Goal: Task Accomplishment & Management: Manage account settings

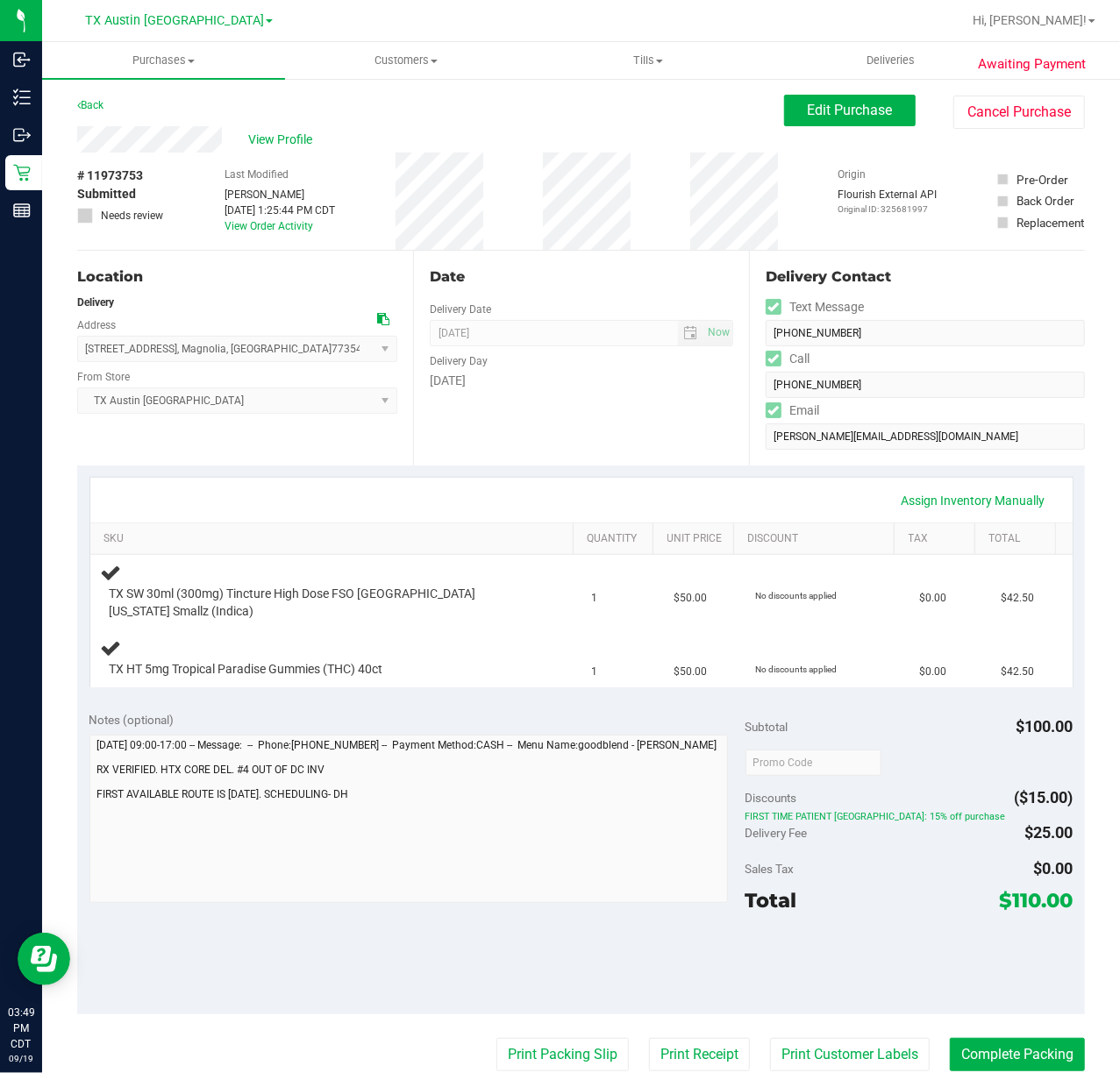
click at [516, 433] on div "Date Delivery Date [DATE] Now [DATE] 07:00 AM Now Delivery Day [DATE]" at bounding box center [581, 358] width 336 height 215
click at [488, 461] on div "Date Delivery Date [DATE] Now [DATE] 07:00 AM Now Delivery Day [DATE]" at bounding box center [581, 358] width 336 height 215
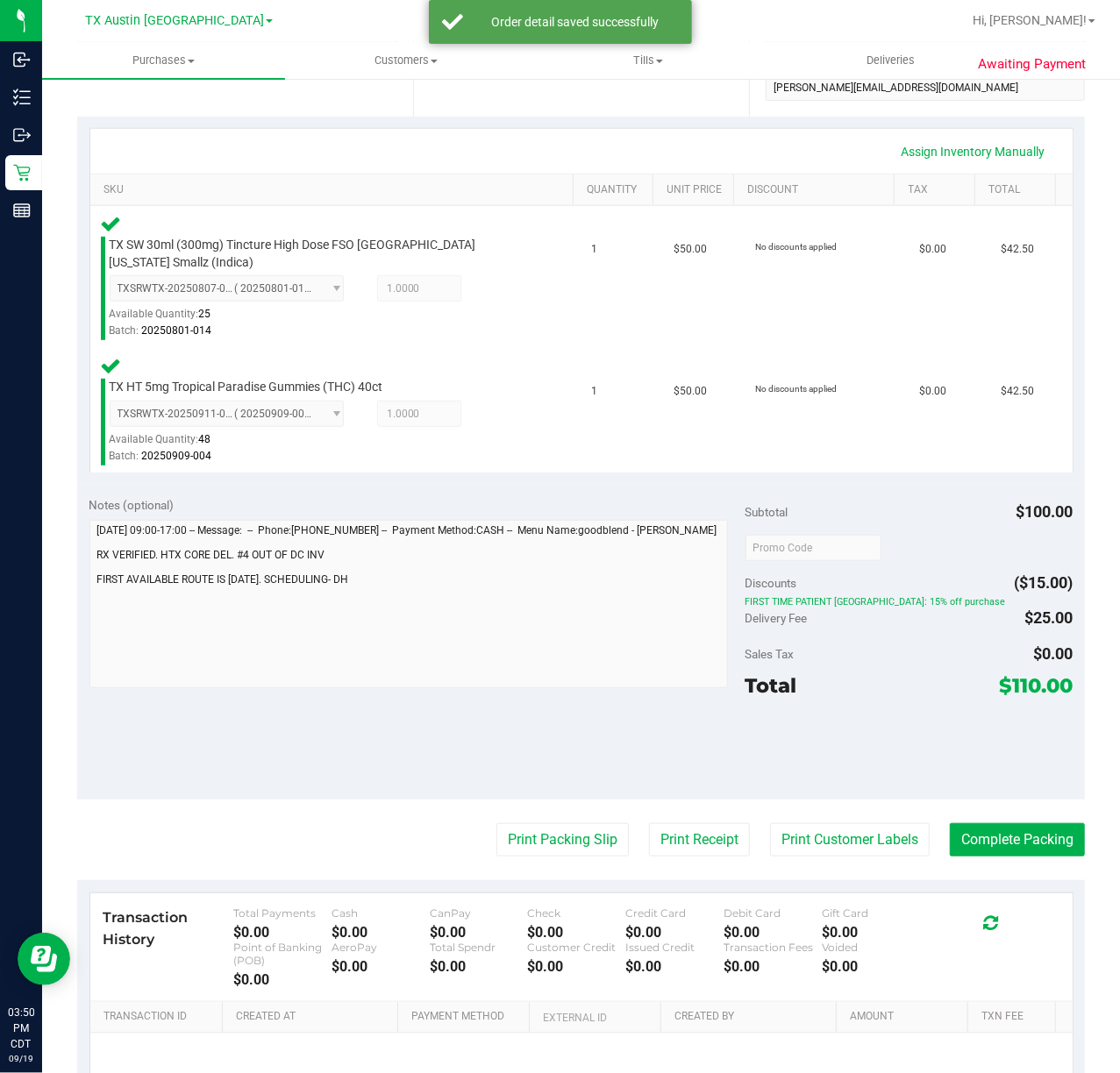
scroll to position [351, 0]
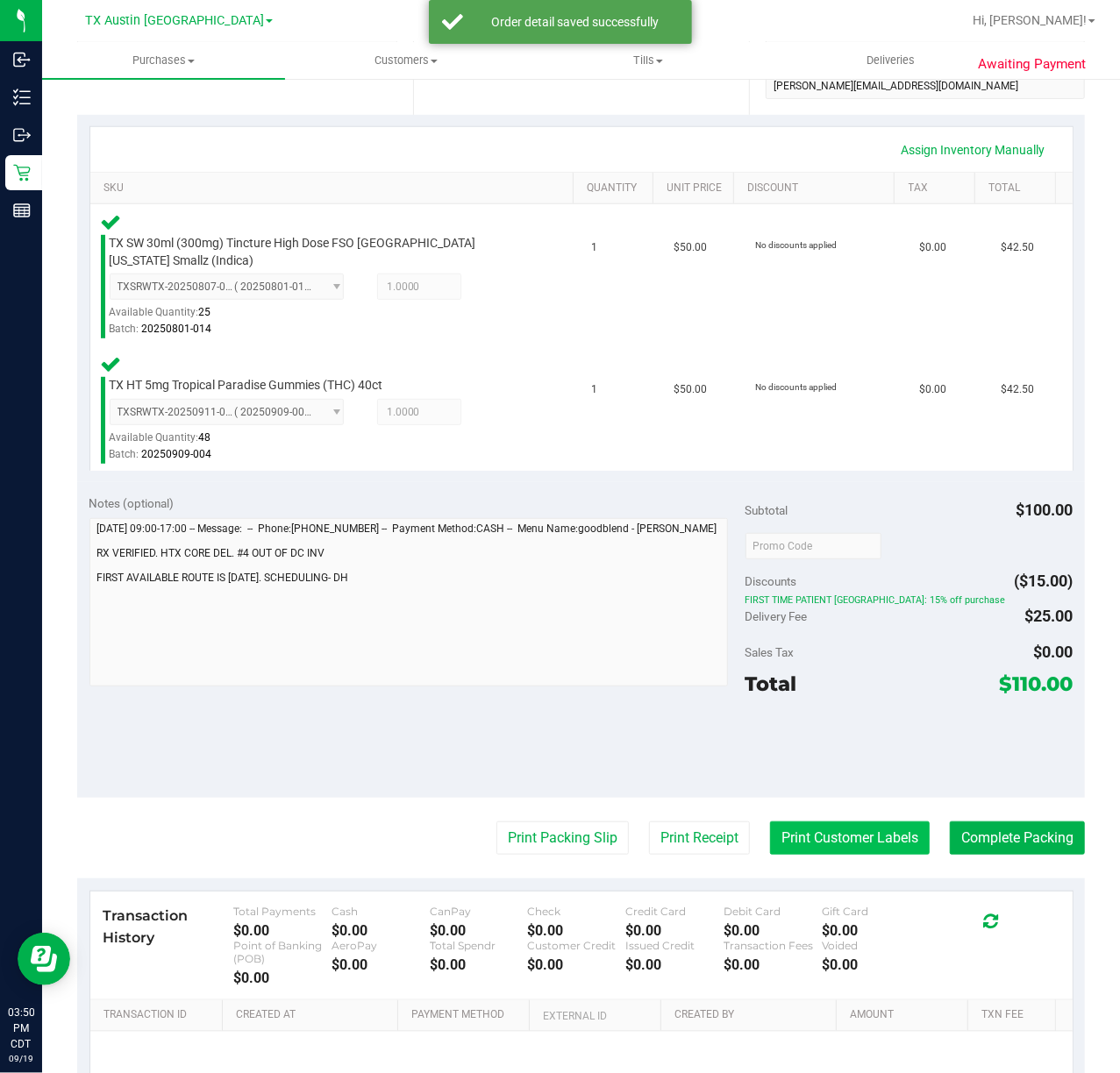
click at [793, 821] on button "Print Customer Labels" at bounding box center [850, 837] width 160 height 33
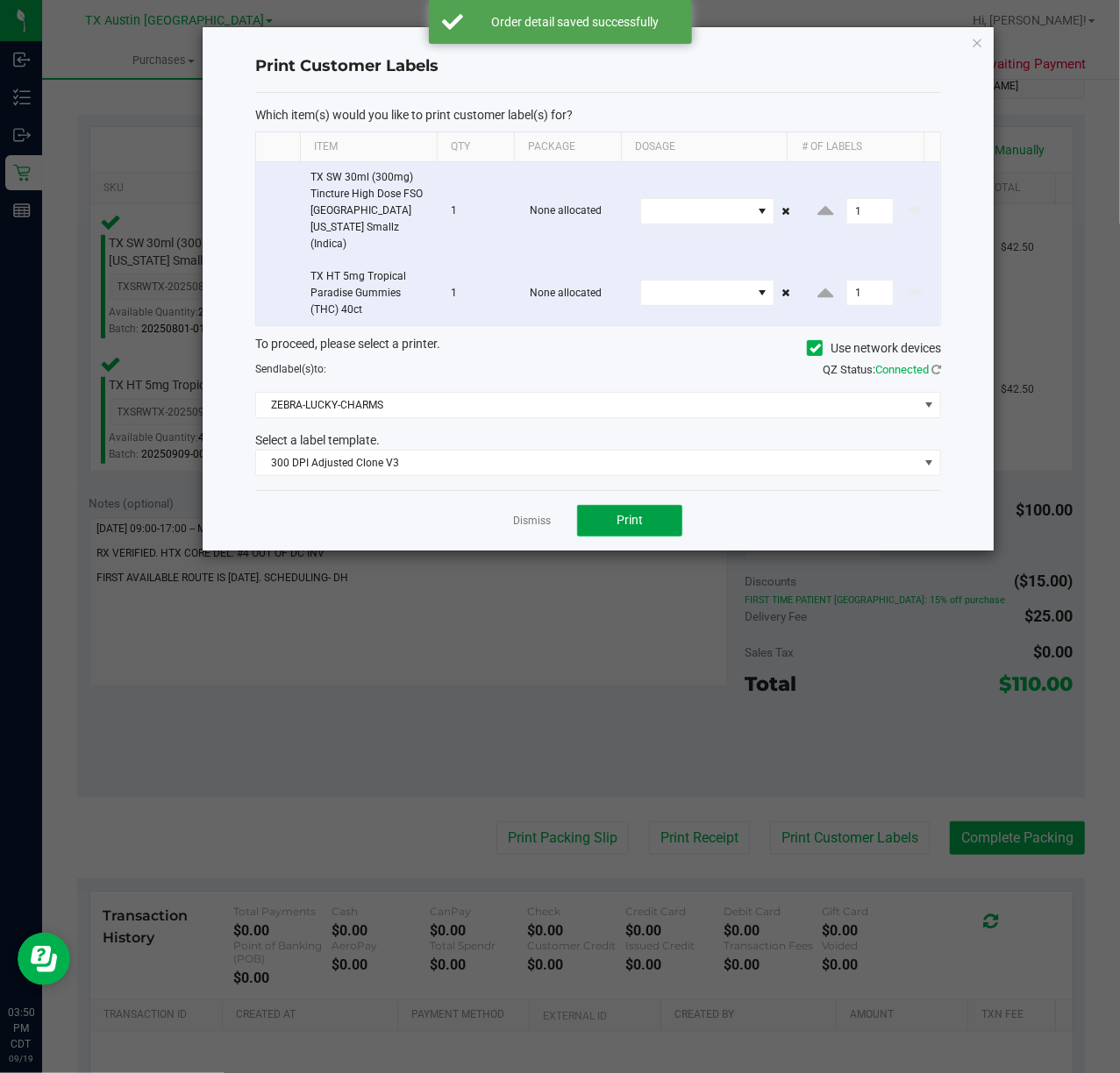
click at [600, 505] on button "Print" at bounding box center [630, 521] width 105 height 32
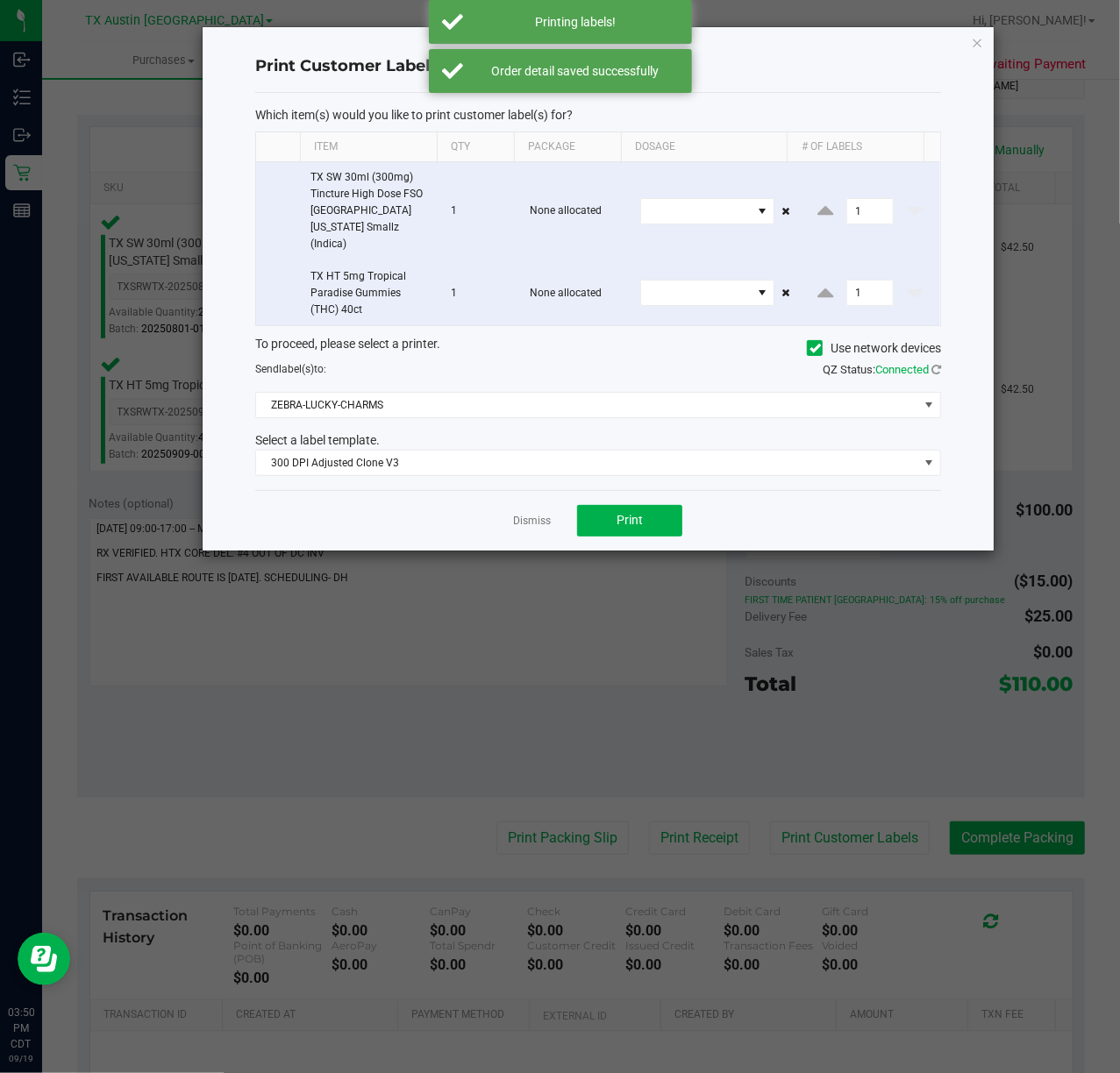
click at [502, 509] on div "Dismiss Print" at bounding box center [598, 520] width 686 height 60
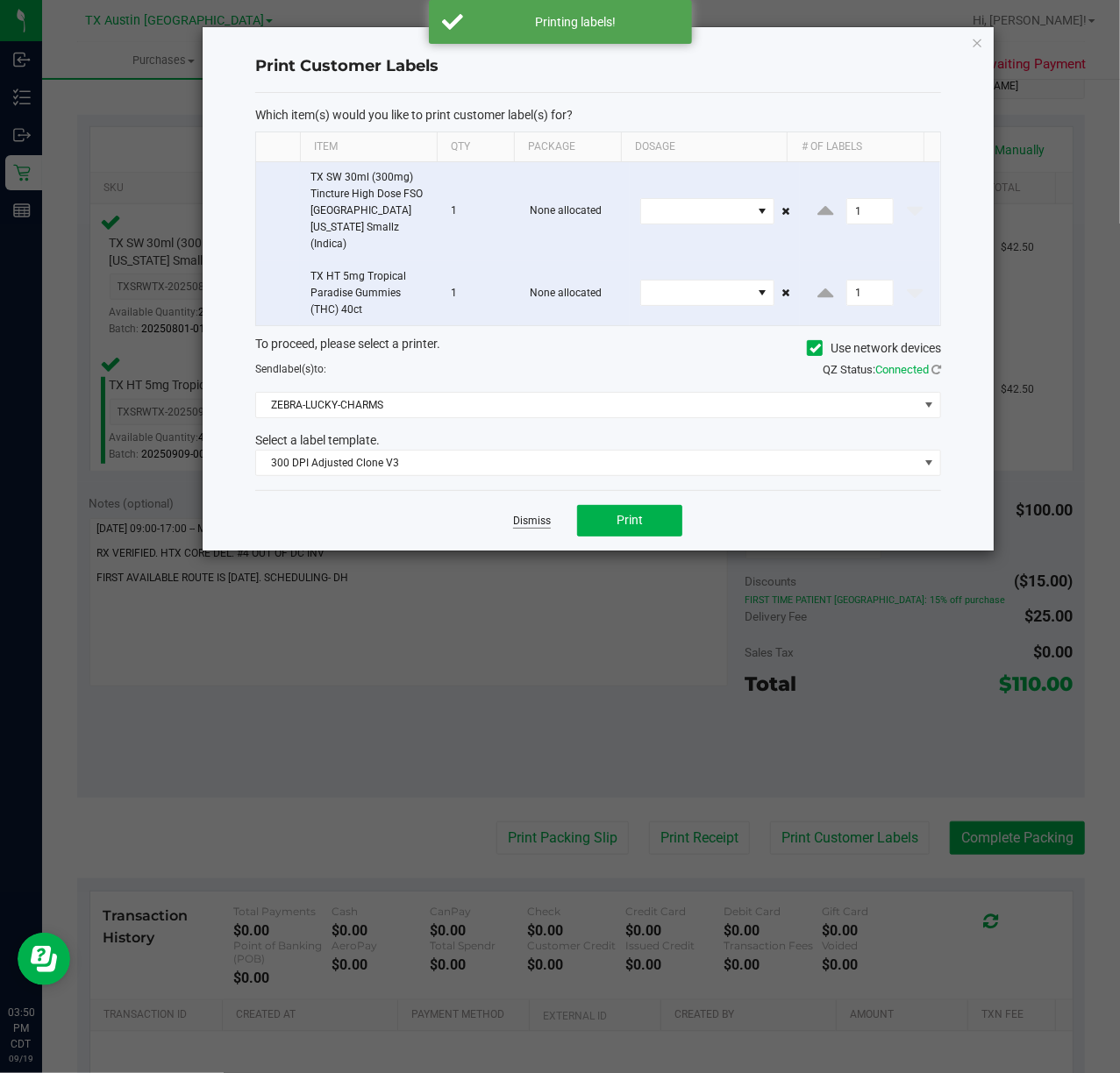
click at [525, 514] on link "Dismiss" at bounding box center [532, 521] width 38 height 15
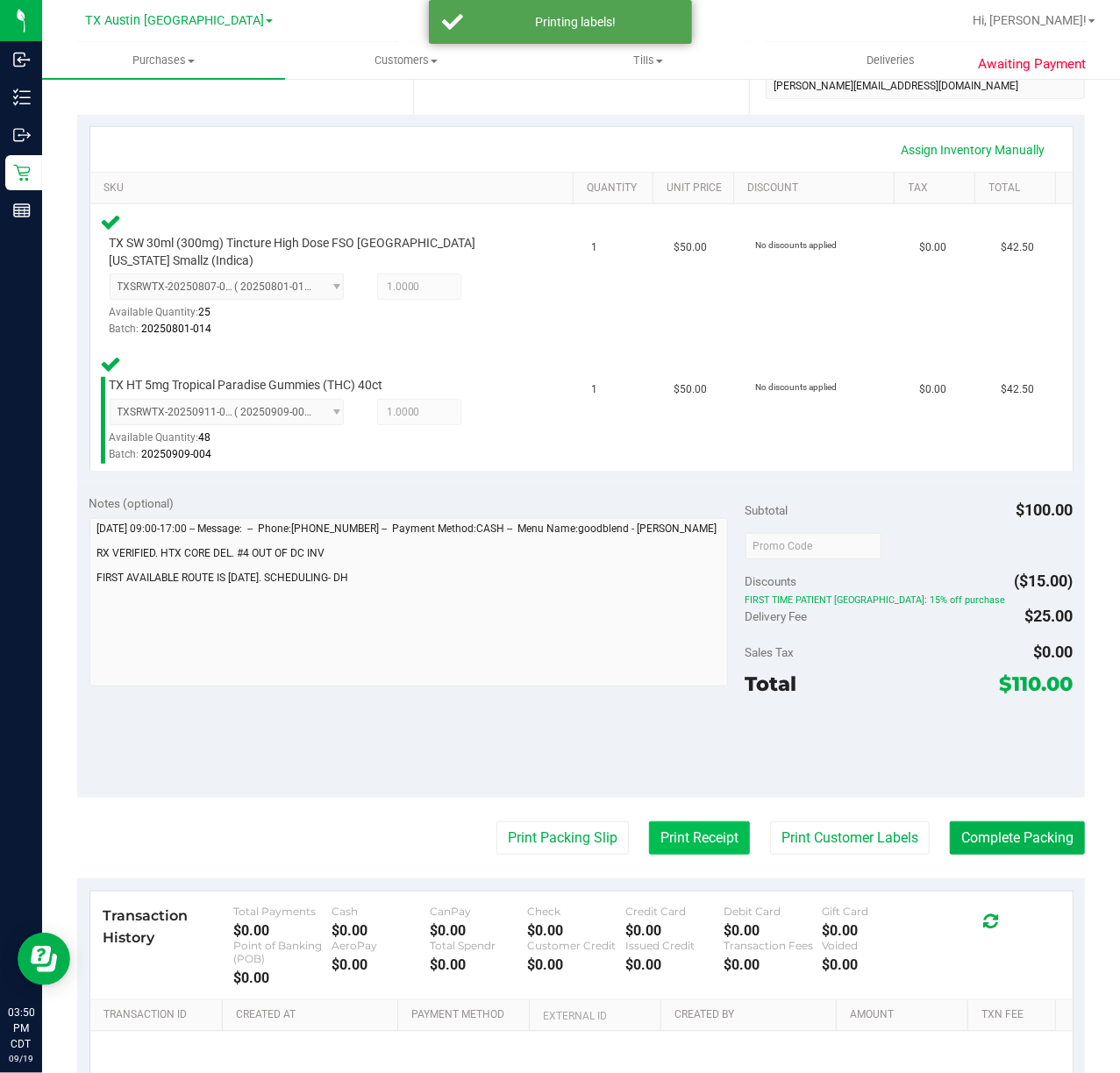
click at [670, 821] on button "Print Receipt" at bounding box center [698, 837] width 100 height 33
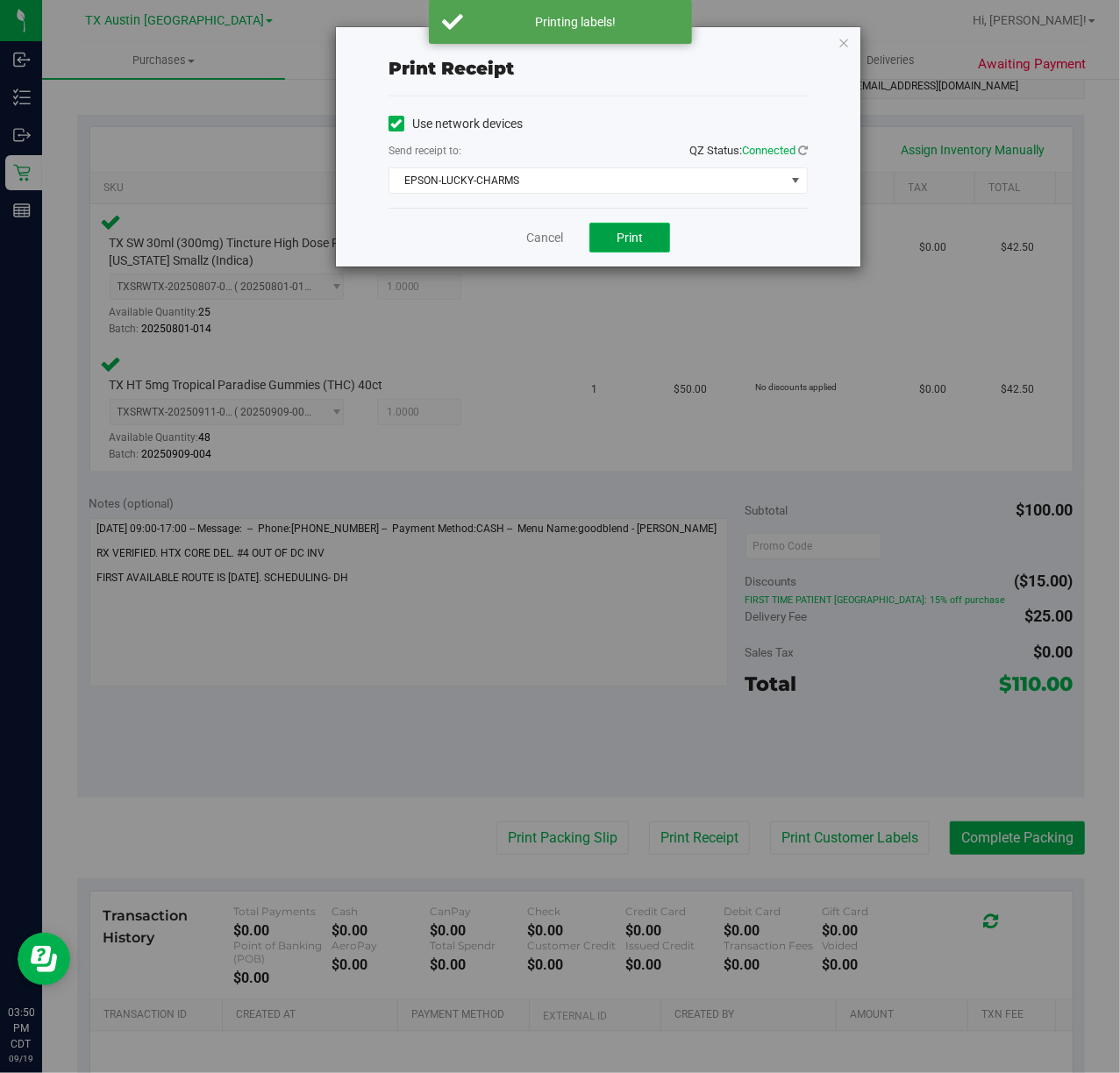
click at [621, 242] on span "Print" at bounding box center [630, 238] width 26 height 14
click at [534, 236] on link "Cancel" at bounding box center [537, 238] width 37 height 19
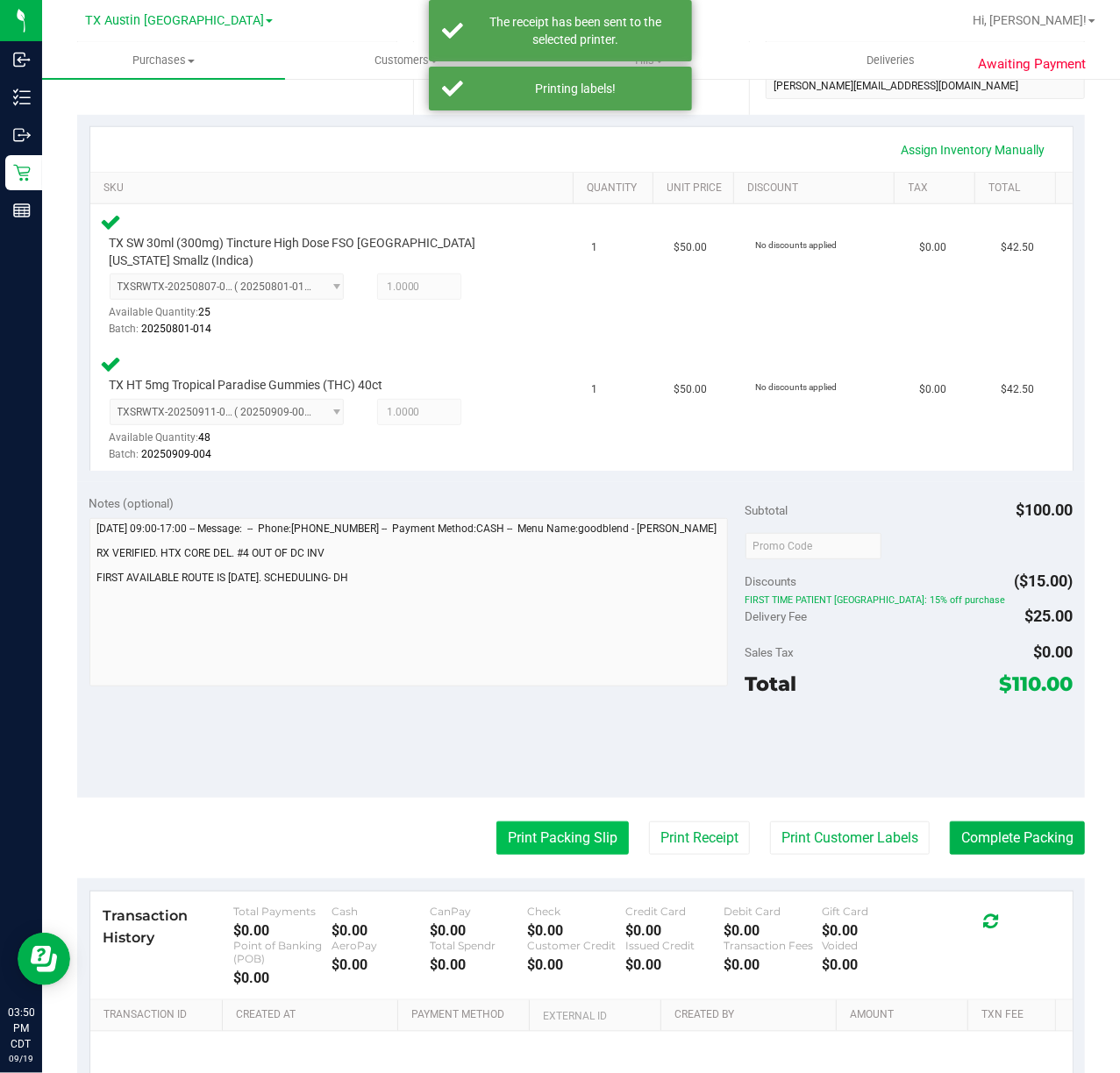
drag, startPoint x: 583, startPoint y: 835, endPoint x: 584, endPoint y: 812, distance: 23.0
click at [584, 821] on button "Print Packing Slip" at bounding box center [562, 837] width 132 height 33
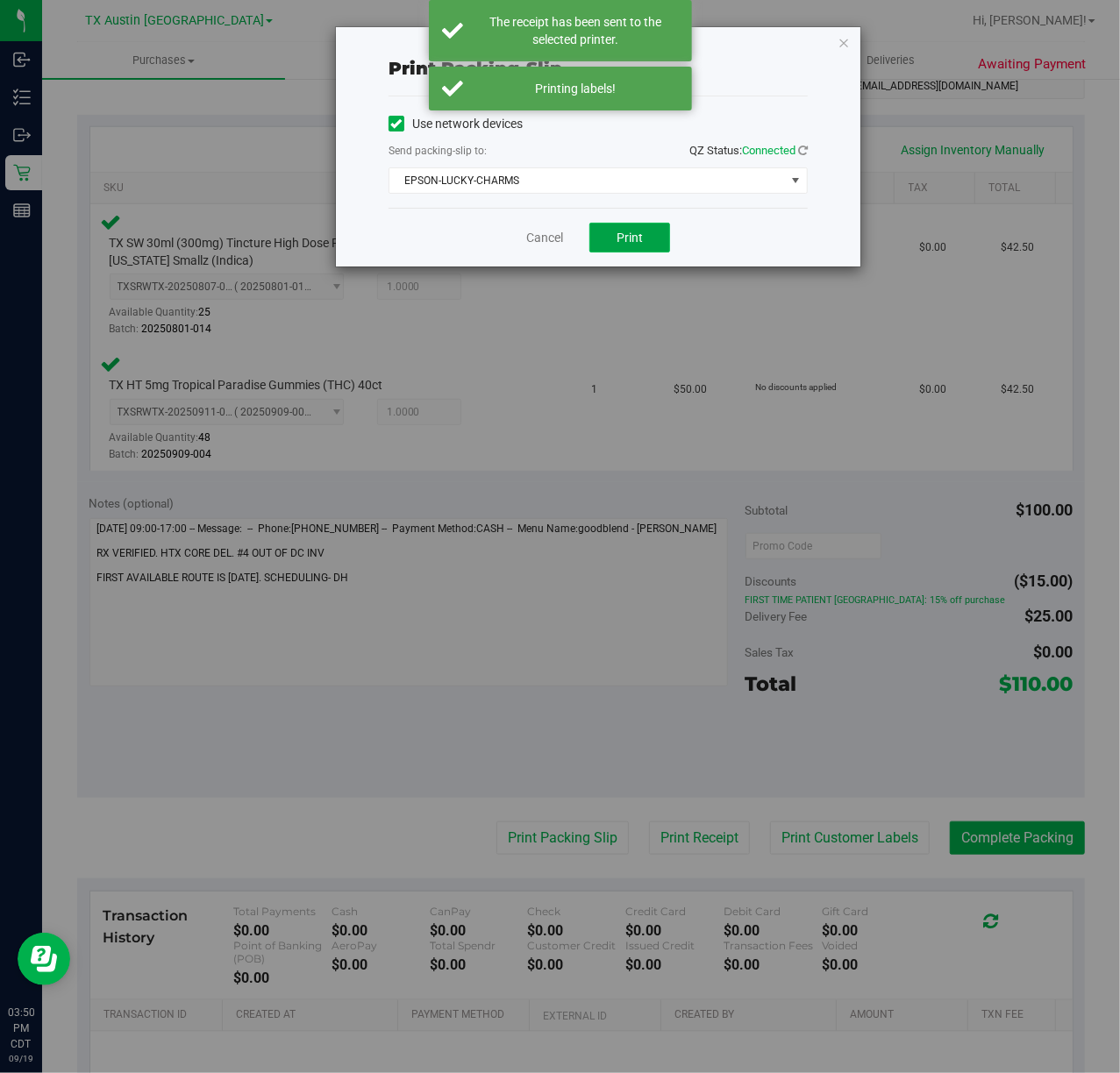
click at [619, 244] on span "Print" at bounding box center [630, 238] width 26 height 14
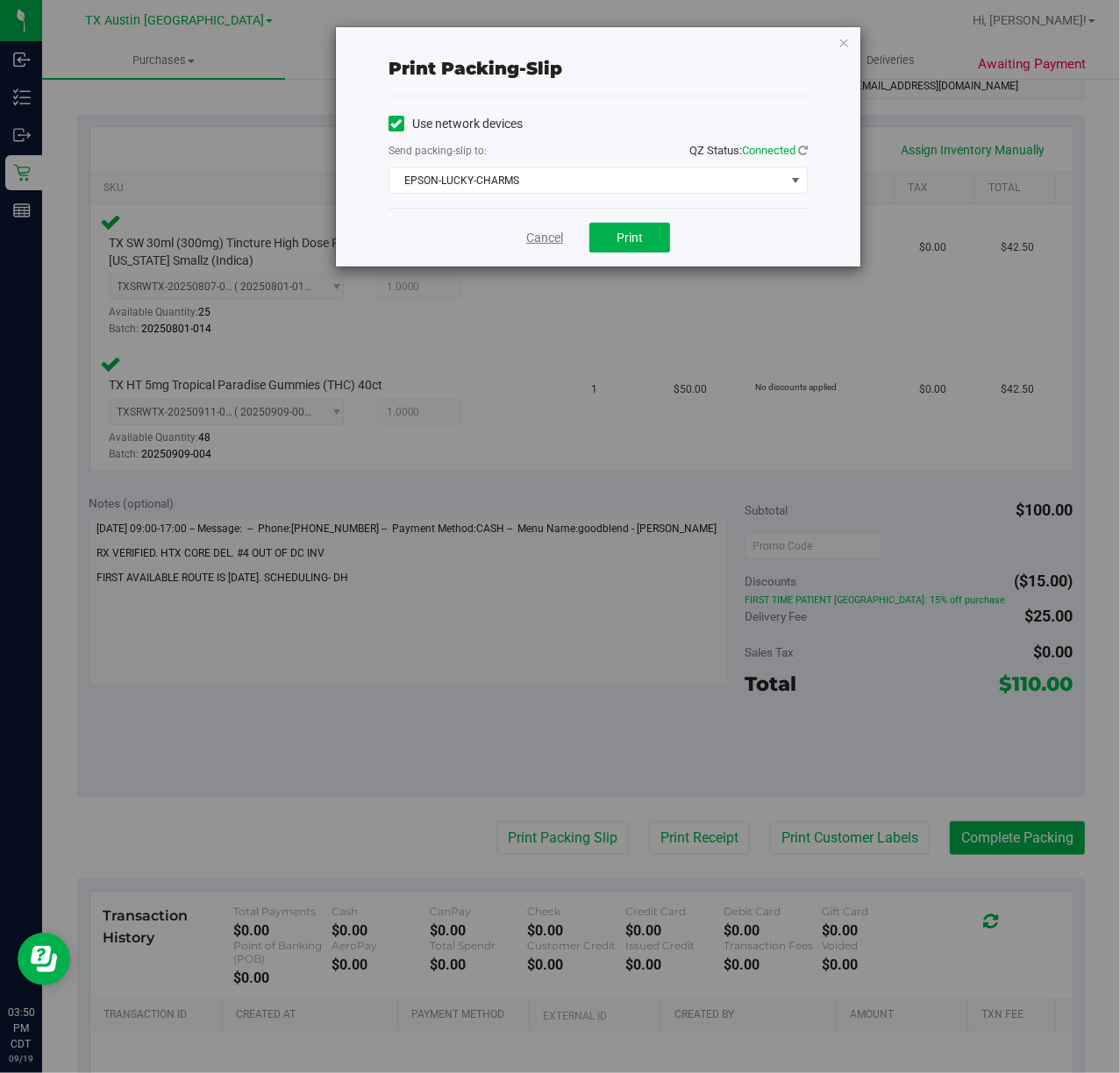
click at [545, 240] on link "Cancel" at bounding box center [545, 238] width 37 height 19
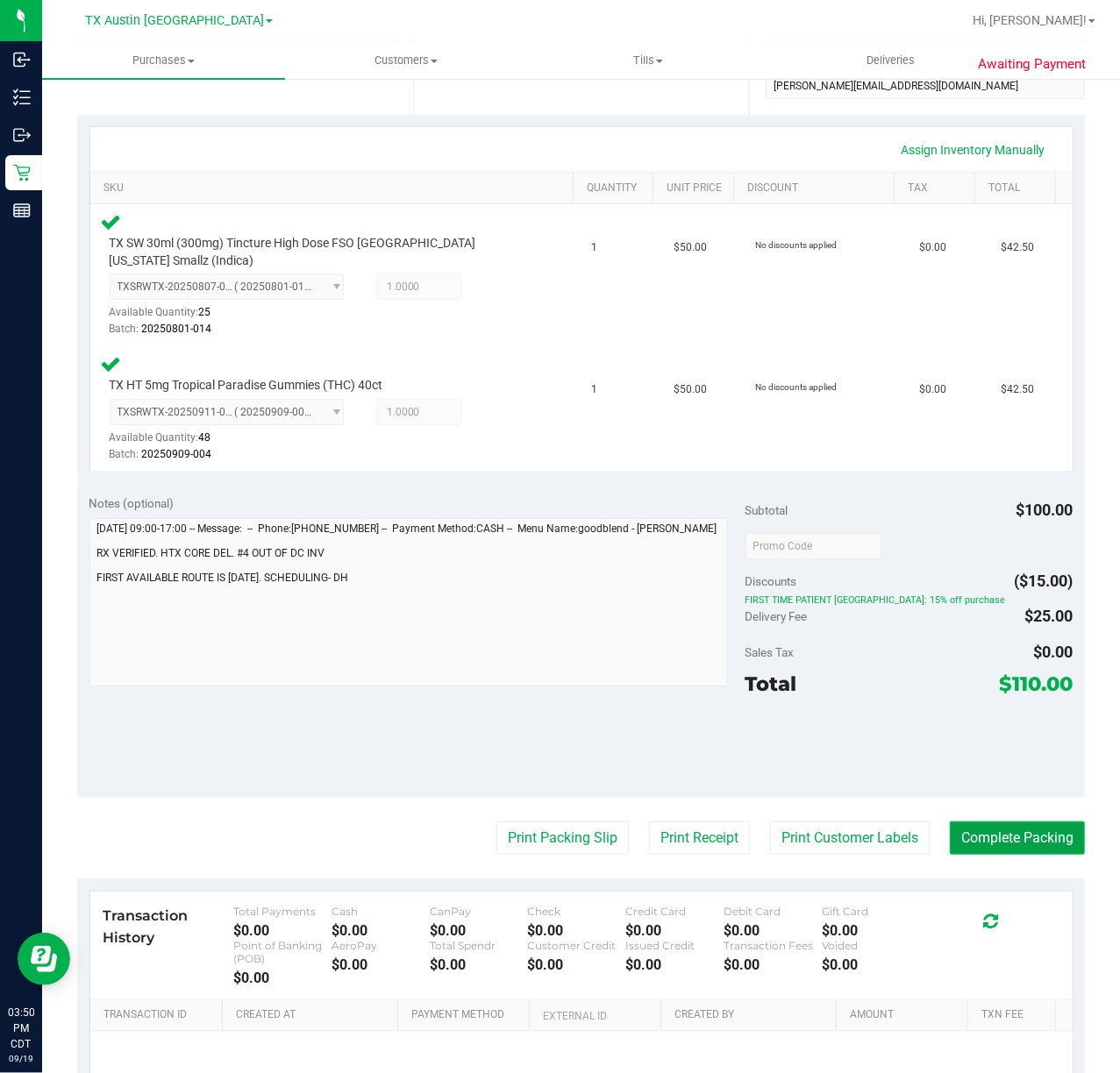
click at [963, 821] on button "Complete Packing" at bounding box center [1018, 837] width 135 height 33
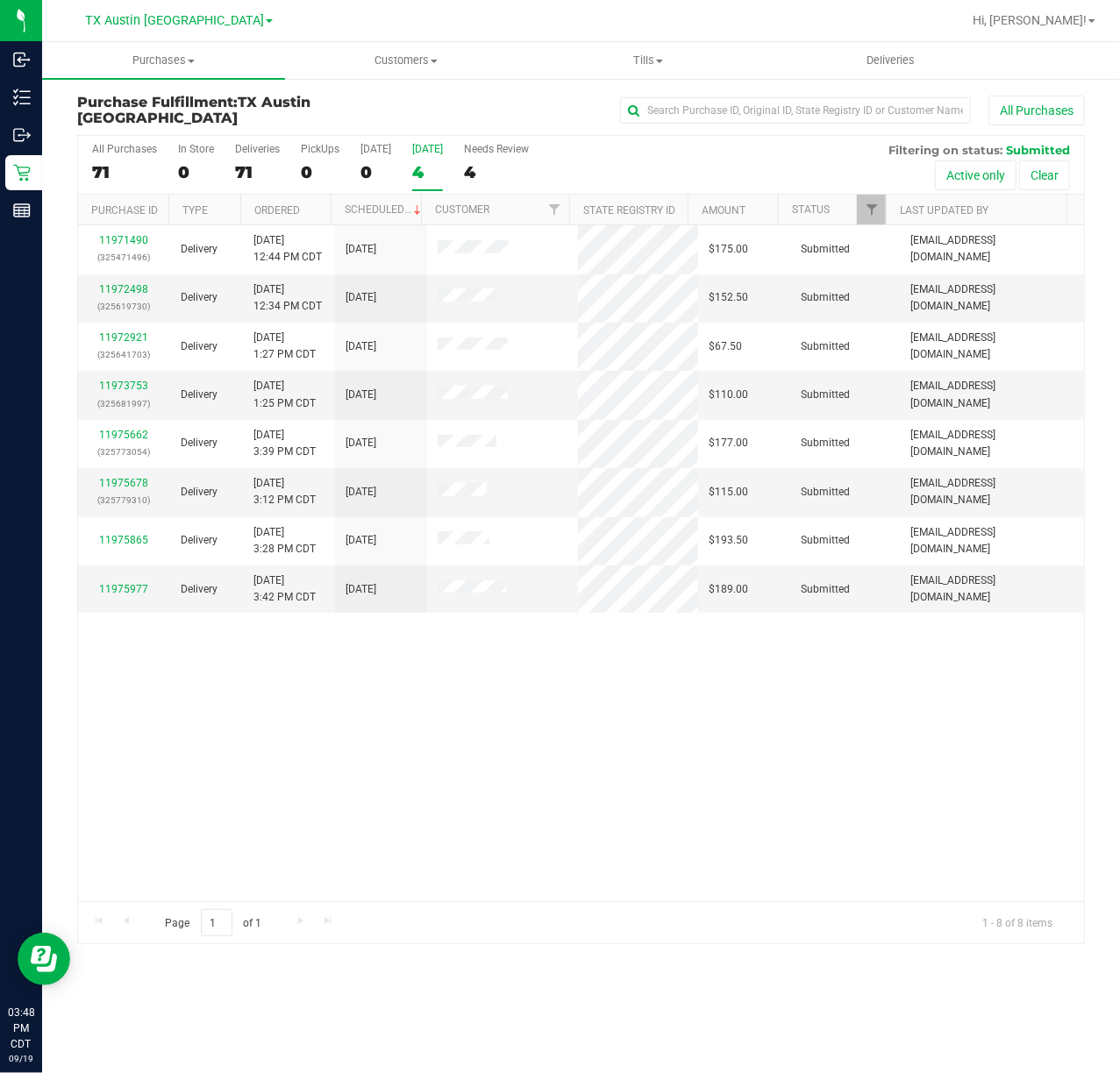
click at [429, 172] on div "4" at bounding box center [427, 172] width 31 height 20
click at [0, 0] on input "[DATE] 4" at bounding box center [0, 0] width 0 height 0
click at [180, 19] on span "TX Austin [GEOGRAPHIC_DATA]" at bounding box center [175, 21] width 179 height 16
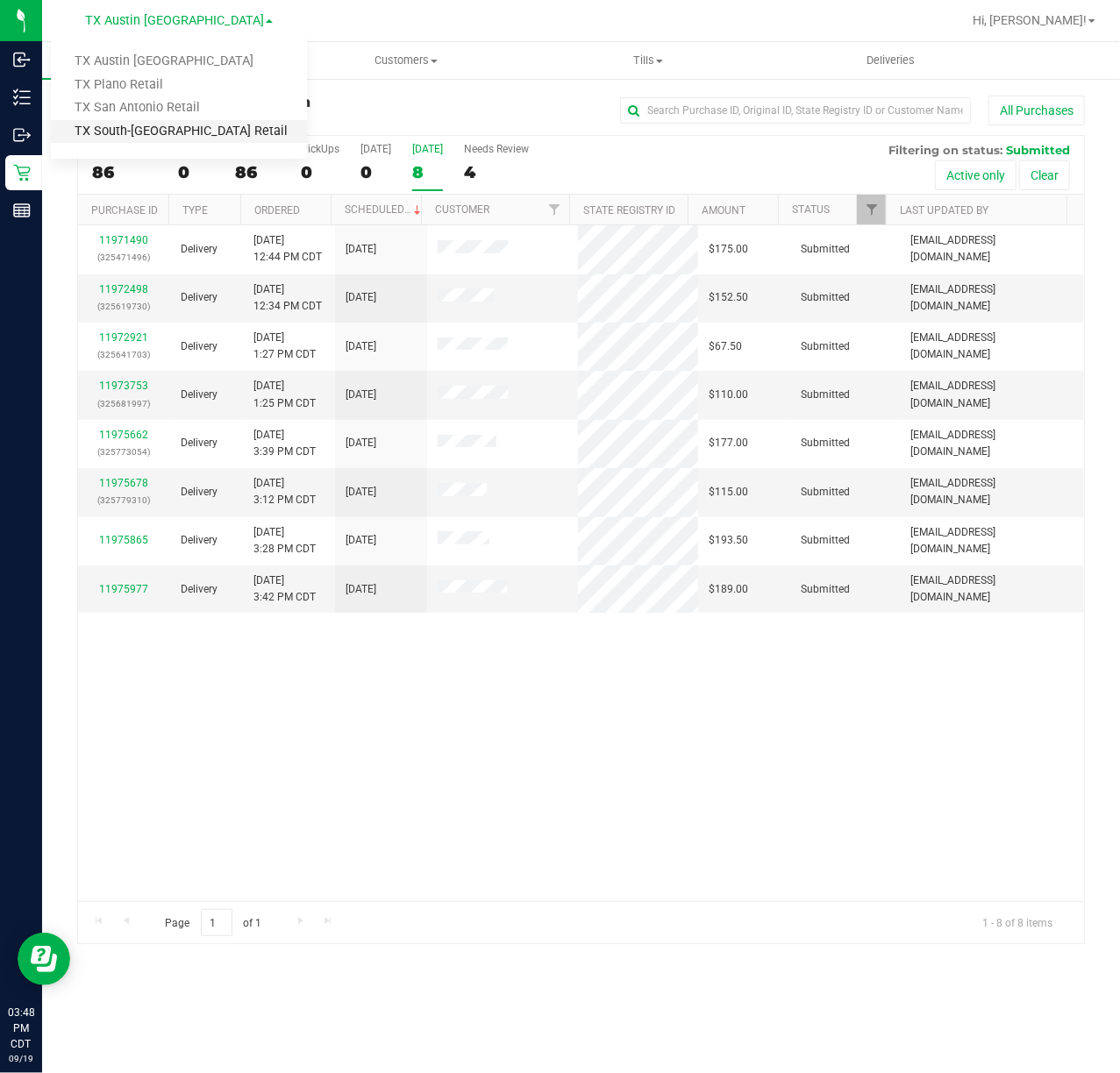
click at [166, 138] on link "TX South-[GEOGRAPHIC_DATA] Retail" at bounding box center [178, 131] width 256 height 23
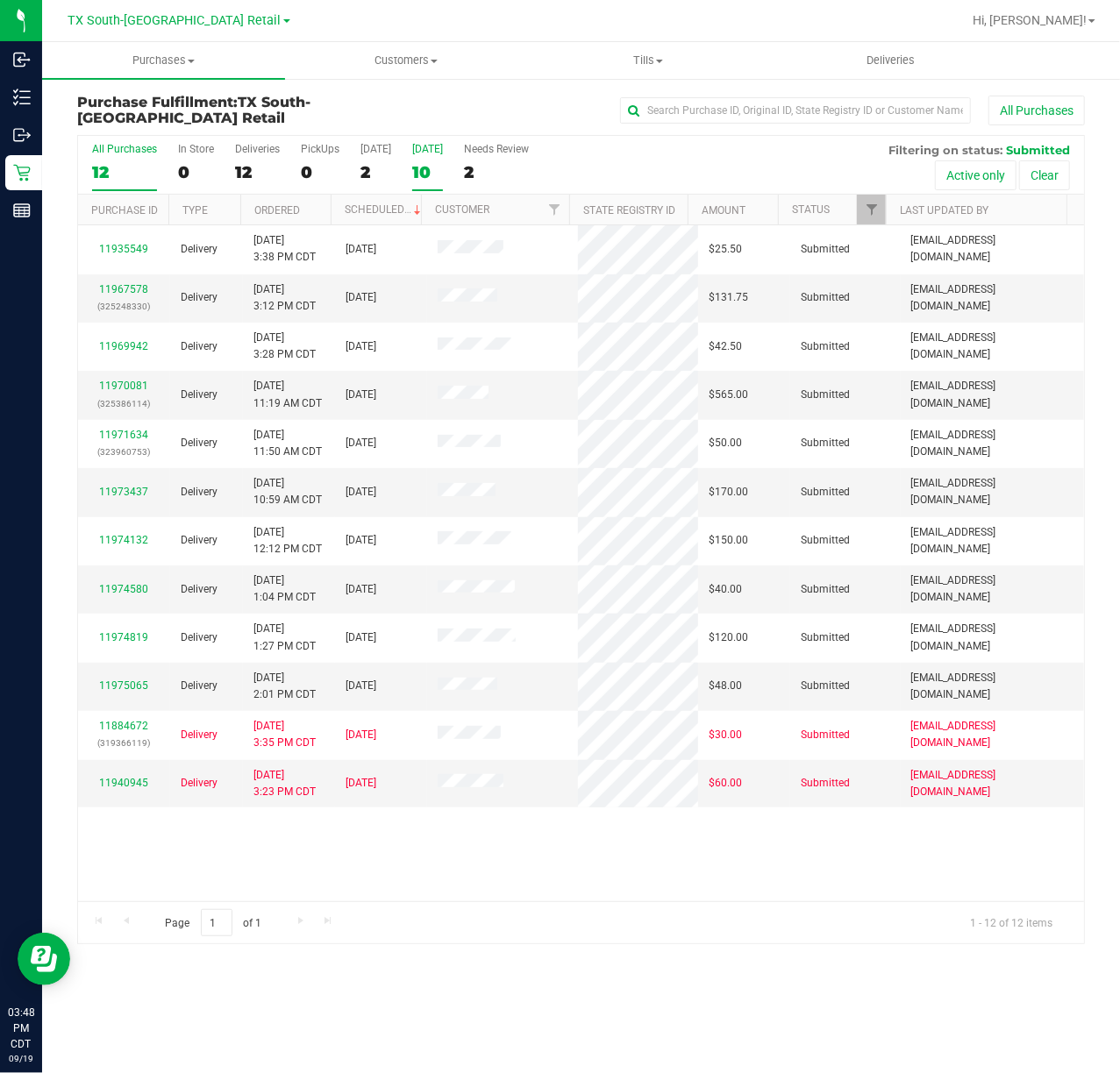
click at [416, 158] on label "Tomorrow 10" at bounding box center [427, 166] width 31 height 48
click at [0, 0] on input "Tomorrow 10" at bounding box center [0, 0] width 0 height 0
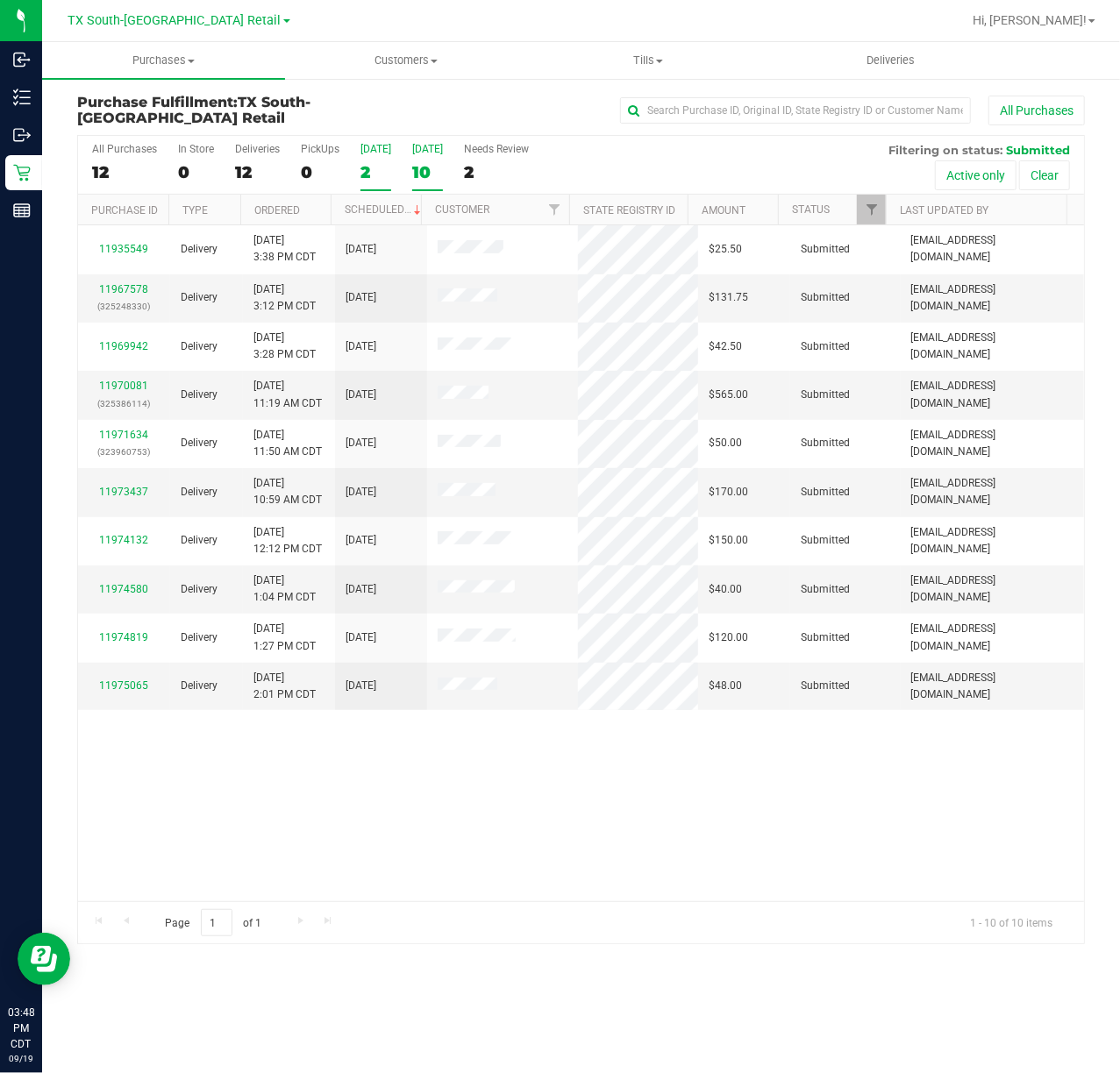
click at [377, 162] on div "2" at bounding box center [376, 172] width 31 height 20
click at [0, 0] on input "Today 2" at bounding box center [0, 0] width 0 height 0
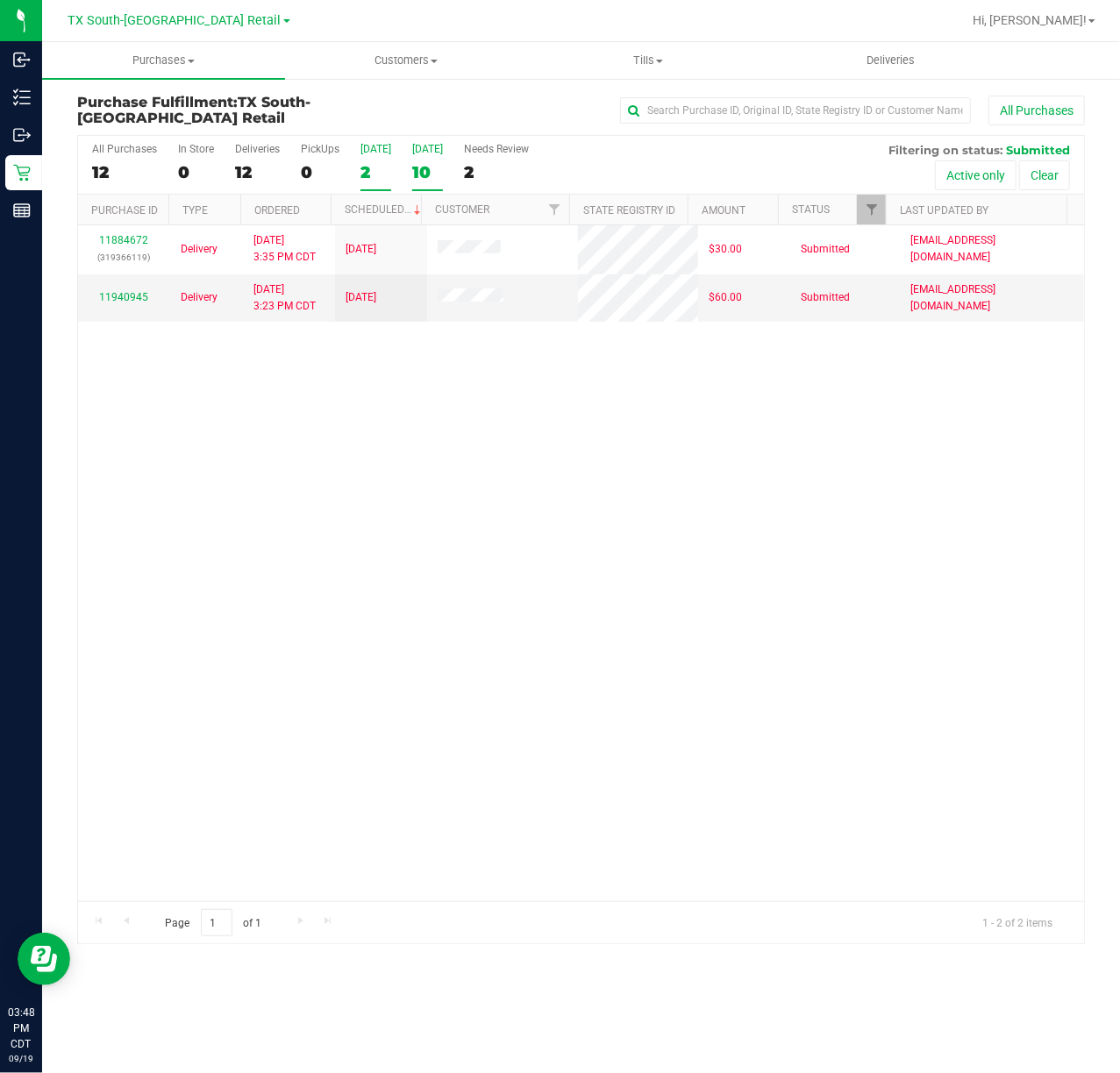
click at [416, 162] on div "10" at bounding box center [427, 172] width 31 height 20
click at [0, 0] on input "Tomorrow 10" at bounding box center [0, 0] width 0 height 0
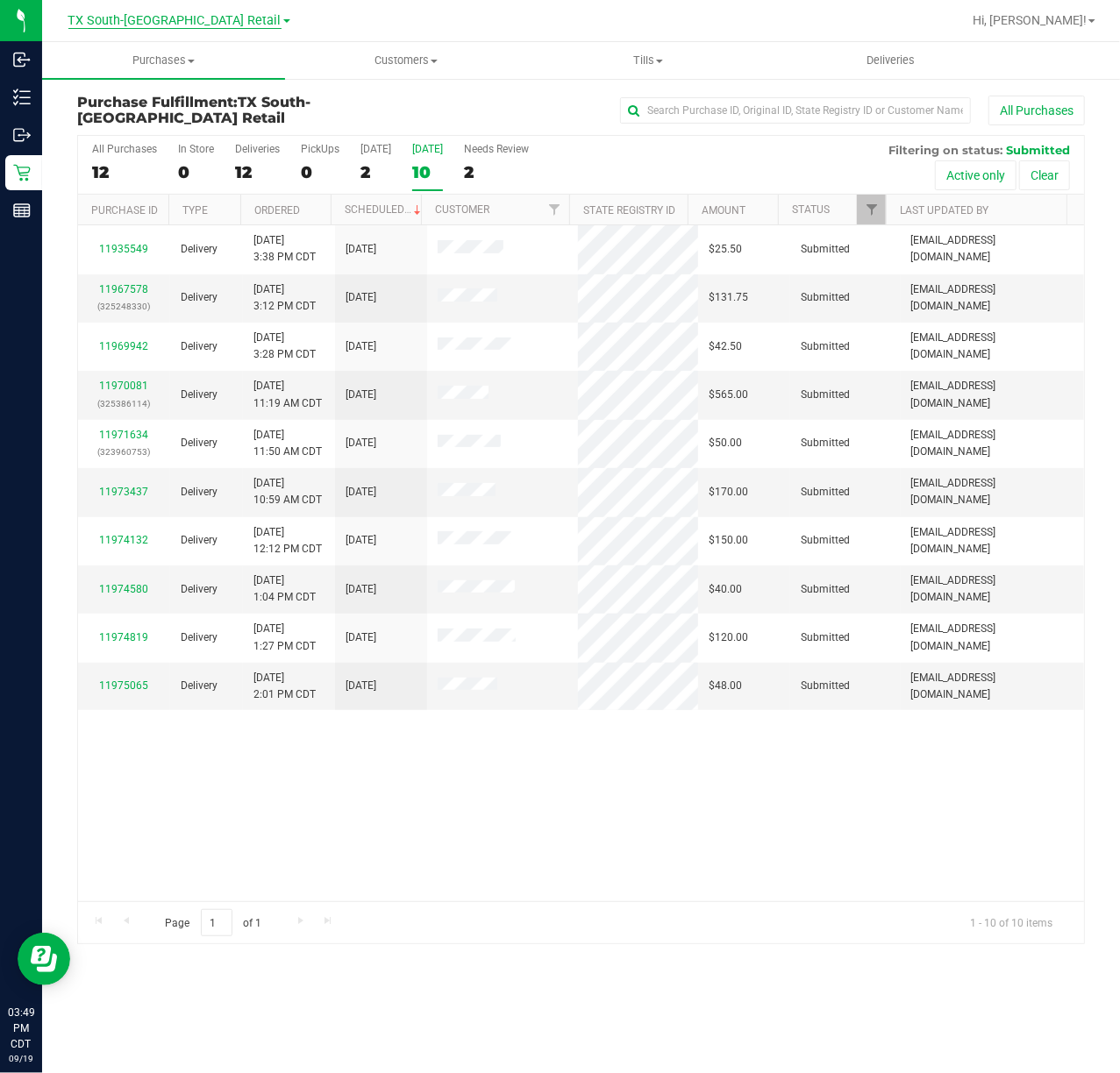
click at [193, 22] on span "TX South-[GEOGRAPHIC_DATA] Retail" at bounding box center [175, 21] width 213 height 16
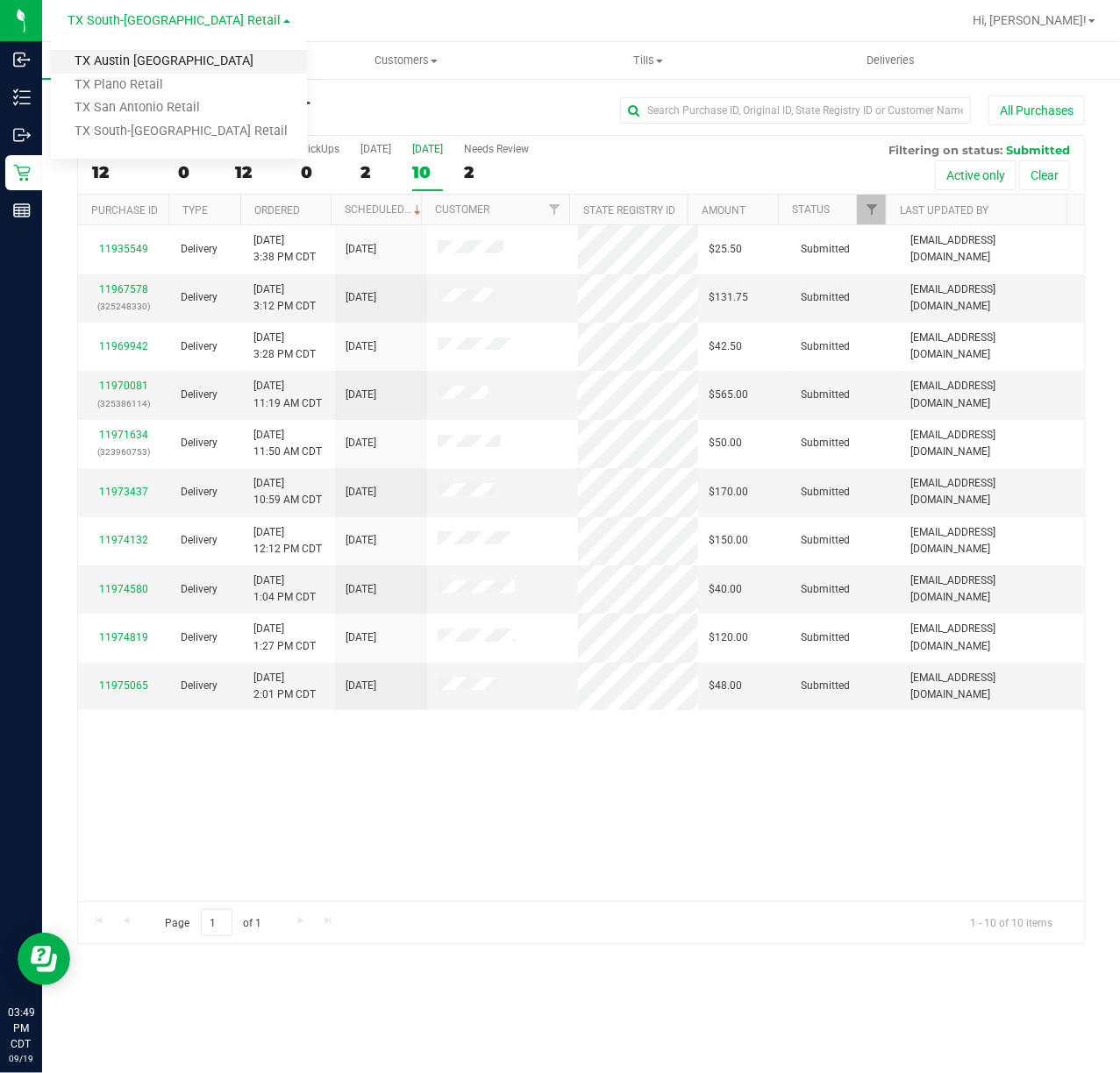
click at [192, 53] on link "TX Austin [GEOGRAPHIC_DATA]" at bounding box center [178, 61] width 256 height 23
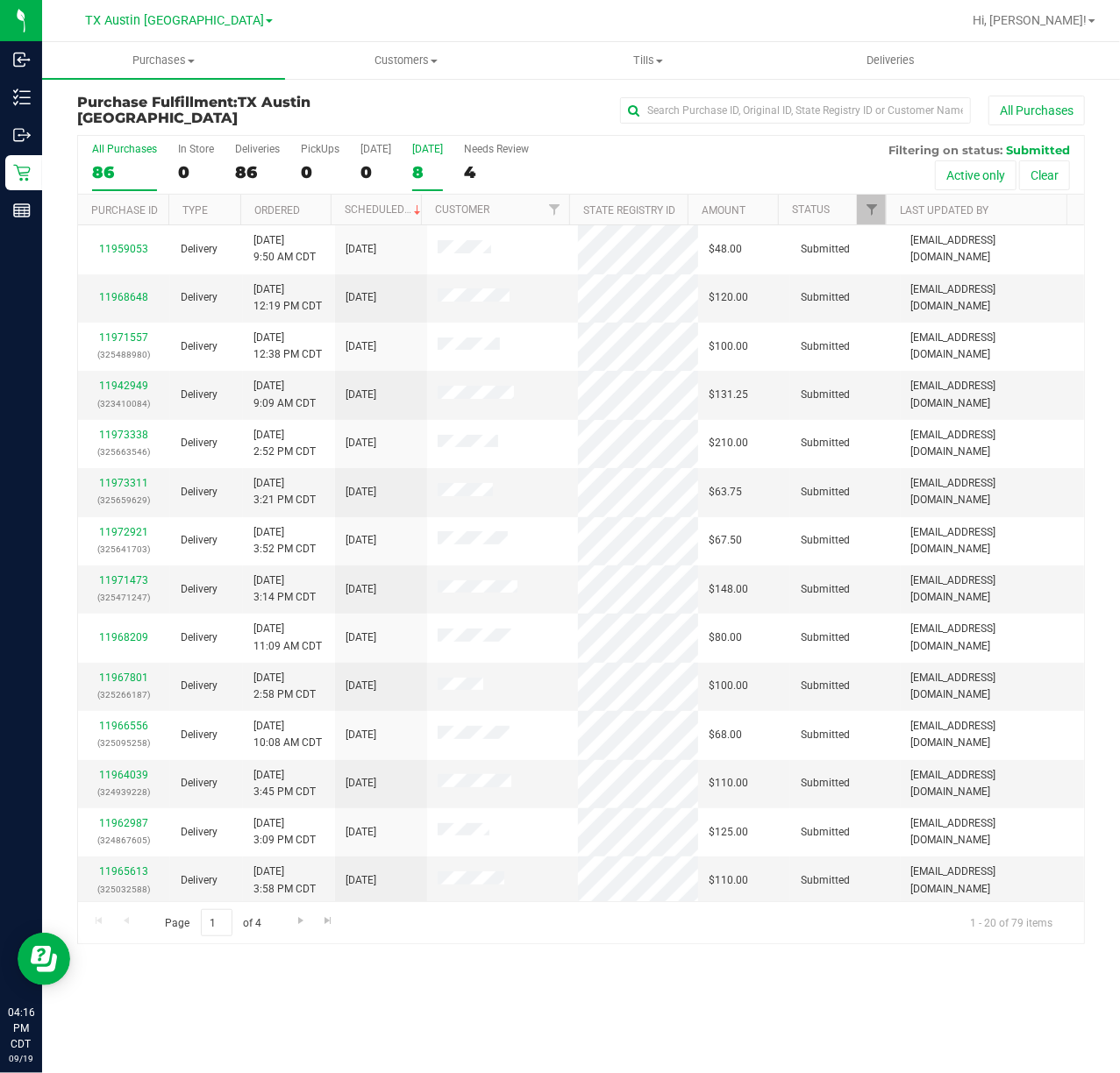
click at [419, 180] on div "8" at bounding box center [427, 172] width 31 height 20
click at [0, 0] on input "Tomorrow 8" at bounding box center [0, 0] width 0 height 0
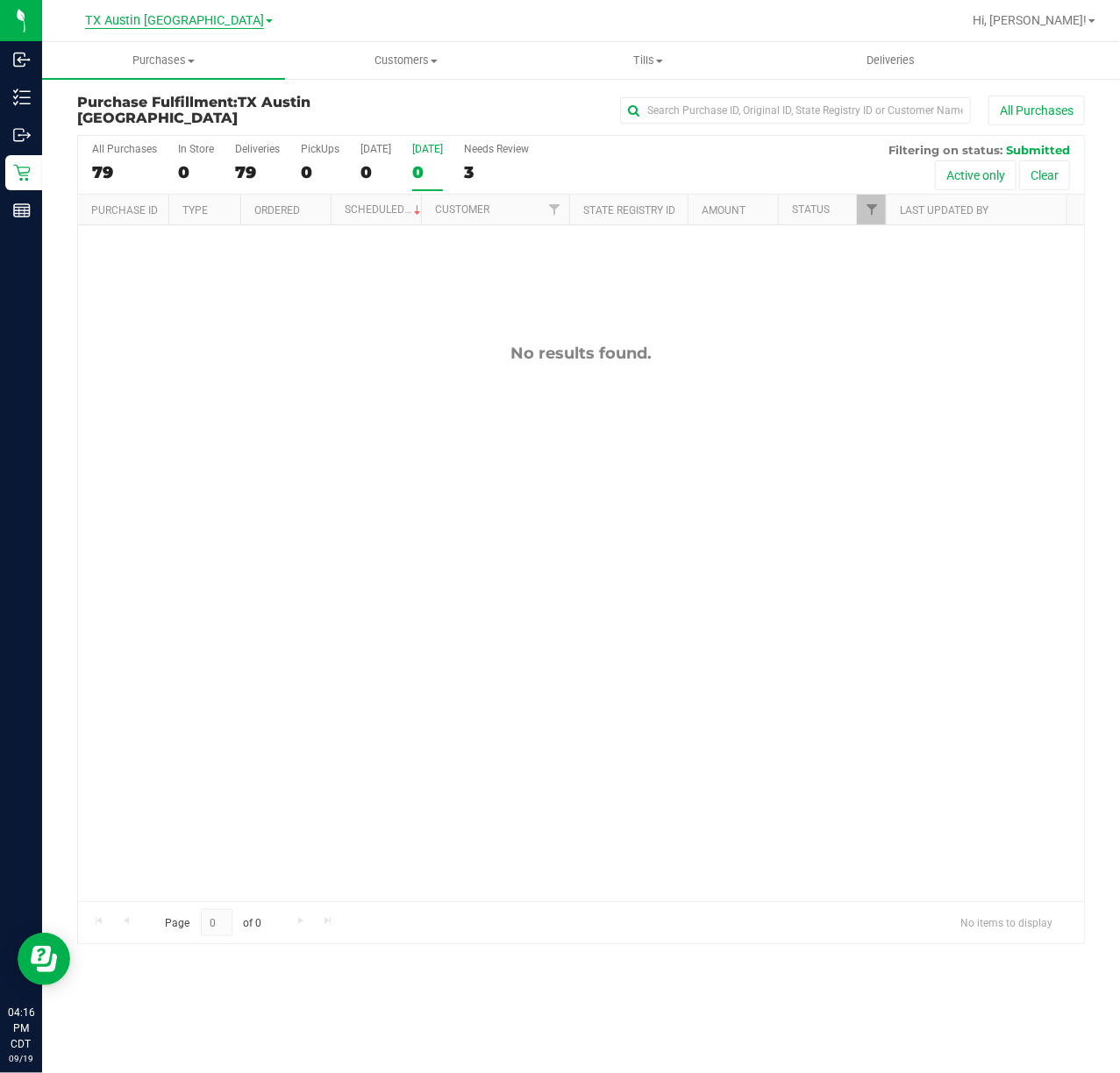
click at [140, 19] on span "TX Austin [GEOGRAPHIC_DATA]" at bounding box center [175, 21] width 179 height 16
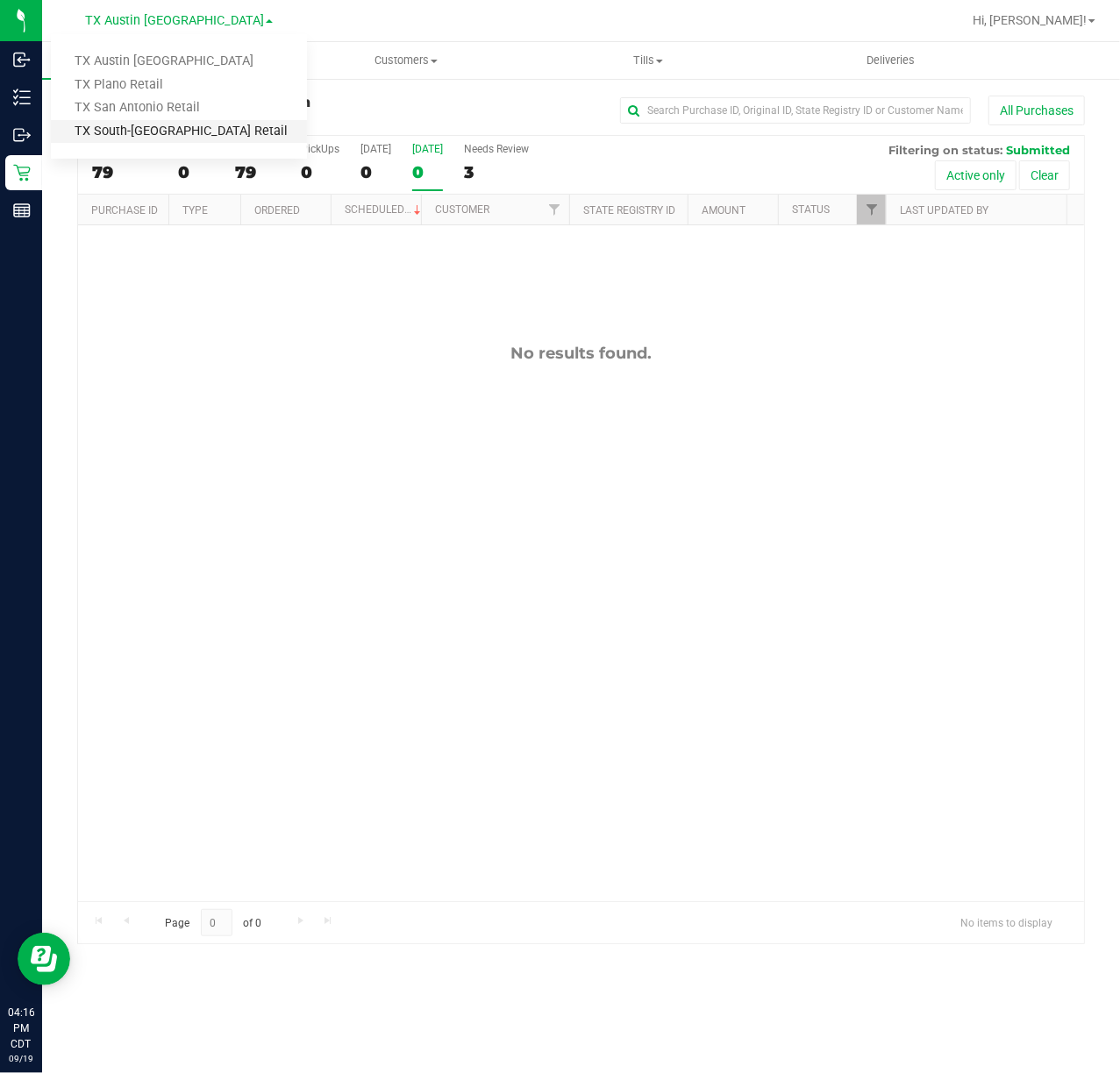
click at [180, 135] on link "TX South-[GEOGRAPHIC_DATA] Retail" at bounding box center [178, 131] width 256 height 23
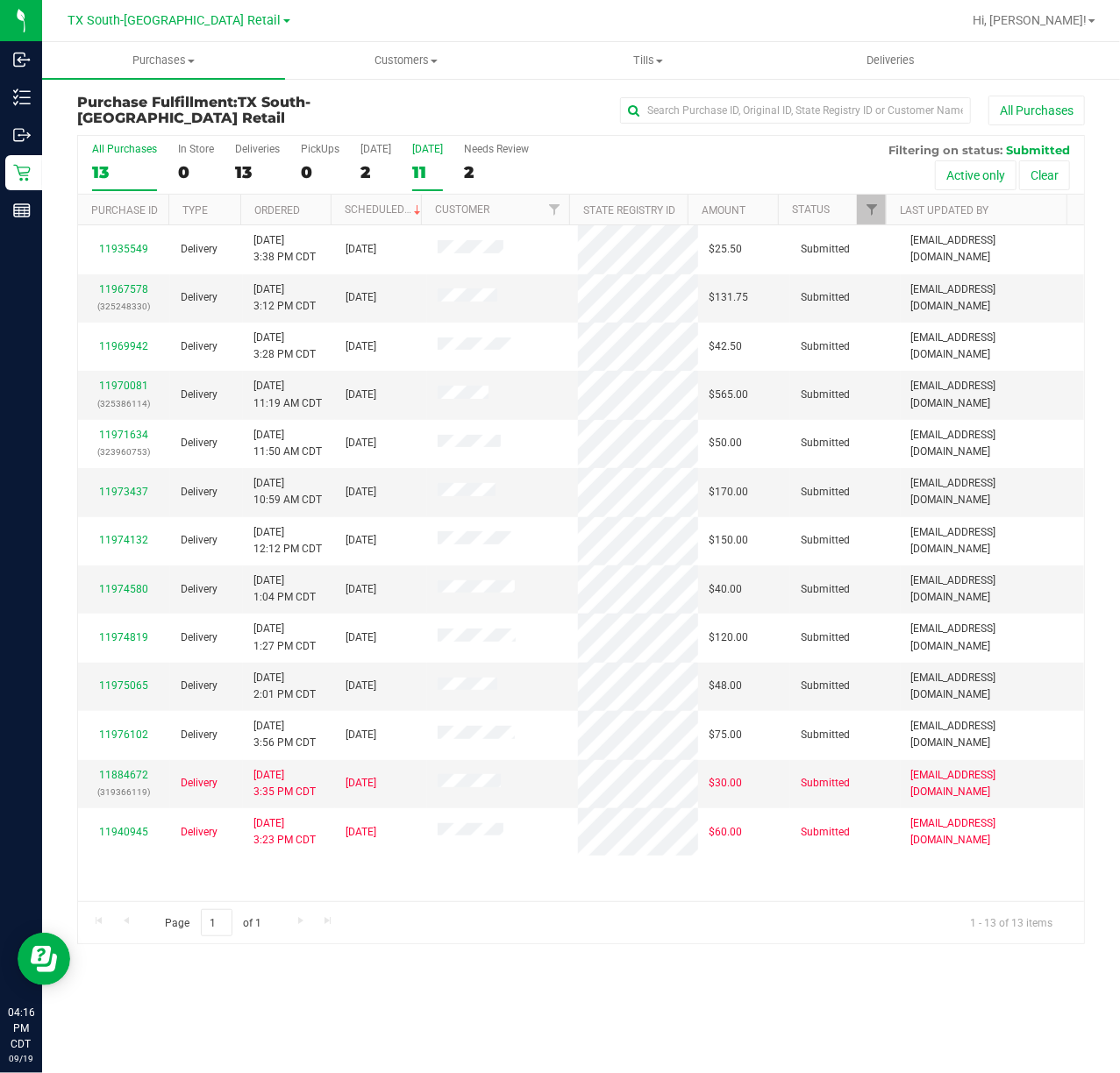
click at [430, 158] on label "Tomorrow 11" at bounding box center [427, 166] width 31 height 48
click at [0, 0] on input "Tomorrow 11" at bounding box center [0, 0] width 0 height 0
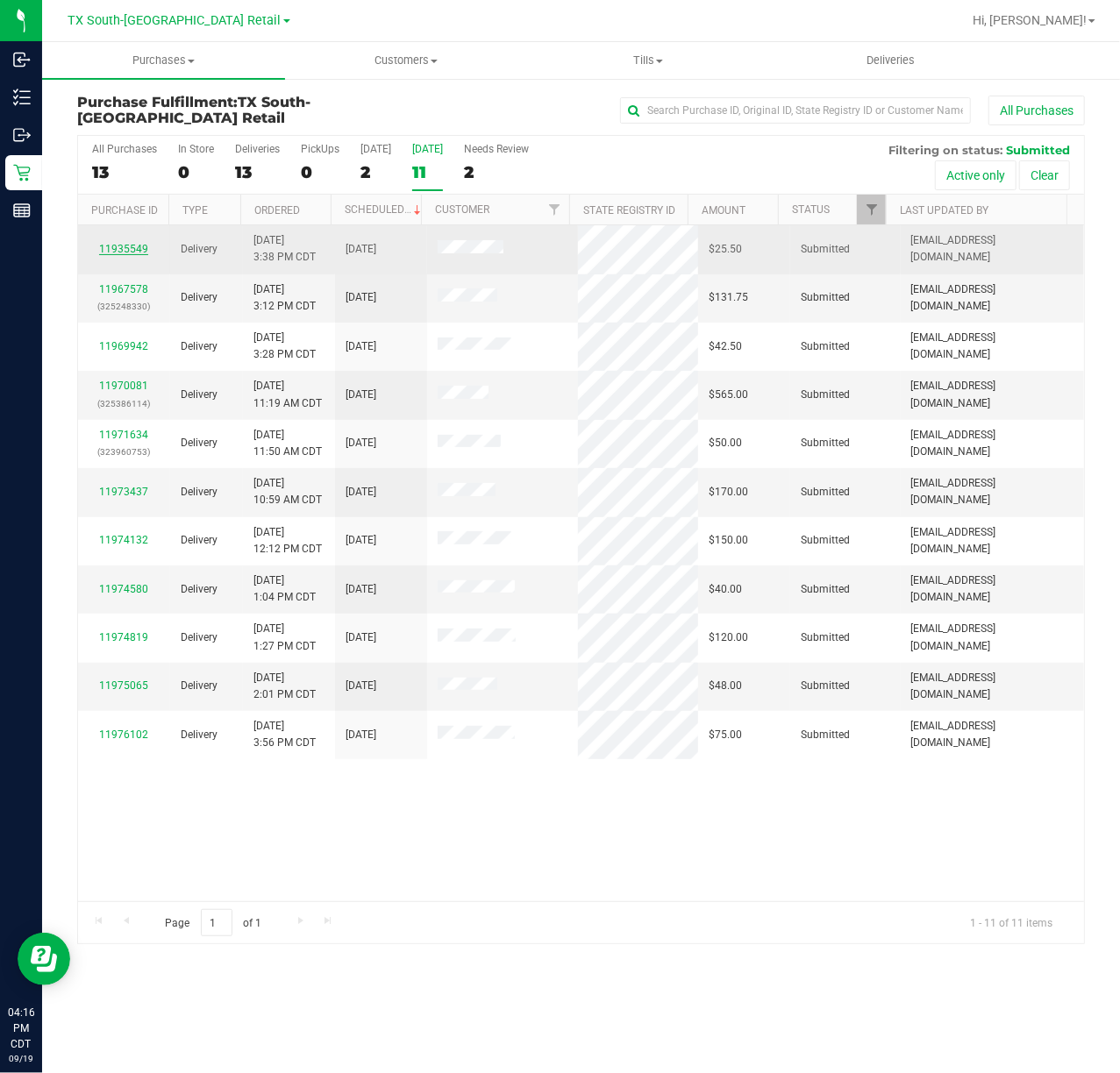
click at [130, 246] on link "11935549" at bounding box center [124, 249] width 49 height 12
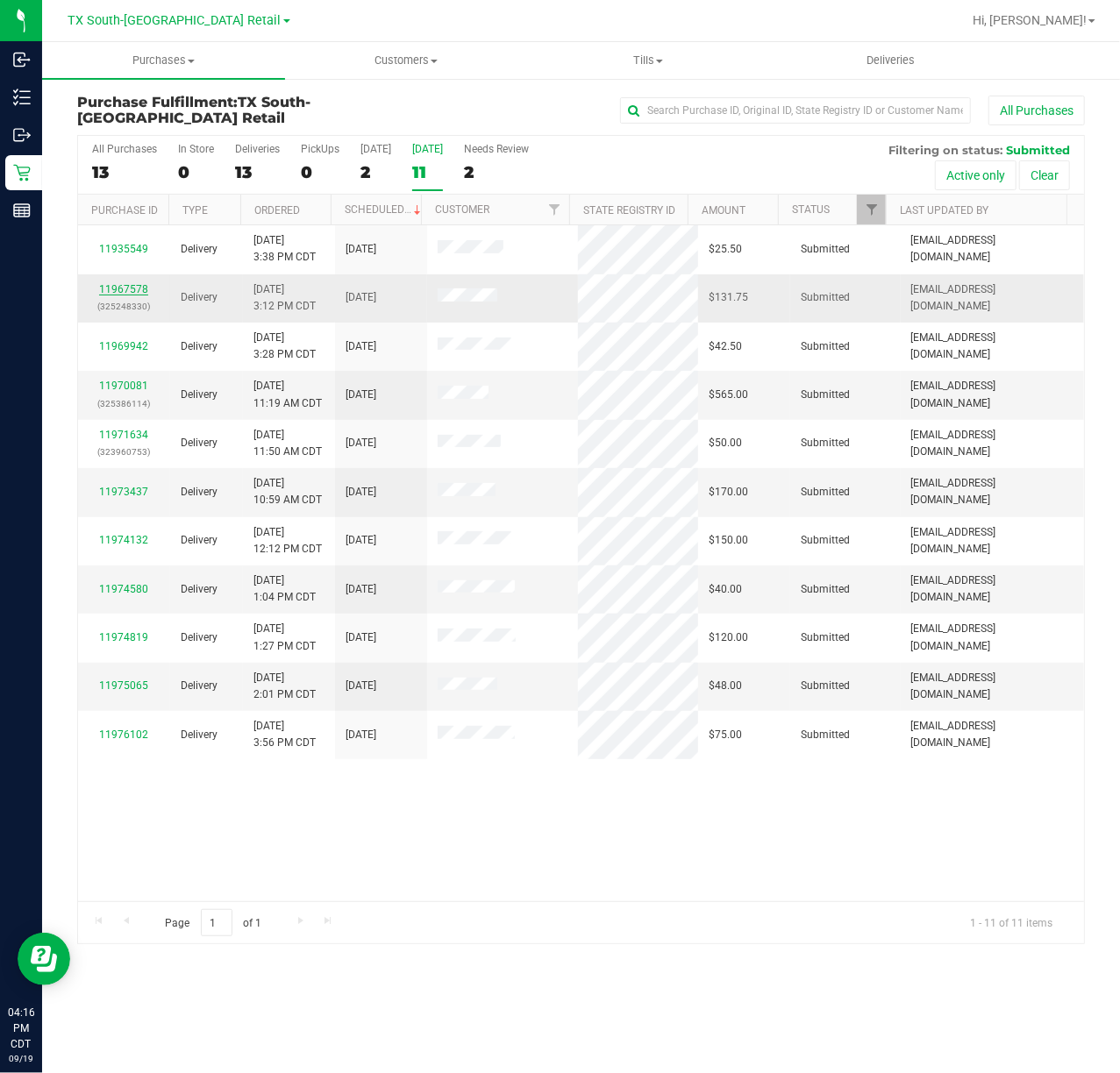
click at [120, 295] on link "11967578" at bounding box center [124, 289] width 49 height 12
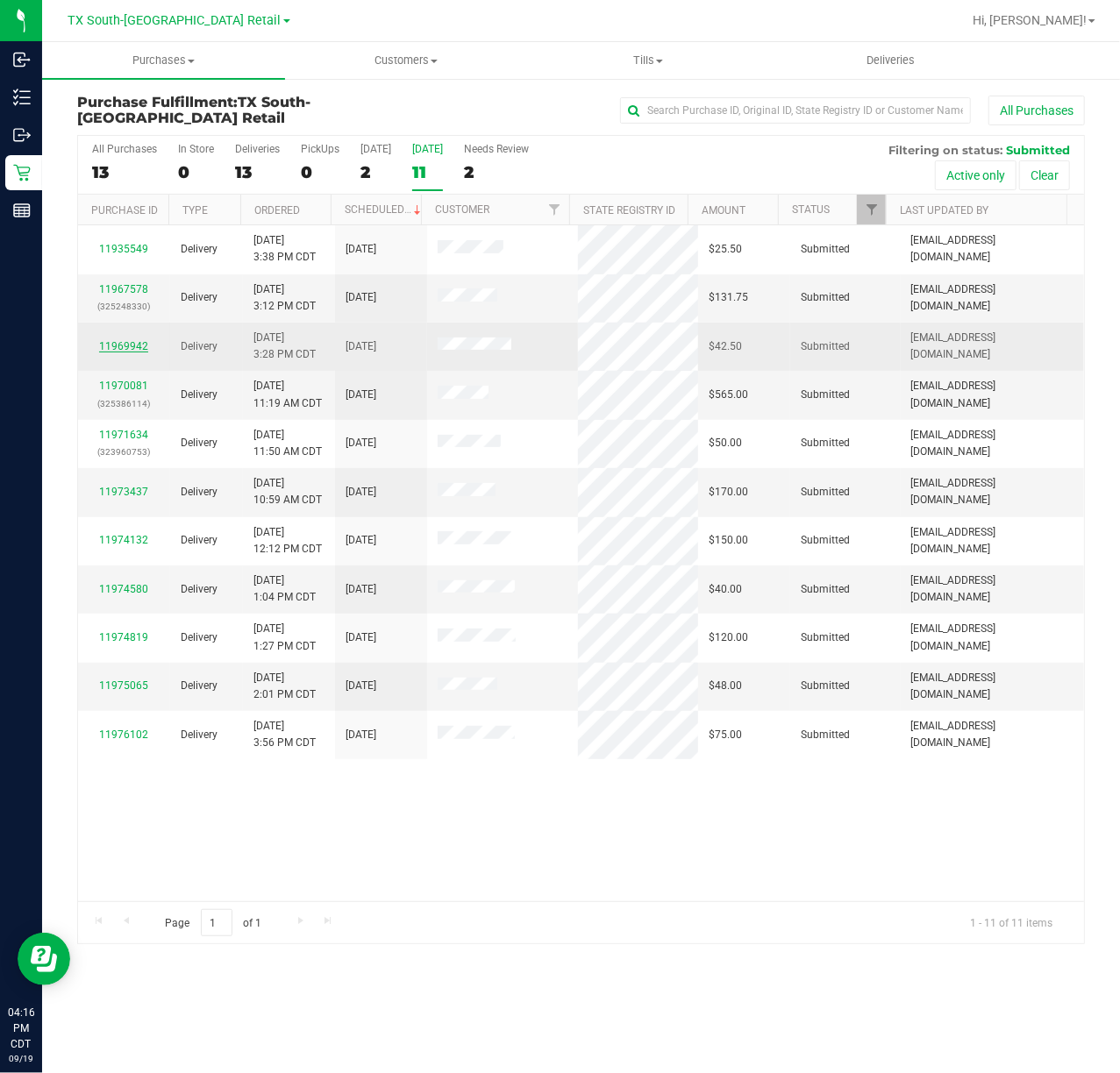
click at [115, 345] on link "11969942" at bounding box center [124, 345] width 49 height 12
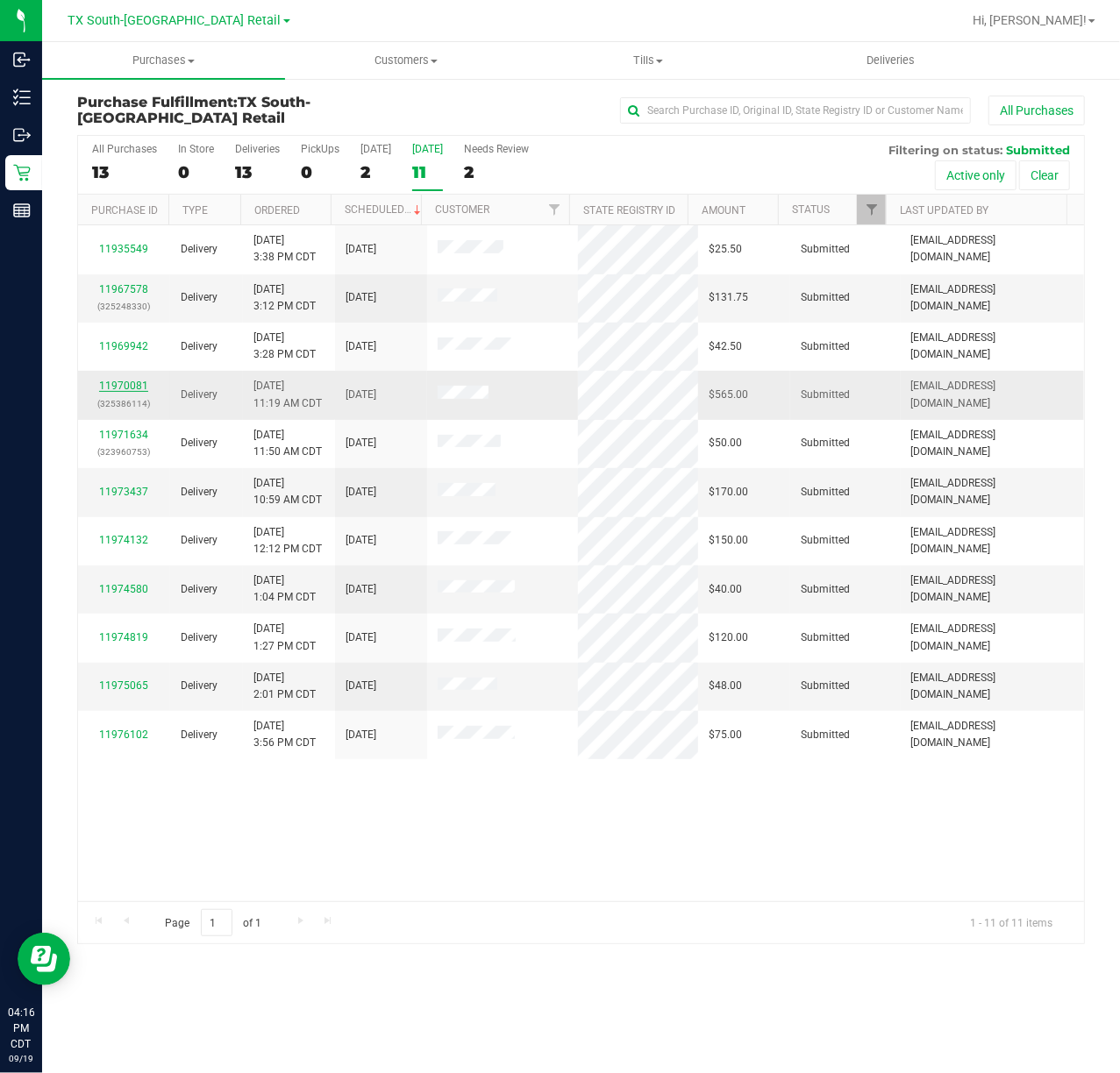
click at [115, 382] on link "11970081" at bounding box center [124, 386] width 49 height 12
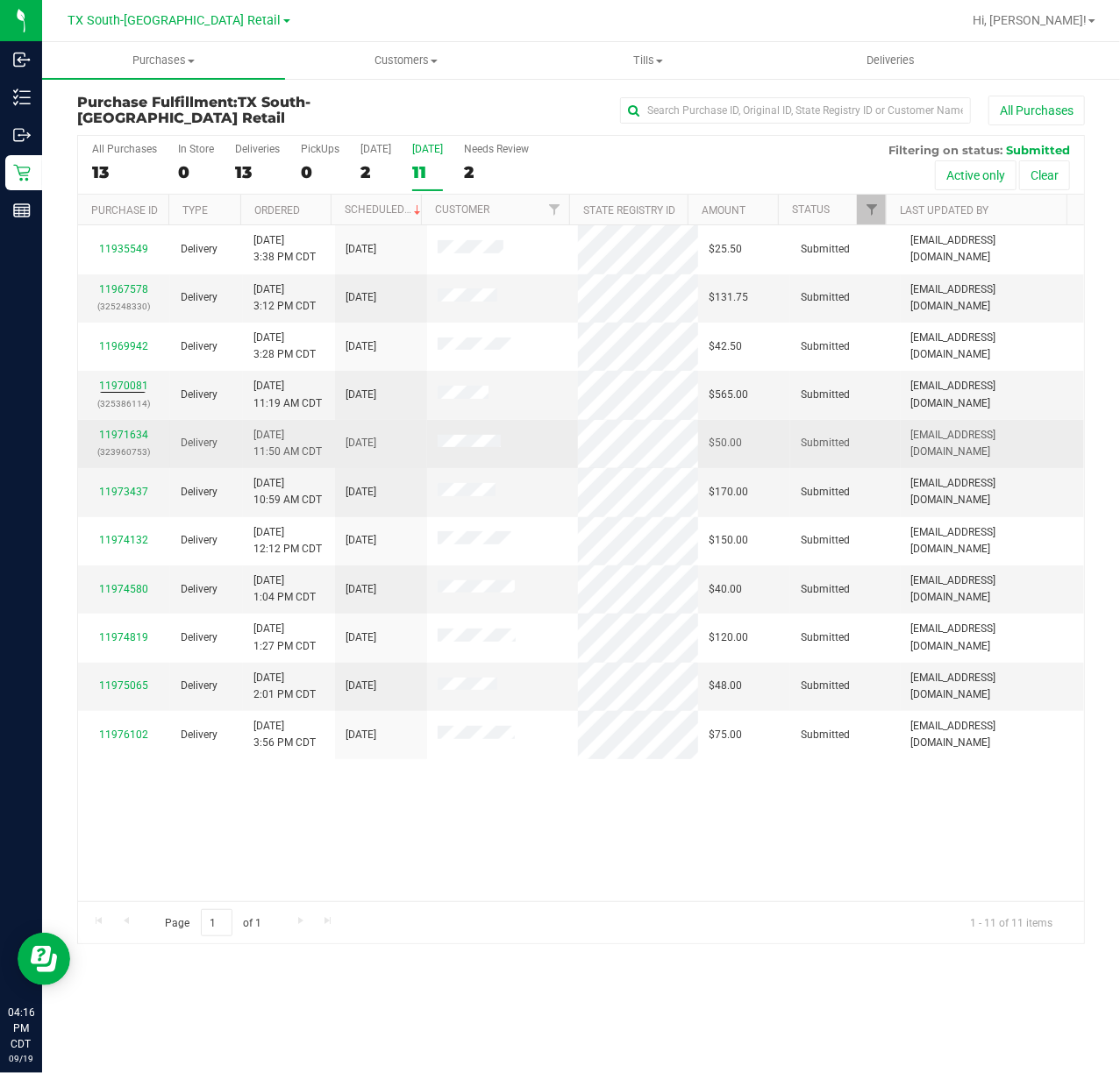
click at [134, 442] on div "11971634 (323960753)" at bounding box center [124, 443] width 71 height 33
click at [134, 440] on link "11971634" at bounding box center [124, 435] width 49 height 12
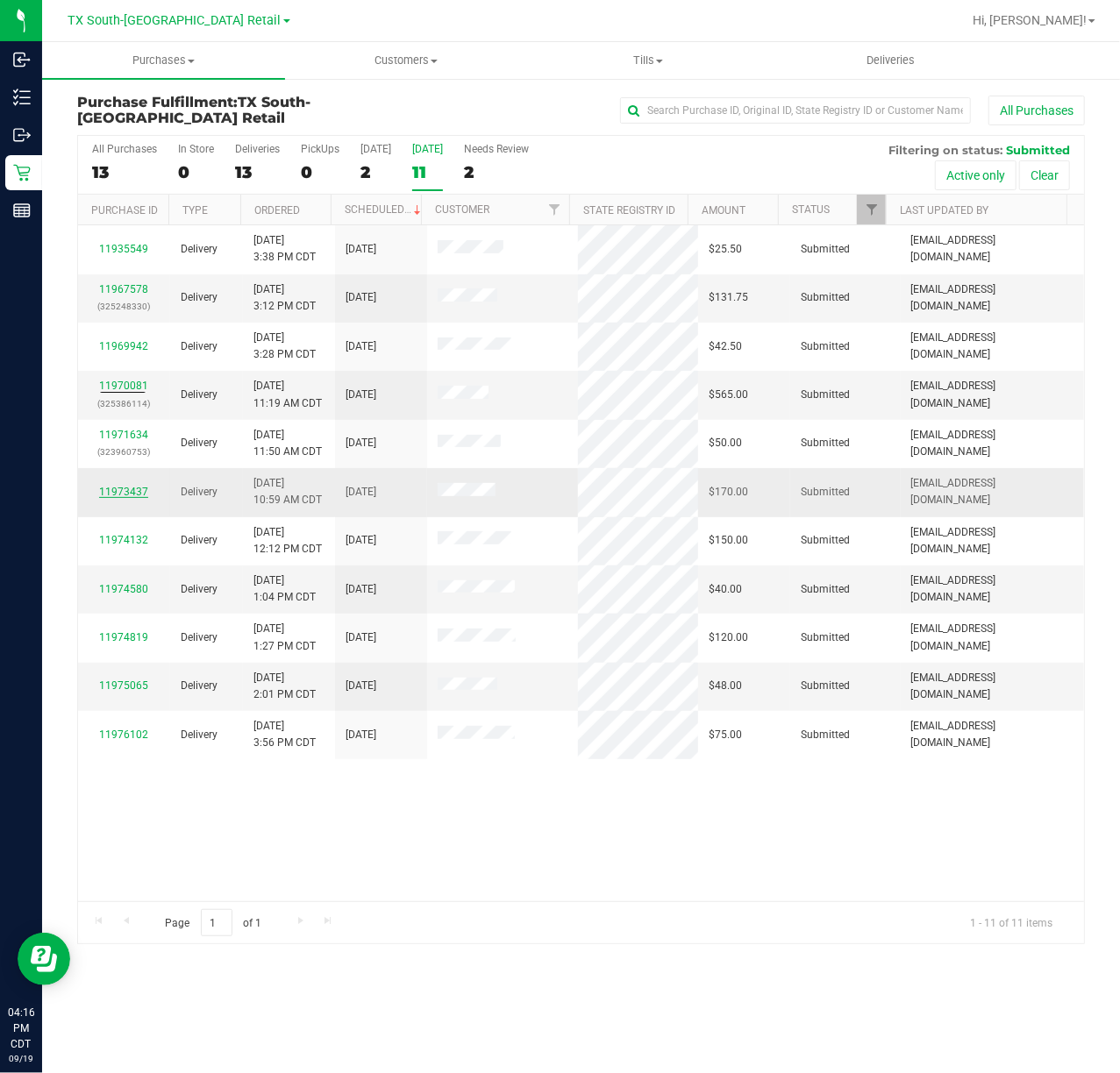
click at [123, 487] on link "11973437" at bounding box center [124, 492] width 49 height 12
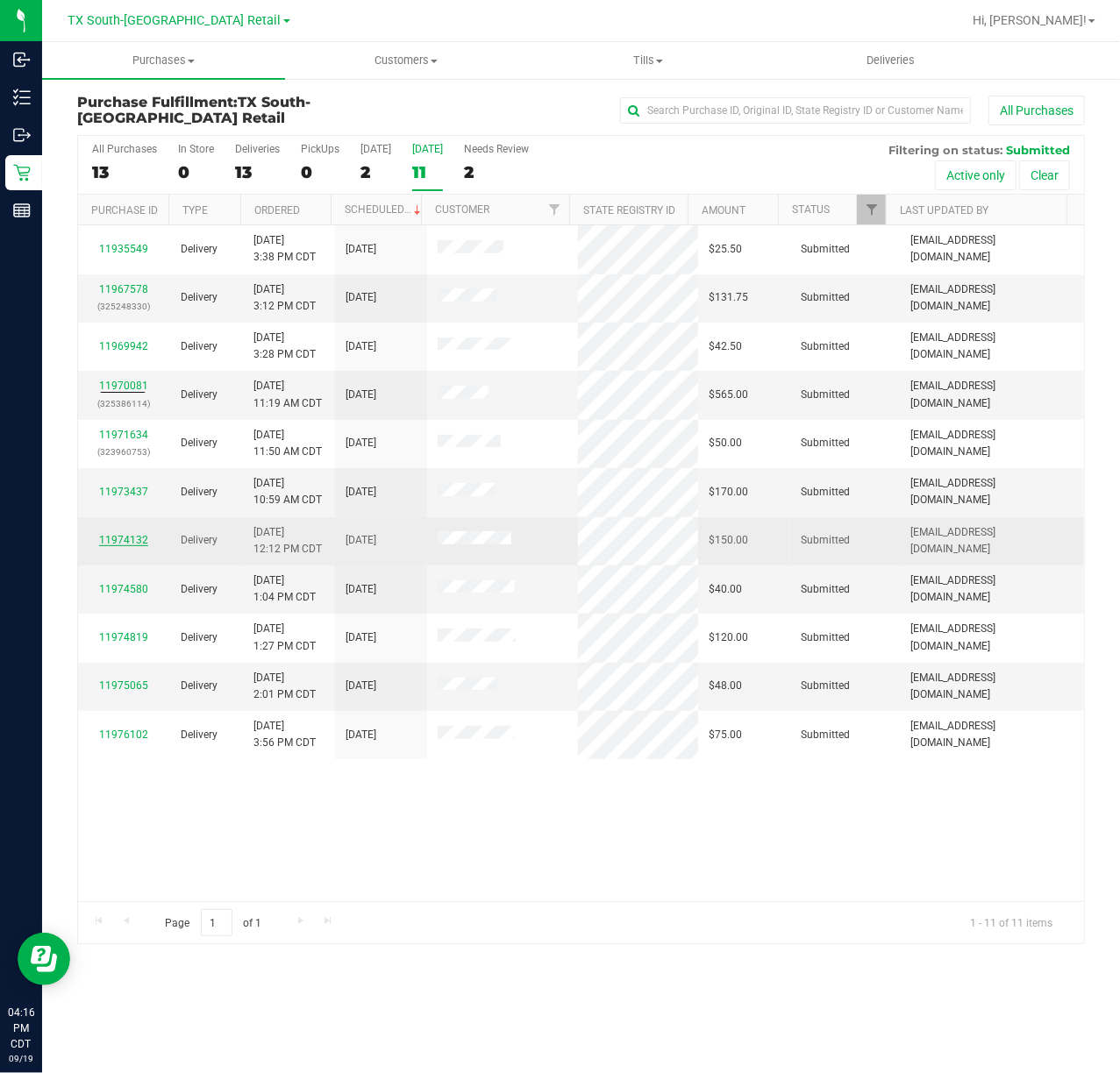
click at [123, 540] on link "11974132" at bounding box center [124, 540] width 49 height 12
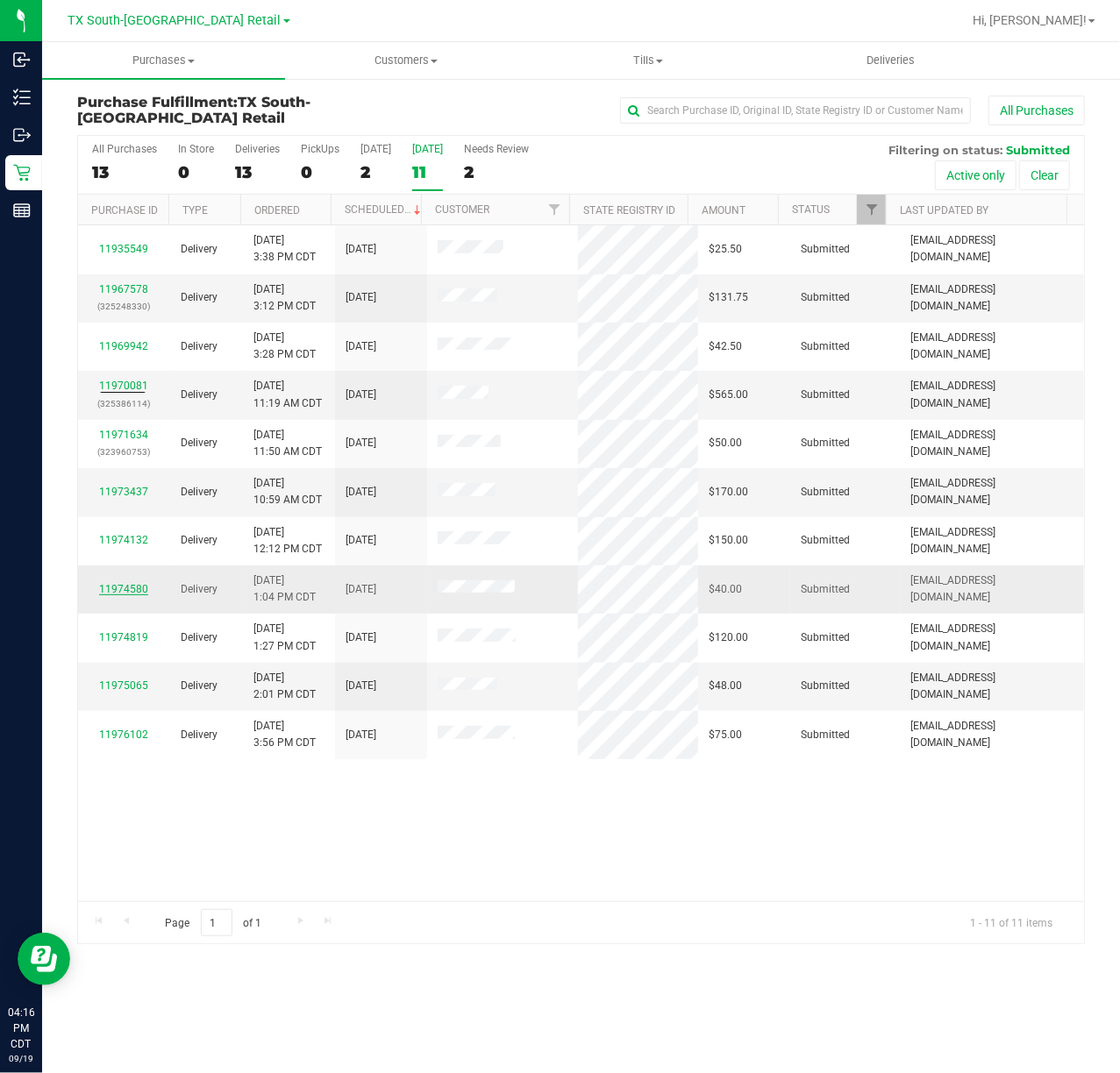
click at [124, 588] on link "11974580" at bounding box center [124, 589] width 49 height 12
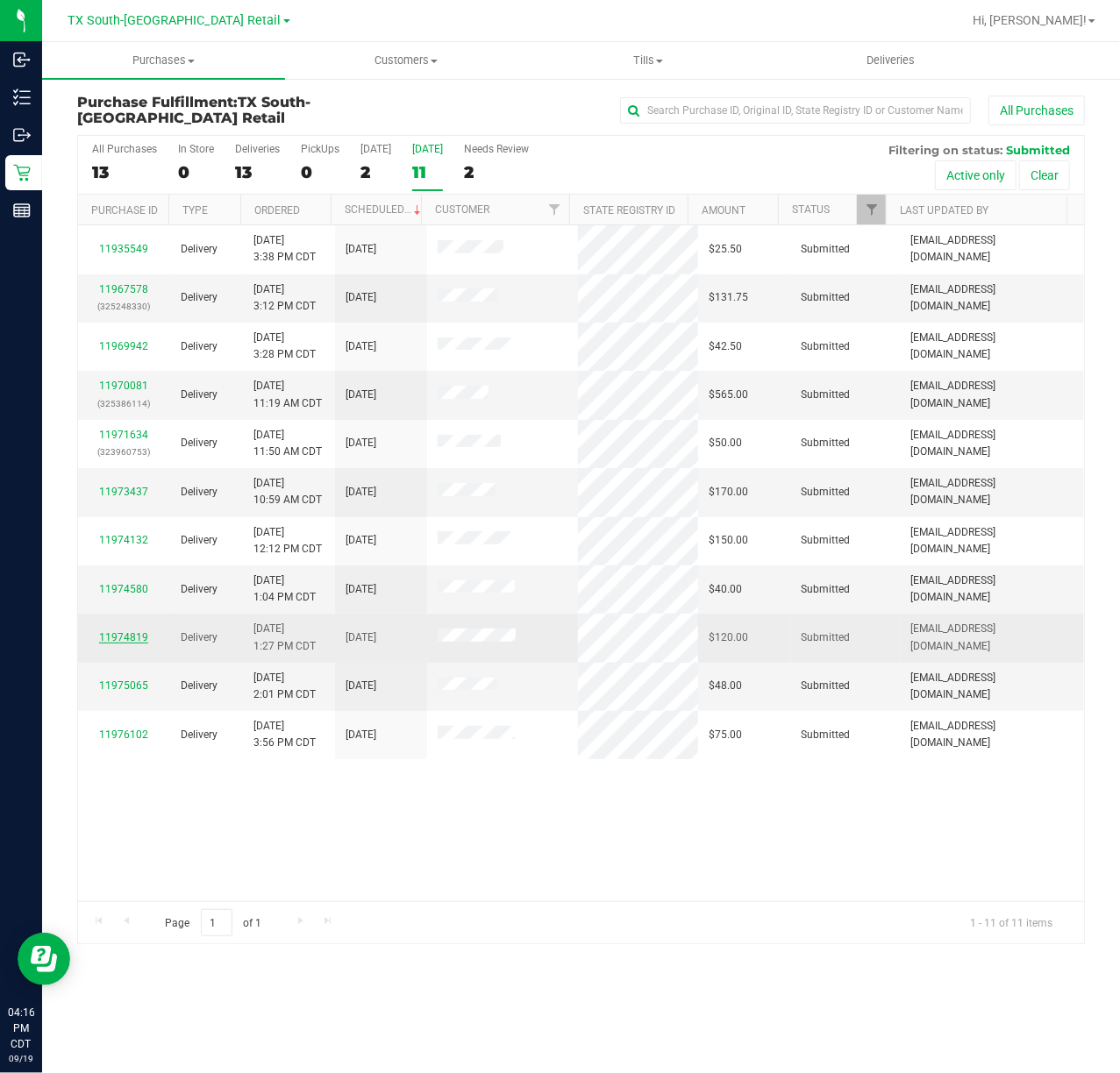
click at [124, 635] on link "11974819" at bounding box center [124, 637] width 49 height 12
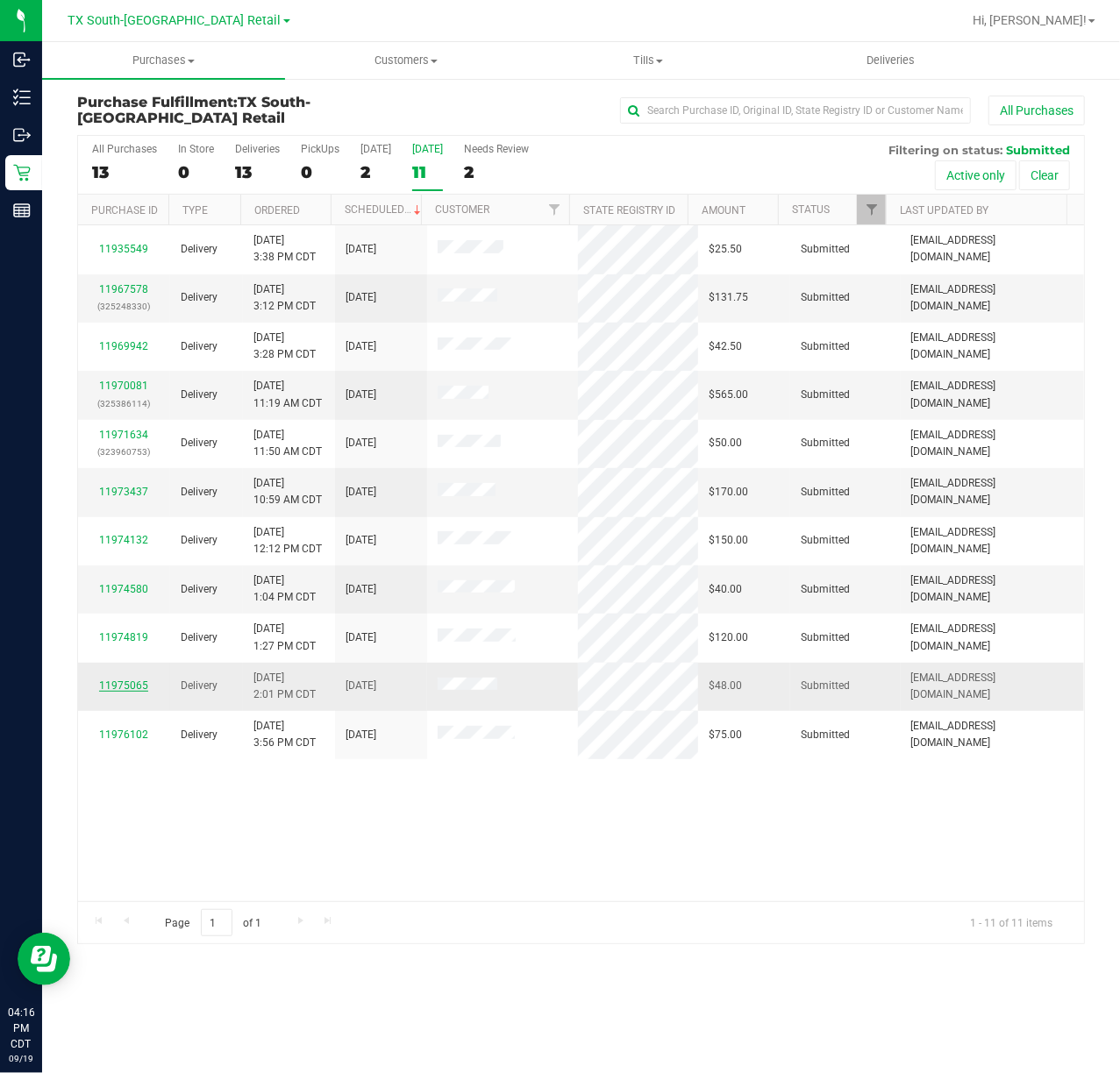
click at [130, 687] on link "11975065" at bounding box center [124, 685] width 49 height 12
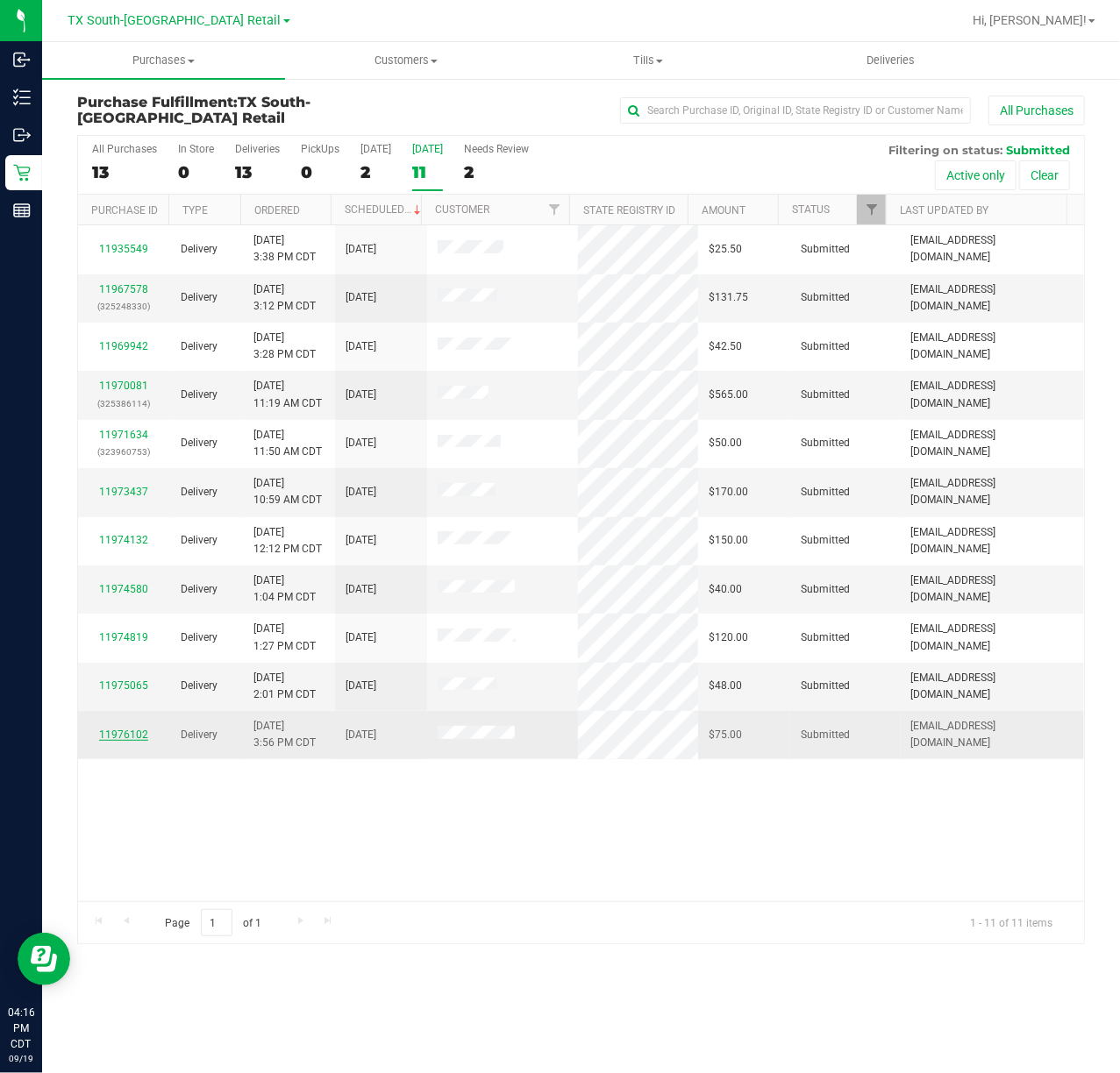
click at [120, 734] on link "11976102" at bounding box center [124, 734] width 49 height 12
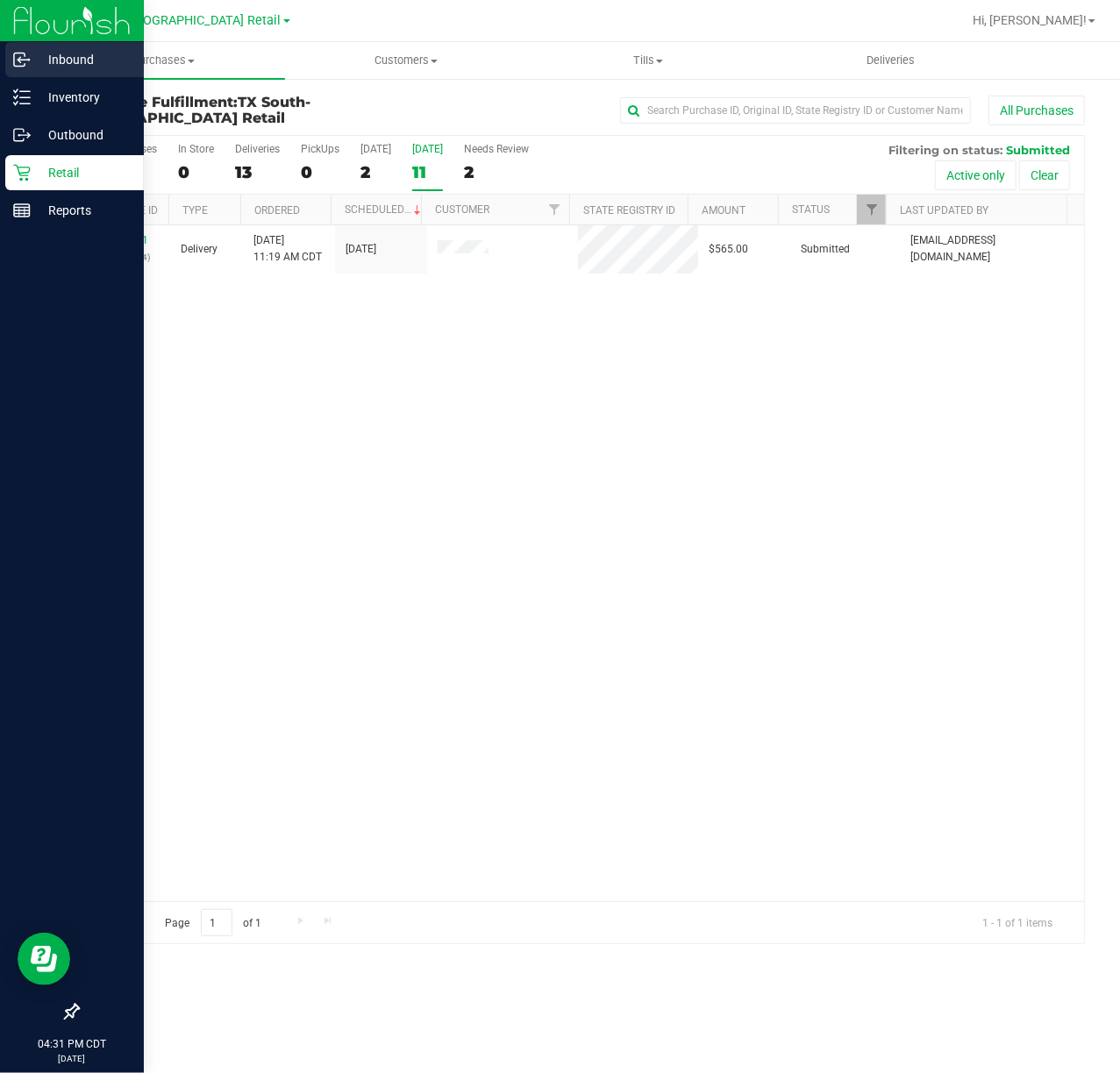
click at [57, 64] on p "Inbound" at bounding box center [84, 59] width 105 height 21
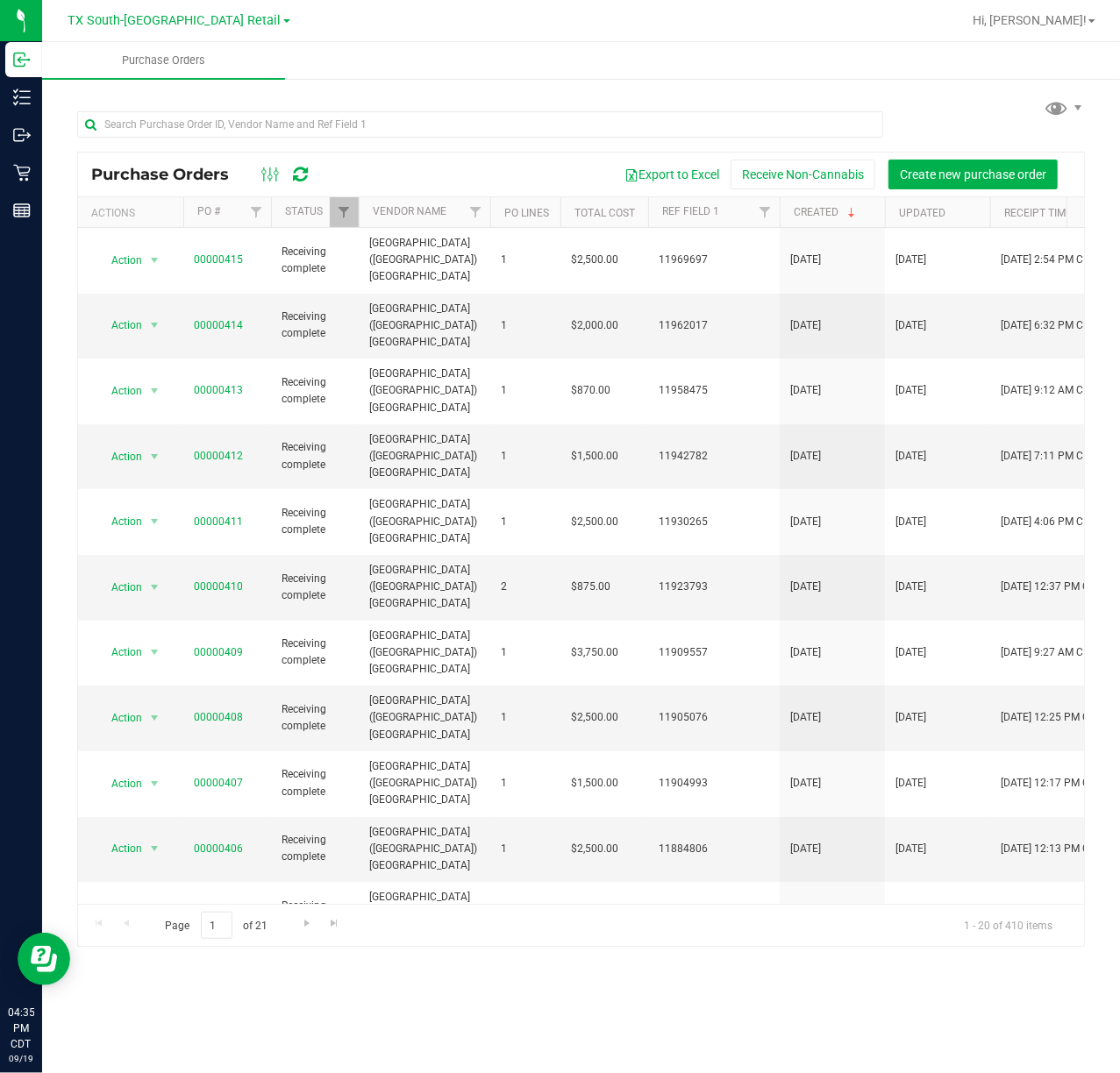
click at [295, 180] on icon at bounding box center [300, 175] width 15 height 18
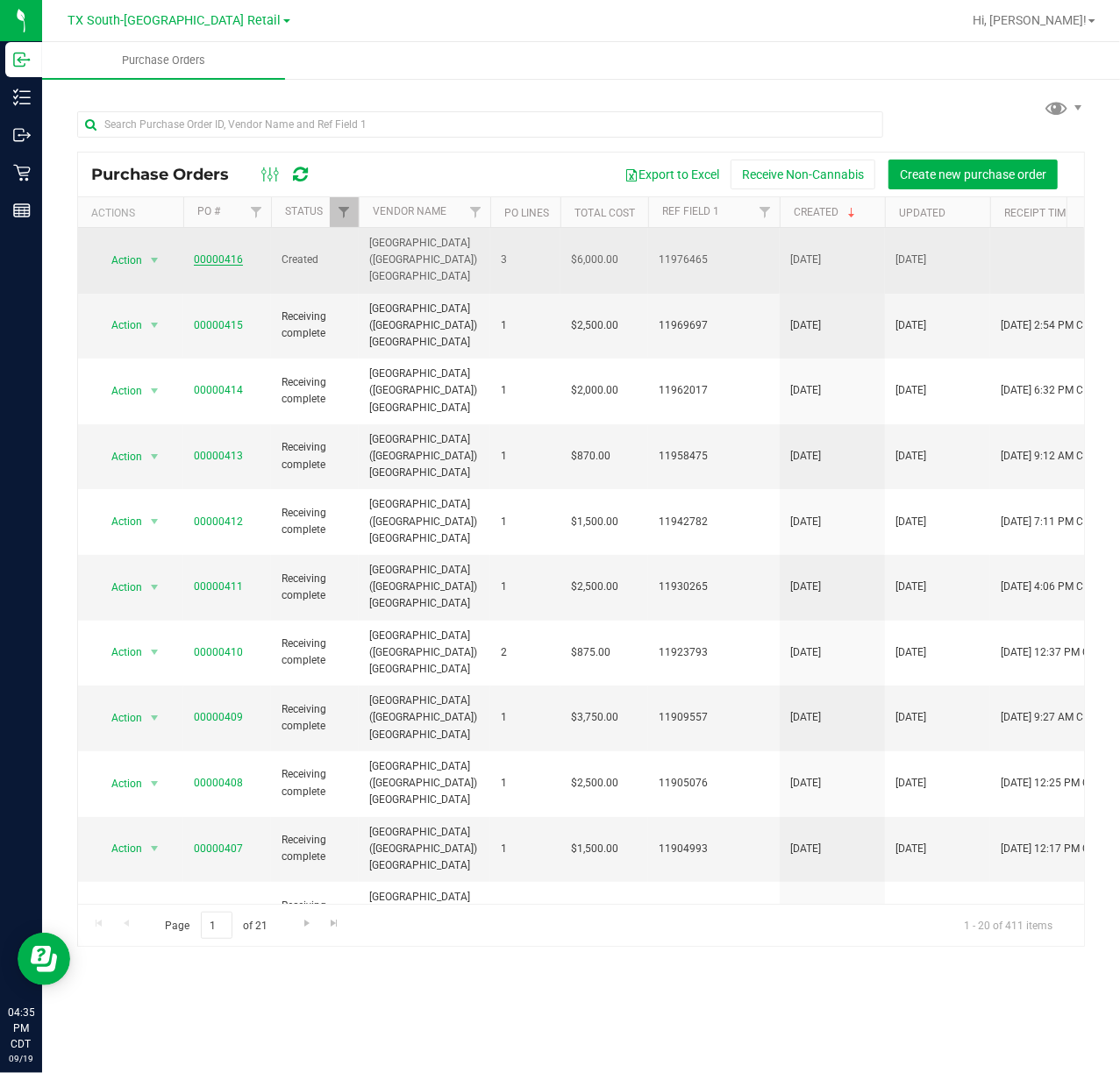
click at [221, 253] on link "00000416" at bounding box center [218, 259] width 49 height 12
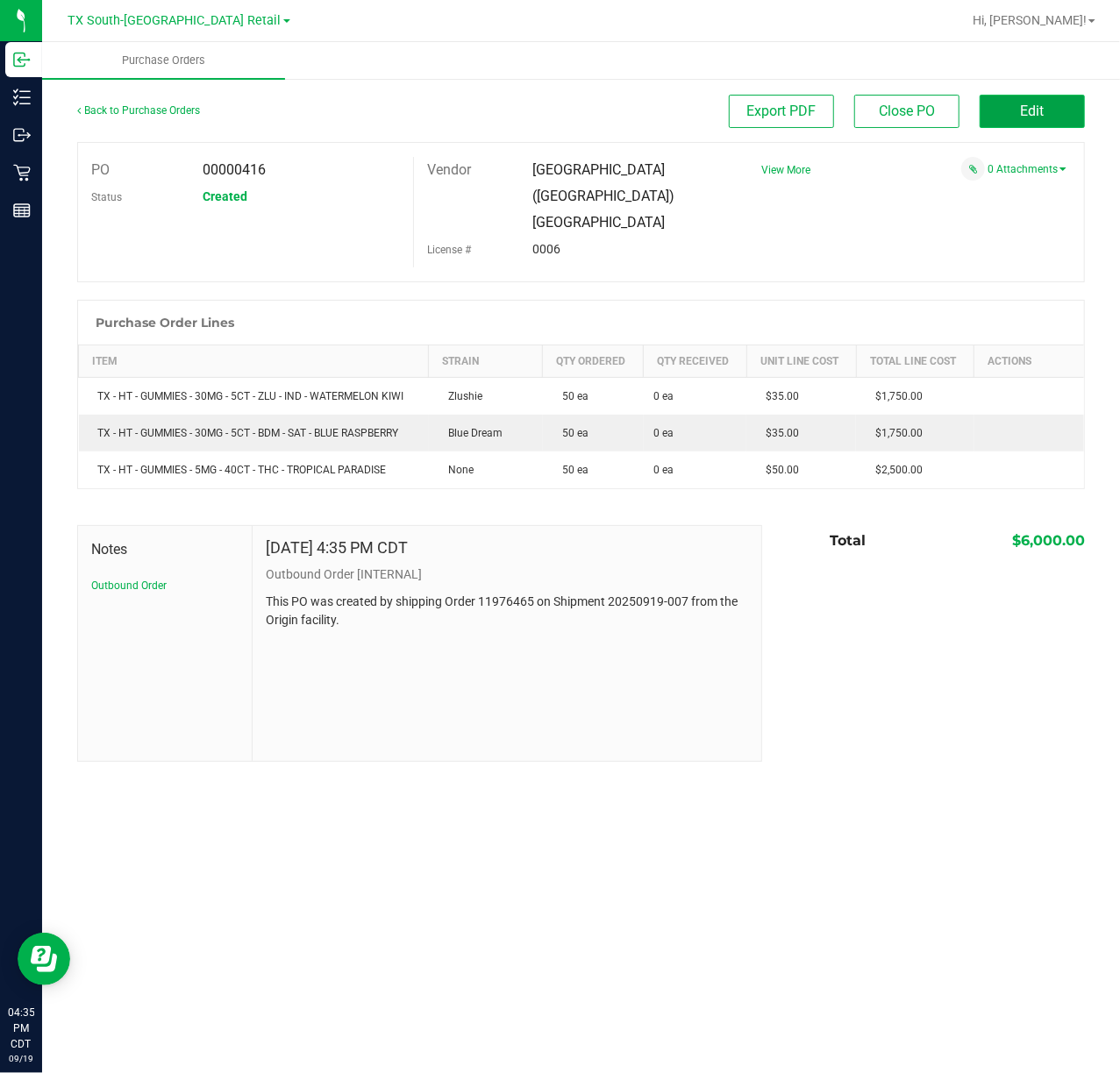
click at [1000, 124] on button "Edit" at bounding box center [1032, 111] width 105 height 33
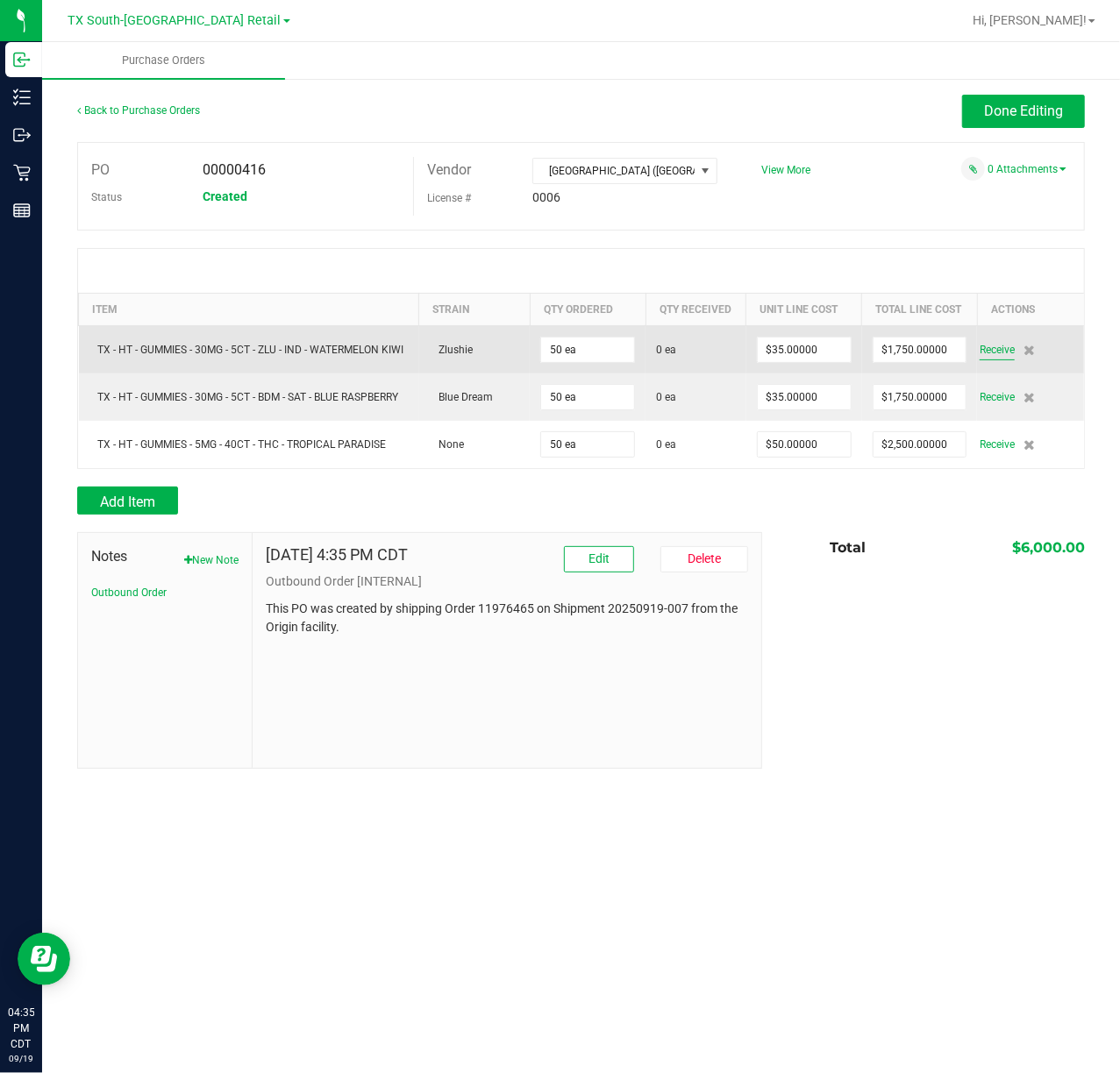
click at [996, 358] on span "Receive" at bounding box center [996, 350] width 35 height 21
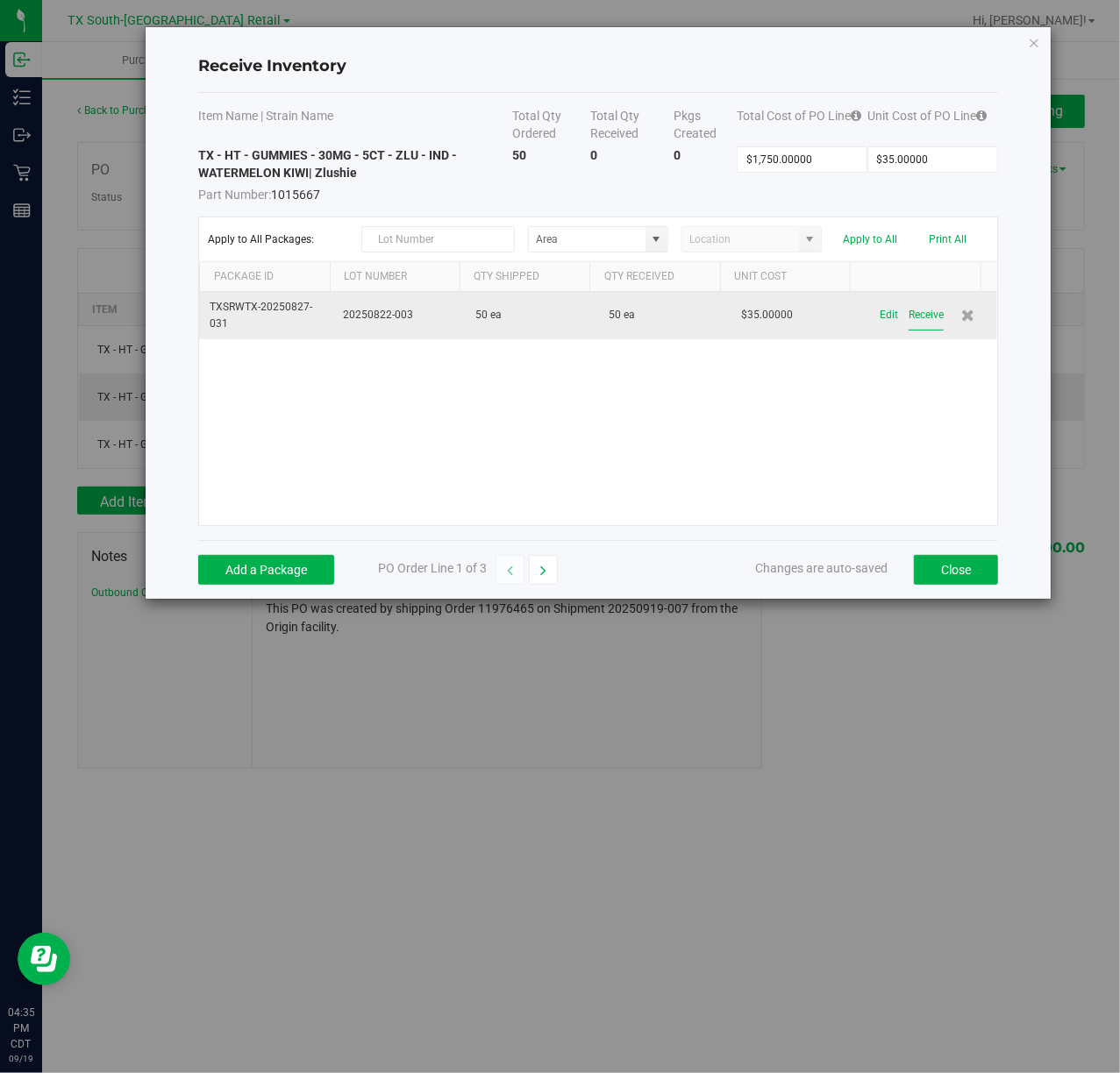
click at [913, 324] on button "Receive" at bounding box center [926, 314] width 35 height 31
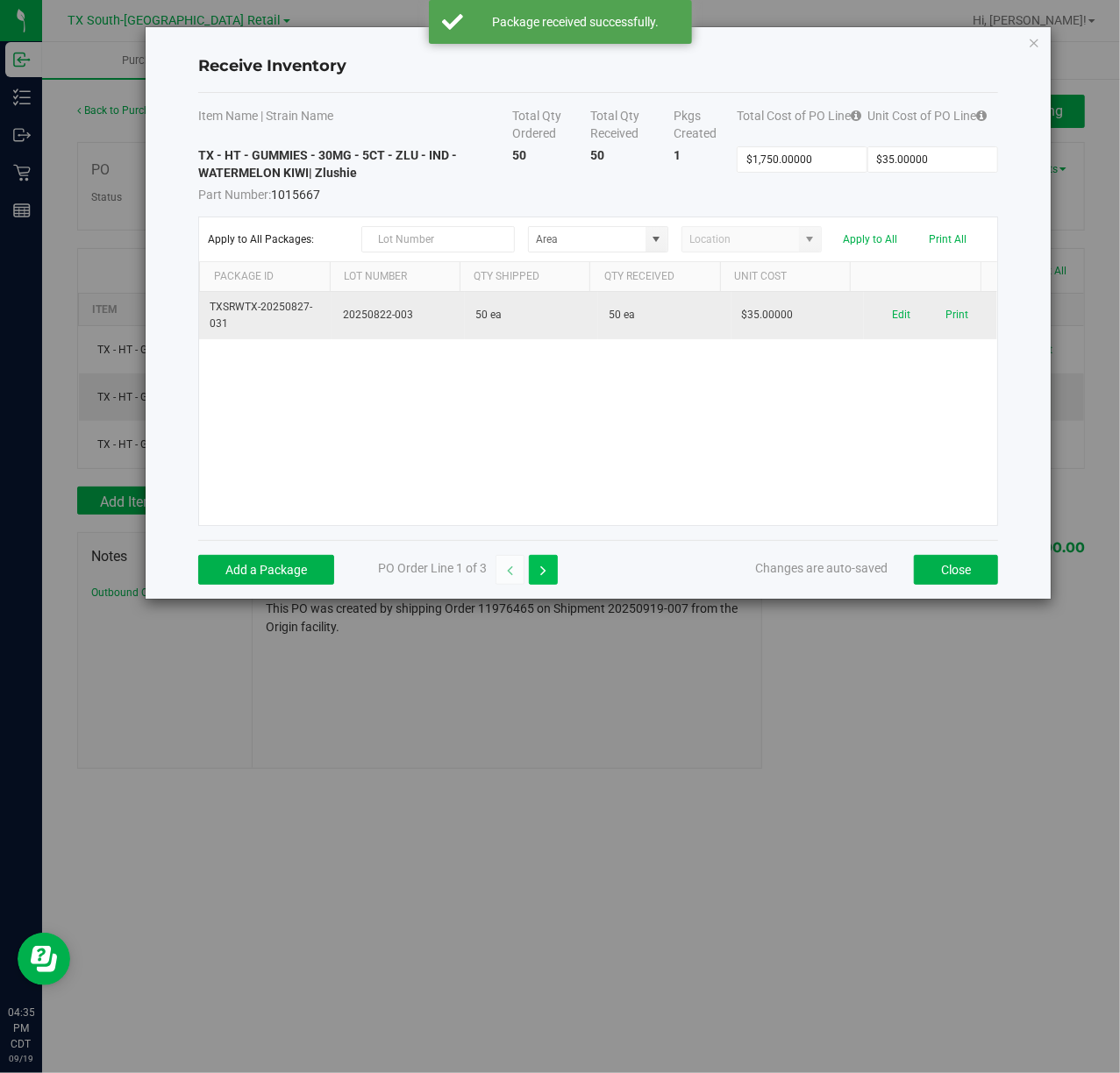
click at [556, 574] on button "button" at bounding box center [543, 570] width 29 height 30
click at [915, 323] on button "Receive" at bounding box center [926, 314] width 35 height 31
click at [556, 575] on button "button" at bounding box center [543, 570] width 29 height 30
type input "$2,500.00000"
type input "$50.00000"
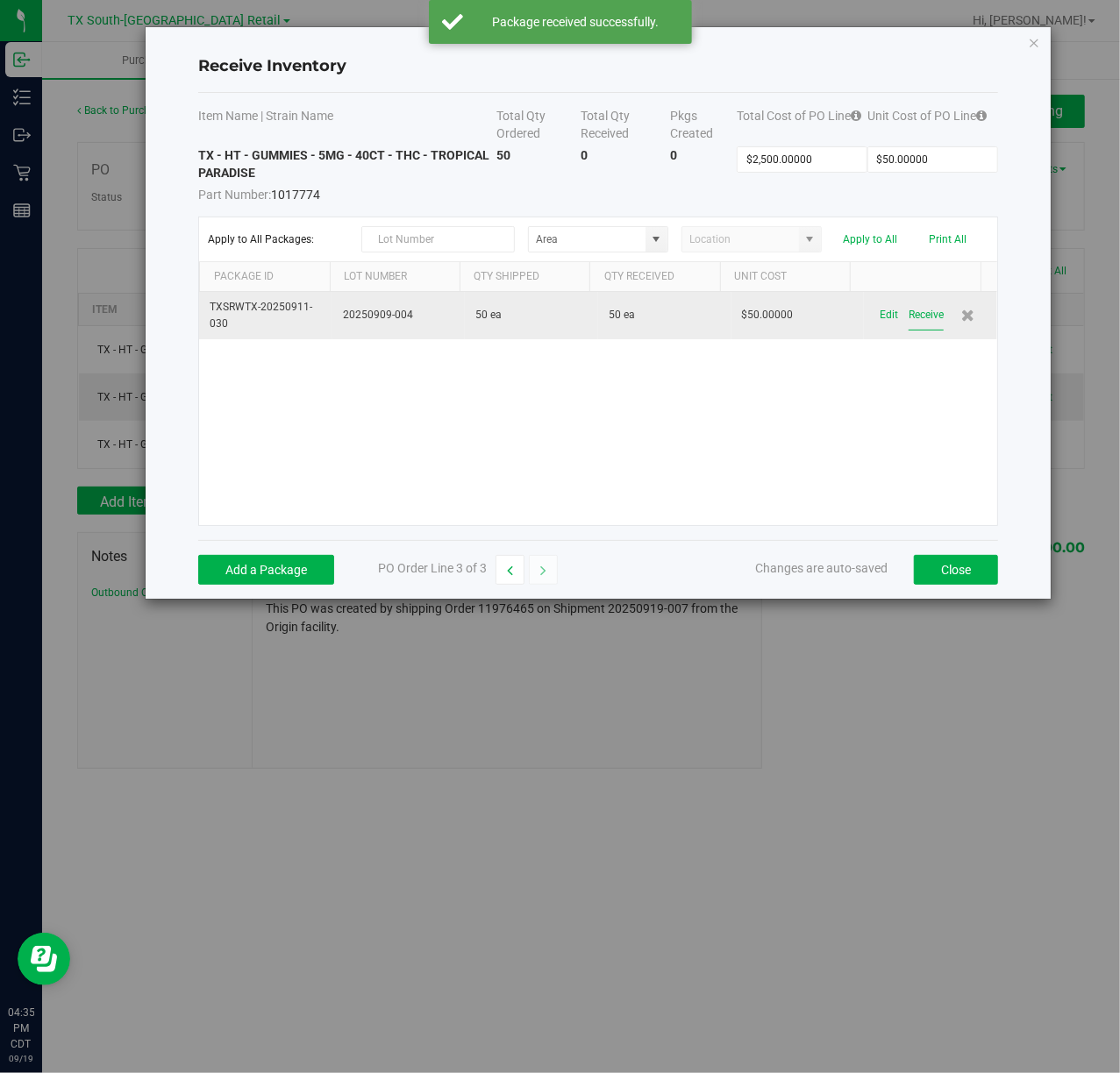
click at [919, 313] on button "Receive" at bounding box center [926, 314] width 35 height 31
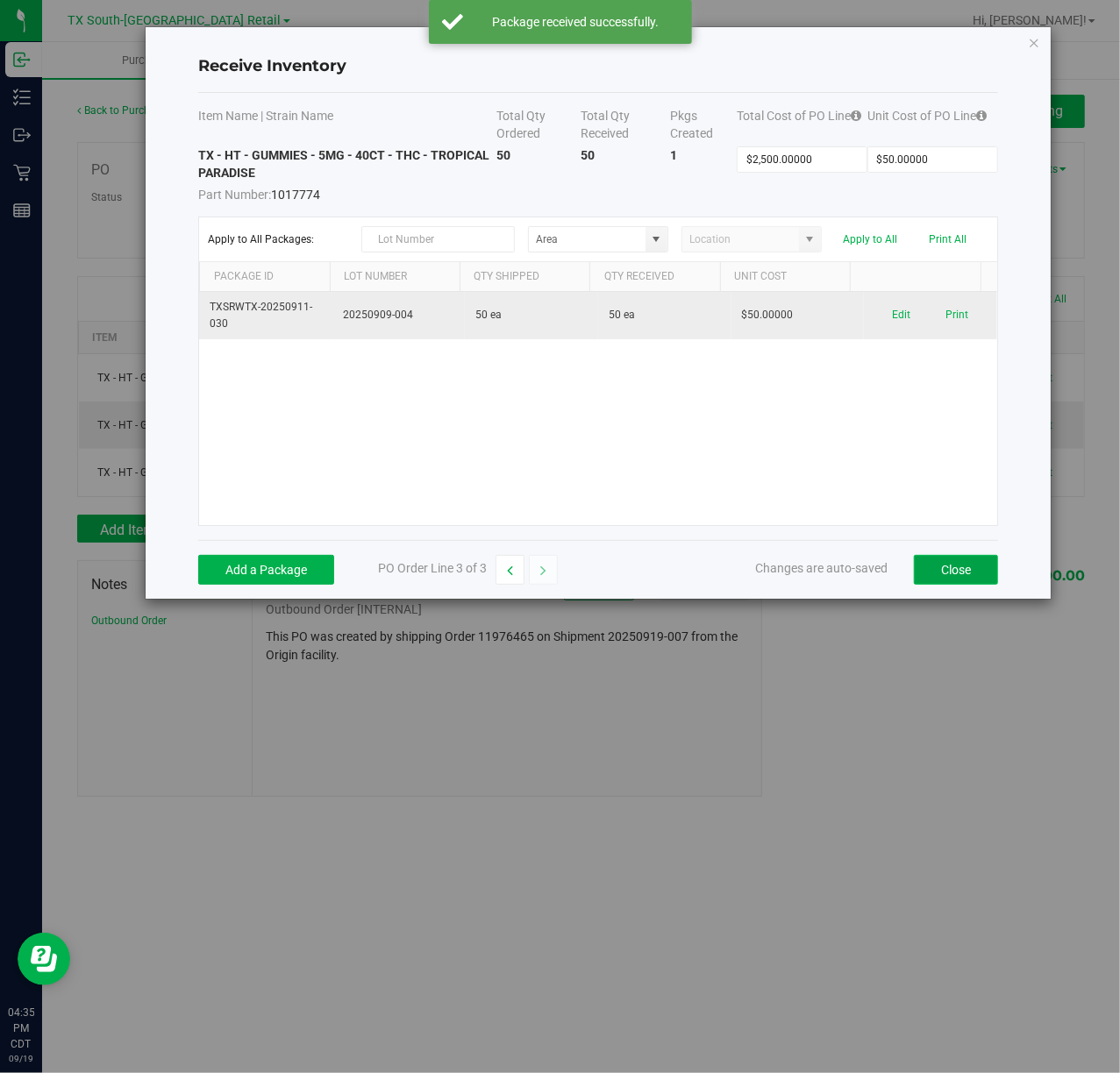
click at [956, 569] on button "Close" at bounding box center [956, 570] width 84 height 30
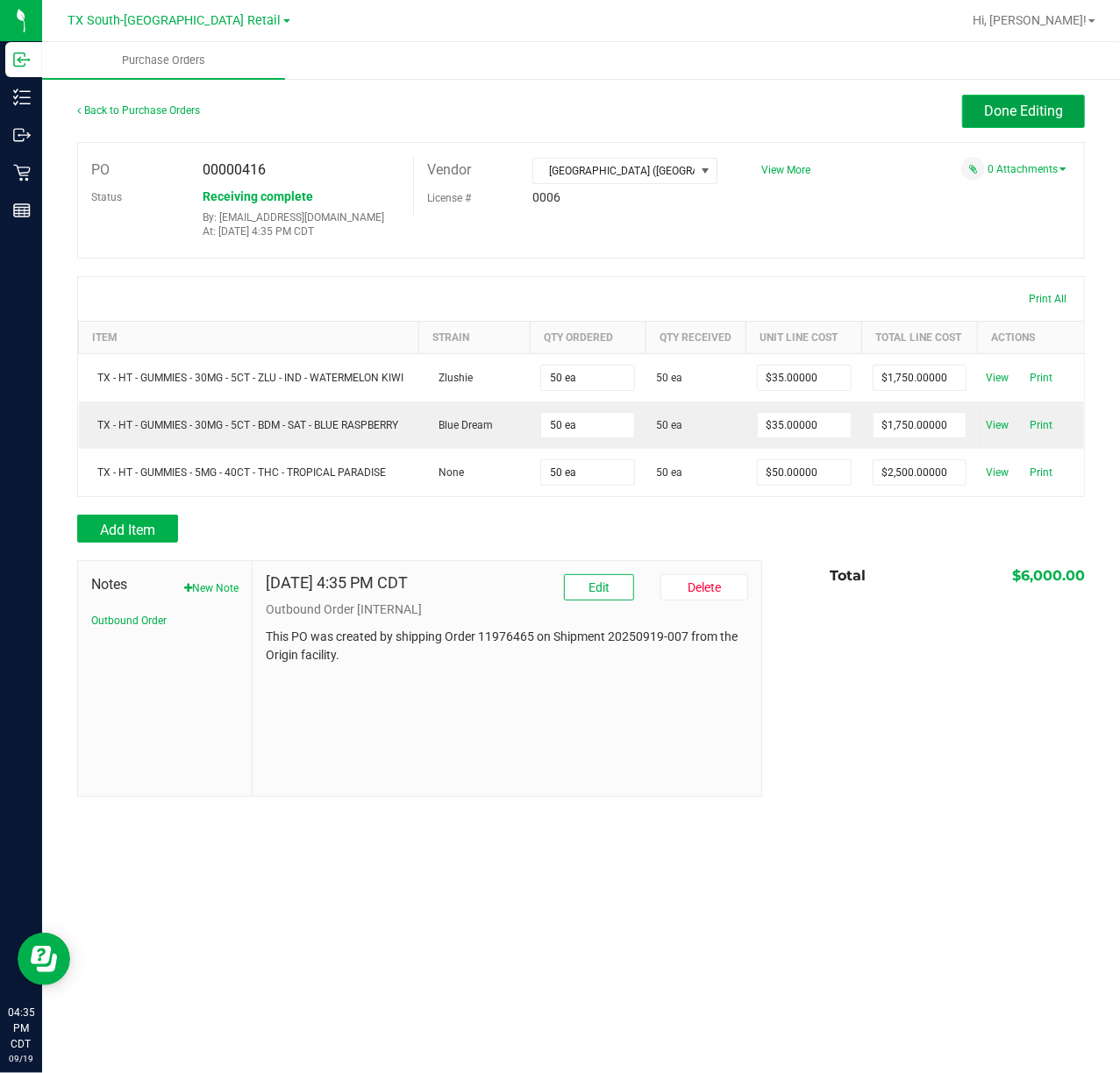
click at [1020, 106] on span "Done Editing" at bounding box center [1023, 111] width 79 height 17
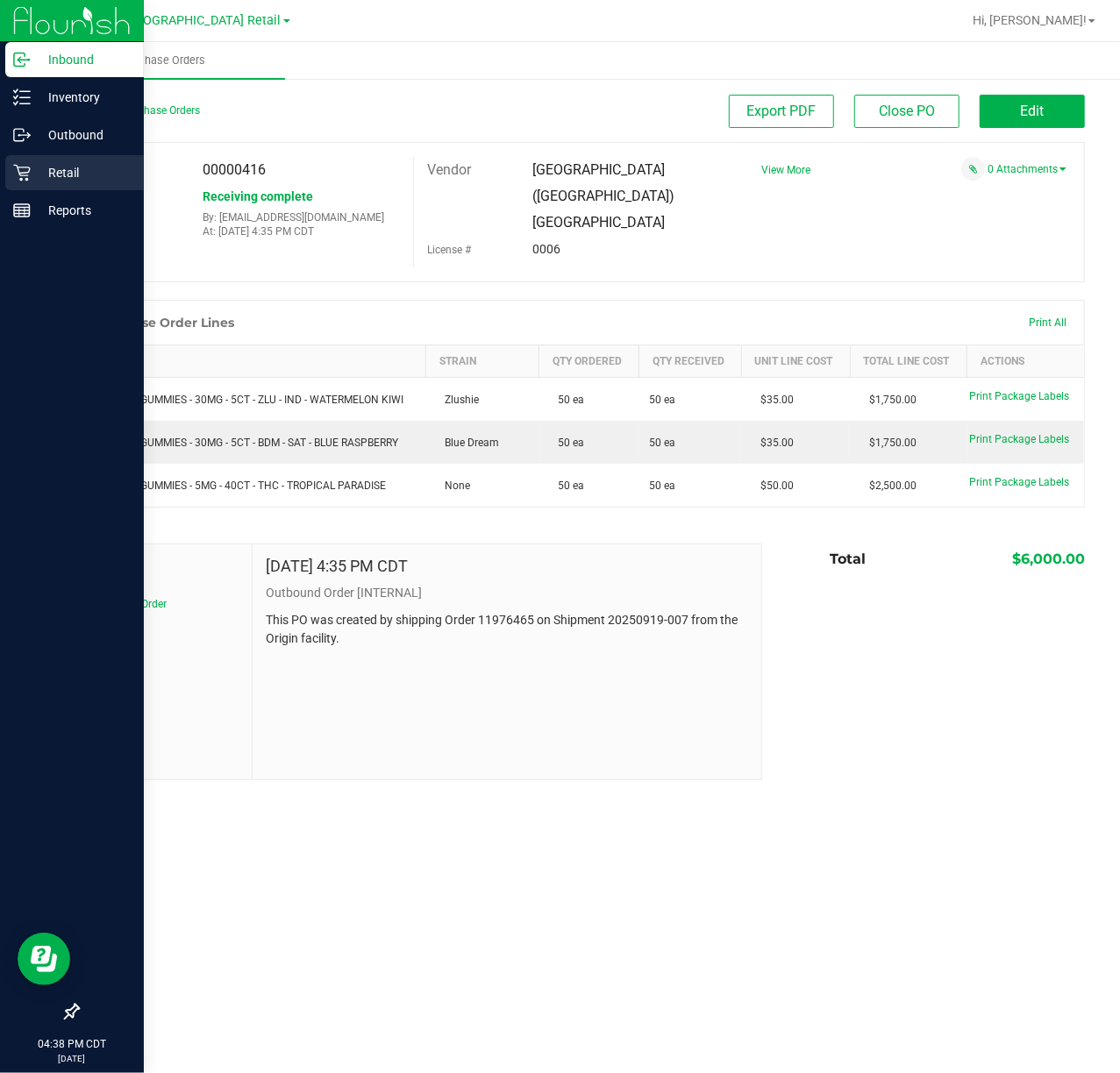
click at [39, 168] on p "Retail" at bounding box center [84, 173] width 105 height 21
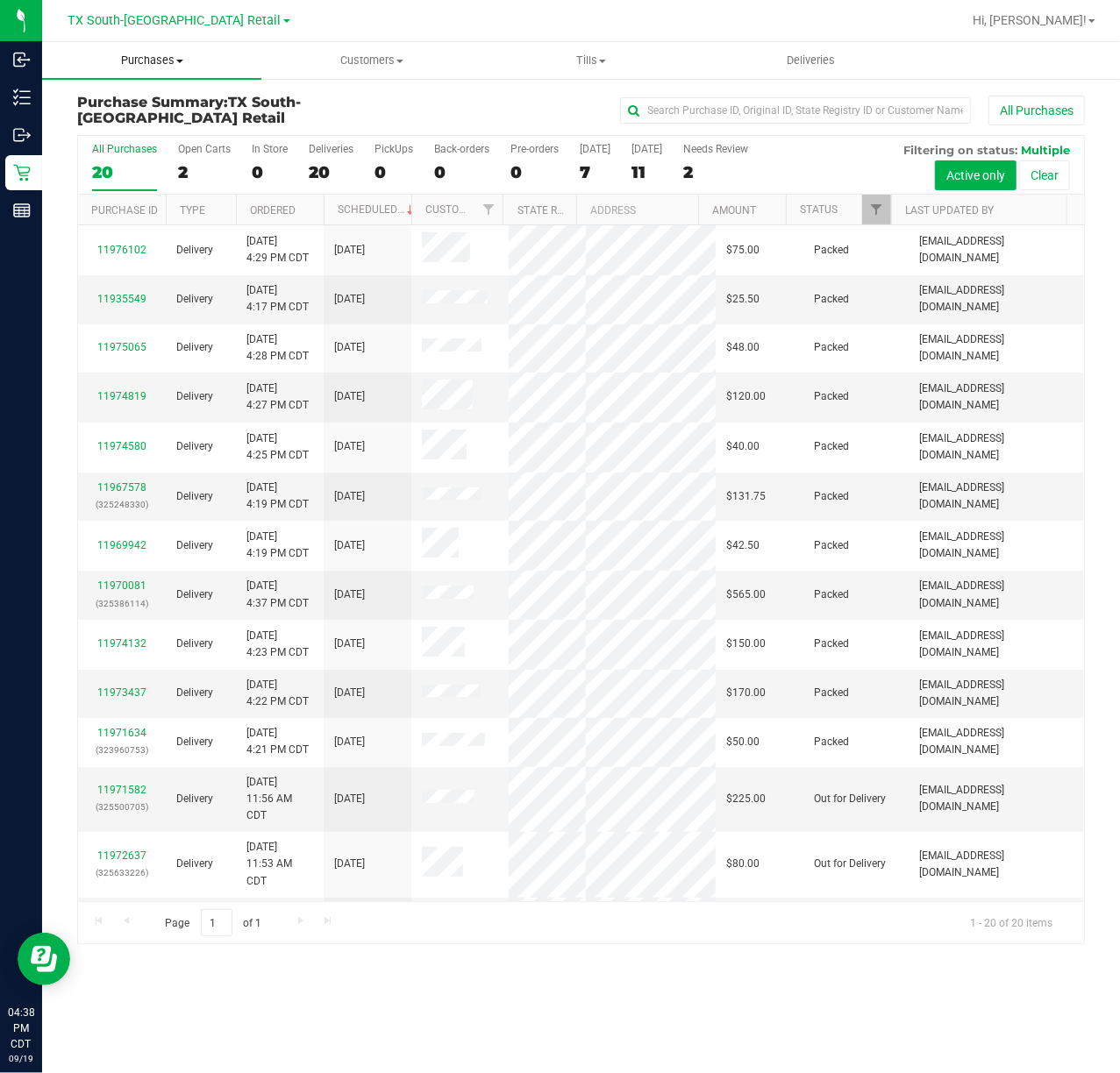
click at [161, 57] on span "Purchases" at bounding box center [152, 60] width 220 height 16
click at [125, 130] on span "Fulfillment" at bounding box center [97, 127] width 109 height 15
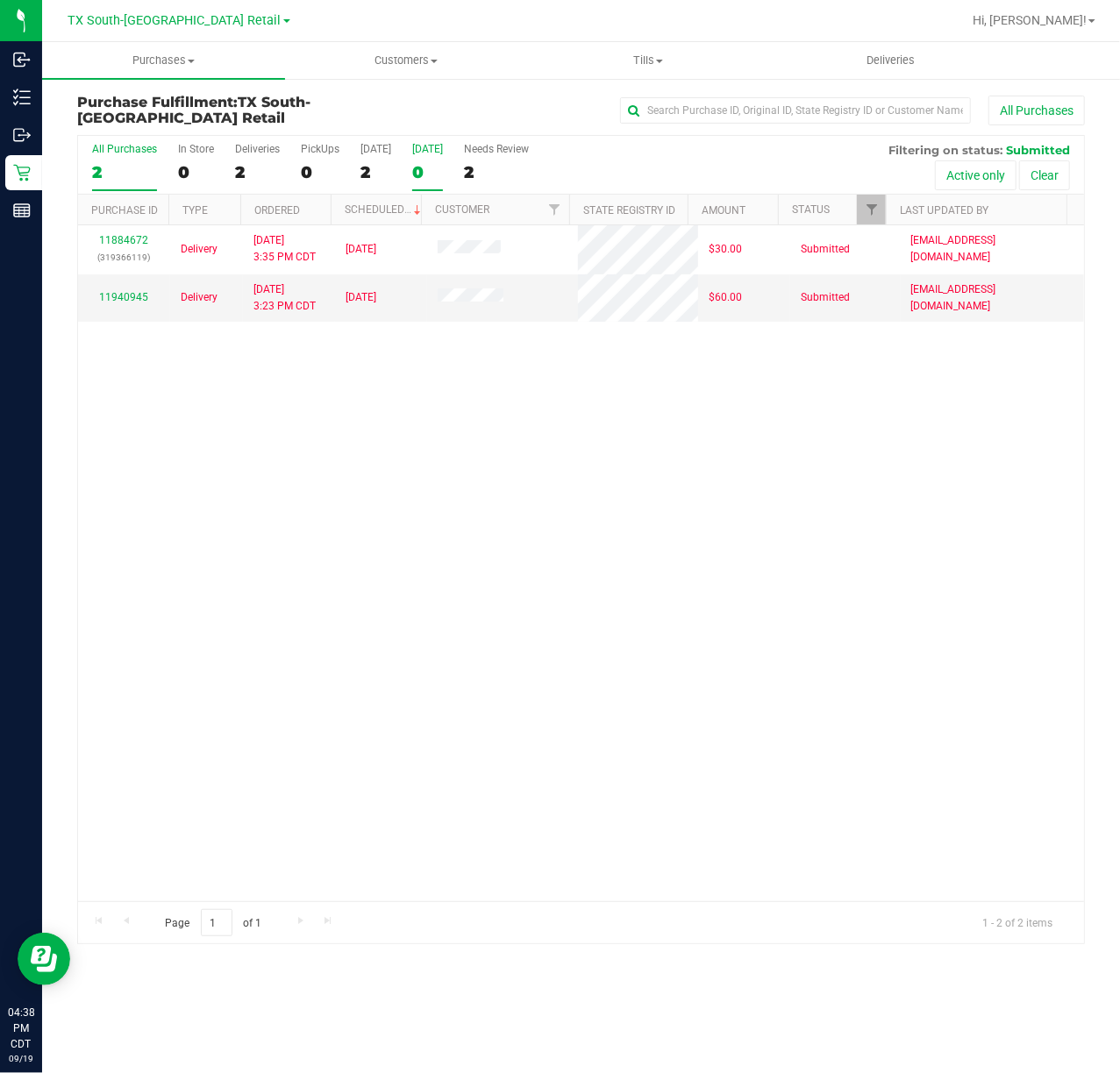
click at [415, 169] on div "0" at bounding box center [427, 172] width 31 height 20
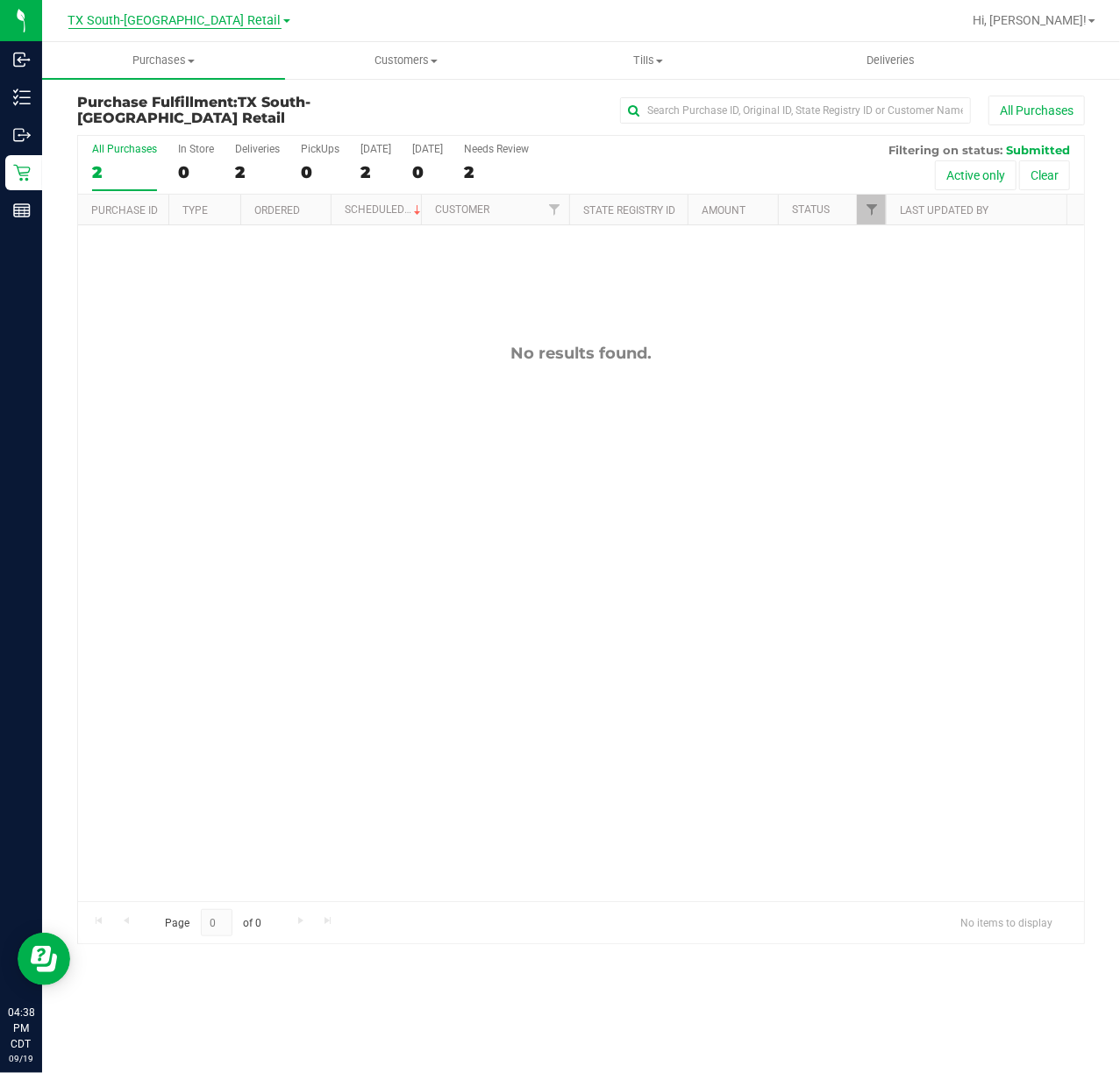
click at [200, 20] on span "TX South-[GEOGRAPHIC_DATA] Retail" at bounding box center [175, 21] width 213 height 16
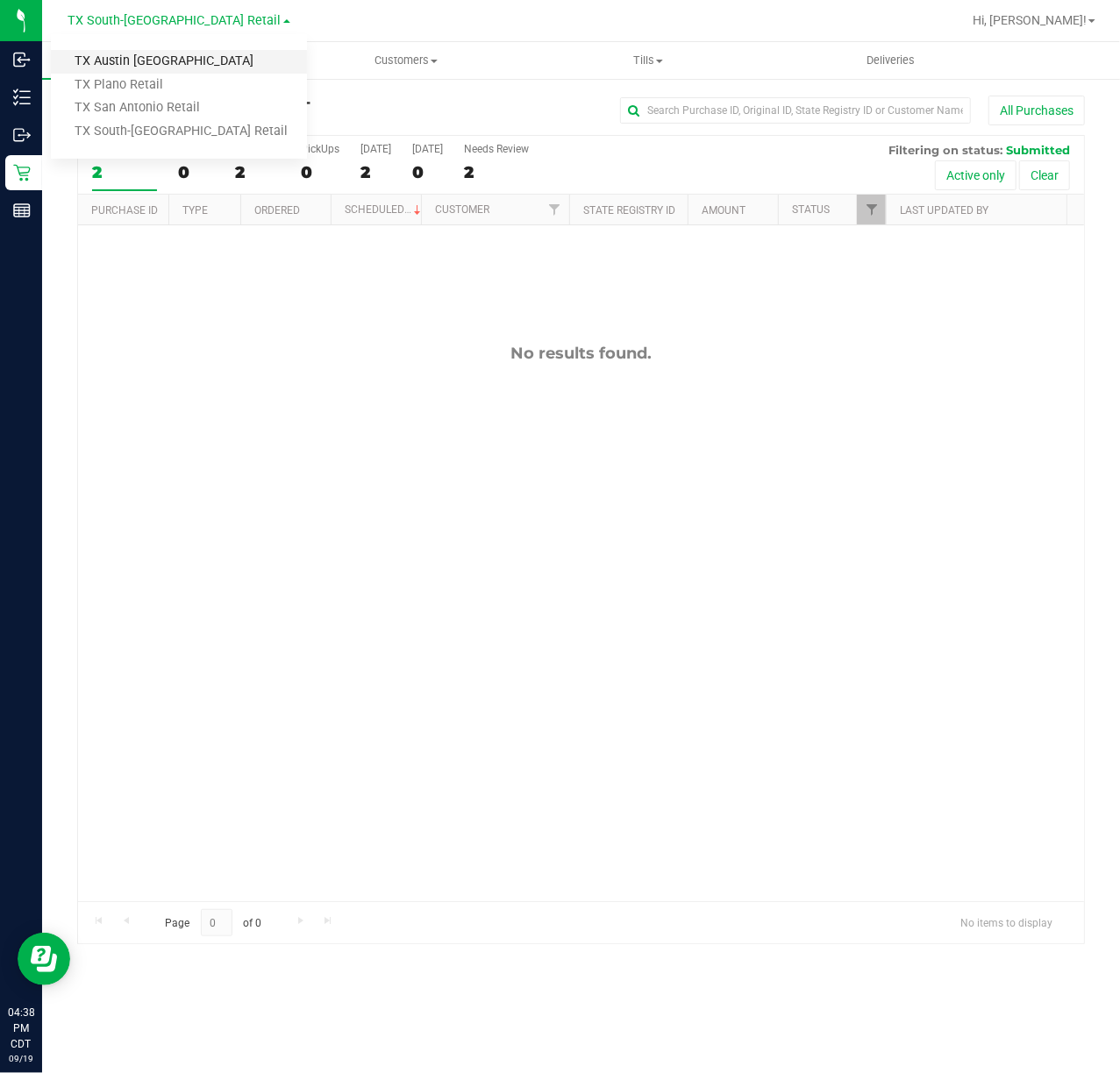
click at [174, 54] on link "TX Austin [GEOGRAPHIC_DATA]" at bounding box center [178, 61] width 256 height 23
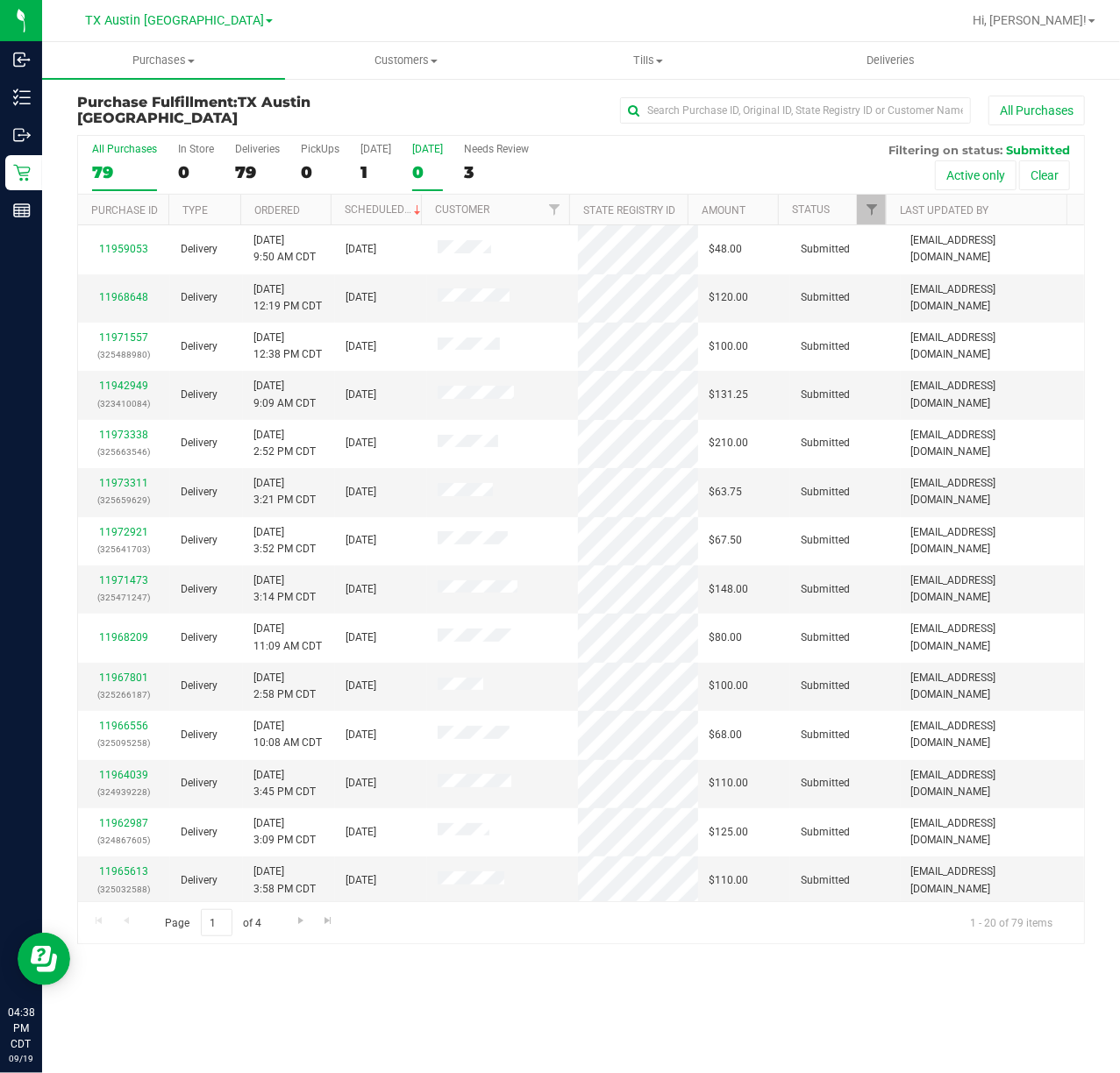
click at [412, 156] on label "Tomorrow 0" at bounding box center [427, 166] width 31 height 48
click at [0, 0] on input "Tomorrow 0" at bounding box center [0, 0] width 0 height 0
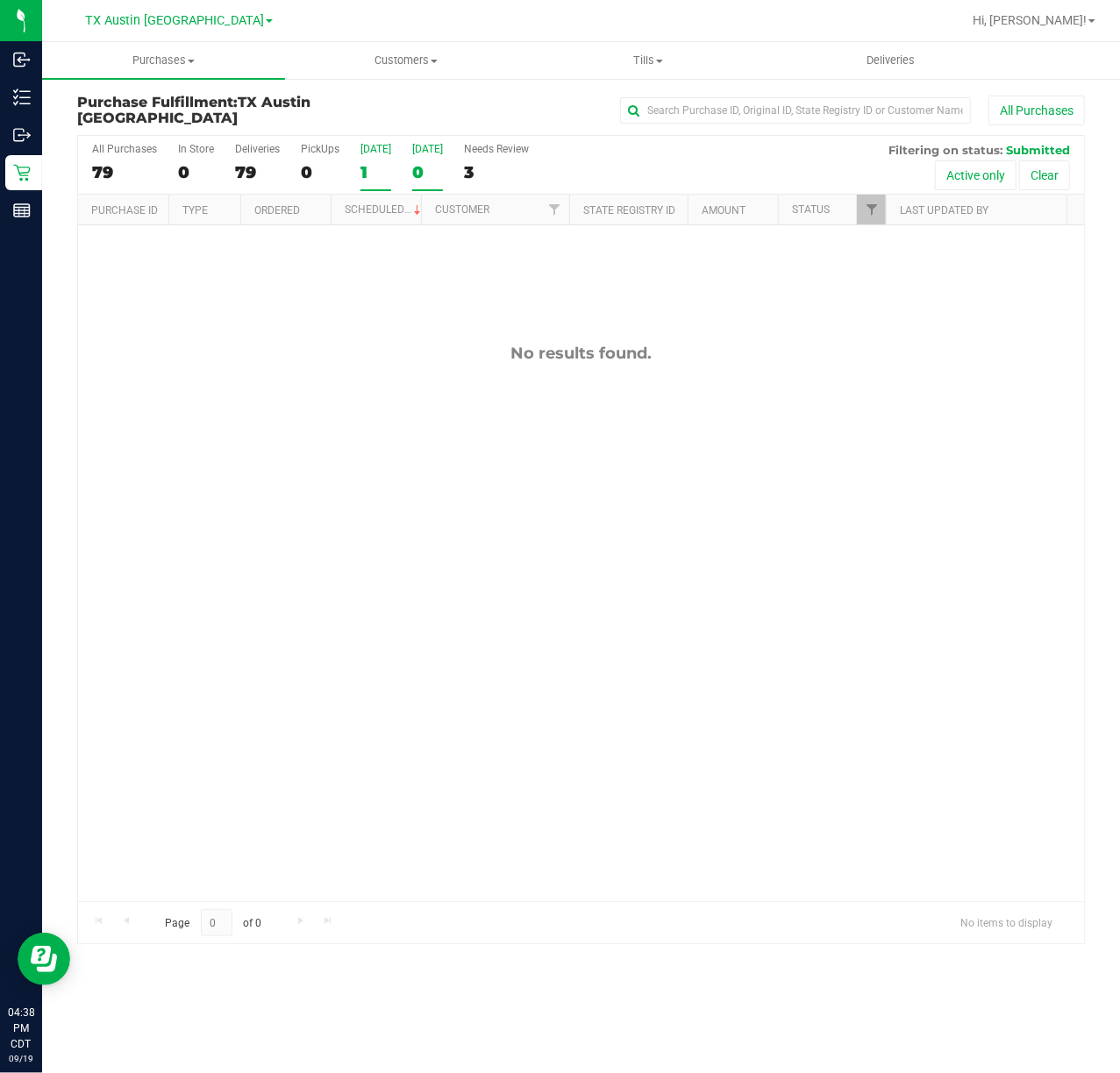
click at [376, 154] on div "[DATE]" at bounding box center [376, 148] width 31 height 12
click at [0, 0] on input "Today 1" at bounding box center [0, 0] width 0 height 0
click at [443, 161] on label "Tomorrow 0" at bounding box center [427, 166] width 31 height 48
click at [0, 0] on input "Tomorrow 0" at bounding box center [0, 0] width 0 height 0
click at [436, 182] on div "0" at bounding box center [427, 172] width 31 height 20
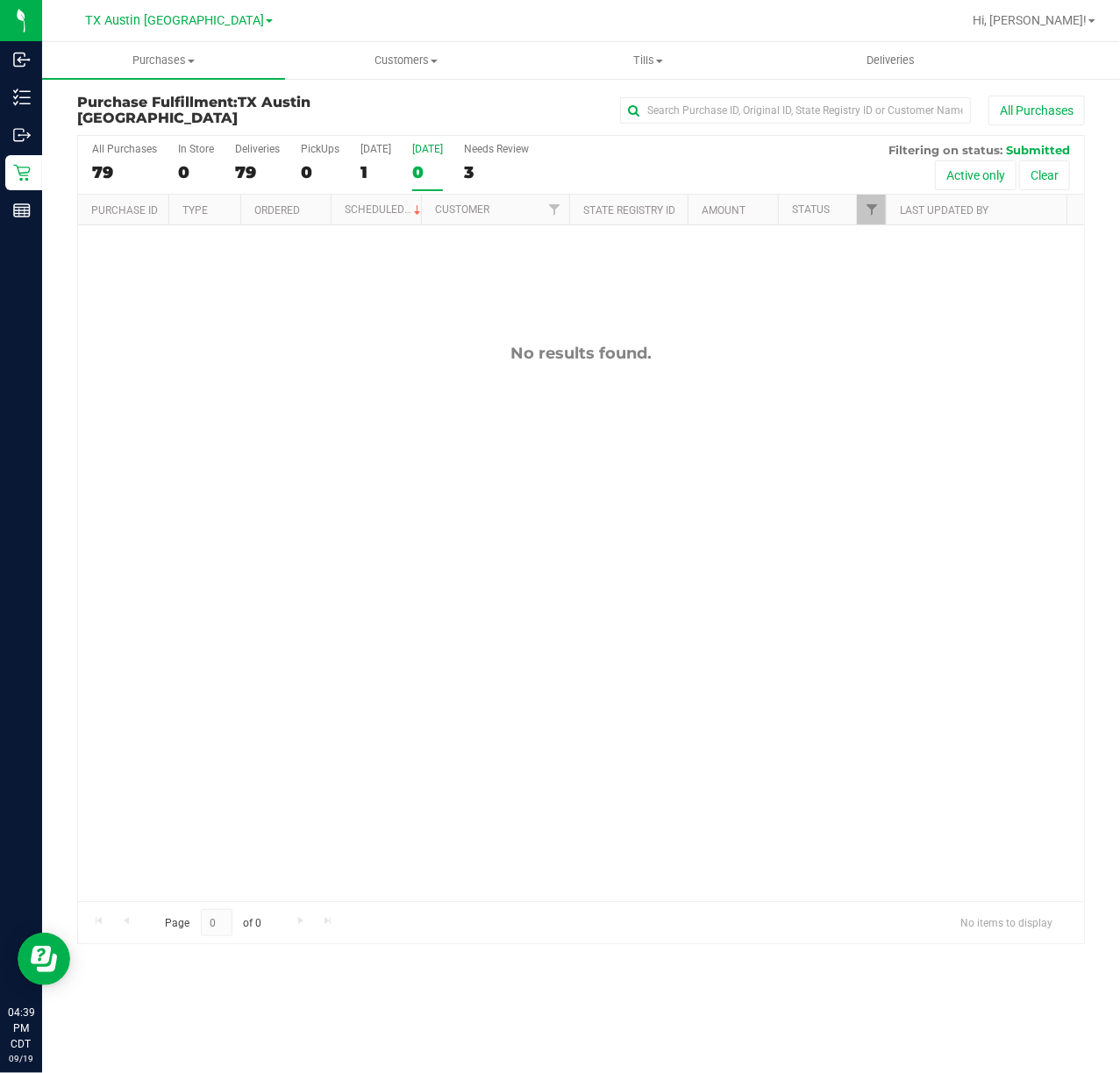
click at [0, 0] on input "Tomorrow 0" at bounding box center [0, 0] width 0 height 0
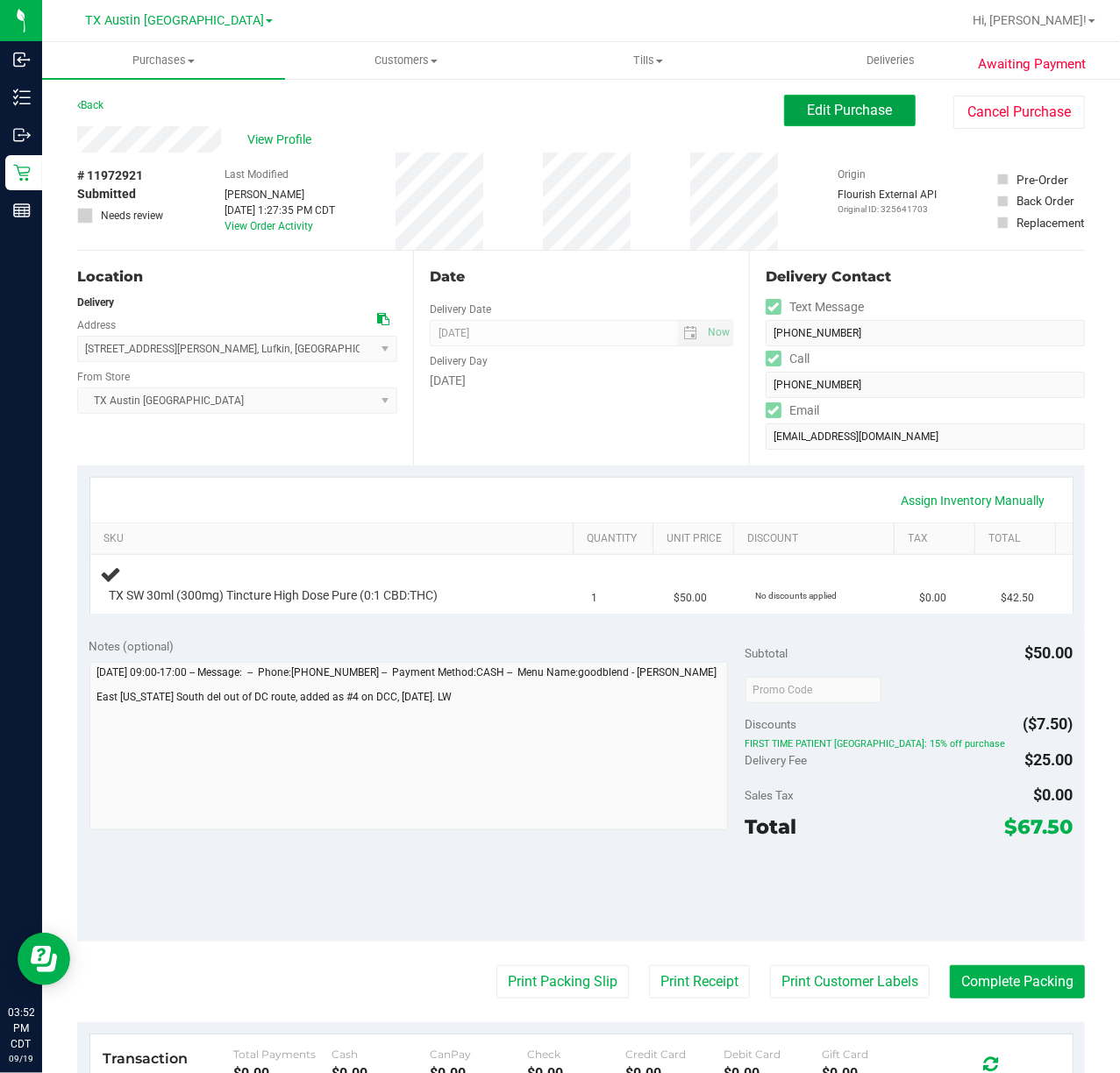
click at [839, 113] on span "Edit Purchase" at bounding box center [850, 110] width 85 height 17
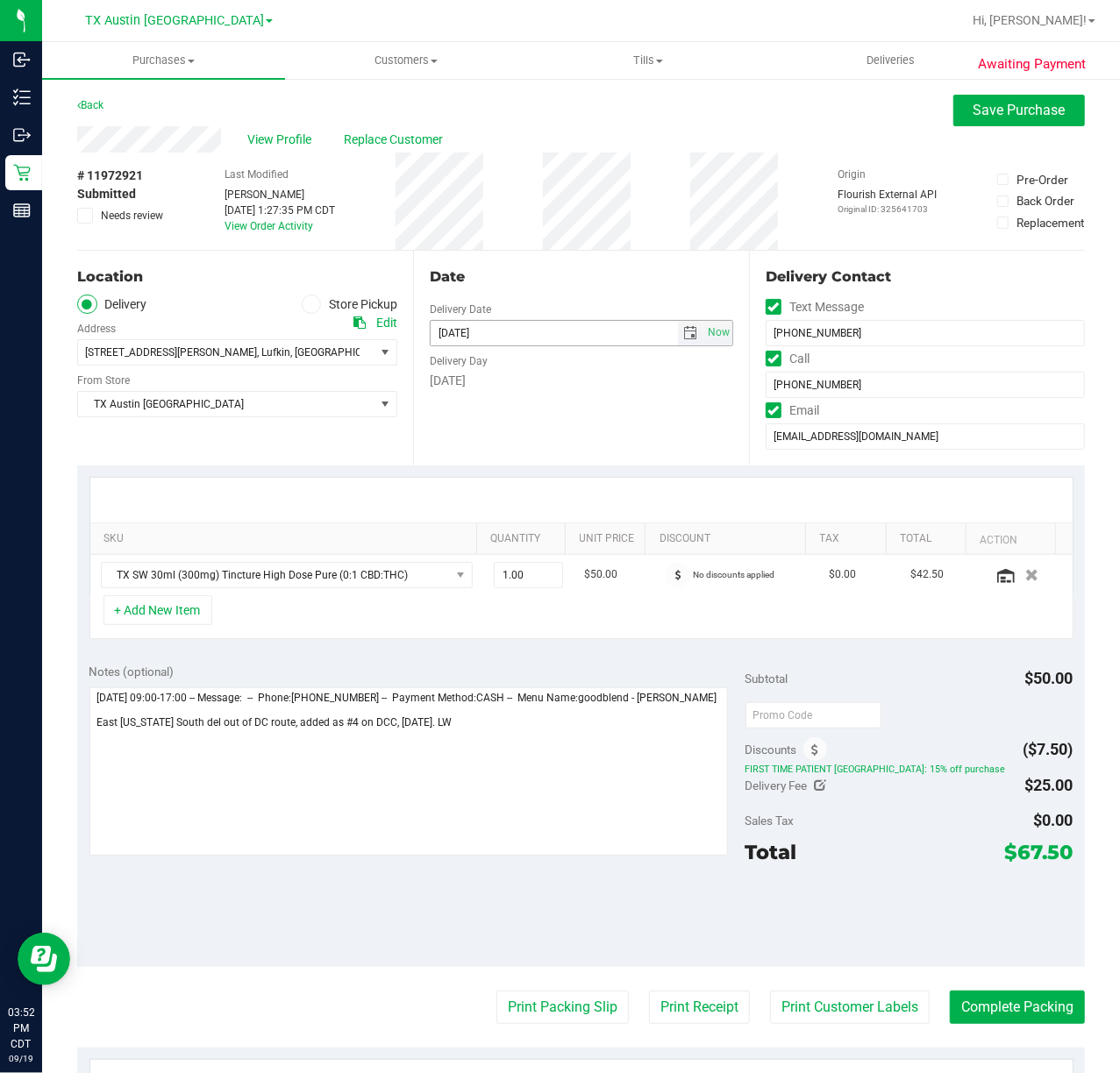
click at [683, 330] on span "select" at bounding box center [690, 333] width 14 height 14
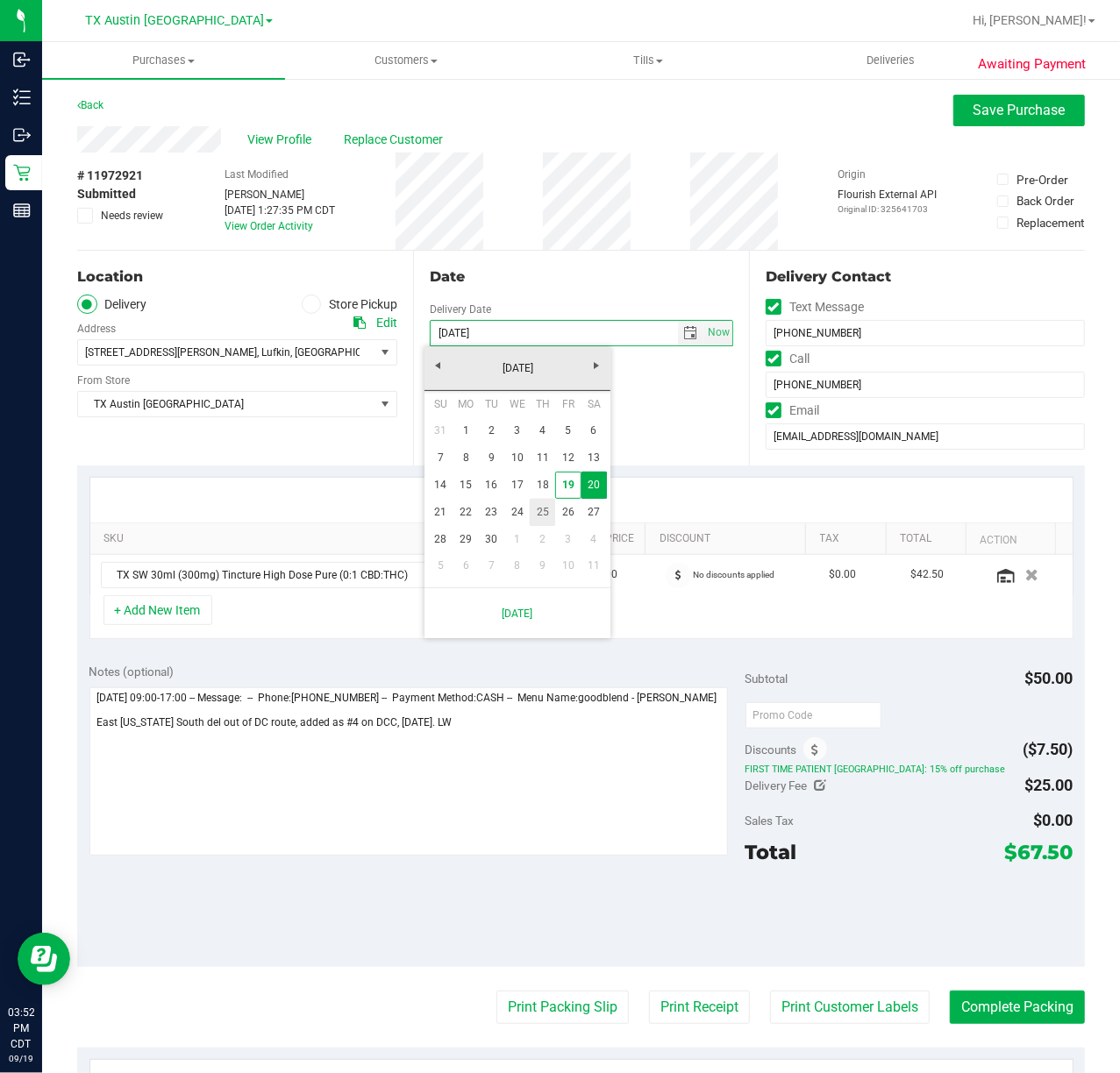
click at [549, 516] on link "25" at bounding box center [542, 513] width 25 height 27
type input "09/25/2025"
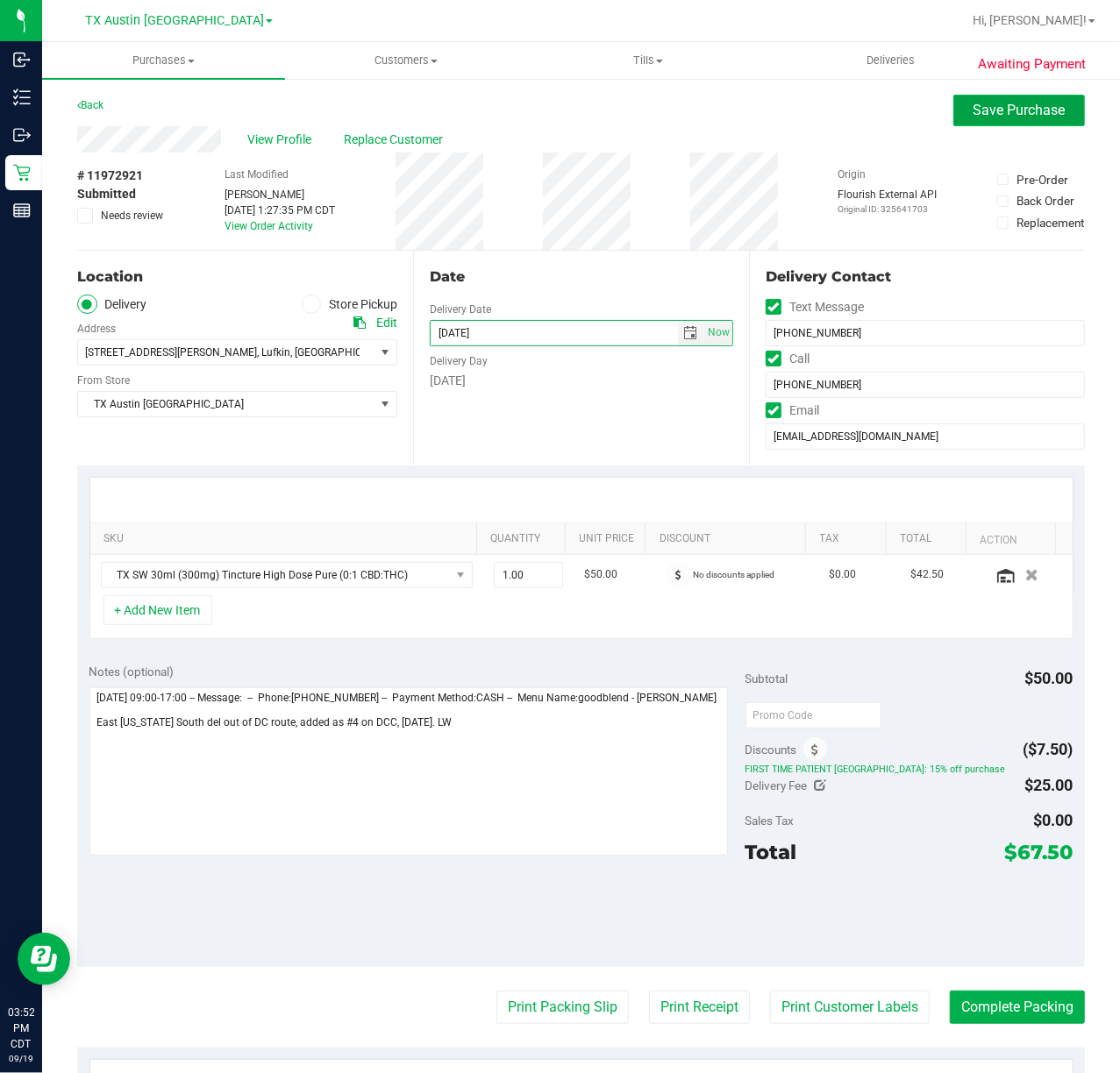
click at [1018, 111] on span "Save Purchase" at bounding box center [1020, 110] width 92 height 17
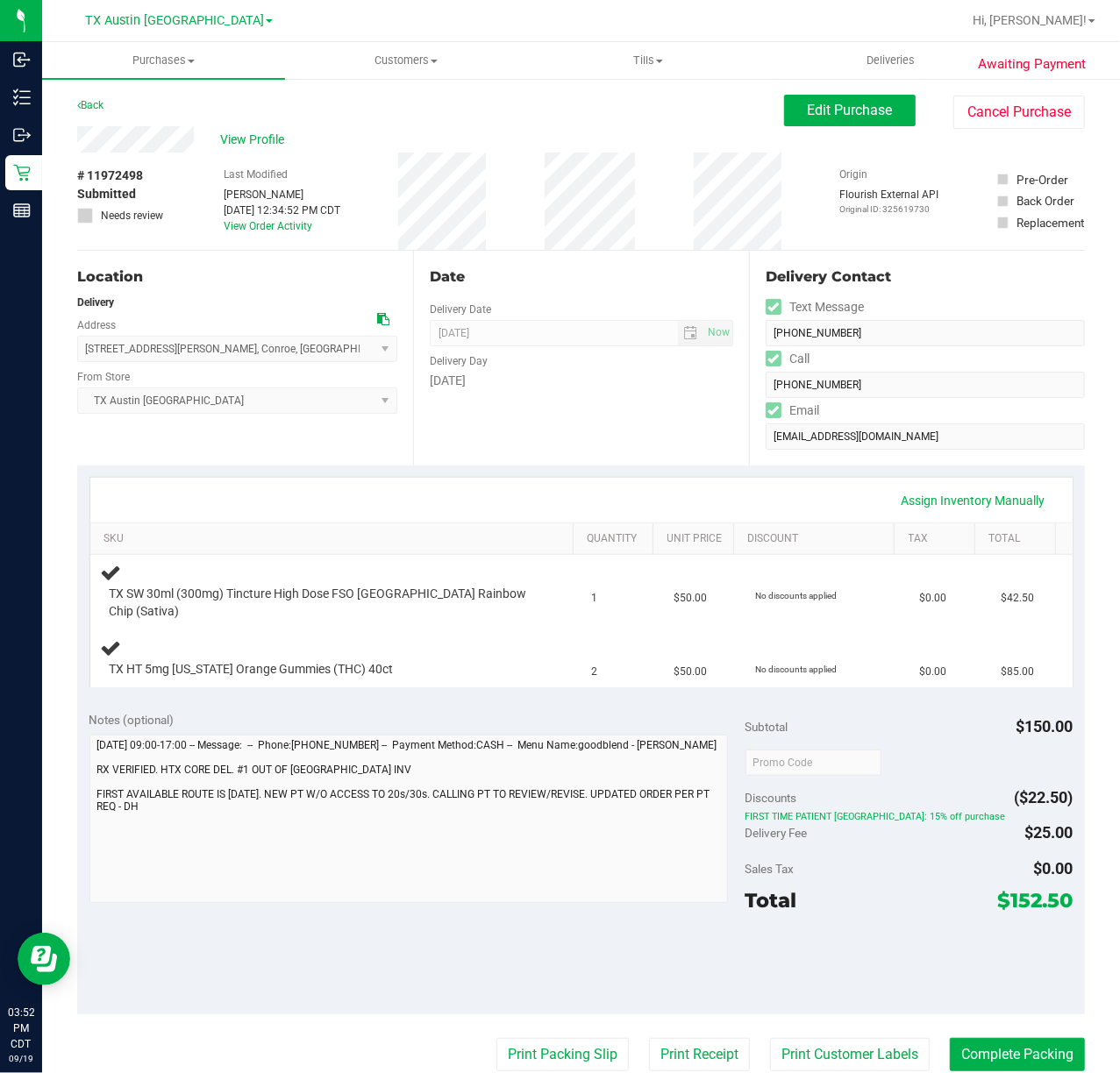
click at [499, 430] on div "Date Delivery Date [DATE] Now [DATE] 07:00 AM Now Delivery Day [DATE]" at bounding box center [581, 358] width 336 height 215
click at [547, 457] on div "Date Delivery Date [DATE] Now [DATE] 07:00 AM Now Delivery Day [DATE]" at bounding box center [581, 358] width 336 height 215
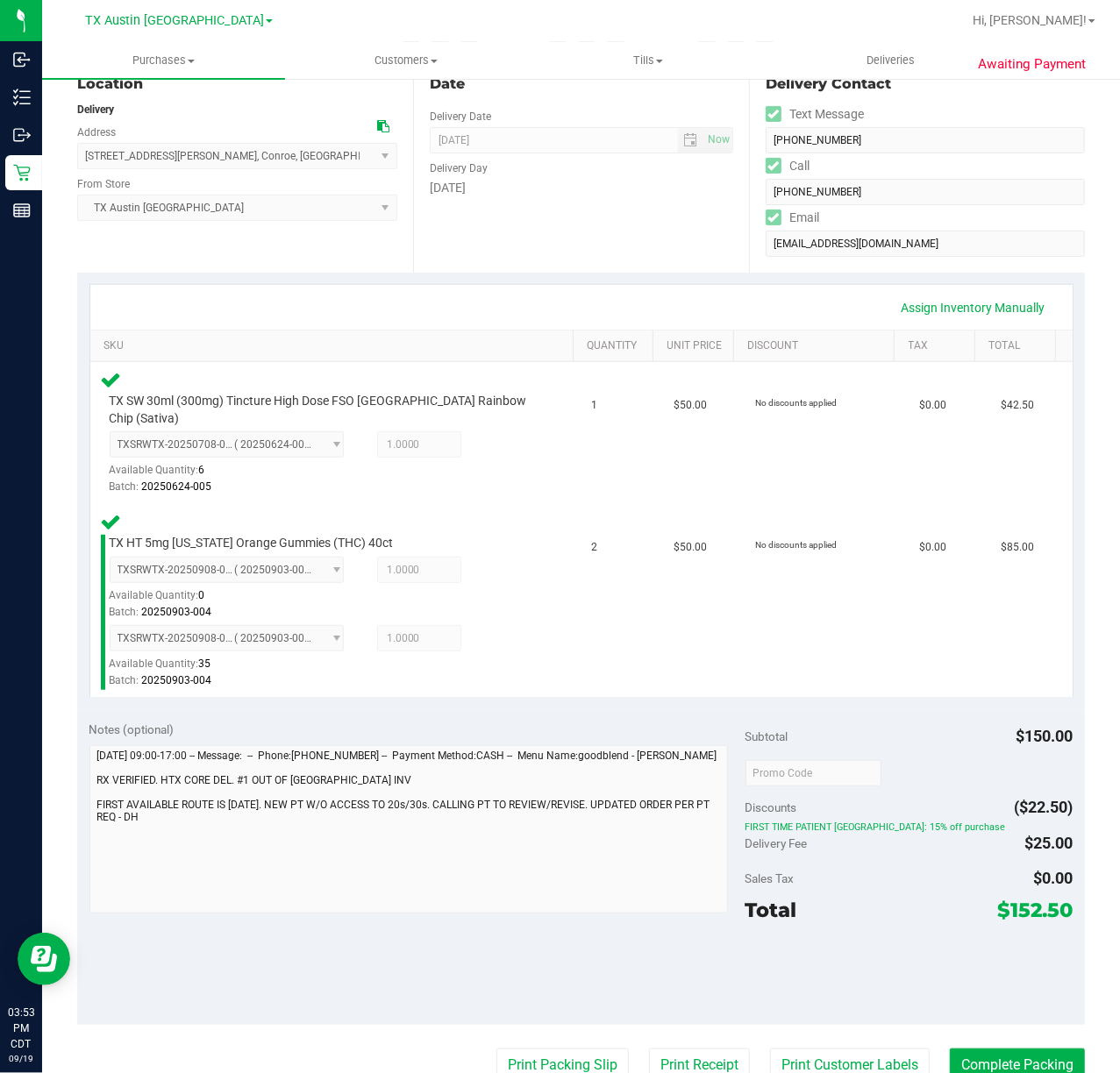
scroll to position [233, 0]
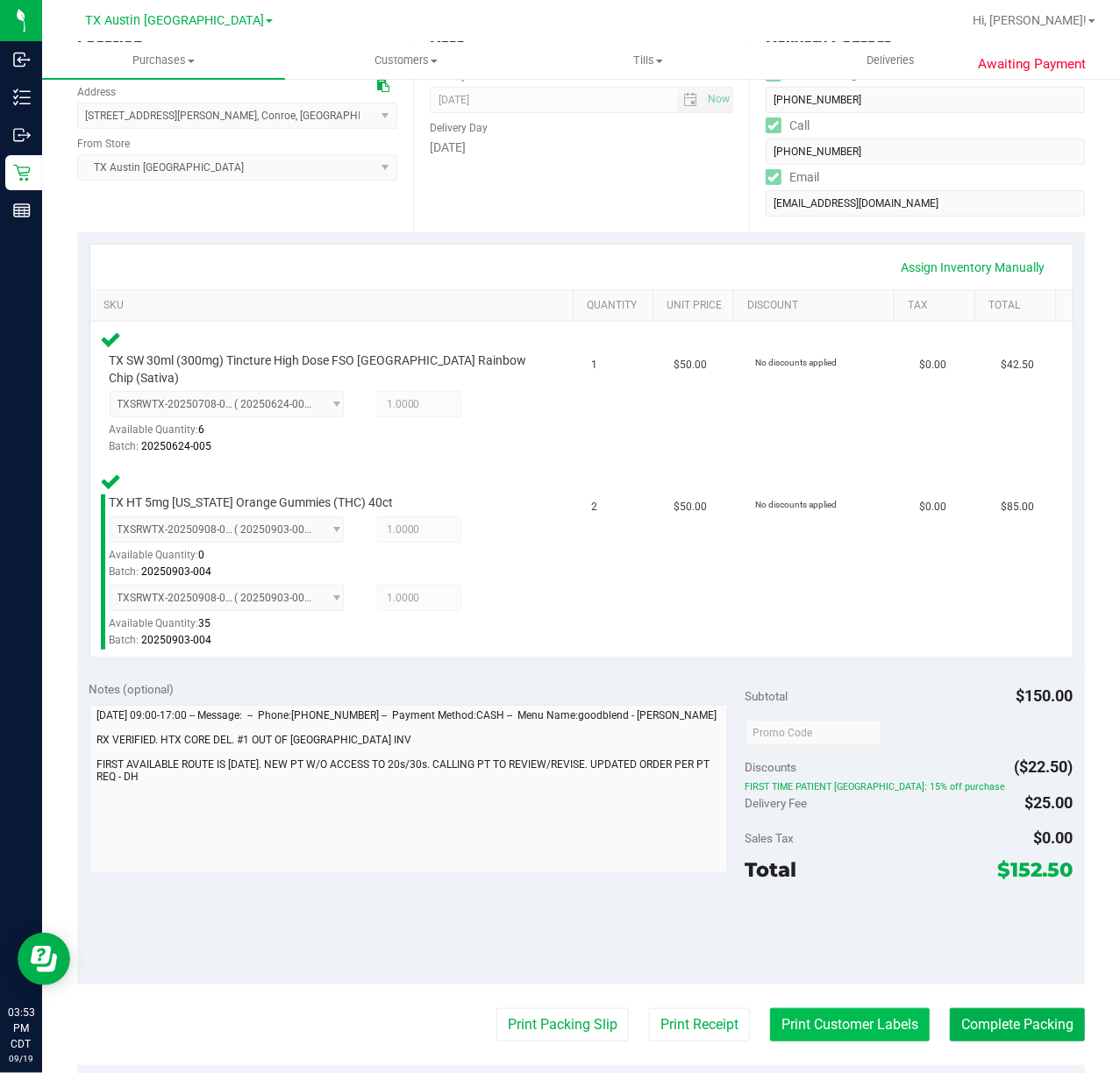
click at [770, 1008] on button "Print Customer Labels" at bounding box center [850, 1024] width 160 height 33
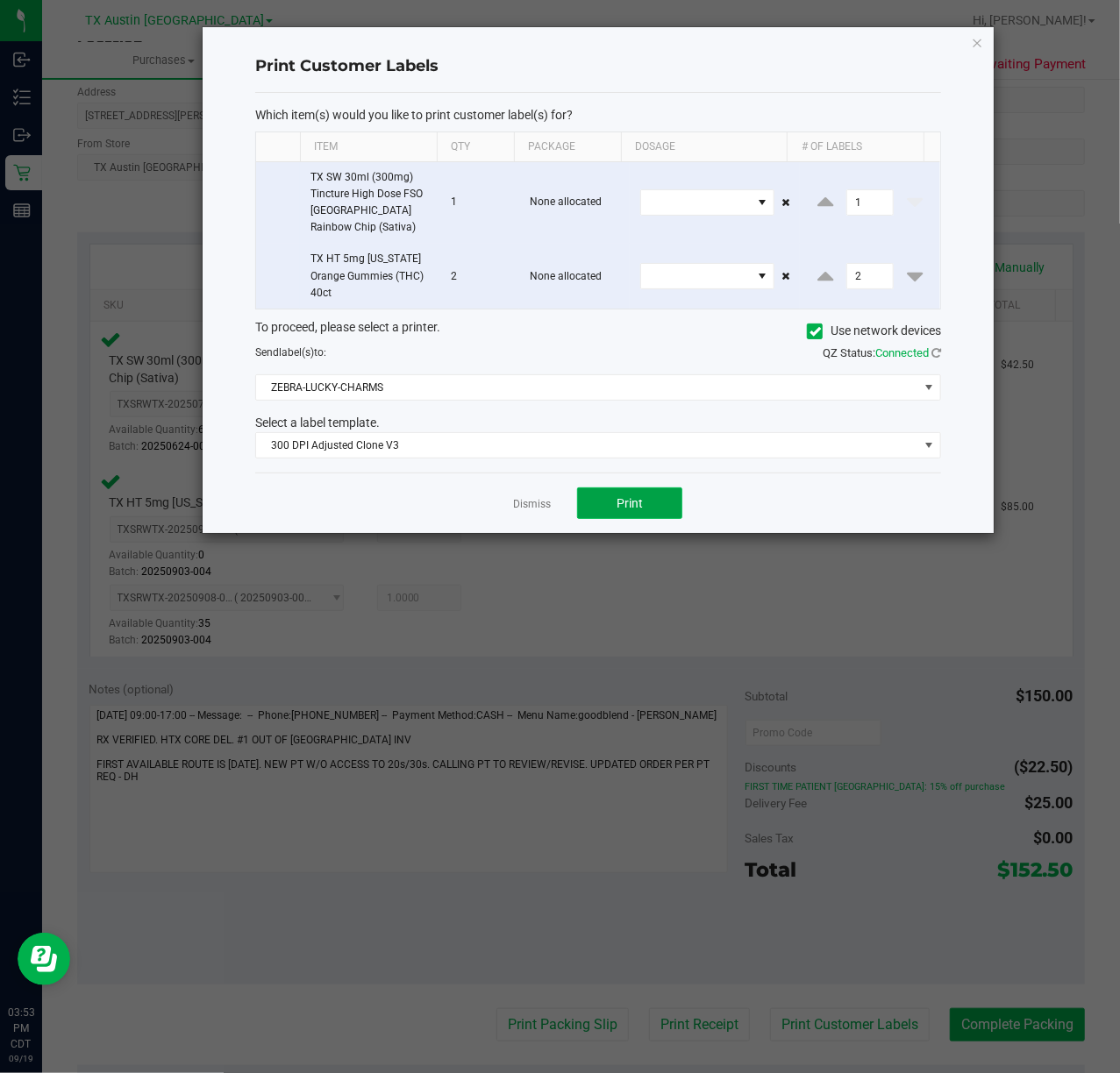
click at [593, 514] on button "Print" at bounding box center [630, 503] width 105 height 32
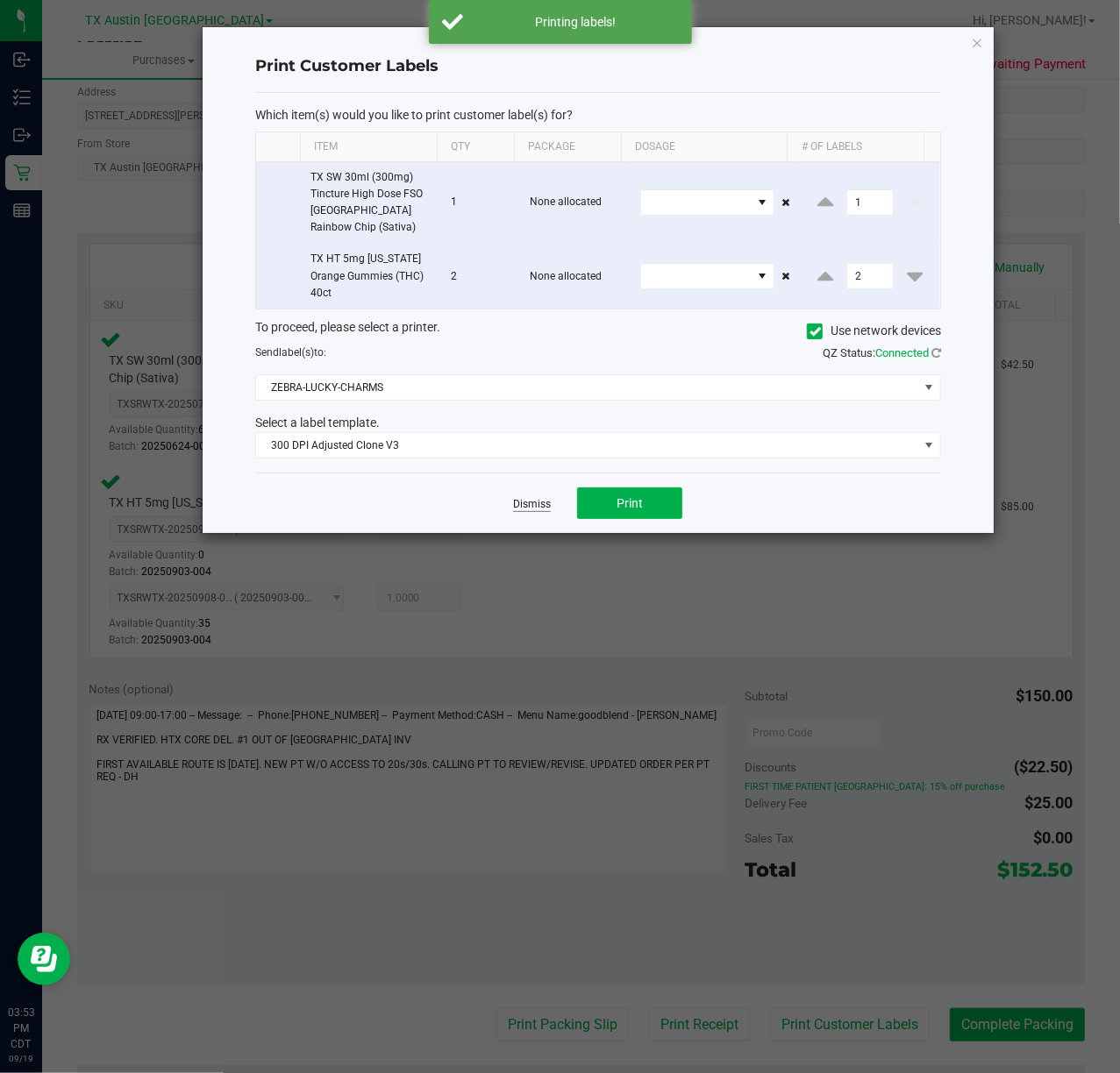
click at [533, 513] on link "Dismiss" at bounding box center [532, 505] width 38 height 15
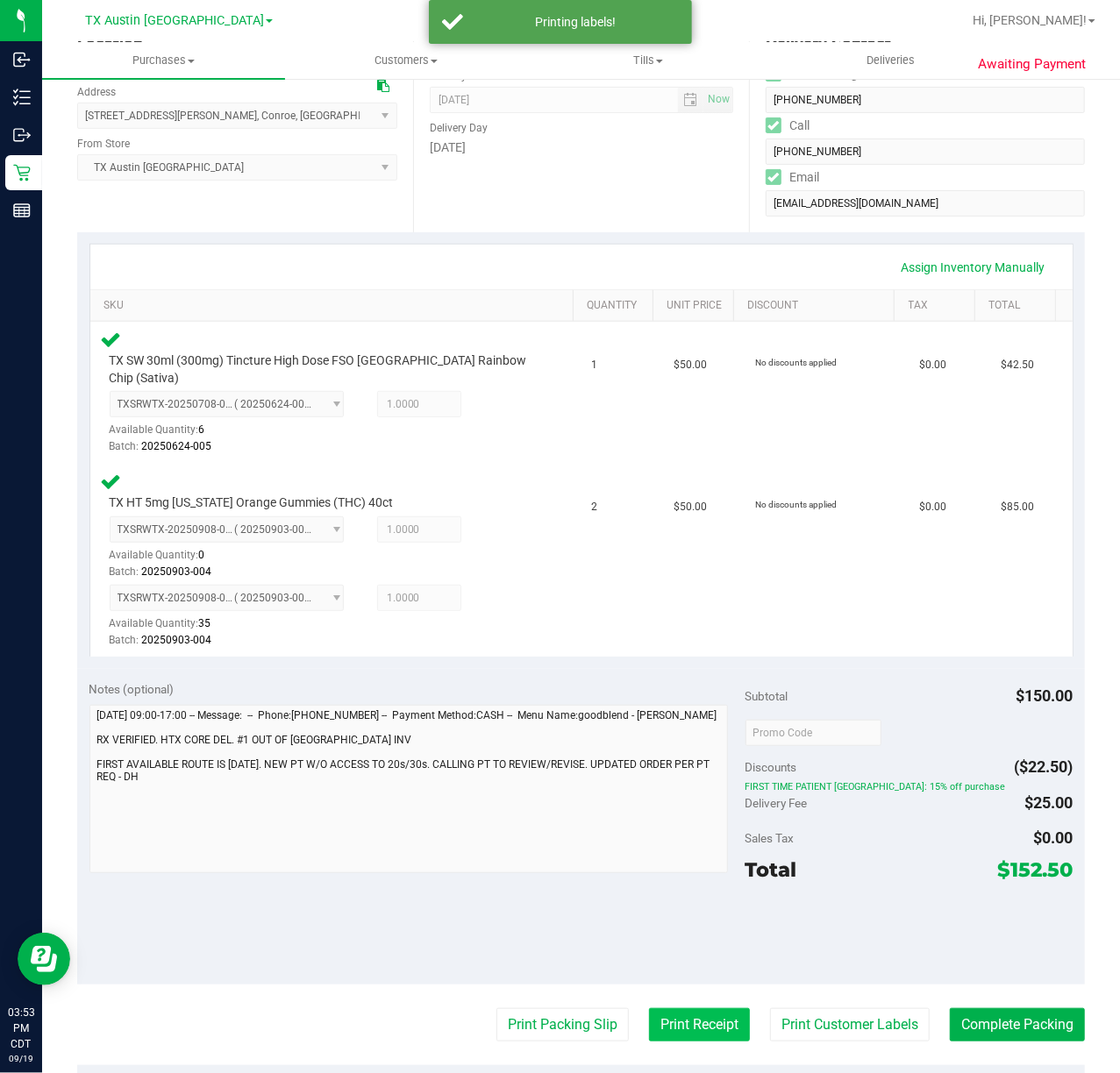
click at [649, 1008] on button "Print Receipt" at bounding box center [698, 1024] width 100 height 33
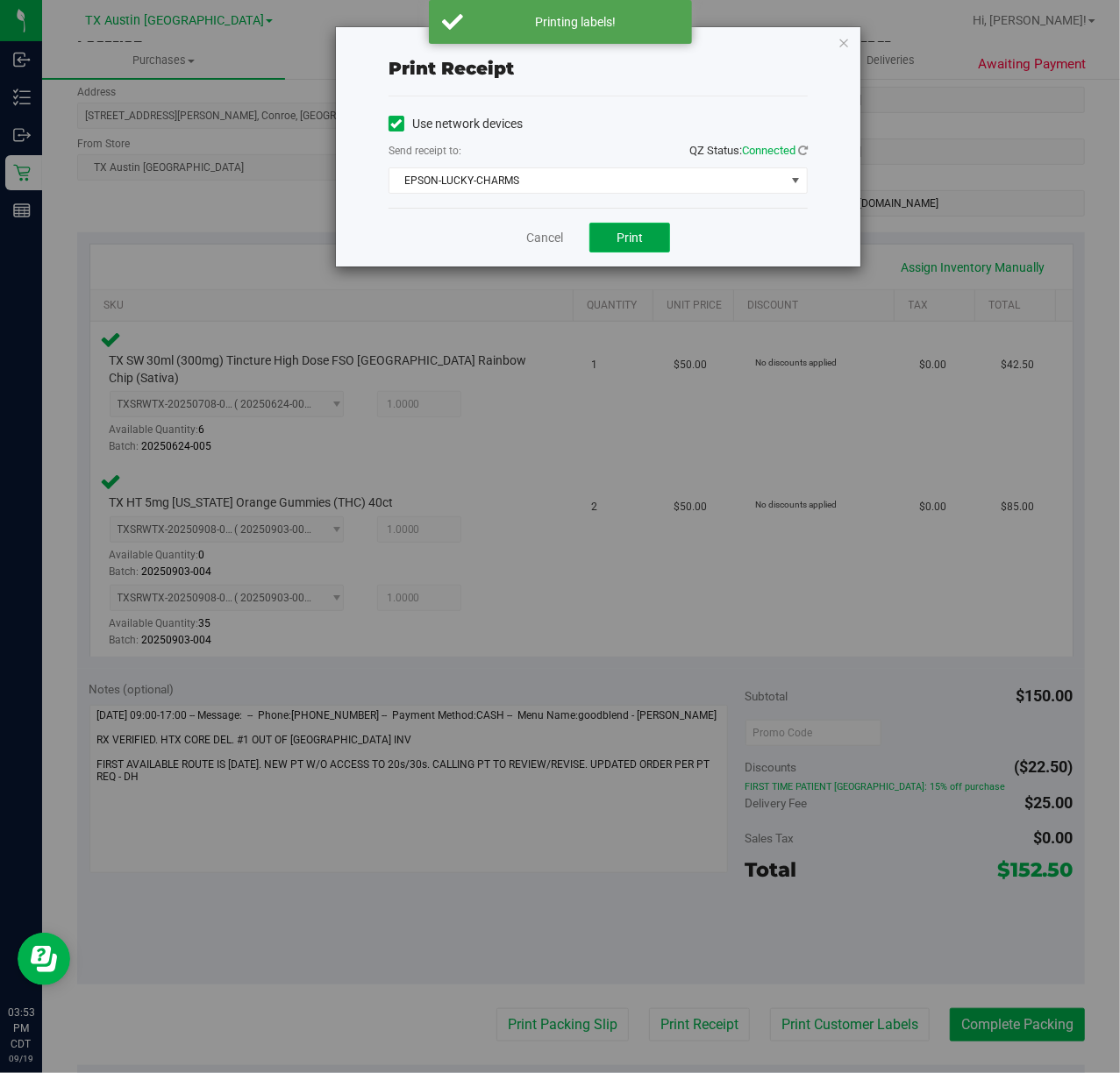
click at [601, 233] on button "Print" at bounding box center [630, 238] width 81 height 30
click at [514, 222] on div "Cancel Print" at bounding box center [598, 237] width 420 height 59
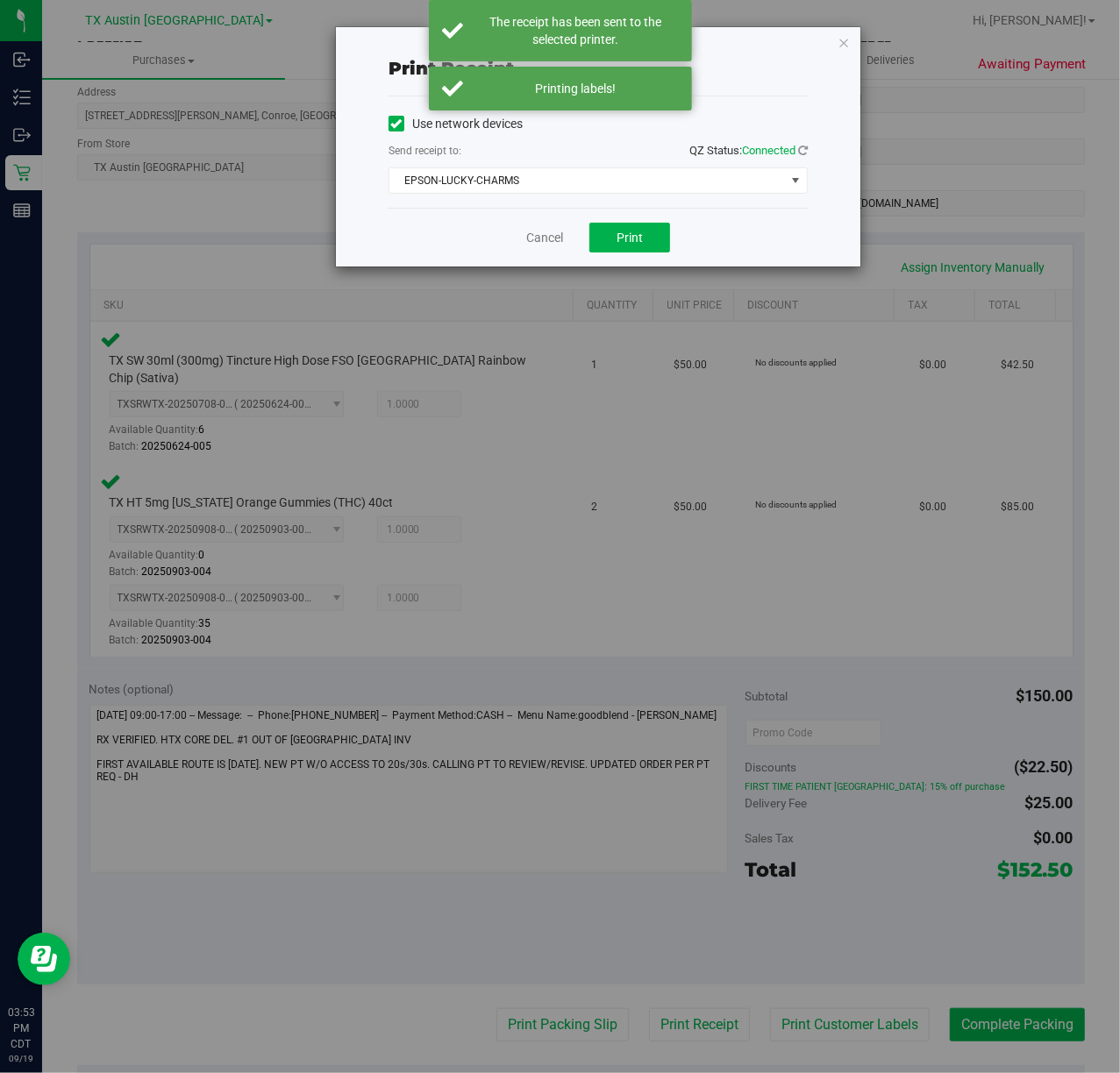
click at [524, 235] on div "Cancel Print" at bounding box center [598, 237] width 420 height 59
click at [533, 239] on link "Cancel" at bounding box center [545, 238] width 37 height 19
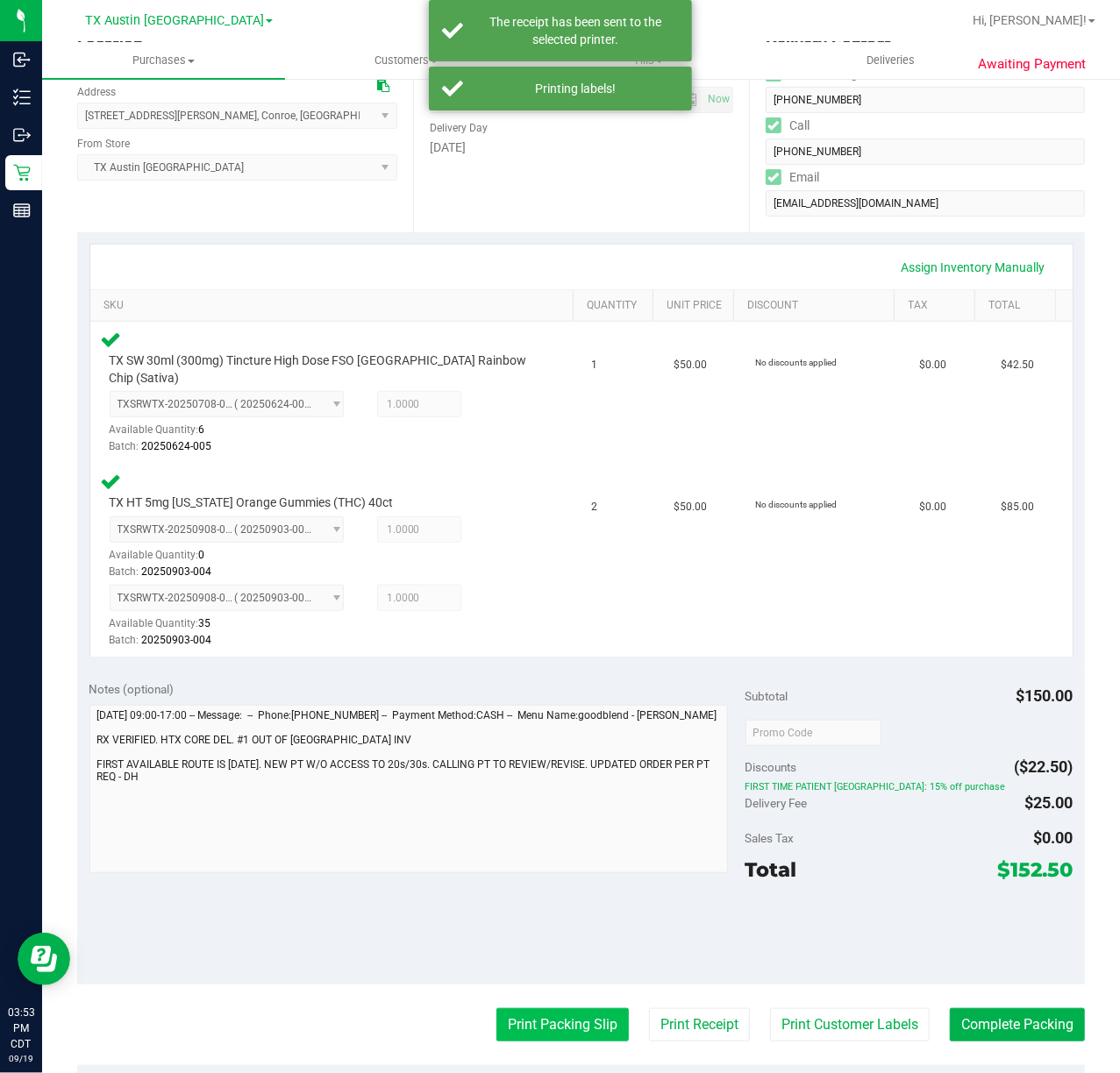
click at [552, 1008] on button "Print Packing Slip" at bounding box center [562, 1024] width 132 height 33
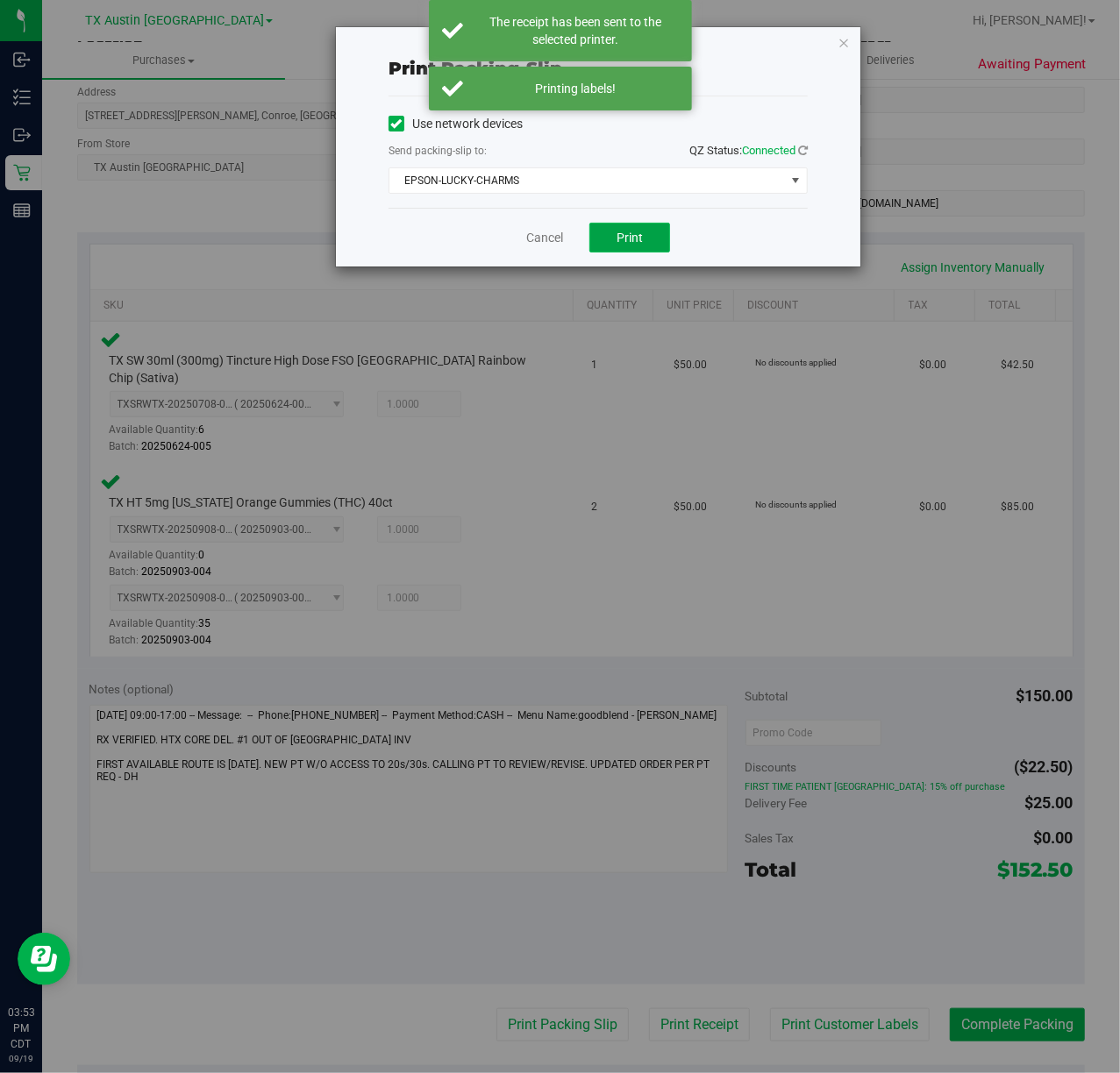
click at [616, 247] on button "Print" at bounding box center [630, 238] width 81 height 30
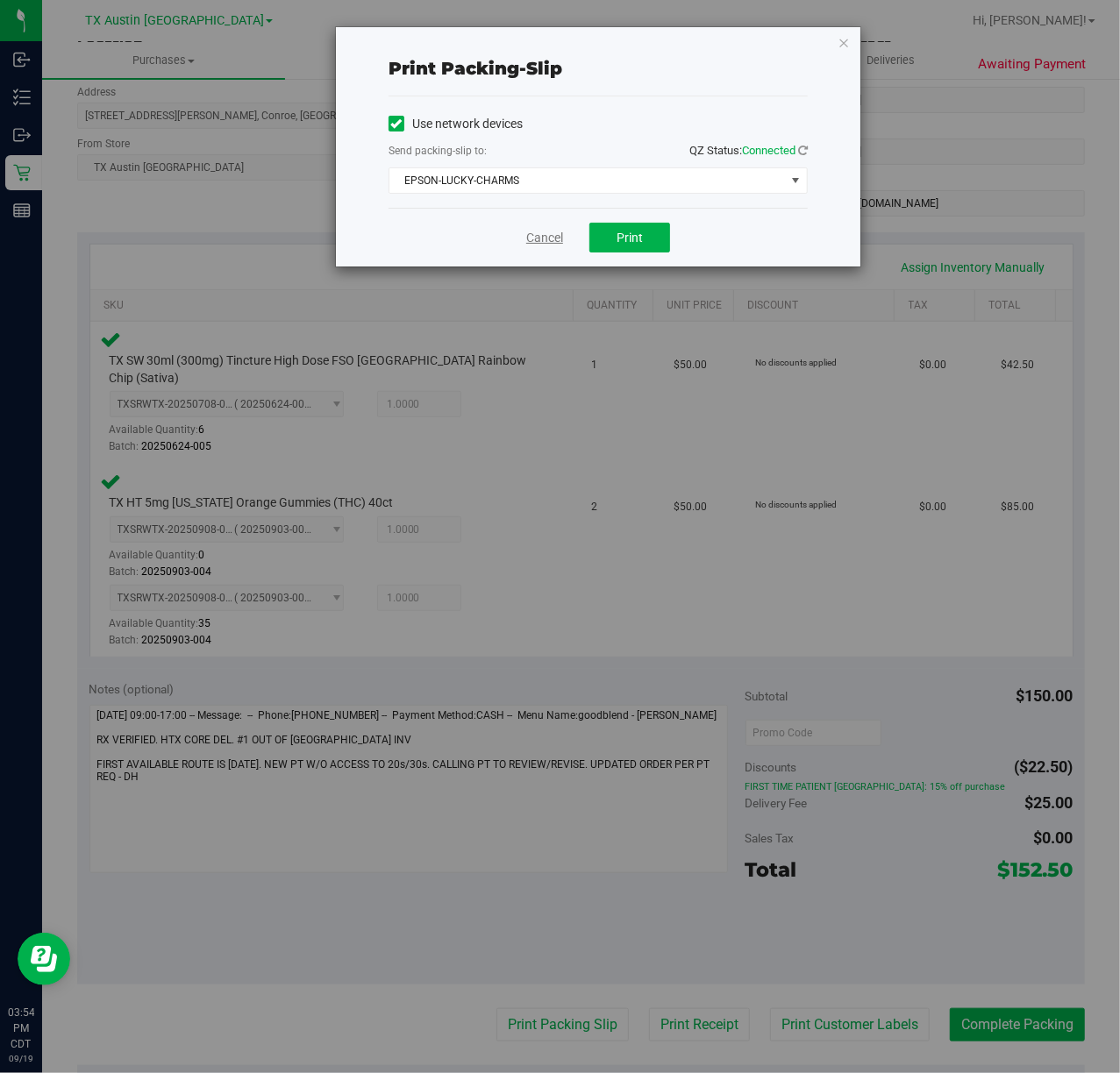
click at [533, 243] on link "Cancel" at bounding box center [545, 238] width 37 height 19
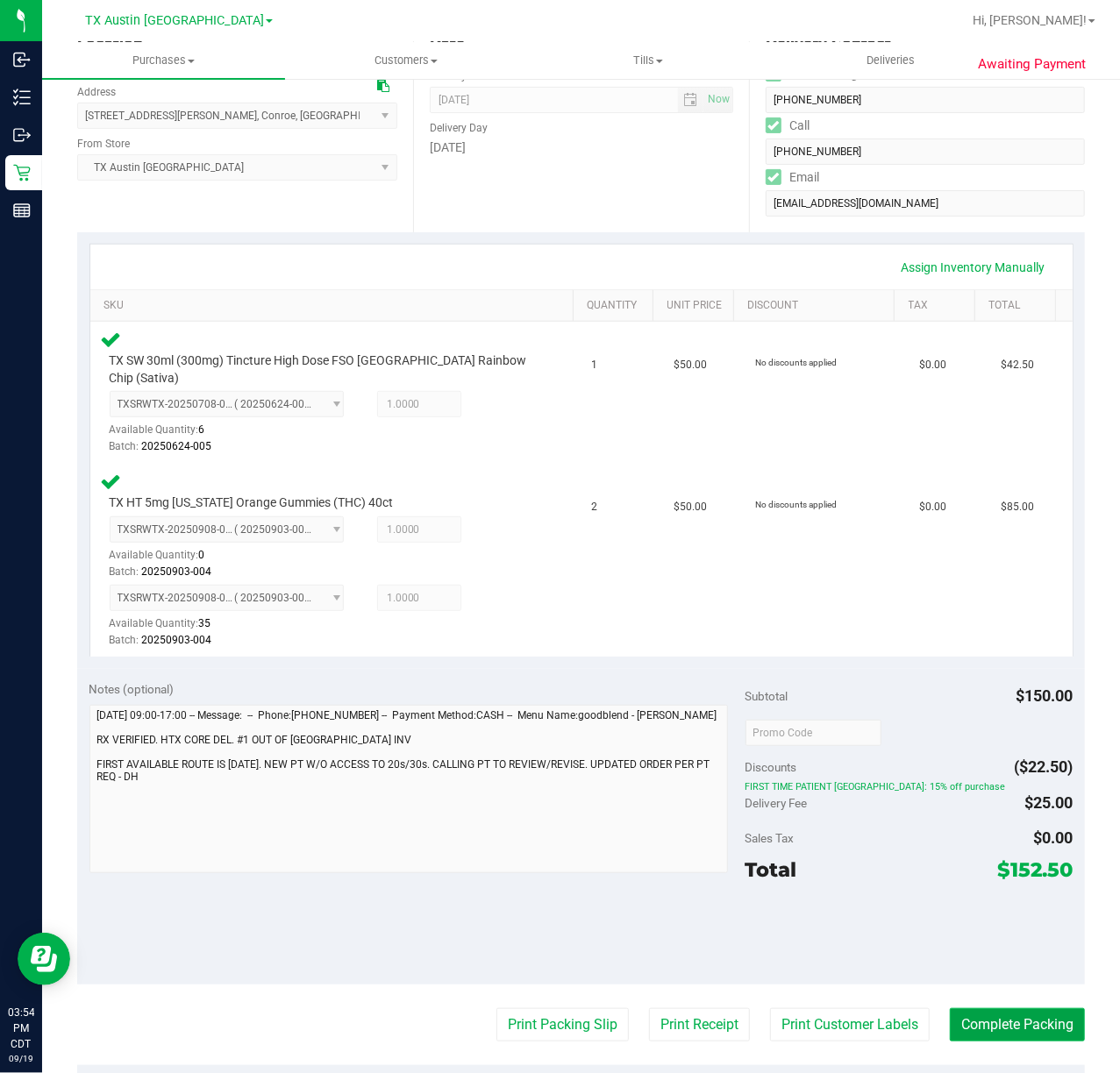
click at [1021, 1011] on button "Complete Packing" at bounding box center [1018, 1024] width 135 height 33
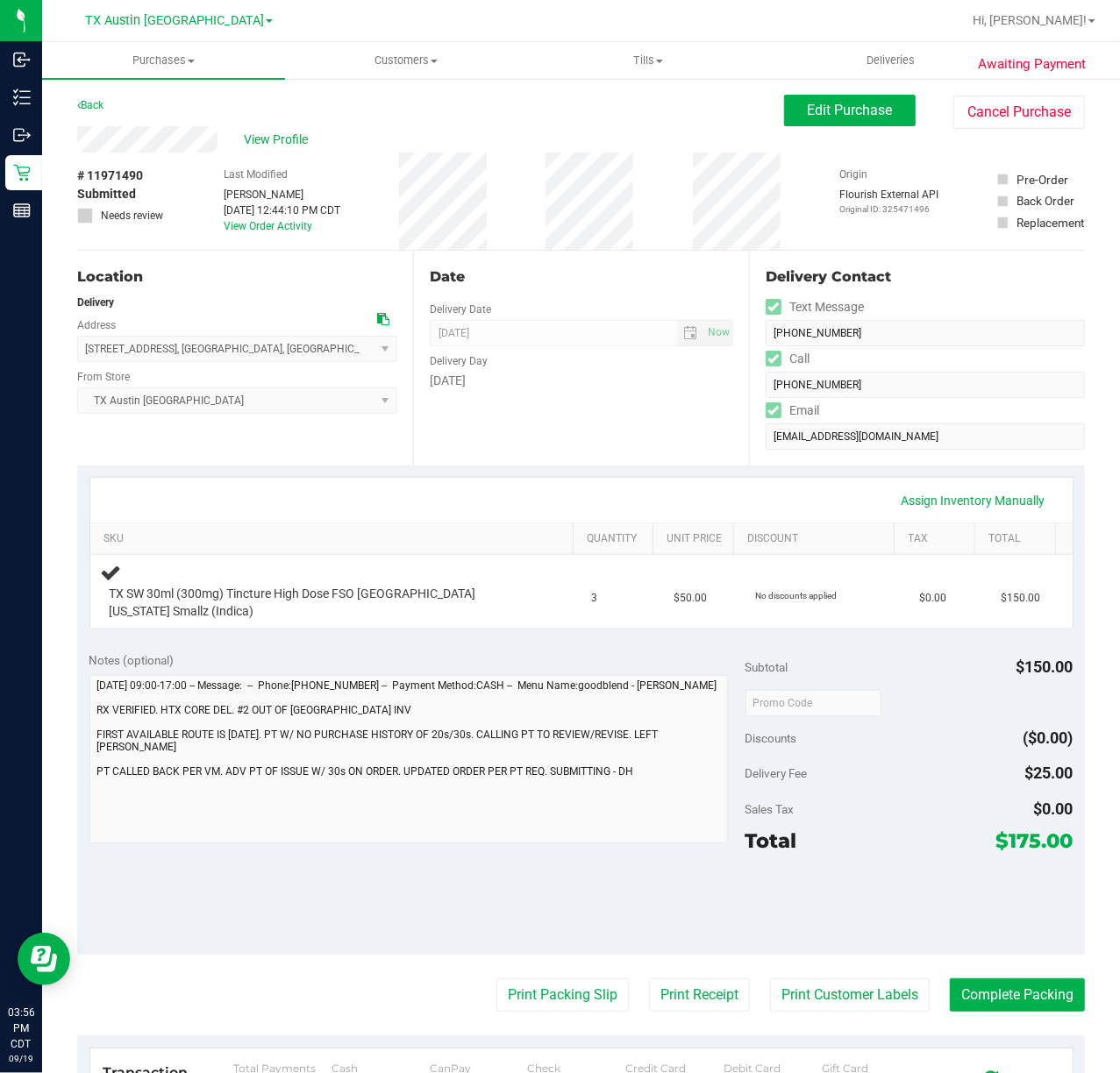
click at [920, 660] on div "Subtotal $150.00" at bounding box center [909, 667] width 328 height 32
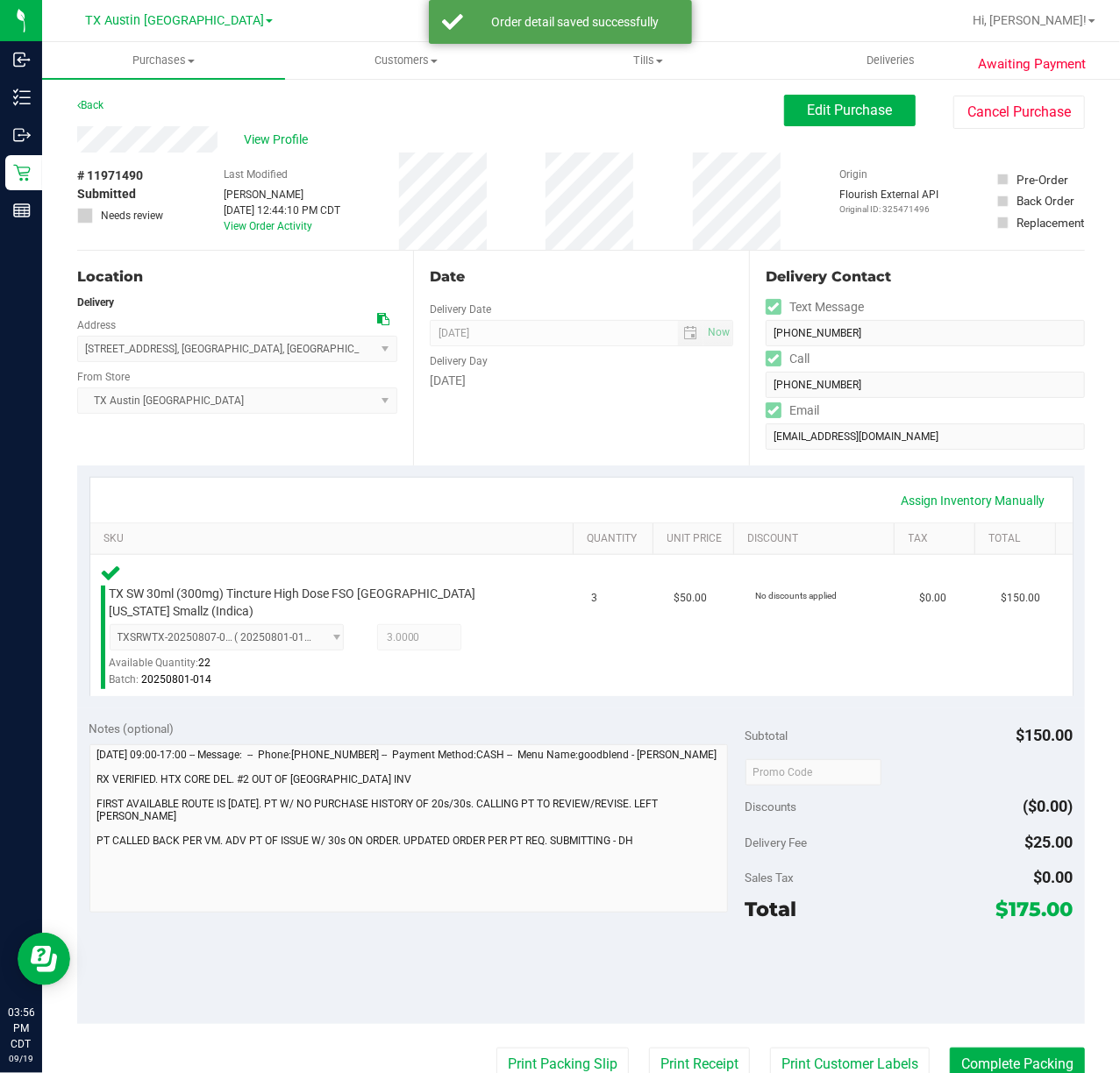
click at [638, 461] on div "Date Delivery Date [DATE] Now [DATE] 07:00 AM Now Delivery Day [DATE]" at bounding box center [581, 358] width 336 height 215
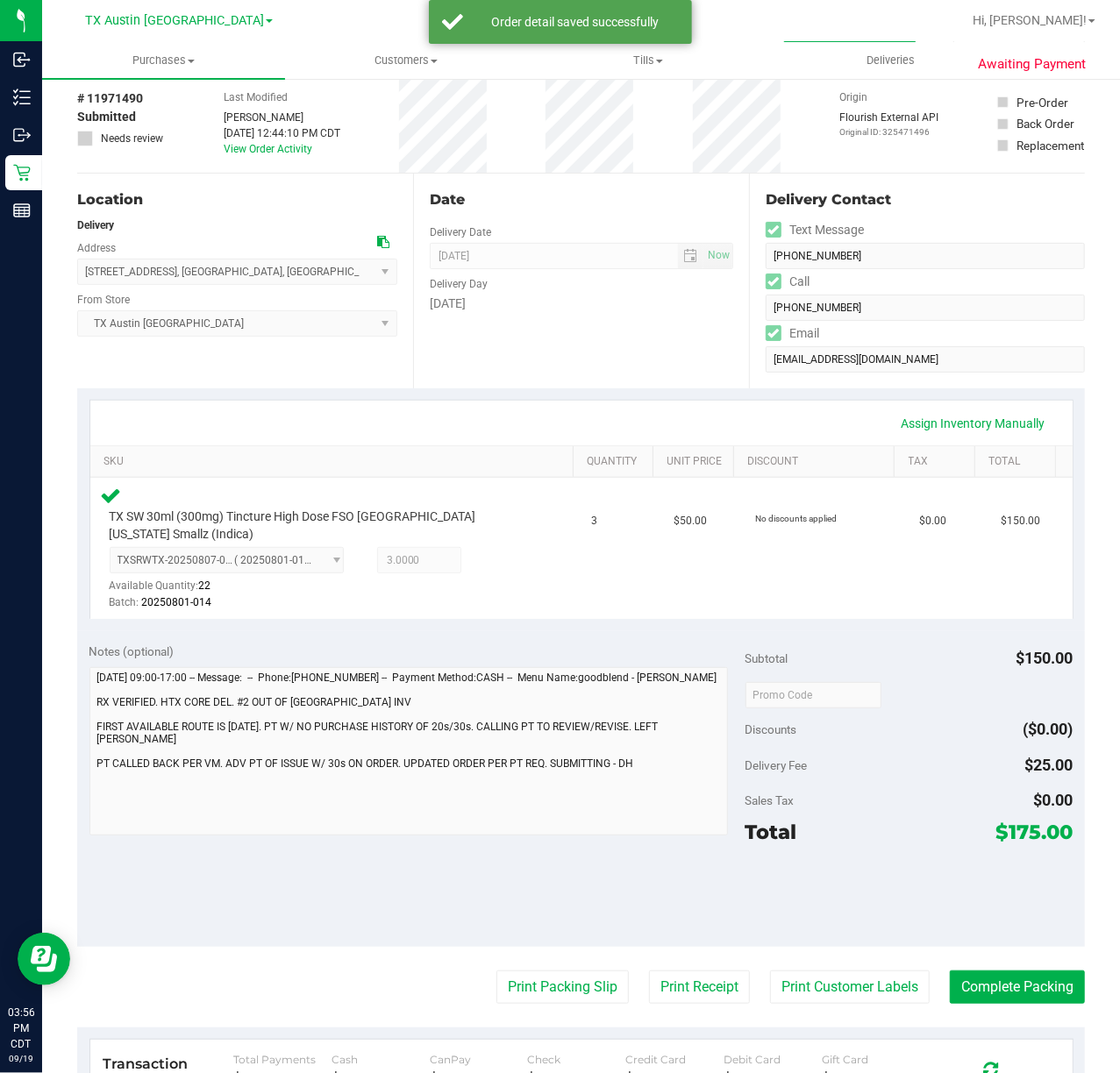
scroll to position [116, 0]
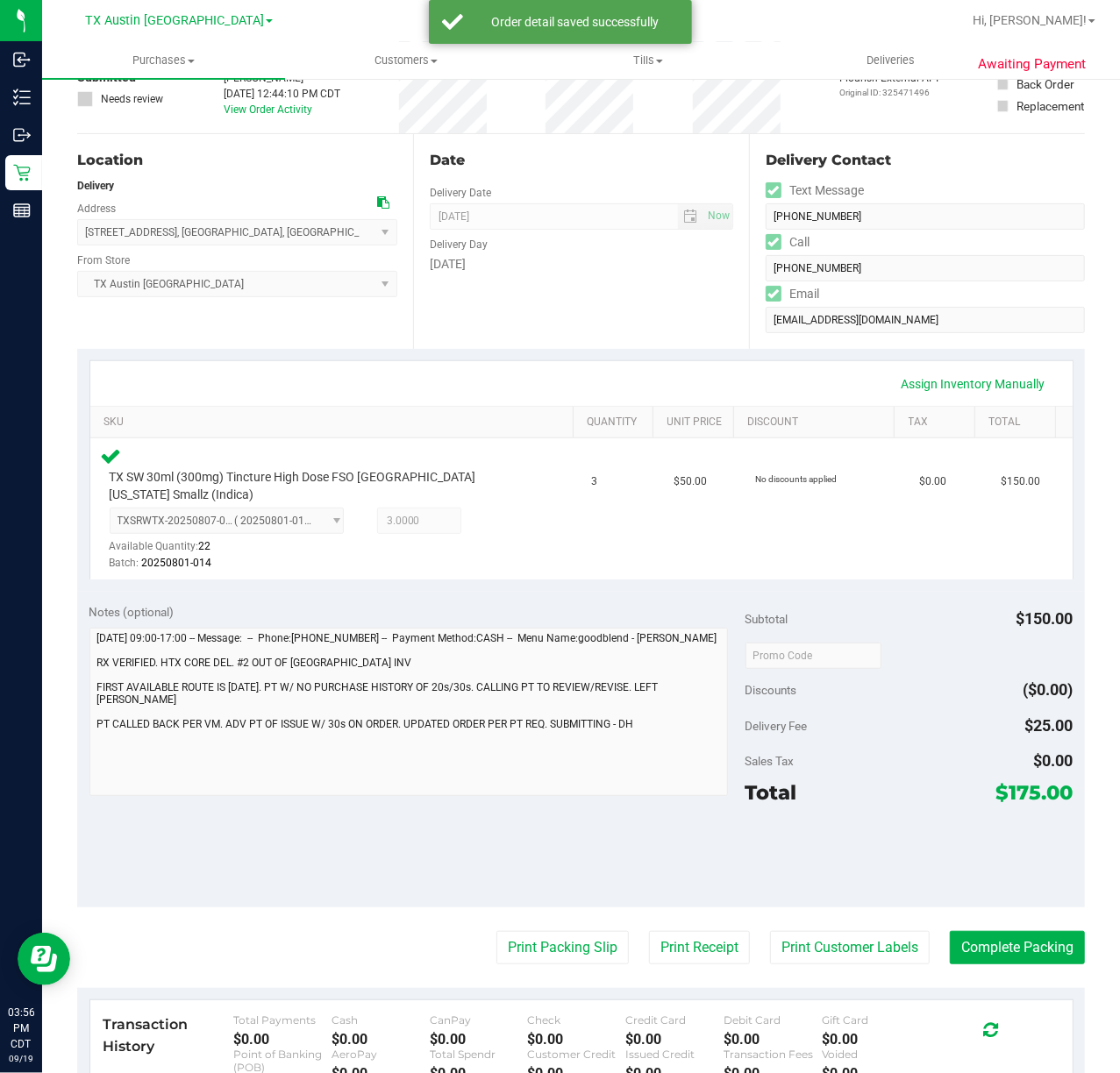
click at [833, 910] on purchase-details "Back Edit Purchase Cancel Purchase View Profile # 11971490 Submitted Needs revi…" at bounding box center [580, 653] width 1007 height 1351
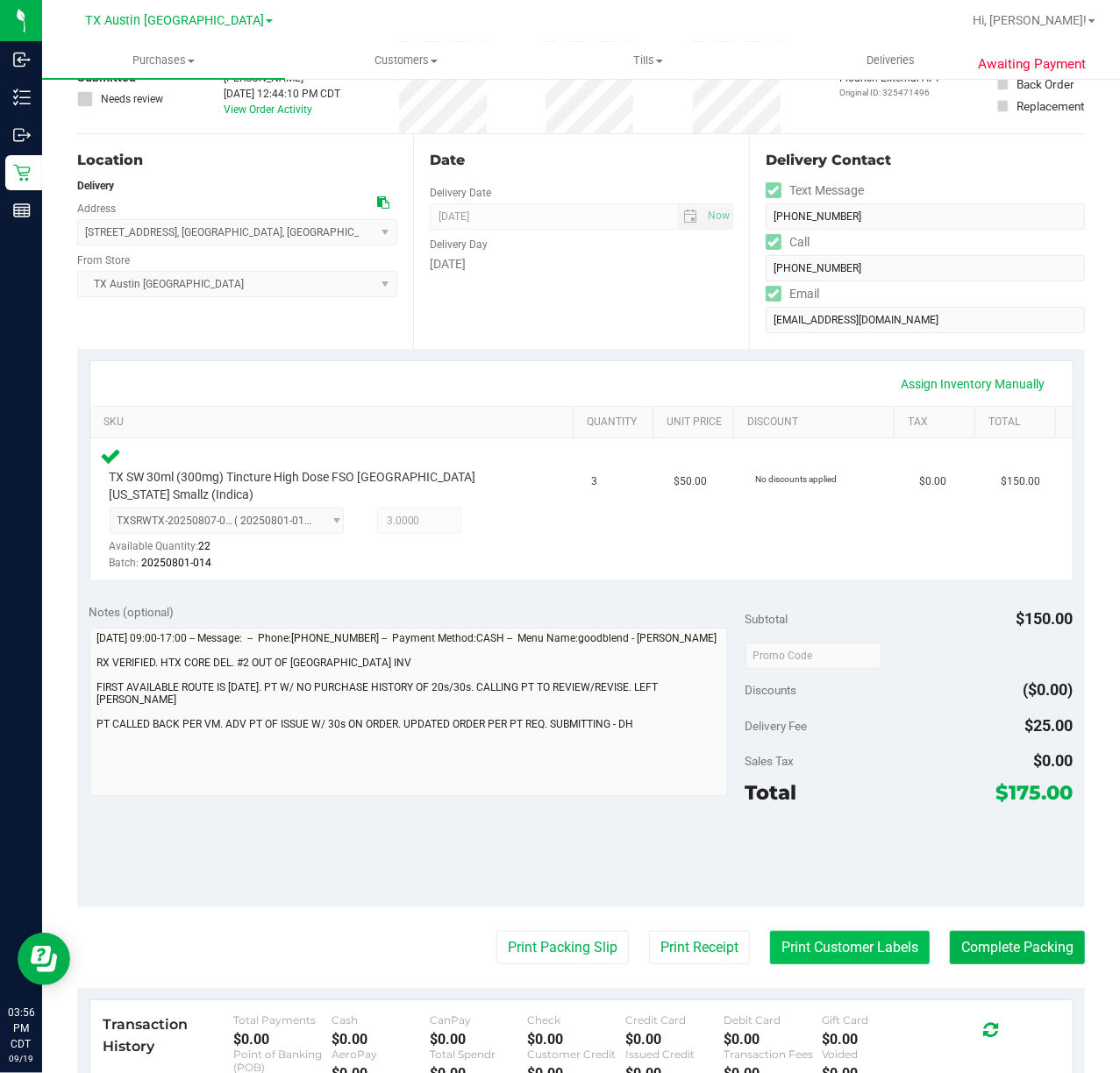
click at [835, 931] on button "Print Customer Labels" at bounding box center [850, 947] width 160 height 33
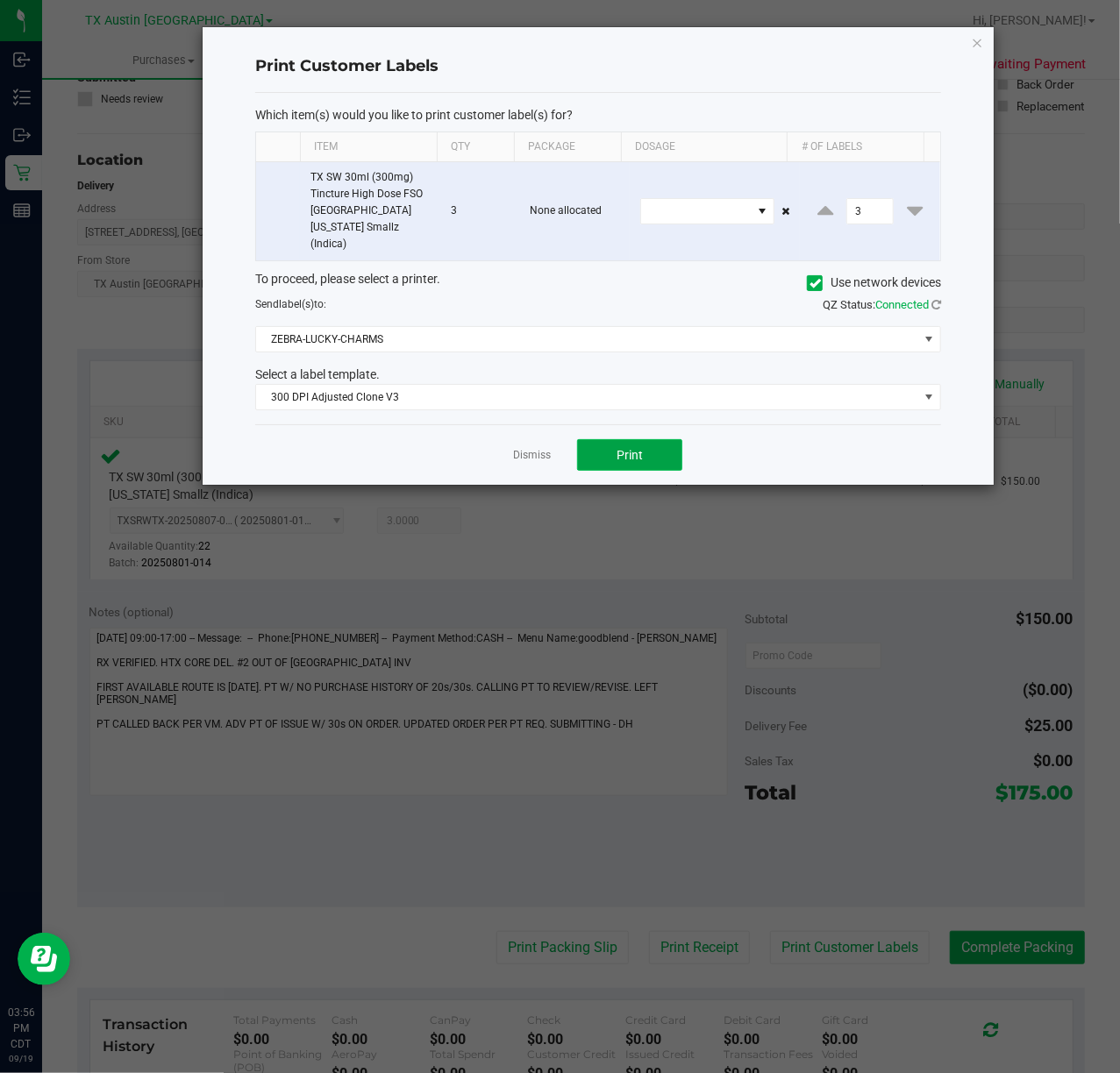
click at [636, 449] on span "Print" at bounding box center [630, 454] width 26 height 14
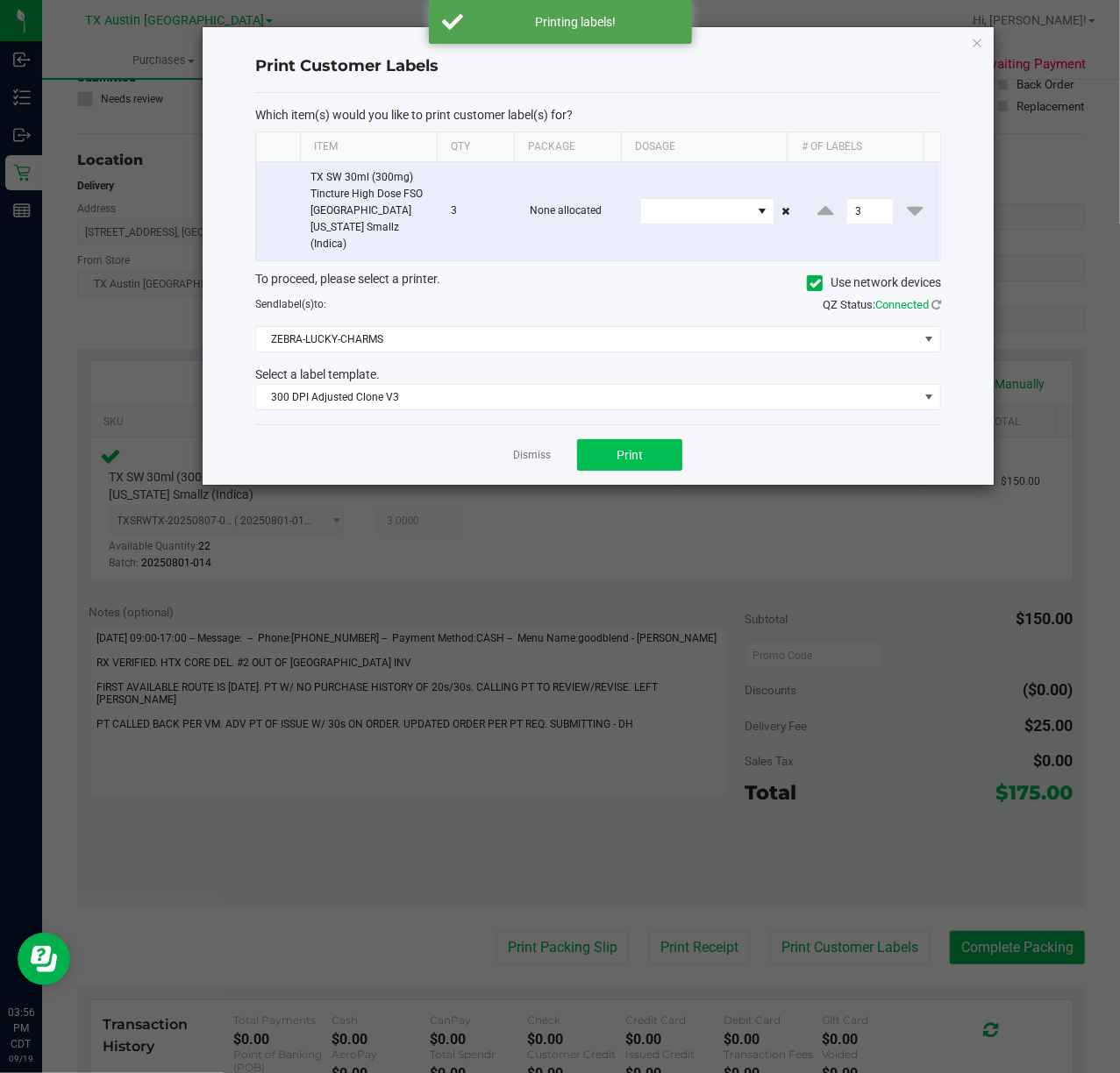
click at [555, 449] on div "Dismiss Print" at bounding box center [598, 454] width 686 height 60
click at [516, 448] on link "Dismiss" at bounding box center [532, 455] width 38 height 15
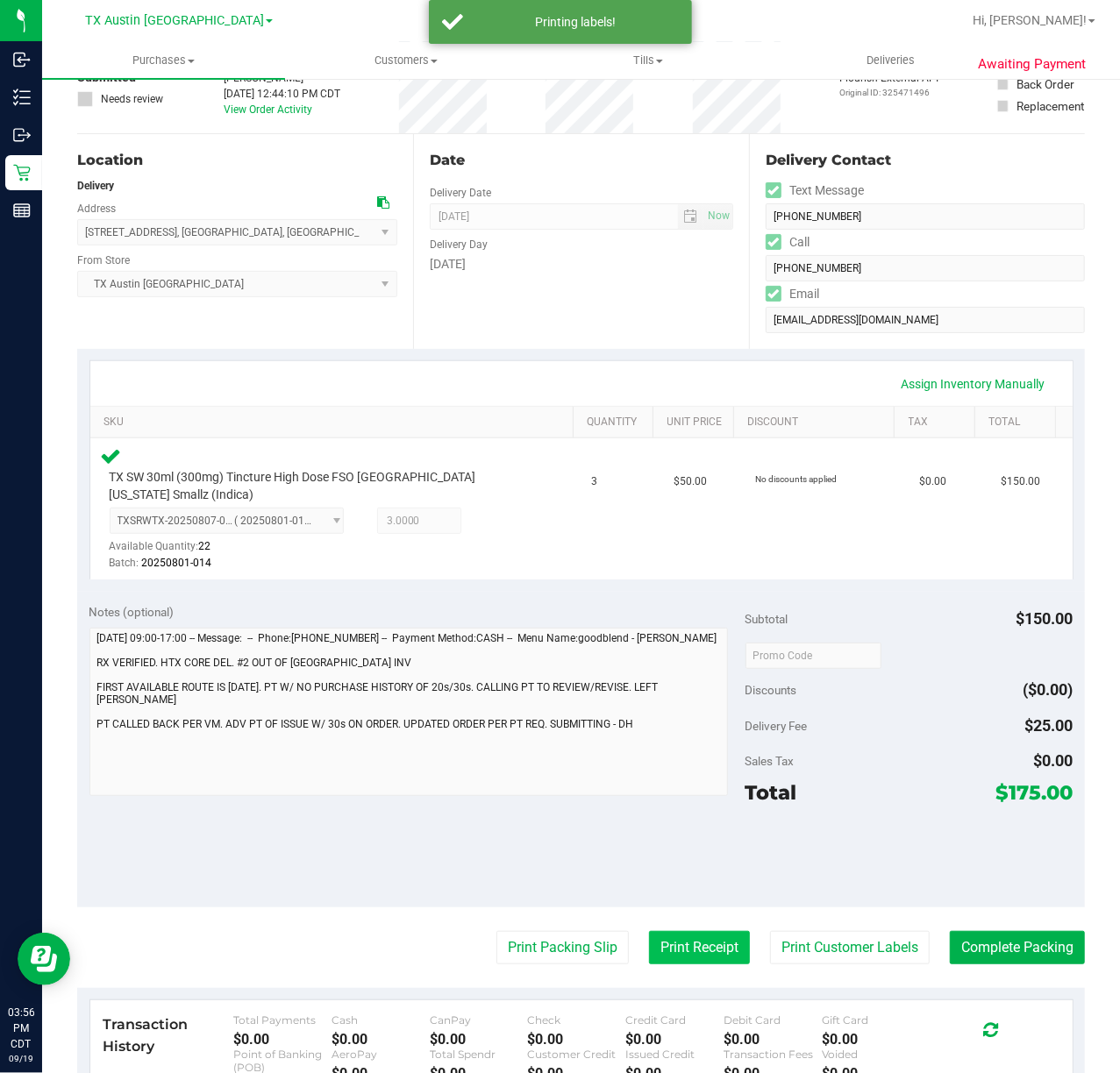
drag, startPoint x: 719, startPoint y: 945, endPoint x: 716, endPoint y: 935, distance: 10.4
click at [716, 935] on button "Print Receipt" at bounding box center [698, 947] width 100 height 33
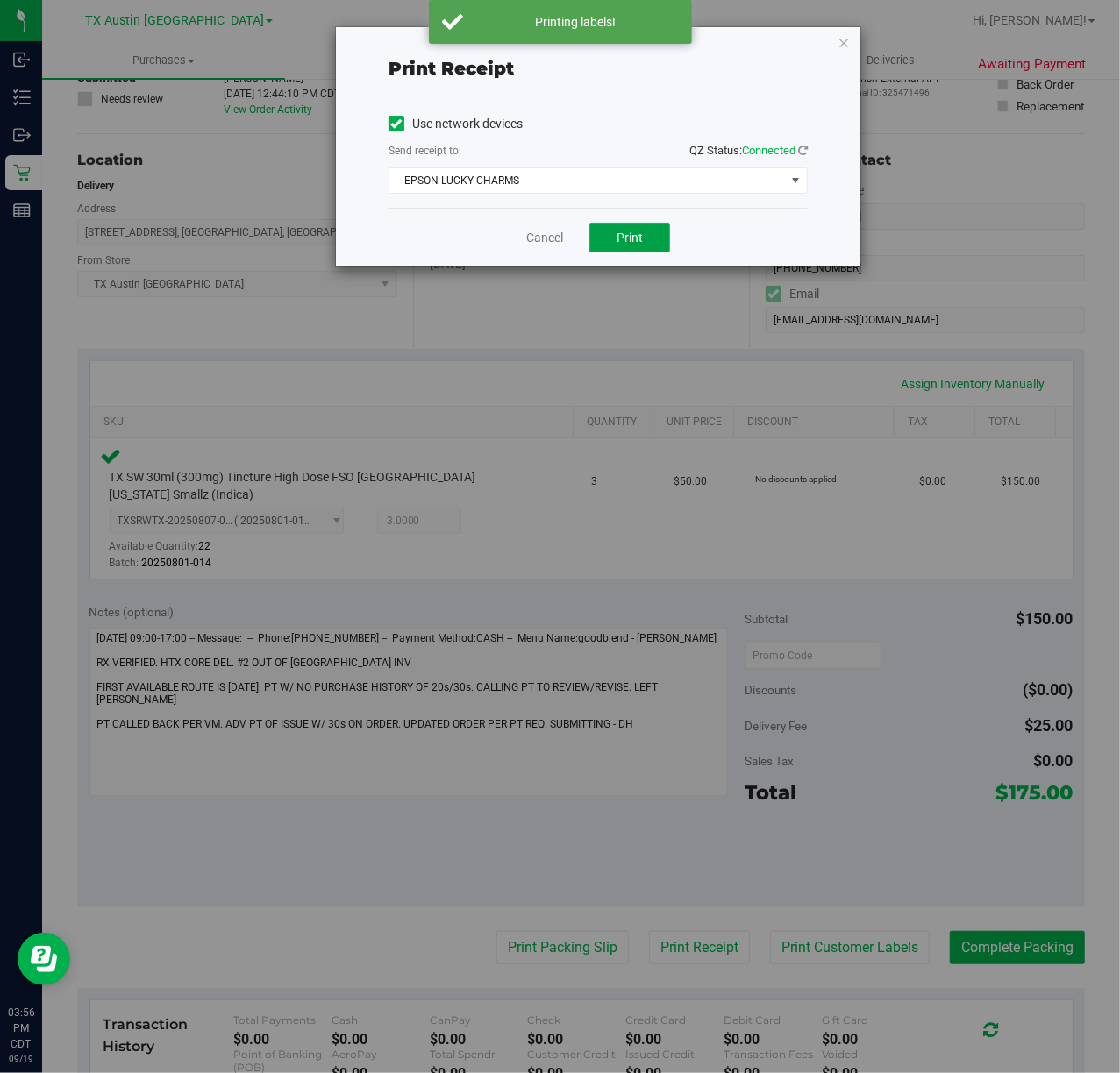
click at [625, 251] on button "Print" at bounding box center [630, 238] width 81 height 30
click at [510, 236] on div "Cancel Print" at bounding box center [598, 237] width 420 height 59
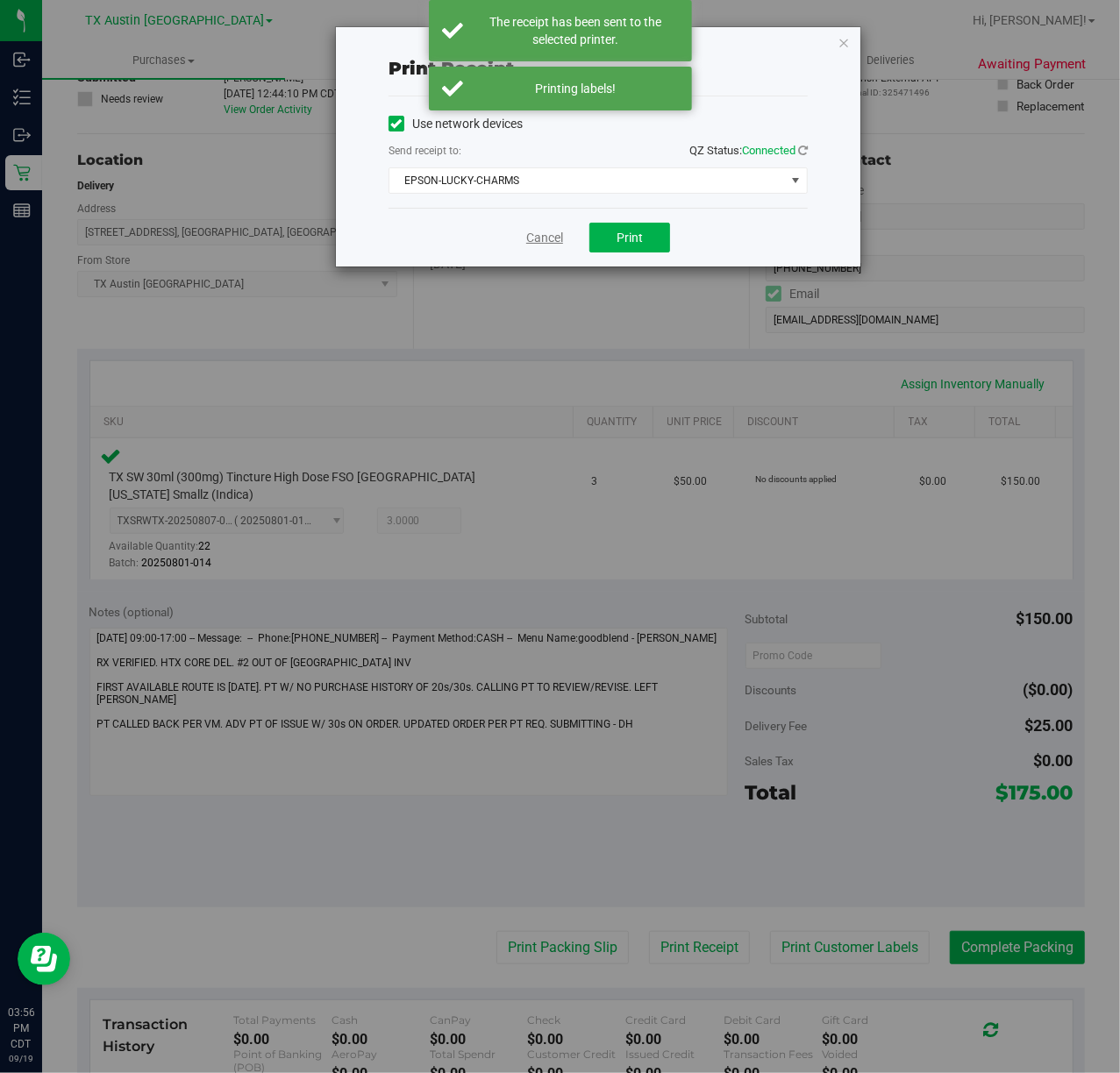
click at [528, 229] on link "Cancel" at bounding box center [545, 238] width 37 height 19
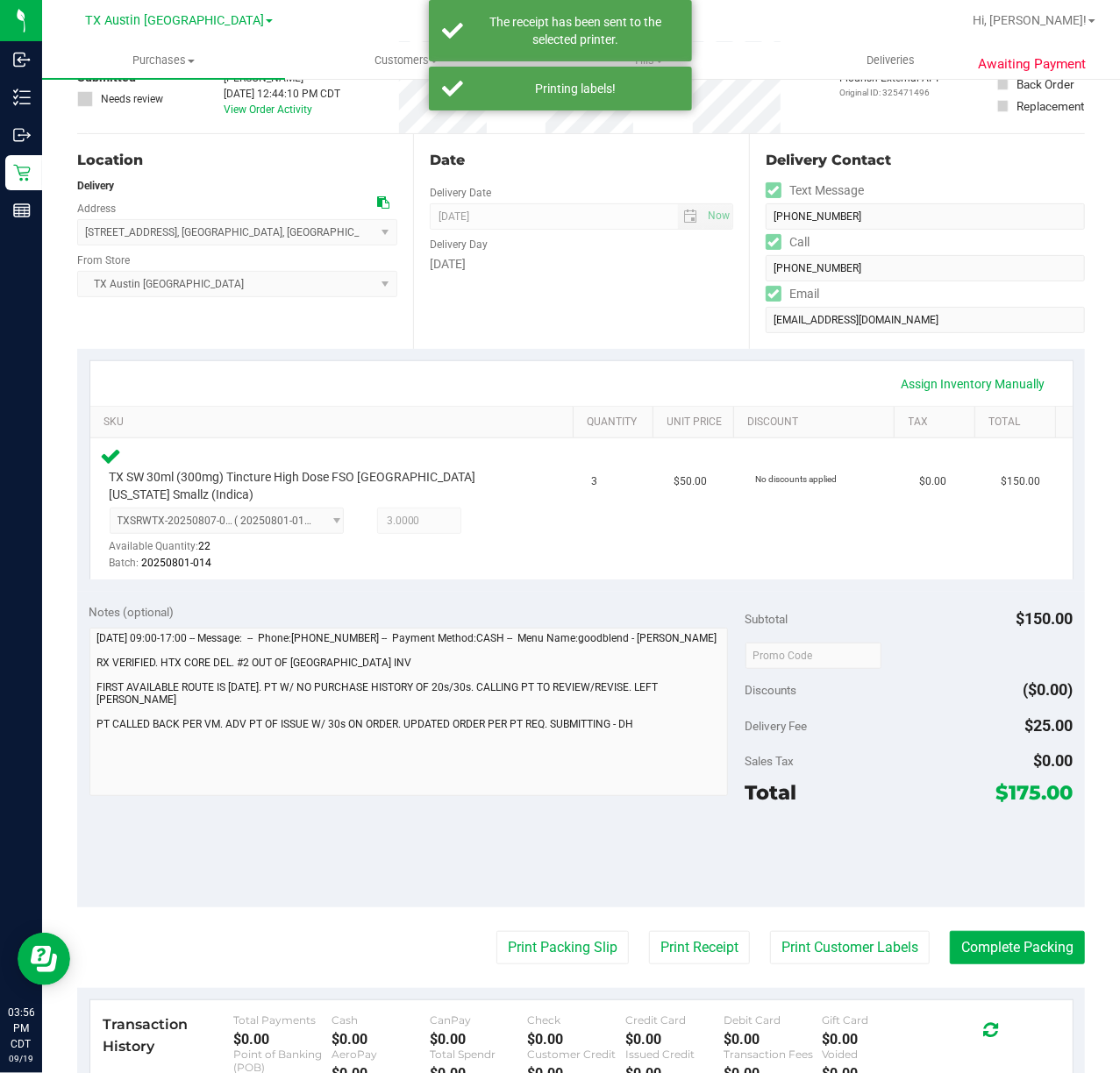
drag, startPoint x: 568, startPoint y: 919, endPoint x: 549, endPoint y: 660, distance: 259.7
click at [568, 867] on purchase-details "Back Edit Purchase Cancel Purchase View Profile # 11971490 Submitted Needs revi…" at bounding box center [580, 653] width 1007 height 1351
click at [572, 934] on button "Print Packing Slip" at bounding box center [562, 947] width 132 height 33
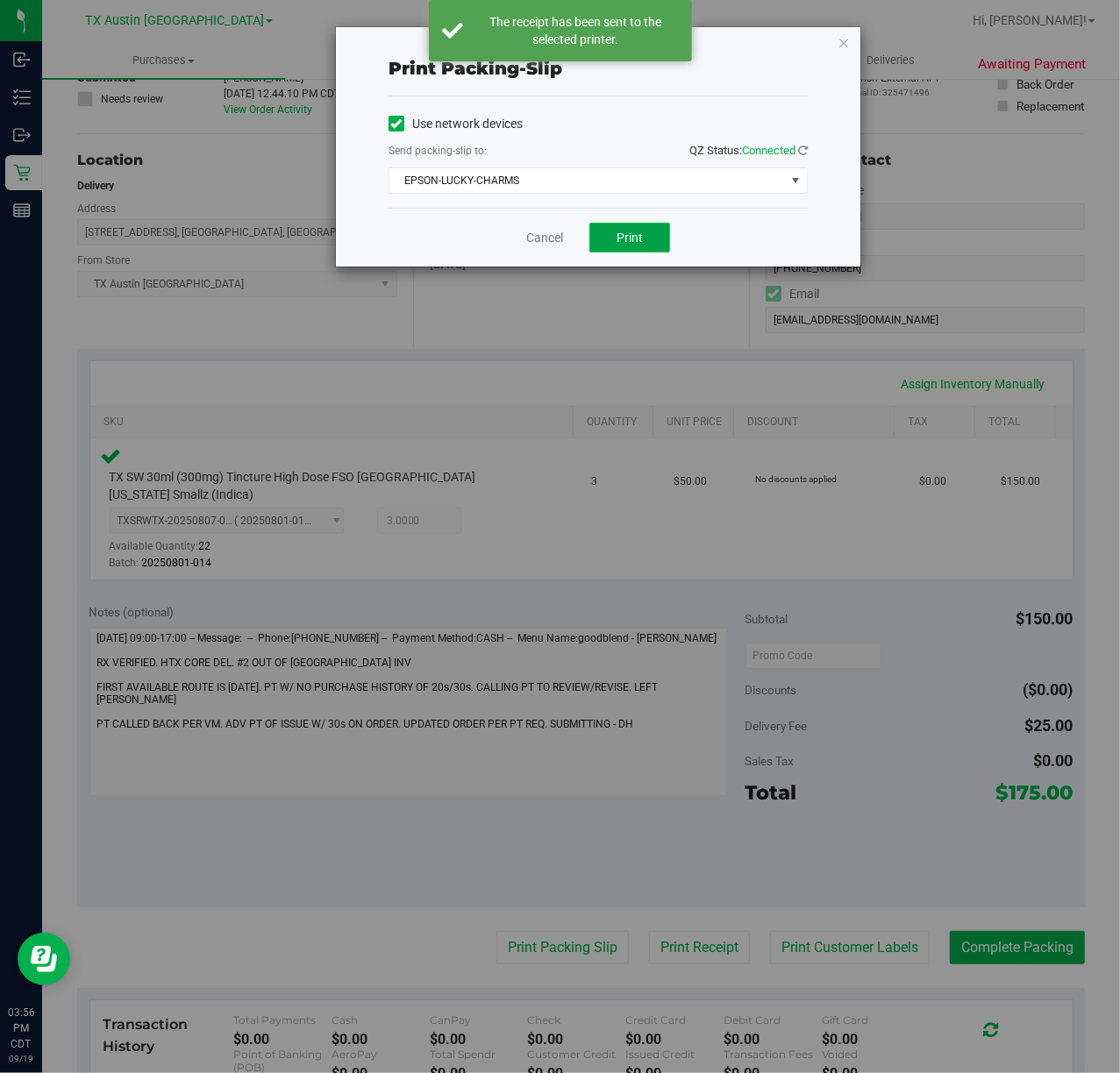
click at [638, 244] on span "Print" at bounding box center [630, 238] width 26 height 14
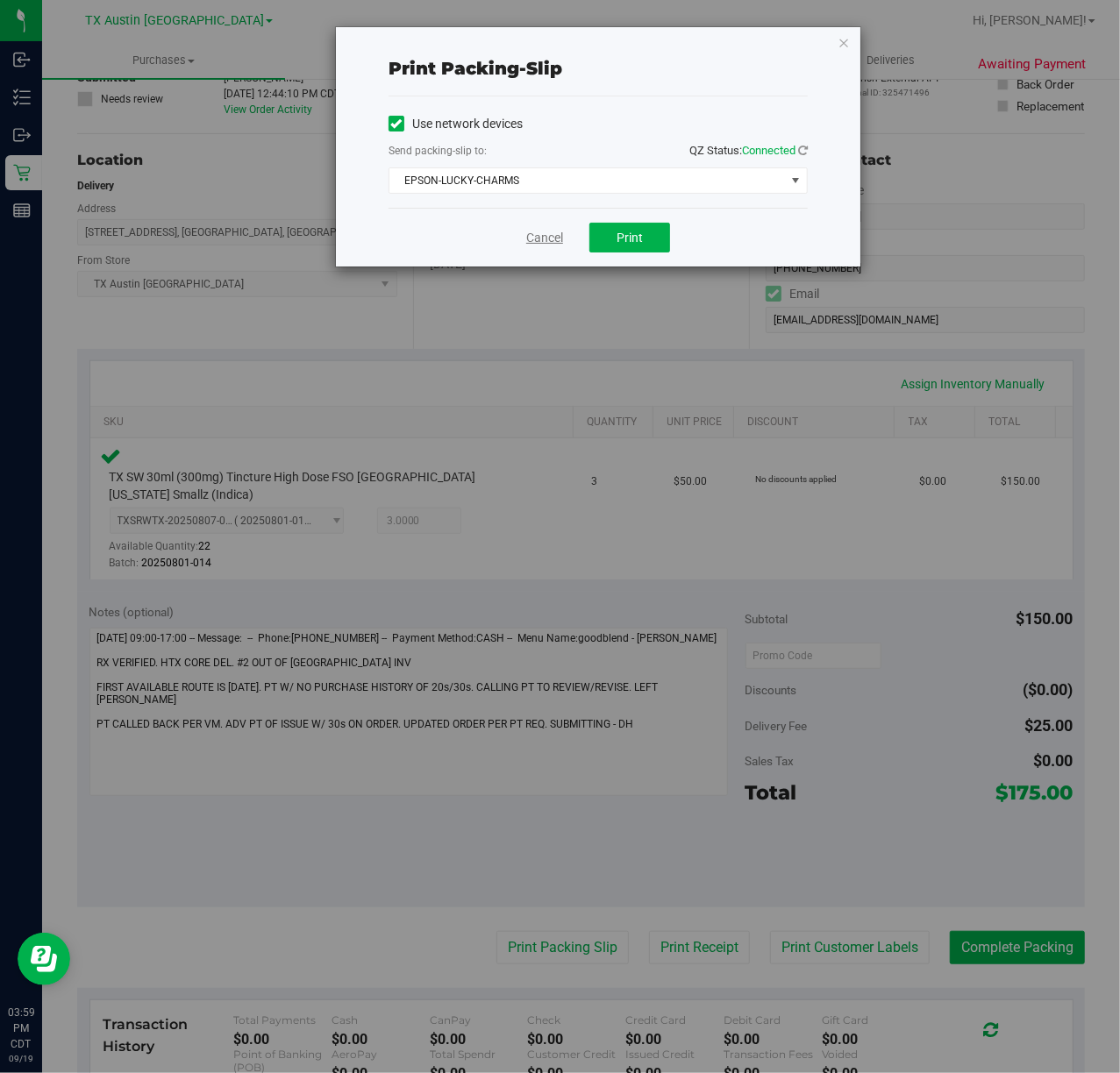
click at [560, 242] on link "Cancel" at bounding box center [545, 238] width 37 height 19
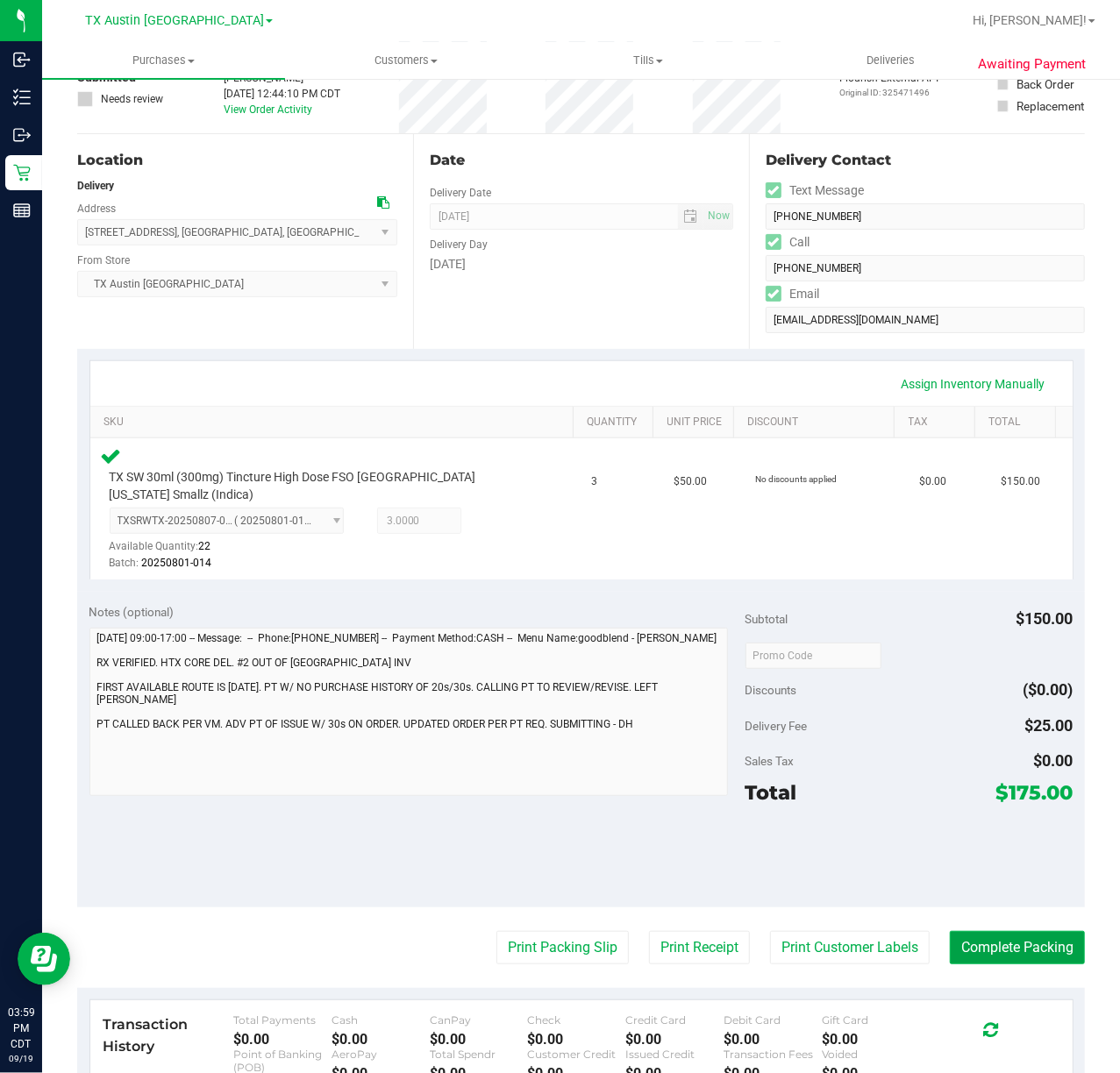
click at [998, 939] on button "Complete Packing" at bounding box center [1018, 947] width 135 height 33
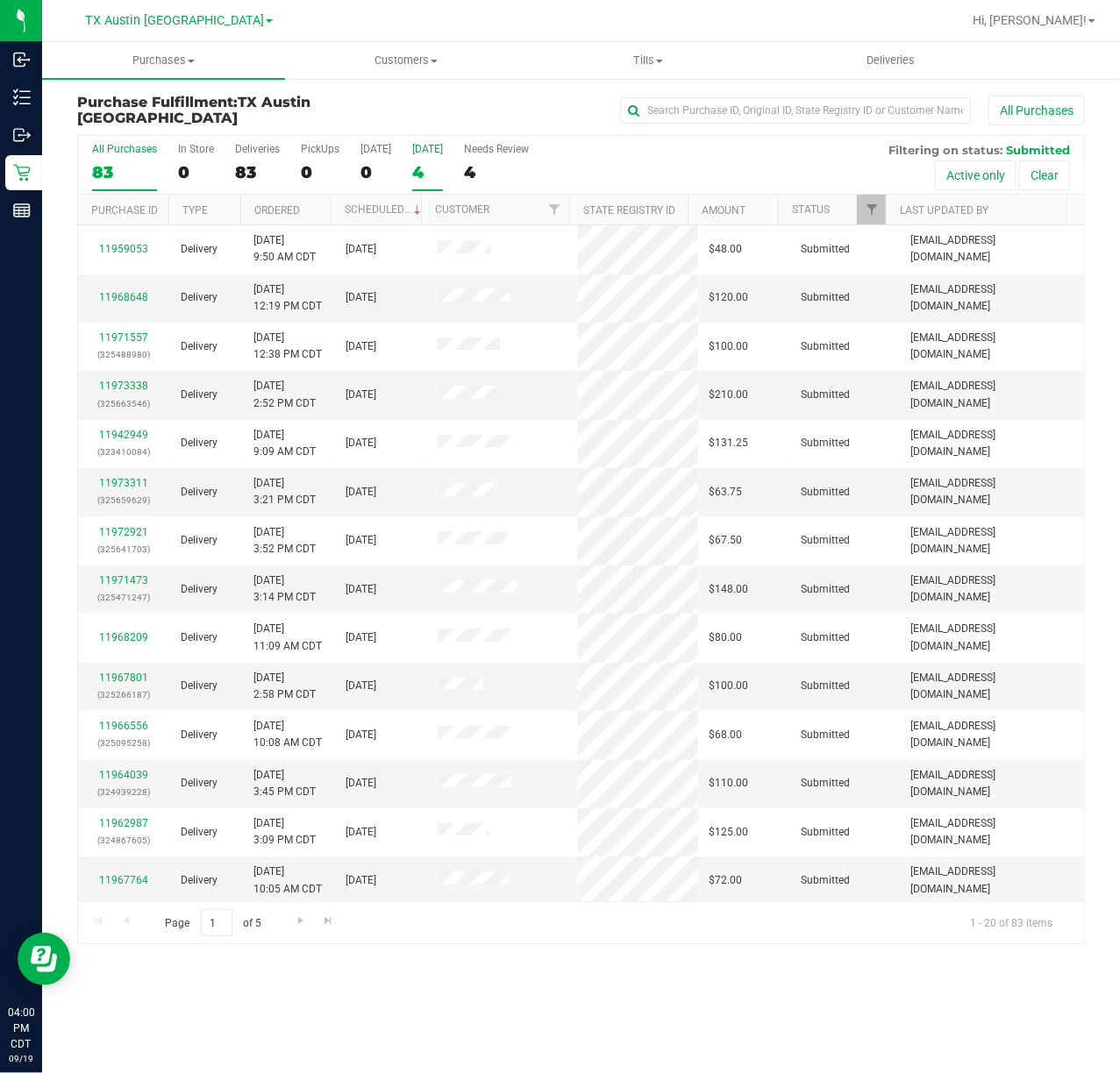
click at [422, 186] on label "[DATE] 4" at bounding box center [427, 166] width 31 height 48
click at [0, 0] on input "Tomorrow 4" at bounding box center [0, 0] width 0 height 0
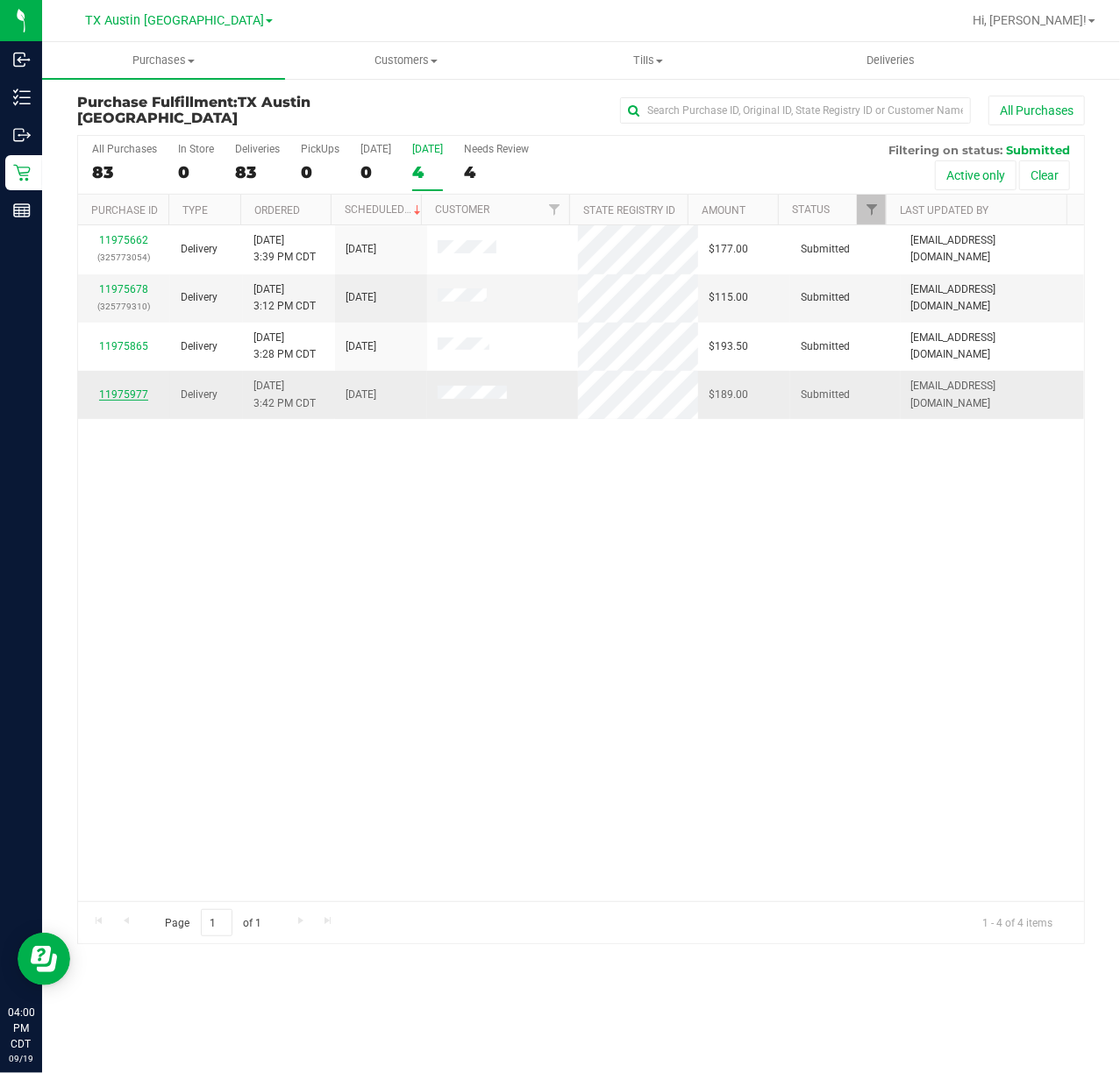
click at [142, 394] on link "11975977" at bounding box center [124, 394] width 49 height 12
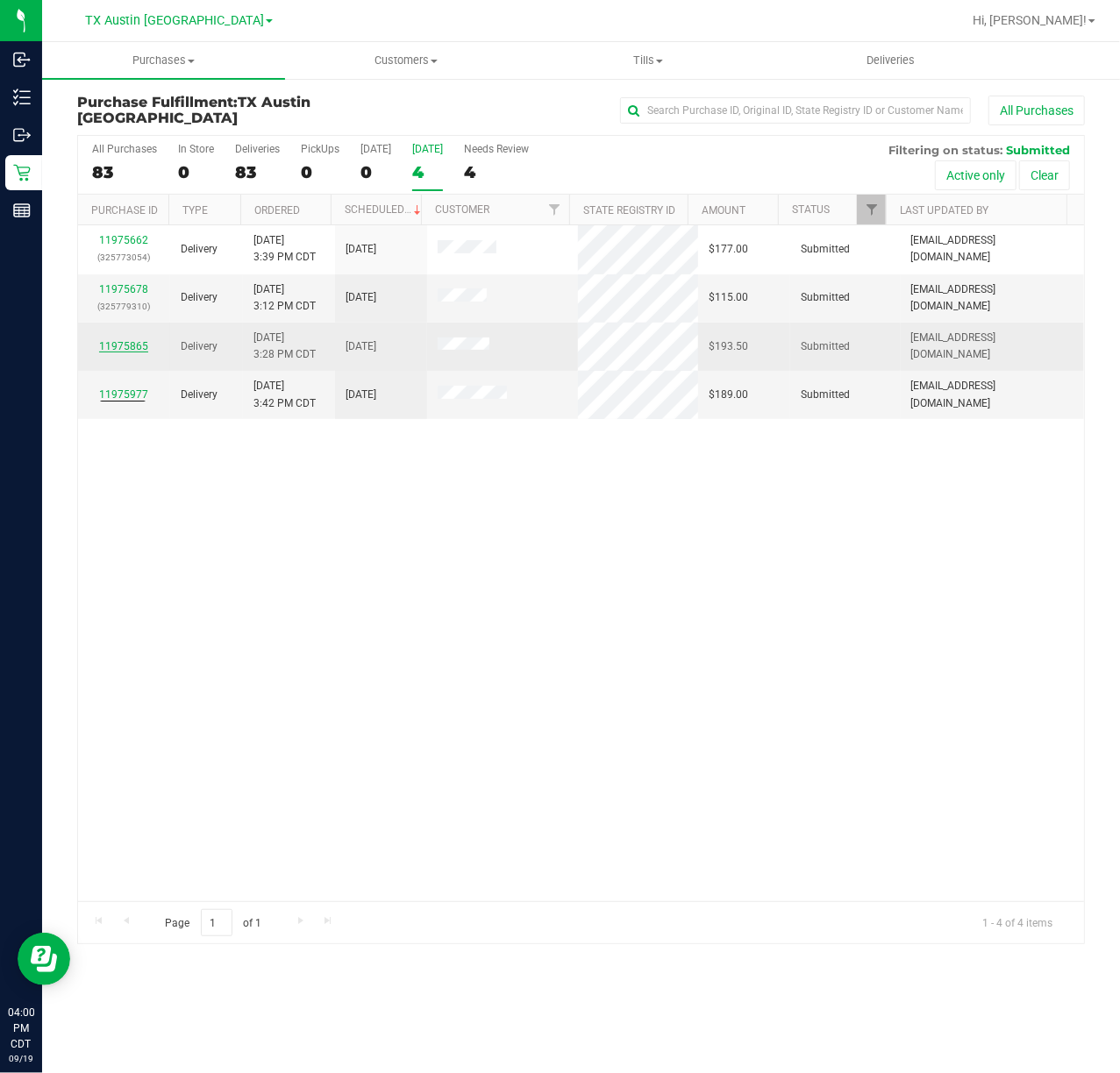
click at [131, 347] on link "11975865" at bounding box center [124, 345] width 49 height 12
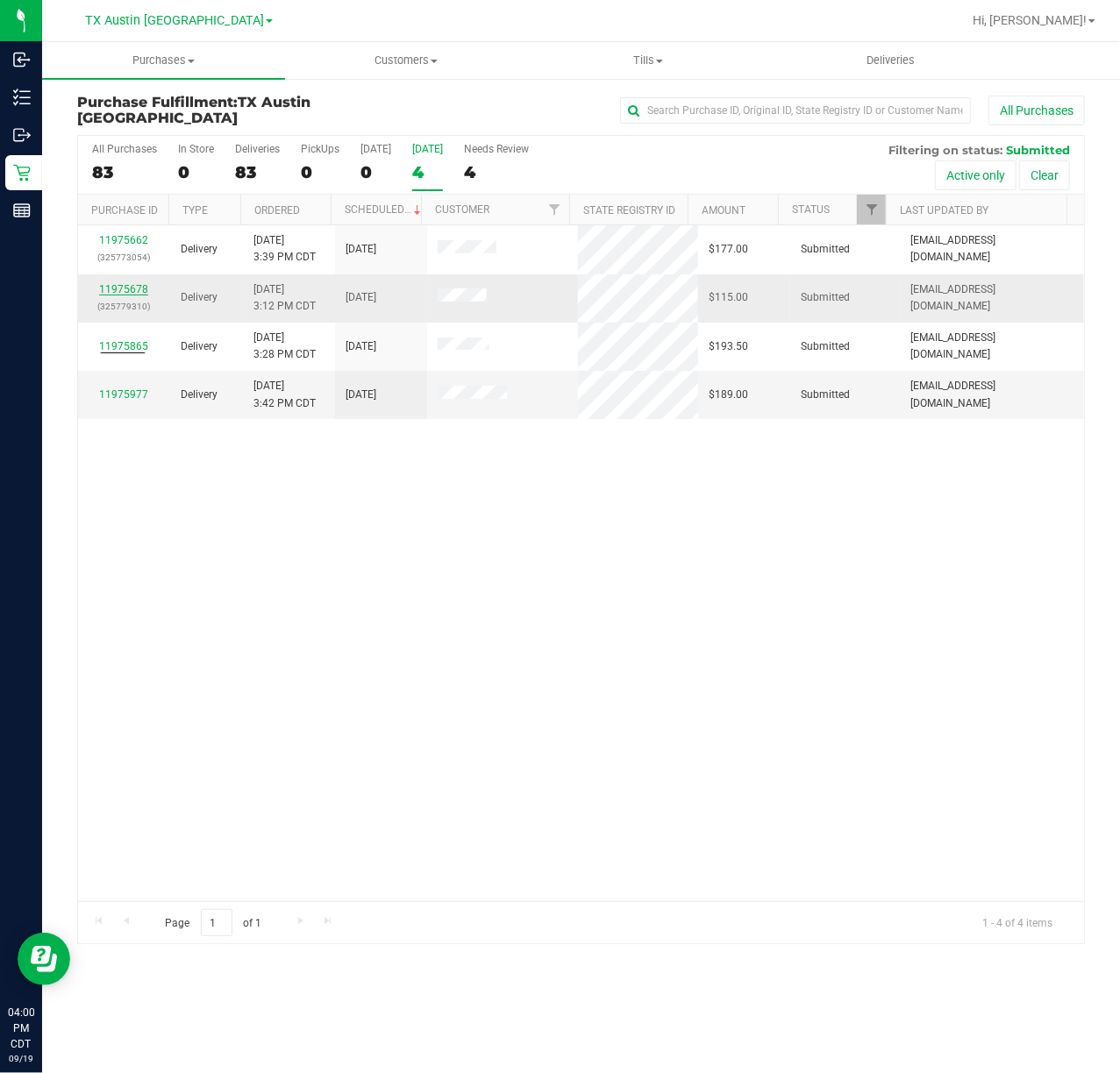
click at [137, 295] on link "11975678" at bounding box center [124, 289] width 49 height 12
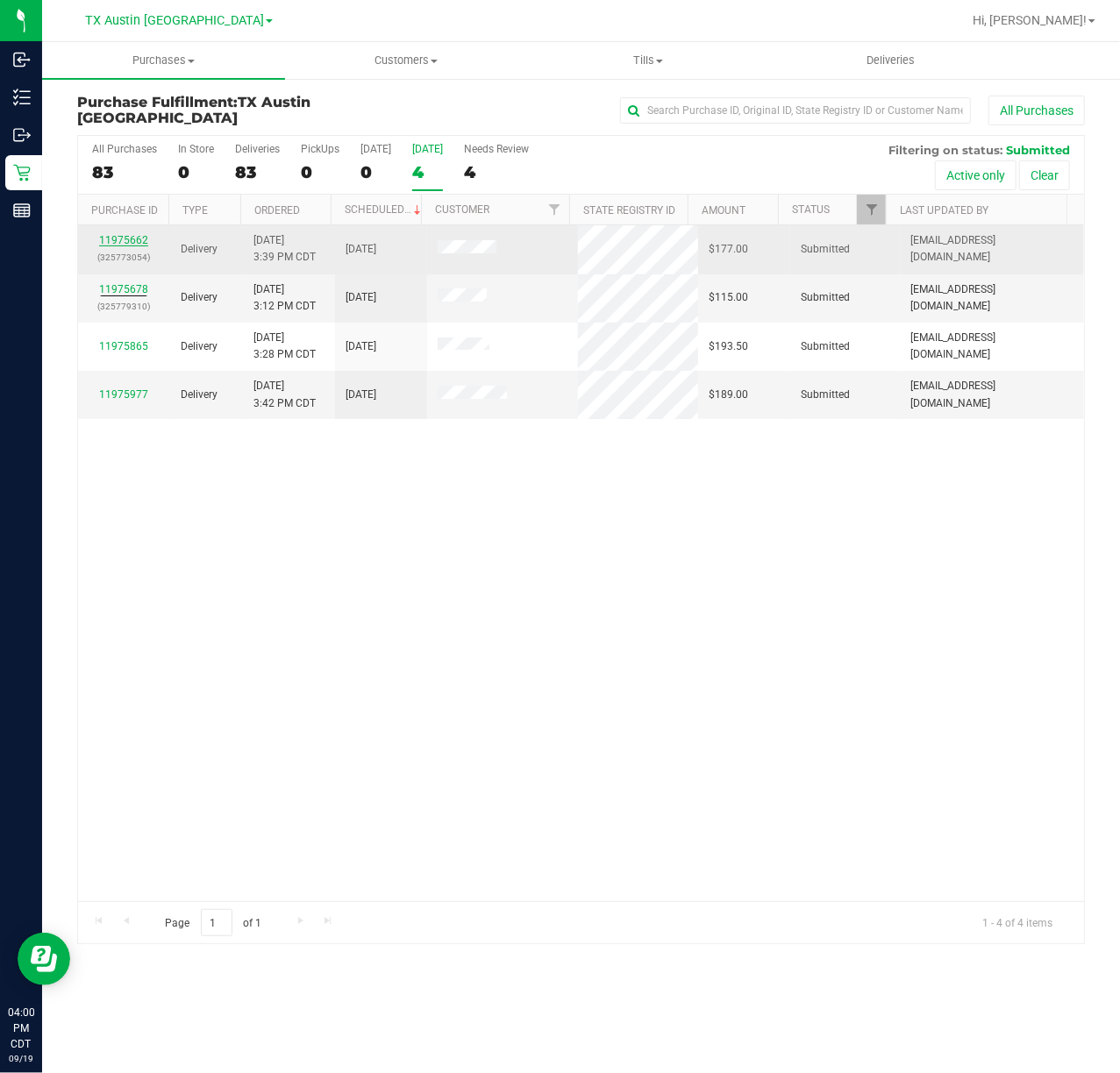
click at [135, 244] on link "11975662" at bounding box center [124, 239] width 49 height 12
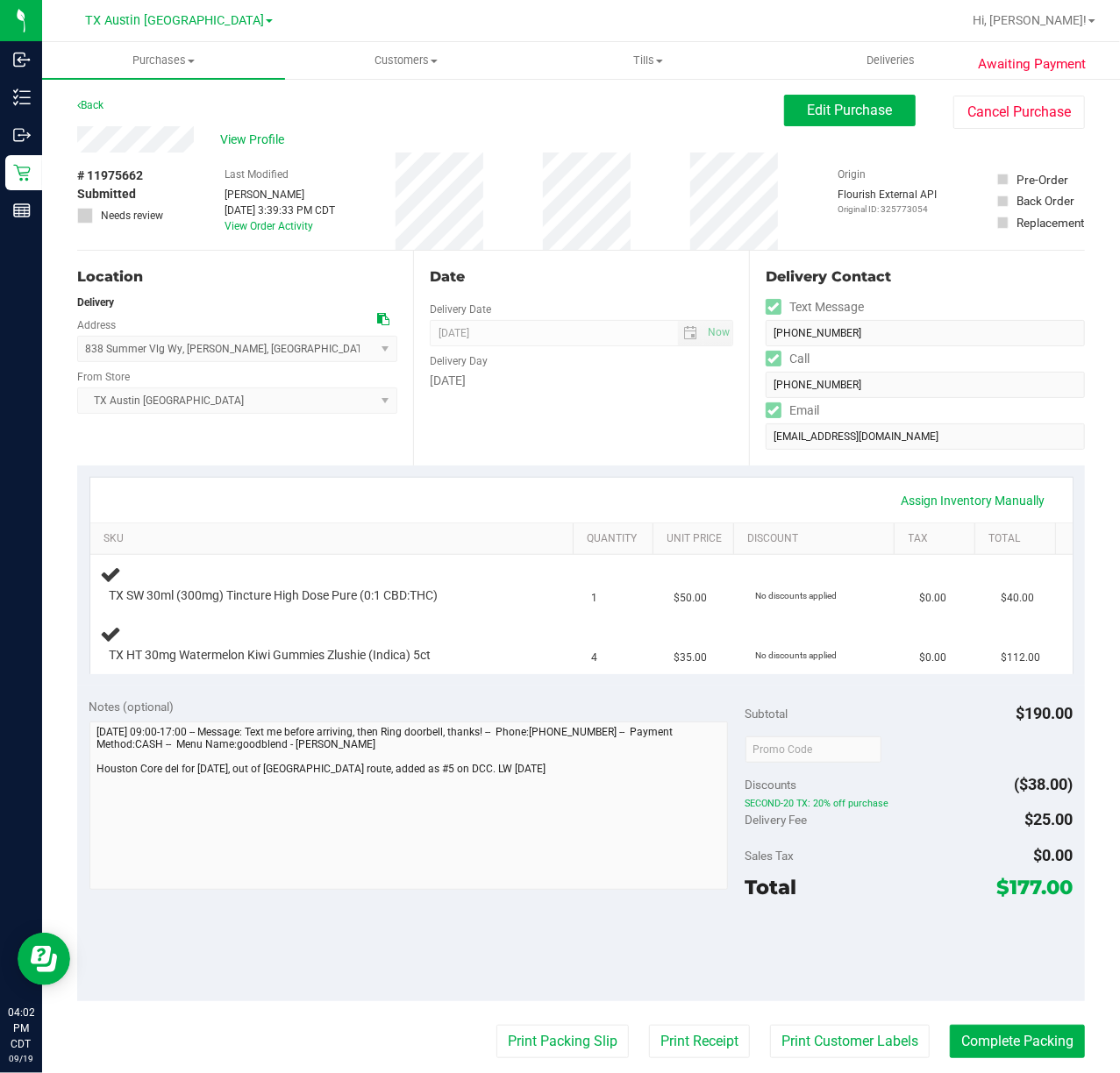
click at [583, 444] on div "Date Delivery Date 09/20/2025 Now 09/20/2025 07:00 AM Now Delivery Day Saturday" at bounding box center [581, 358] width 336 height 215
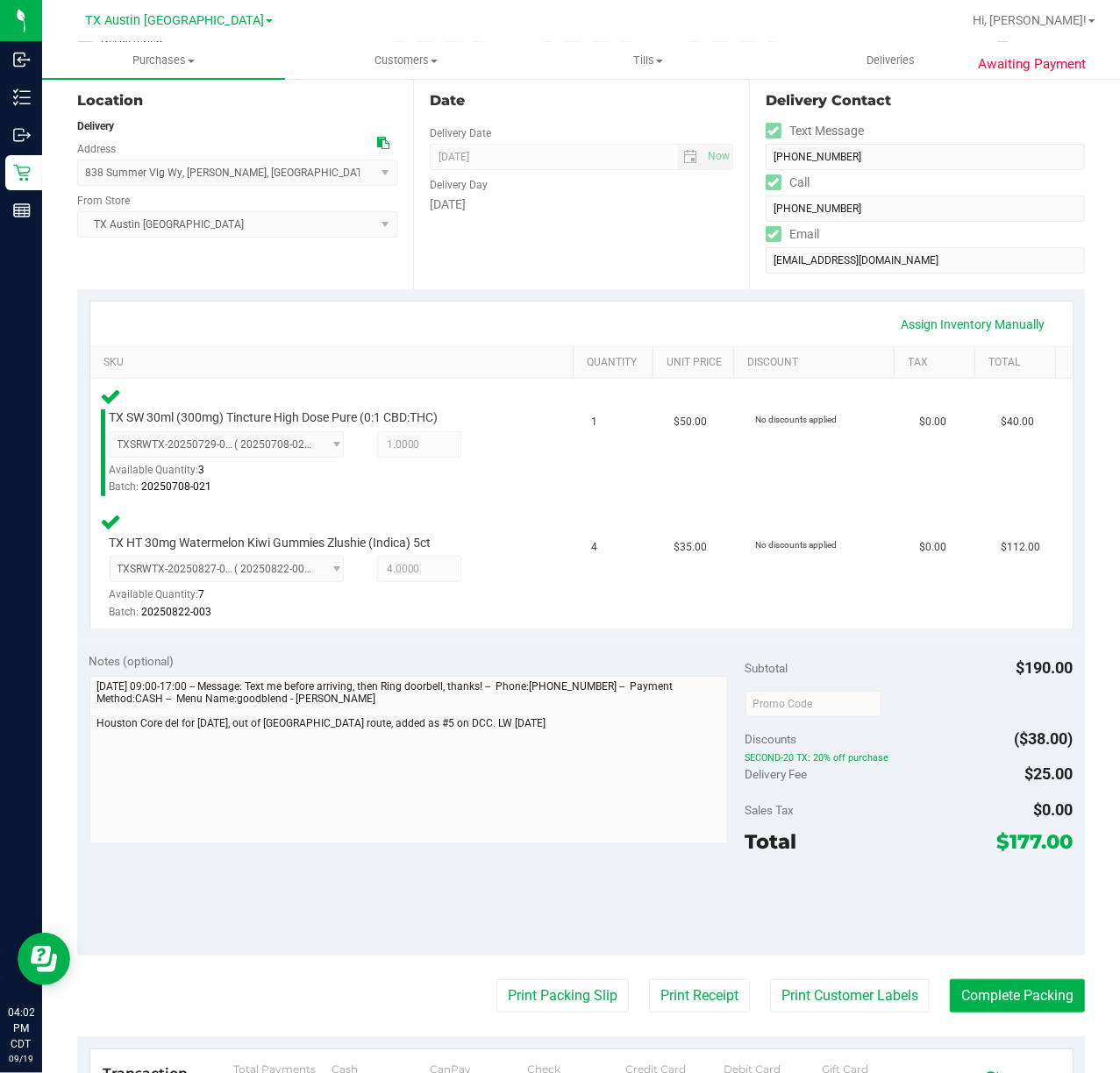
scroll to position [233, 0]
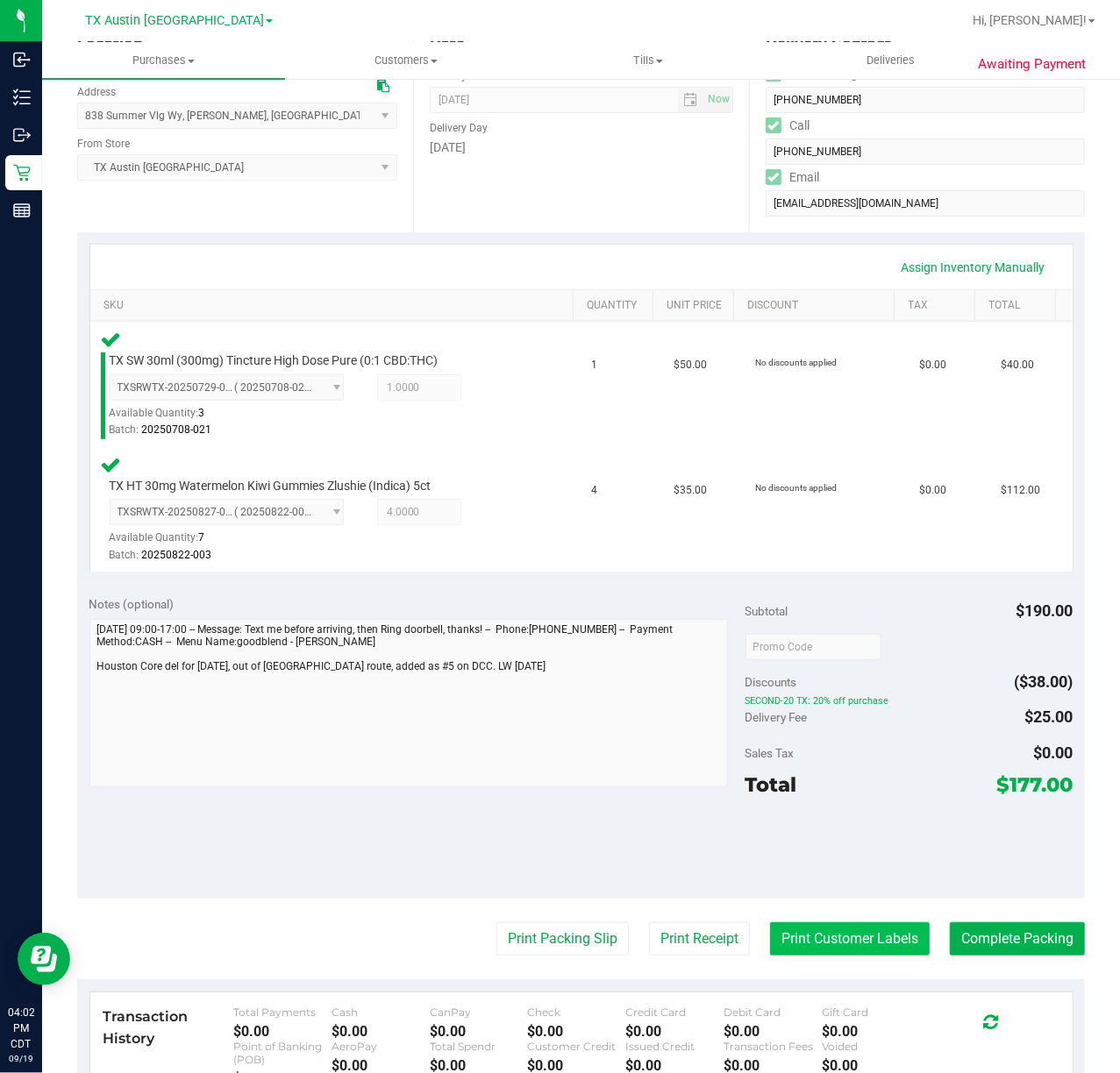
click at [824, 951] on button "Print Customer Labels" at bounding box center [850, 939] width 160 height 33
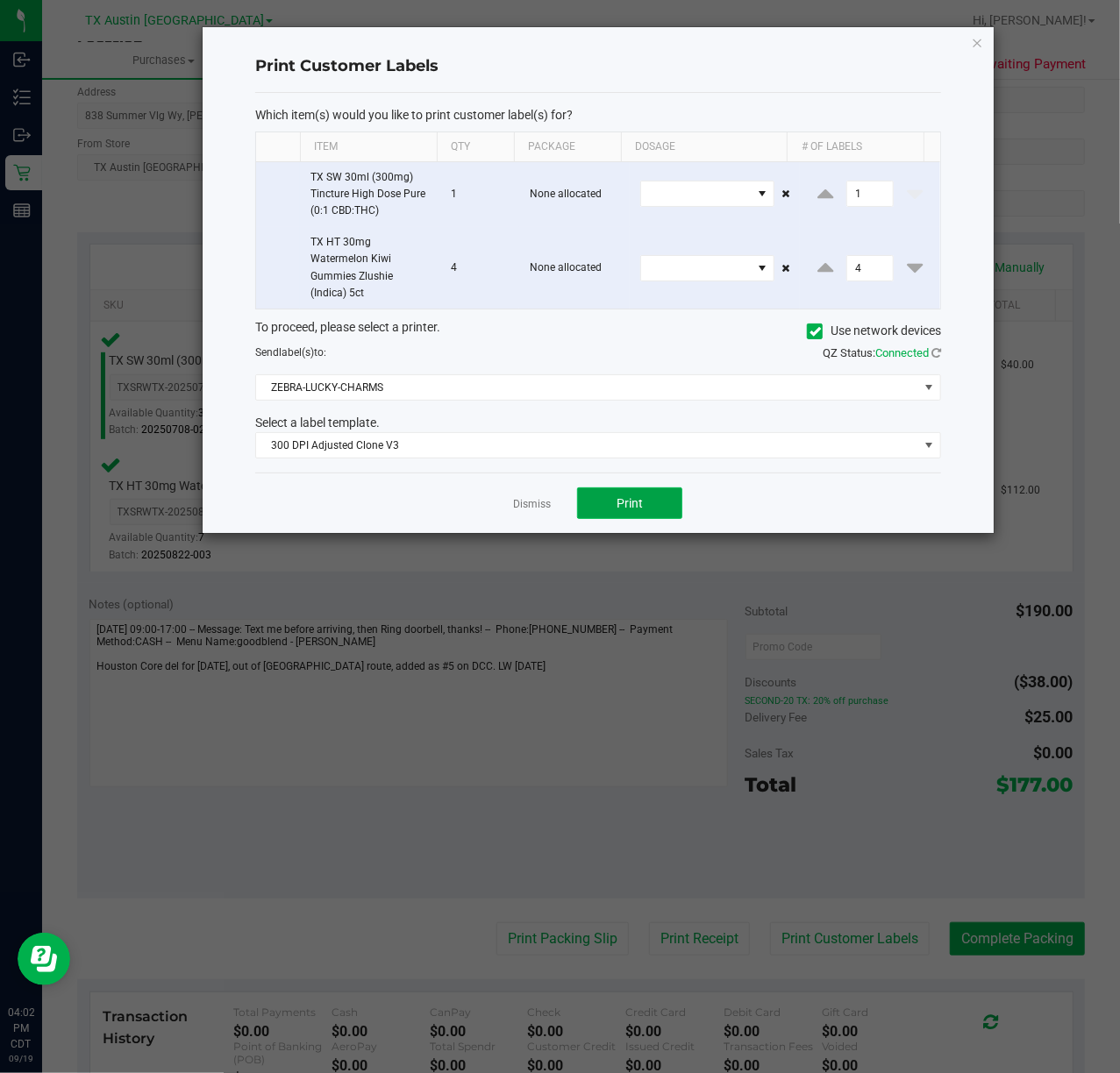
click at [619, 502] on span "Print" at bounding box center [630, 503] width 26 height 14
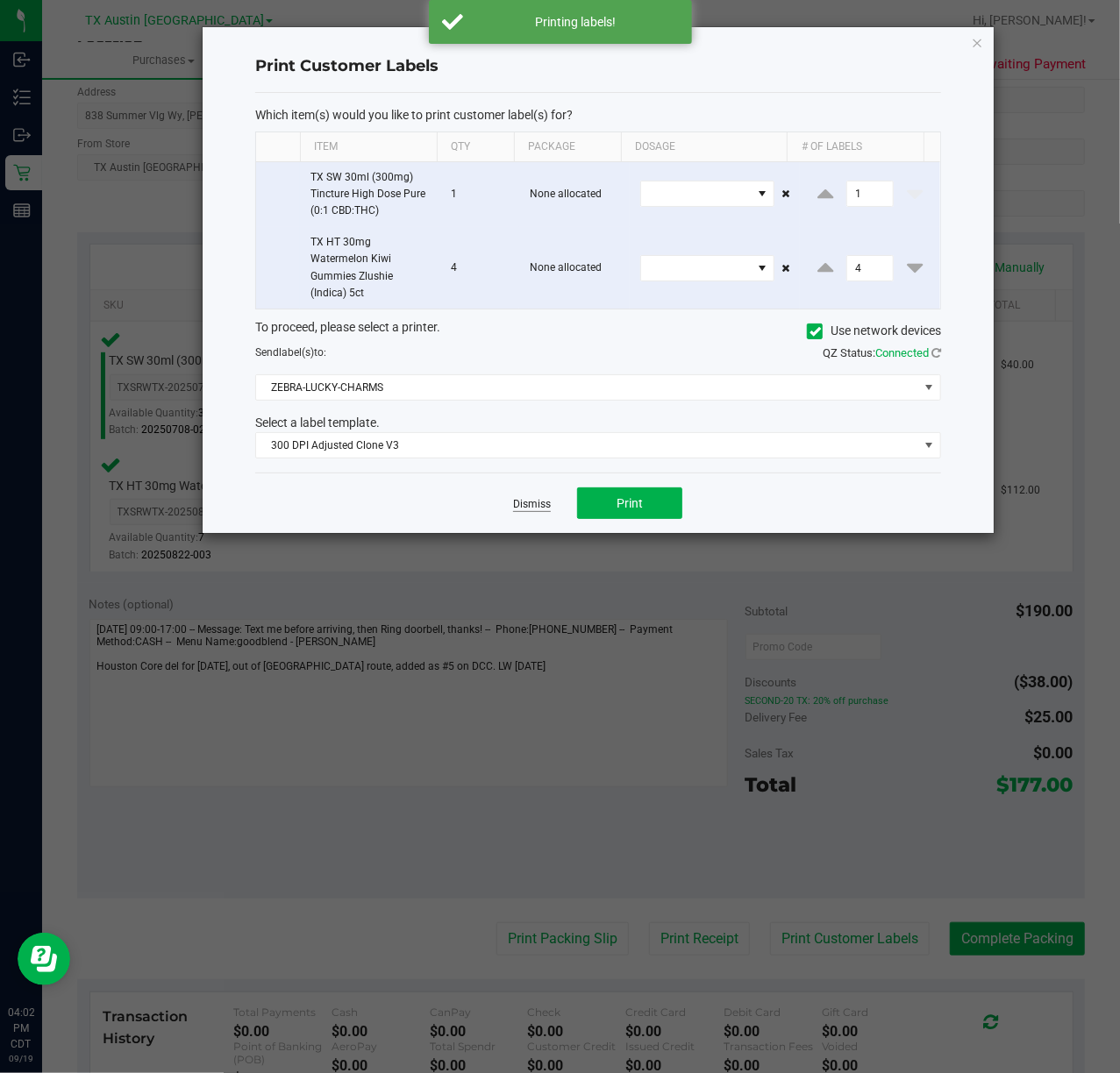
click at [545, 507] on link "Dismiss" at bounding box center [532, 505] width 38 height 15
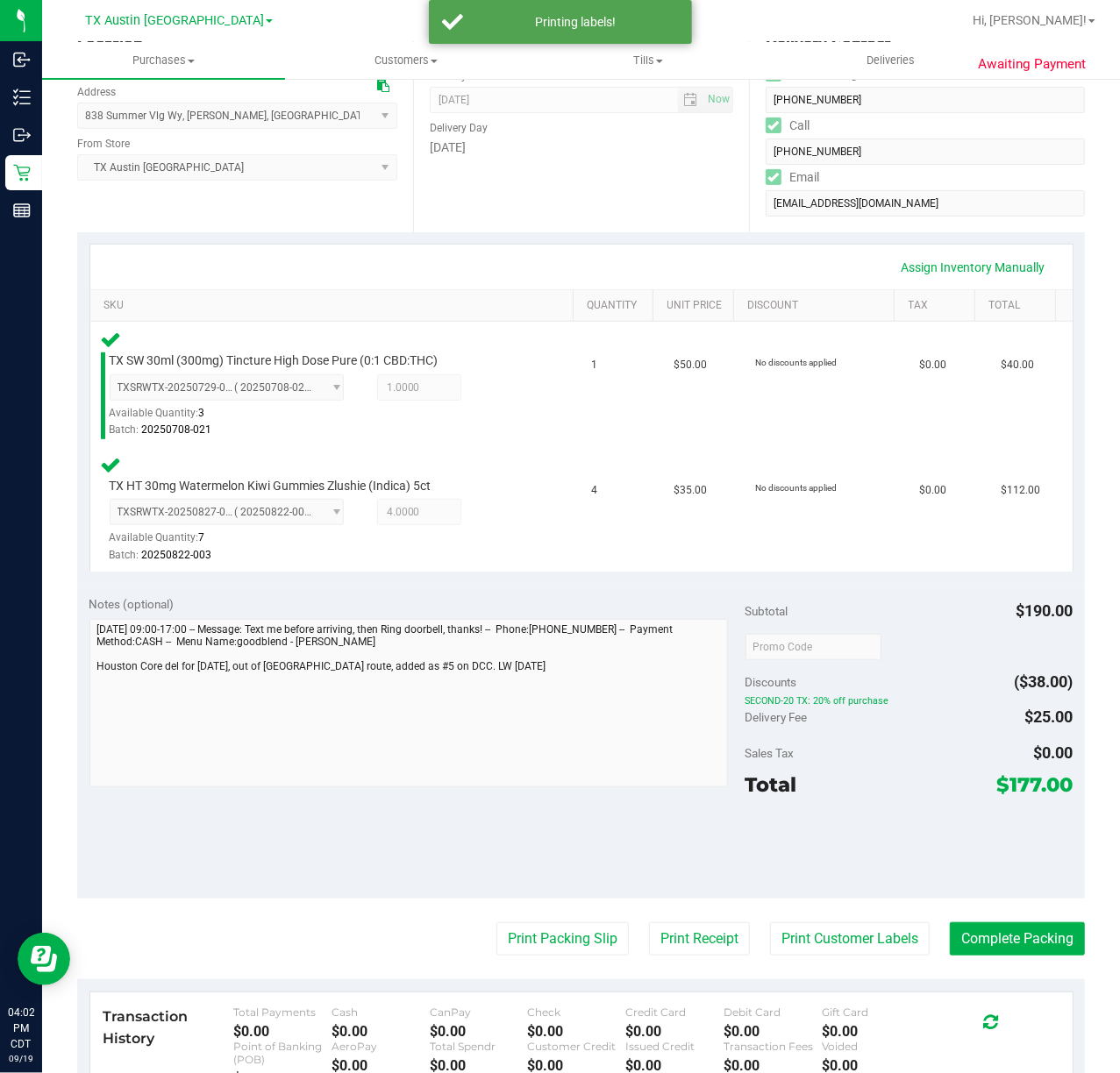
click at [707, 958] on purchase-details "Back Edit Purchase Cancel Purchase View Profile # 11975662 Submitted Needs revi…" at bounding box center [580, 590] width 1007 height 1460
drag, startPoint x: 710, startPoint y: 940, endPoint x: 706, endPoint y: 930, distance: 10.8
click at [706, 930] on button "Print Receipt" at bounding box center [698, 939] width 100 height 33
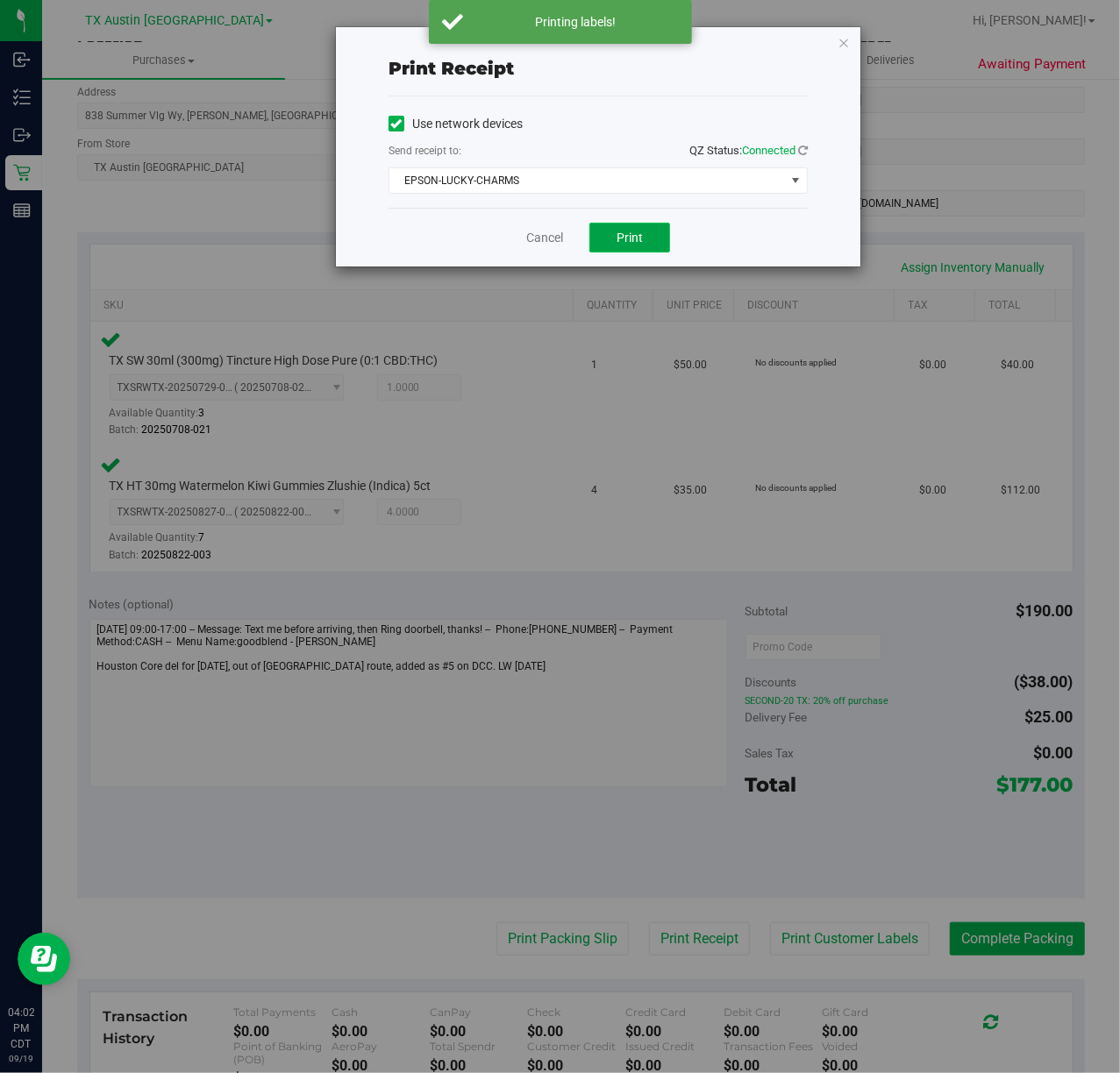
click at [612, 233] on button "Print" at bounding box center [630, 238] width 81 height 30
click at [566, 240] on div "Cancel Print" at bounding box center [598, 237] width 420 height 59
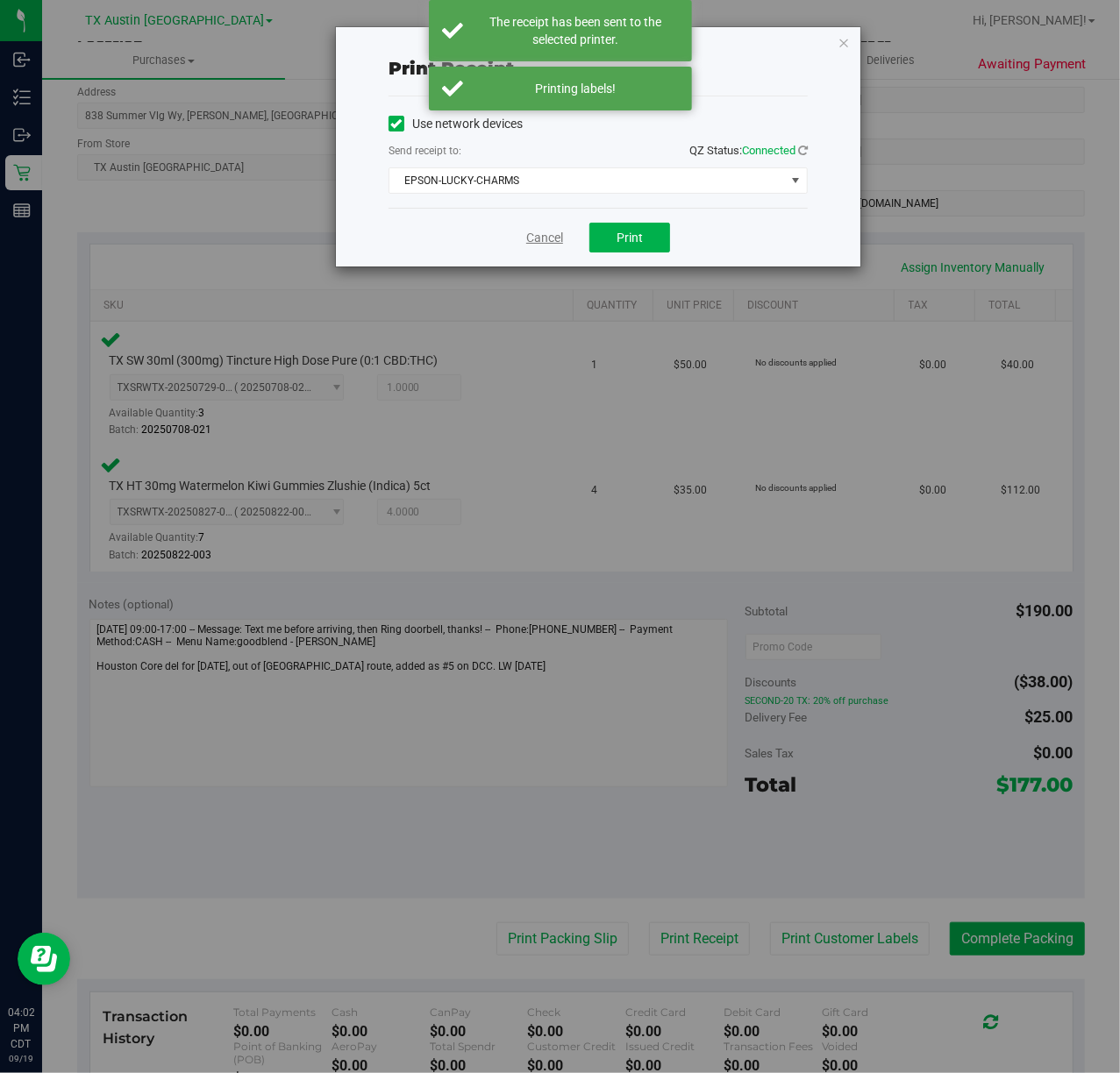
click at [548, 244] on link "Cancel" at bounding box center [545, 238] width 37 height 19
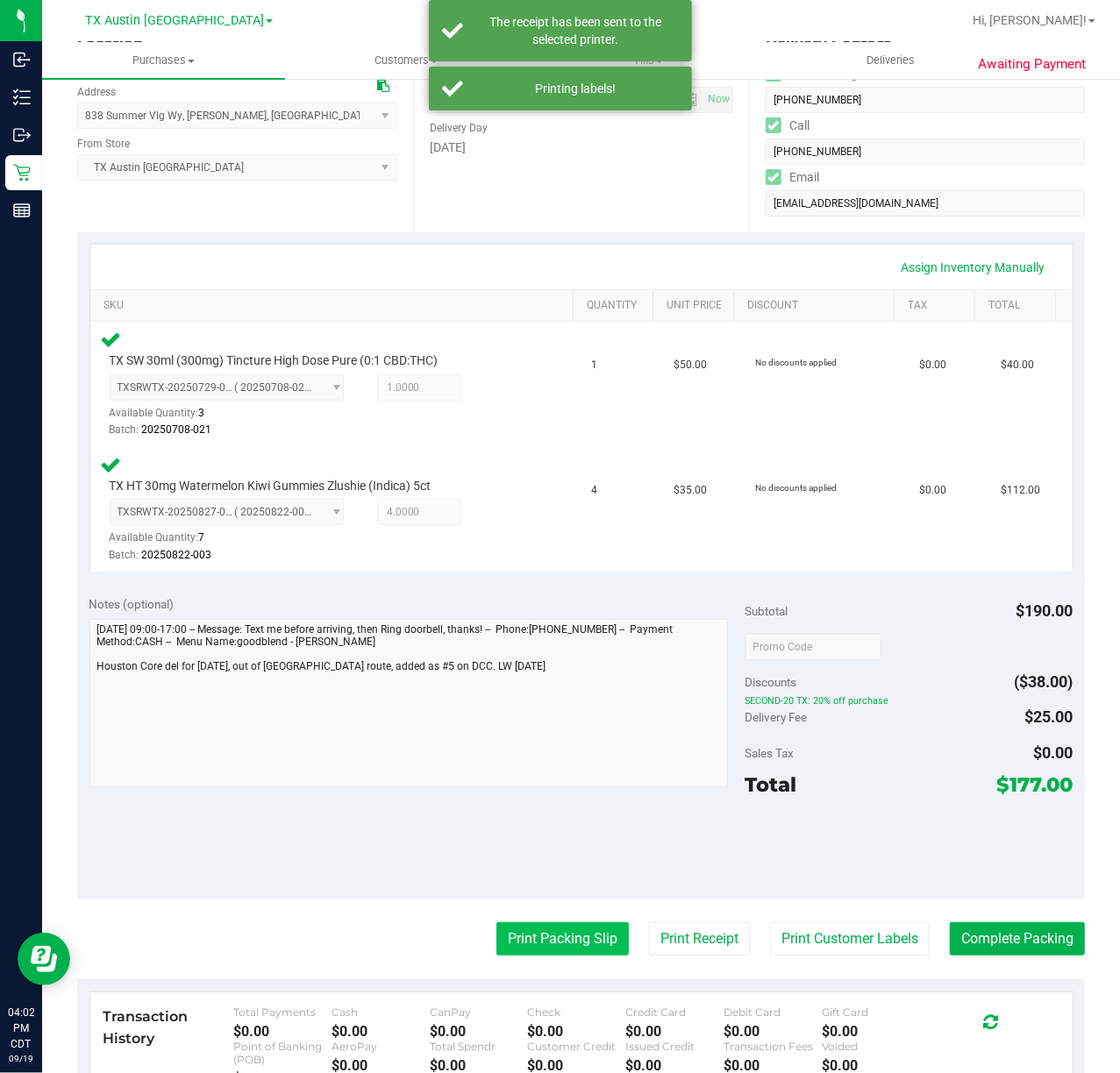
drag, startPoint x: 560, startPoint y: 949, endPoint x: 561, endPoint y: 940, distance: 9.1
click at [561, 940] on button "Print Packing Slip" at bounding box center [562, 939] width 132 height 33
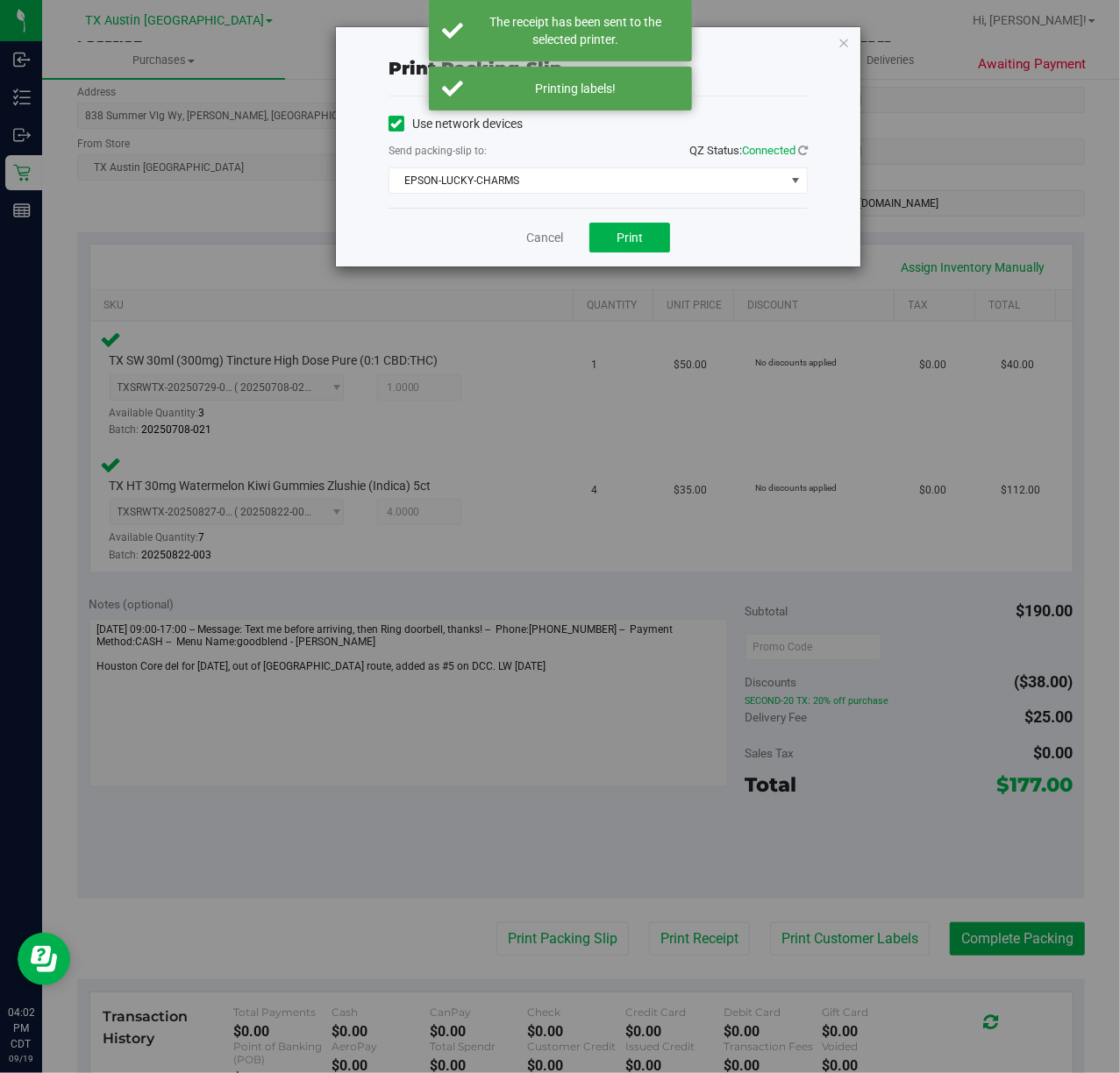
click at [619, 260] on div "Cancel Print" at bounding box center [598, 237] width 420 height 59
click at [625, 243] on span "Print" at bounding box center [630, 238] width 26 height 14
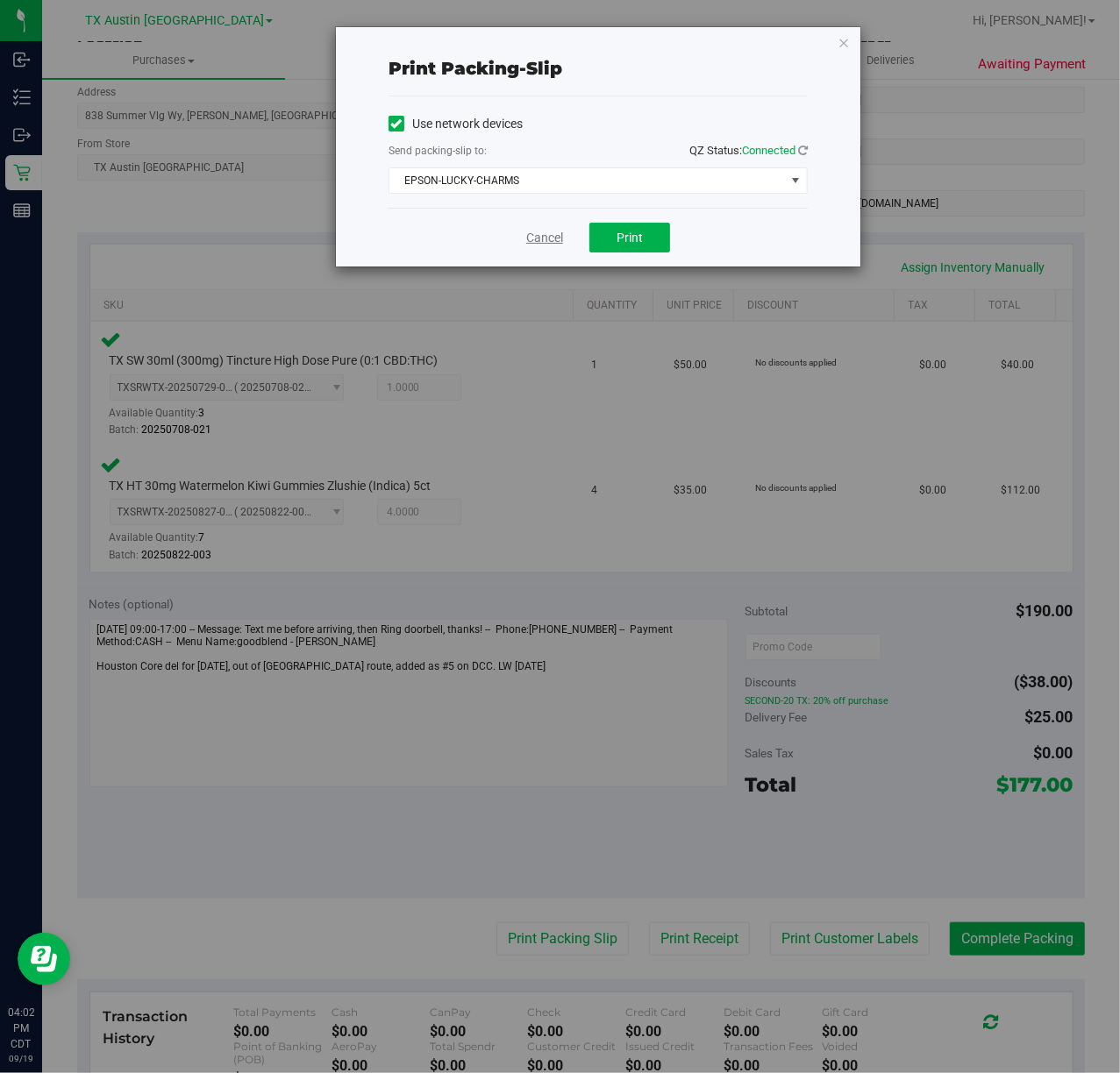
click at [542, 233] on link "Cancel" at bounding box center [545, 238] width 37 height 19
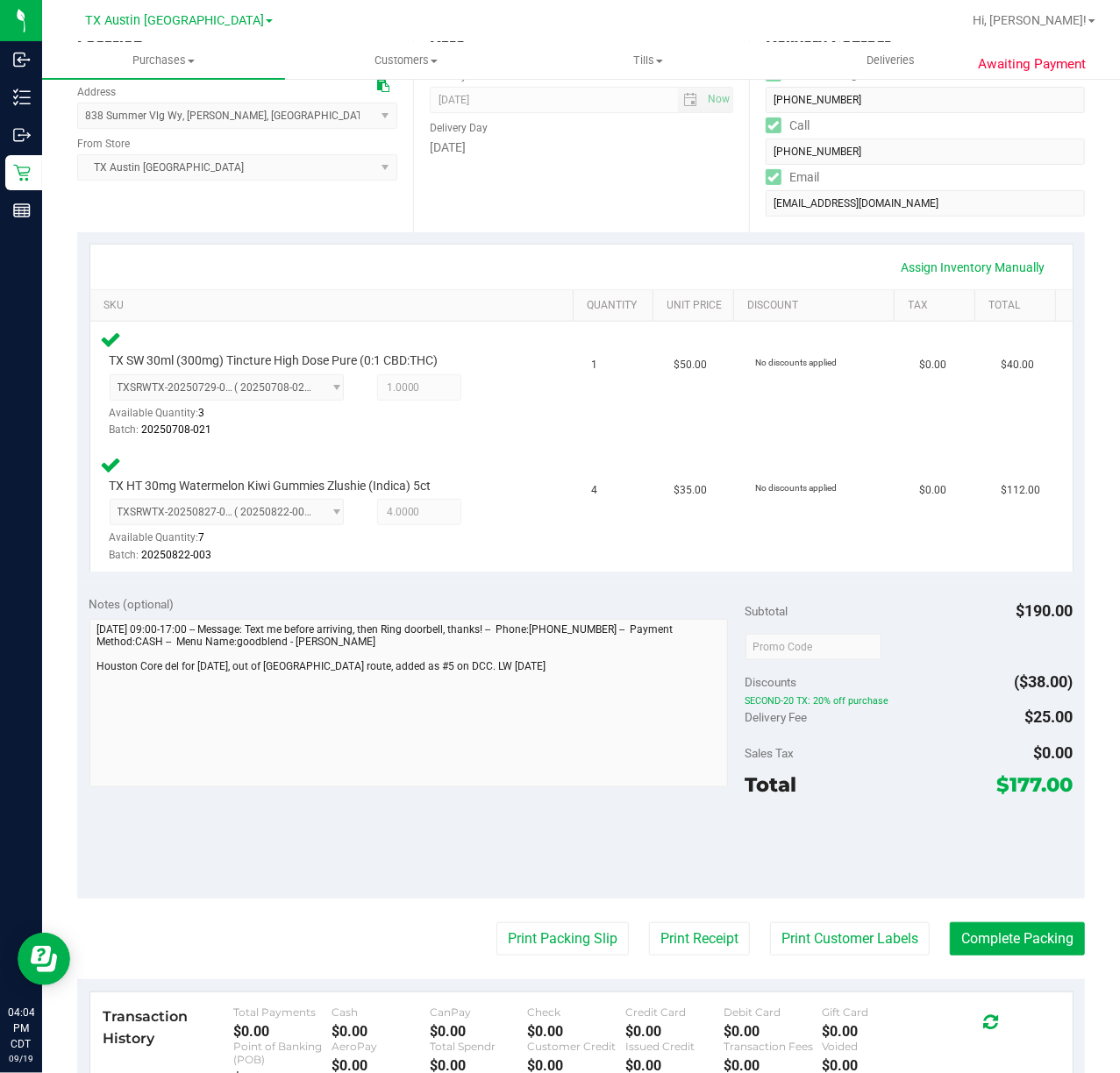
click at [545, 261] on div "Assign Inventory Manually" at bounding box center [581, 268] width 951 height 30
click at [993, 927] on button "Complete Packing" at bounding box center [1018, 939] width 135 height 33
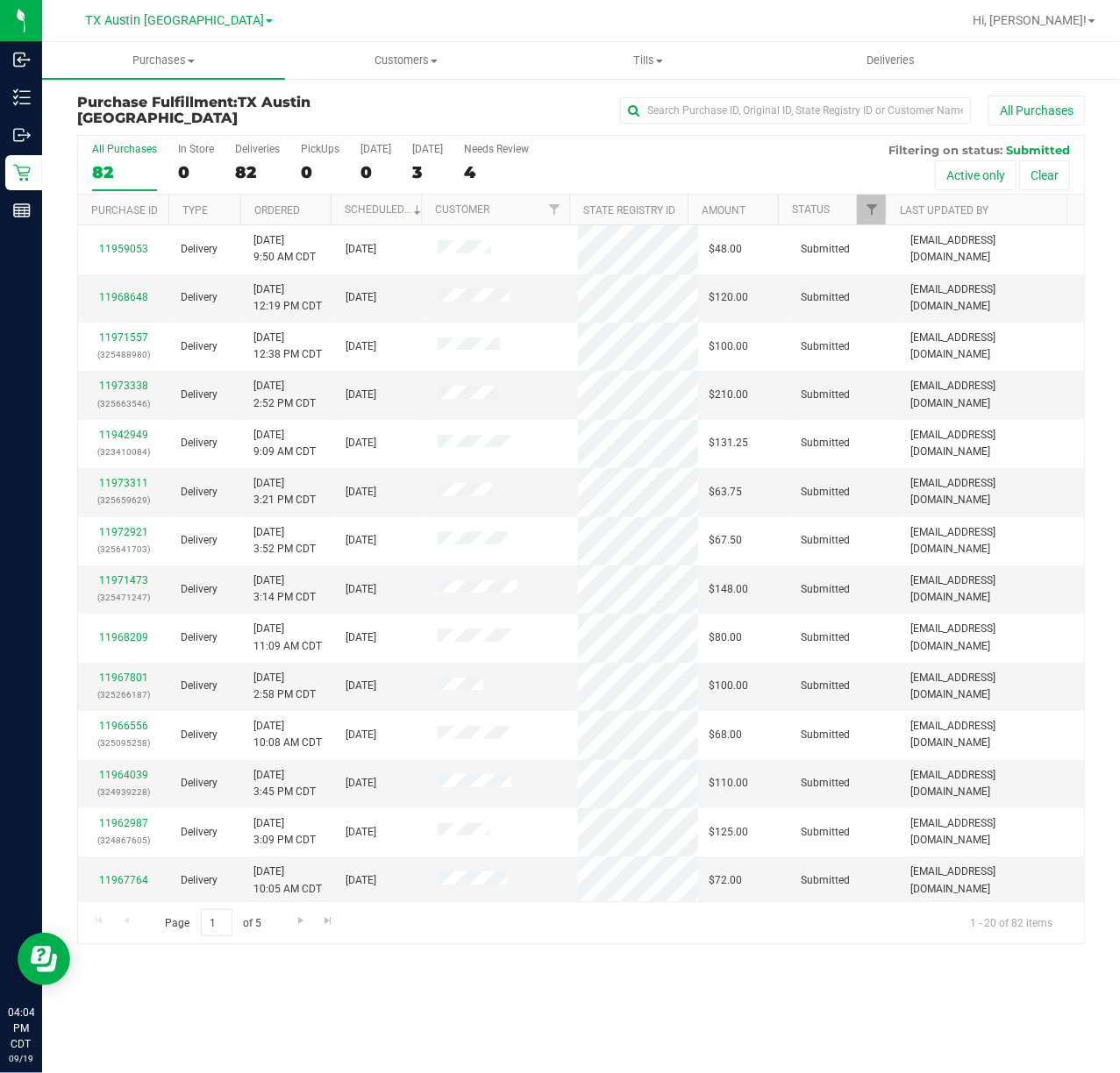
click at [539, 16] on div at bounding box center [637, 21] width 647 height 34
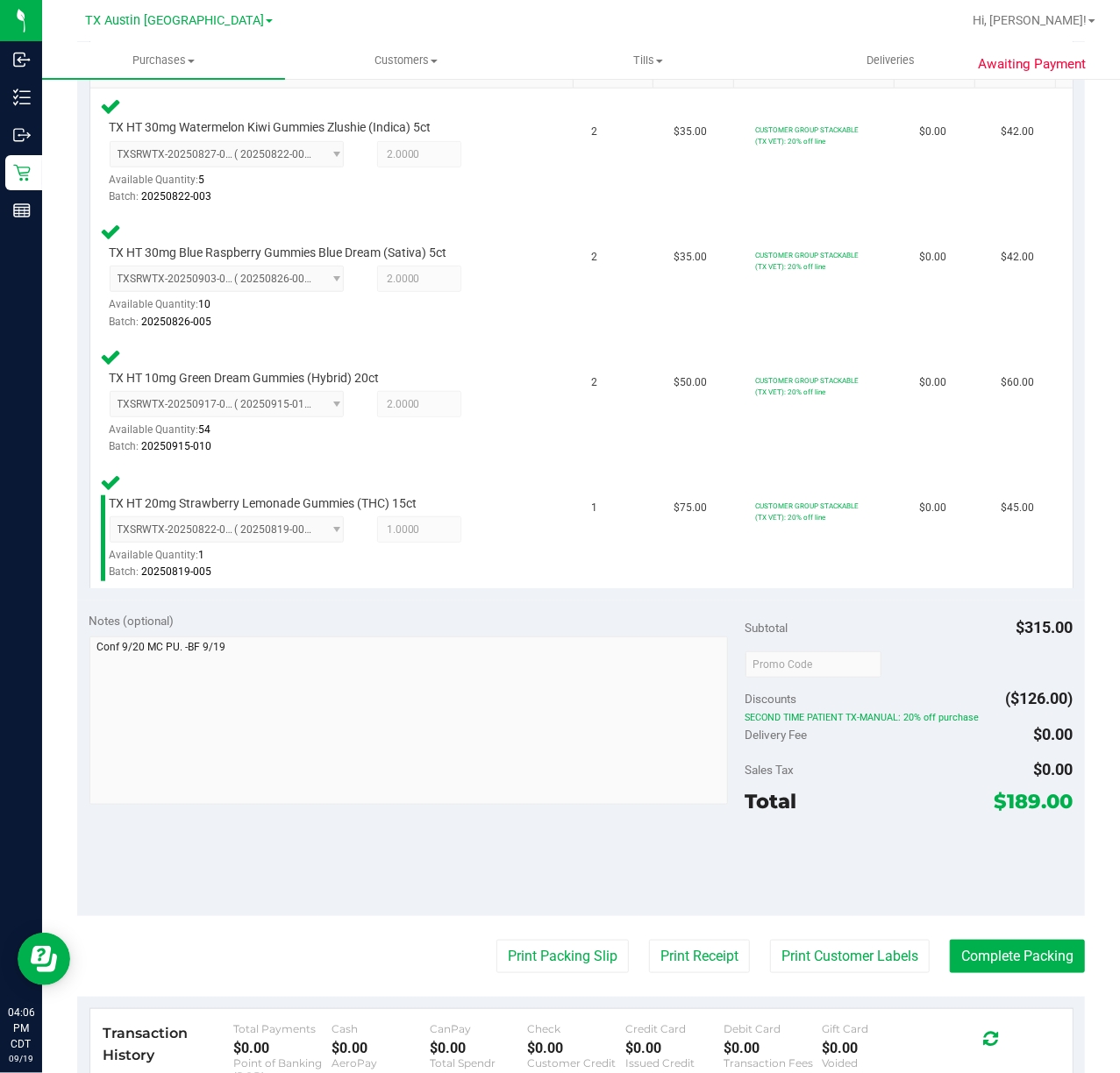
scroll to position [468, 0]
click at [836, 951] on button "Print Customer Labels" at bounding box center [850, 956] width 160 height 33
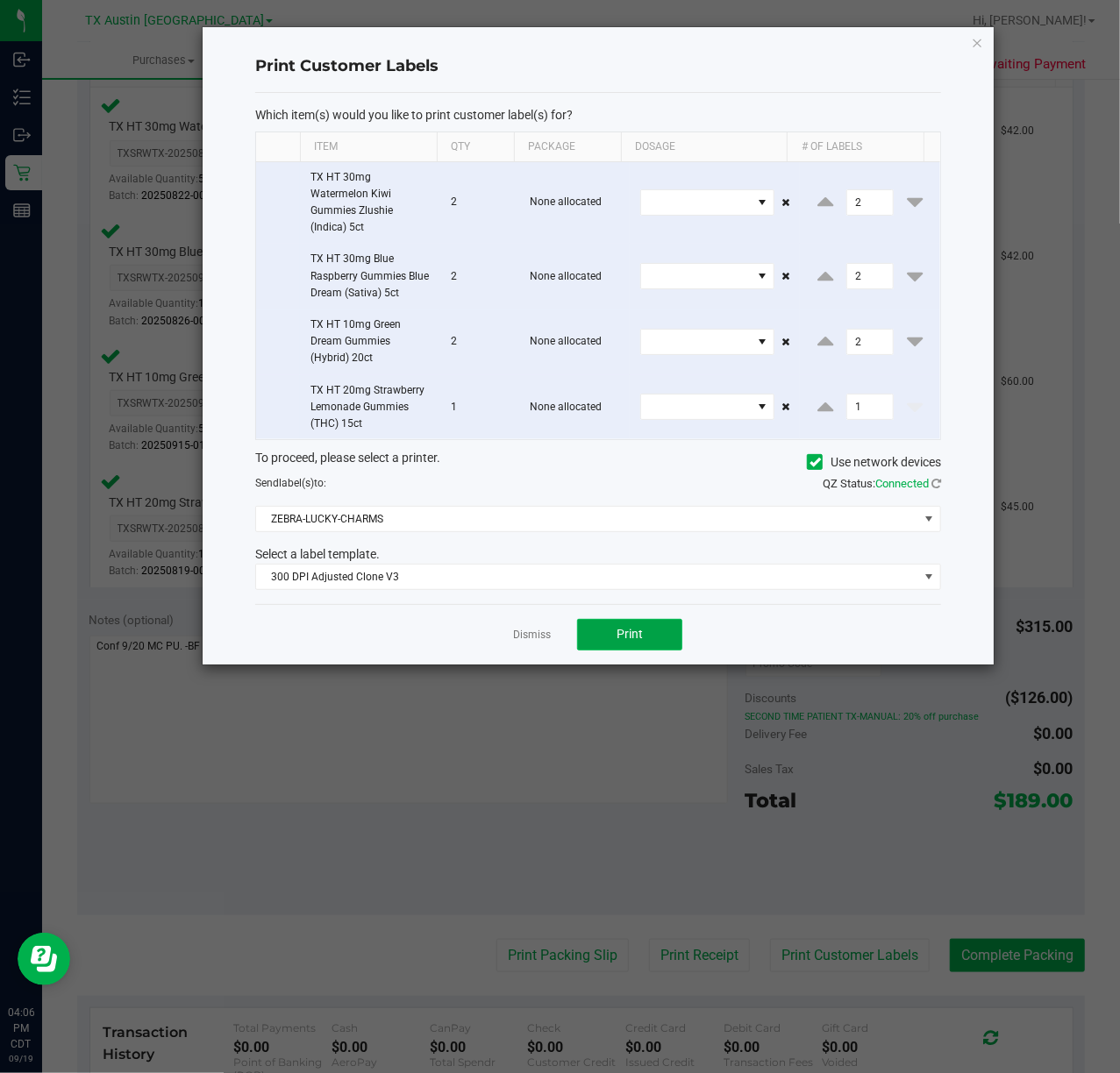
click at [611, 636] on button "Print" at bounding box center [630, 636] width 105 height 32
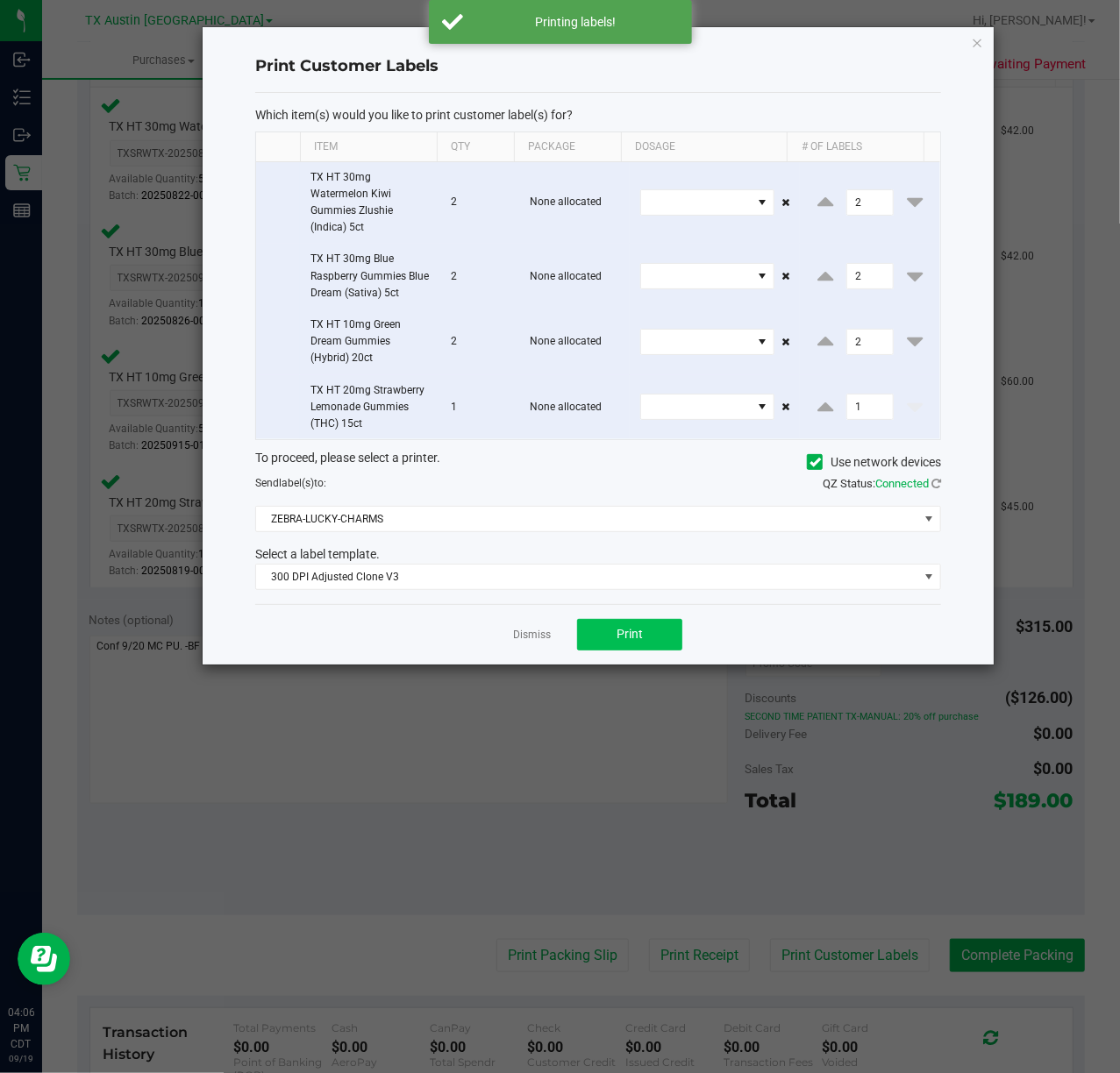
click at [517, 636] on link "Dismiss" at bounding box center [532, 636] width 38 height 15
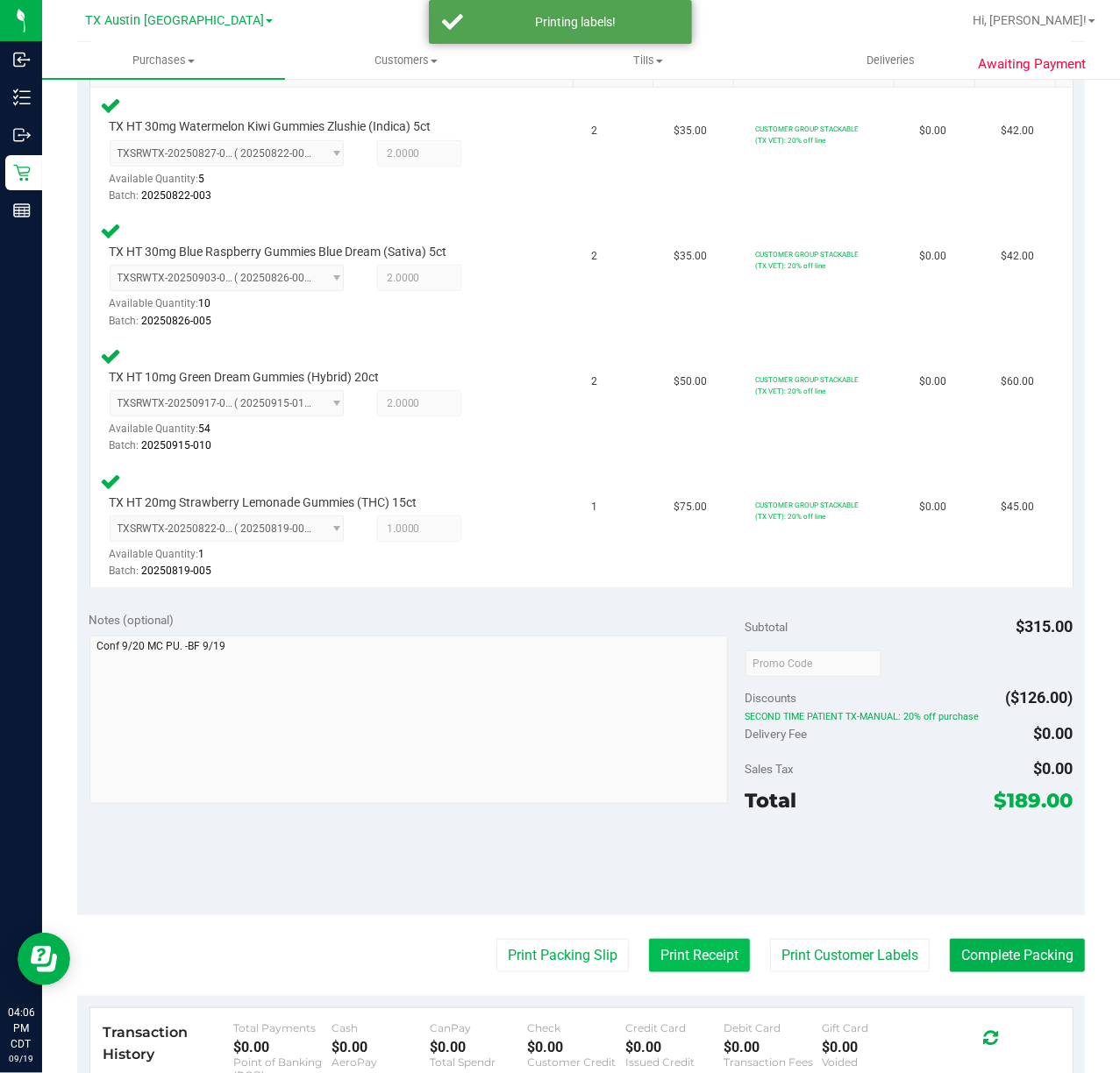
click at [651, 941] on button "Print Receipt" at bounding box center [698, 956] width 100 height 33
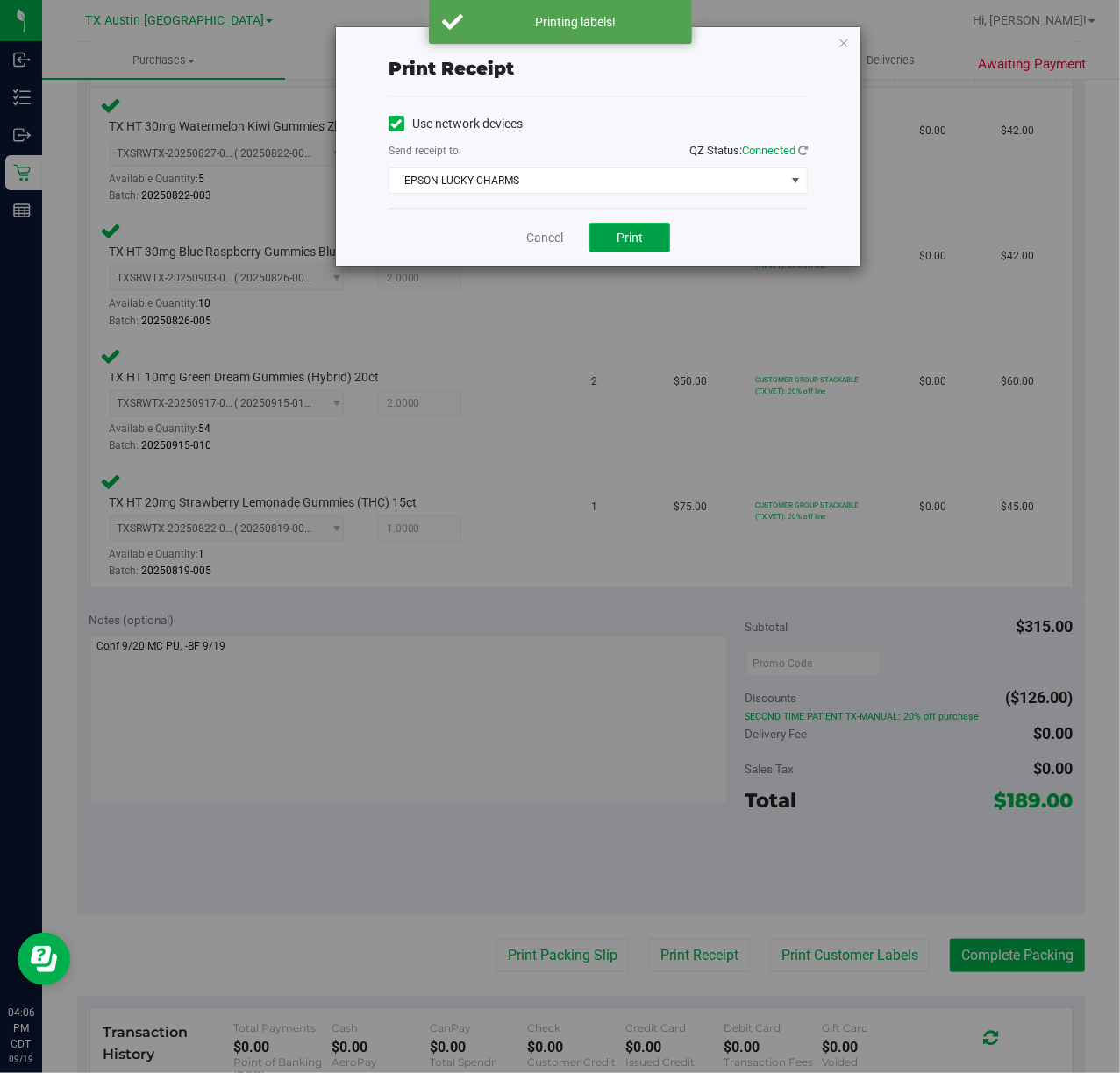
click at [618, 242] on span "Print" at bounding box center [630, 238] width 26 height 14
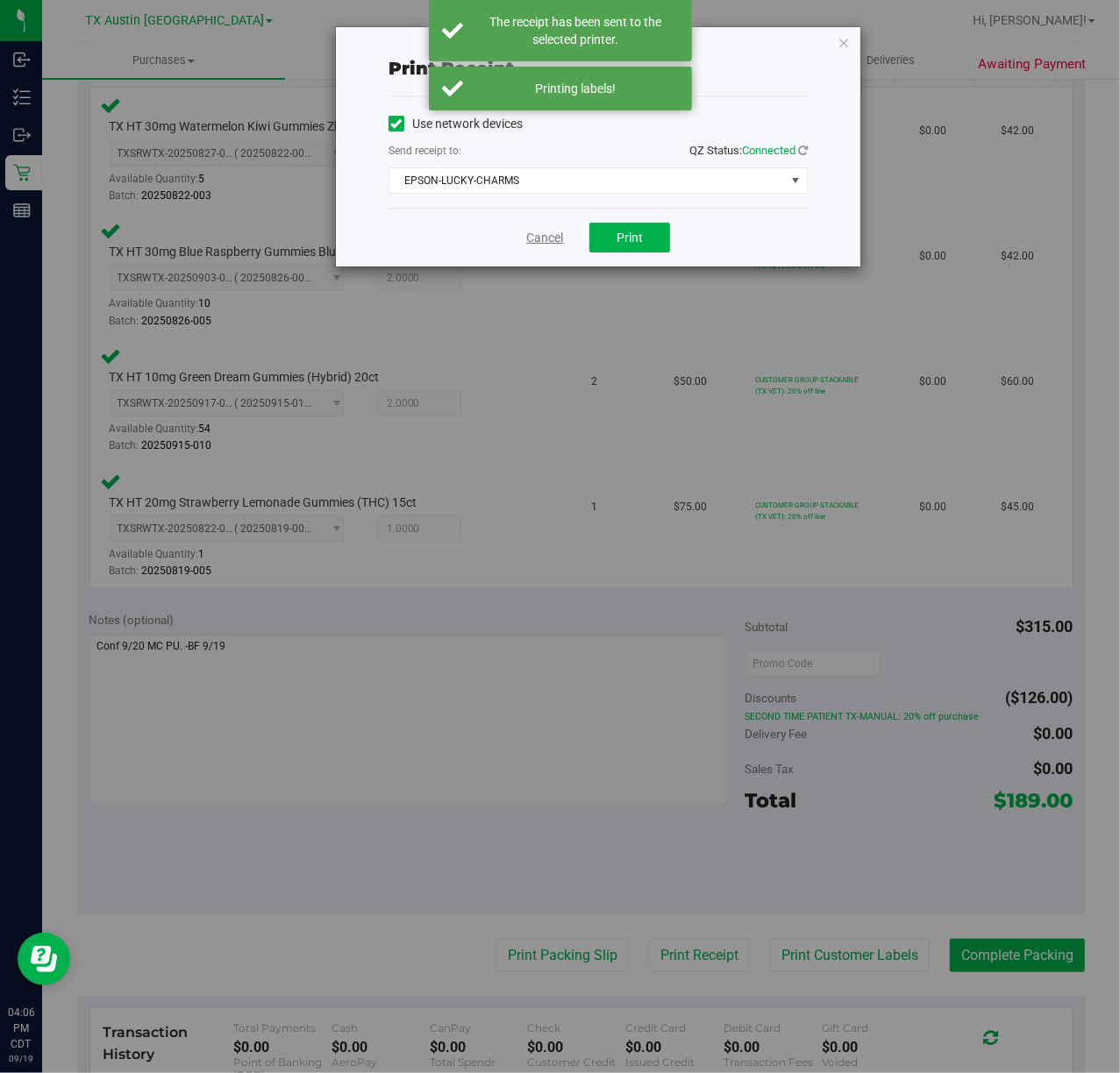
click at [530, 242] on link "Cancel" at bounding box center [545, 238] width 37 height 19
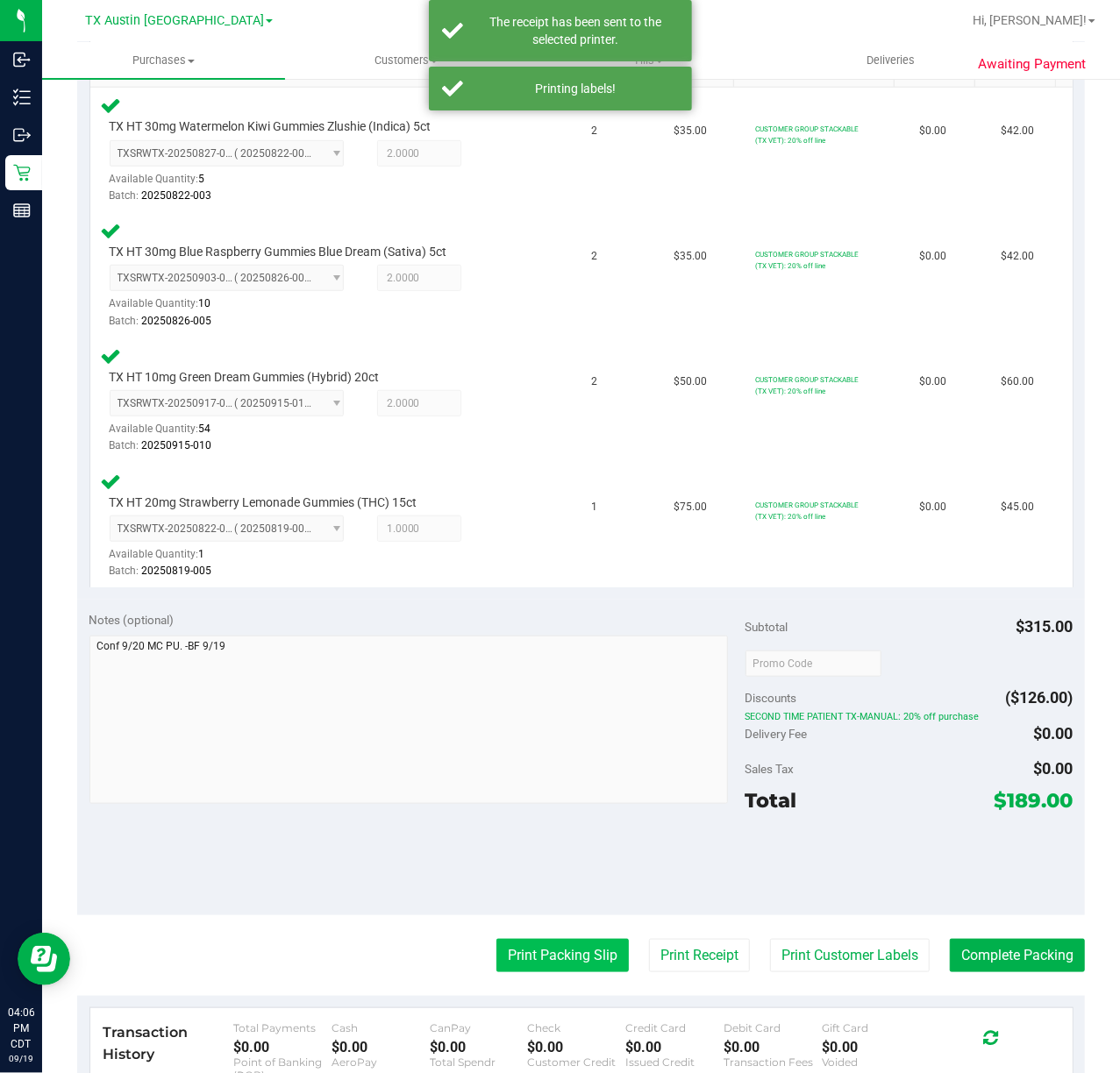
click at [565, 954] on button "Print Packing Slip" at bounding box center [562, 956] width 132 height 33
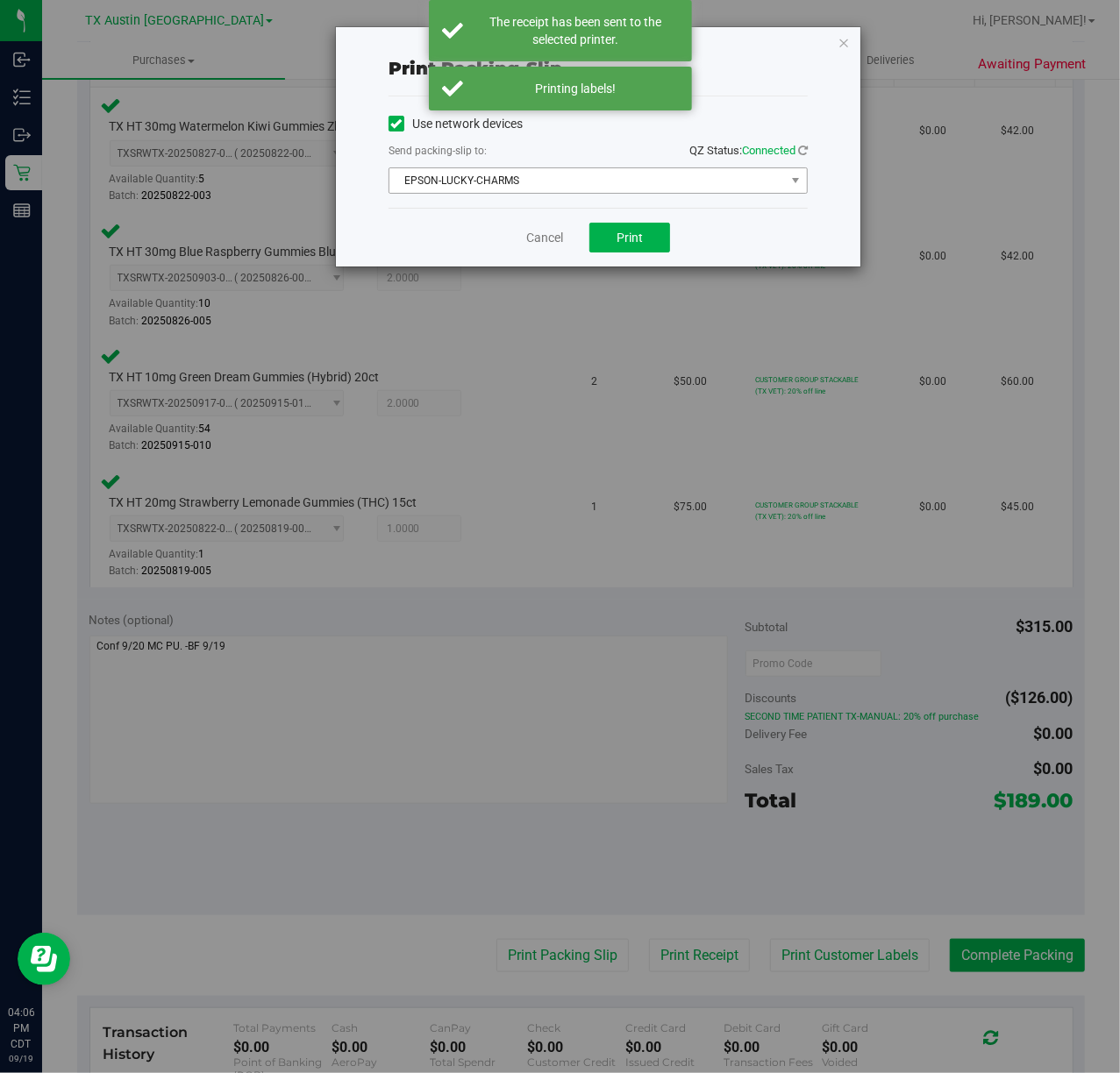
click at [647, 191] on span "EPSON-LUCKY-CHARMS" at bounding box center [587, 180] width 395 height 24
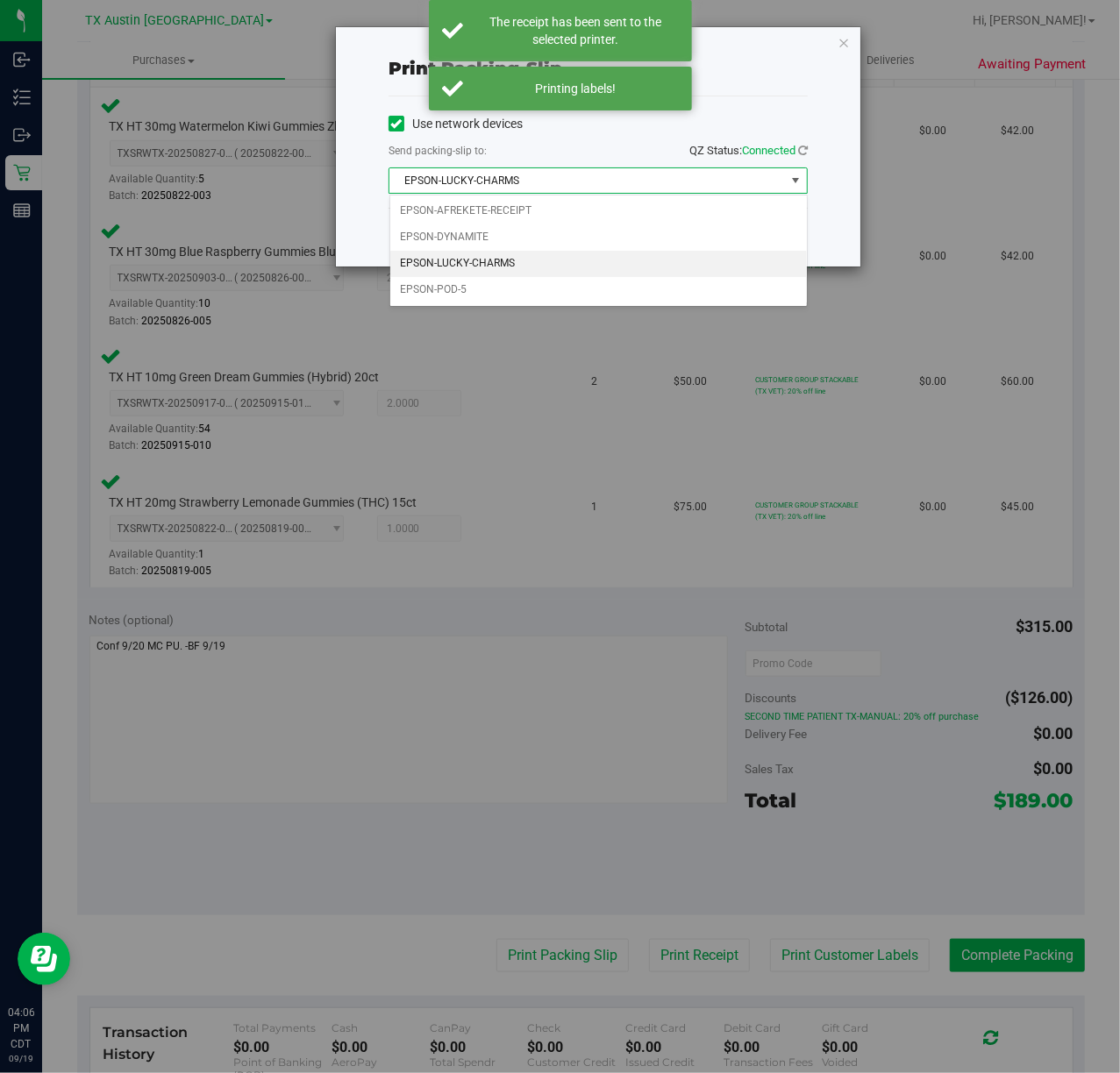
click at [681, 116] on div "Use network devices" at bounding box center [598, 124] width 420 height 26
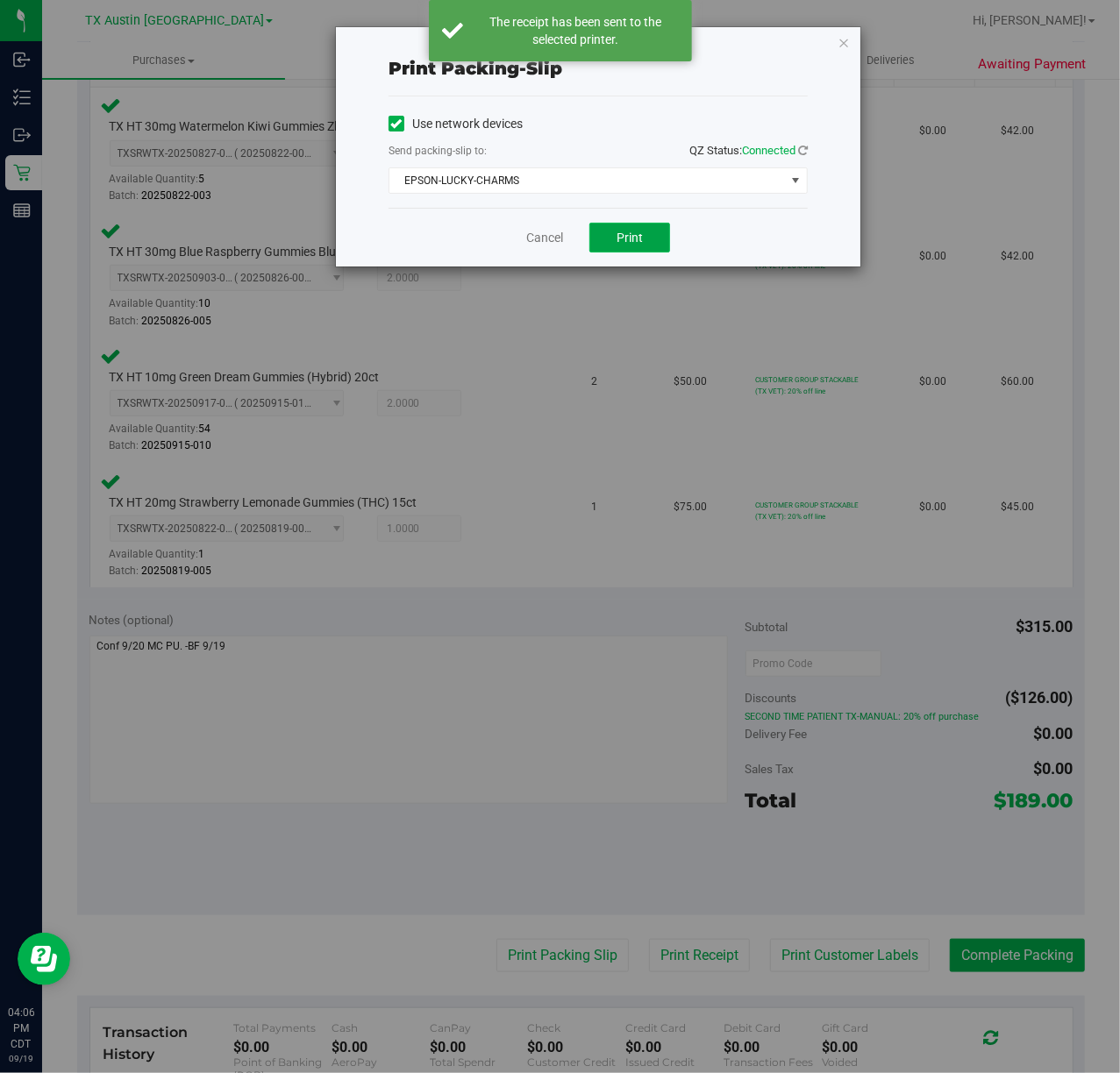
click at [630, 242] on span "Print" at bounding box center [630, 238] width 26 height 14
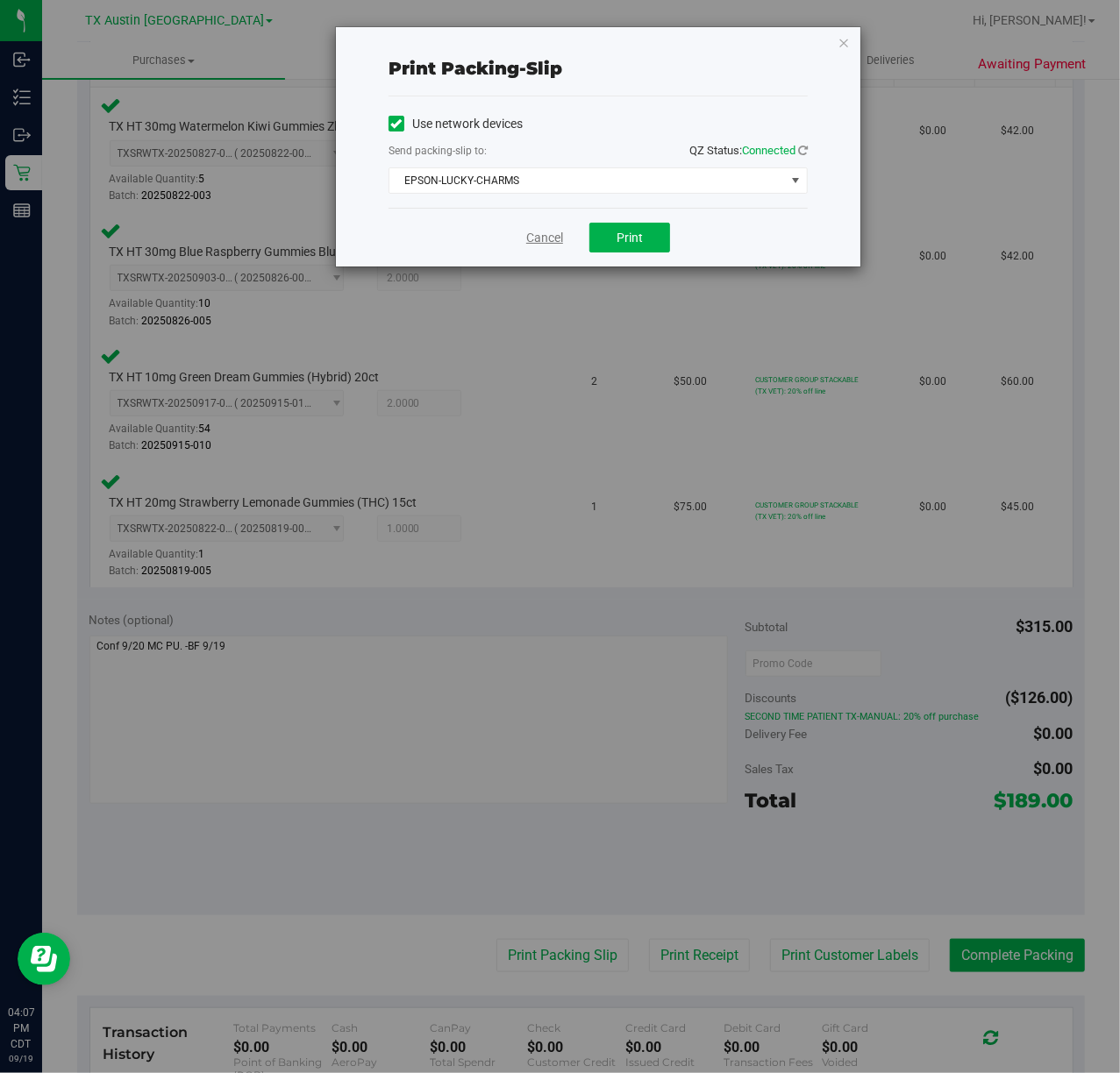
click at [527, 238] on link "Cancel" at bounding box center [545, 238] width 37 height 19
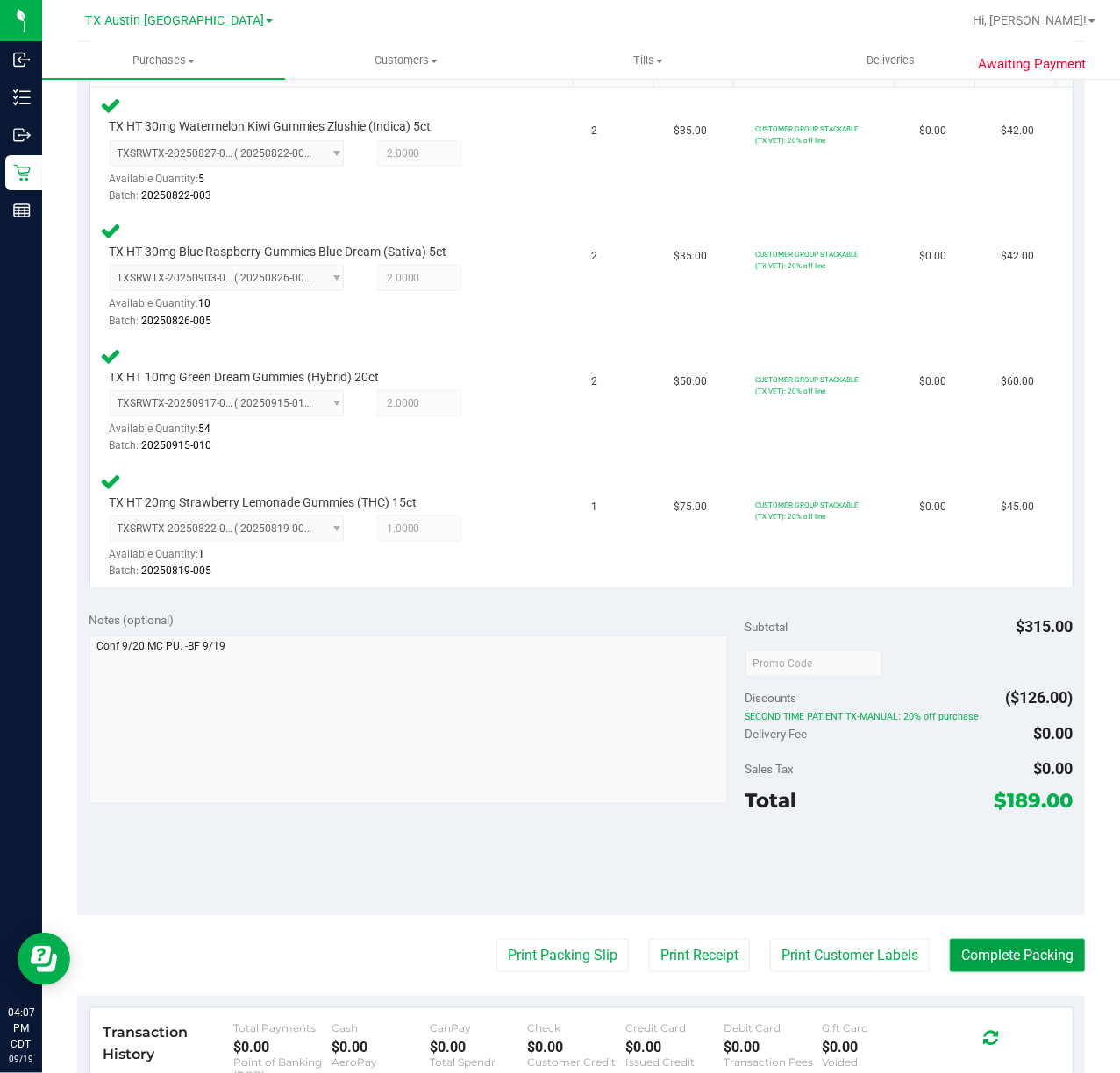
click at [979, 968] on button "Complete Packing" at bounding box center [1018, 956] width 135 height 33
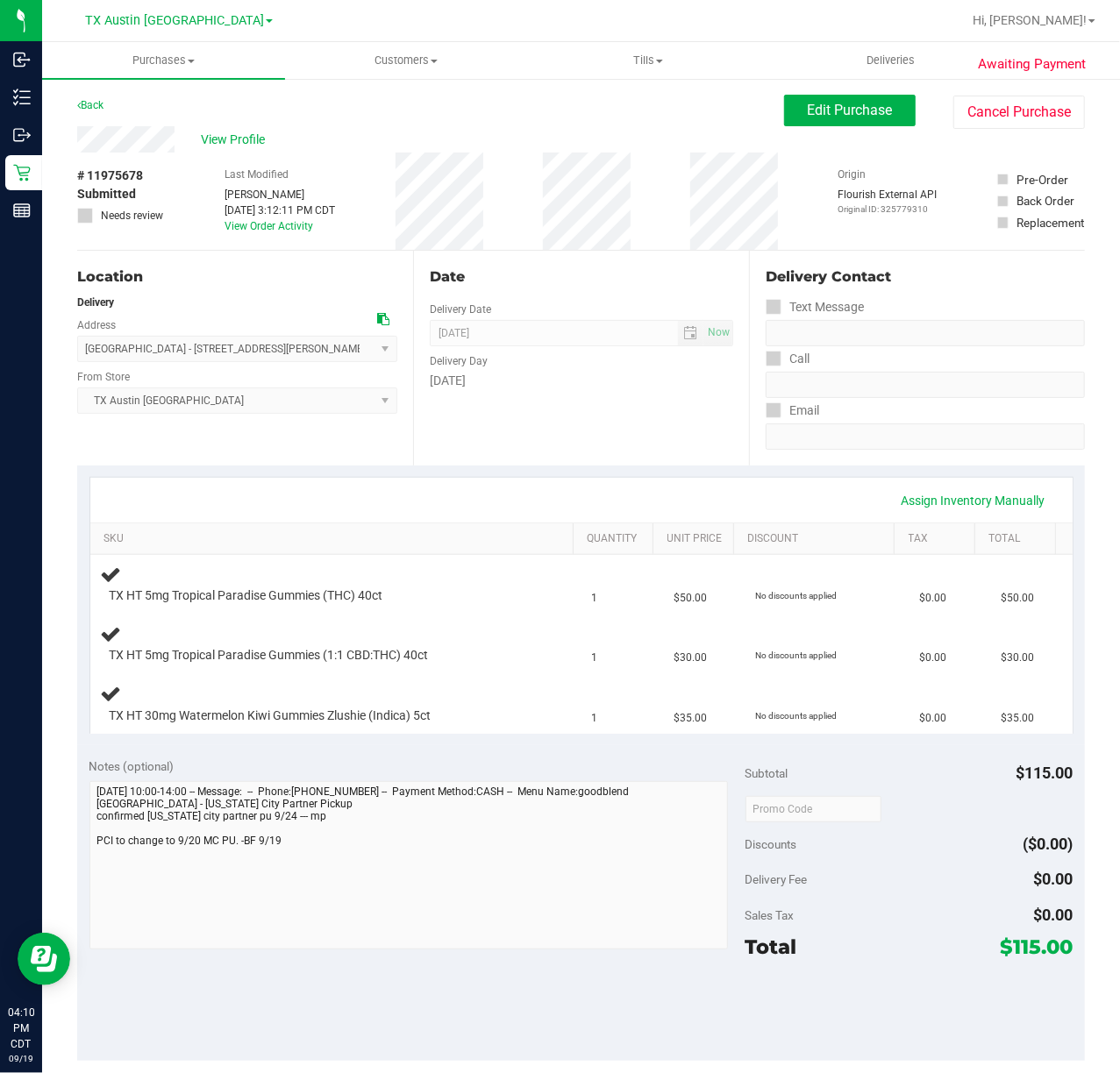
click at [575, 404] on div "Date Delivery Date [DATE] Now [DATE] 07:00 AM Now Delivery Day [DATE]" at bounding box center [581, 358] width 336 height 215
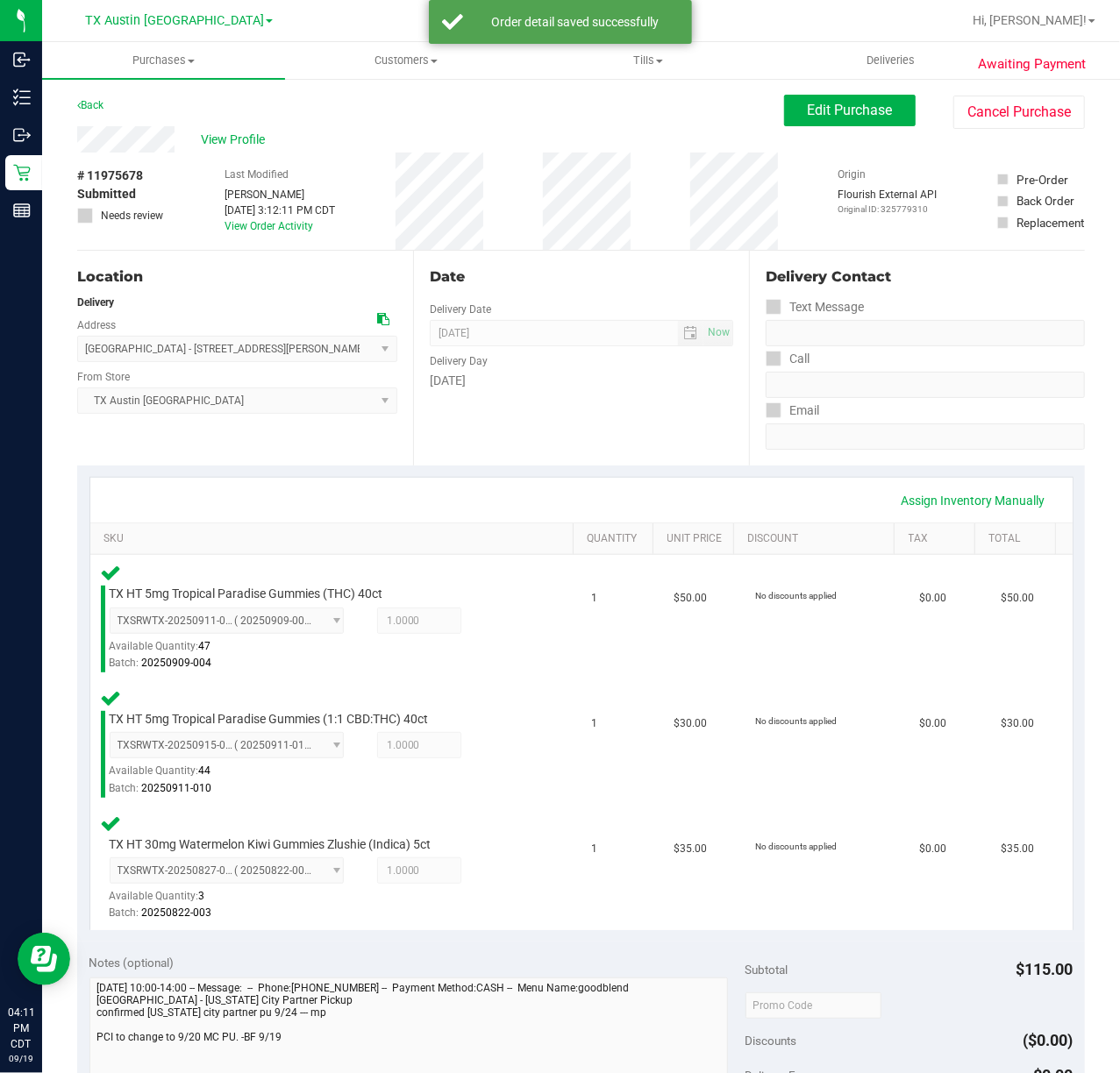
scroll to position [468, 0]
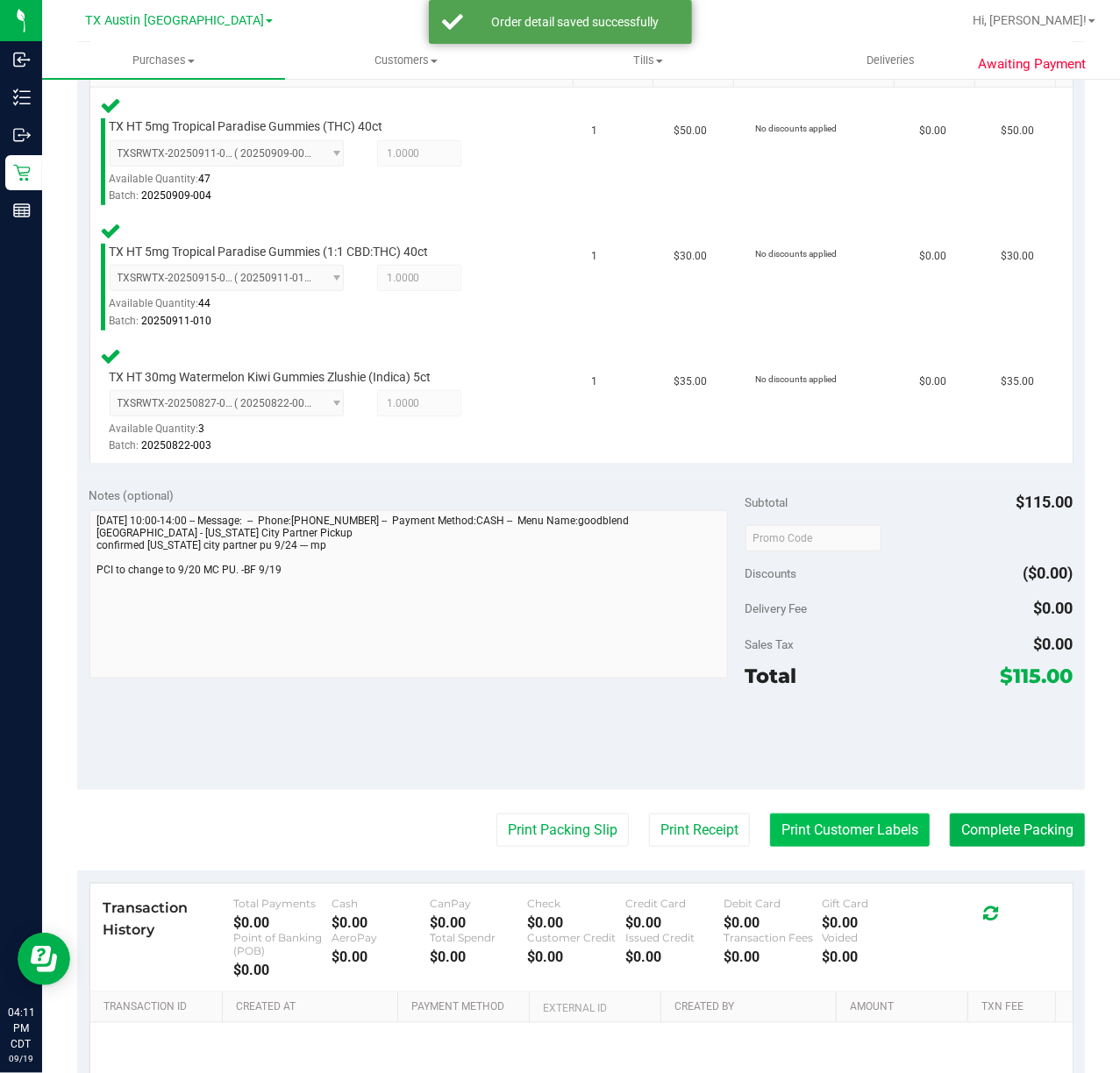
click at [790, 826] on button "Print Customer Labels" at bounding box center [850, 830] width 160 height 33
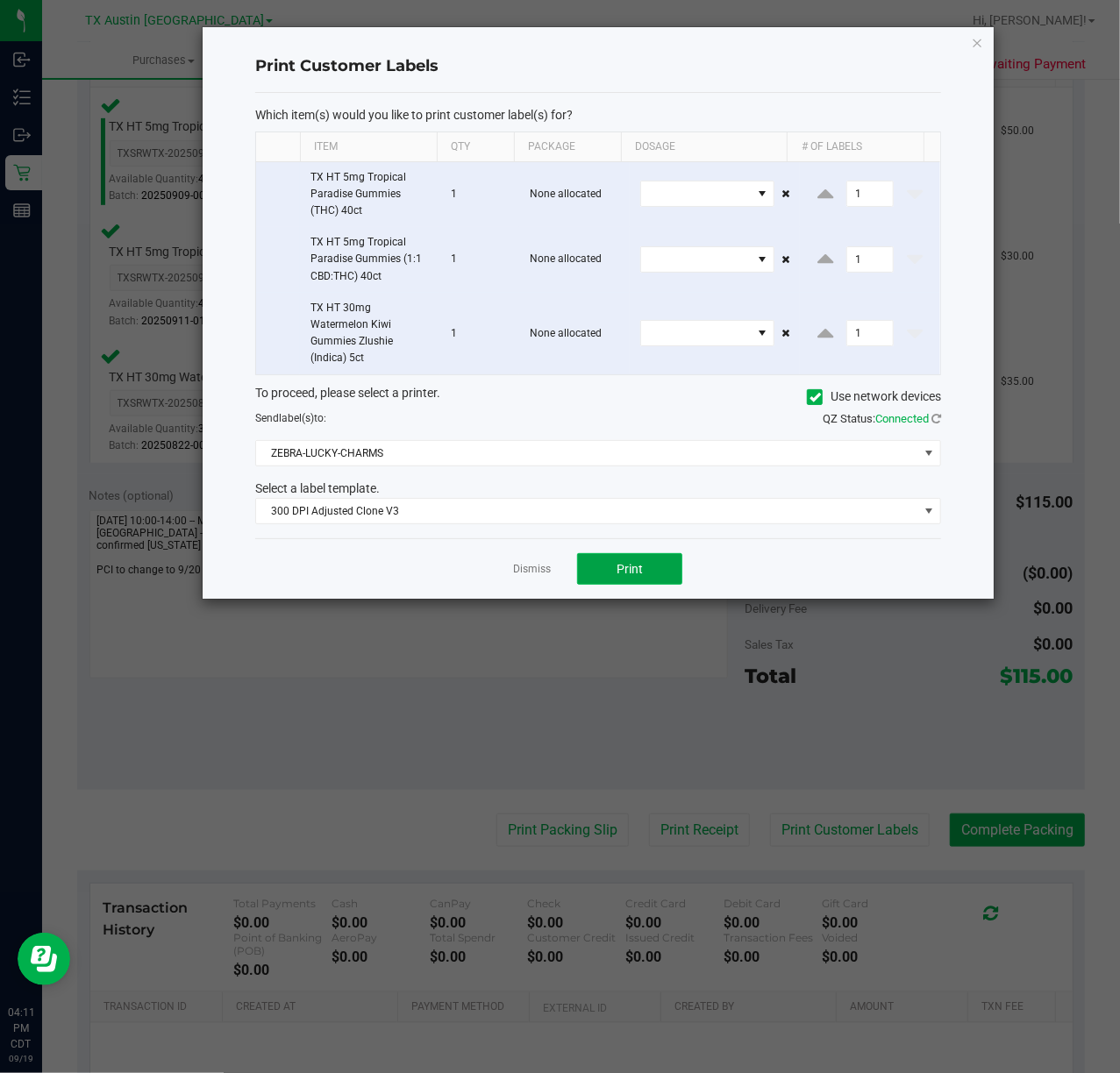
click at [629, 585] on button "Print" at bounding box center [630, 569] width 105 height 32
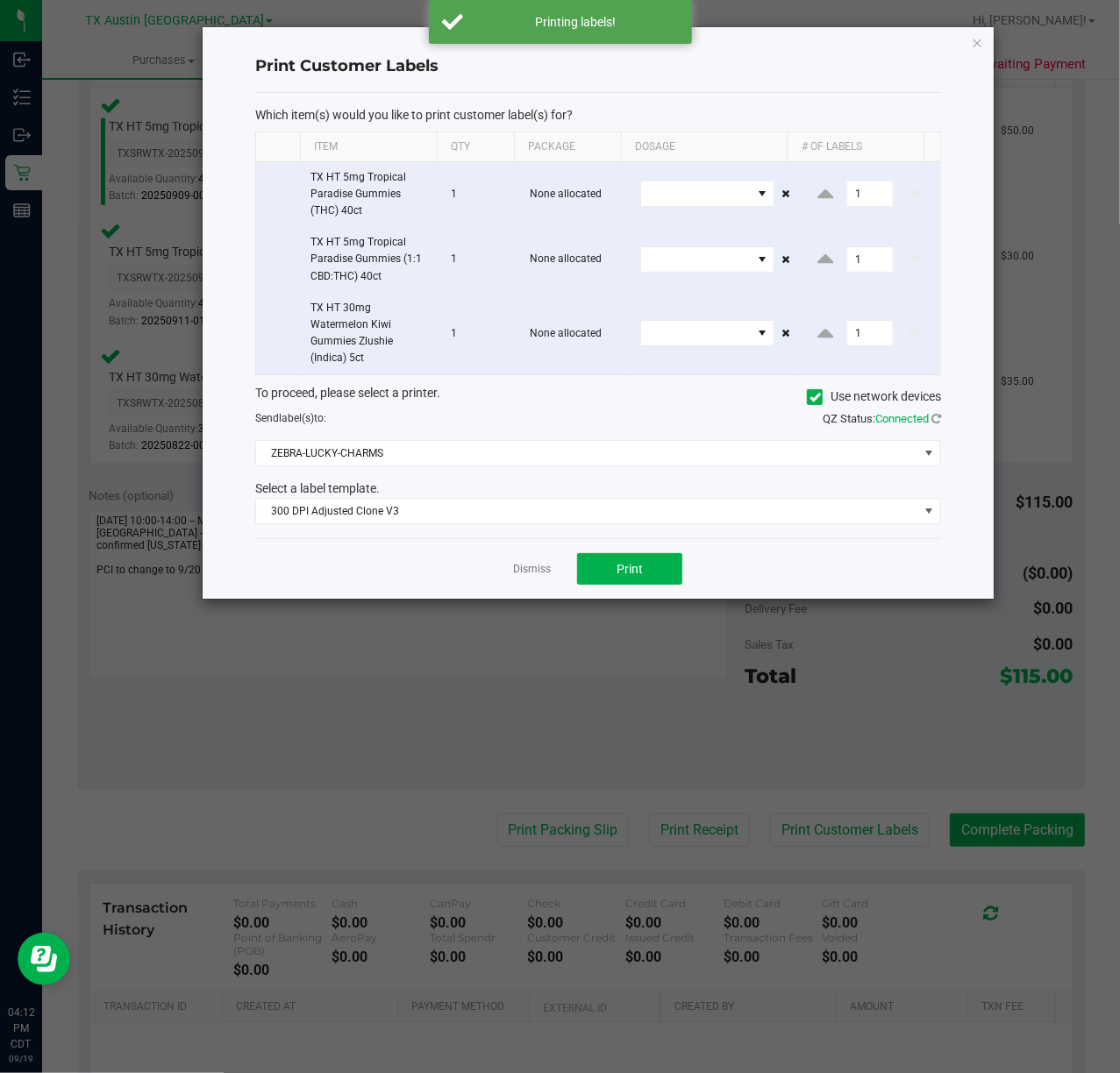
click at [499, 562] on div "Dismiss Print" at bounding box center [598, 569] width 686 height 60
click at [533, 576] on link "Dismiss" at bounding box center [532, 570] width 38 height 15
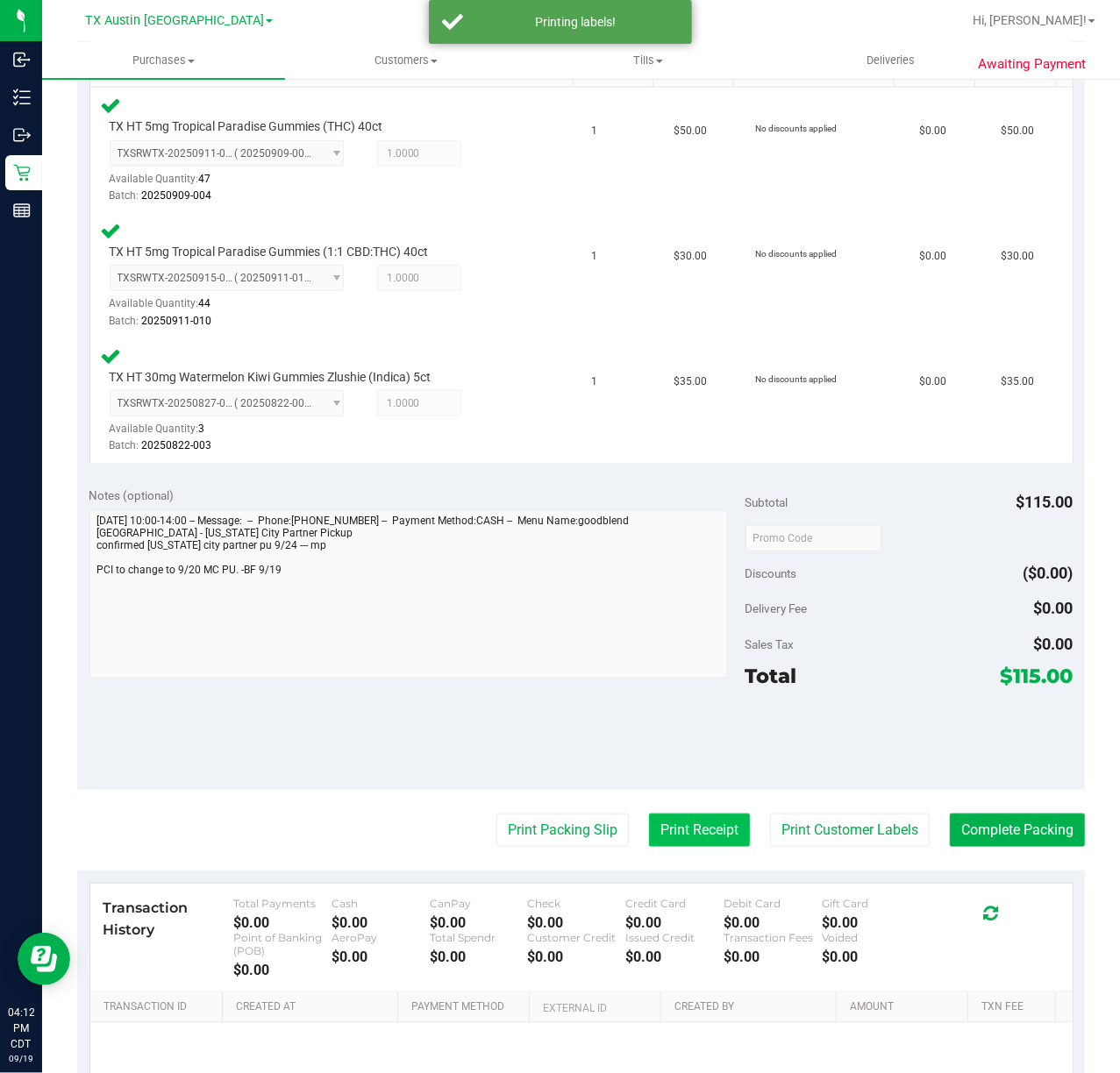
click at [649, 821] on button "Print Receipt" at bounding box center [698, 830] width 100 height 33
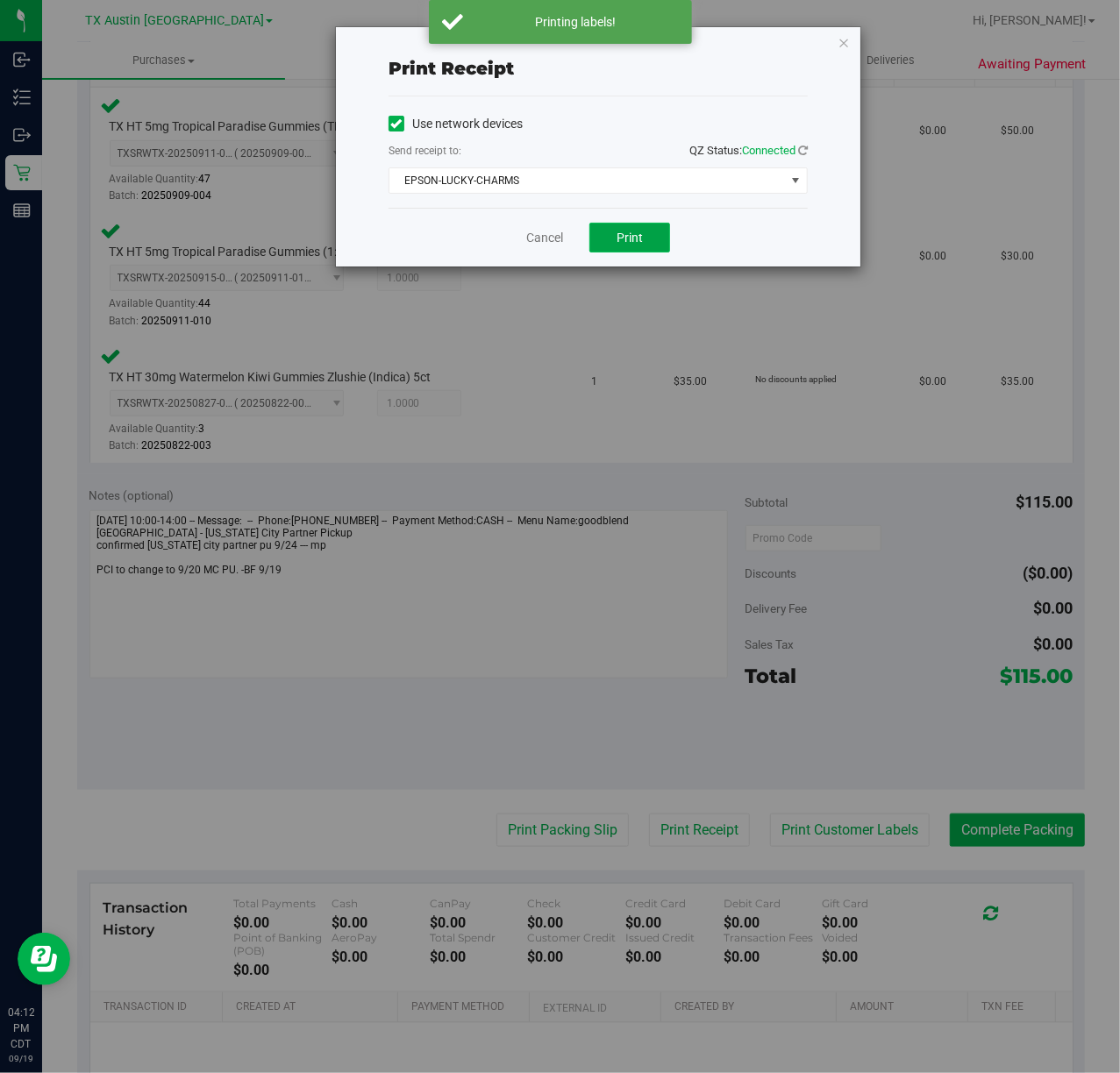
click at [632, 250] on button "Print" at bounding box center [630, 238] width 81 height 30
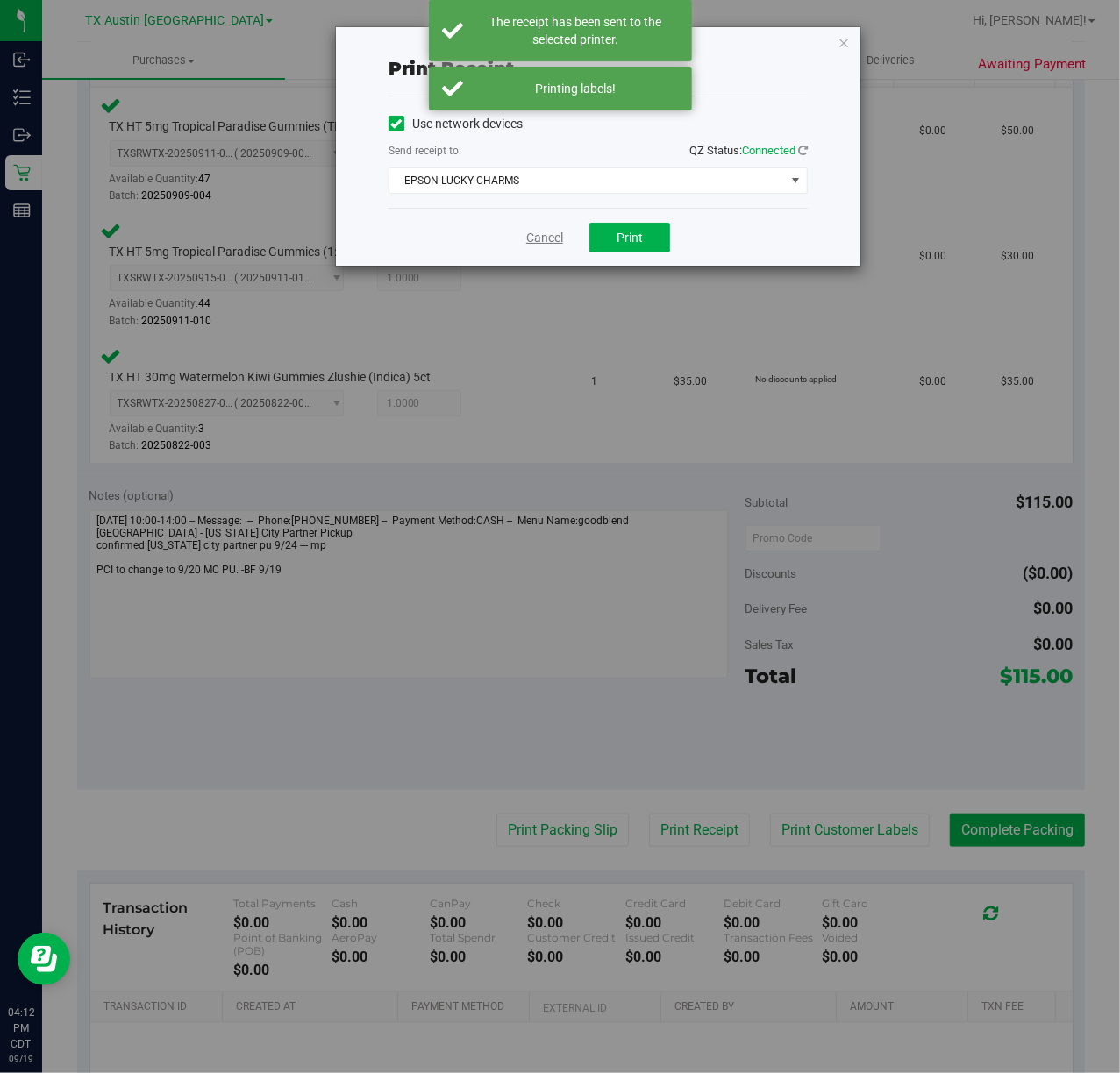
click at [552, 235] on link "Cancel" at bounding box center [545, 238] width 37 height 19
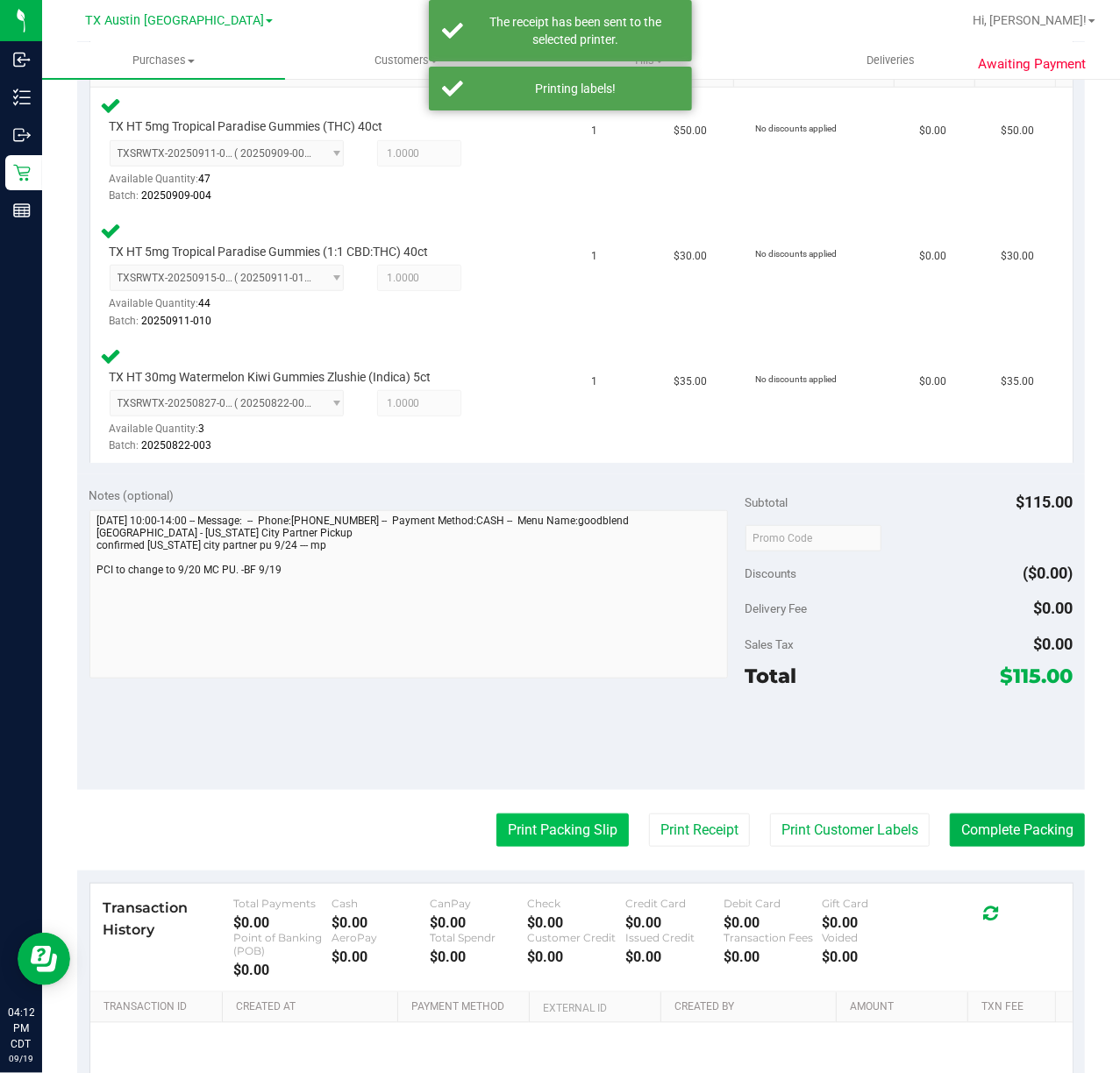
click at [556, 820] on button "Print Packing Slip" at bounding box center [562, 830] width 132 height 33
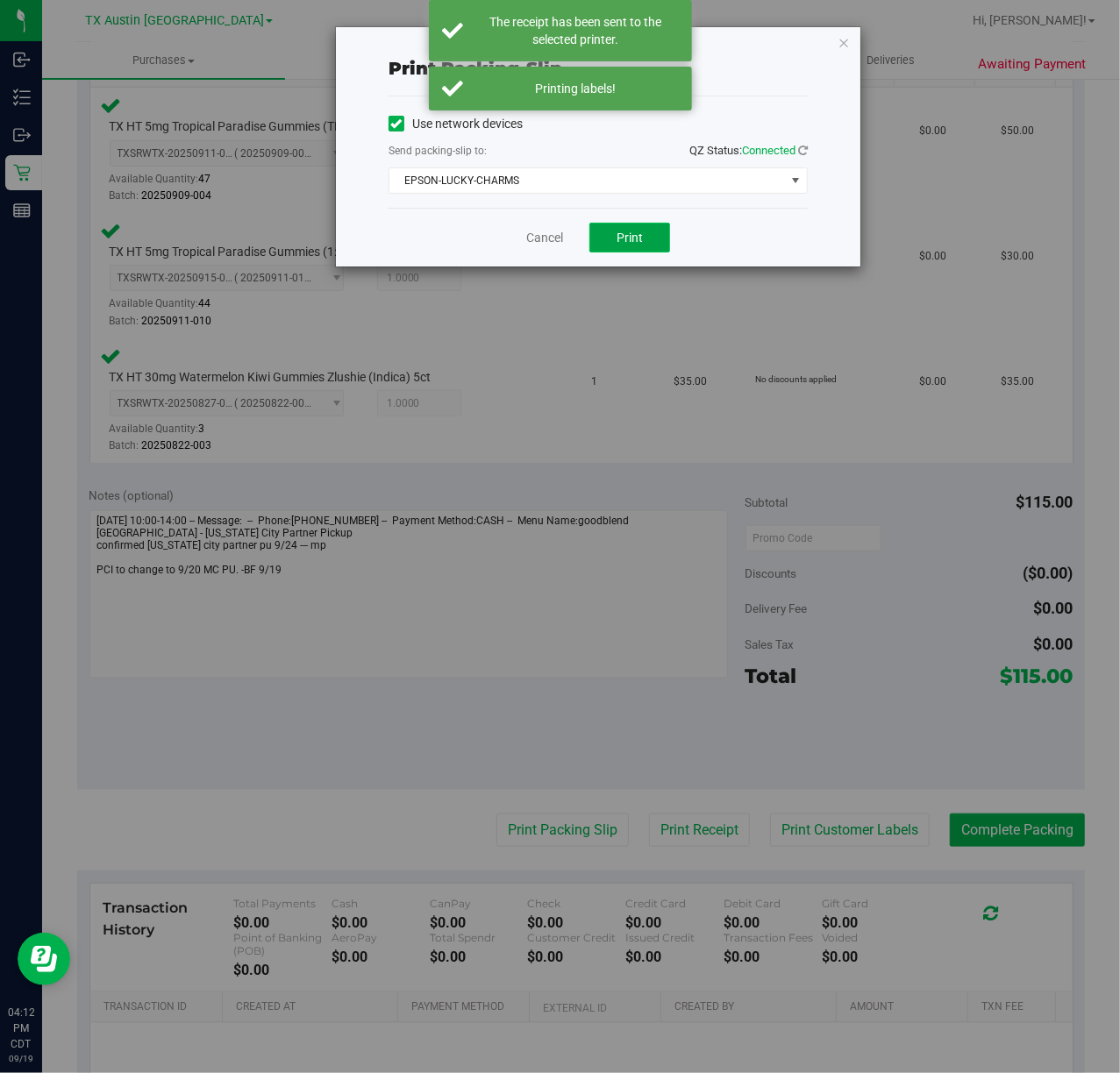
click at [628, 247] on button "Print" at bounding box center [630, 238] width 81 height 30
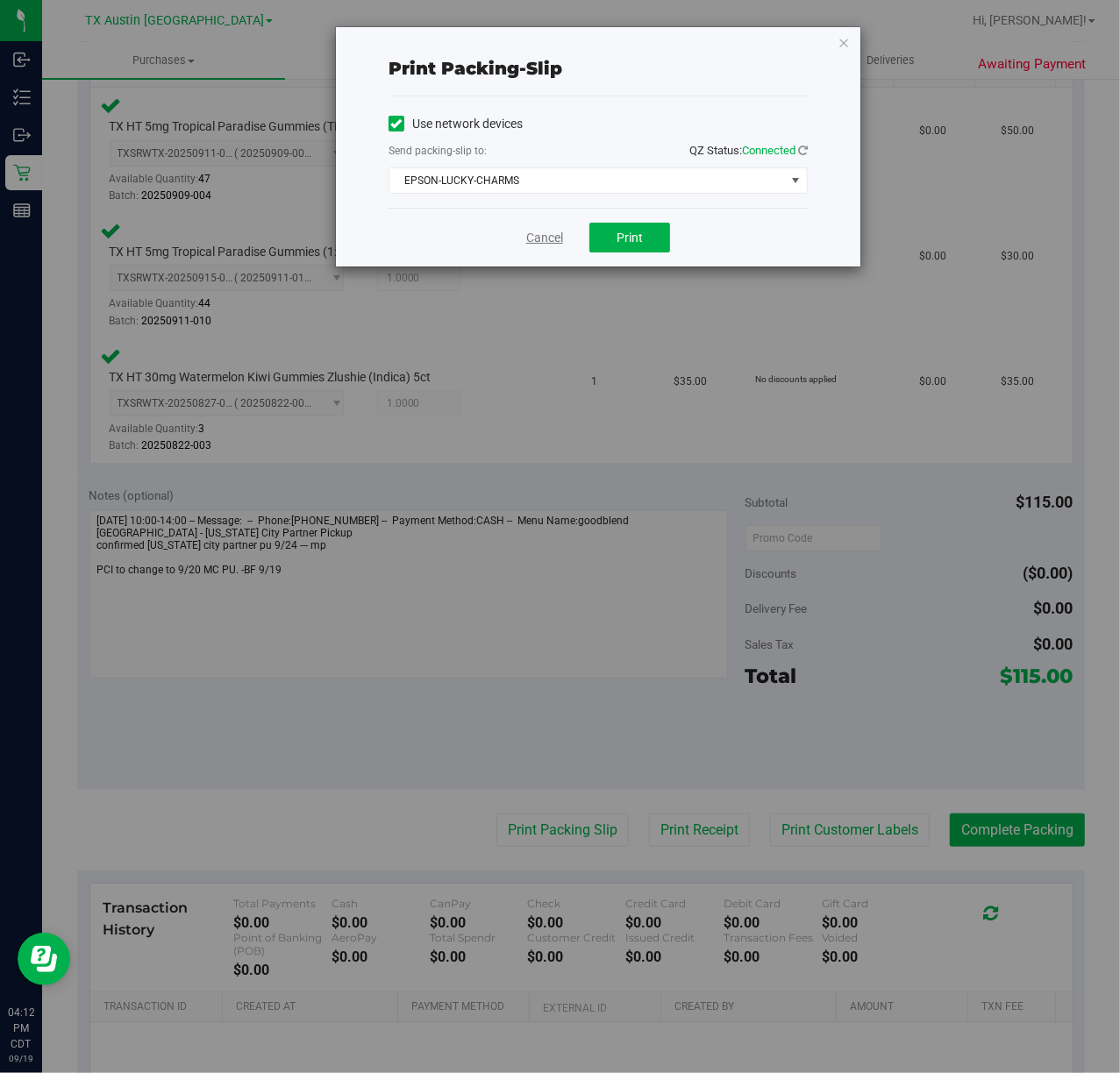
click at [539, 242] on link "Cancel" at bounding box center [545, 238] width 37 height 19
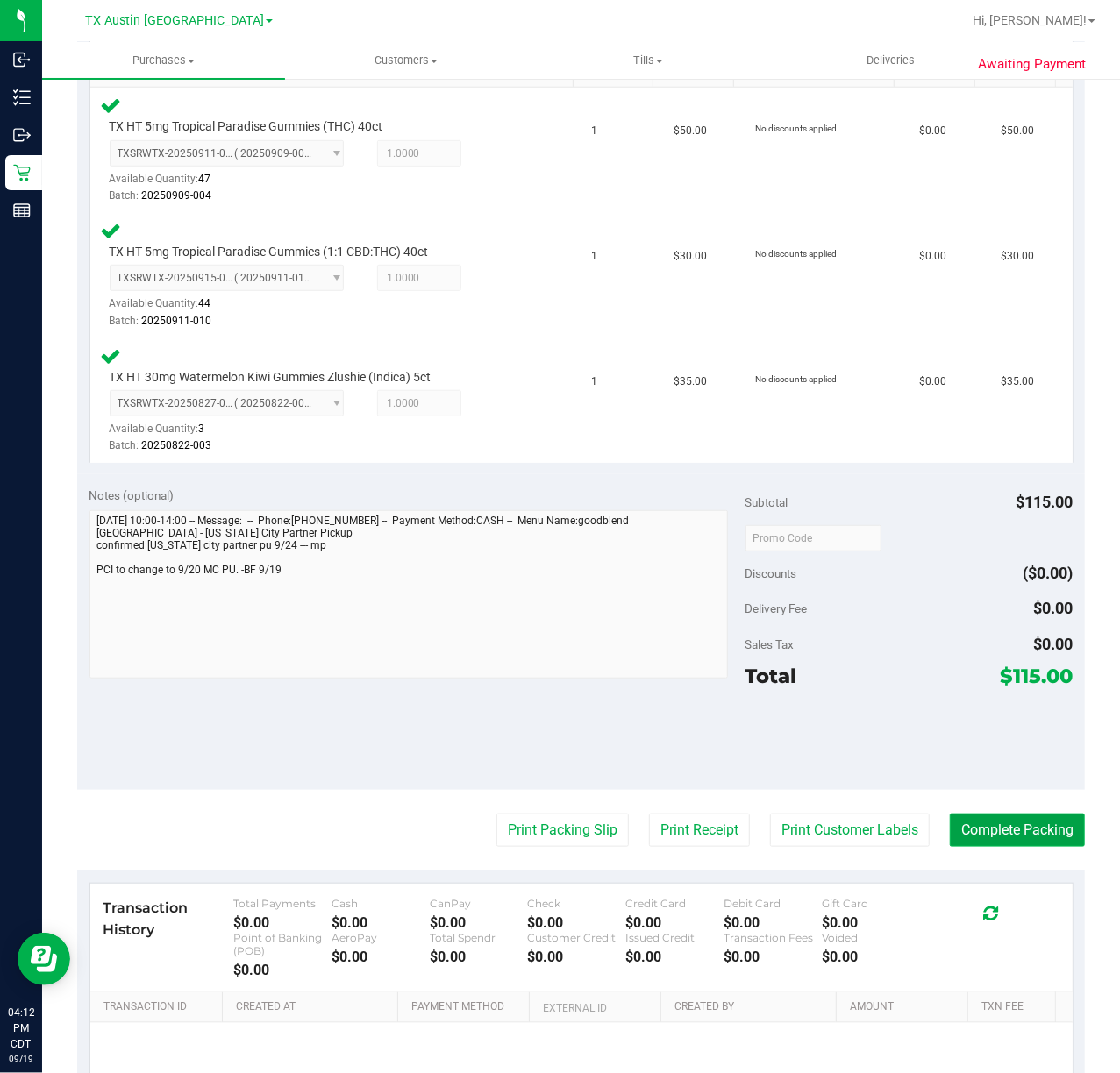
click at [996, 839] on button "Complete Packing" at bounding box center [1018, 830] width 135 height 33
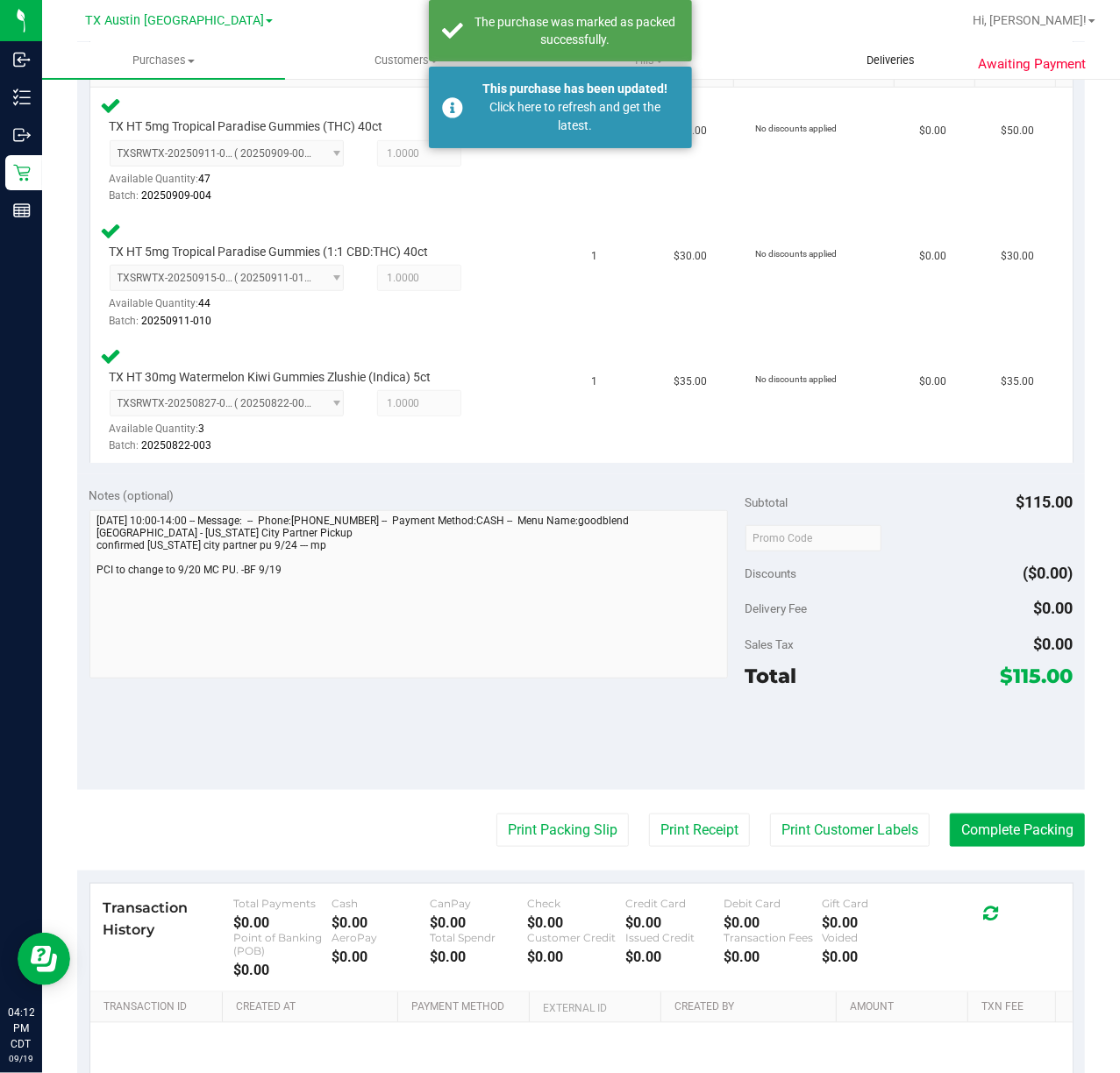
click at [872, 61] on span "Deliveries" at bounding box center [891, 60] width 96 height 16
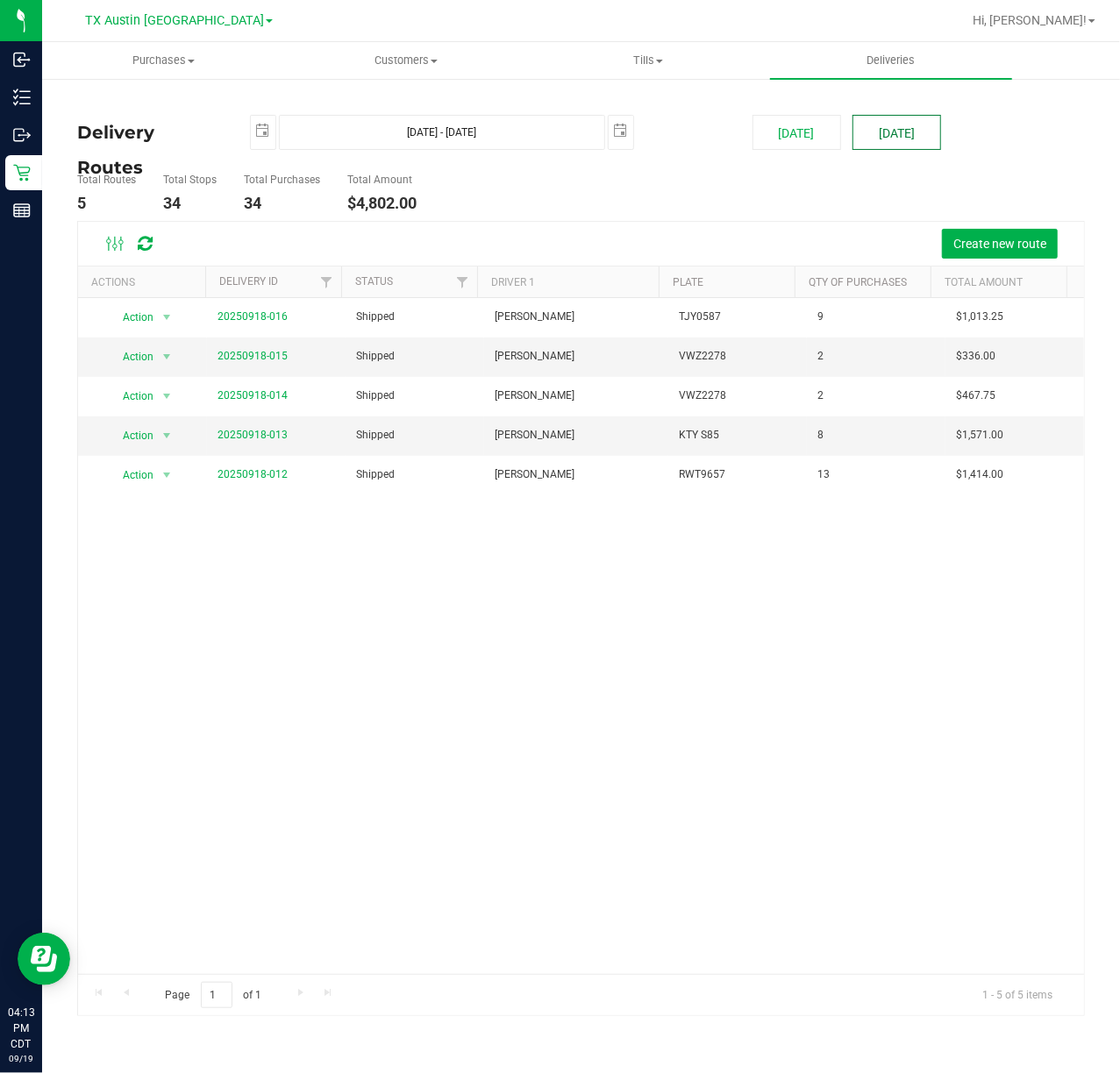
click at [935, 137] on button "Tomorrow" at bounding box center [897, 131] width 88 height 35
type input "Sep 20, 2025 - Sep 20, 2025"
type input "2025-09-20"
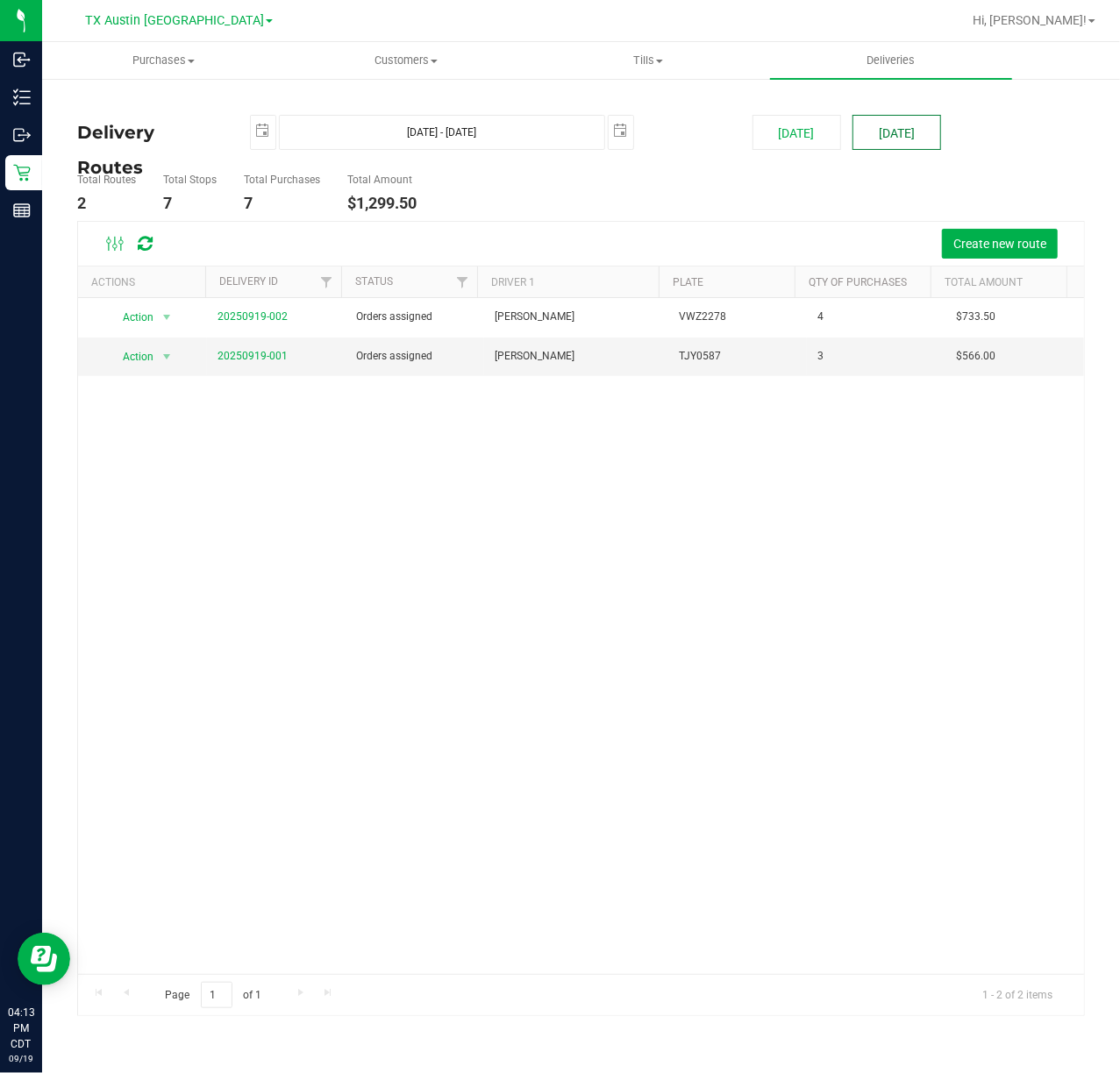
click at [875, 125] on button "[DATE]" at bounding box center [897, 131] width 88 height 35
click at [990, 218] on div "Total Routes 2 Total Stops 7 Total Purchases 7 Total Amount $1,299.50" at bounding box center [580, 193] width 1034 height 55
click at [980, 233] on button "Create new route" at bounding box center [999, 244] width 115 height 30
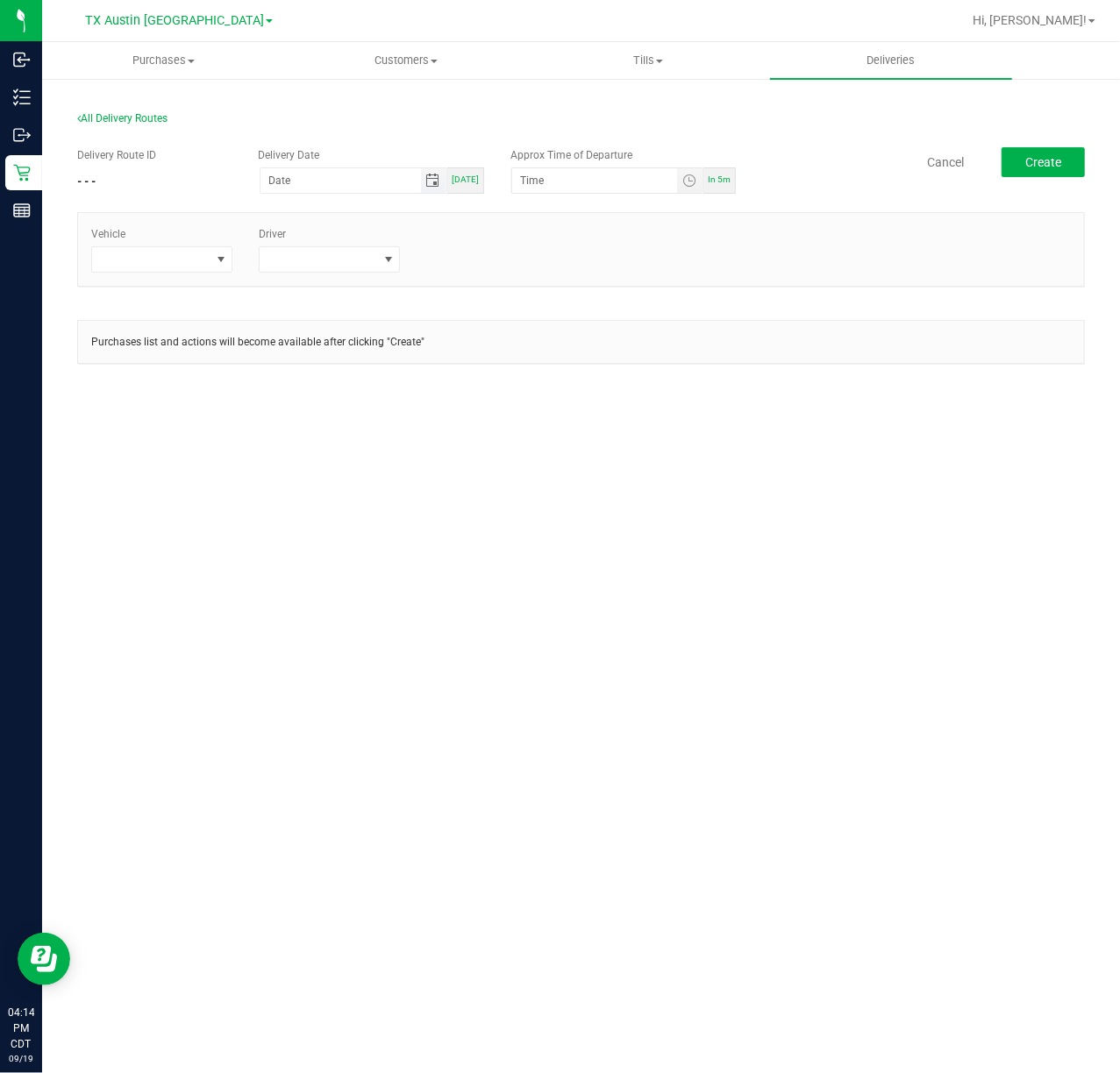
click at [436, 187] on span "Toggle calendar" at bounding box center [433, 180] width 14 height 14
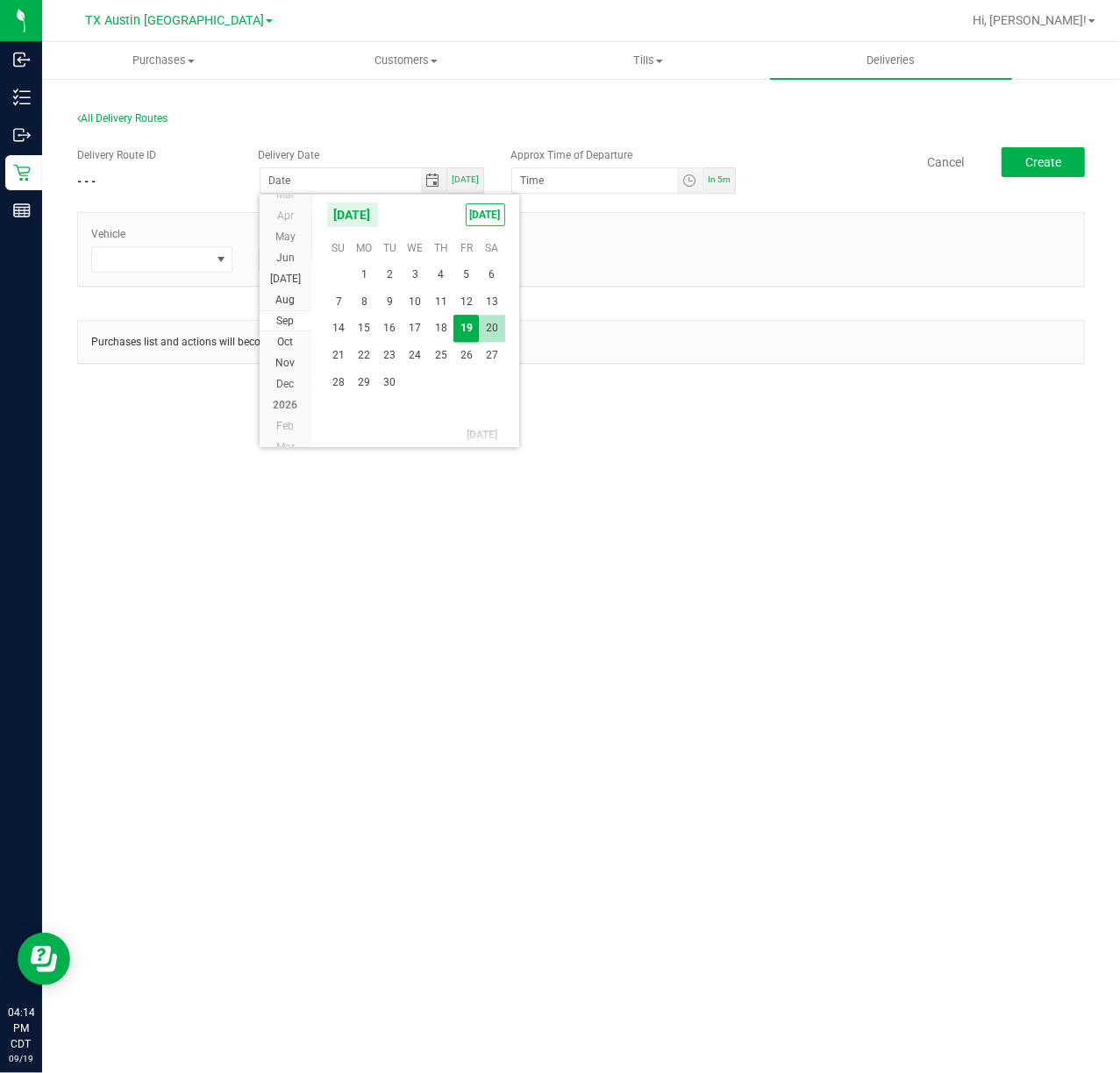
click at [503, 324] on span "20" at bounding box center [491, 328] width 25 height 27
type input "[DATE]"
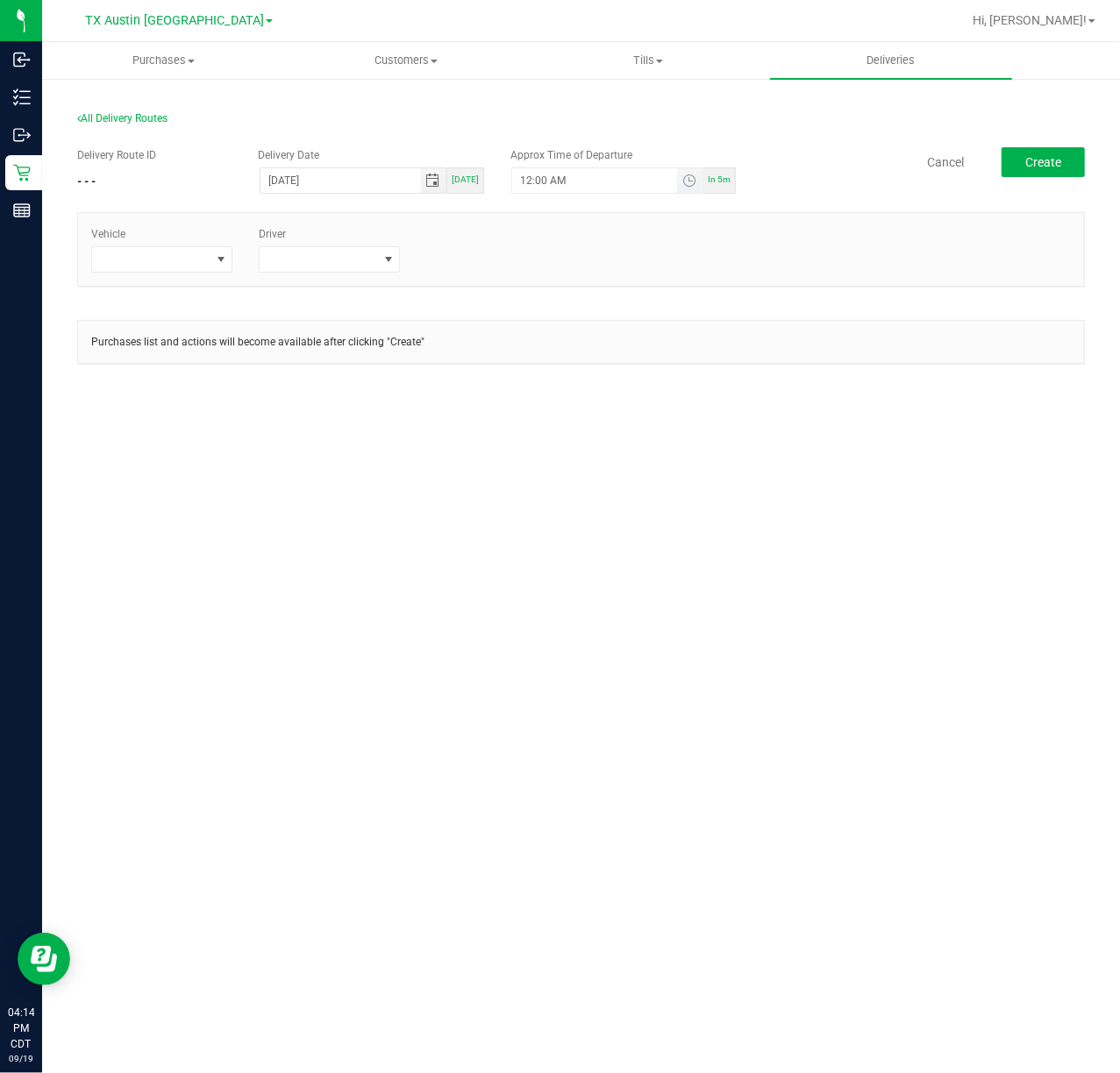
click at [689, 172] on span "Toggle time list" at bounding box center [689, 180] width 25 height 24
click at [649, 514] on button "Set" at bounding box center [639, 523] width 66 height 38
type input "5:00 AM"
click at [210, 257] on span at bounding box center [220, 259] width 22 height 24
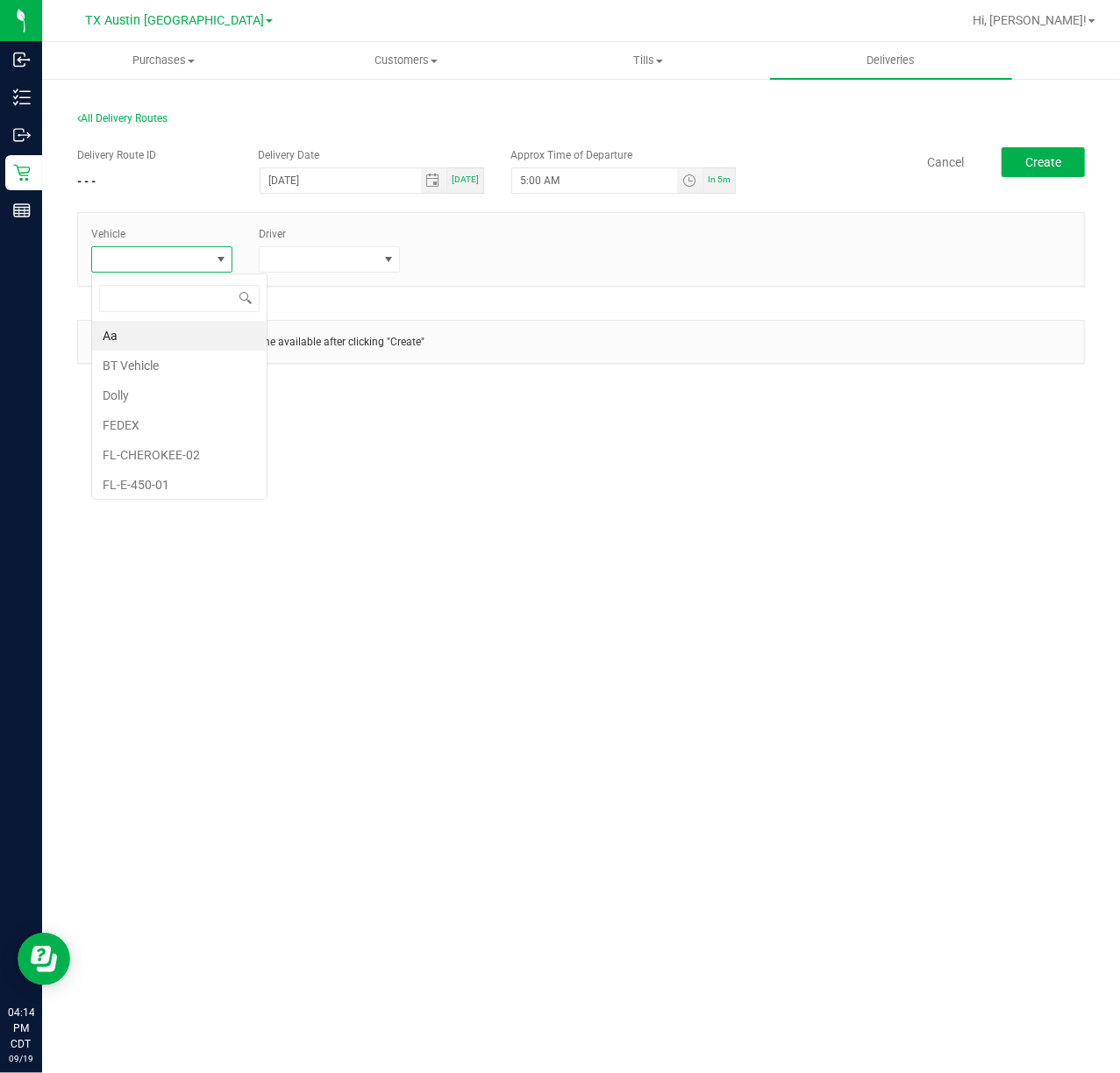
scroll to position [26, 141]
type input "tx"
click at [170, 470] on li "TX-Trax-04" at bounding box center [174, 482] width 164 height 30
click at [277, 260] on span at bounding box center [318, 259] width 117 height 24
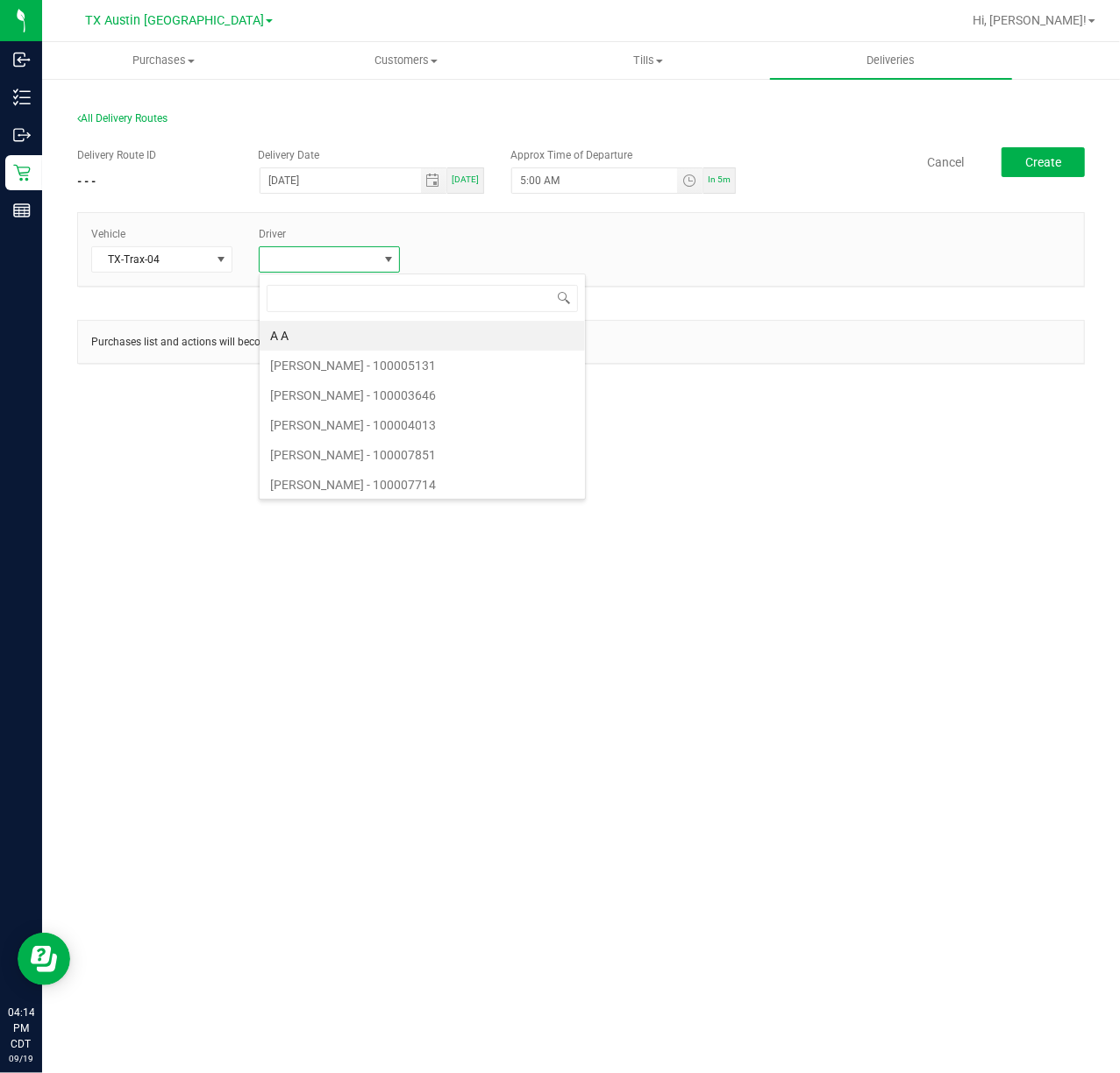
scroll to position [26, 141]
type input "cala"
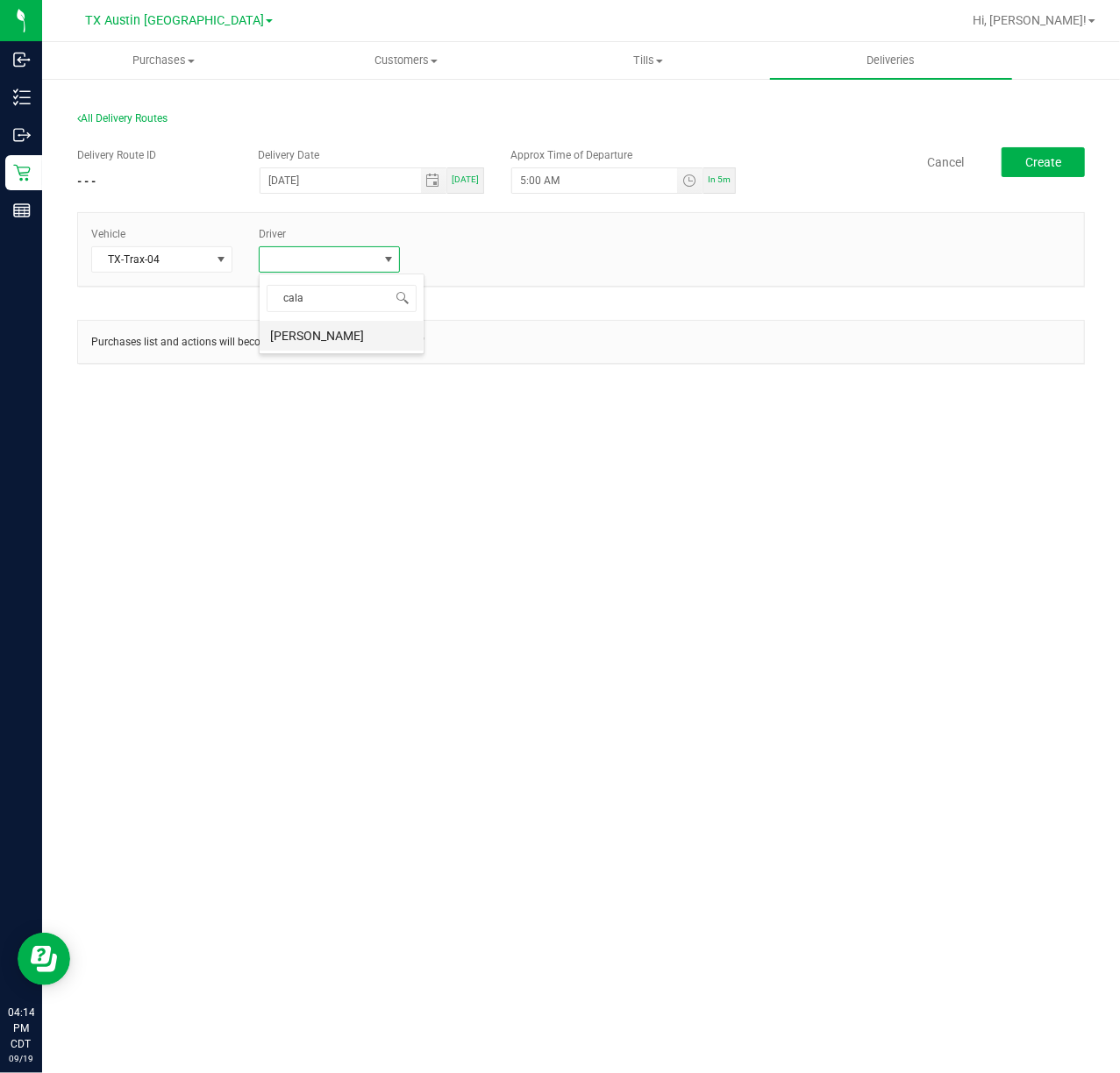
click at [345, 327] on li "Jade Calabro" at bounding box center [342, 336] width 164 height 30
click at [1065, 160] on button "Create" at bounding box center [1043, 162] width 84 height 30
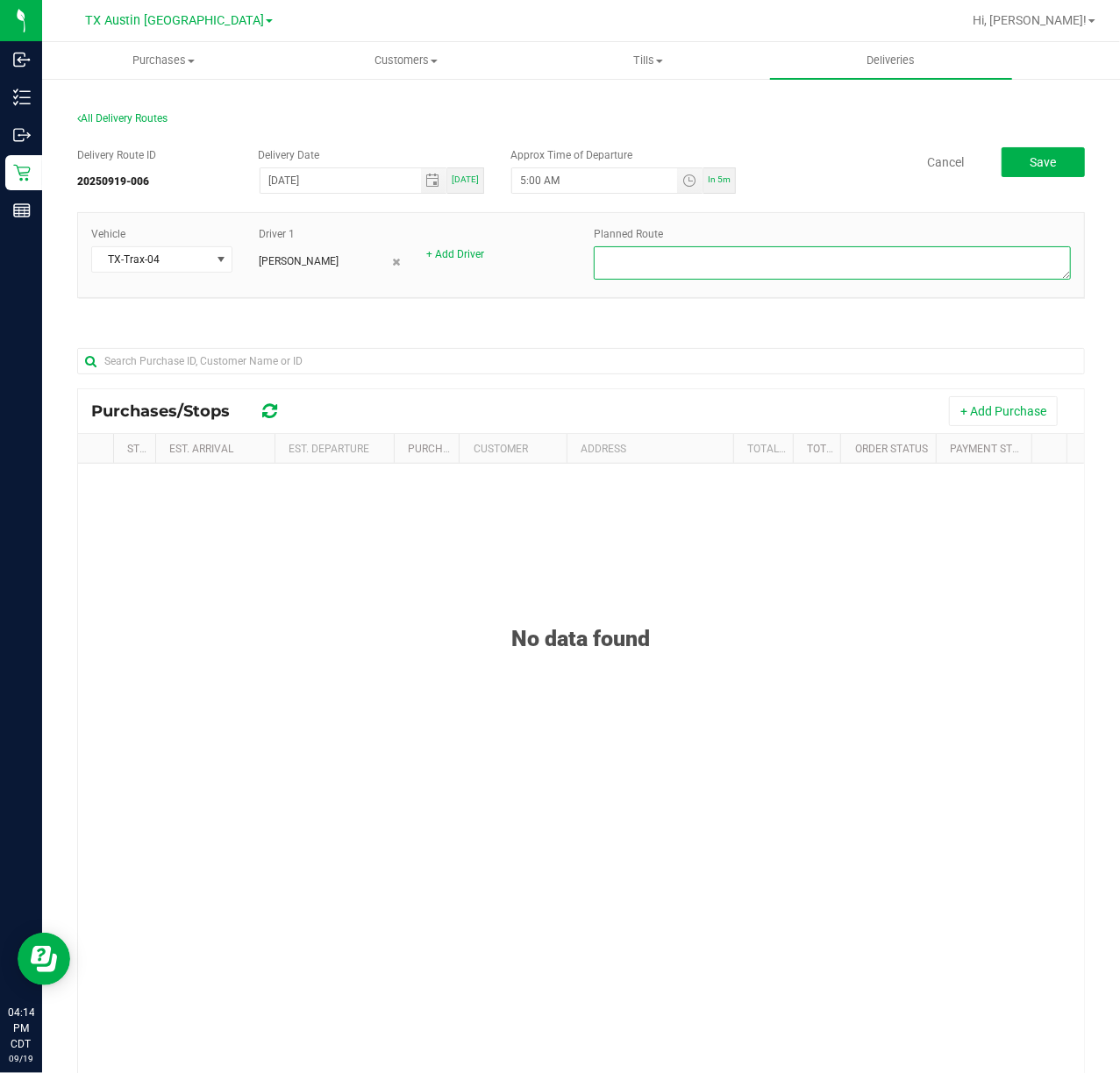
click at [885, 263] on textarea at bounding box center [832, 263] width 477 height 33
type textarea "HTX NXT DAY DEL"
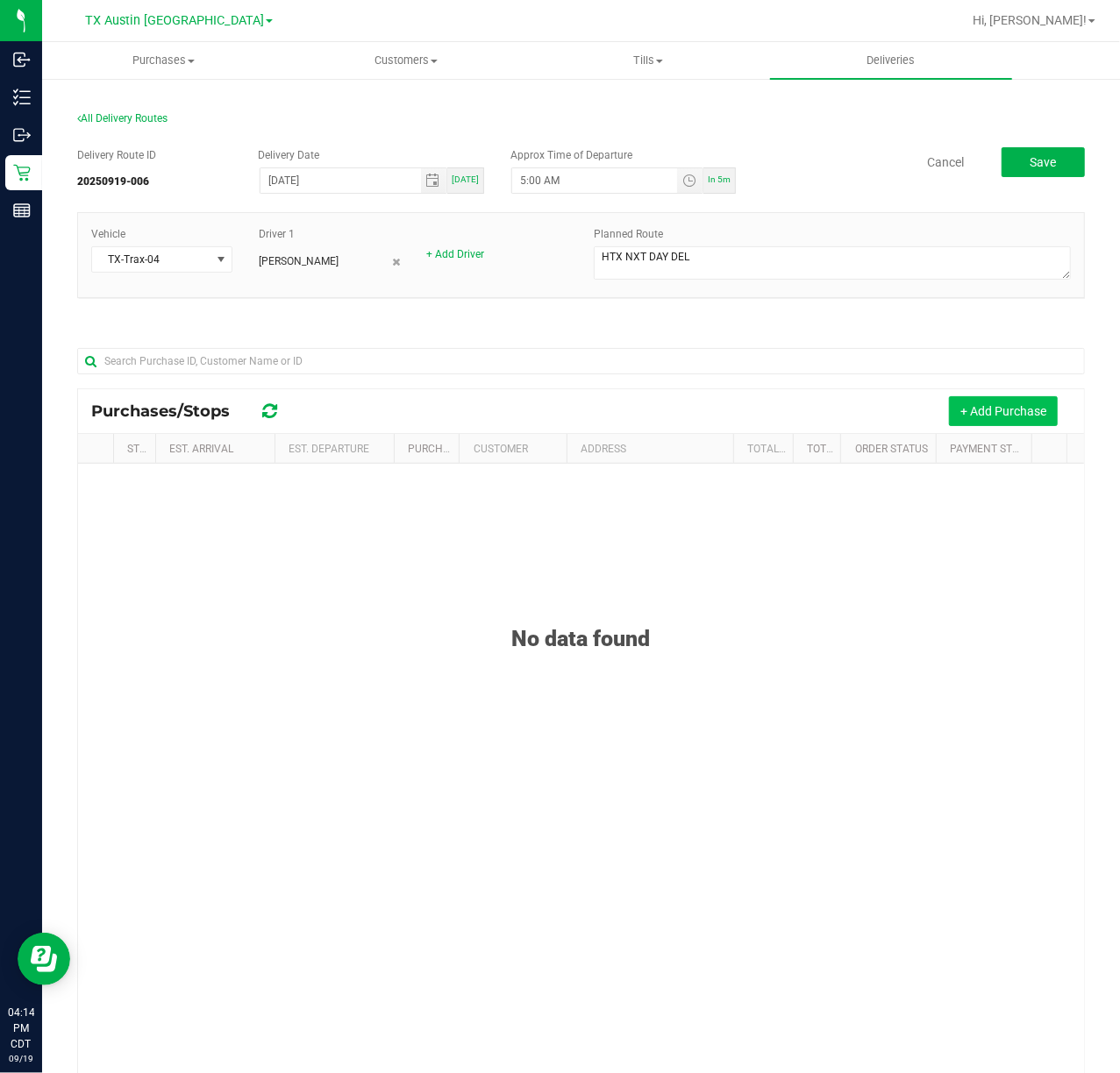
click at [991, 408] on button "+ Add Purchase" at bounding box center [1004, 411] width 109 height 30
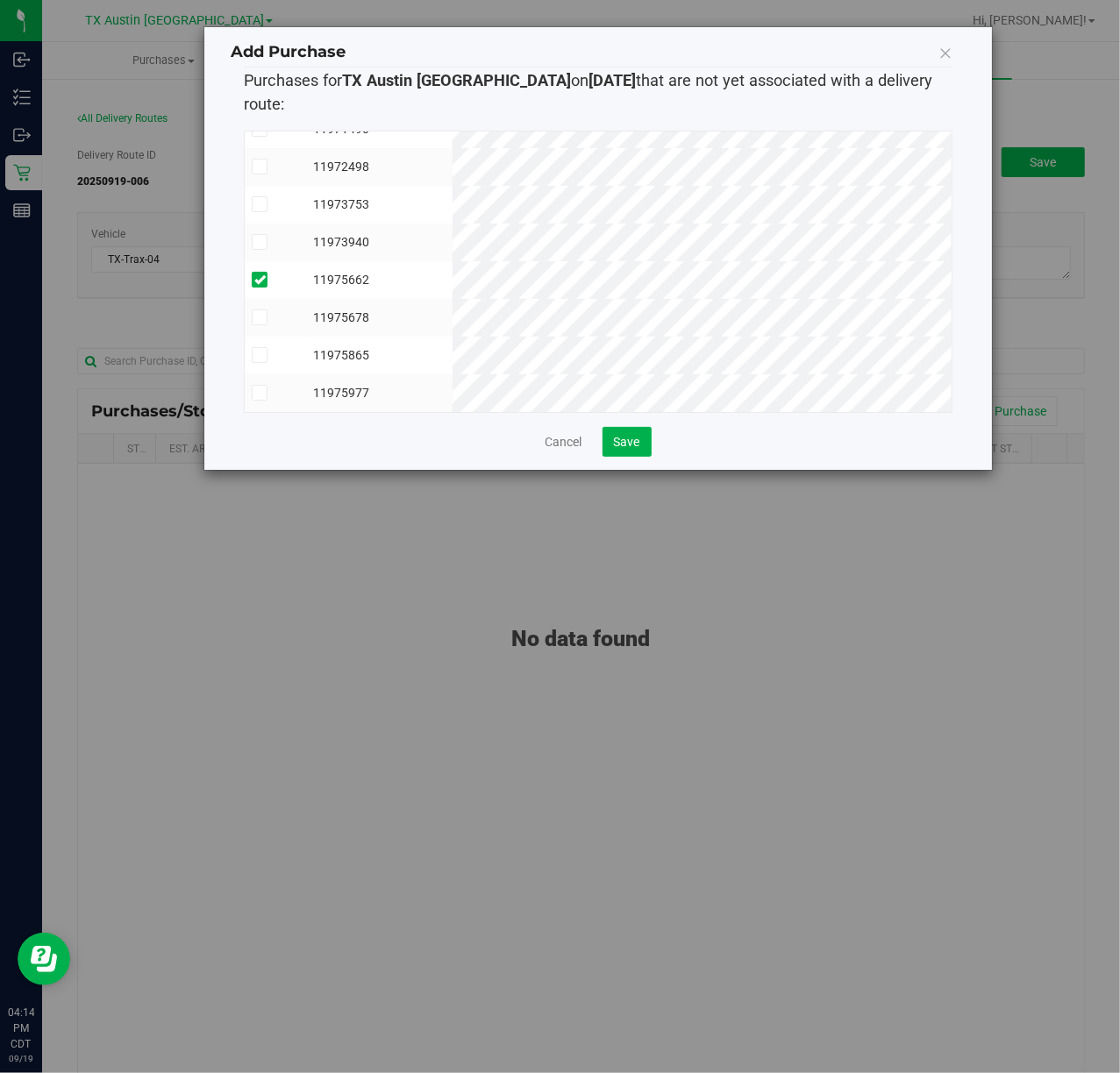
scroll to position [146, 0]
click at [632, 435] on span "Save" at bounding box center [627, 441] width 26 height 14
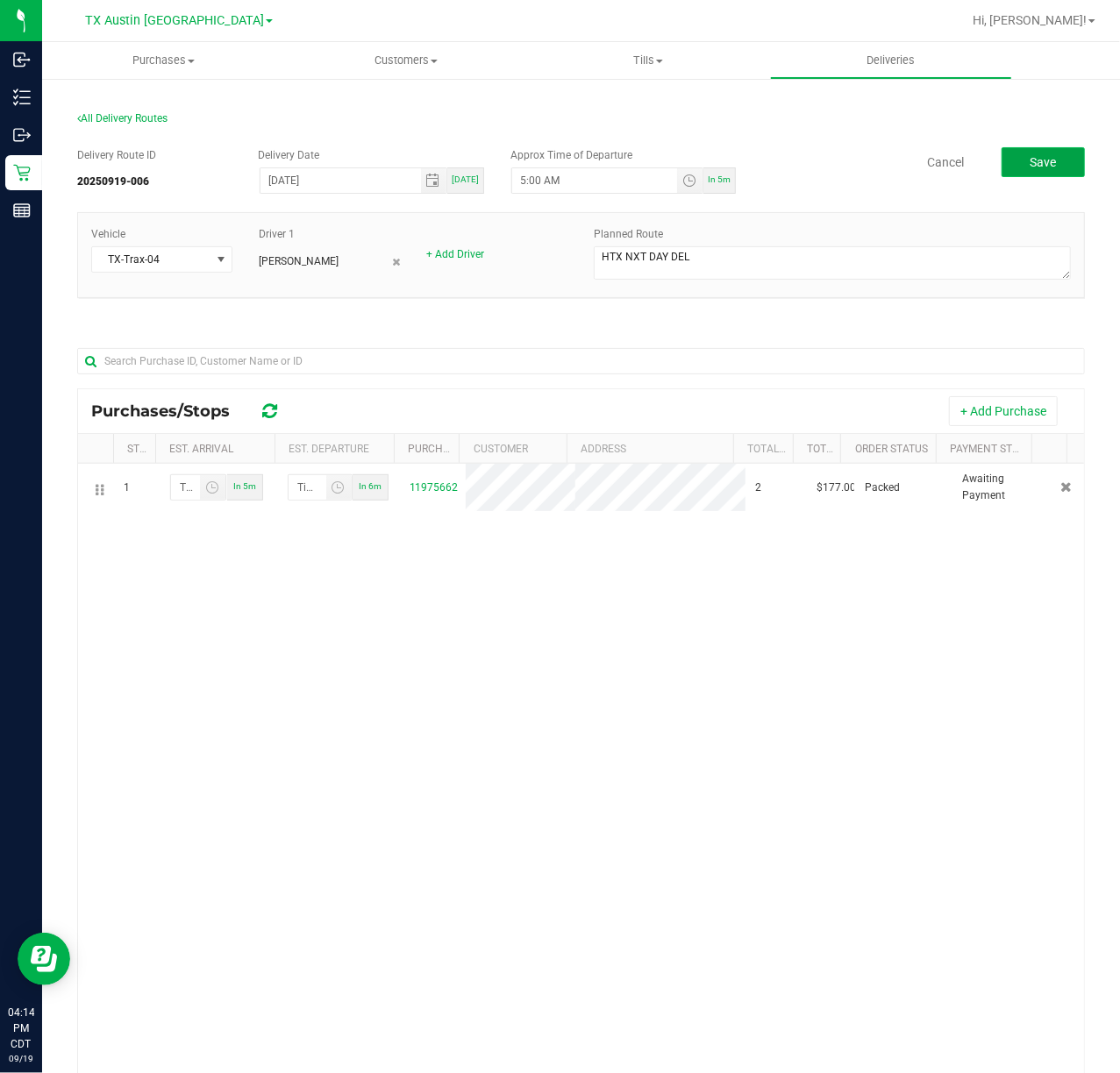
click at [1031, 161] on span "Save" at bounding box center [1044, 161] width 26 height 14
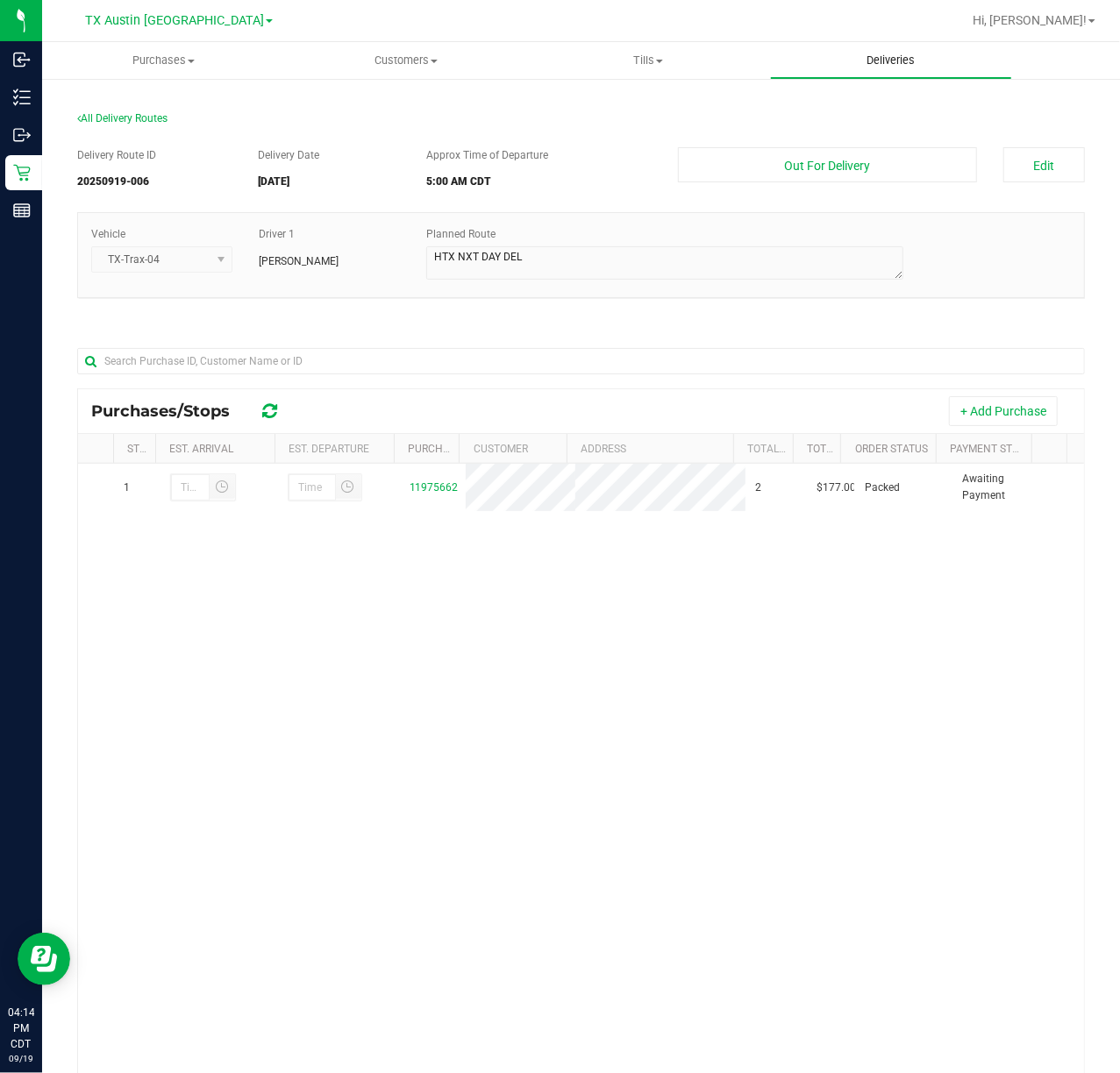
click at [901, 72] on uib-tab-heading "Deliveries" at bounding box center [891, 60] width 241 height 35
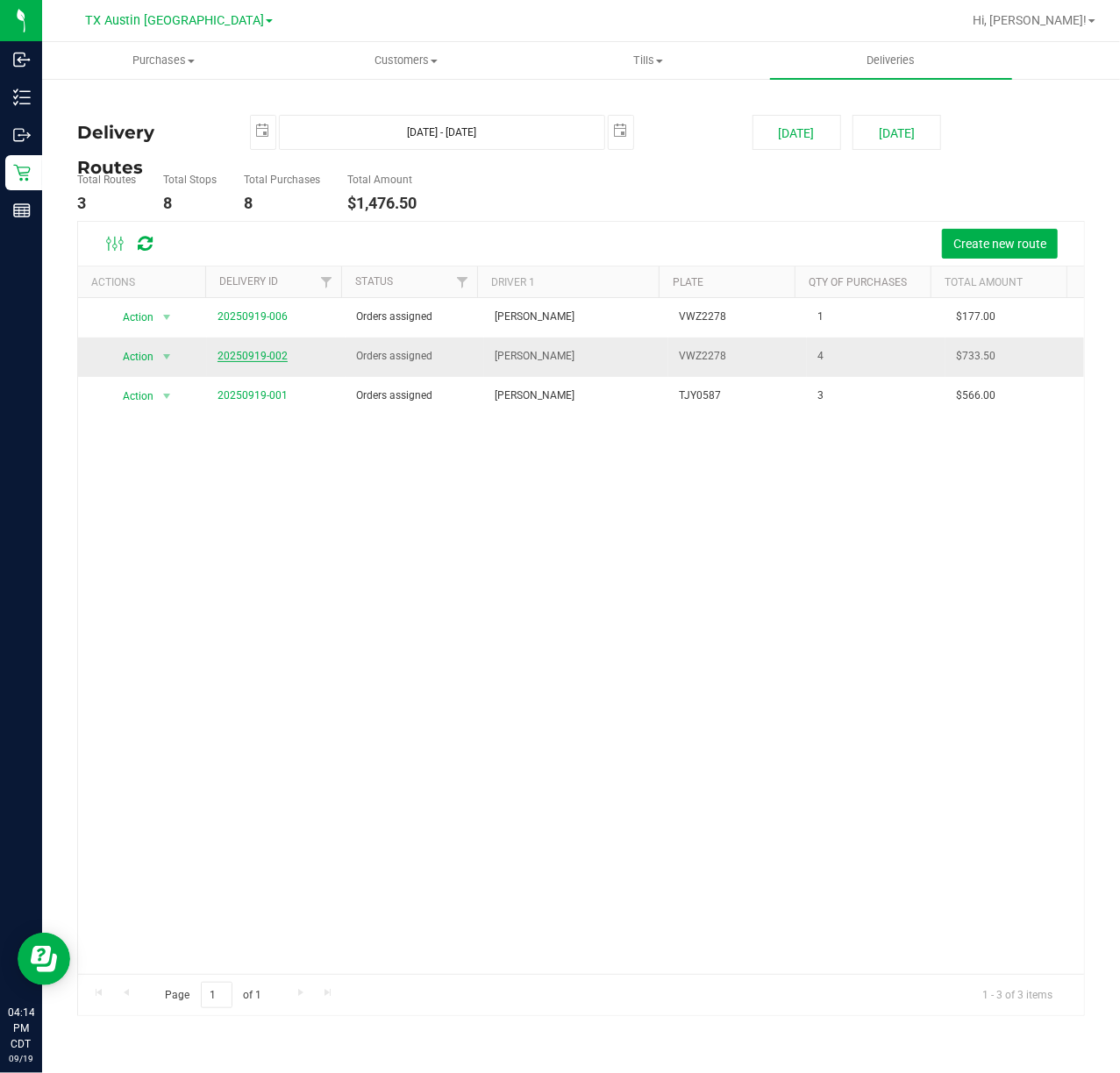
click at [261, 361] on link "20250919-002" at bounding box center [253, 356] width 70 height 12
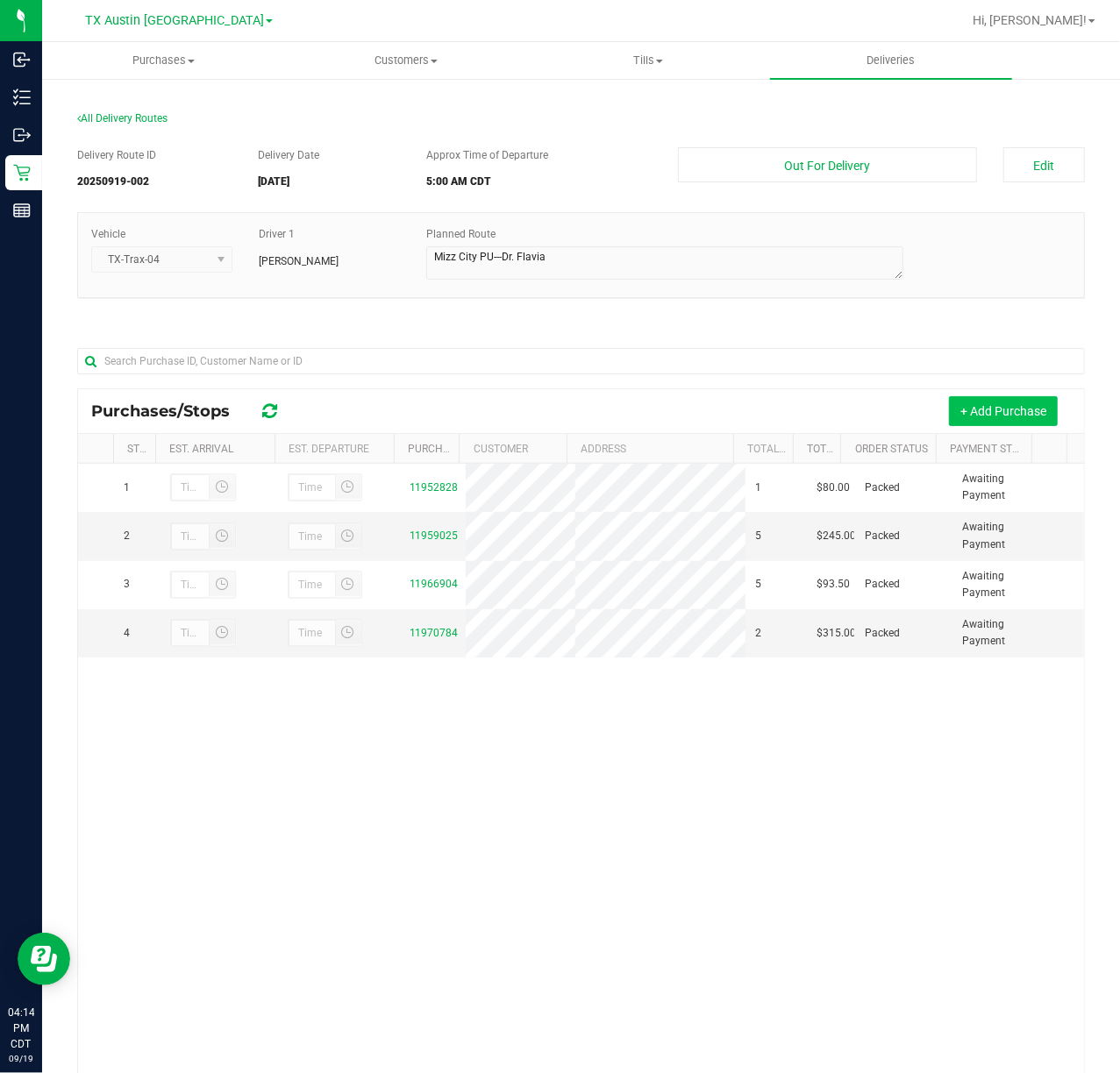
click at [966, 425] on button "+ Add Purchase" at bounding box center [1004, 411] width 109 height 30
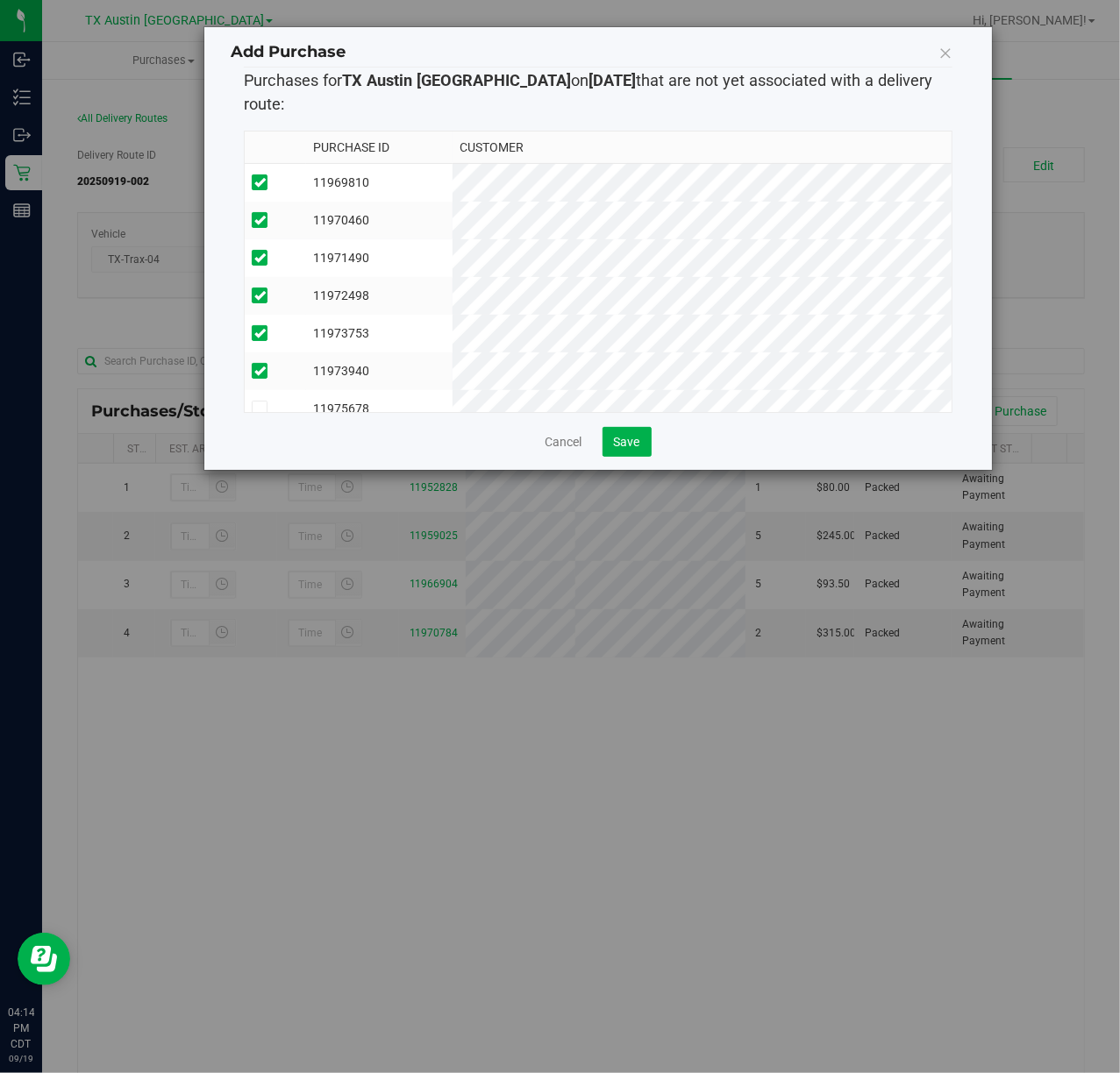
scroll to position [109, 0]
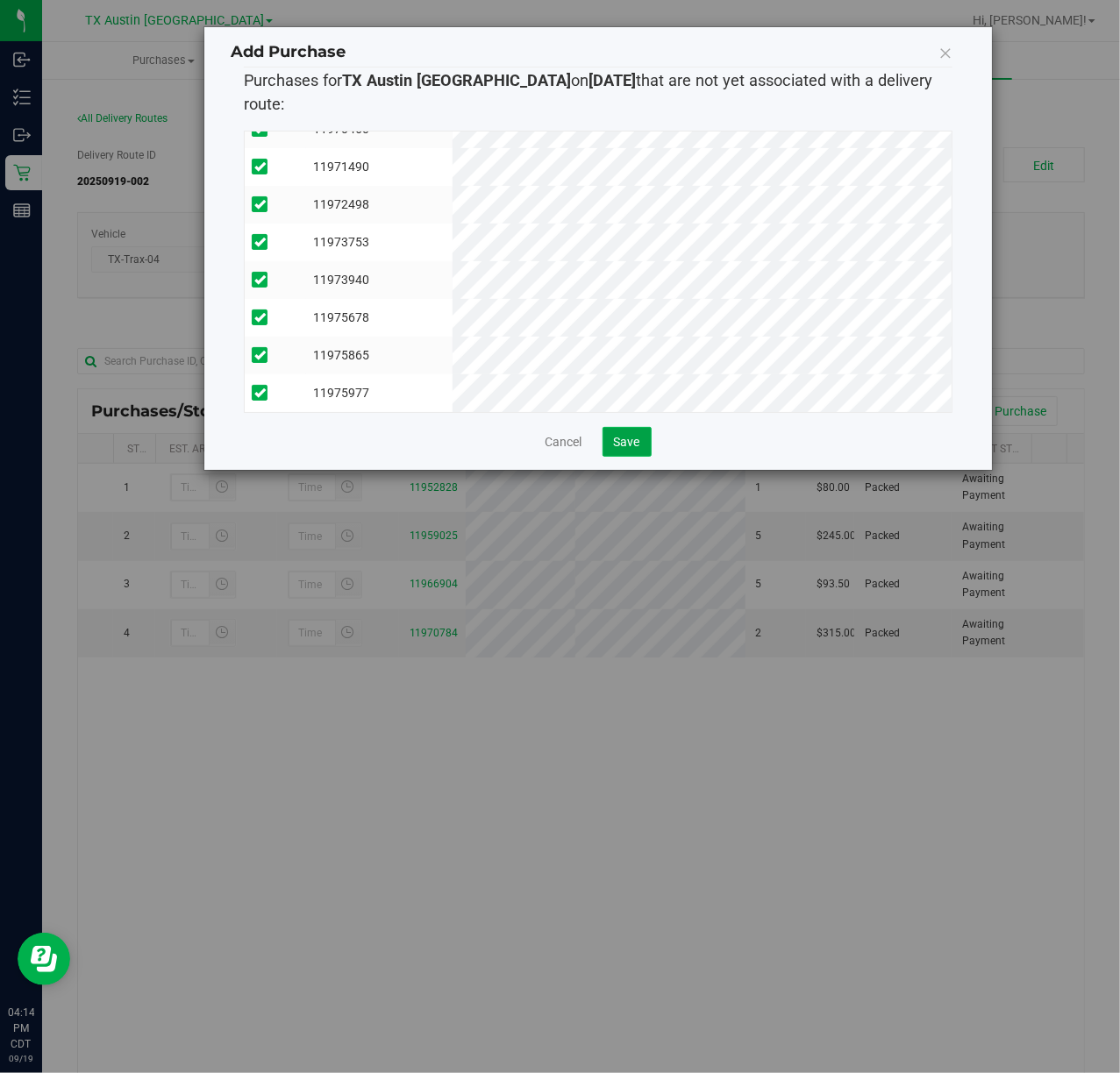
click at [633, 435] on span "Save" at bounding box center [627, 441] width 26 height 14
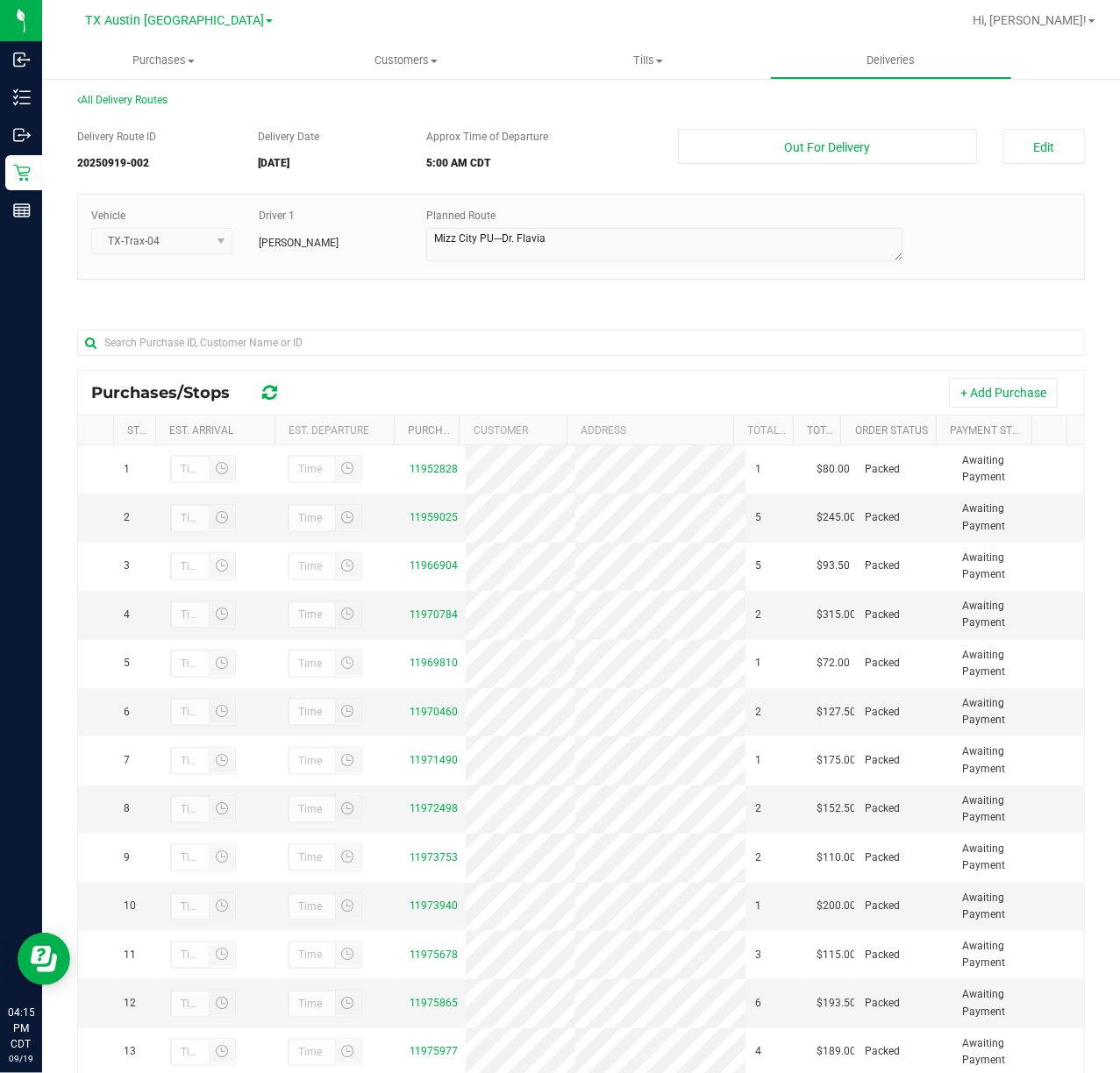
scroll to position [0, 0]
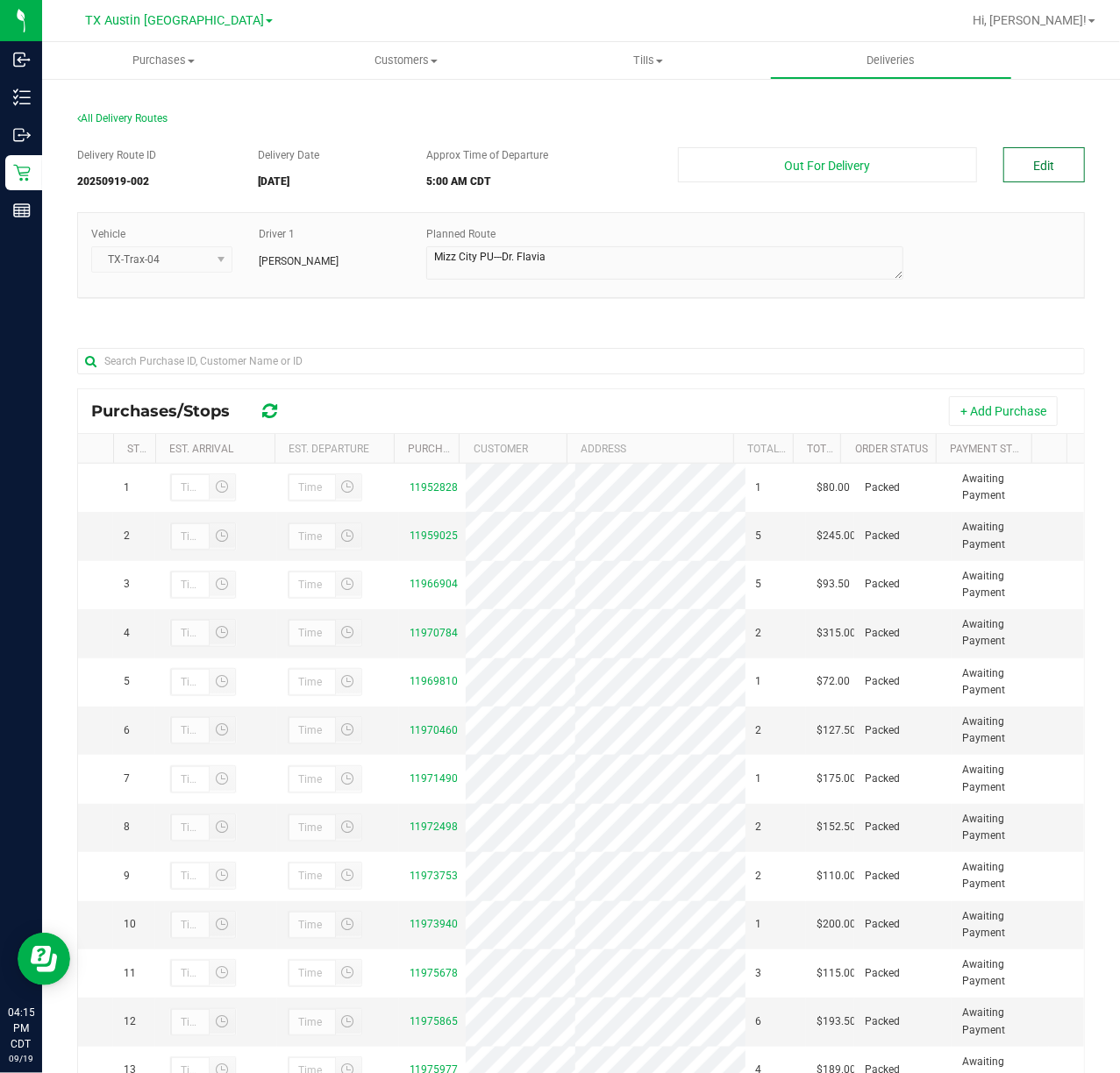
click at [1042, 180] on button "Edit" at bounding box center [1044, 164] width 82 height 35
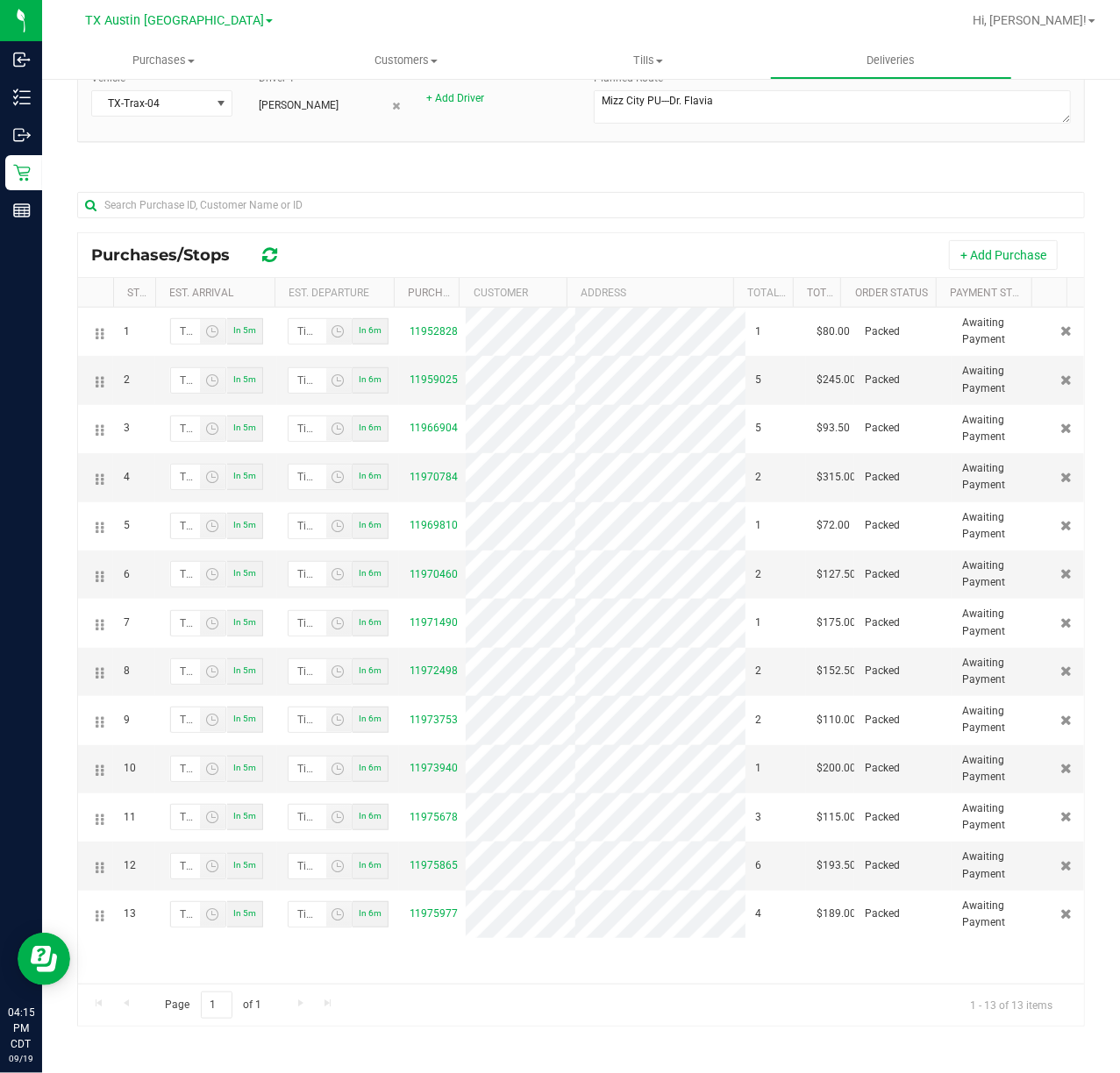
scroll to position [160, 0]
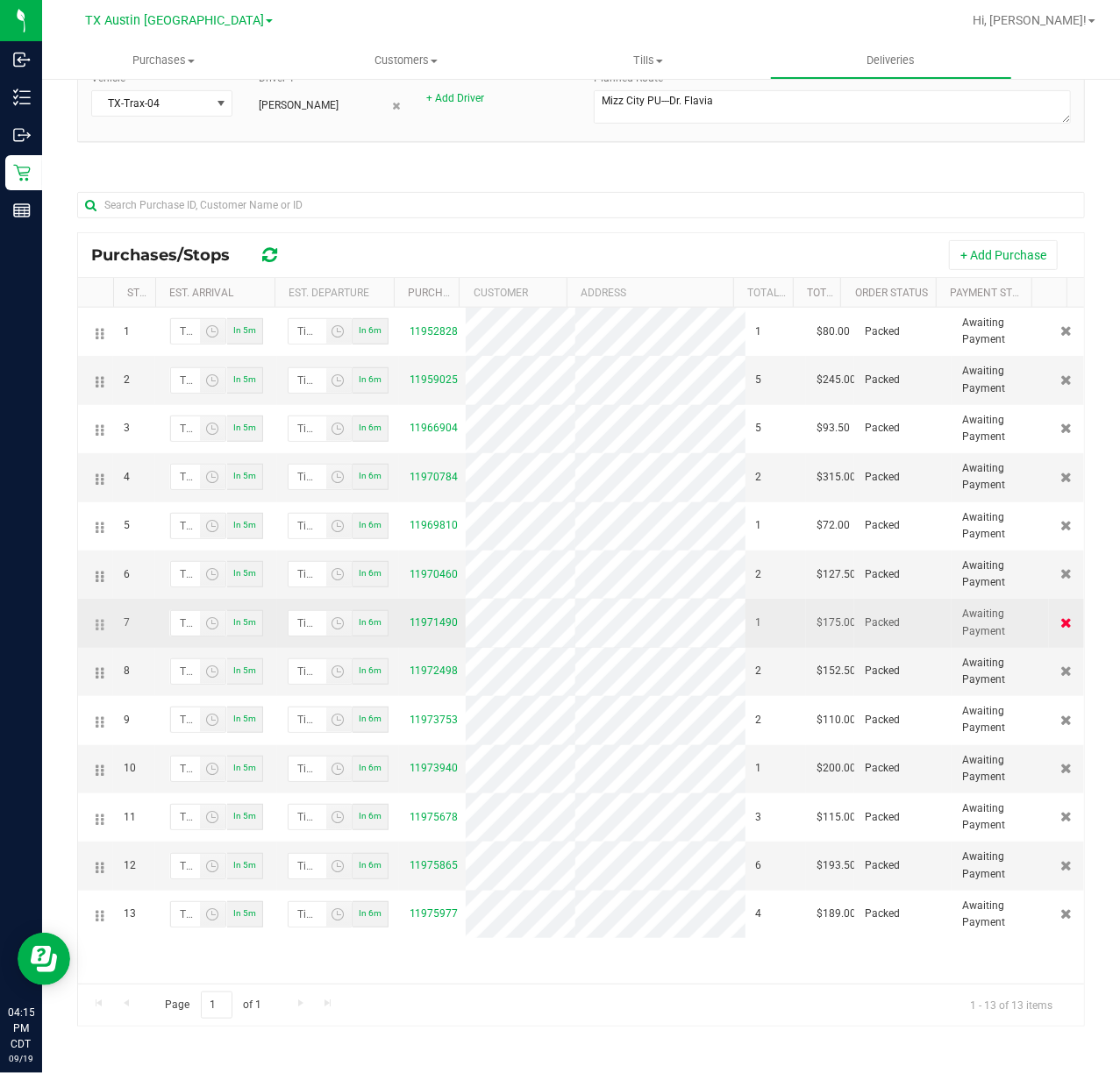
click at [1061, 628] on icon at bounding box center [1066, 622] width 11 height 10
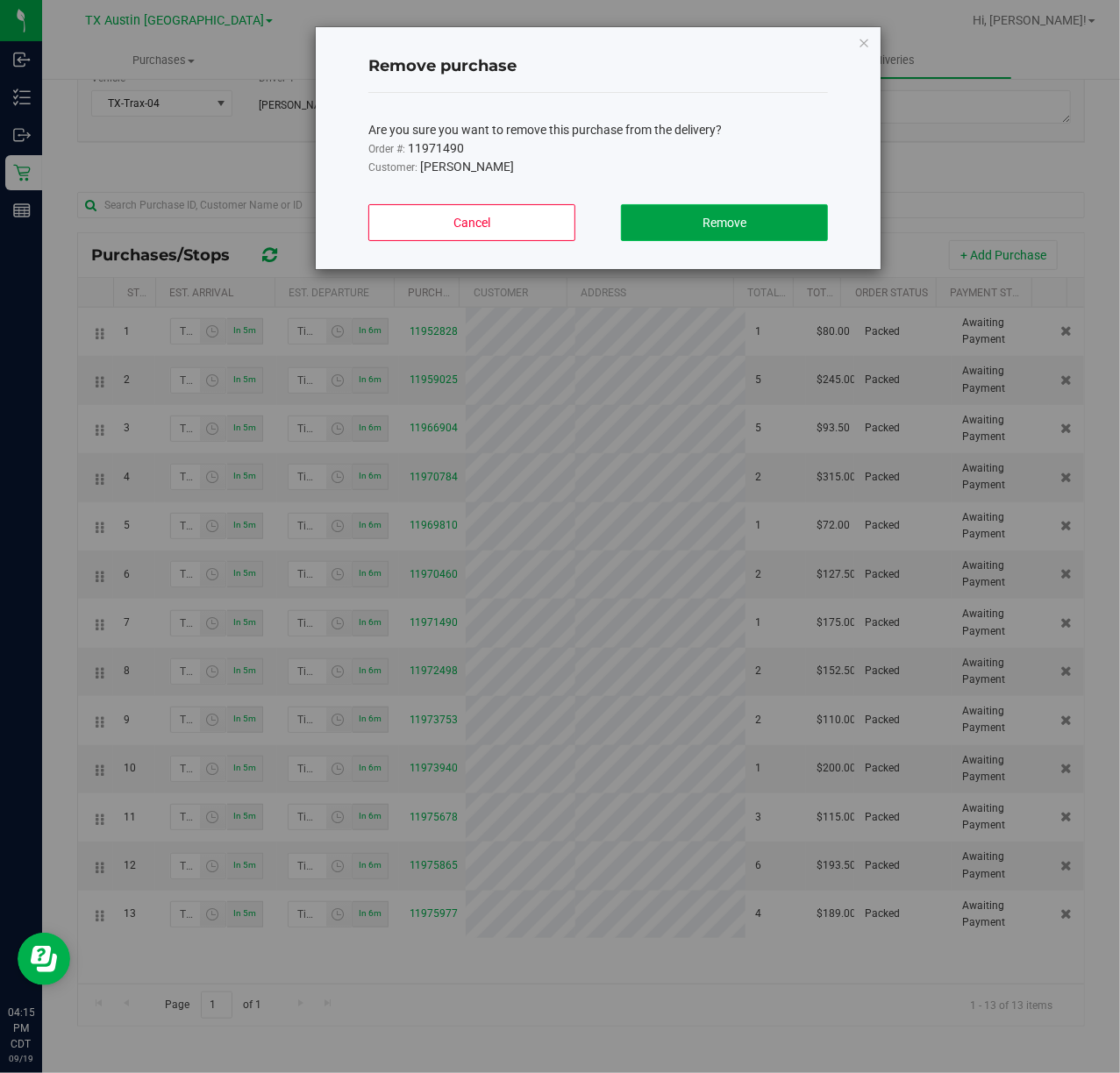
click at [673, 232] on button "Remove" at bounding box center [724, 222] width 207 height 37
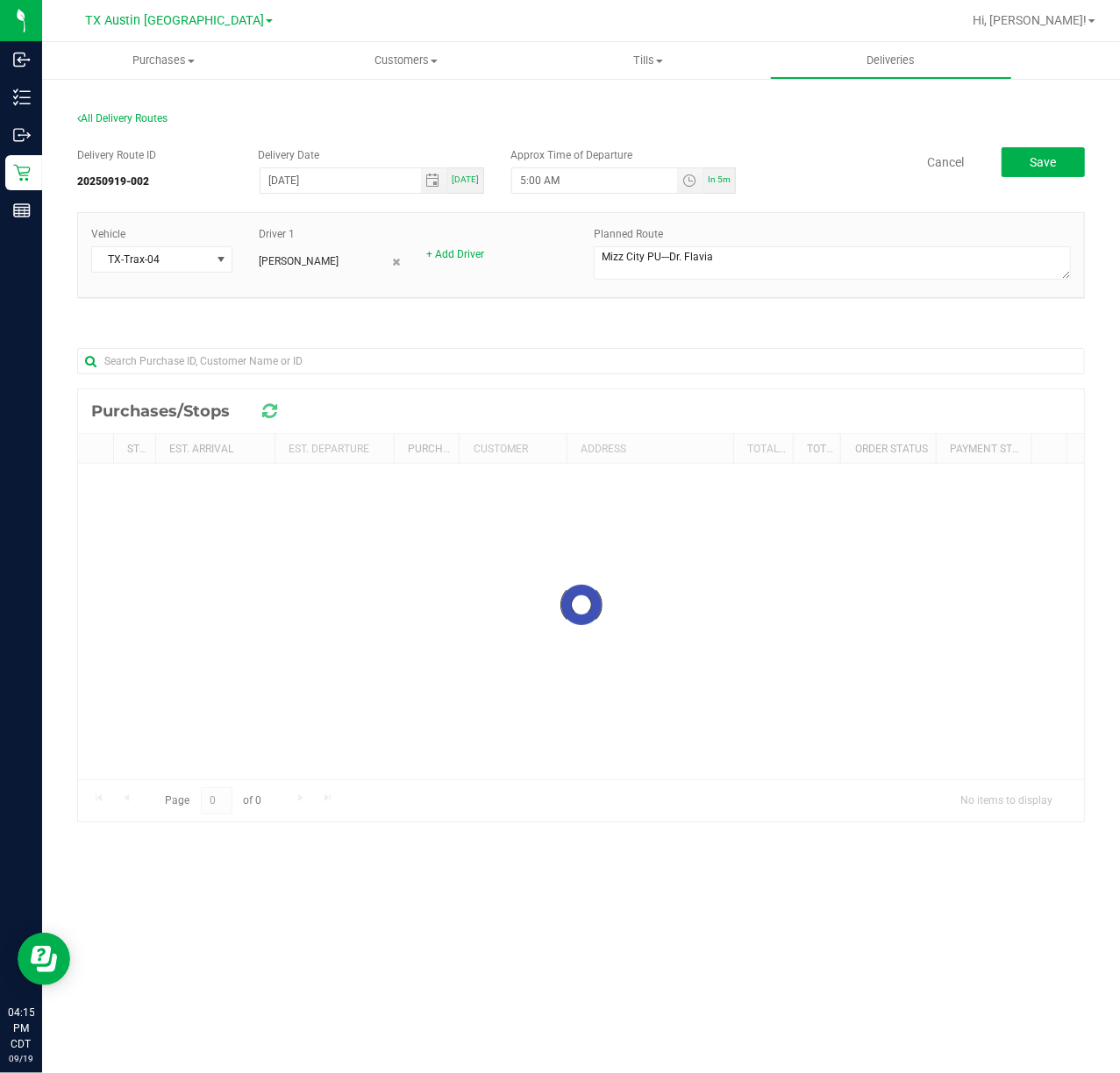
scroll to position [0, 0]
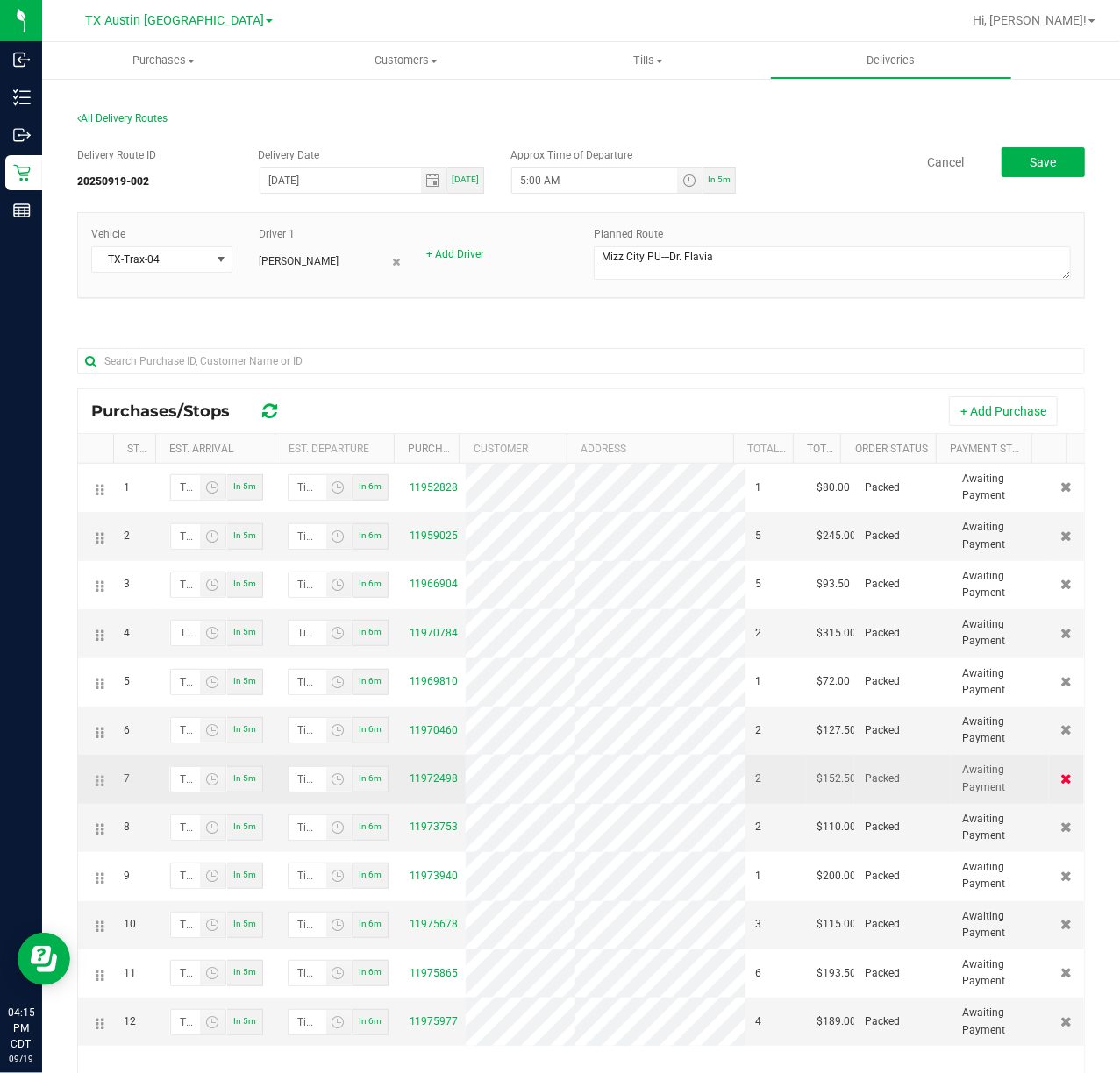
click at [1061, 784] on icon at bounding box center [1066, 778] width 11 height 10
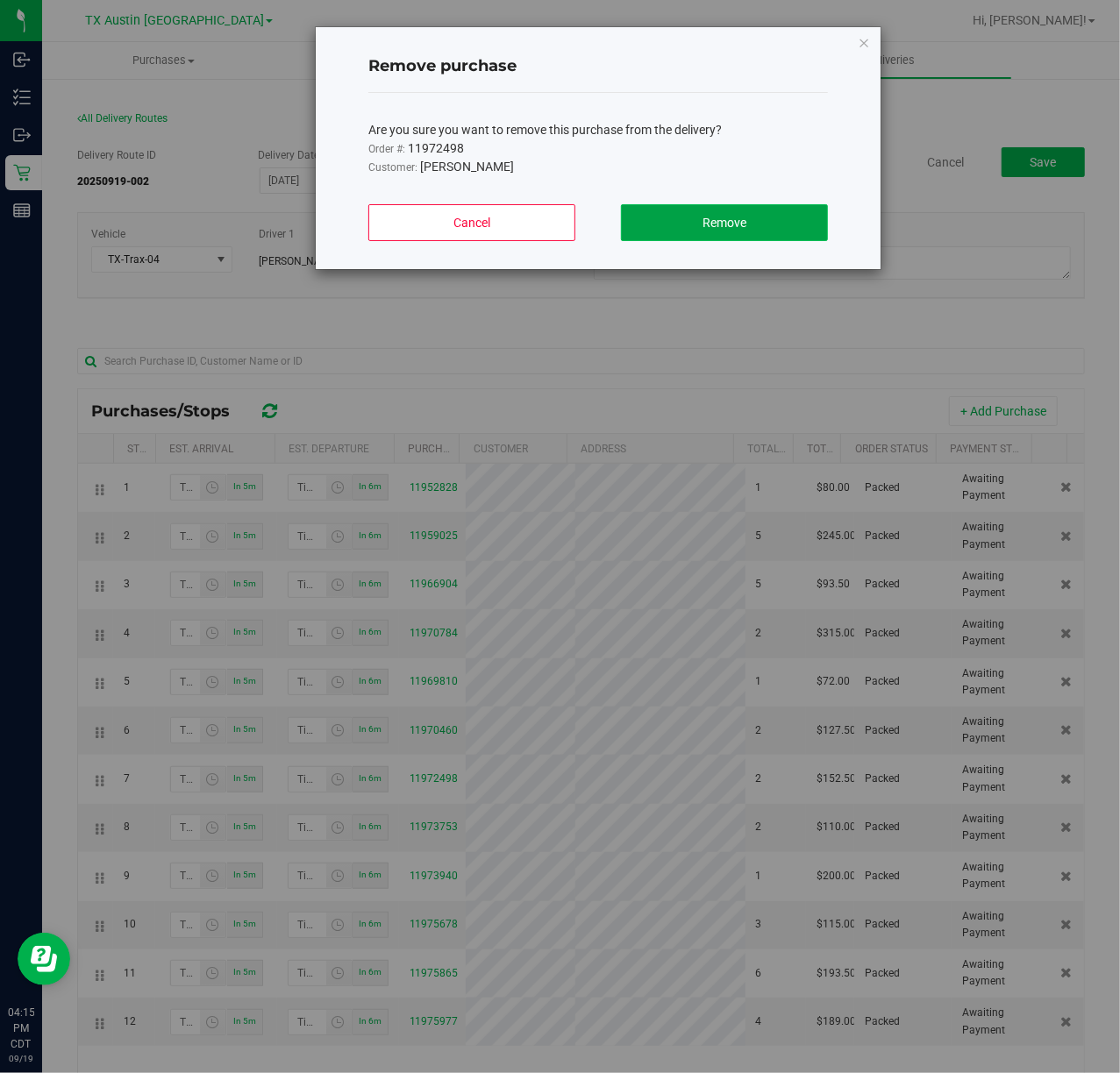
click at [728, 214] on button "Remove" at bounding box center [724, 222] width 207 height 37
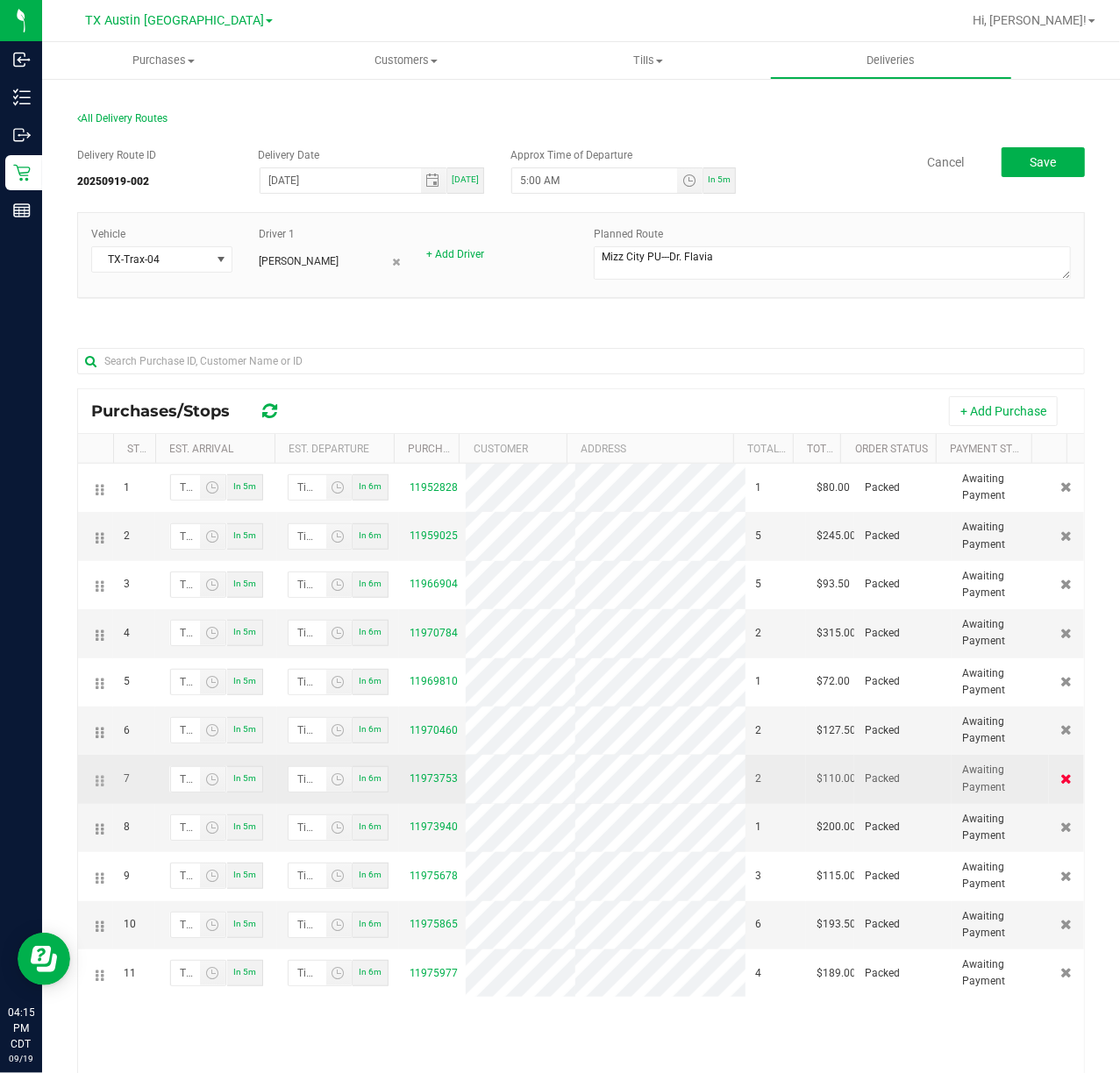
click at [1061, 784] on icon at bounding box center [1066, 778] width 11 height 10
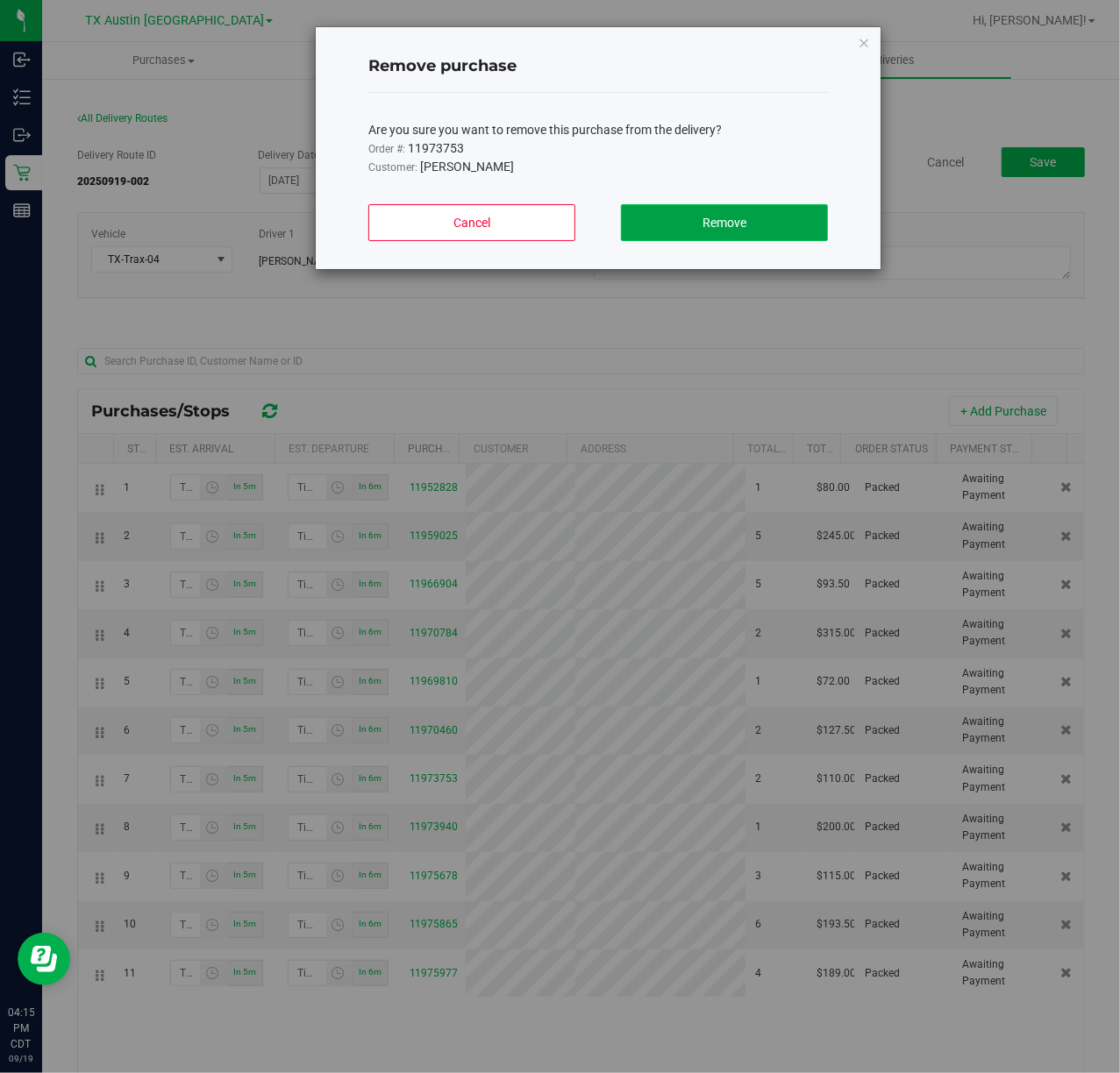
click at [725, 206] on button "Remove" at bounding box center [724, 222] width 207 height 37
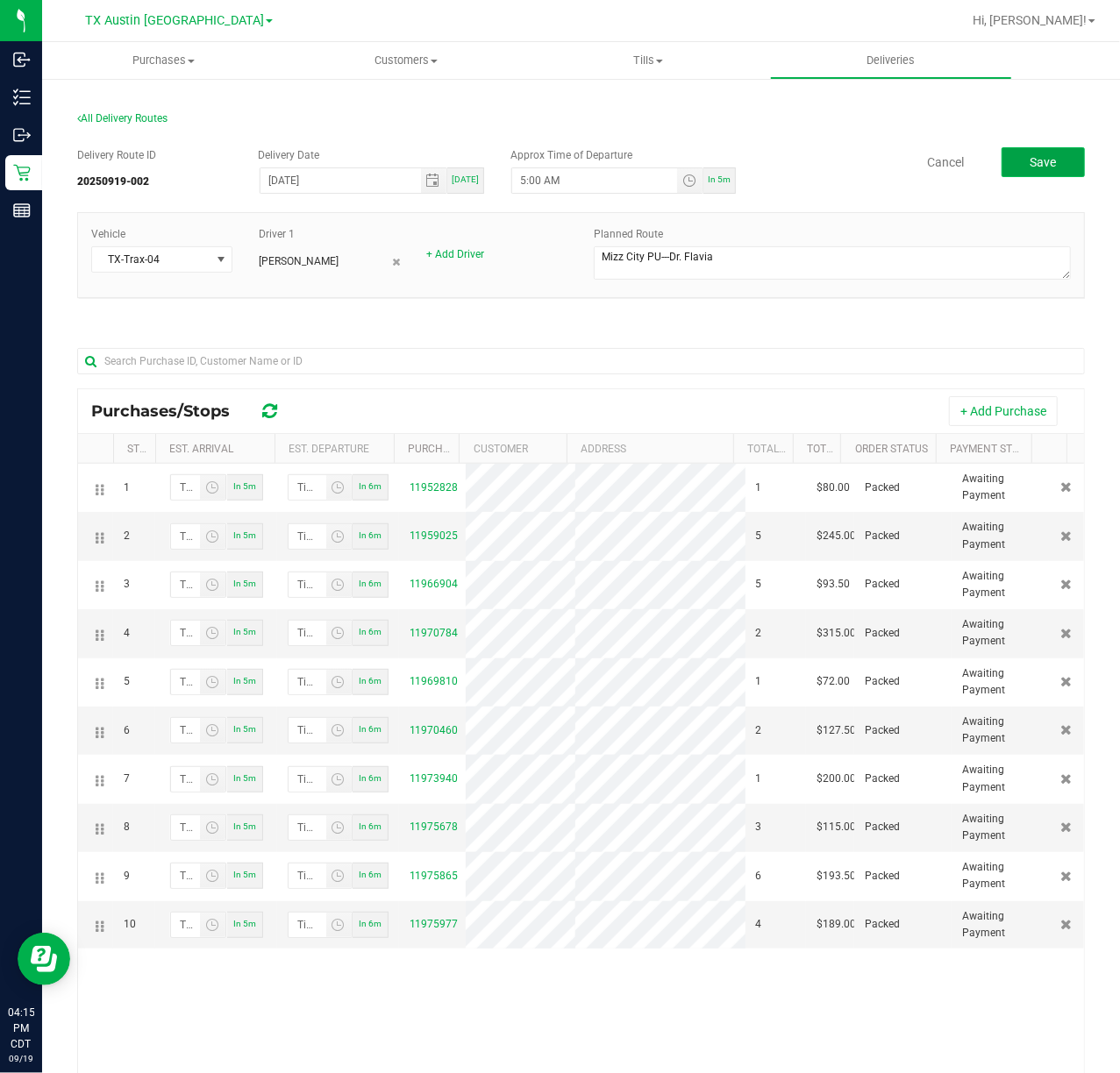
click at [1002, 168] on button "Save" at bounding box center [1043, 162] width 84 height 30
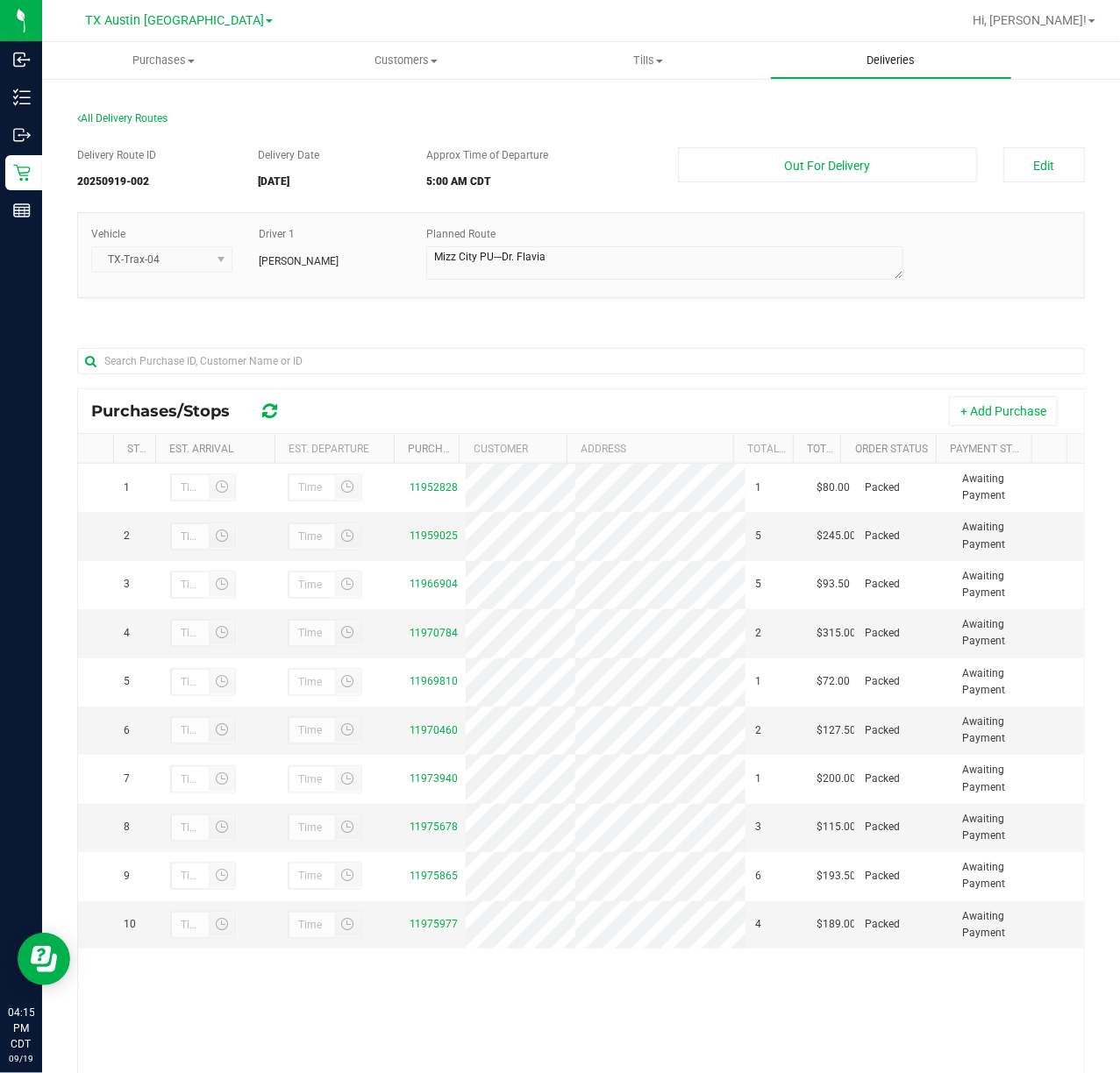
click at [898, 50] on uib-tab-heading "Deliveries" at bounding box center [891, 60] width 241 height 35
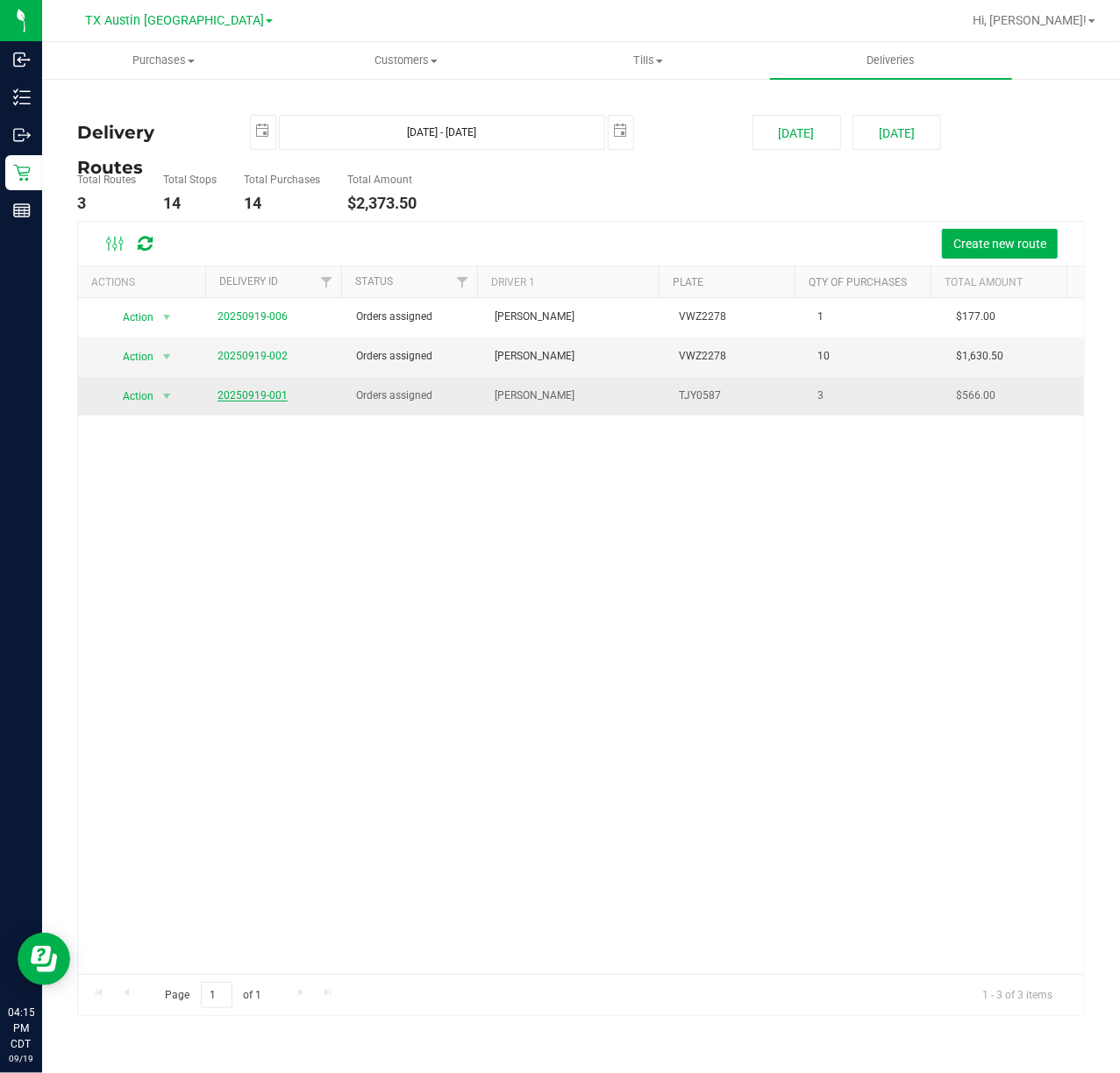
click at [274, 394] on link "20250919-001" at bounding box center [253, 395] width 70 height 12
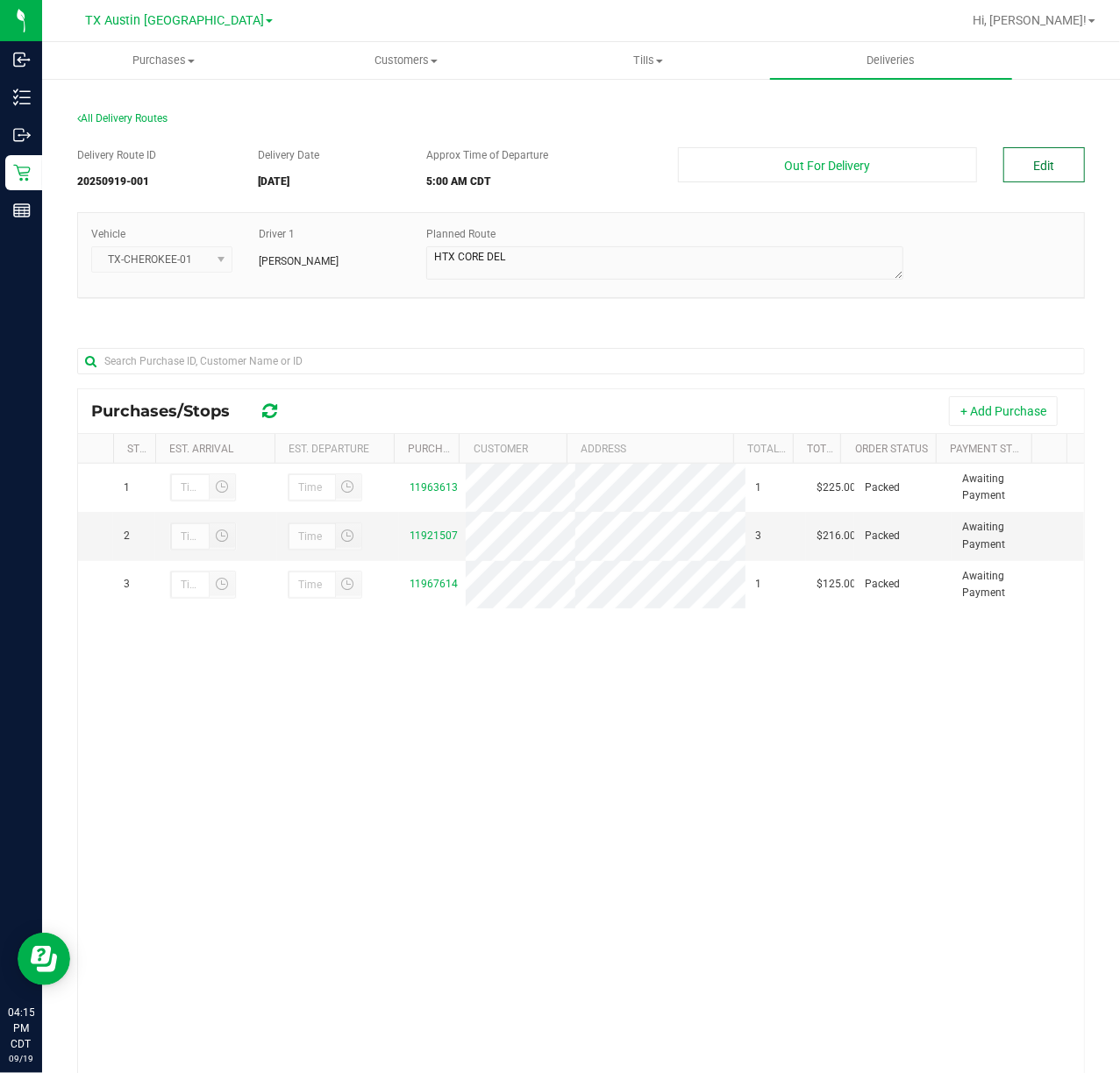
click at [1004, 161] on button "Edit" at bounding box center [1044, 164] width 82 height 35
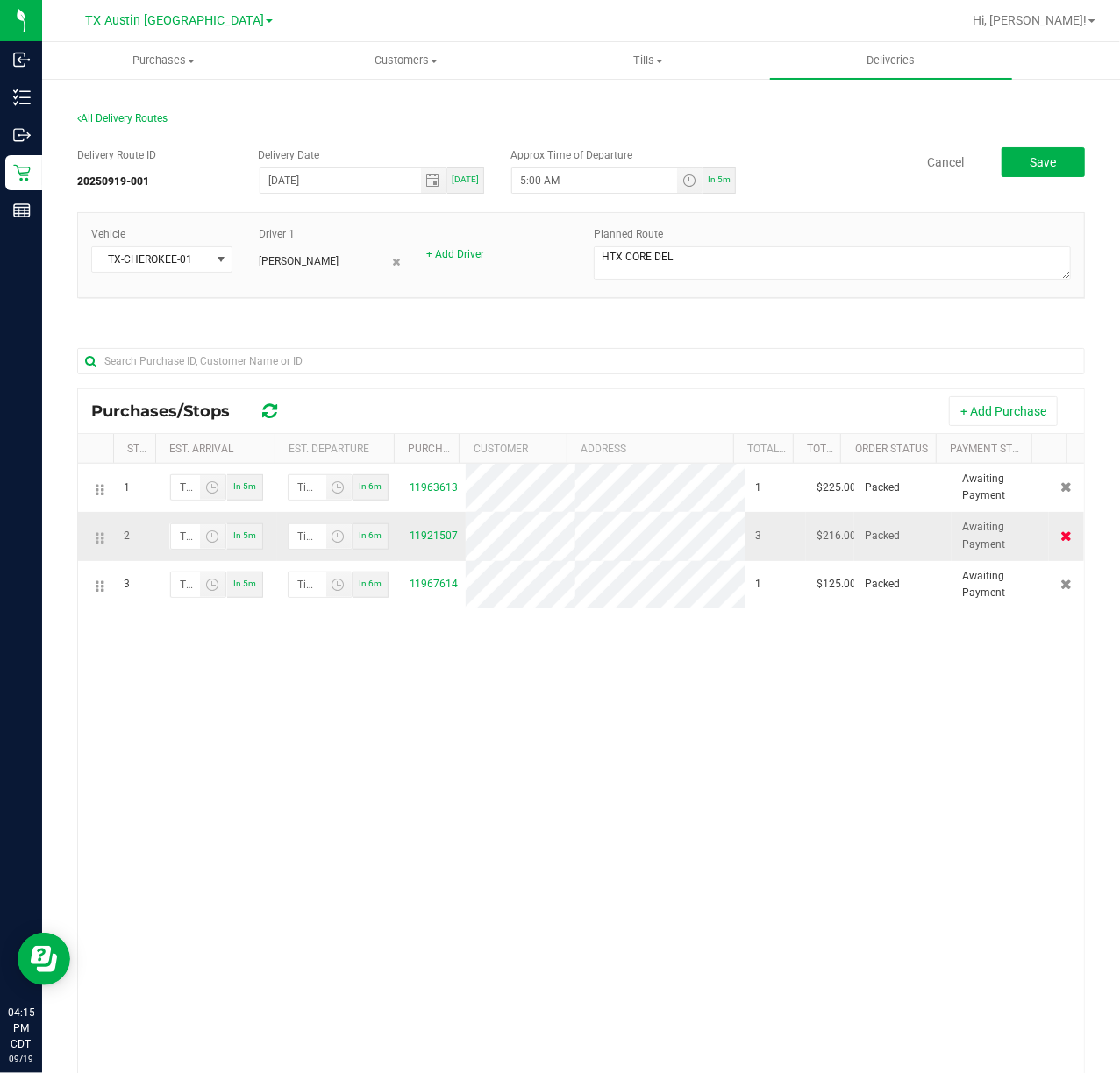
click at [1061, 538] on icon at bounding box center [1066, 535] width 11 height 10
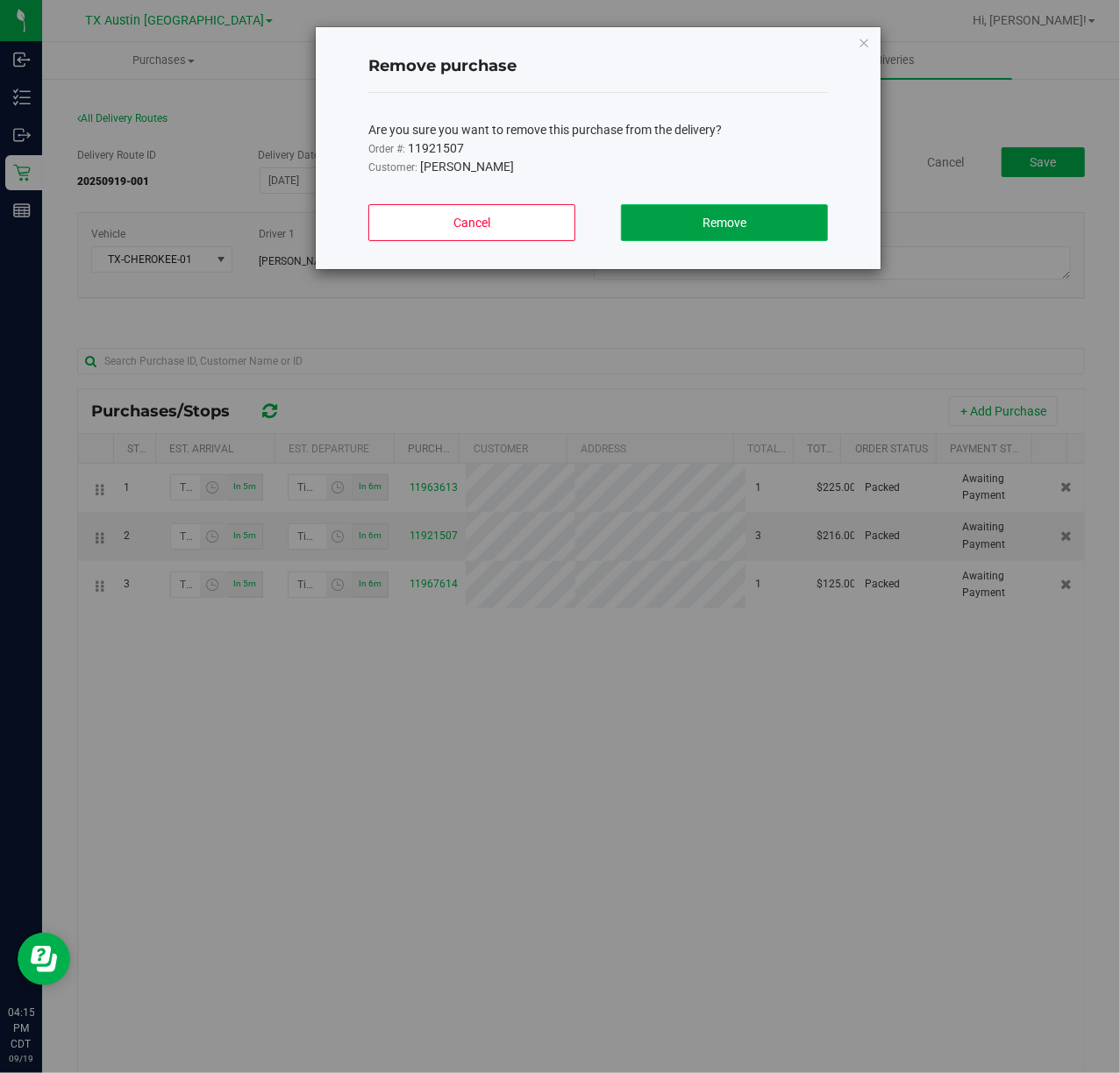
click at [794, 224] on button "Remove" at bounding box center [724, 222] width 207 height 37
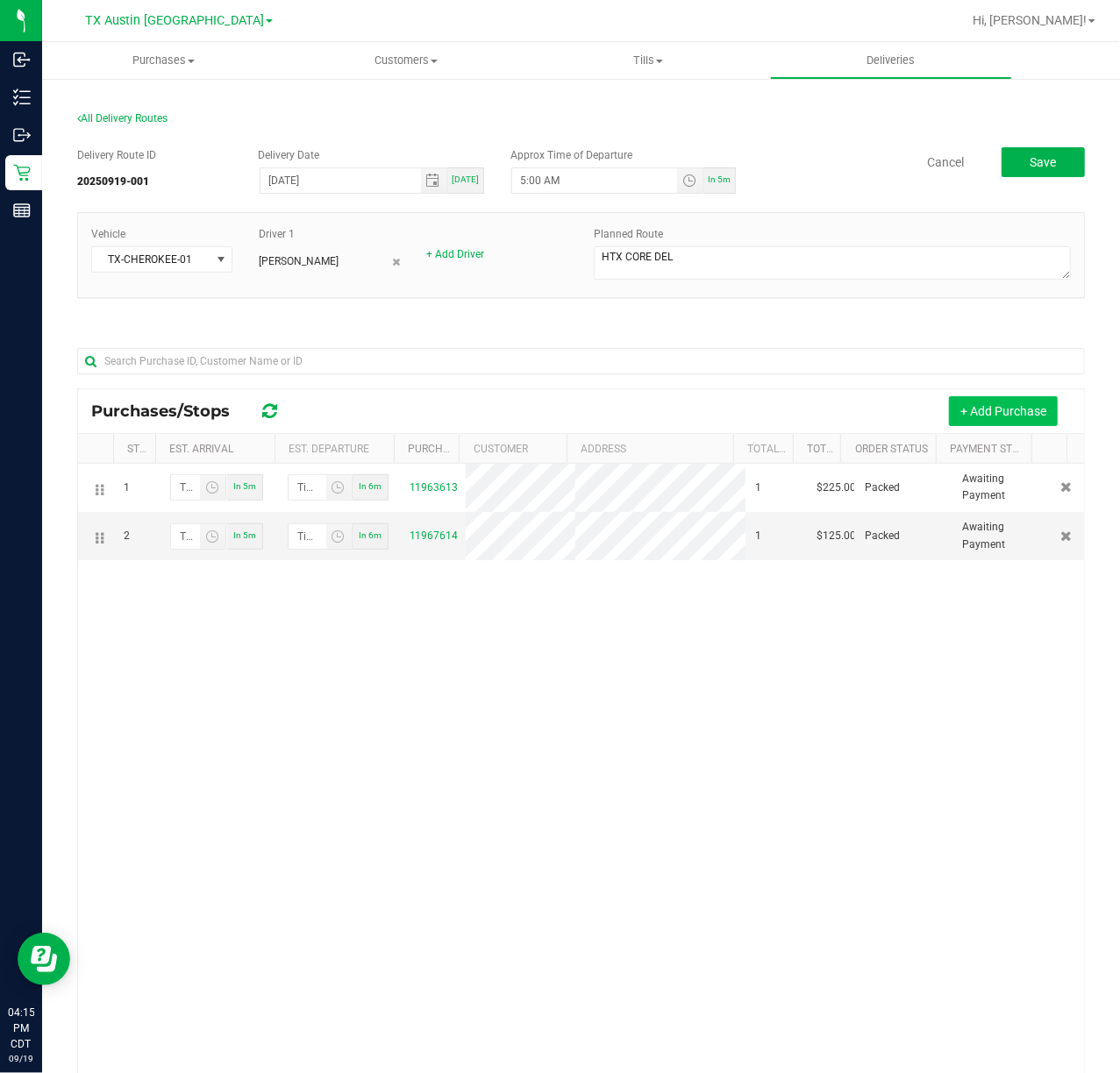
click at [1033, 421] on button "+ Add Purchase" at bounding box center [1004, 411] width 109 height 30
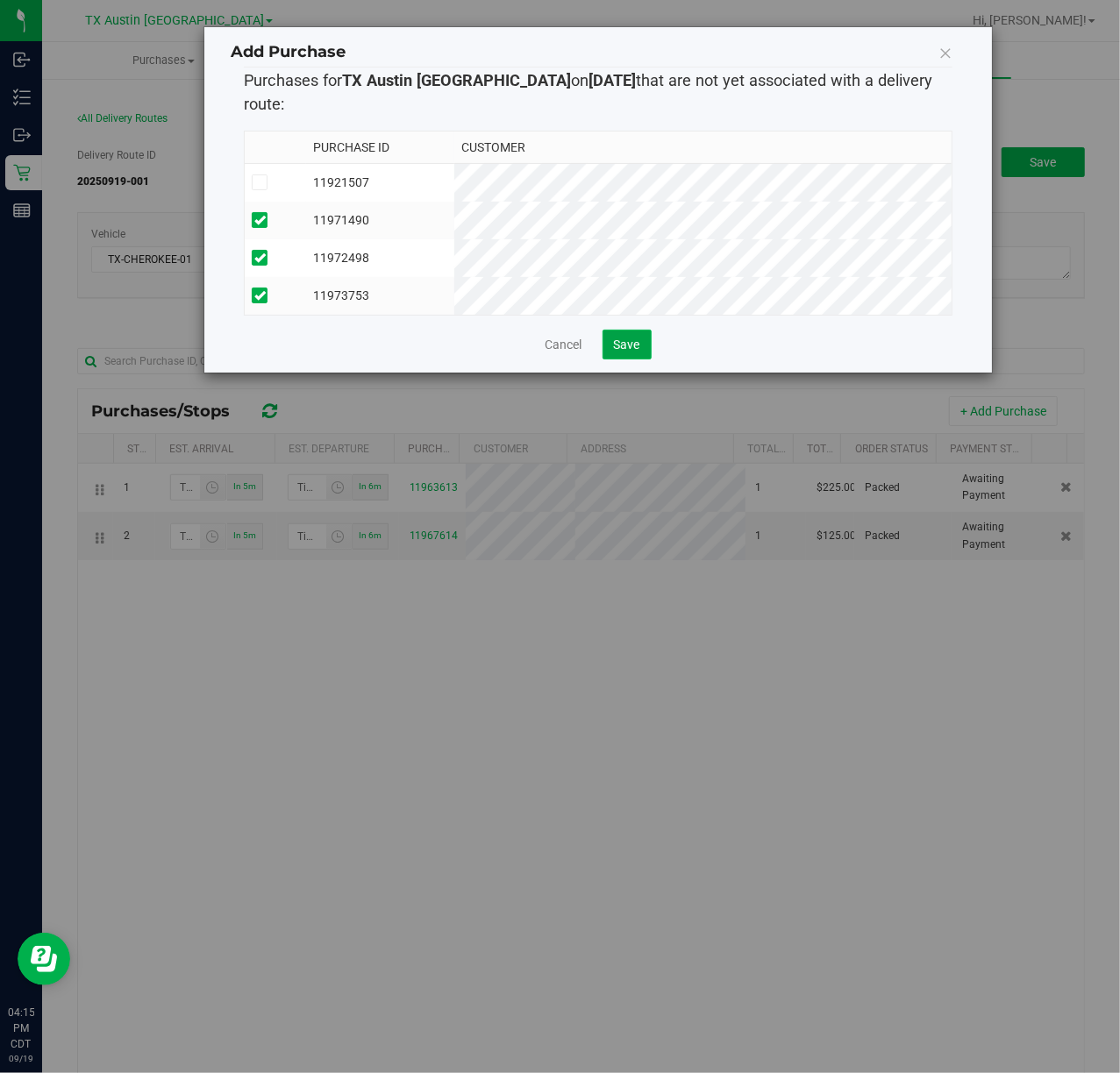
click at [632, 341] on span "Save" at bounding box center [627, 345] width 26 height 14
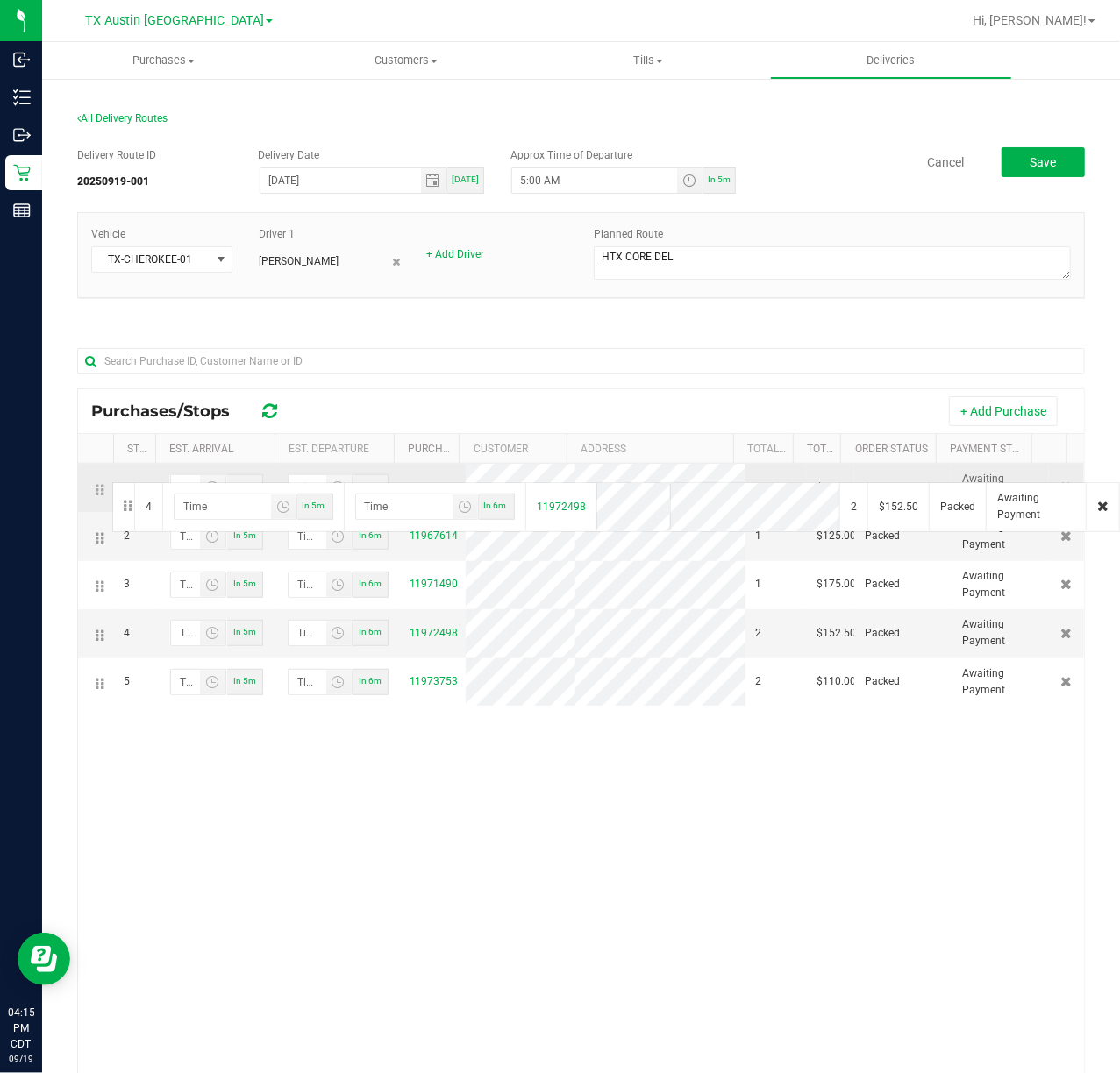
drag, startPoint x: 100, startPoint y: 642, endPoint x: 110, endPoint y: 473, distance: 169.3
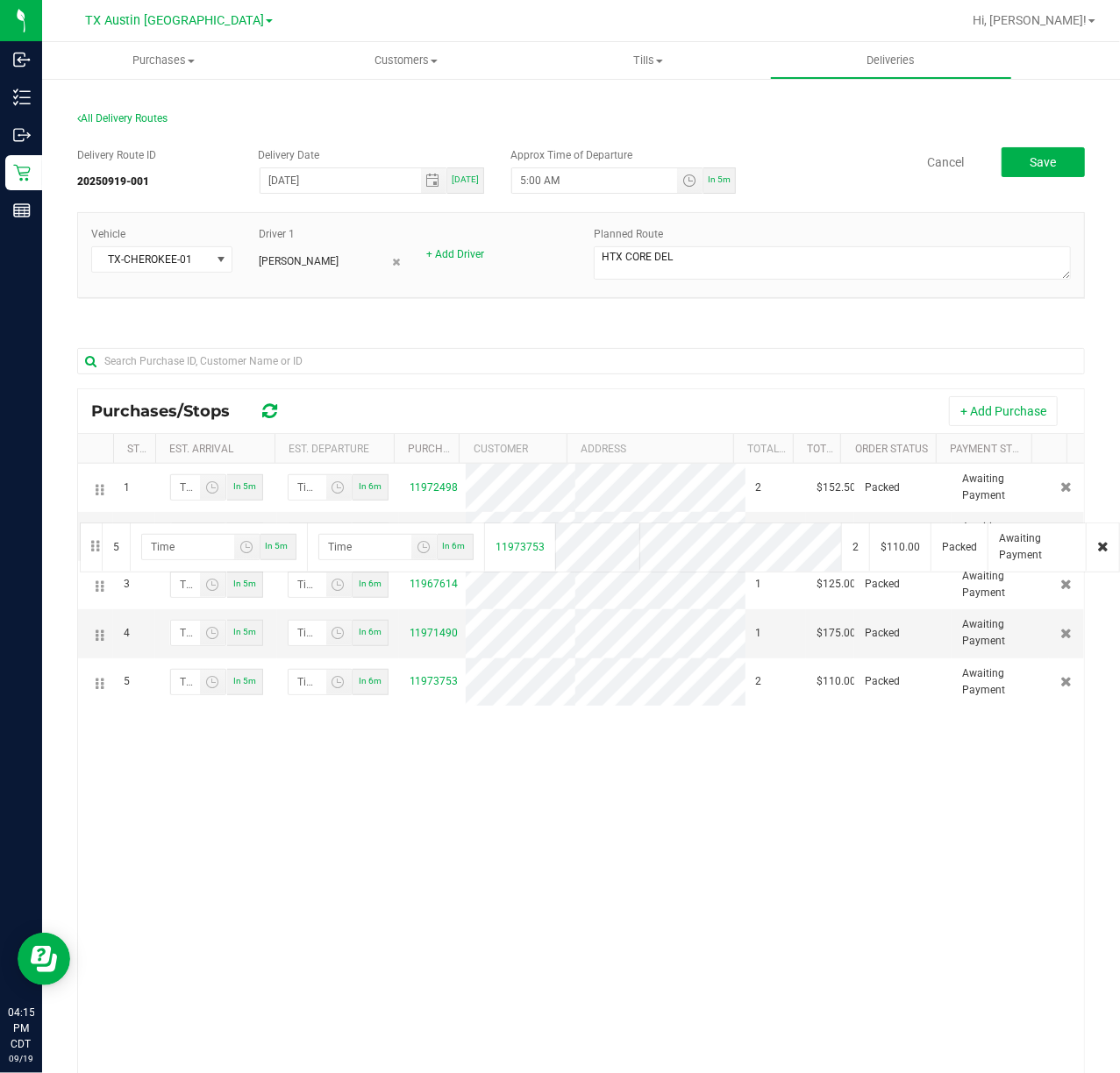
drag, startPoint x: 89, startPoint y: 679, endPoint x: 77, endPoint y: 521, distance: 158.5
click at [77, 521] on div "Purchases/Stops + Add Purchase Stop # Est. Arrival Est. Departure Purchase ID C…" at bounding box center [580, 786] width 1007 height 794
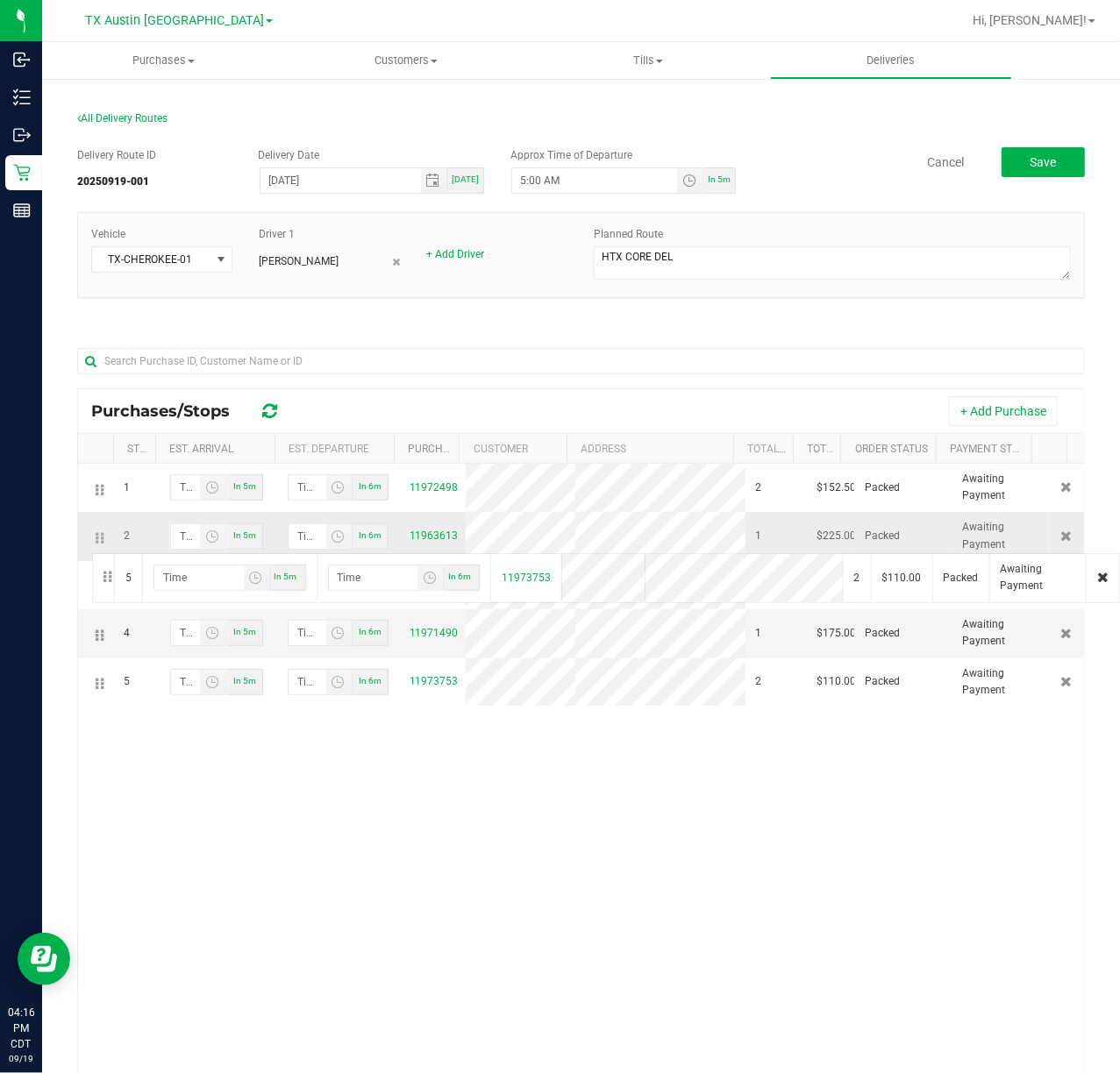
drag, startPoint x: 96, startPoint y: 693, endPoint x: 89, endPoint y: 552, distance: 141.2
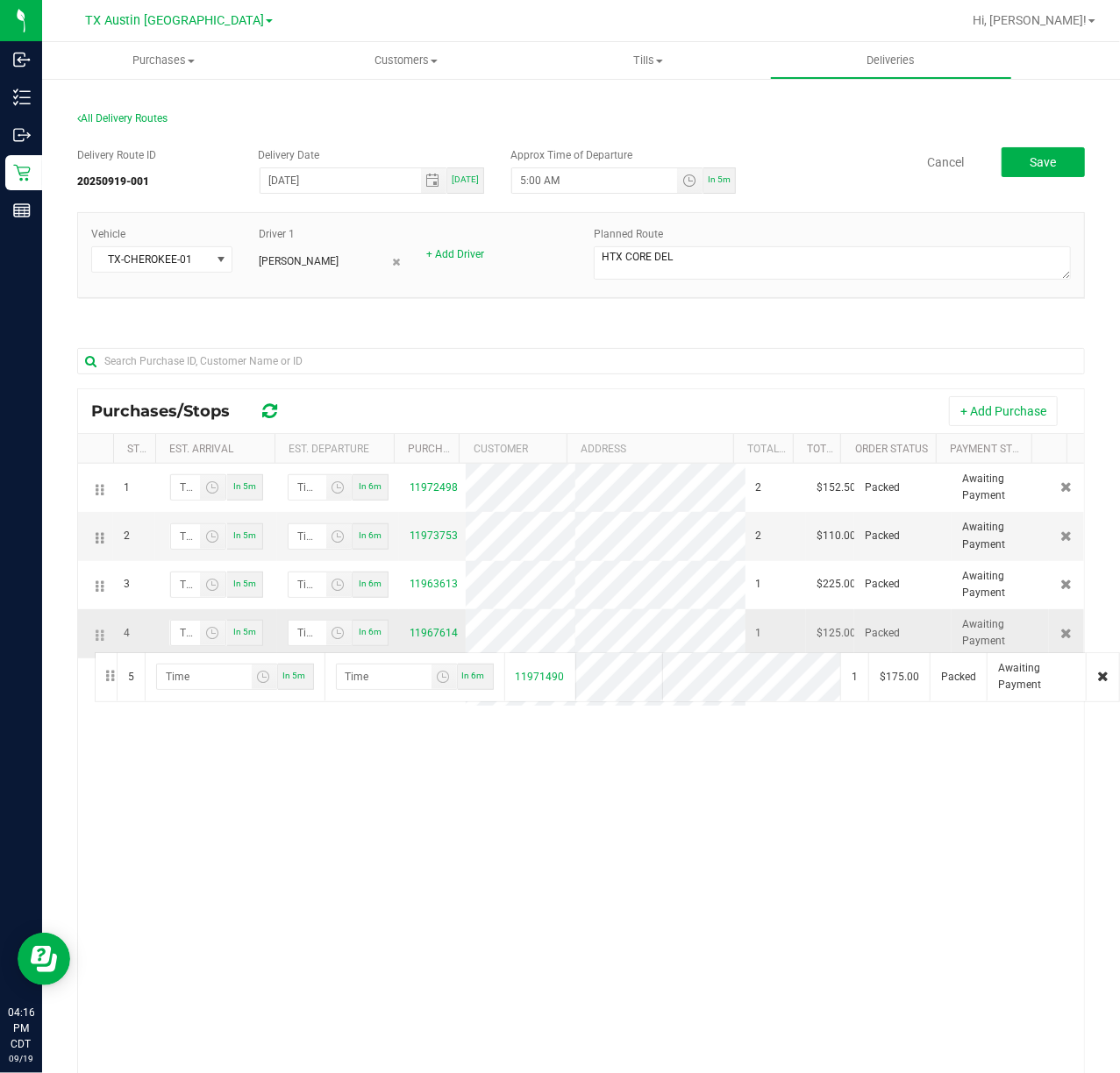
drag, startPoint x: 95, startPoint y: 687, endPoint x: 92, endPoint y: 651, distance: 36.1
click at [1046, 156] on button "Save" at bounding box center [1043, 162] width 84 height 30
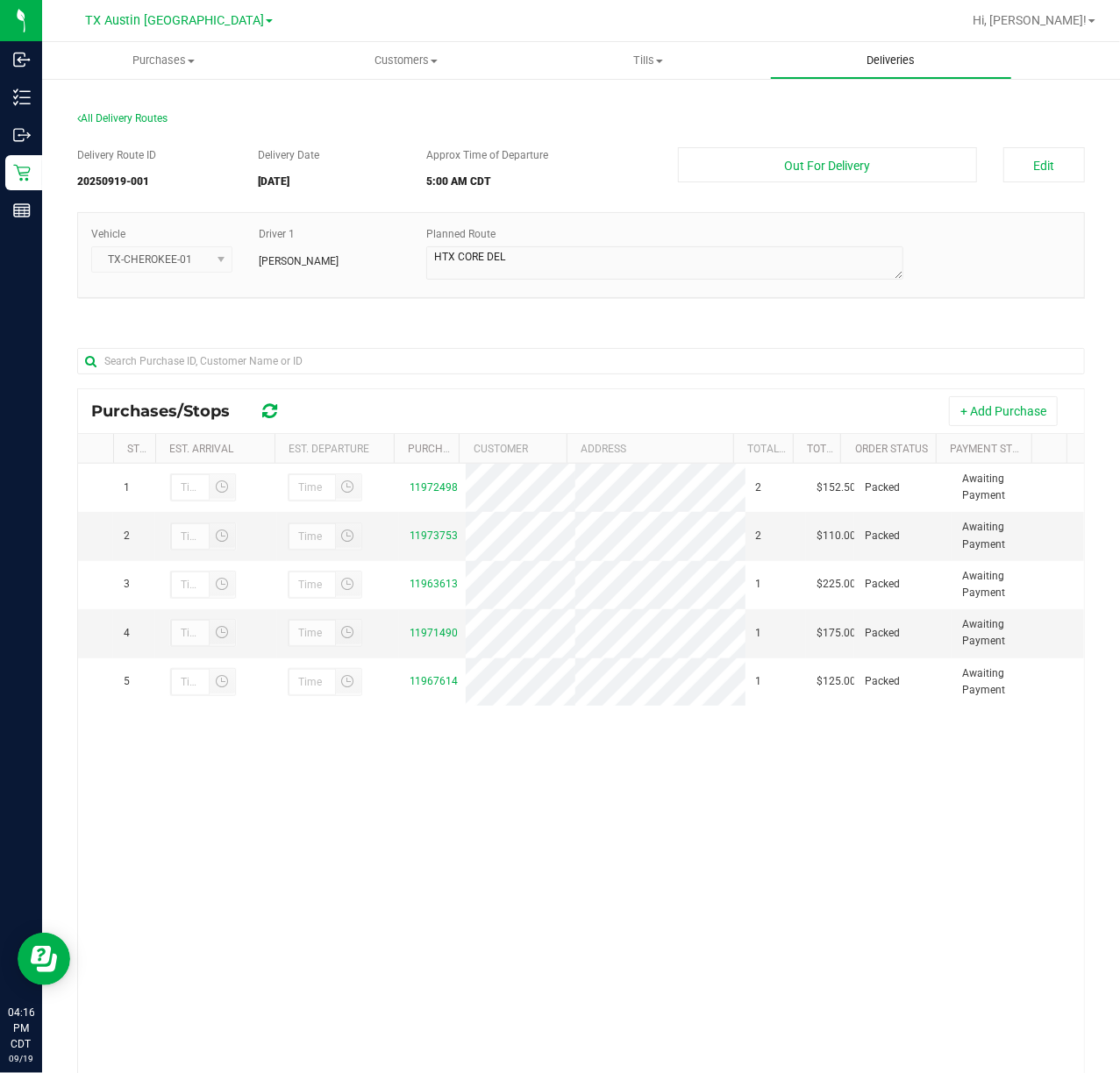
click at [929, 73] on uib-tab-heading "Deliveries" at bounding box center [891, 60] width 241 height 35
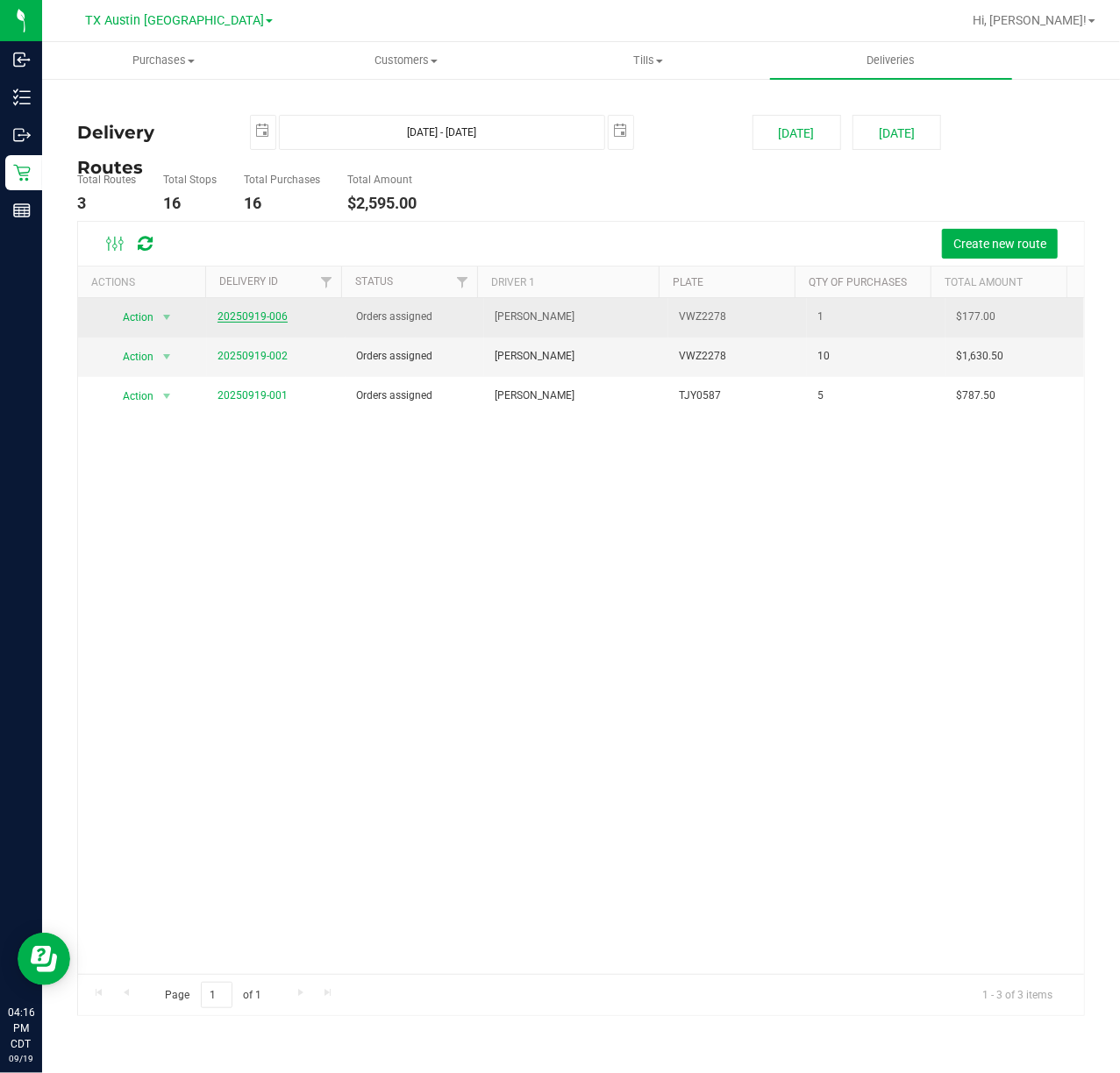
click at [233, 323] on link "20250919-006" at bounding box center [253, 316] width 70 height 12
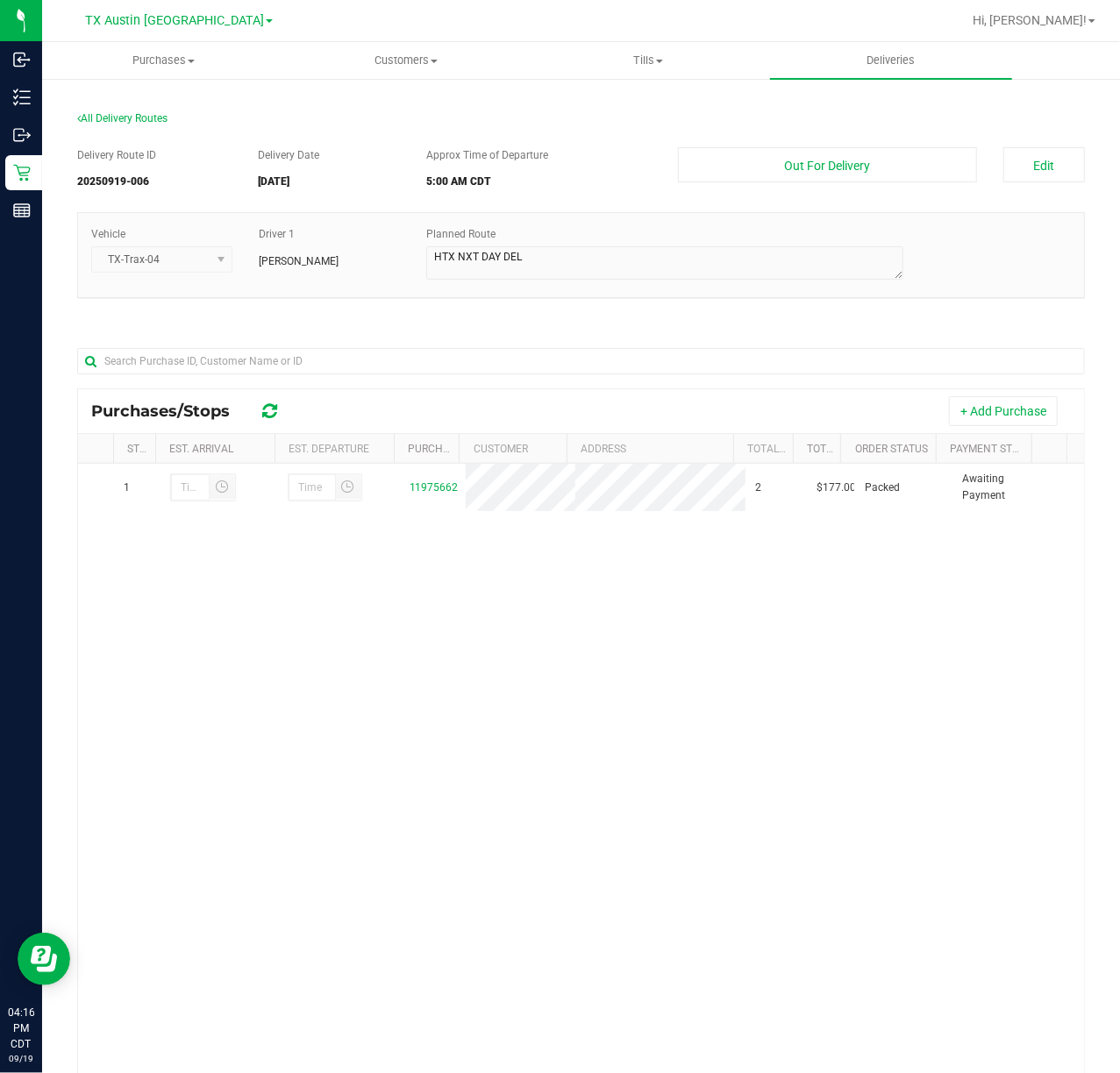
click at [997, 393] on div "Purchases/Stops + Add Purchase" at bounding box center [581, 411] width 1006 height 44
click at [991, 401] on button "+ Add Purchase" at bounding box center [1004, 411] width 109 height 30
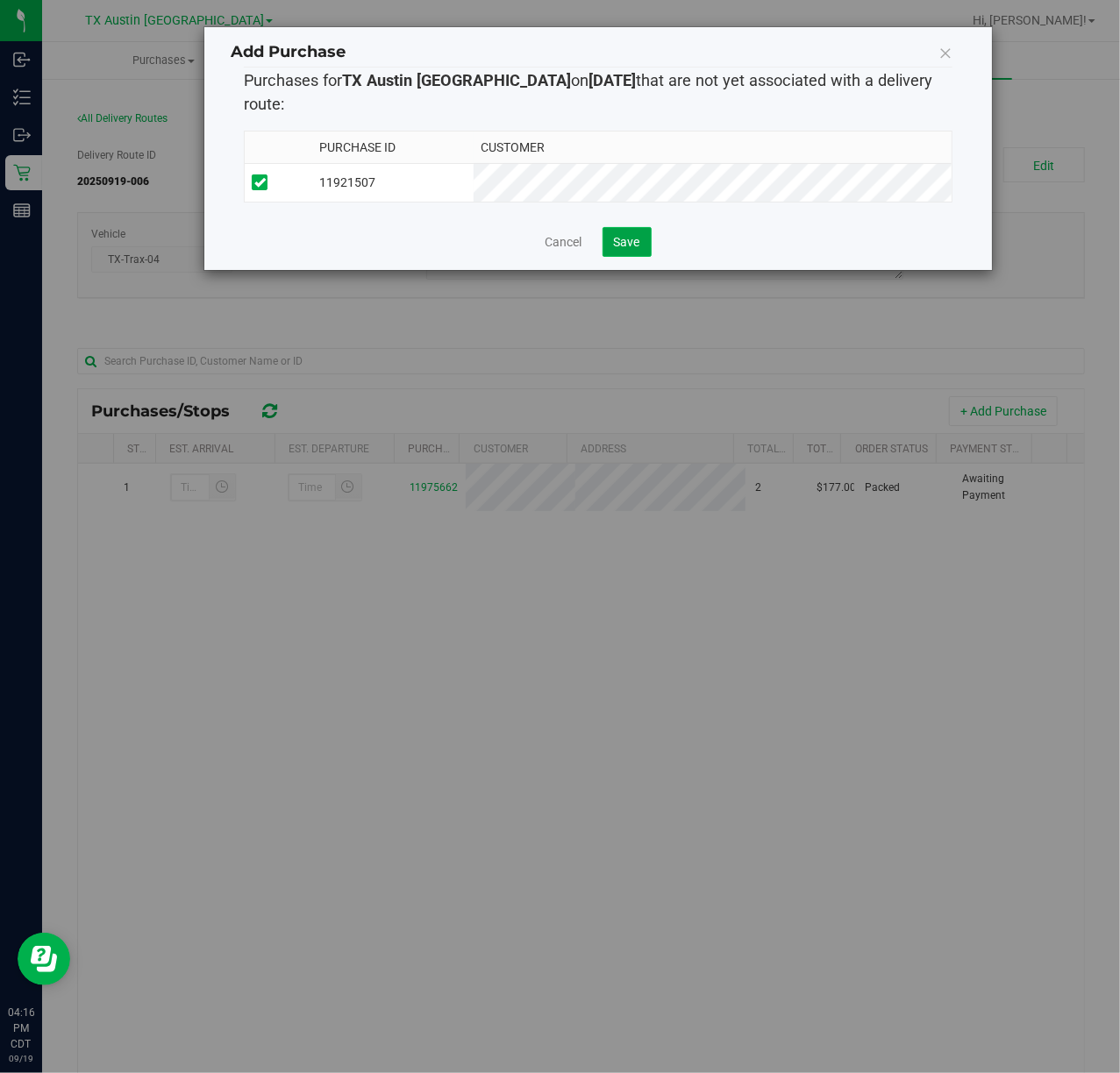
click at [630, 235] on span "Save" at bounding box center [627, 241] width 26 height 14
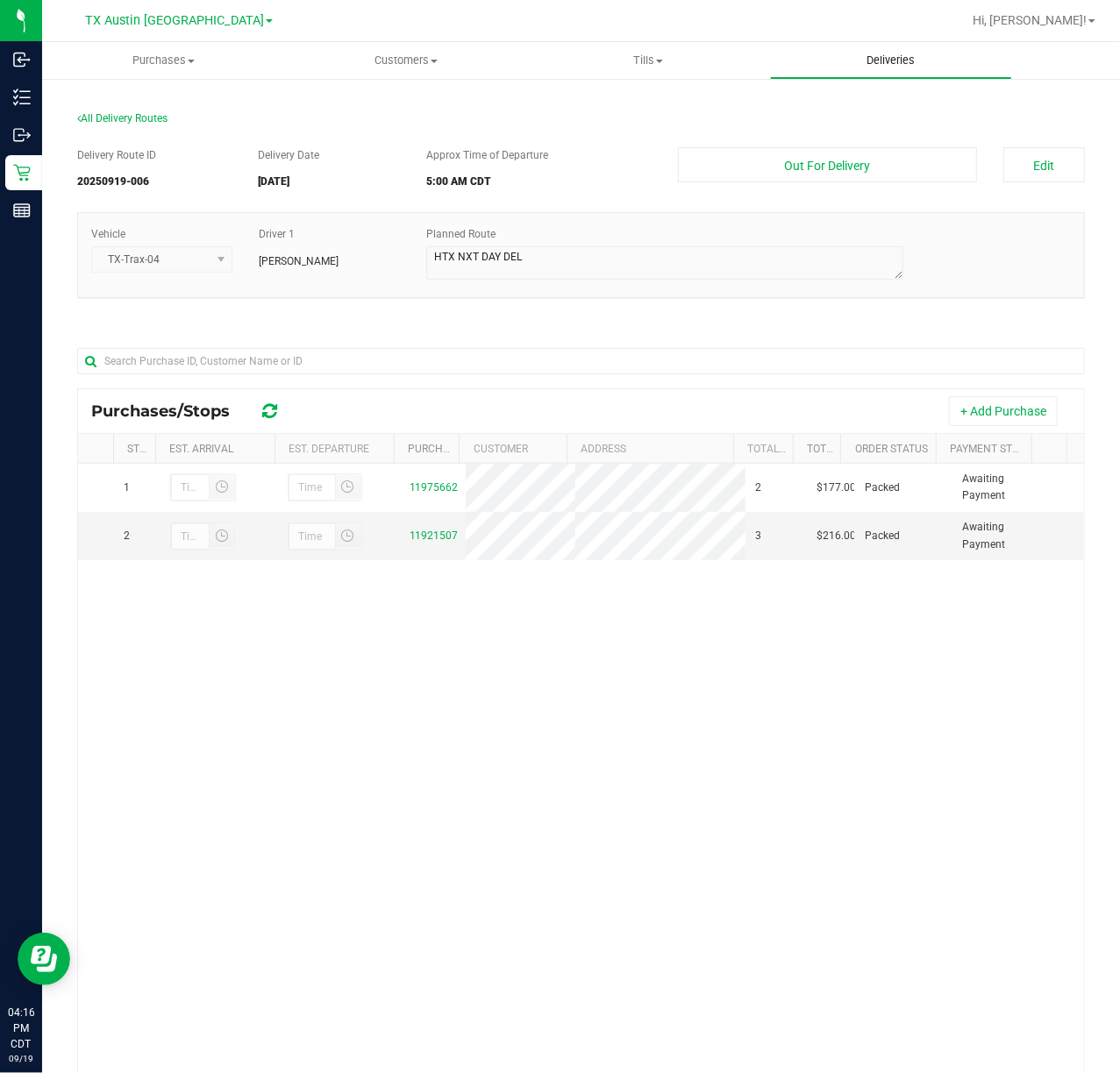
click at [901, 60] on span "Deliveries" at bounding box center [891, 60] width 96 height 16
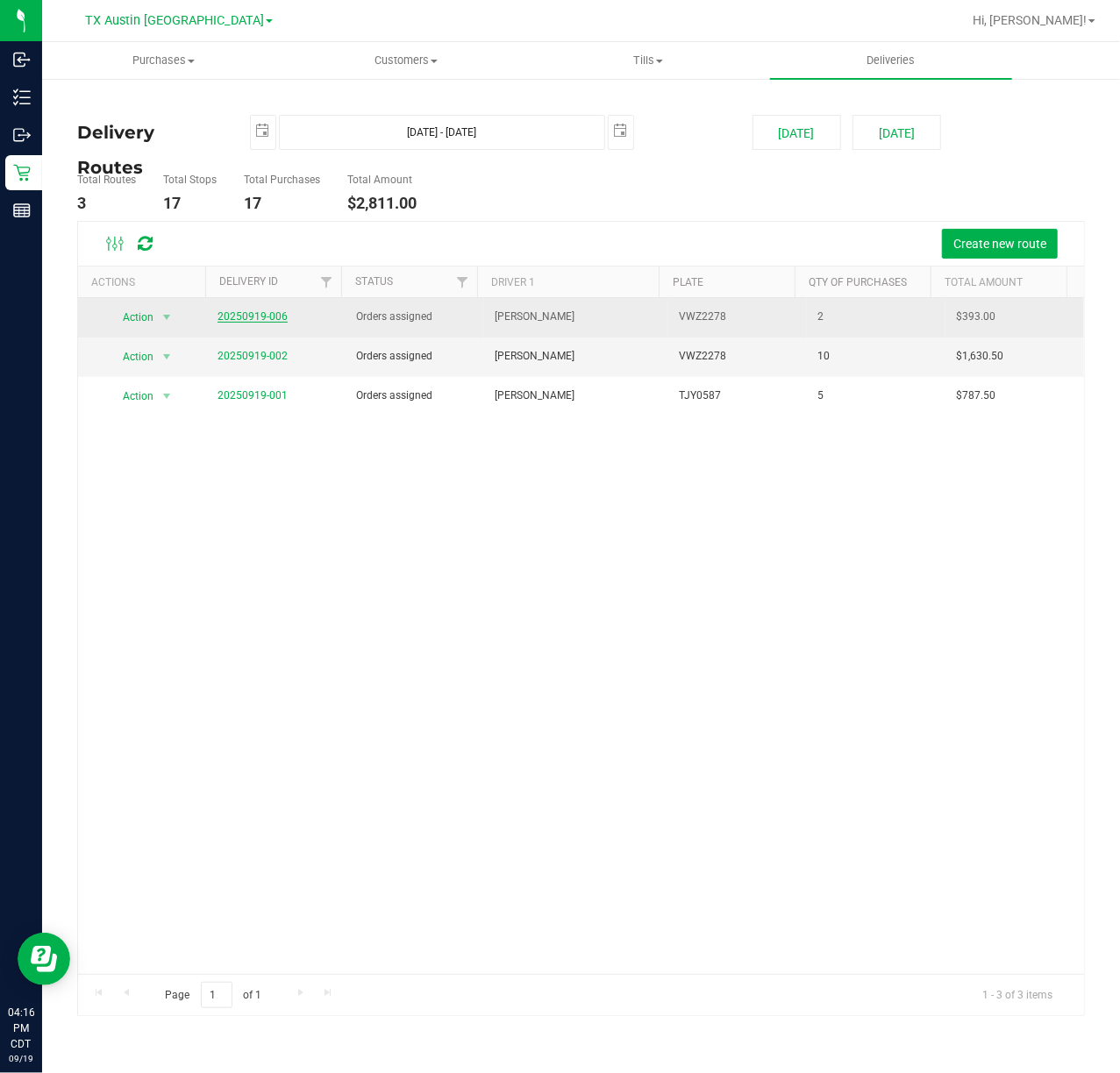
click at [254, 315] on link "20250919-006" at bounding box center [253, 316] width 70 height 12
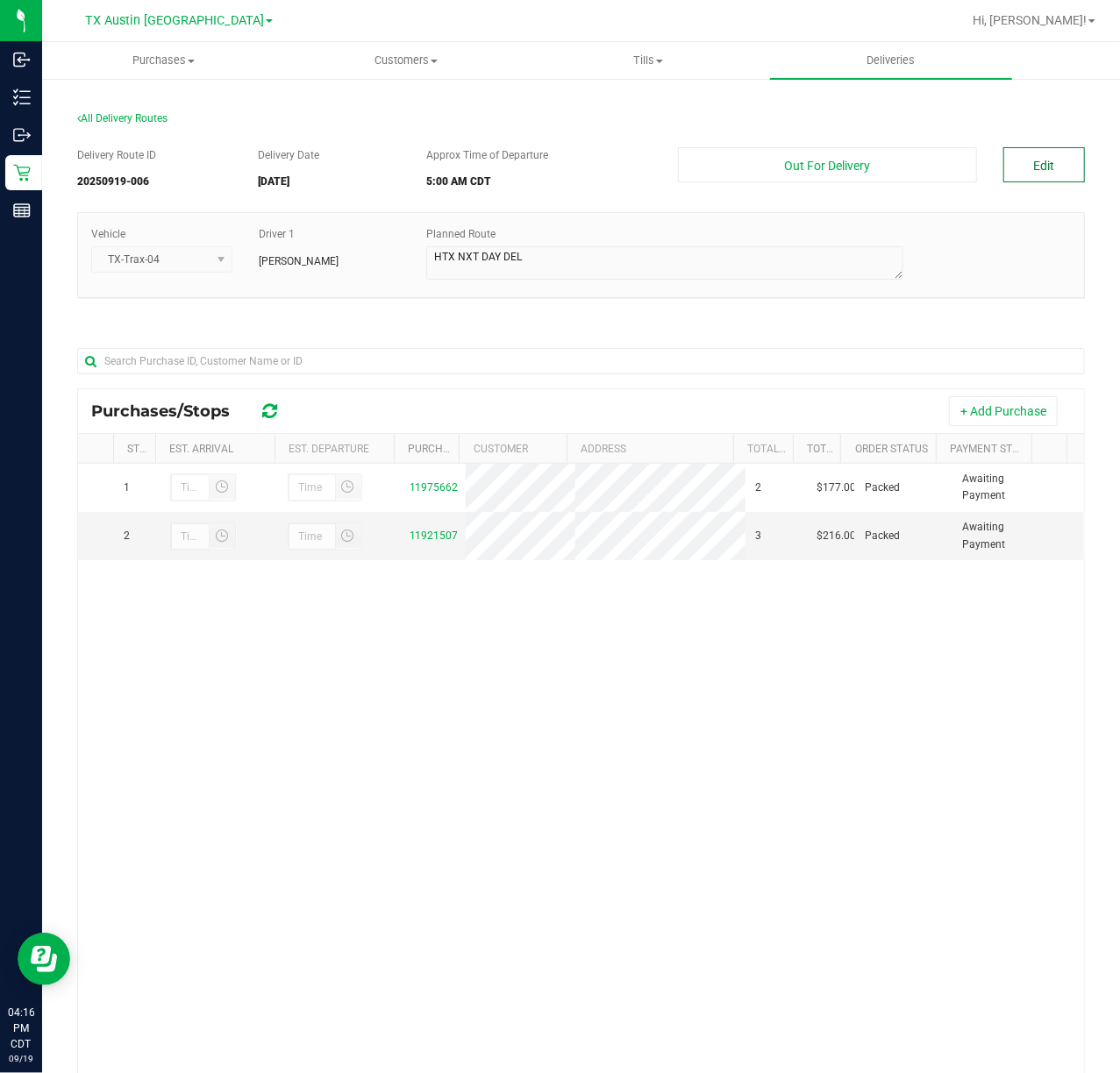
click at [1038, 174] on button "Edit" at bounding box center [1044, 164] width 82 height 35
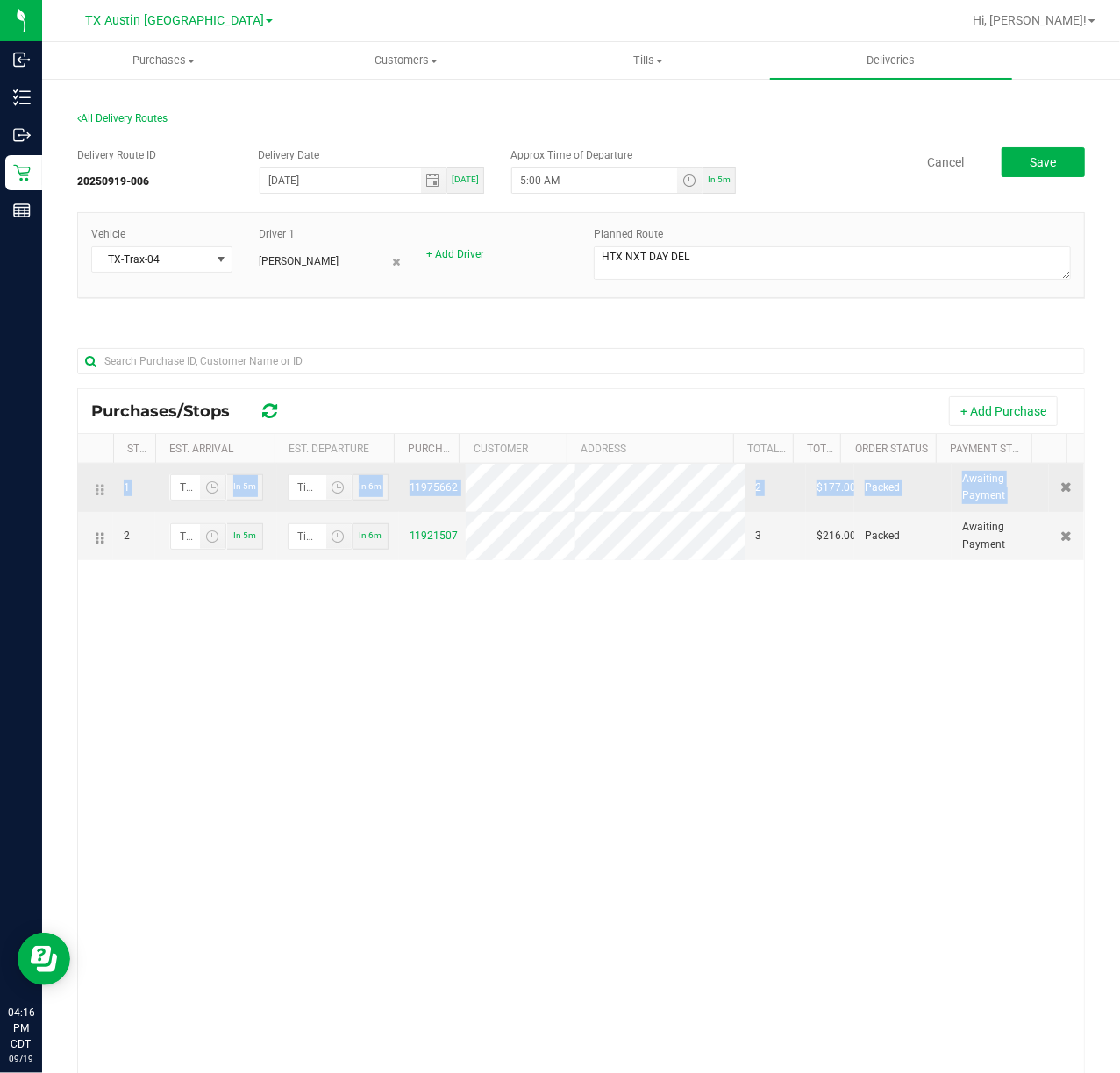
drag, startPoint x: 107, startPoint y: 542, endPoint x: 109, endPoint y: 498, distance: 44.0
click at [109, 498] on tbody "1 In 5m In 6m 11975662 2 $177.00 Packed Awaiting Payment 2 In 5m In 6m 11921507…" at bounding box center [581, 512] width 1006 height 97
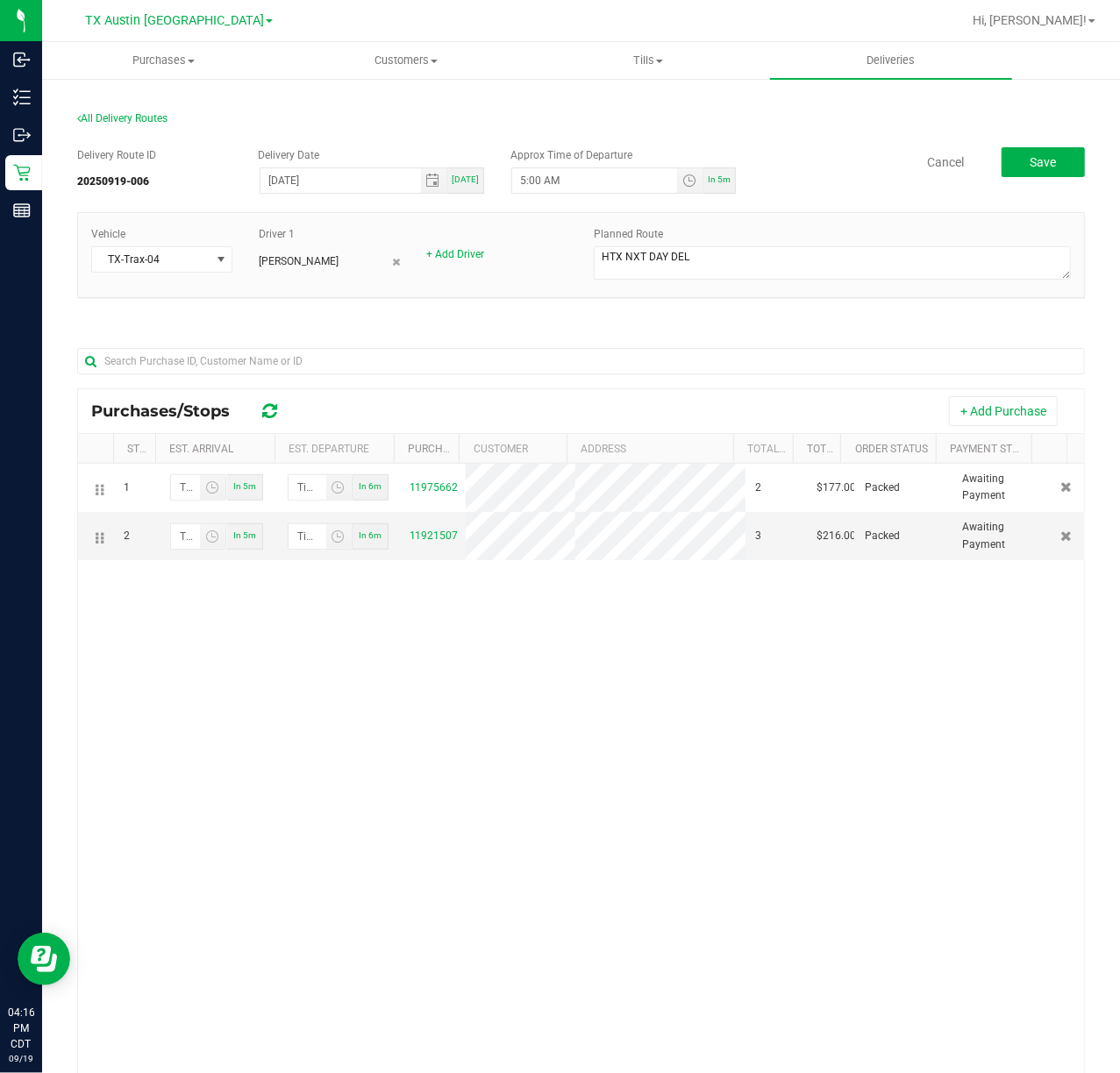
click at [105, 601] on div "1 In 5m In 6m 11975662 2 $177.00 Packed Awaiting Payment 2 In 5m In 6m 11921507…" at bounding box center [581, 802] width 1006 height 676
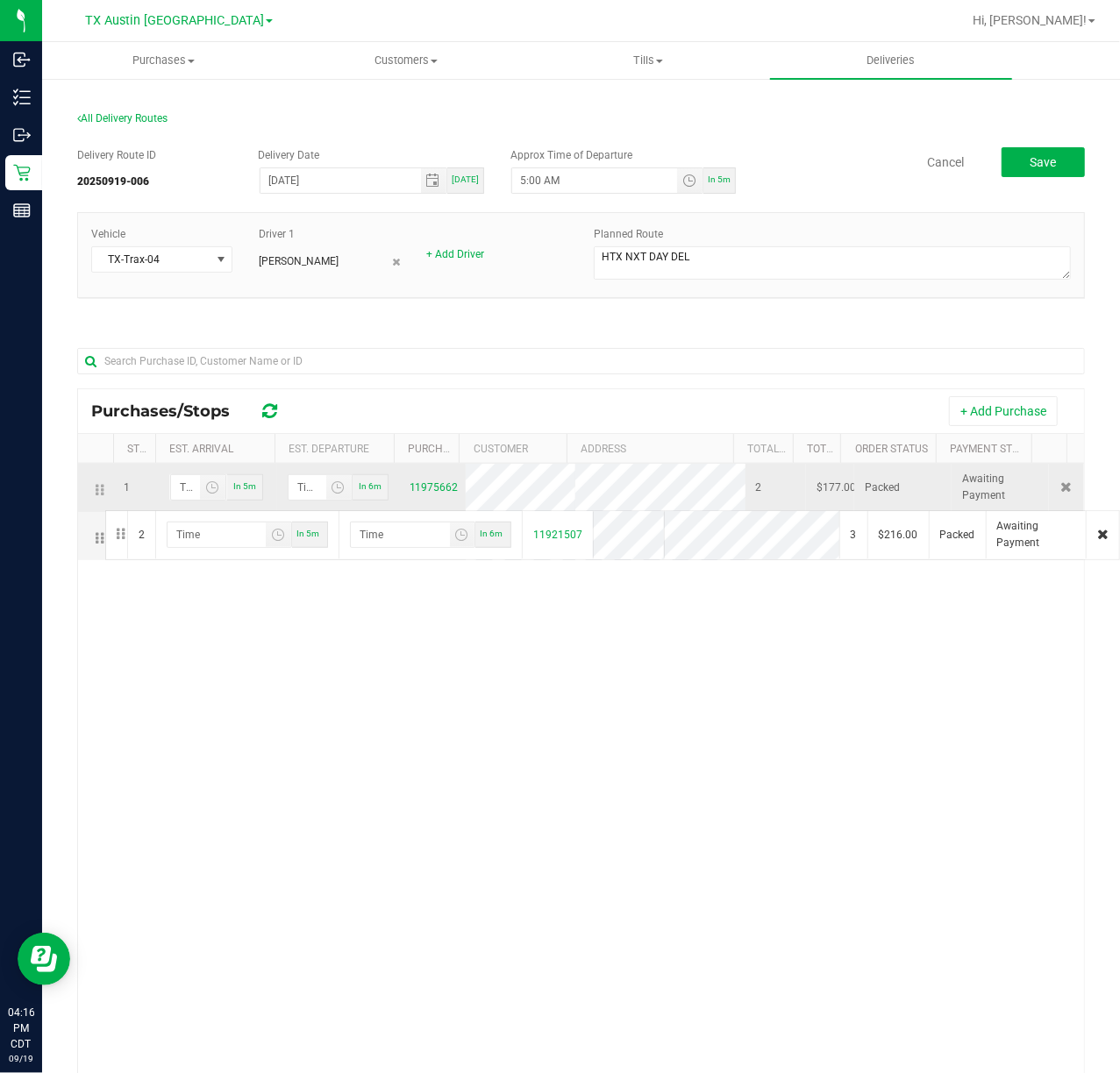
drag, startPoint x: 100, startPoint y: 538, endPoint x: 102, endPoint y: 509, distance: 29.1
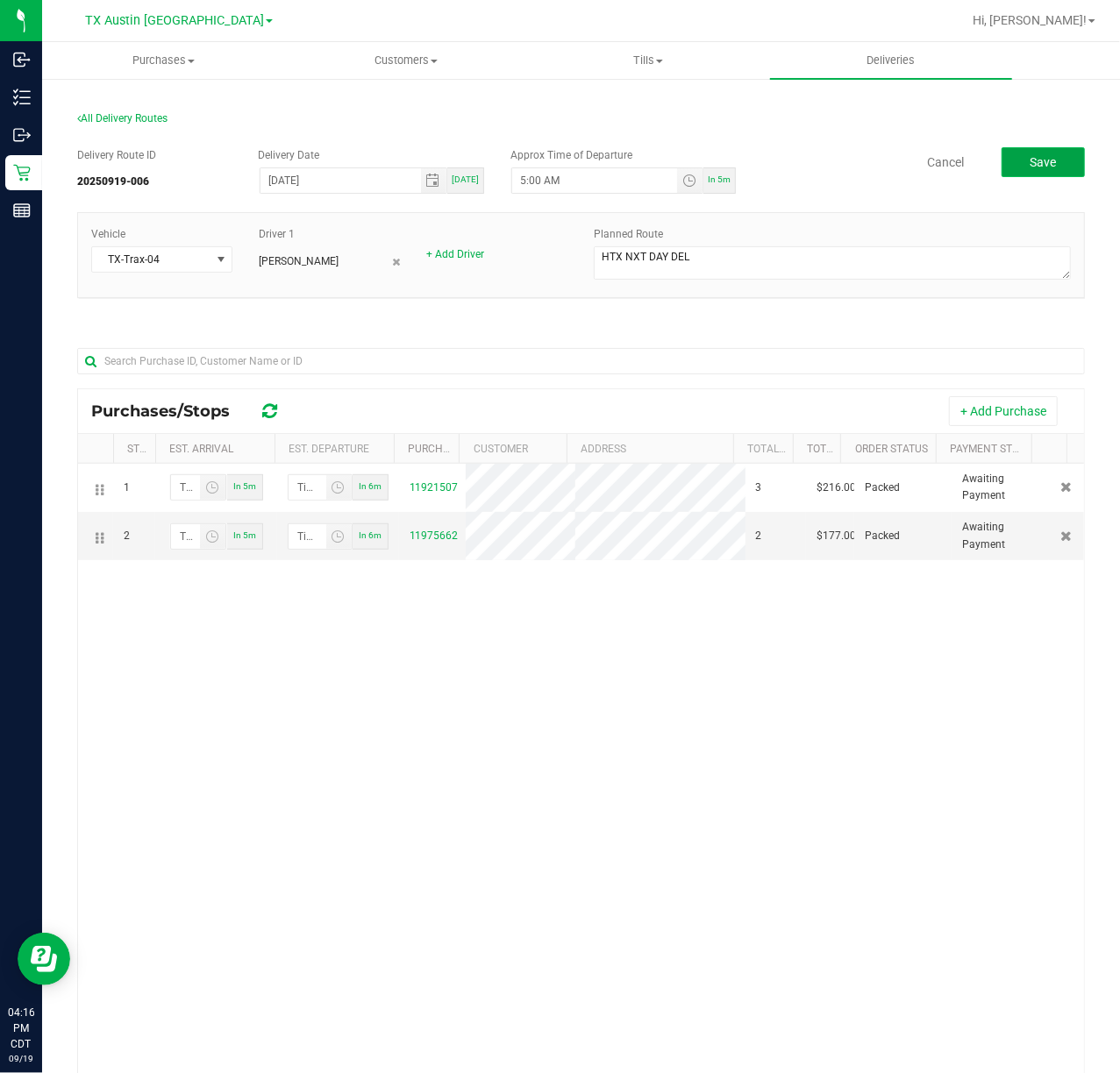
click at [1021, 174] on button "Save" at bounding box center [1043, 162] width 84 height 30
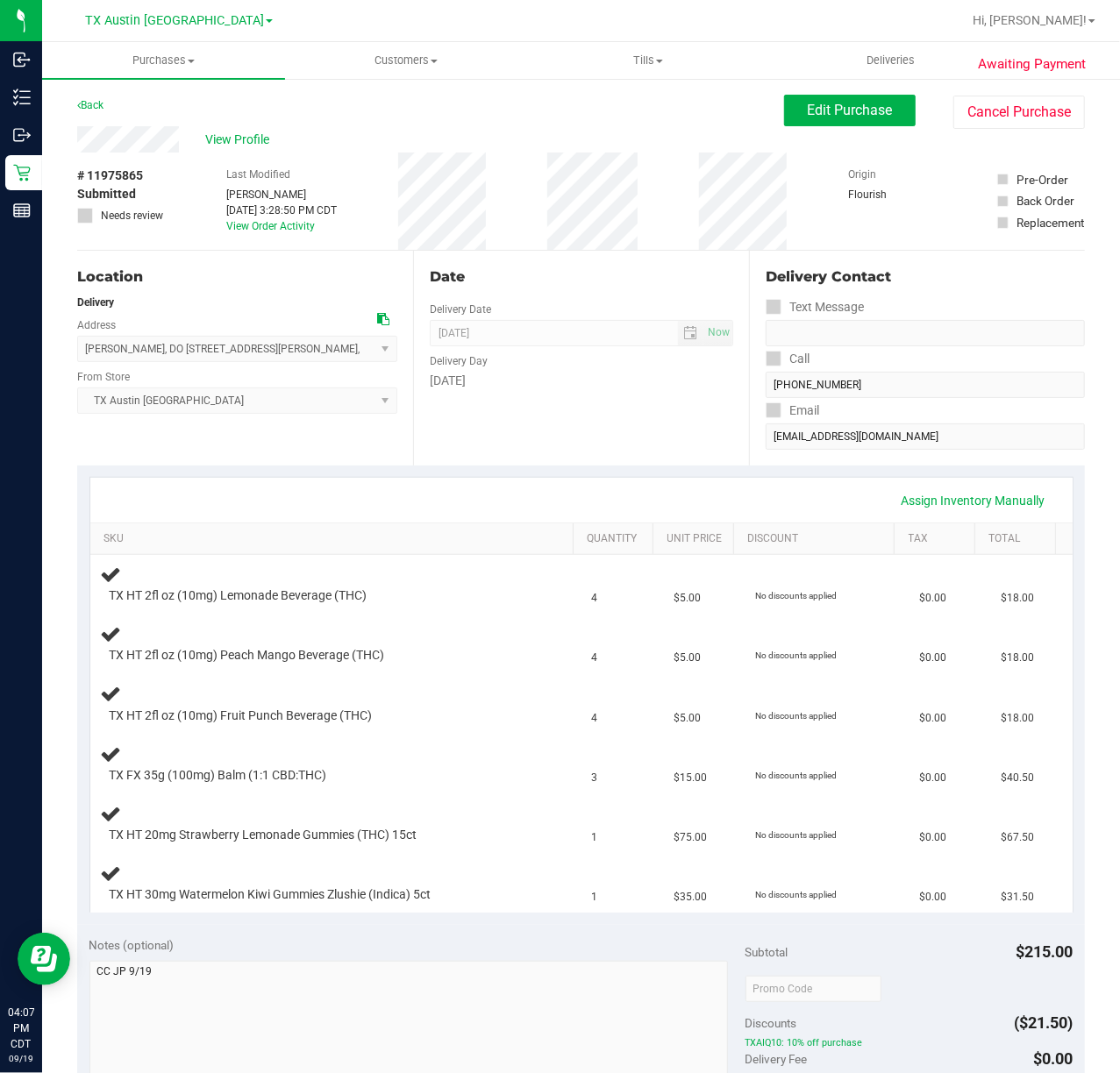
click at [584, 451] on div "Date Delivery Date 09/20/2025 Now 09/20/2025 07:00 AM Now Delivery Day Saturday" at bounding box center [581, 358] width 336 height 215
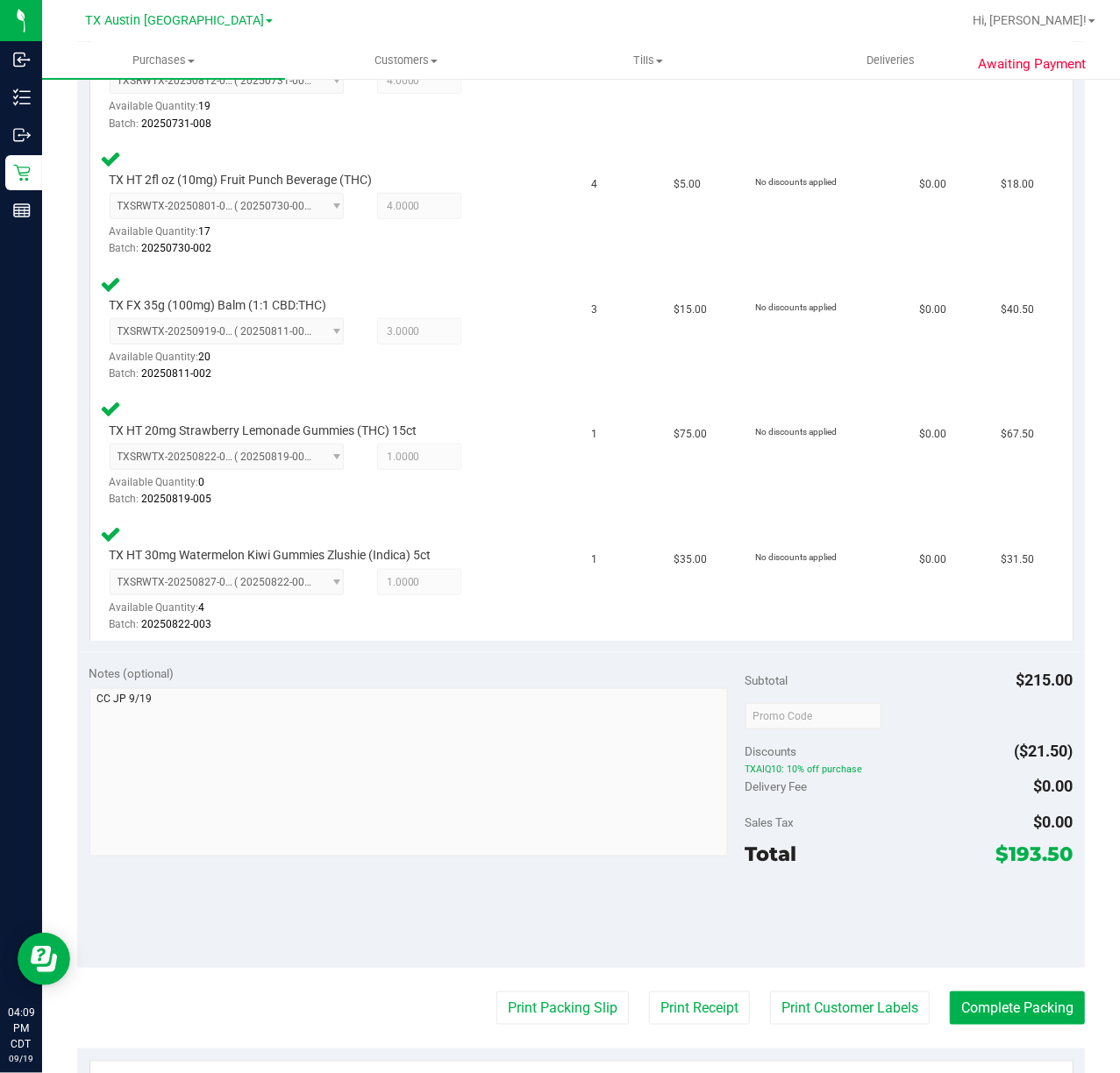
scroll to position [701, 0]
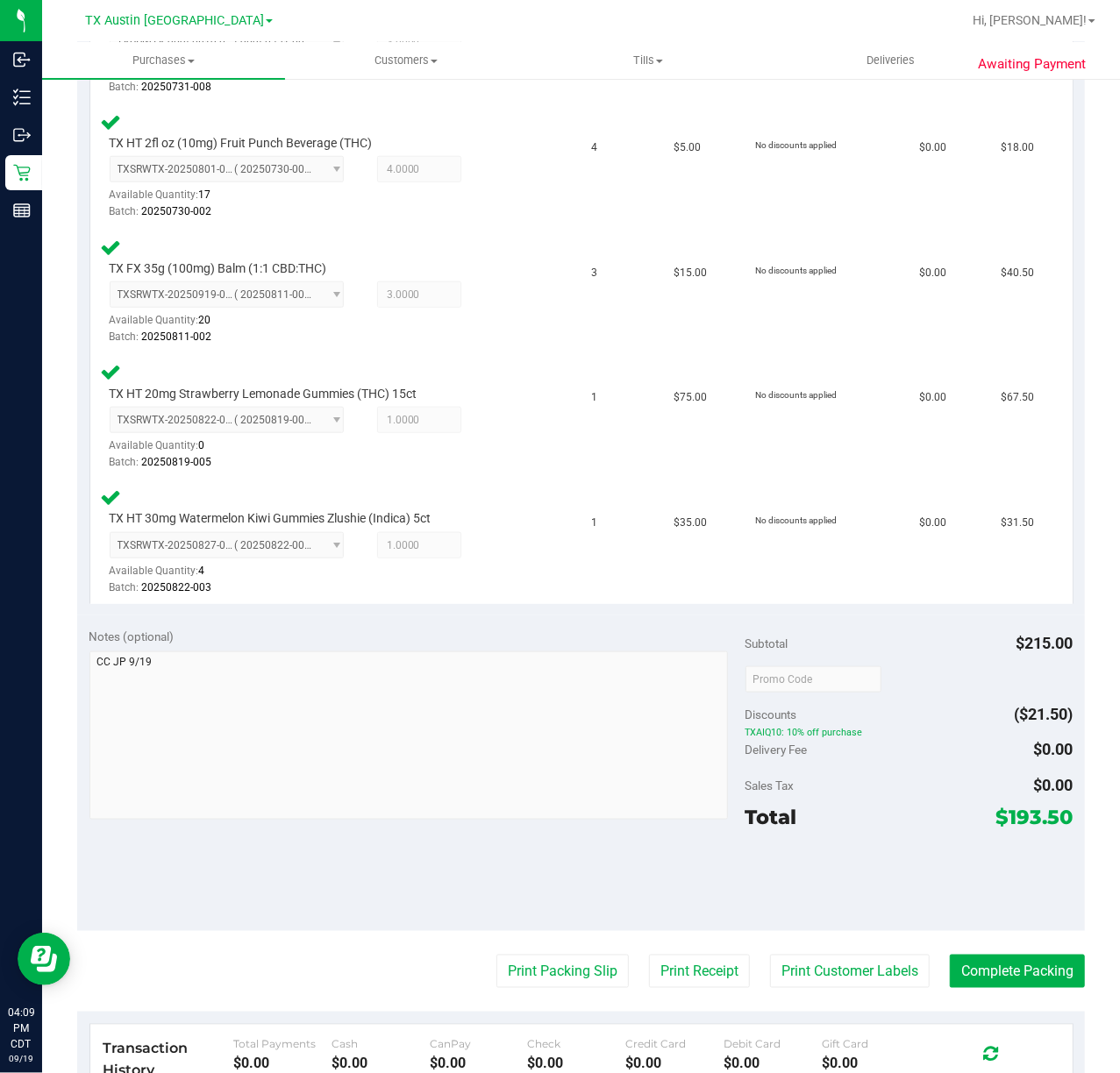
click at [783, 993] on purchase-details "Back Edit Purchase Cancel Purchase View Profile # 11975865 Submitted Needs revi…" at bounding box center [580, 374] width 1007 height 1960
click at [786, 968] on button "Print Customer Labels" at bounding box center [850, 971] width 160 height 33
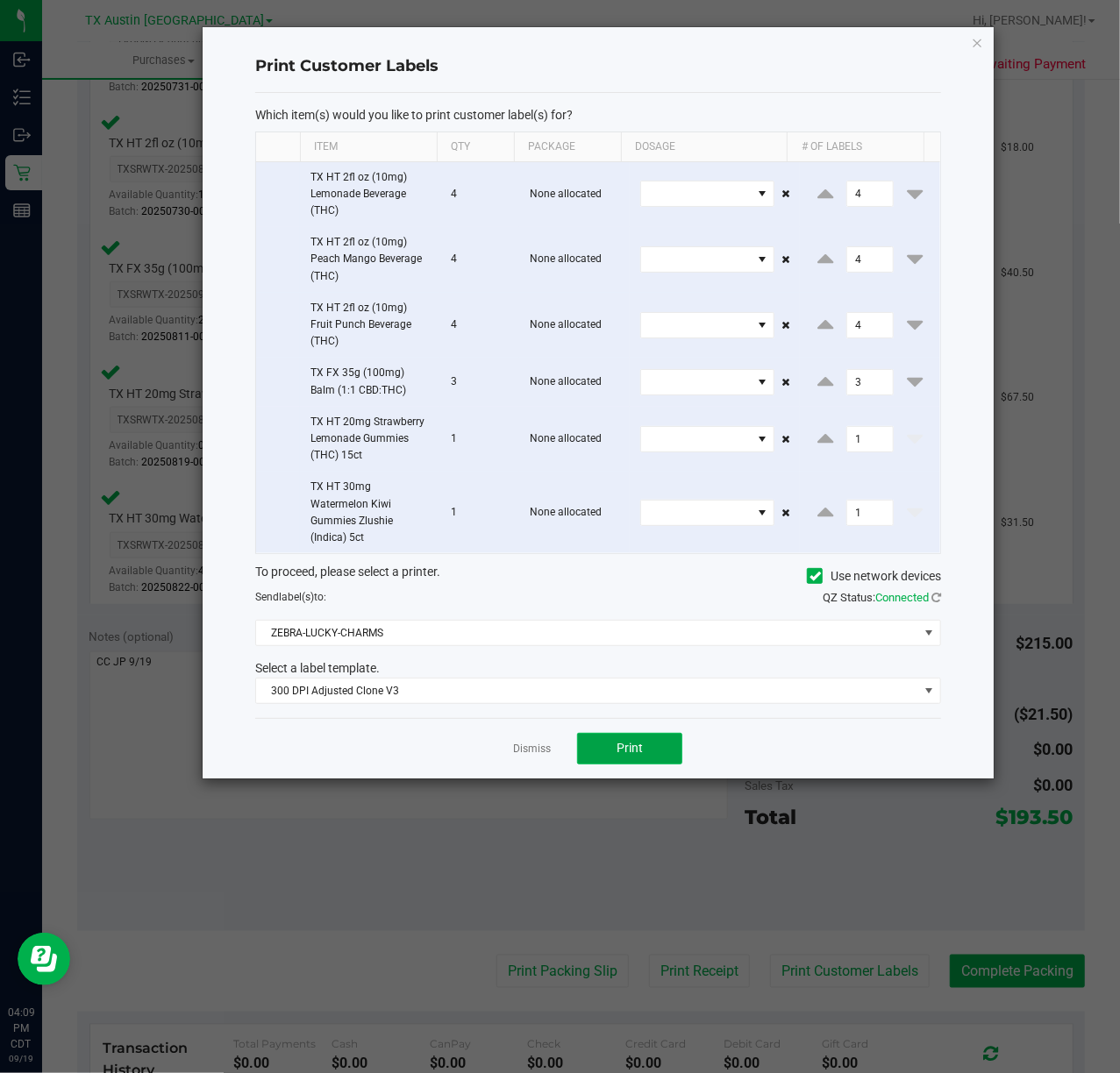
click at [612, 754] on button "Print" at bounding box center [630, 749] width 105 height 32
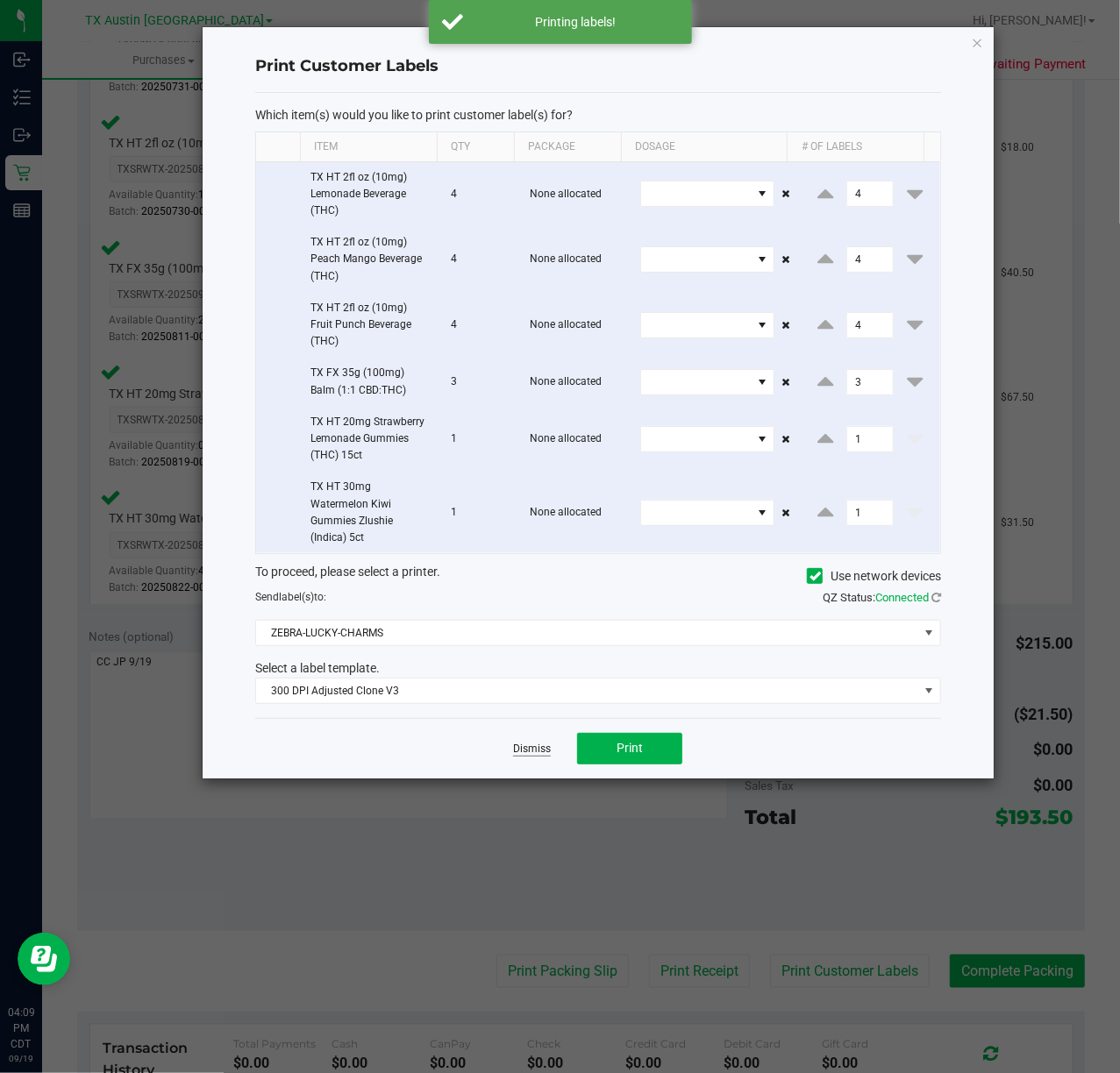
click at [534, 756] on link "Dismiss" at bounding box center [532, 749] width 38 height 15
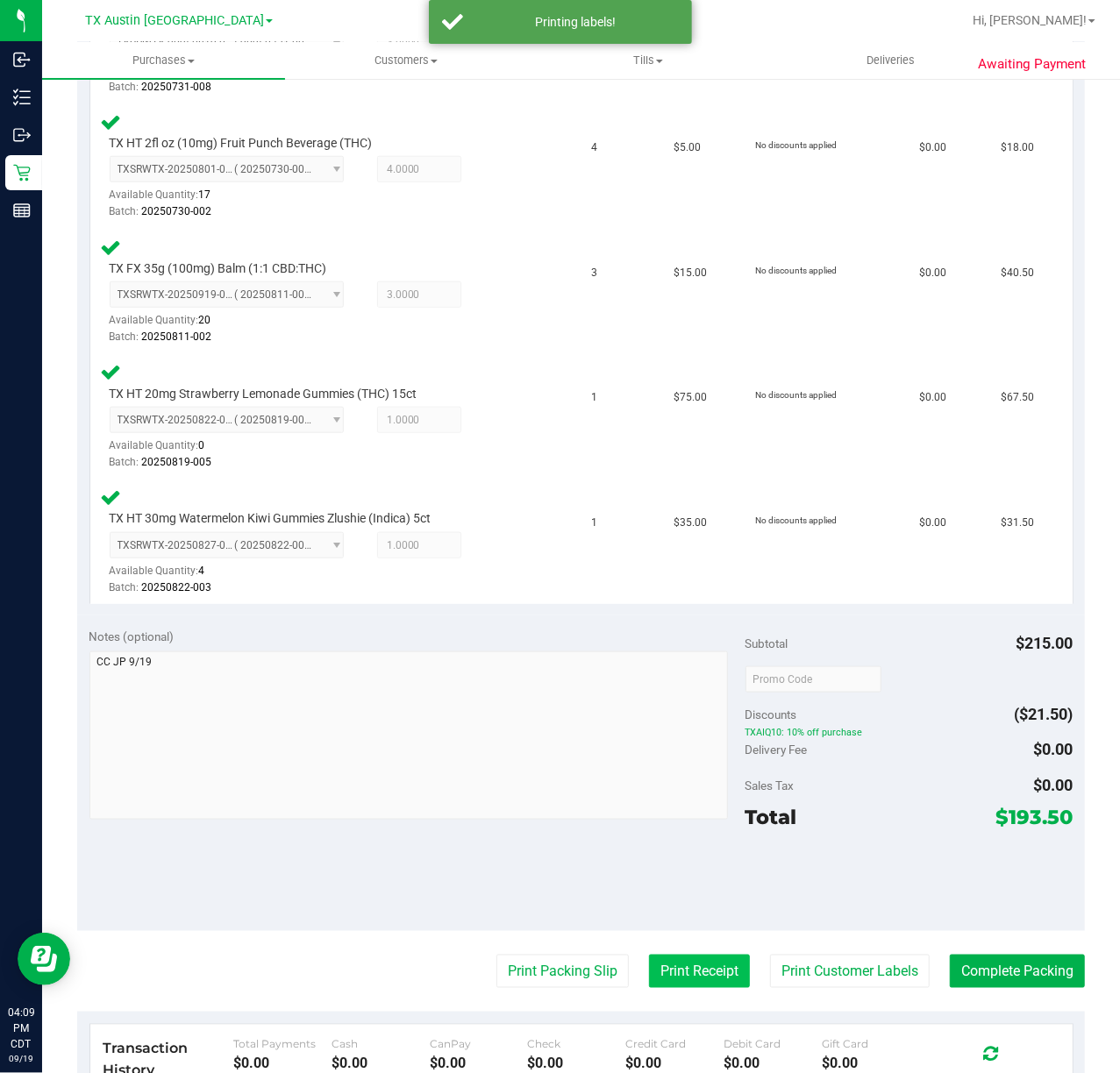
click at [673, 969] on button "Print Receipt" at bounding box center [698, 971] width 100 height 33
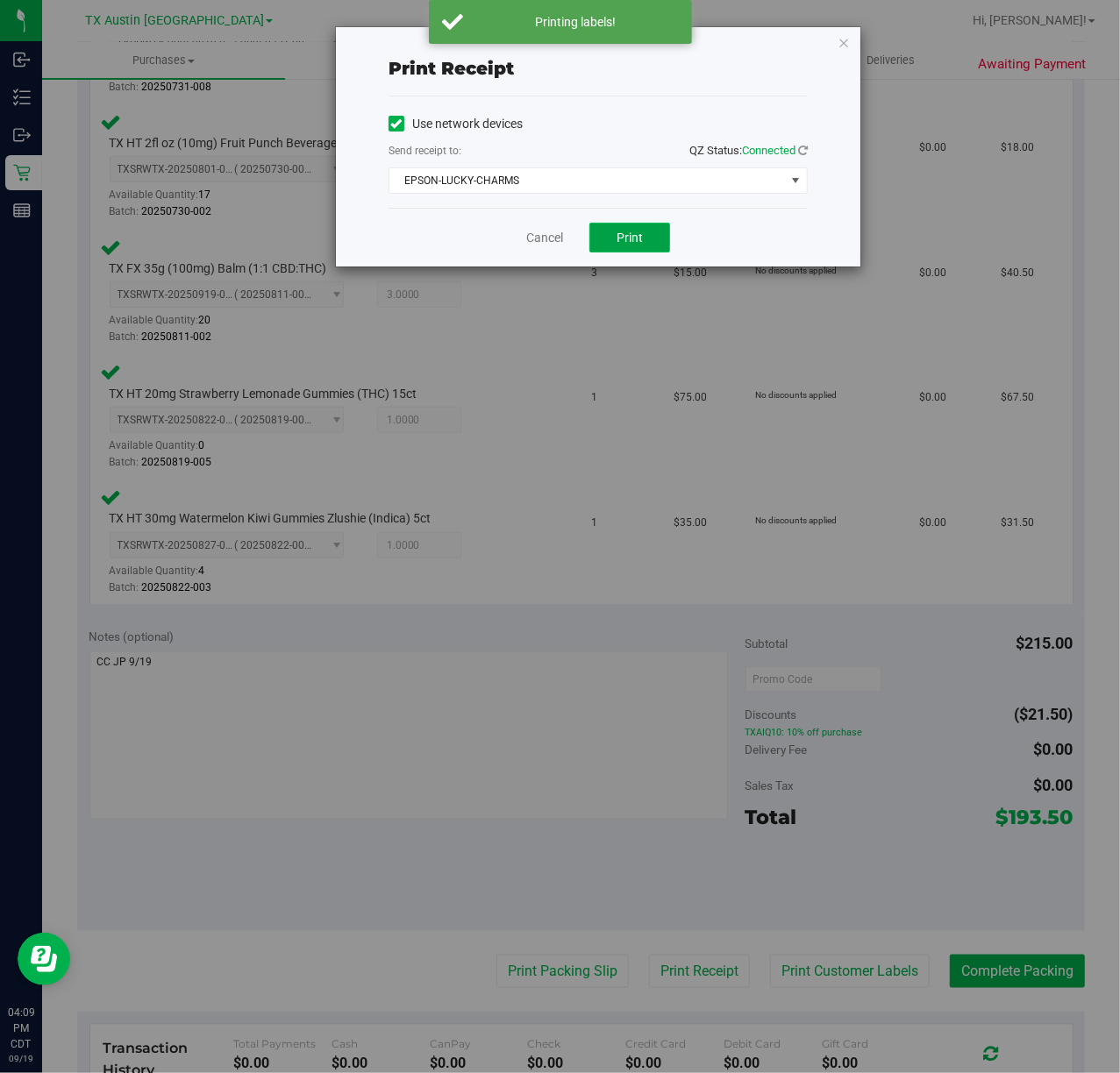
click at [621, 236] on span "Print" at bounding box center [630, 238] width 26 height 14
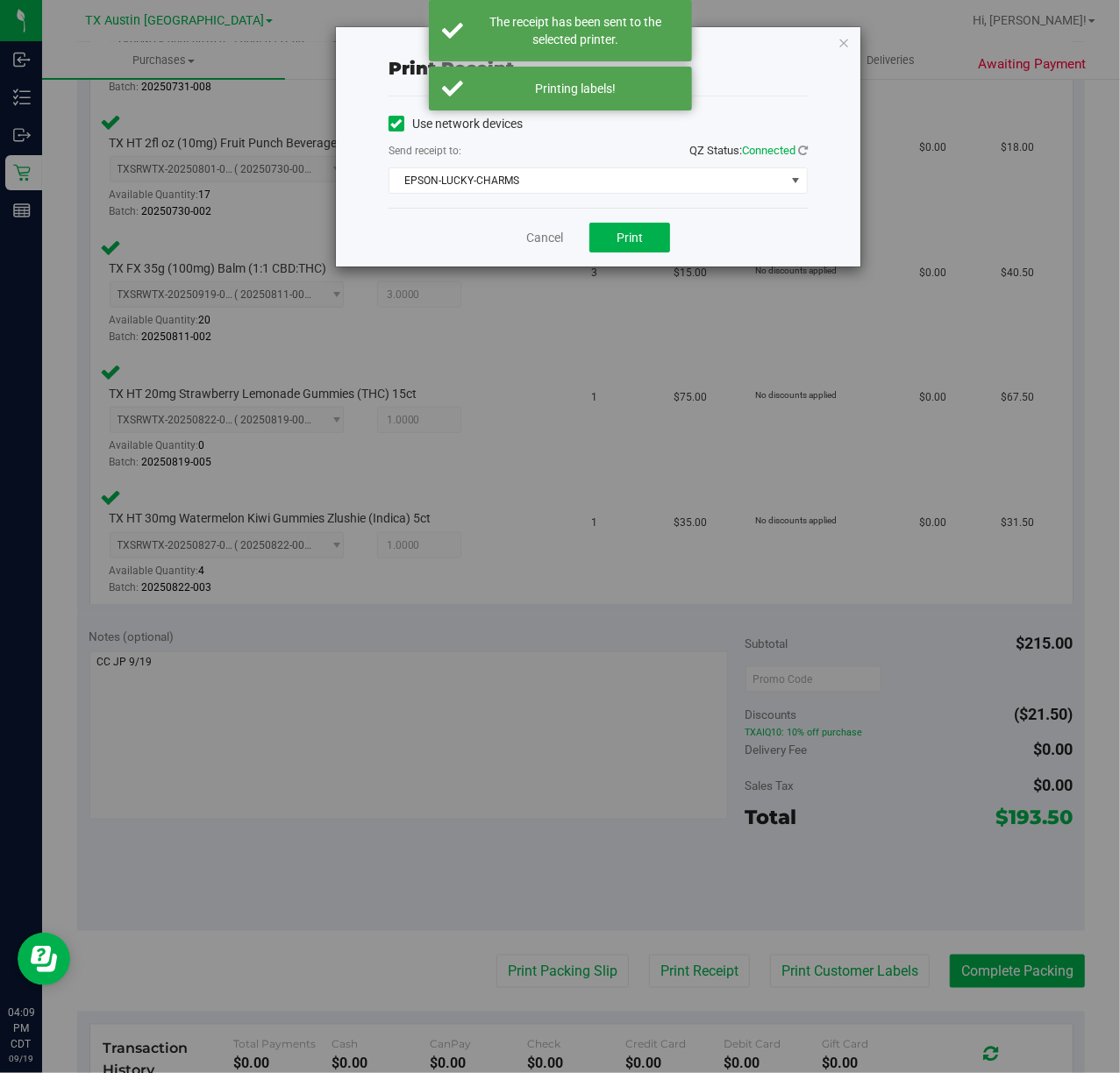
click at [523, 235] on div "Cancel Print" at bounding box center [598, 237] width 420 height 59
click at [556, 238] on link "Cancel" at bounding box center [545, 238] width 37 height 19
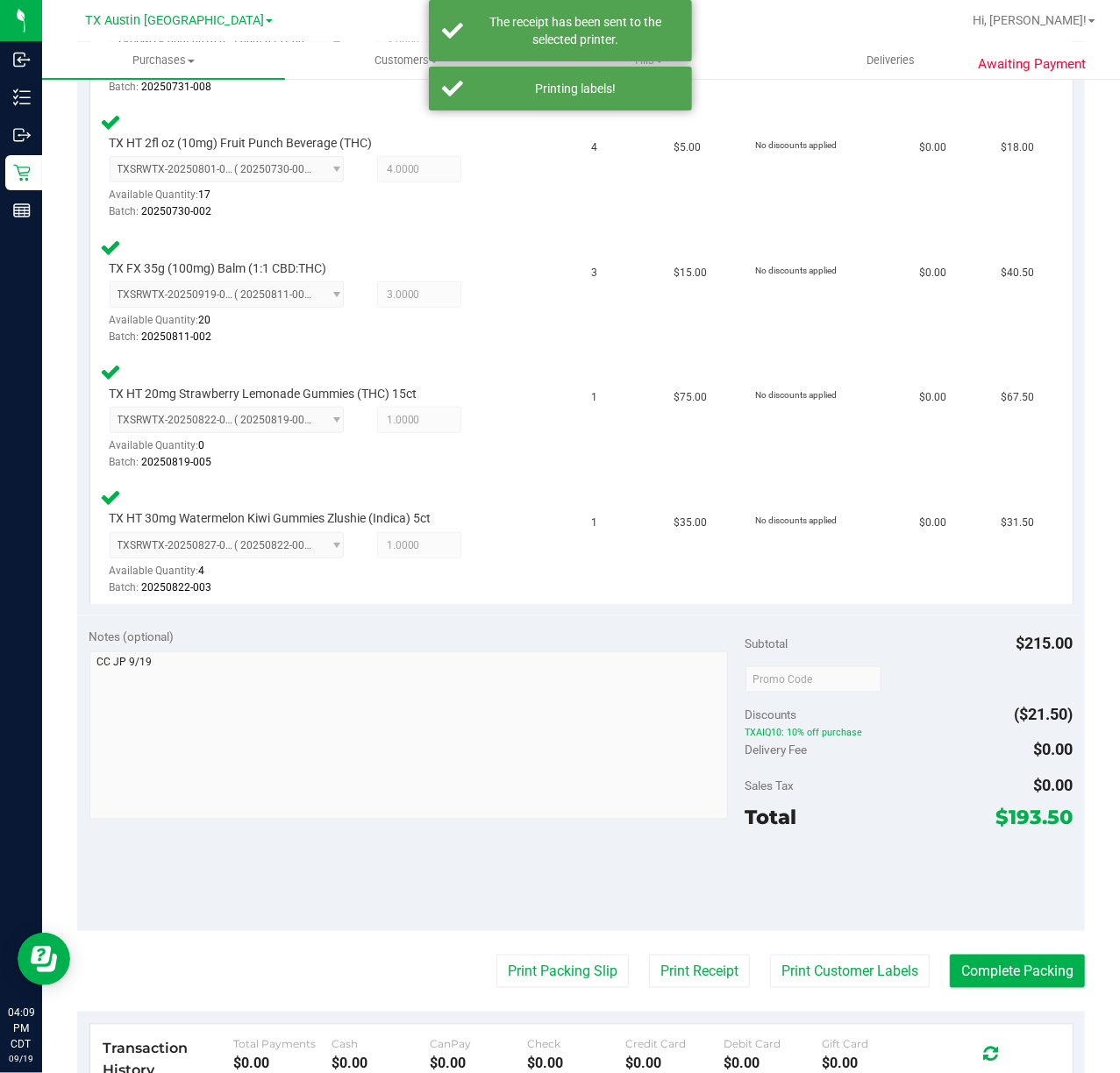
drag, startPoint x: 529, startPoint y: 959, endPoint x: 593, endPoint y: 607, distance: 357.8
click at [529, 952] on purchase-details "Back Edit Purchase Cancel Purchase View Profile # 11975865 Submitted Needs revi…" at bounding box center [580, 374] width 1007 height 1960
click at [540, 955] on button "Print Packing Slip" at bounding box center [562, 971] width 132 height 33
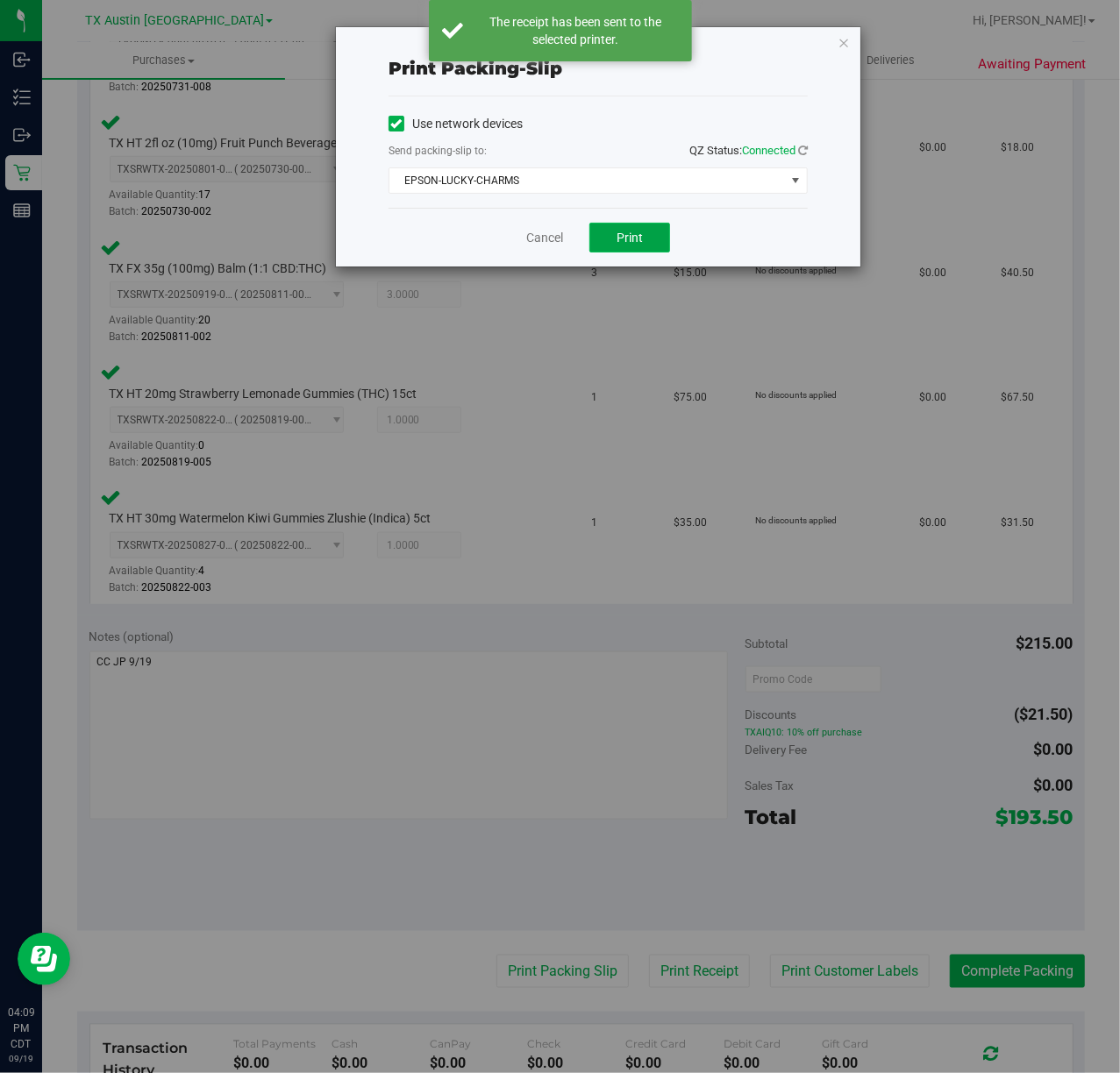
click at [658, 247] on button "Print" at bounding box center [630, 238] width 81 height 30
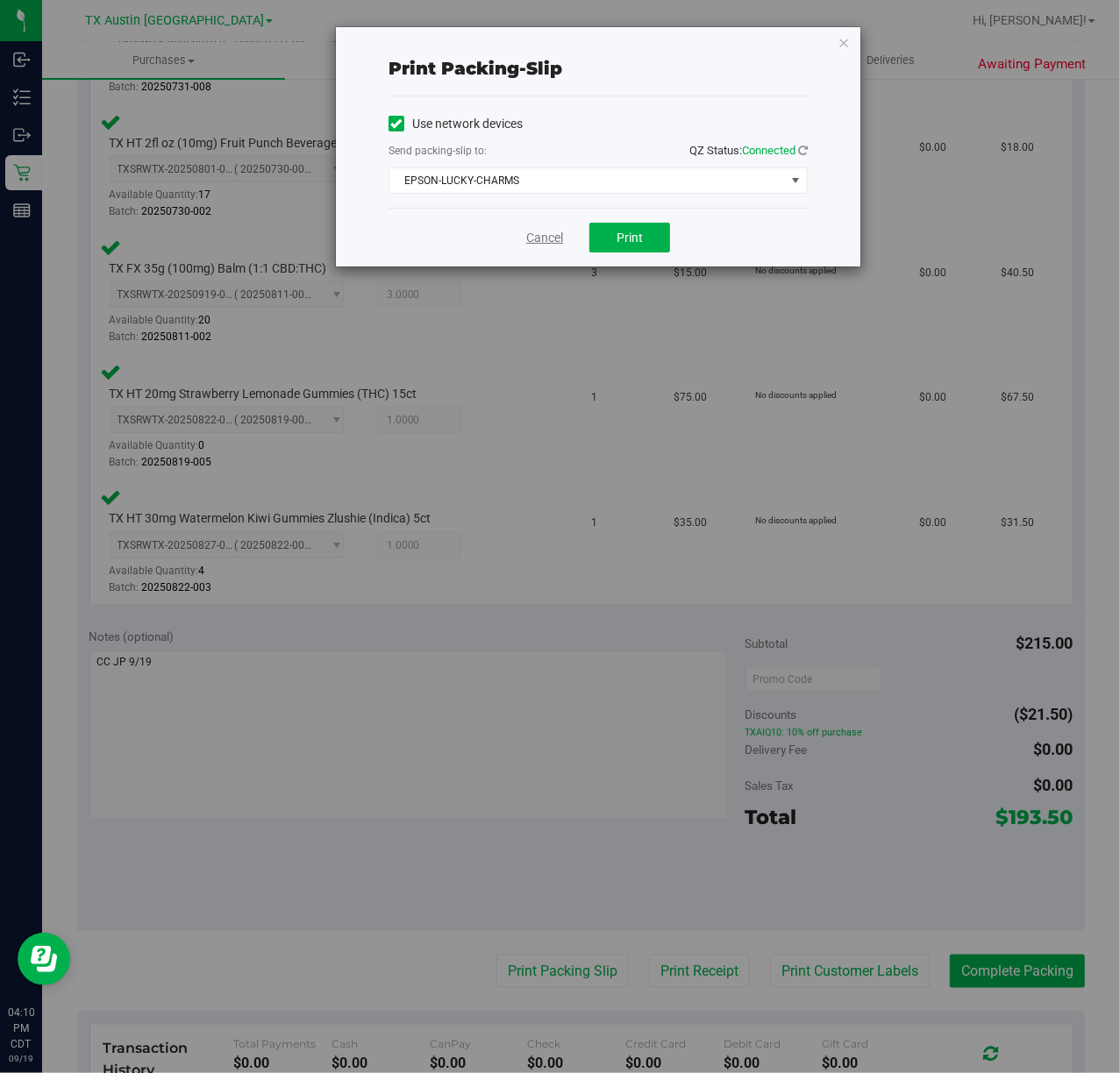
click at [534, 239] on link "Cancel" at bounding box center [545, 238] width 37 height 19
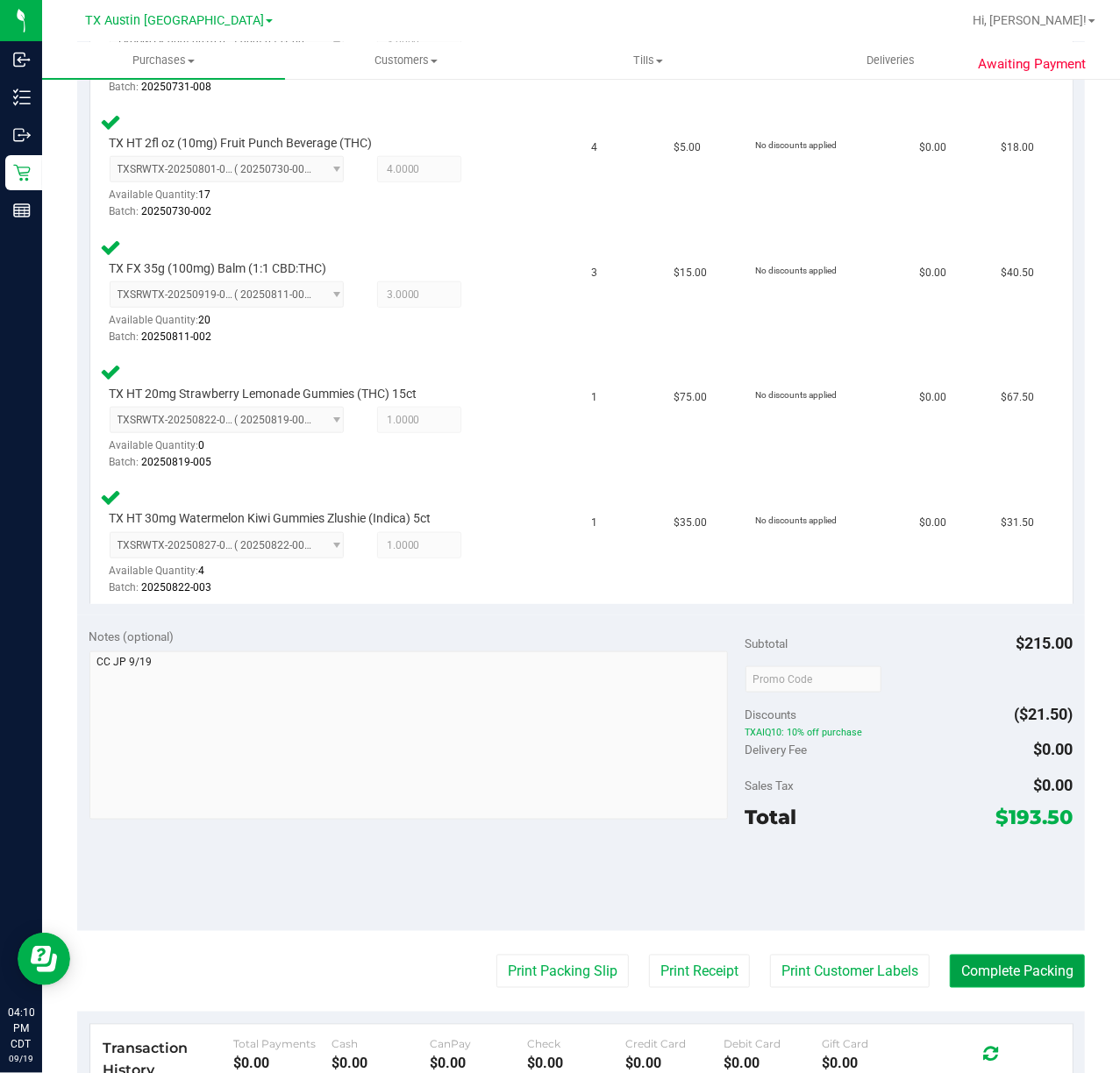
click at [966, 962] on button "Complete Packing" at bounding box center [1018, 971] width 135 height 33
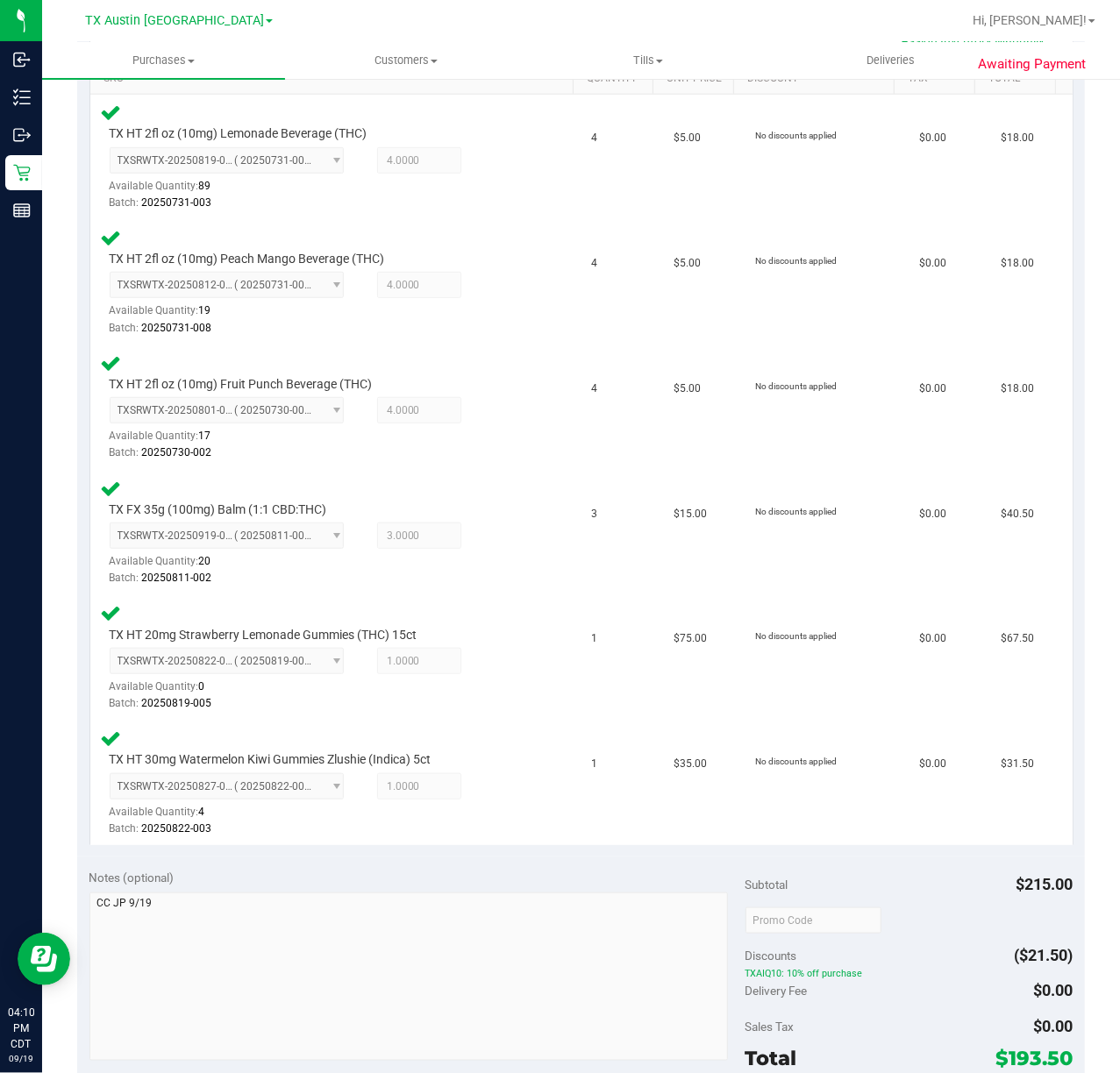
scroll to position [0, 0]
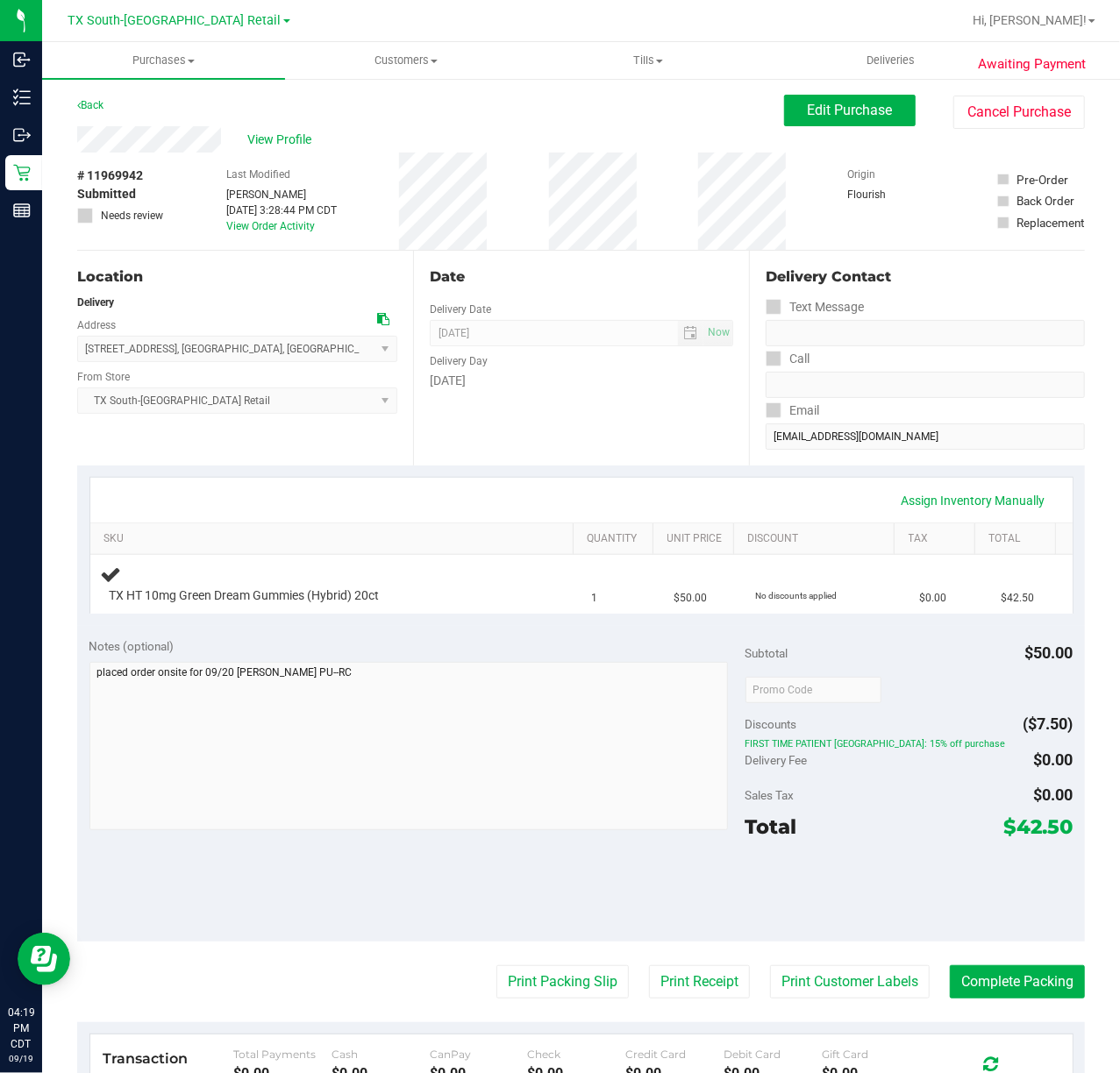
click at [610, 479] on div "Assign Inventory Manually" at bounding box center [581, 500] width 982 height 45
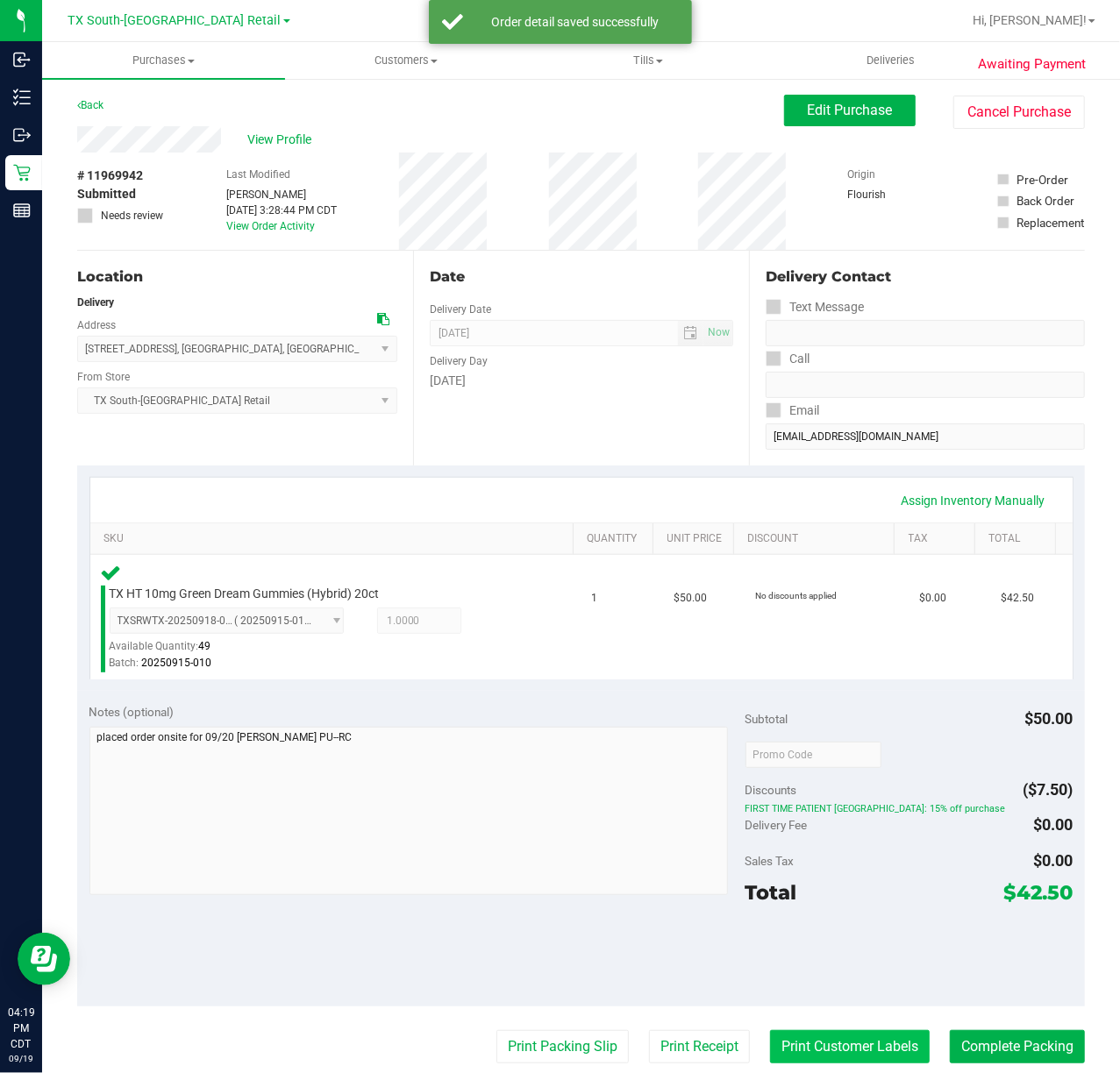
click at [825, 1049] on button "Print Customer Labels" at bounding box center [850, 1047] width 160 height 33
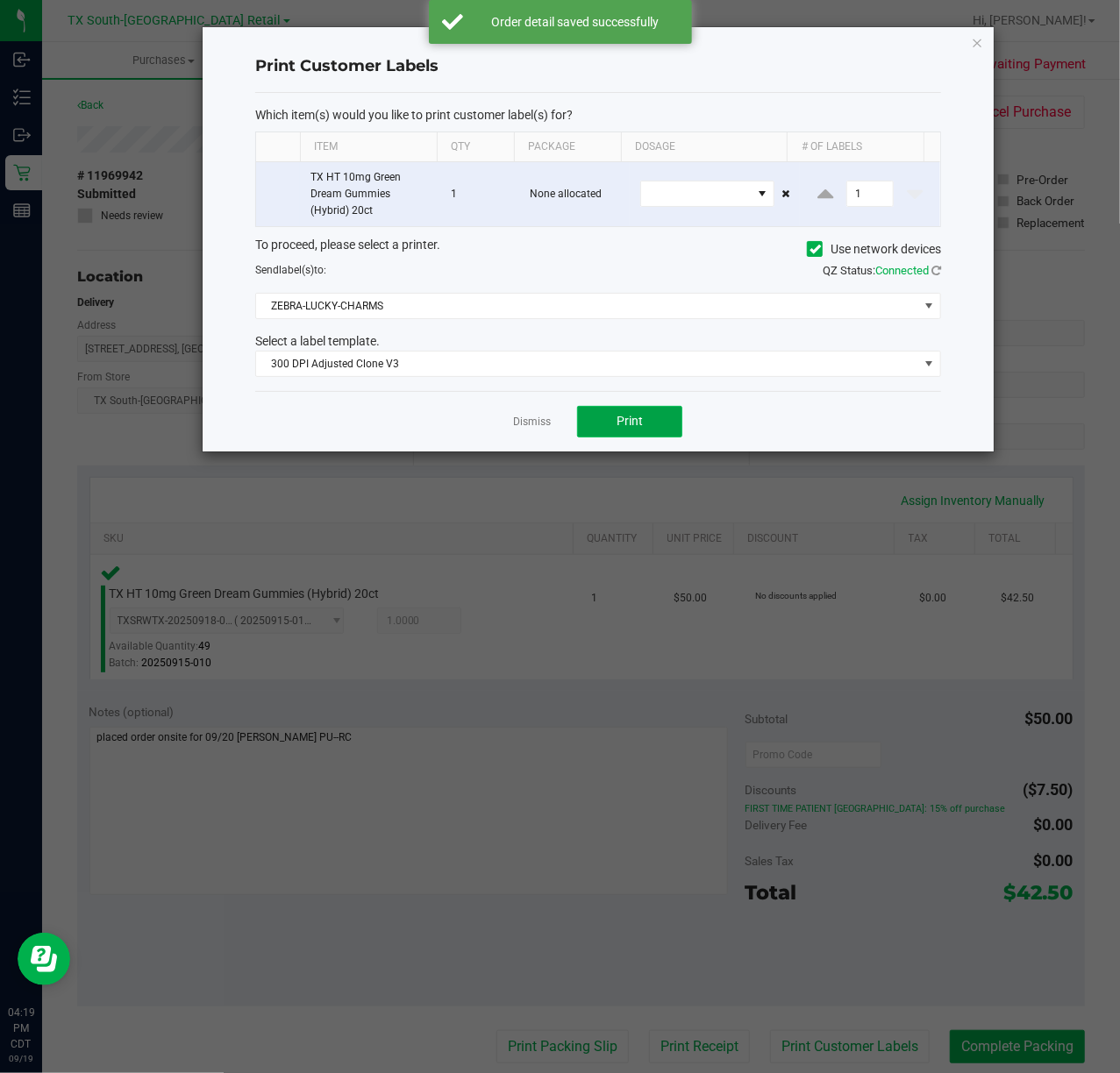
click at [594, 433] on button "Print" at bounding box center [630, 422] width 105 height 32
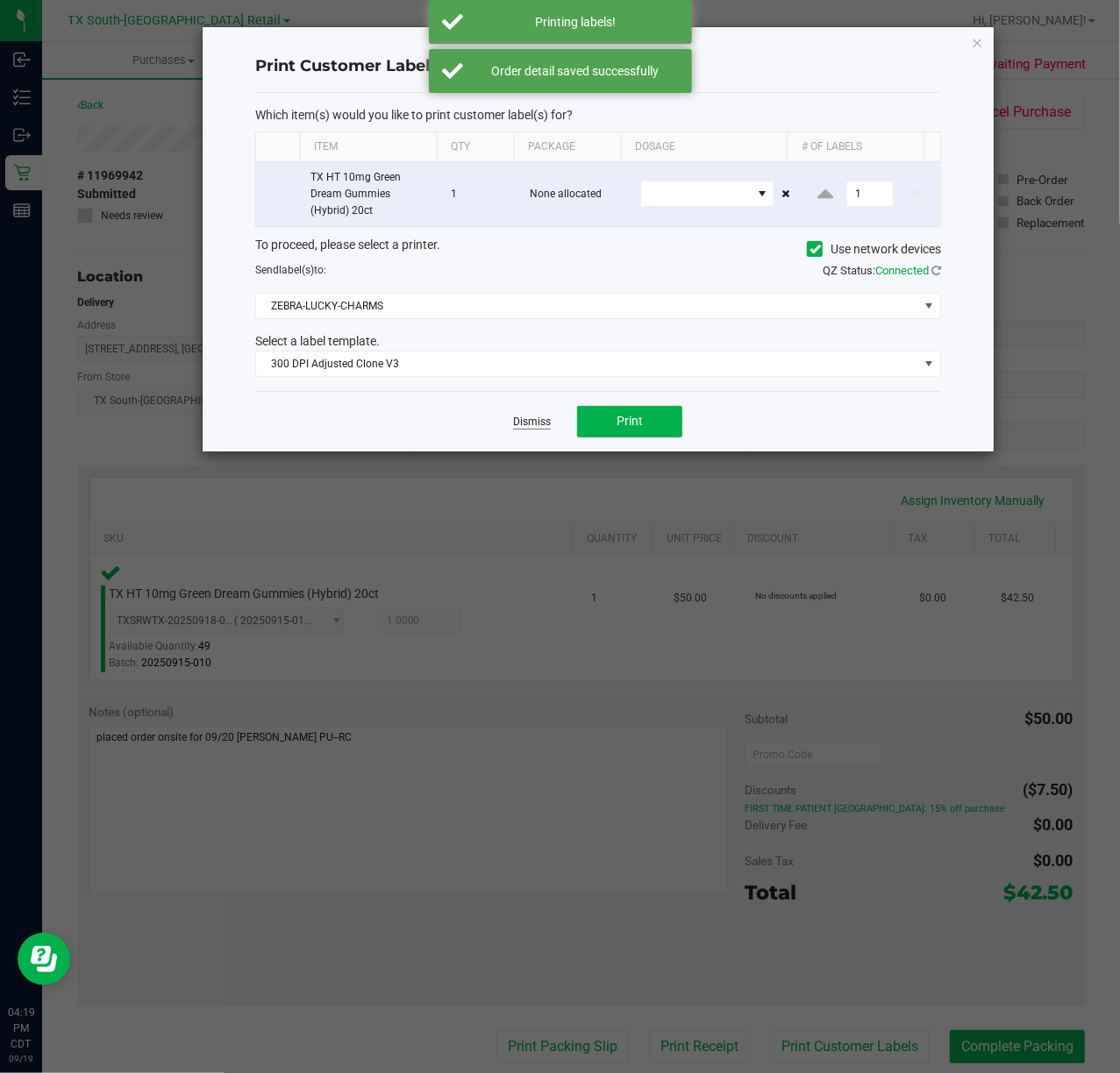
click at [521, 426] on link "Dismiss" at bounding box center [532, 422] width 38 height 15
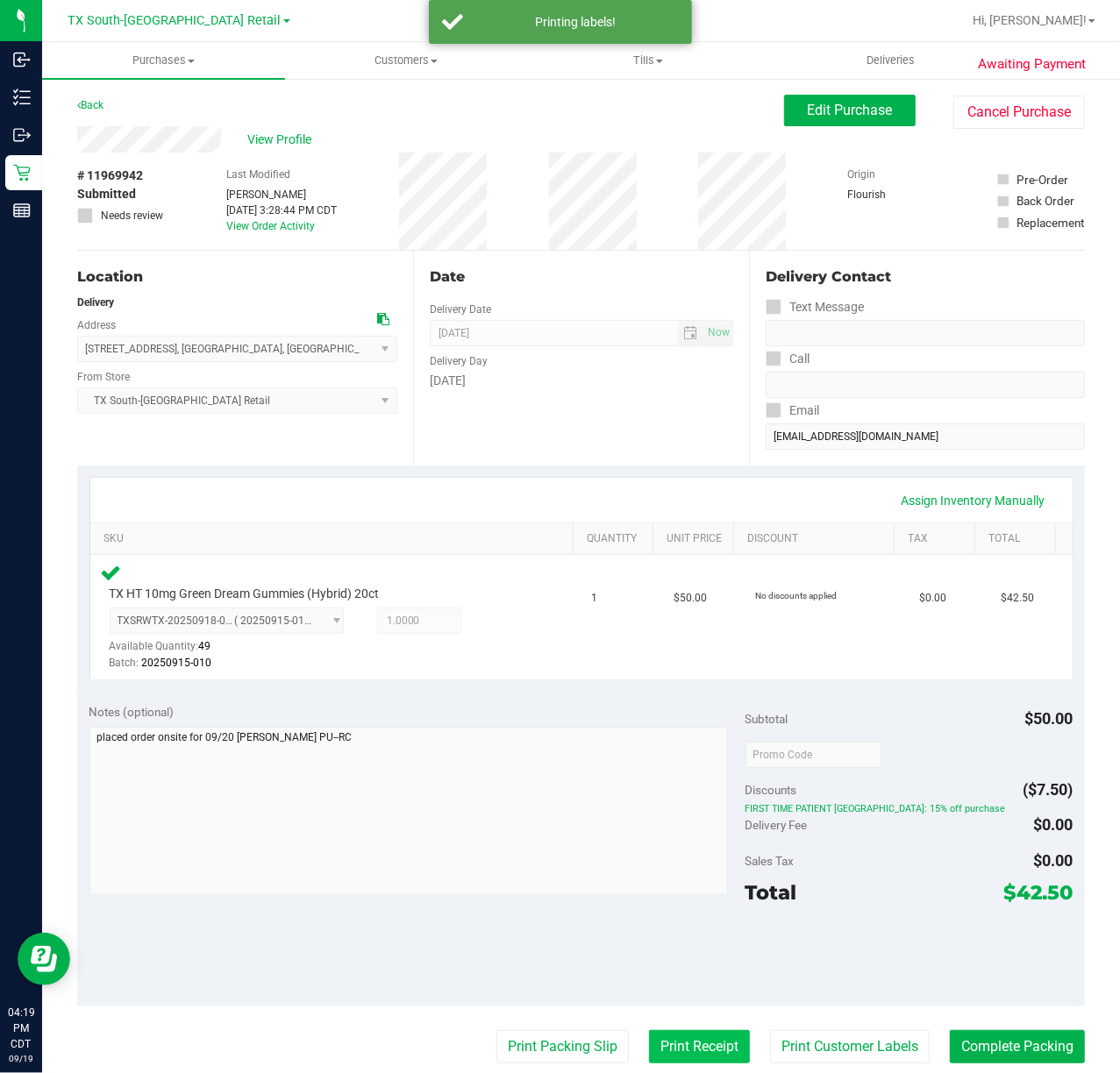
click at [697, 1047] on button "Print Receipt" at bounding box center [698, 1047] width 100 height 33
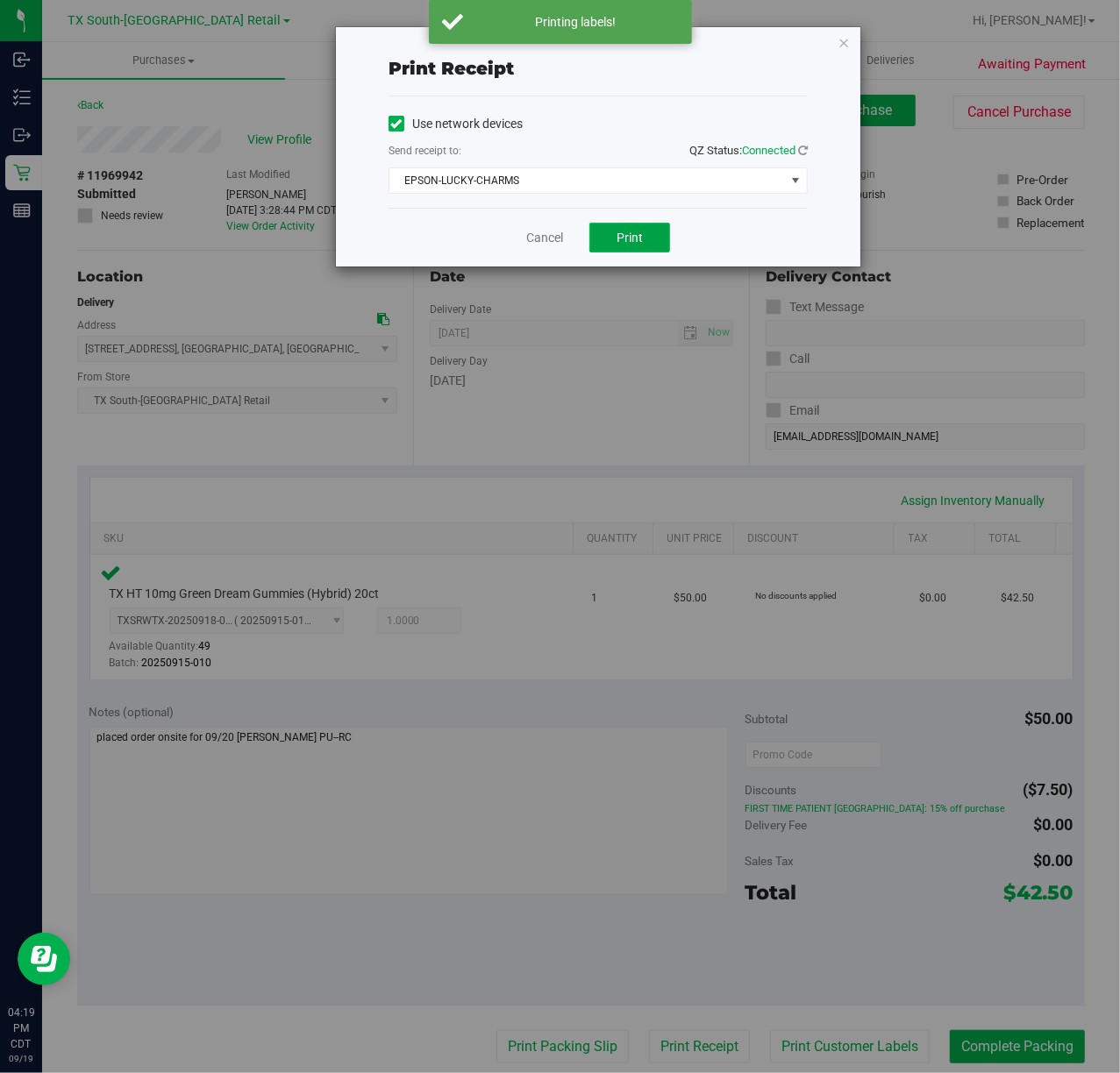
click at [606, 233] on button "Print" at bounding box center [630, 238] width 81 height 30
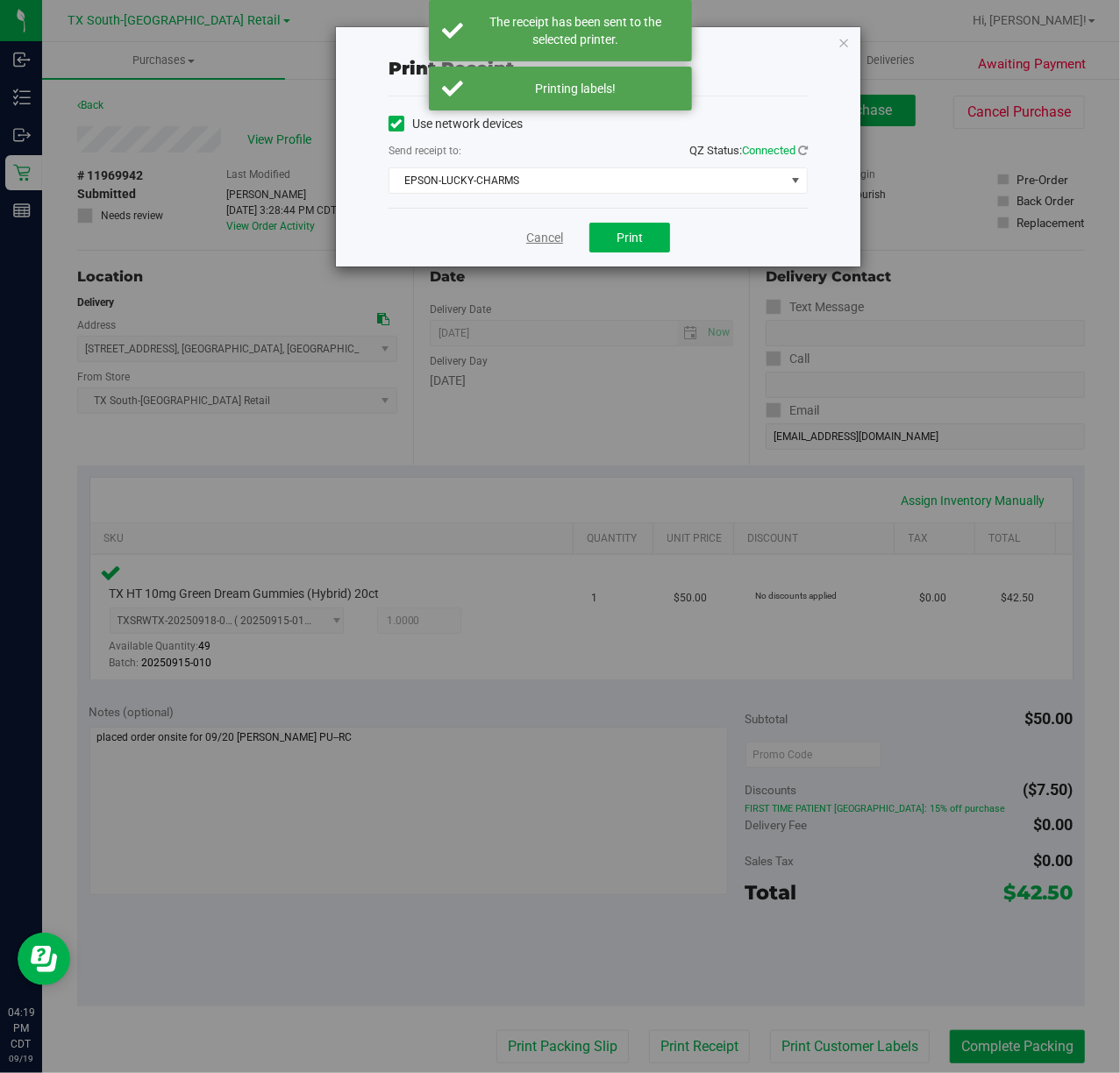
click at [527, 230] on link "Cancel" at bounding box center [545, 238] width 37 height 19
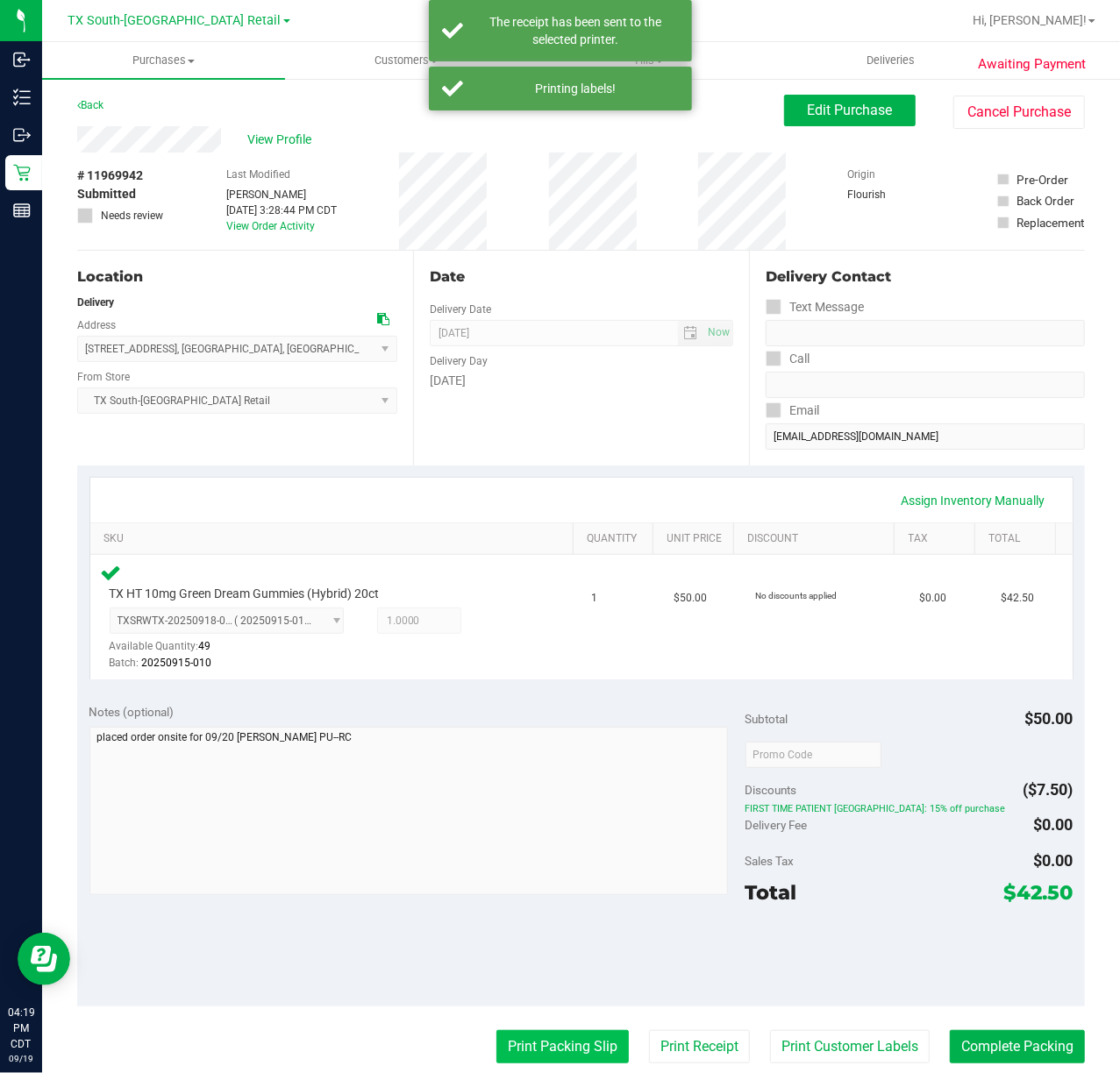
click at [579, 1042] on button "Print Packing Slip" at bounding box center [562, 1047] width 132 height 33
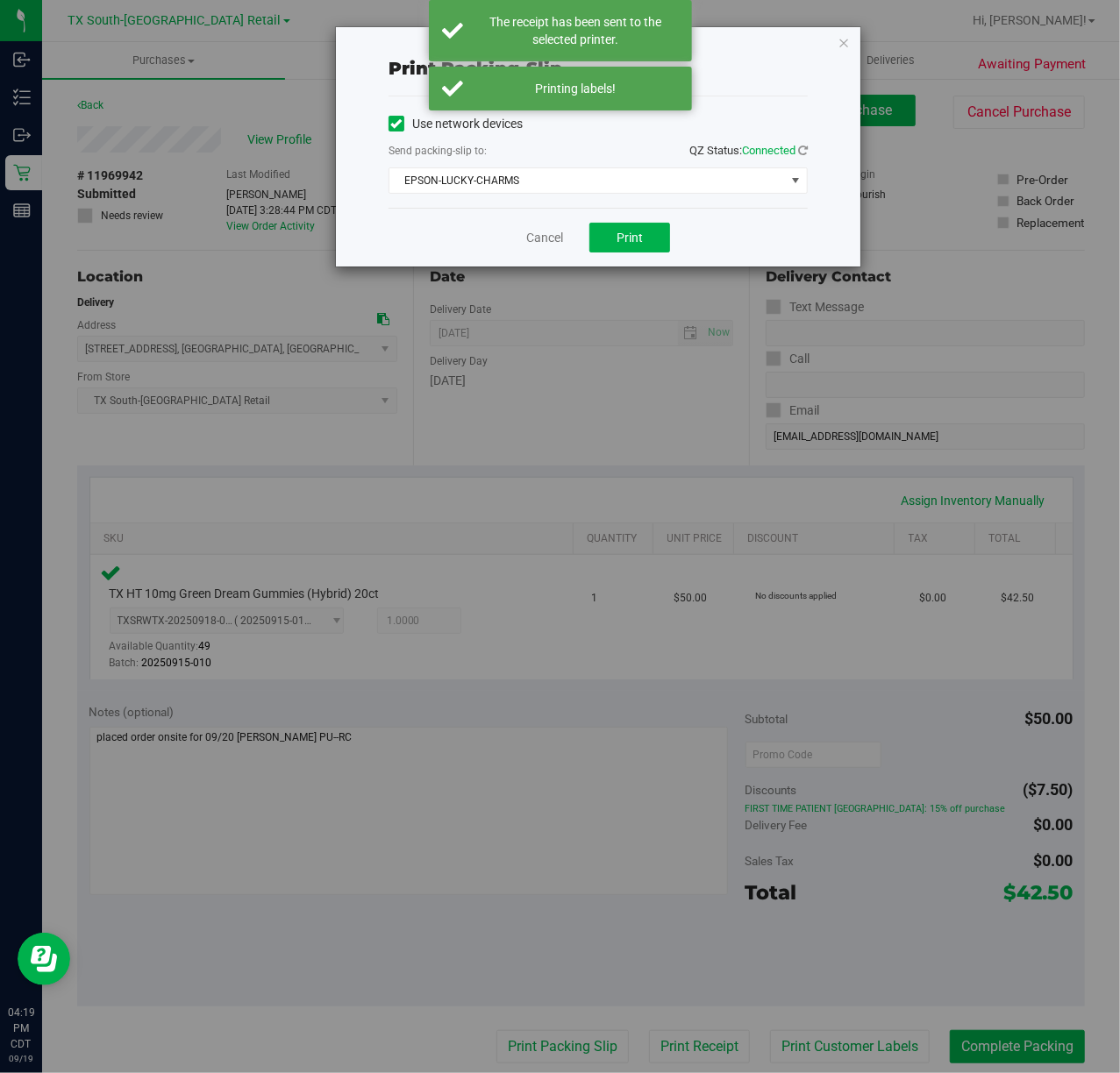
click at [616, 204] on div "Use network devices Send packing-slip to: QZ Status: Connected EPSON-LUCKY-CHAR…" at bounding box center [598, 152] width 420 height 112
click at [606, 261] on div "Cancel Print" at bounding box center [598, 237] width 420 height 59
click at [601, 250] on button "Print" at bounding box center [630, 238] width 81 height 30
click at [541, 238] on link "Cancel" at bounding box center [545, 238] width 37 height 19
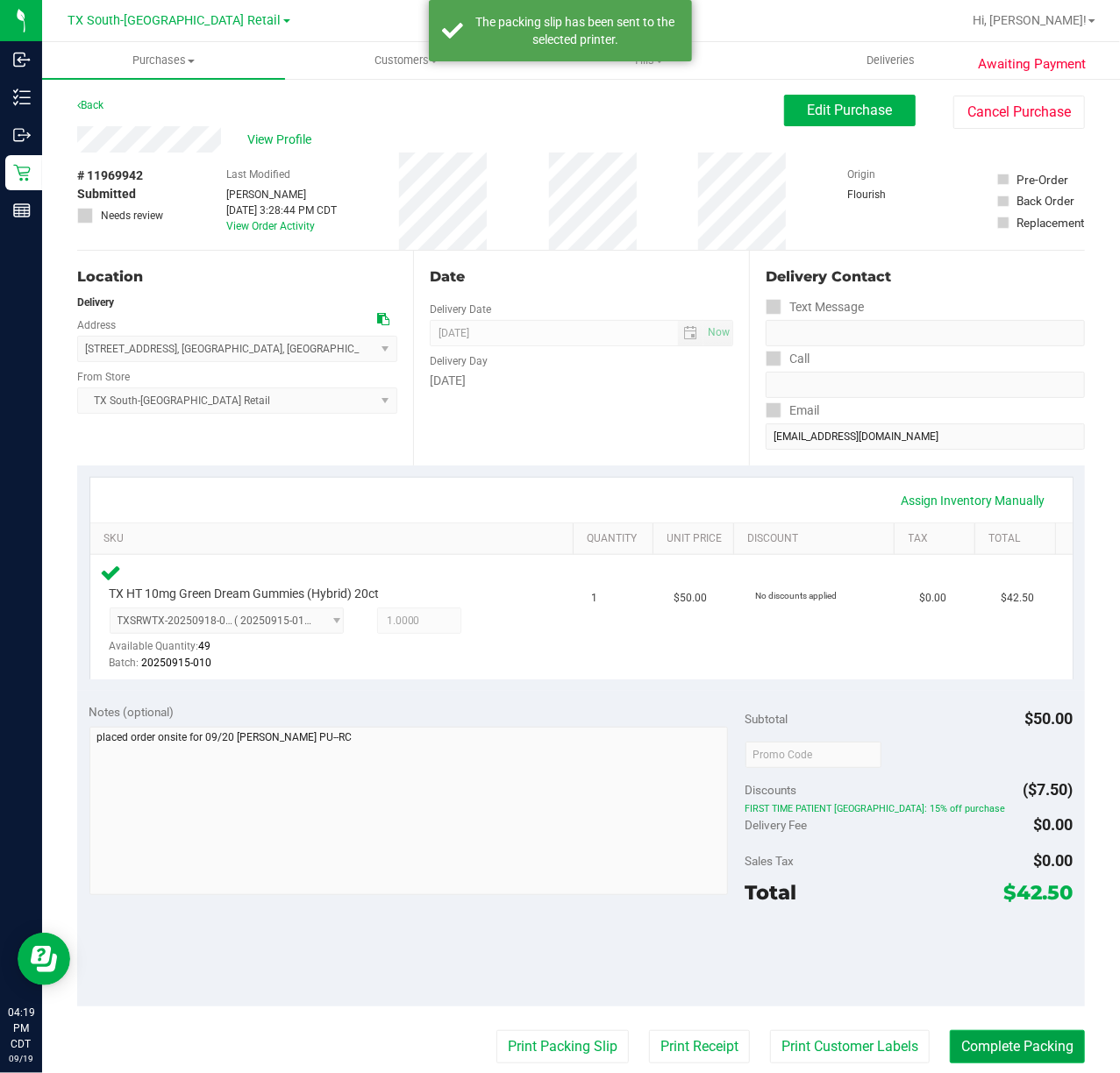
click at [962, 1038] on button "Complete Packing" at bounding box center [1018, 1047] width 135 height 33
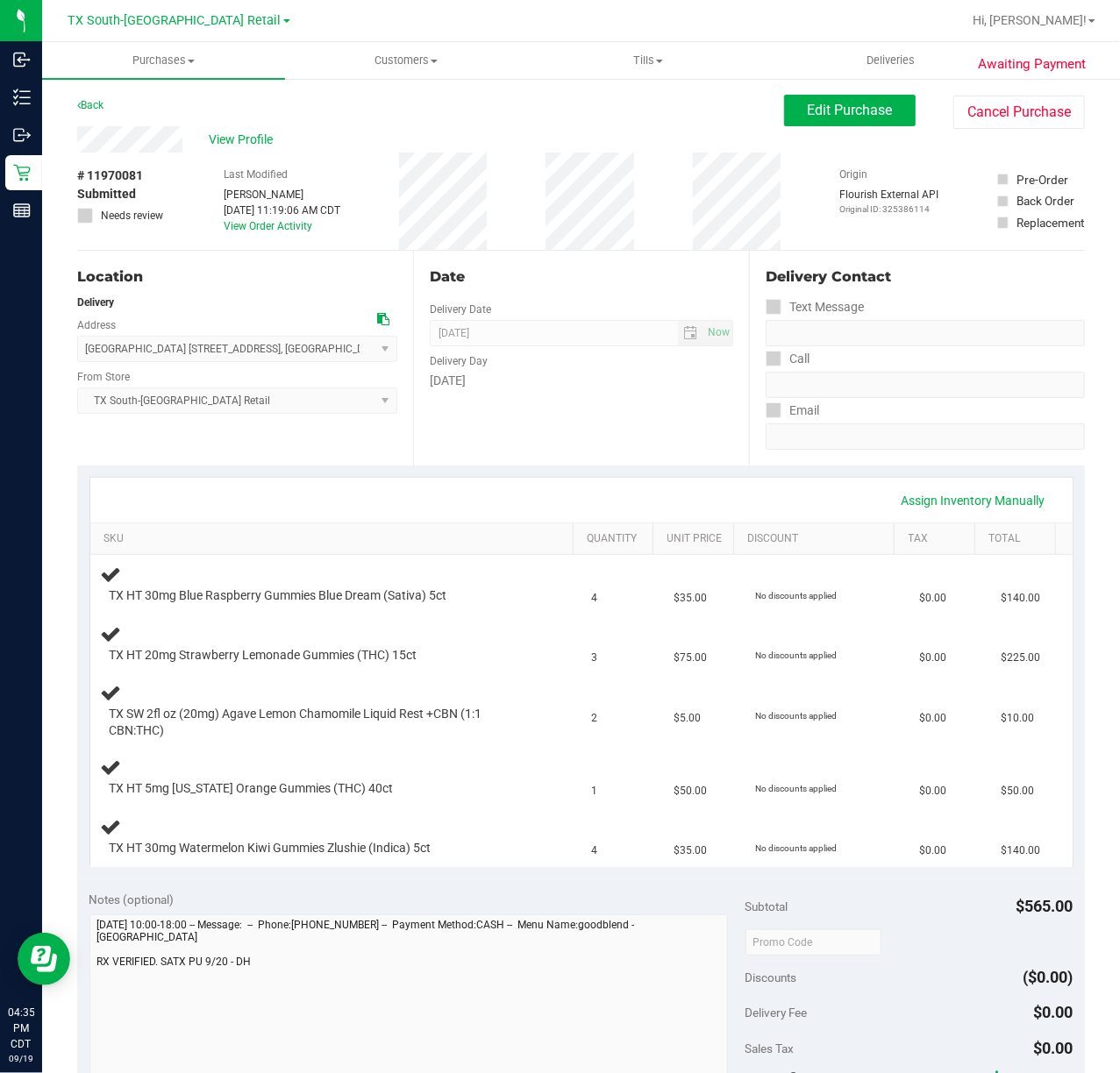
click at [583, 439] on div "Date Delivery Date [DATE] Now [DATE] 07:00 AM Now Delivery Day [DATE]" at bounding box center [581, 358] width 336 height 215
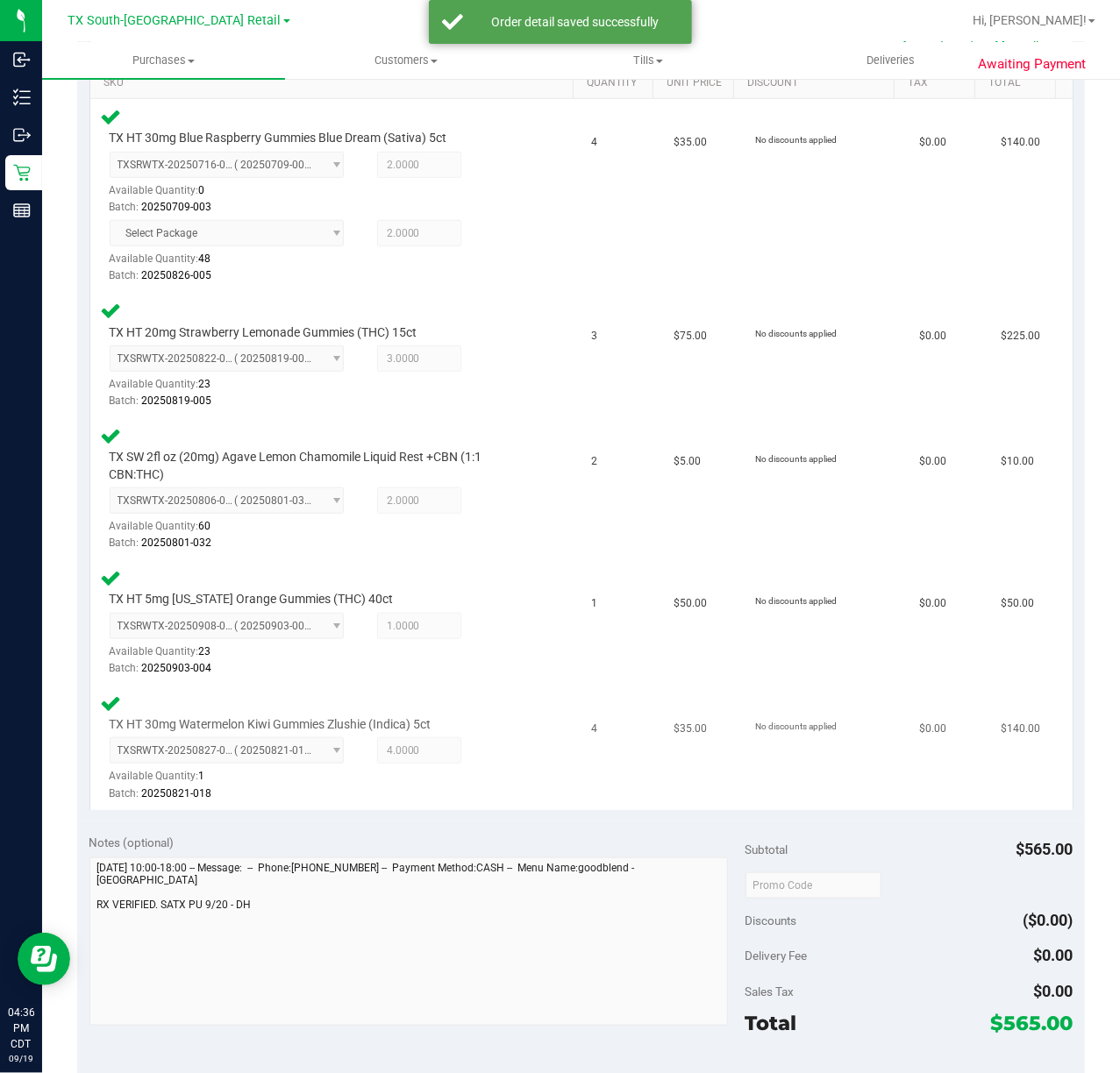
scroll to position [584, 0]
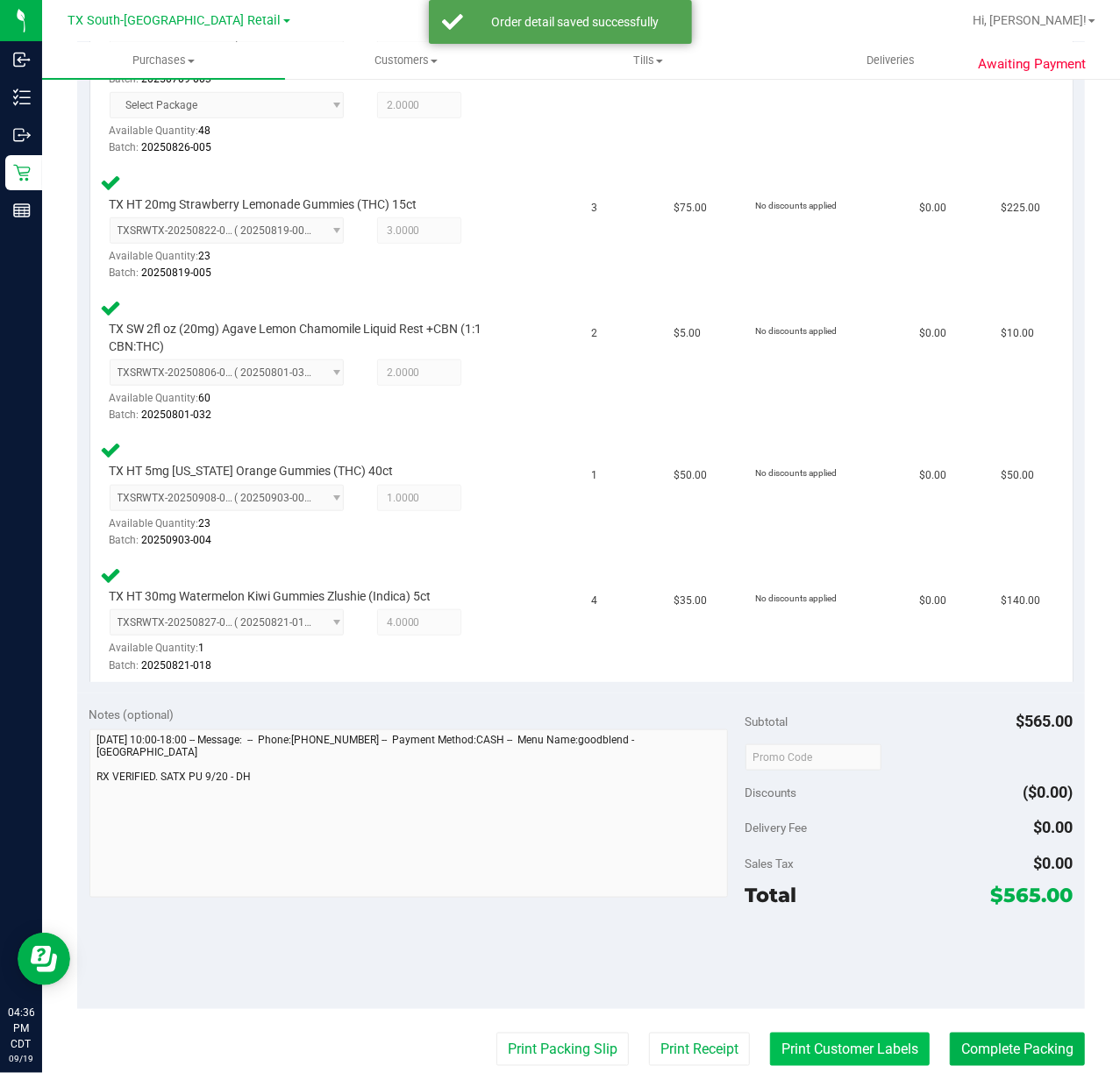
click at [838, 1050] on button "Print Customer Labels" at bounding box center [850, 1049] width 160 height 33
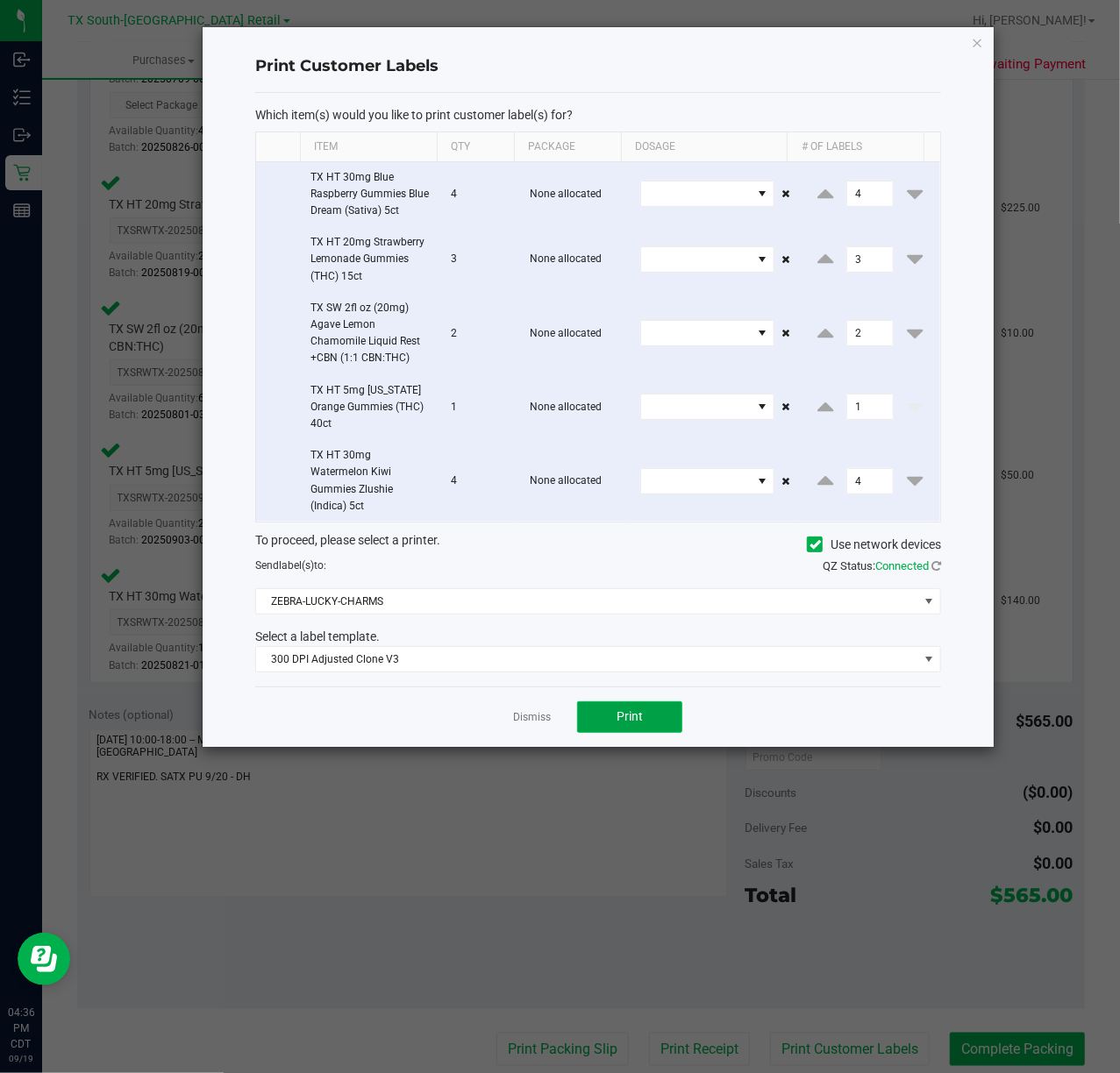
click at [605, 724] on button "Print" at bounding box center [630, 717] width 105 height 32
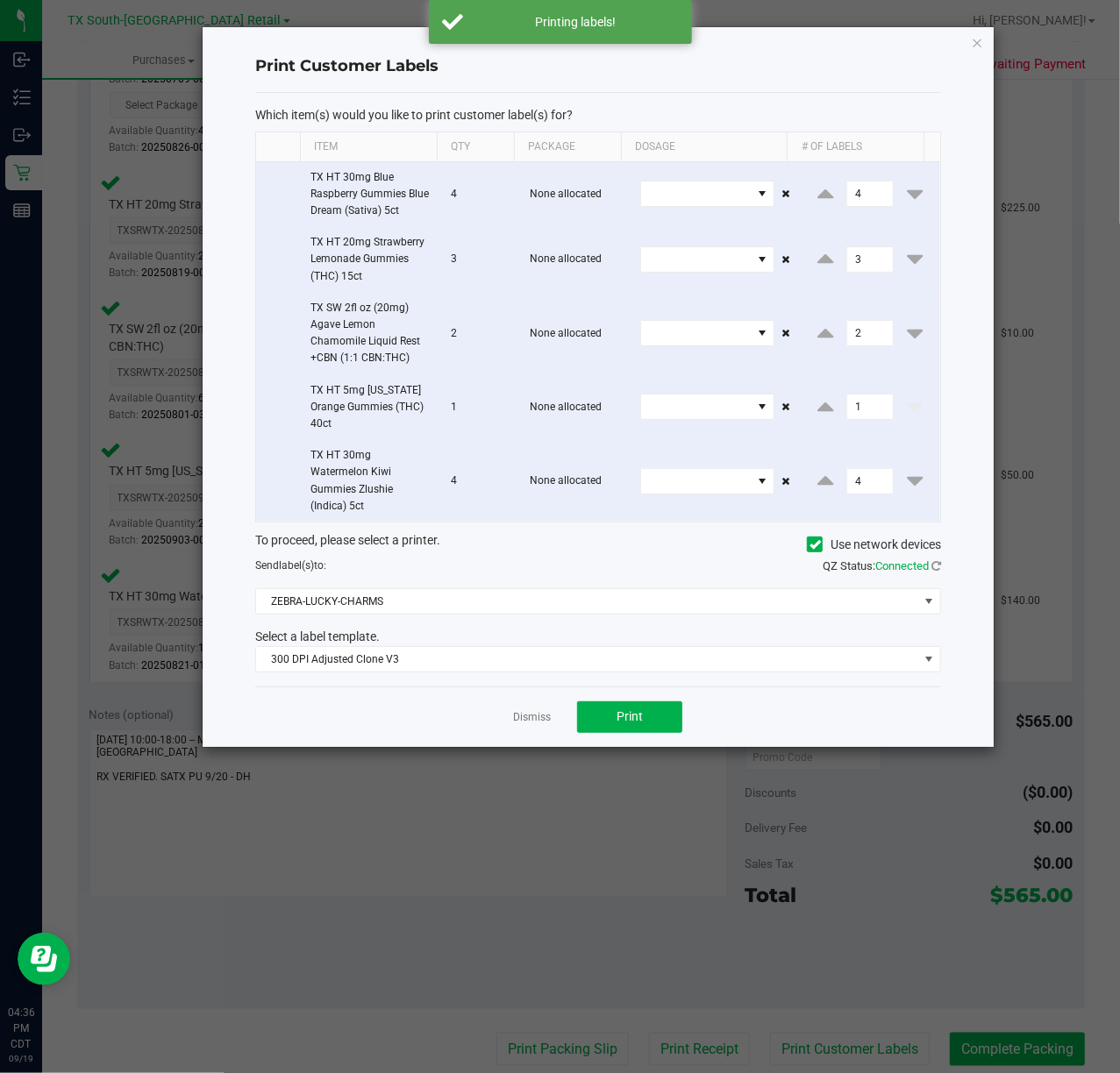
click at [559, 724] on div "Dismiss Print" at bounding box center [598, 716] width 686 height 60
drag, startPoint x: 481, startPoint y: 733, endPoint x: 516, endPoint y: 740, distance: 35.7
click at [479, 734] on div "Dismiss Print" at bounding box center [598, 716] width 686 height 60
click at [534, 717] on link "Dismiss" at bounding box center [532, 718] width 38 height 15
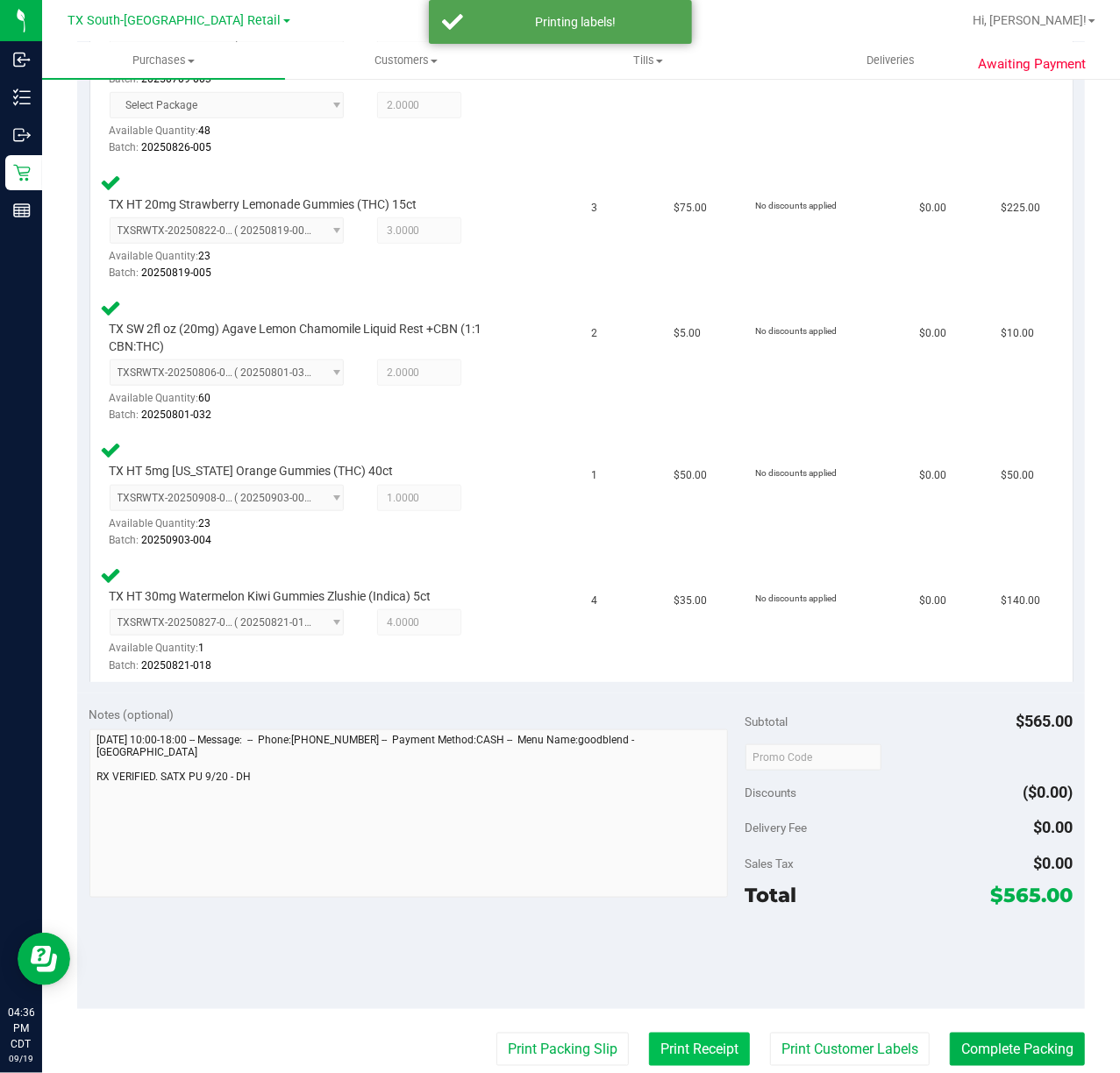
click at [702, 1049] on button "Print Receipt" at bounding box center [698, 1049] width 100 height 33
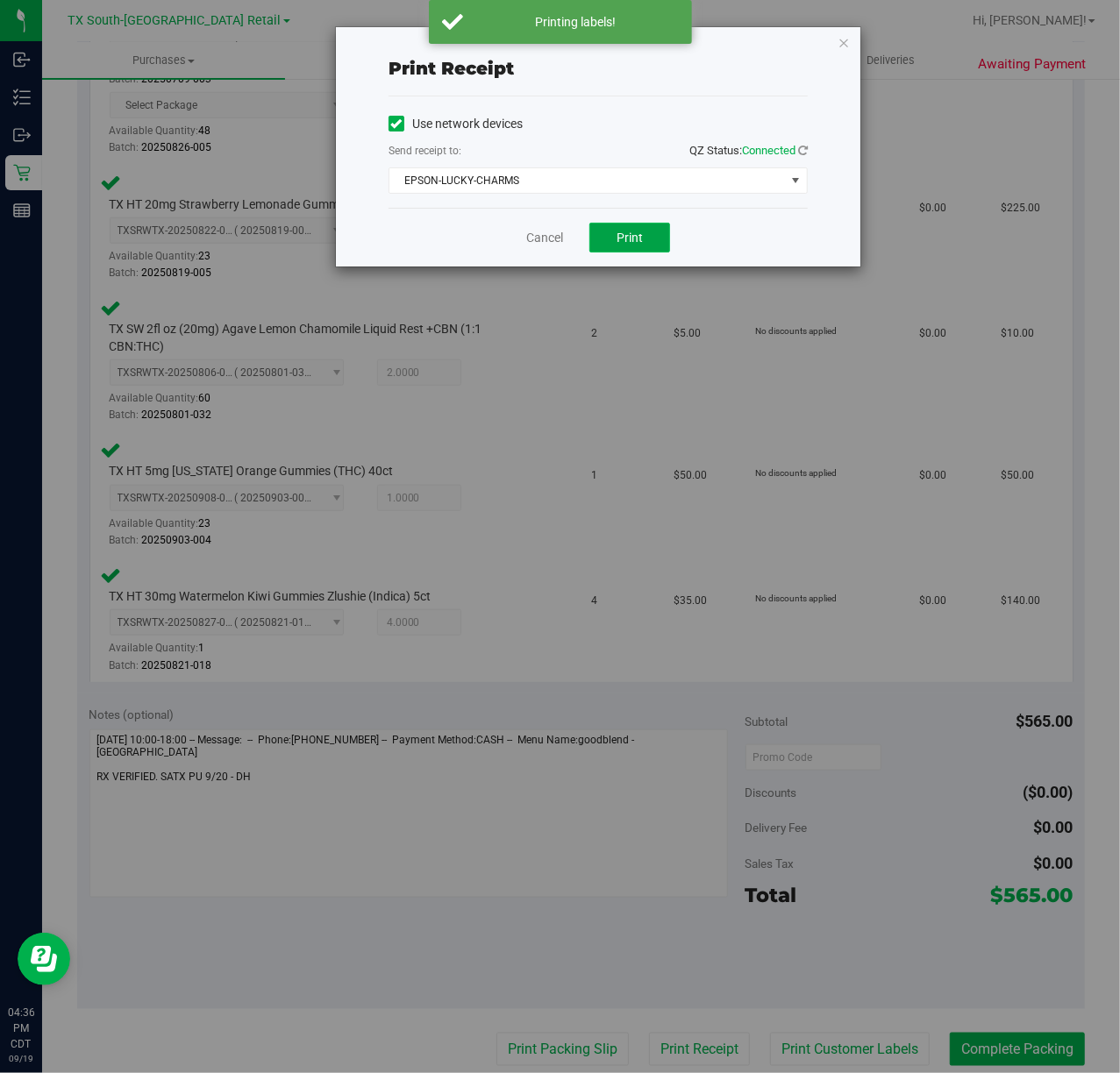
drag, startPoint x: 633, startPoint y: 244, endPoint x: 575, endPoint y: 253, distance: 58.7
click at [625, 247] on button "Print" at bounding box center [630, 238] width 81 height 30
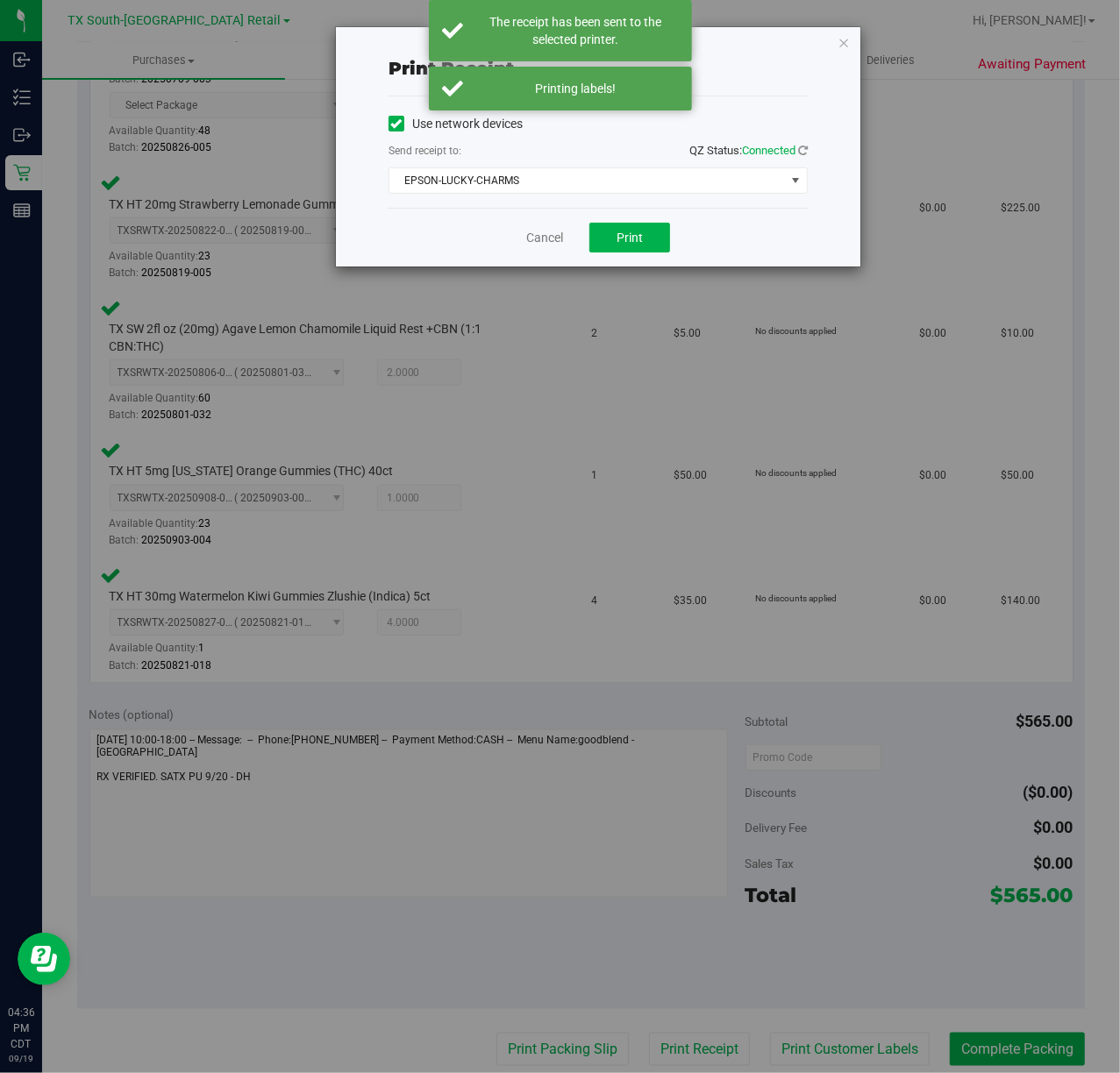
click at [559, 253] on div "Cancel Print" at bounding box center [598, 237] width 420 height 59
click at [538, 247] on link "Cancel" at bounding box center [545, 238] width 37 height 19
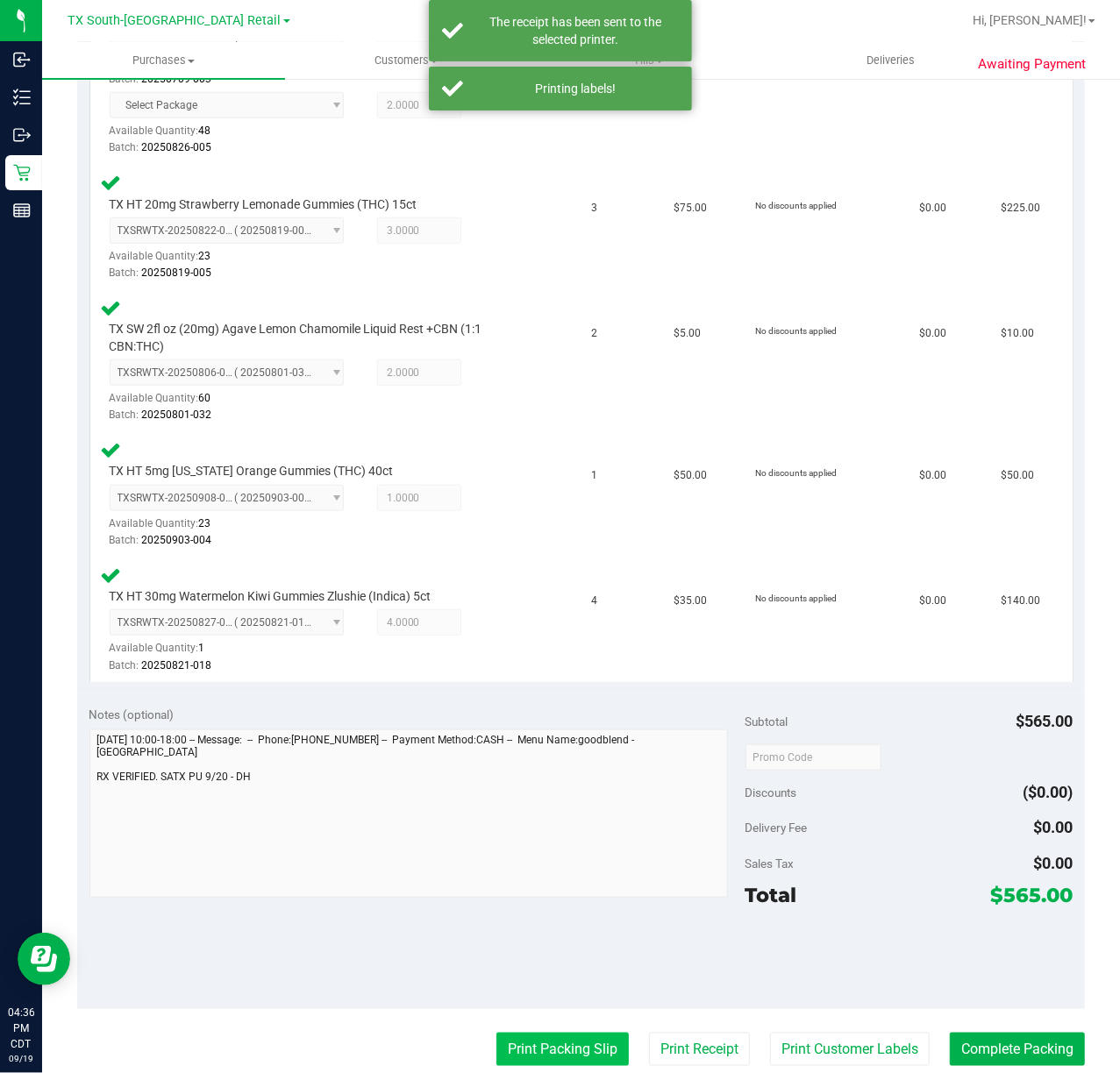
click at [544, 1036] on button "Print Packing Slip" at bounding box center [562, 1049] width 132 height 33
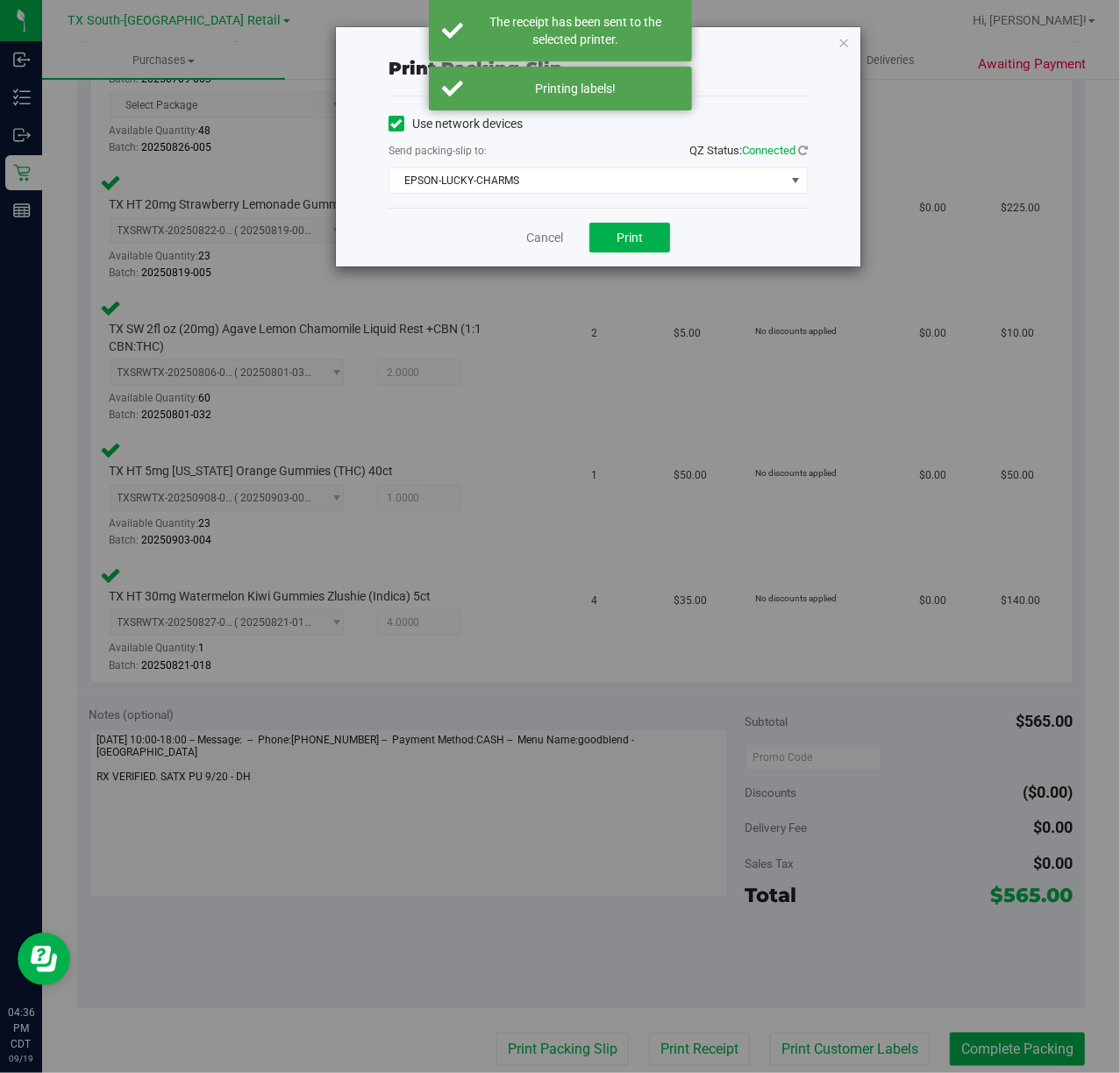
click at [639, 216] on div "Cancel Print" at bounding box center [598, 237] width 420 height 59
click at [639, 218] on div "Cancel Print" at bounding box center [598, 237] width 420 height 59
click at [636, 247] on button "Print" at bounding box center [630, 238] width 81 height 30
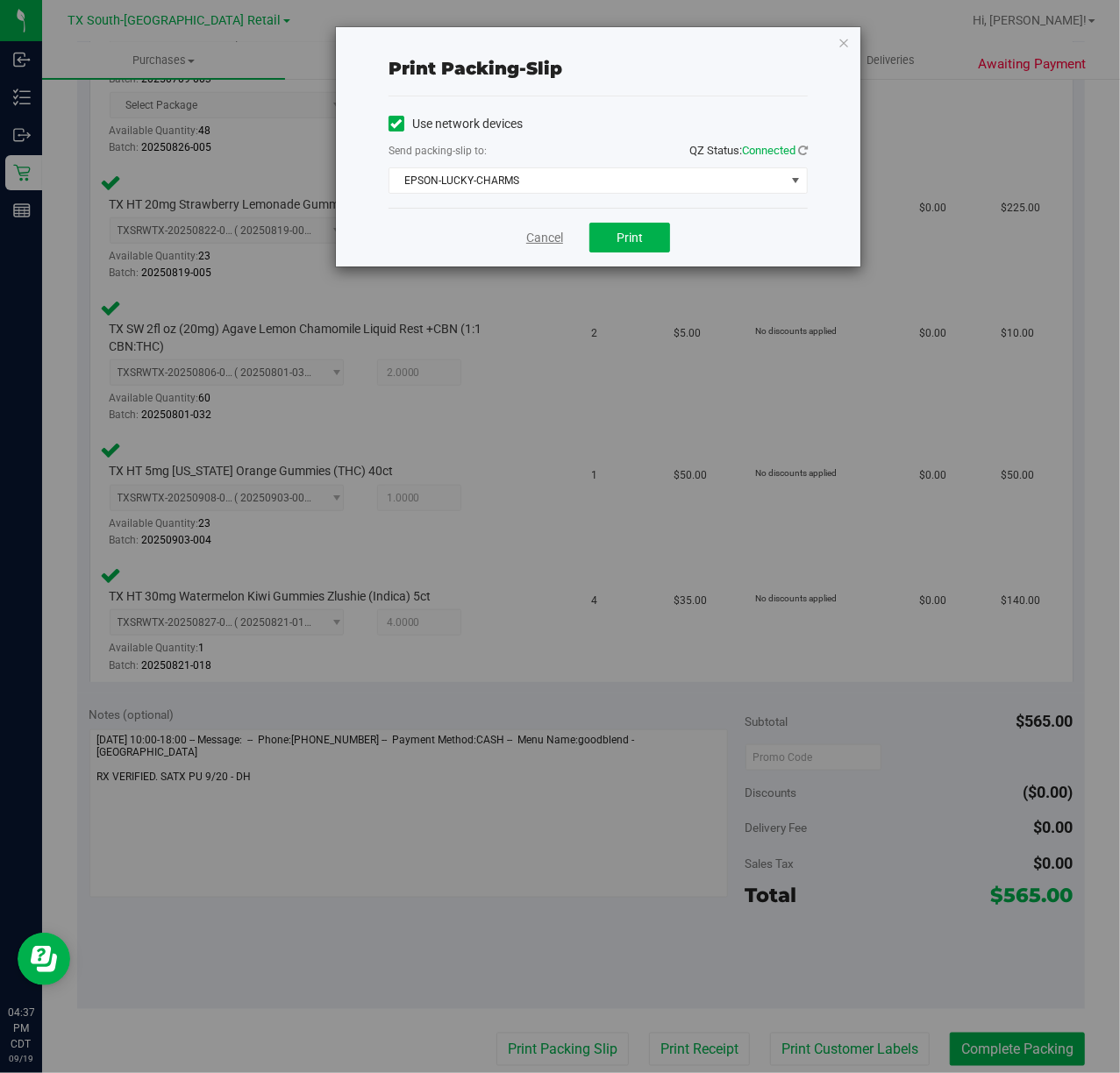
click at [551, 247] on link "Cancel" at bounding box center [545, 238] width 37 height 19
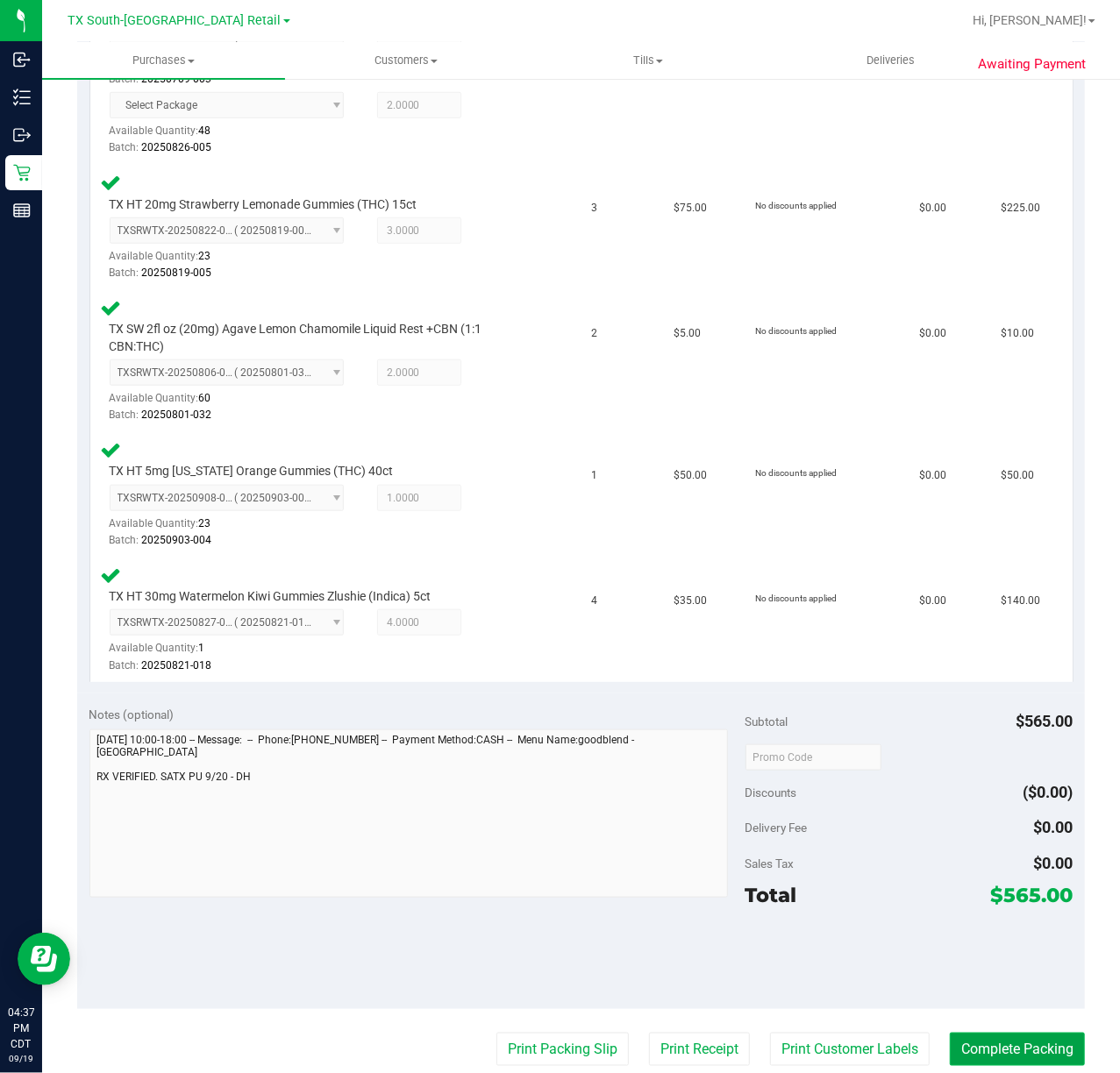
click at [968, 1046] on button "Complete Packing" at bounding box center [1018, 1049] width 135 height 33
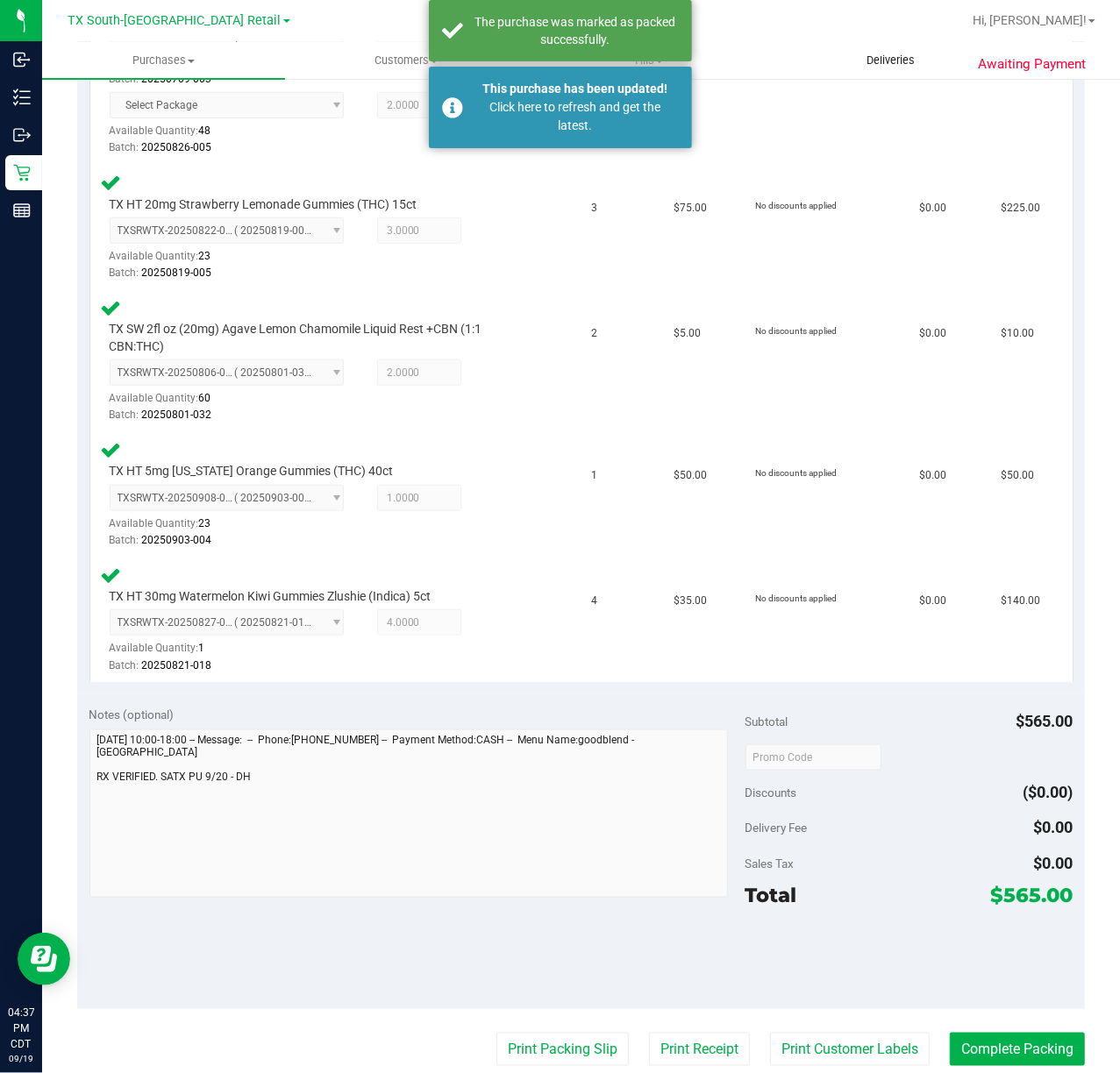
click at [907, 47] on uib-tab-heading "Deliveries" at bounding box center [891, 60] width 241 height 35
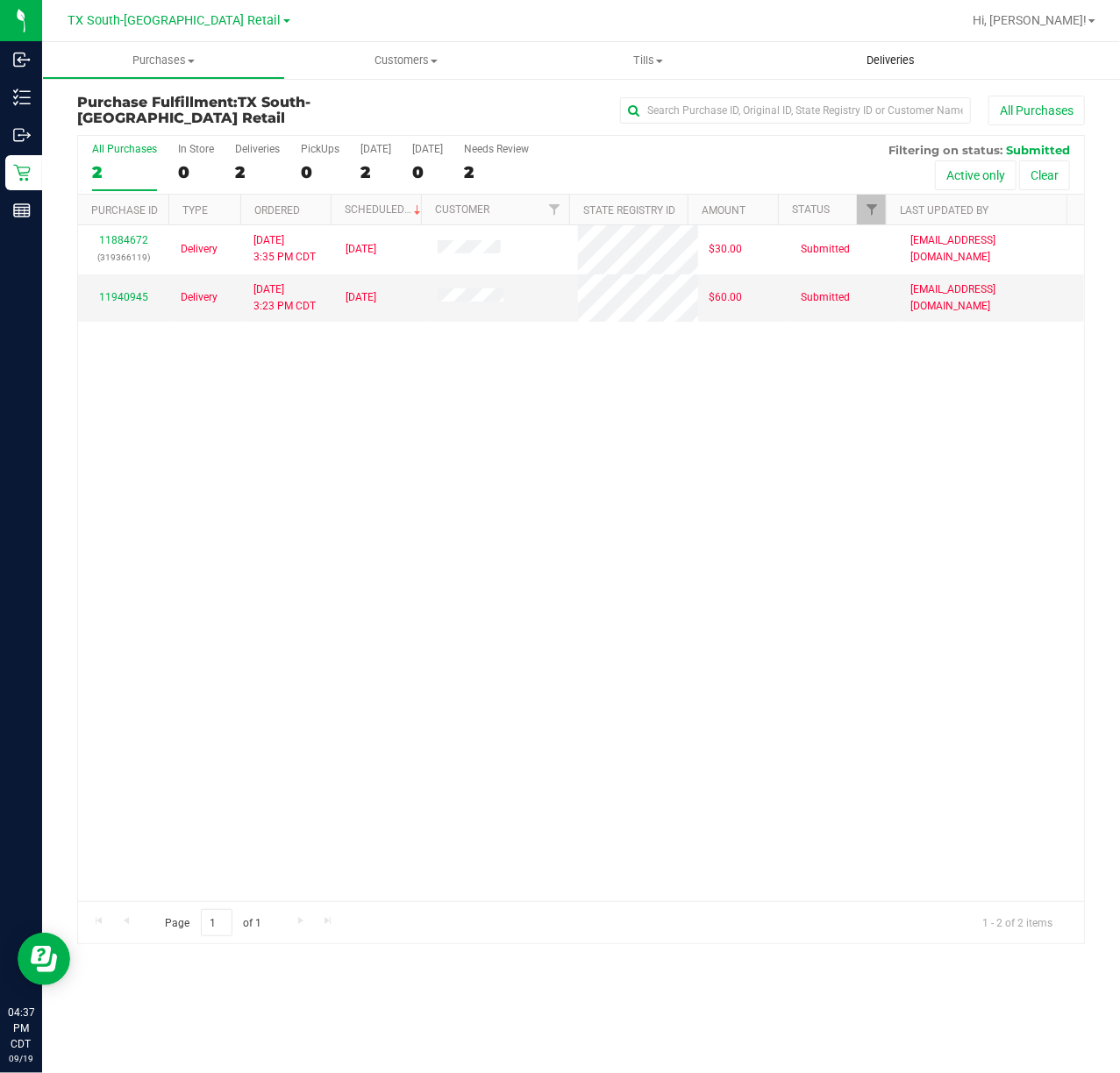
click at [865, 53] on span "Deliveries" at bounding box center [891, 60] width 96 height 16
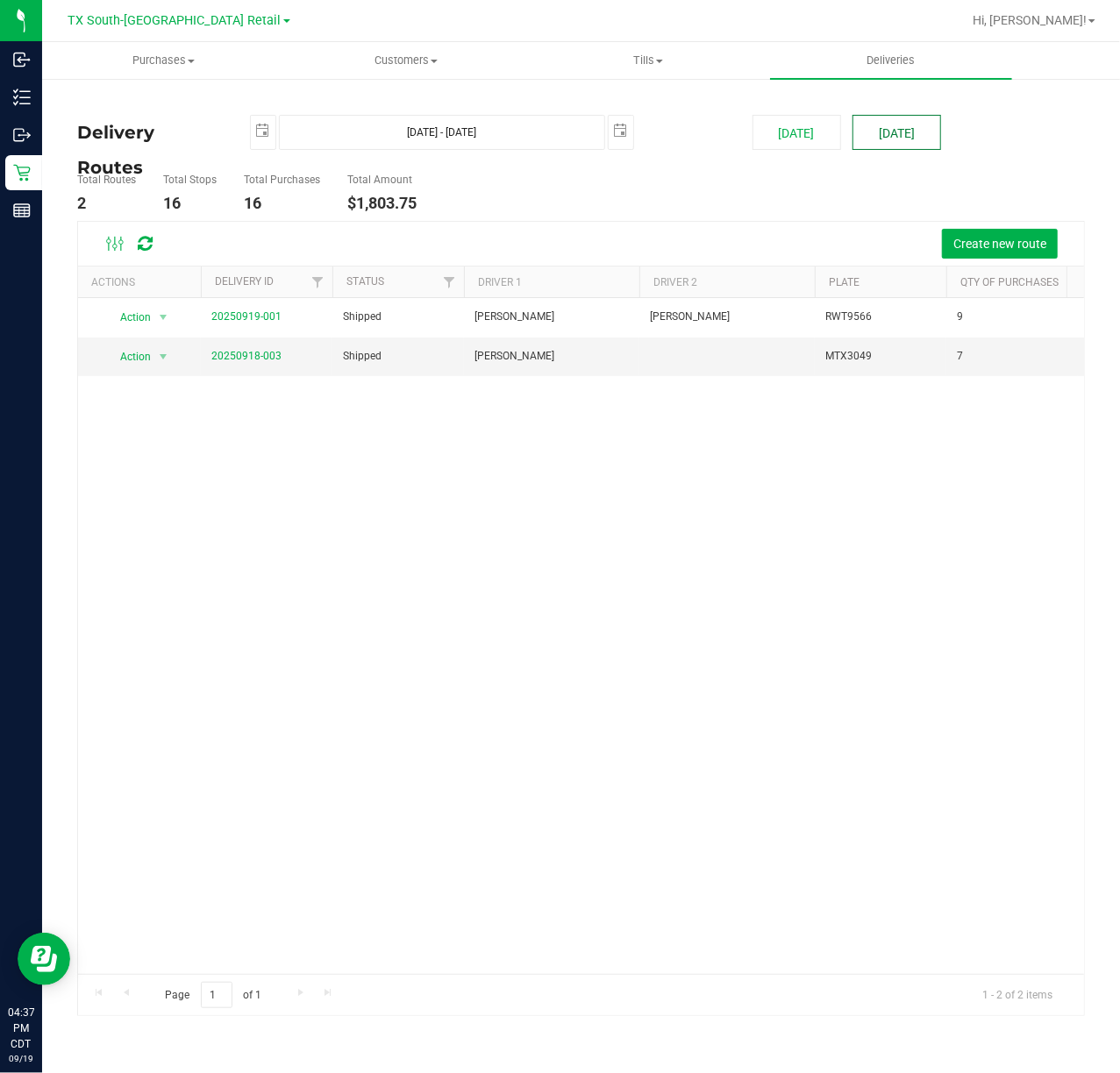
click at [861, 120] on button "[DATE]" at bounding box center [897, 131] width 88 height 35
type input "Sep 20, 2025 - Sep 20, 2025"
type input "2025-09-20"
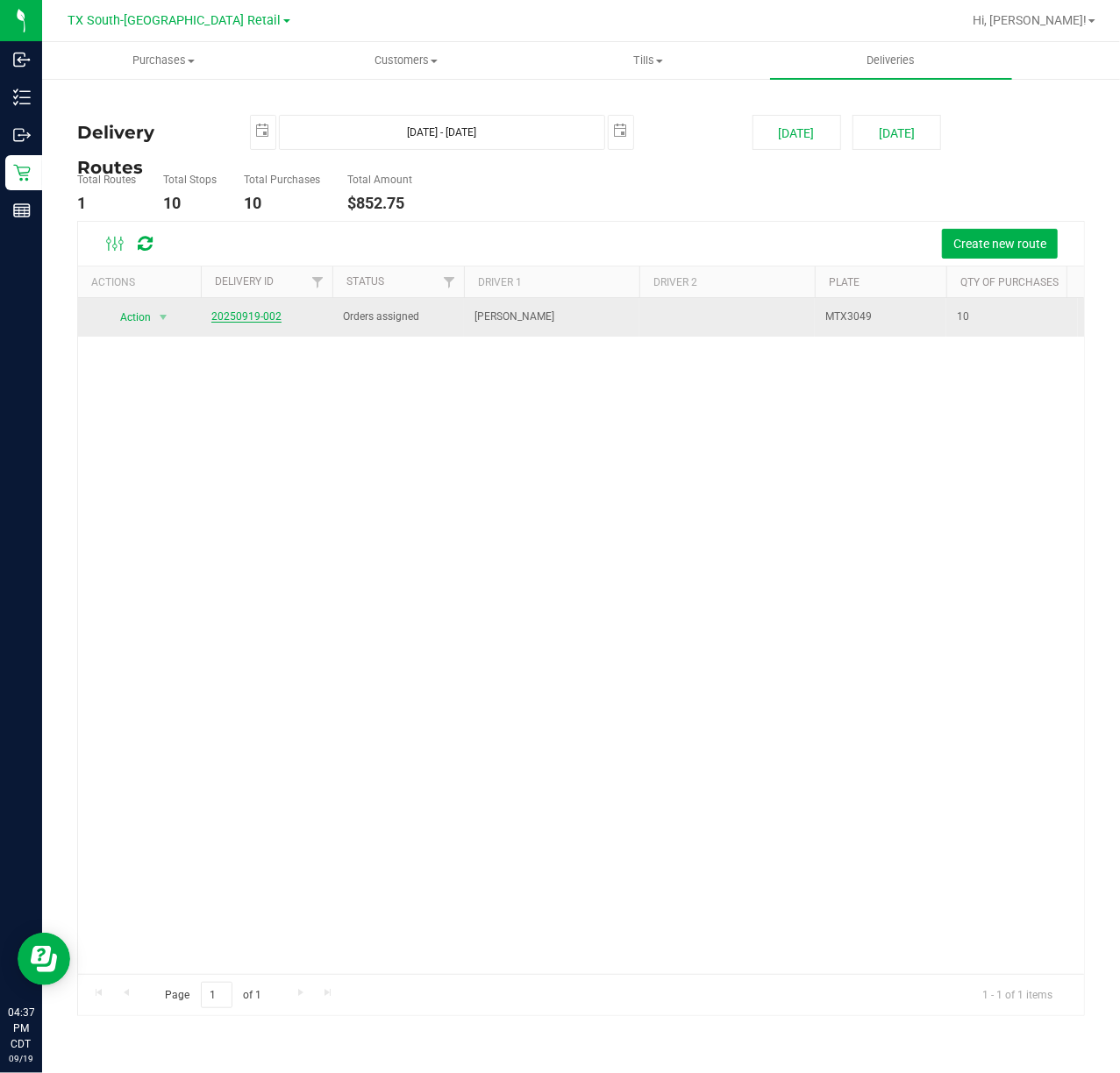
click at [238, 323] on link "20250919-002" at bounding box center [246, 316] width 70 height 12
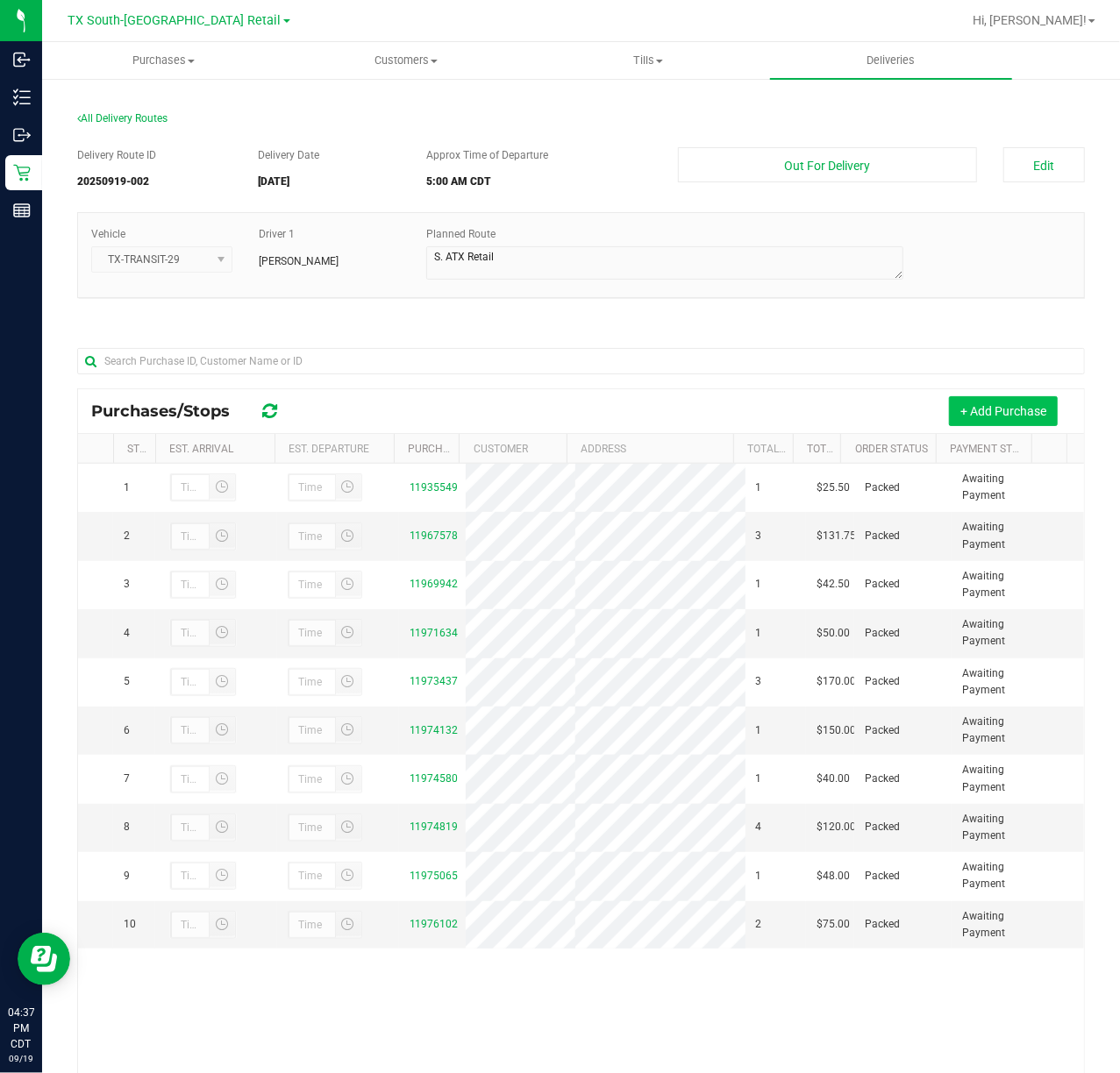
click at [975, 415] on button "+ Add Purchase" at bounding box center [1004, 411] width 109 height 30
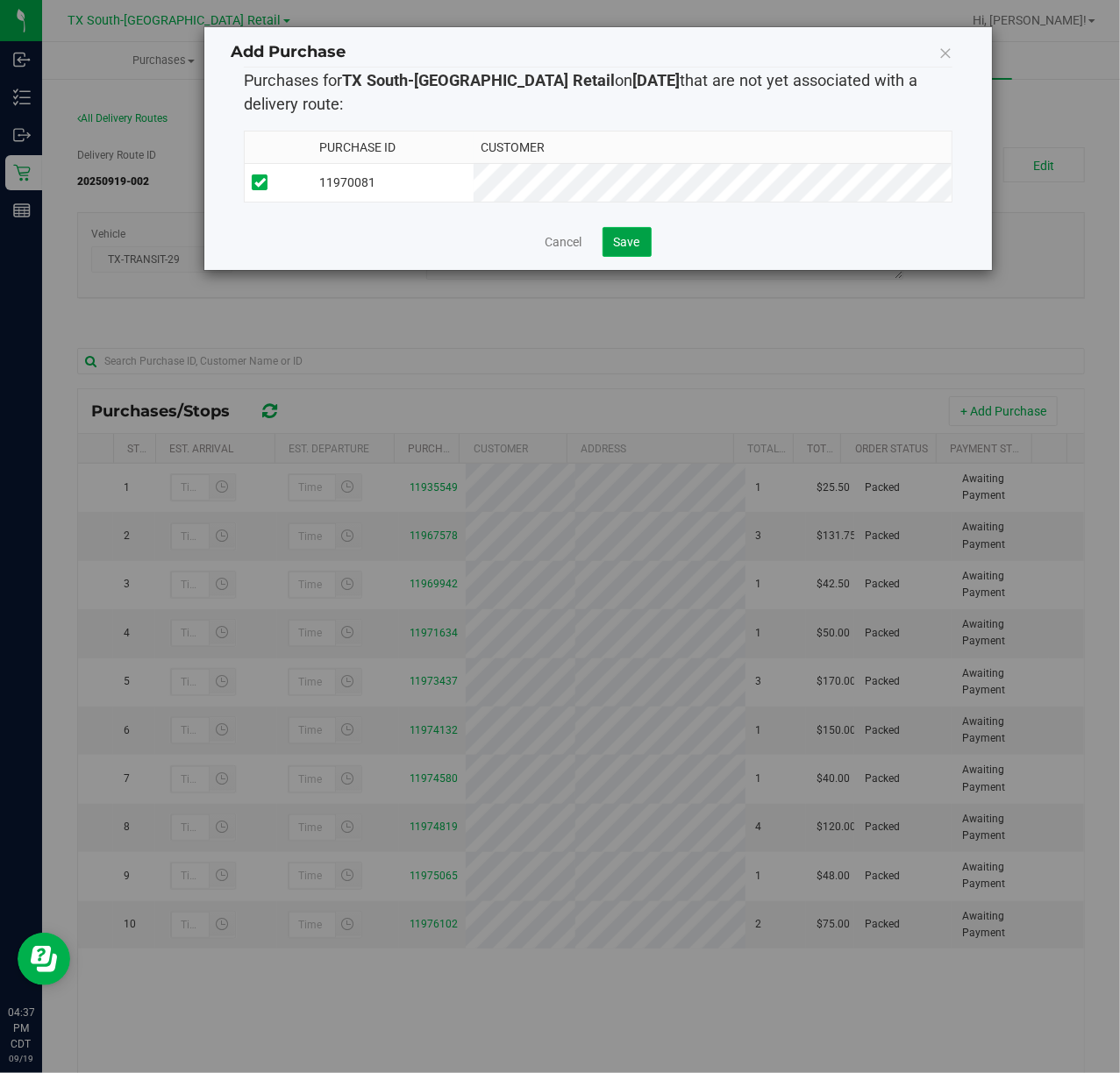
click at [647, 237] on button "Save" at bounding box center [627, 242] width 49 height 30
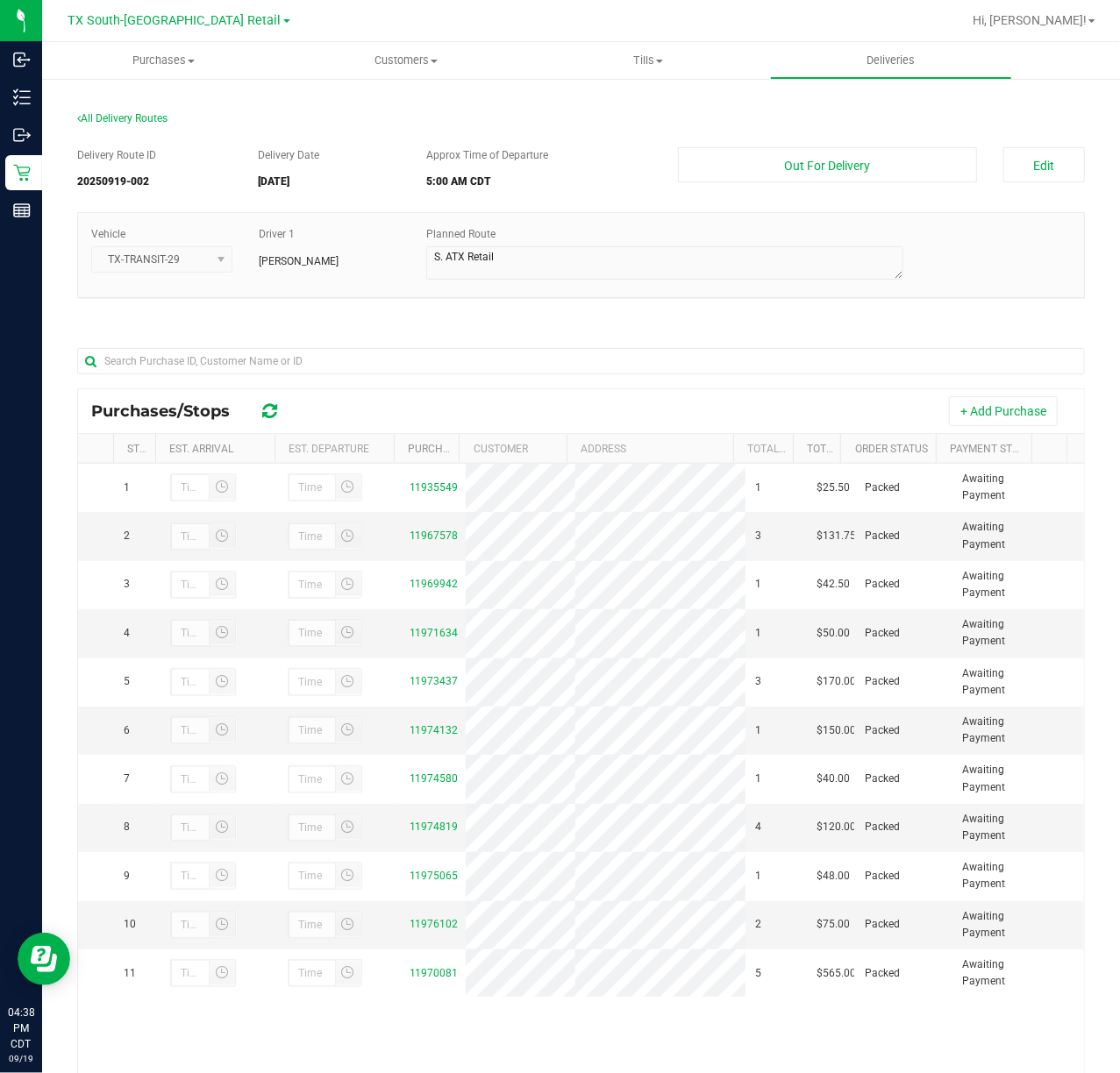
click at [901, 81] on div "All Delivery Routes Delivery Route ID 20250919-002 Delivery Date 09/20/2025 App…" at bounding box center [581, 653] width 1078 height 1153
click at [916, 72] on uib-tab-heading "Deliveries" at bounding box center [891, 60] width 241 height 35
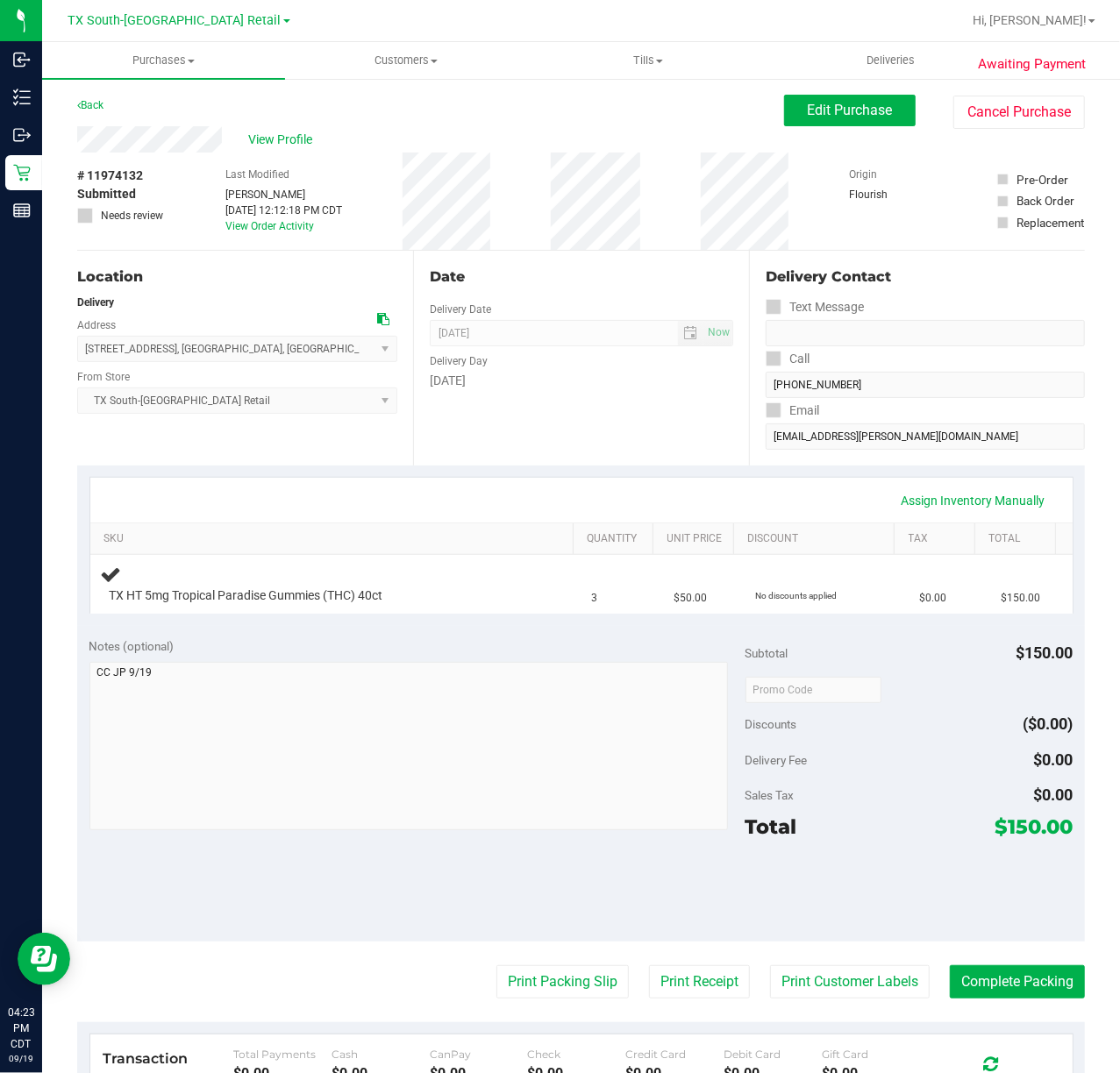
click at [489, 461] on div "Date Delivery Date [DATE] Now [DATE] 07:00 AM Now Delivery Day [DATE]" at bounding box center [581, 358] width 336 height 215
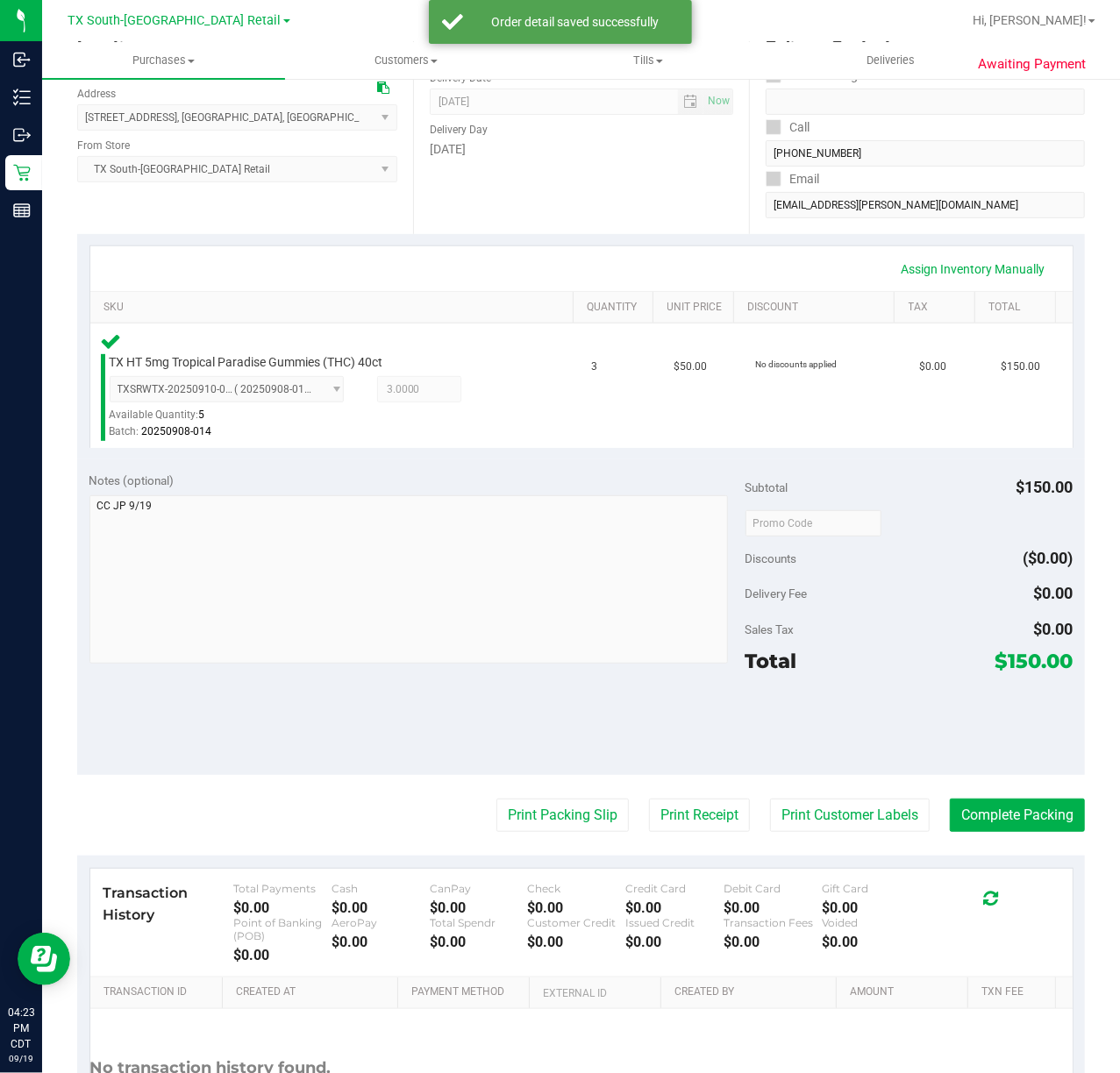
scroll to position [233, 0]
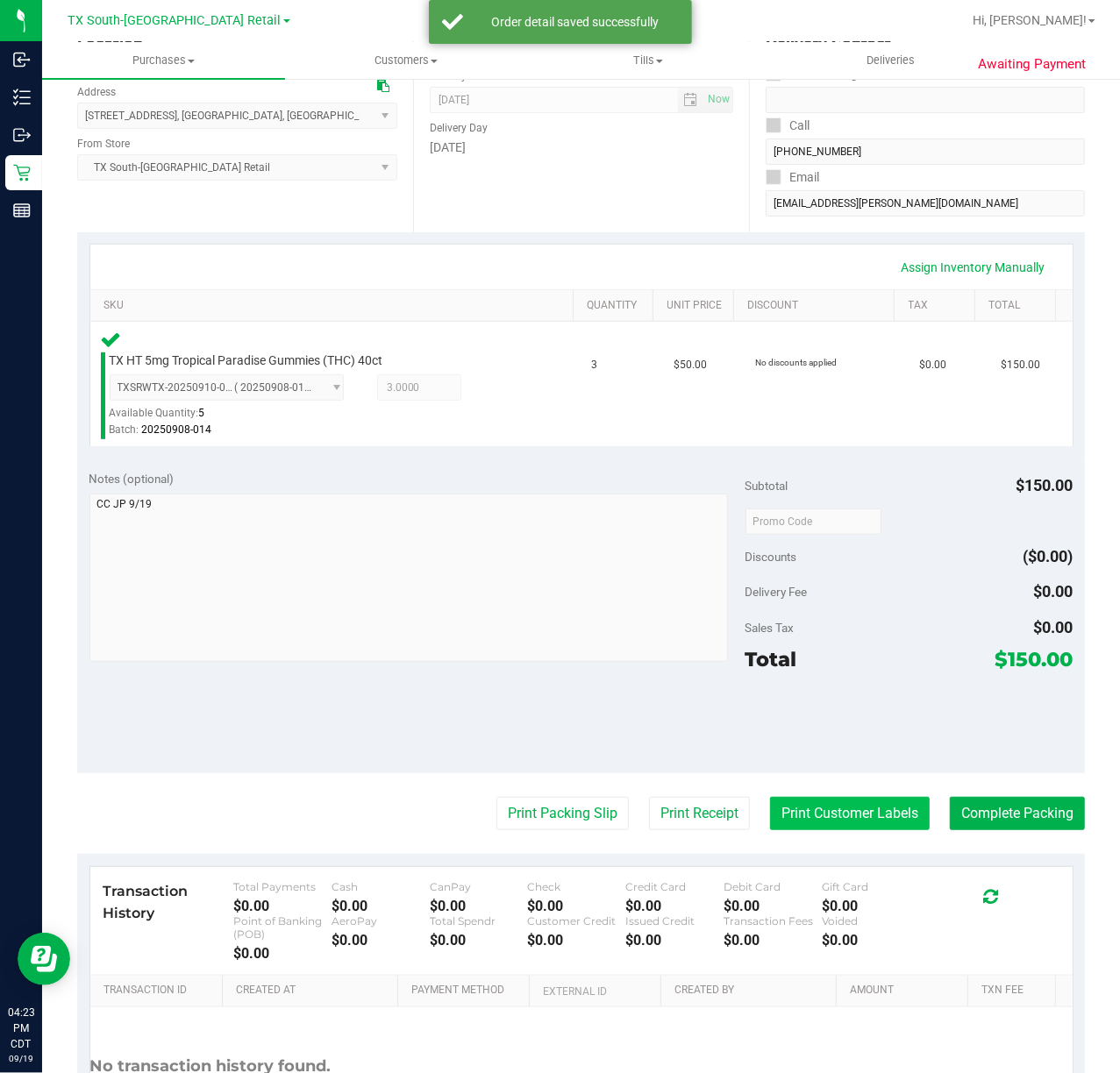
click at [793, 808] on button "Print Customer Labels" at bounding box center [850, 813] width 160 height 33
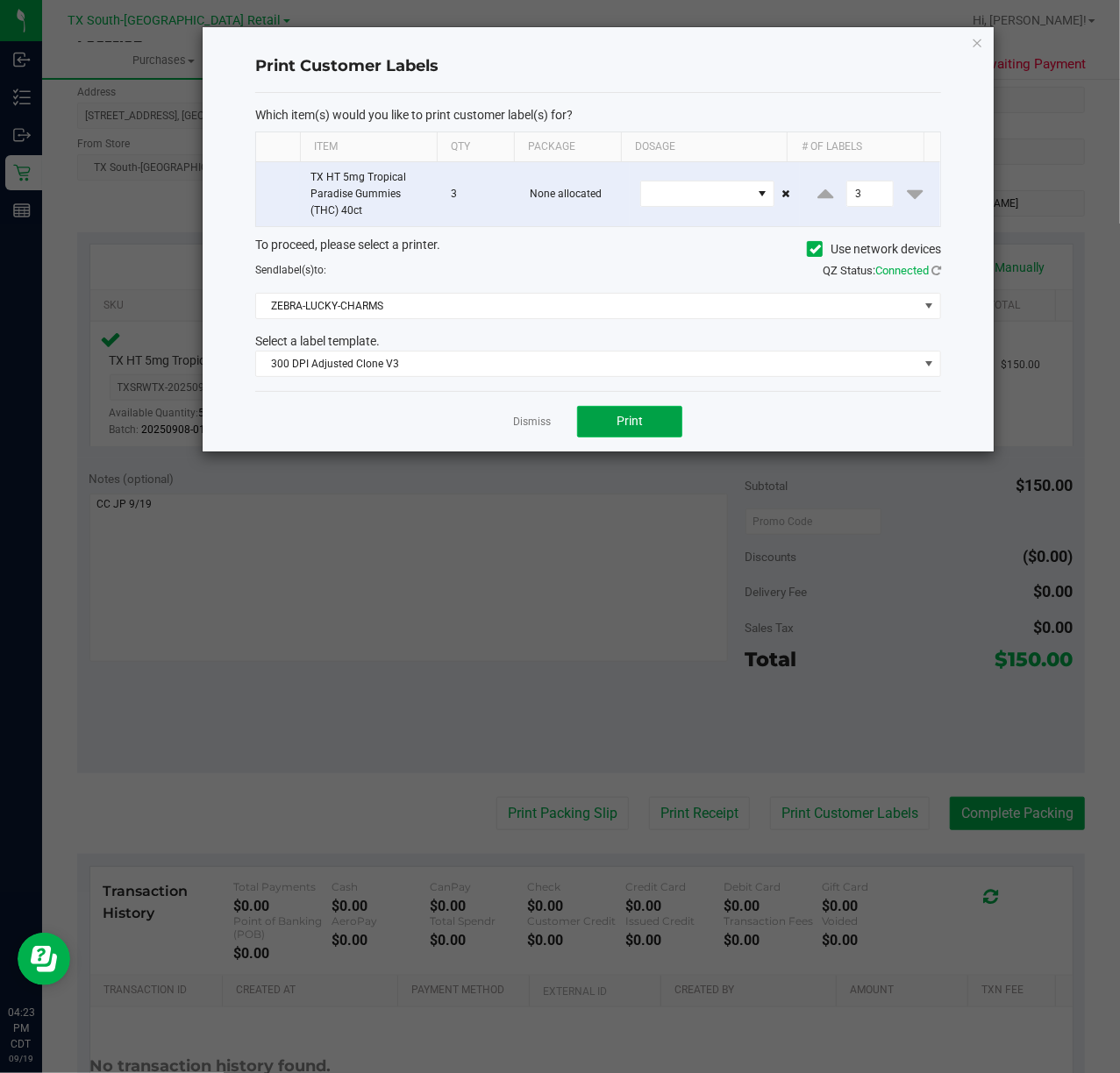
click at [614, 412] on button "Print" at bounding box center [630, 422] width 105 height 32
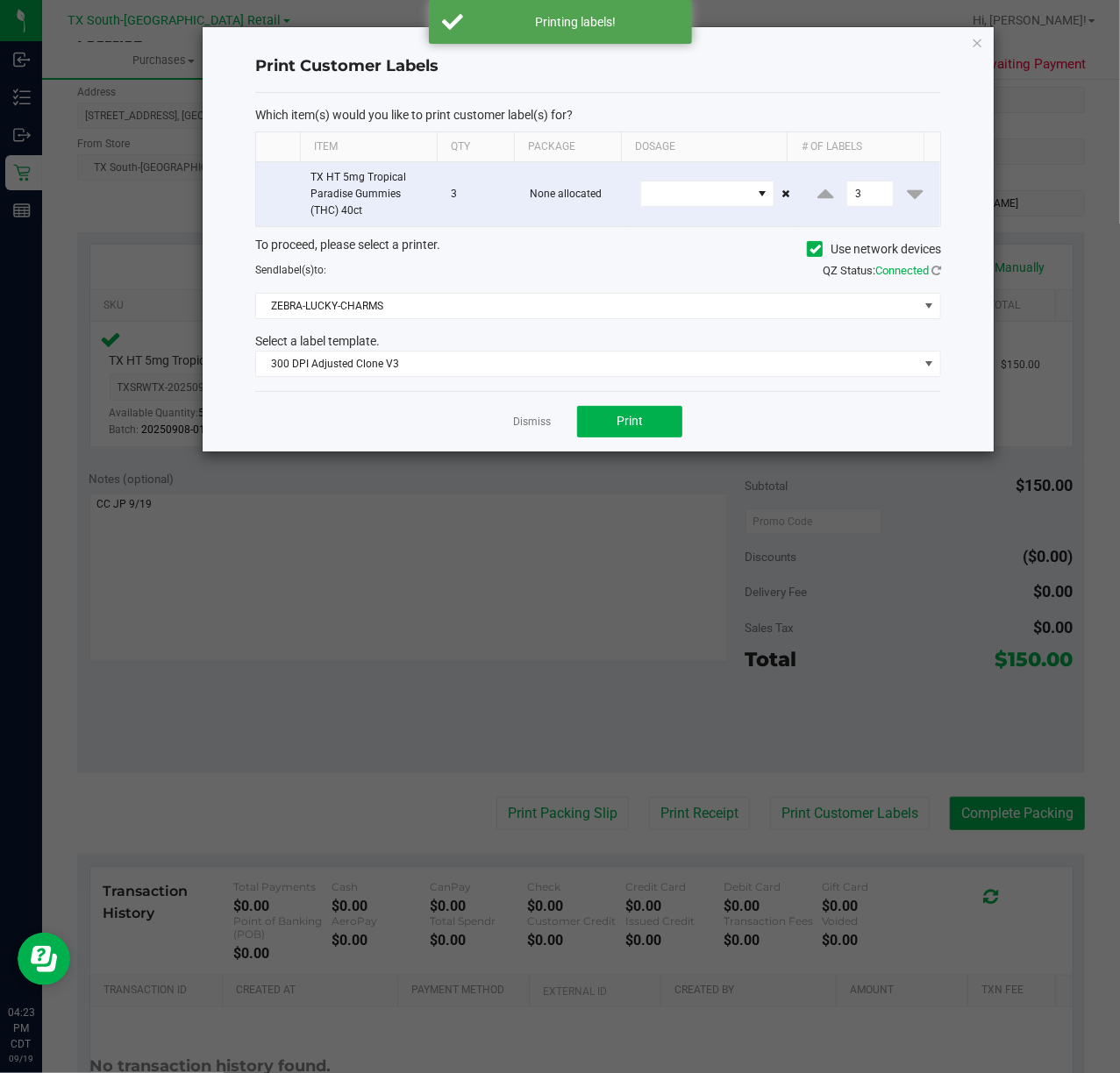
click at [506, 421] on div "Dismiss Print" at bounding box center [598, 422] width 686 height 60
click at [523, 421] on link "Dismiss" at bounding box center [532, 422] width 38 height 15
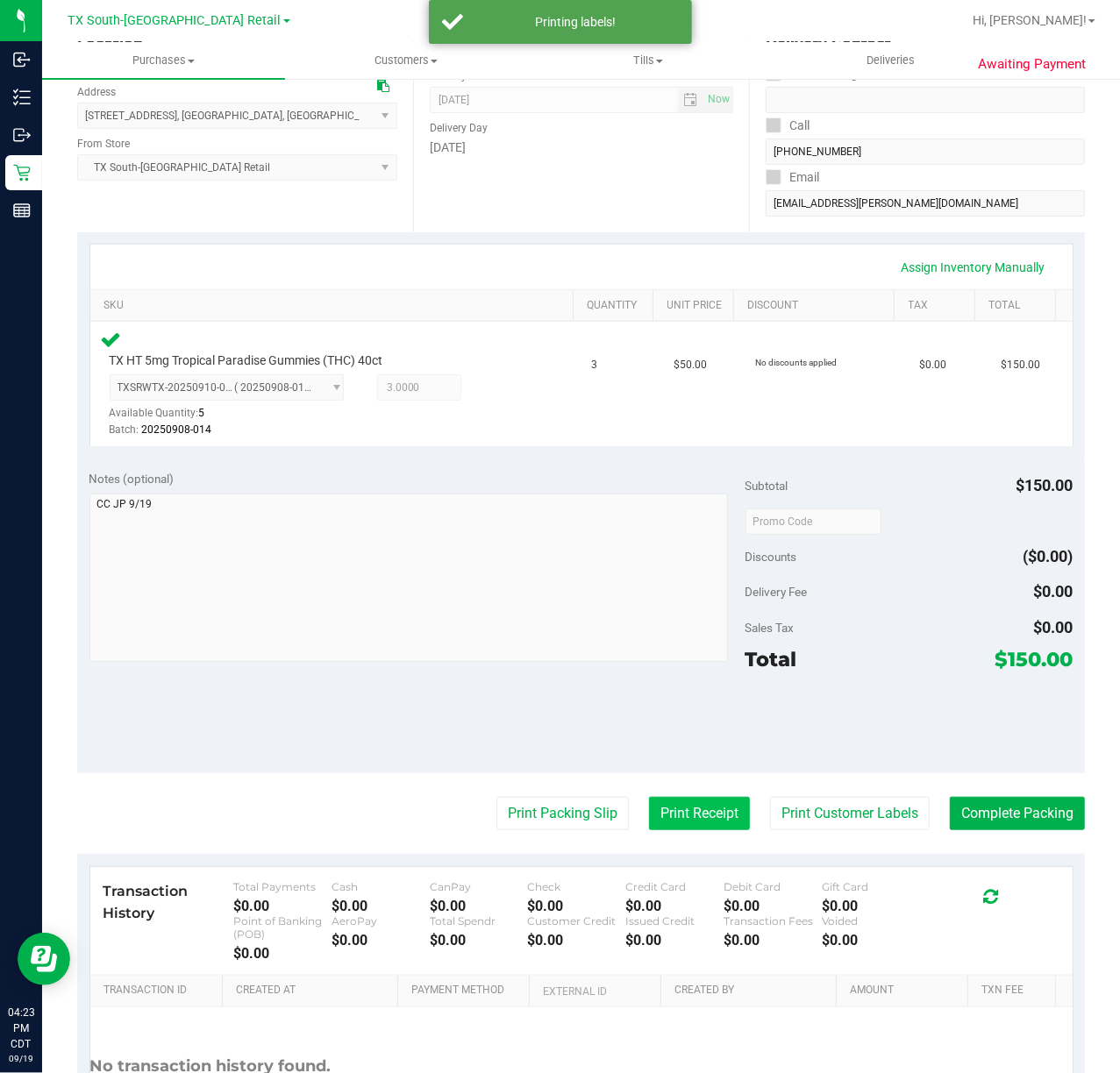
click at [721, 820] on button "Print Receipt" at bounding box center [698, 813] width 100 height 33
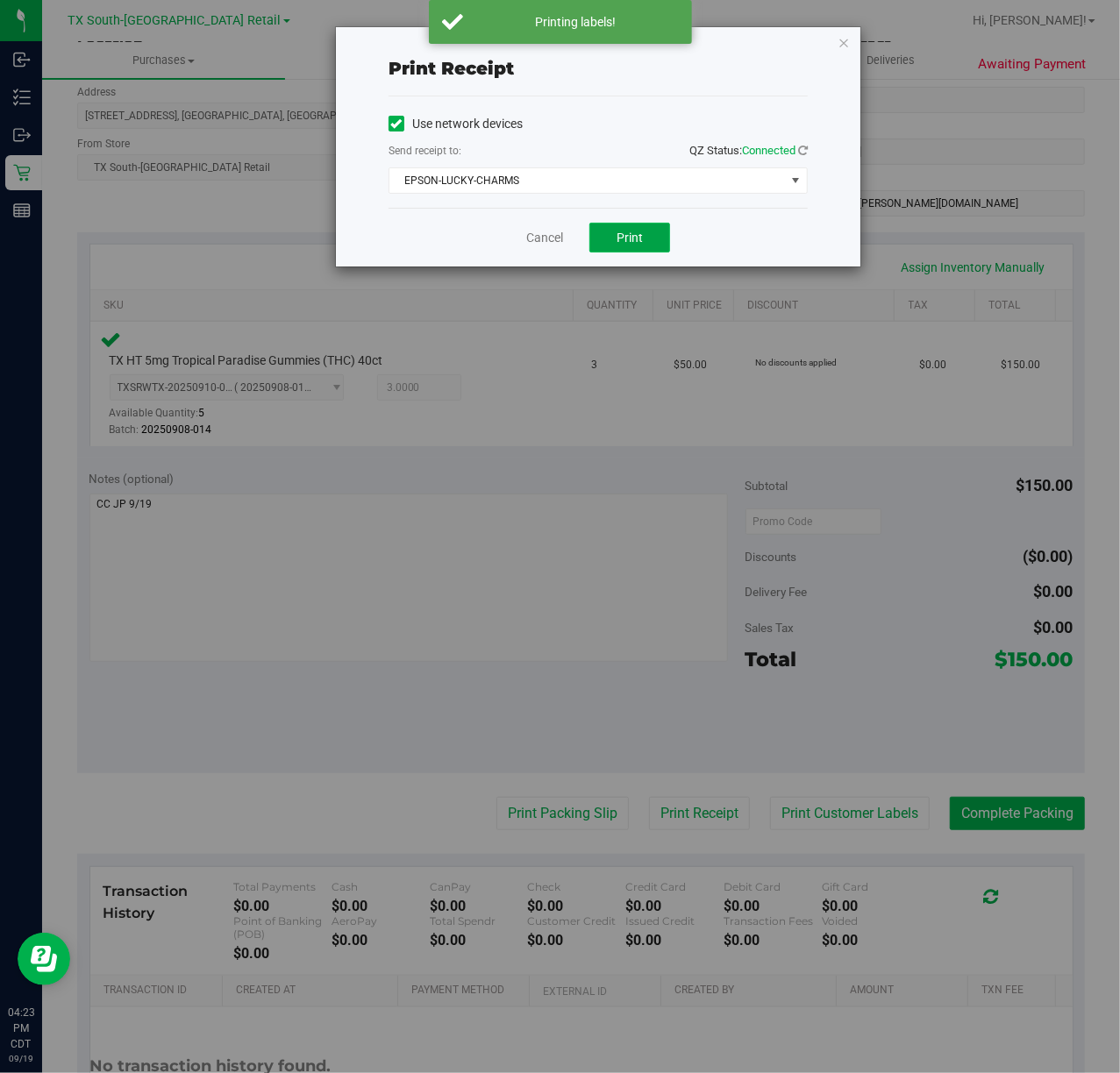
click at [635, 226] on button "Print" at bounding box center [630, 238] width 81 height 30
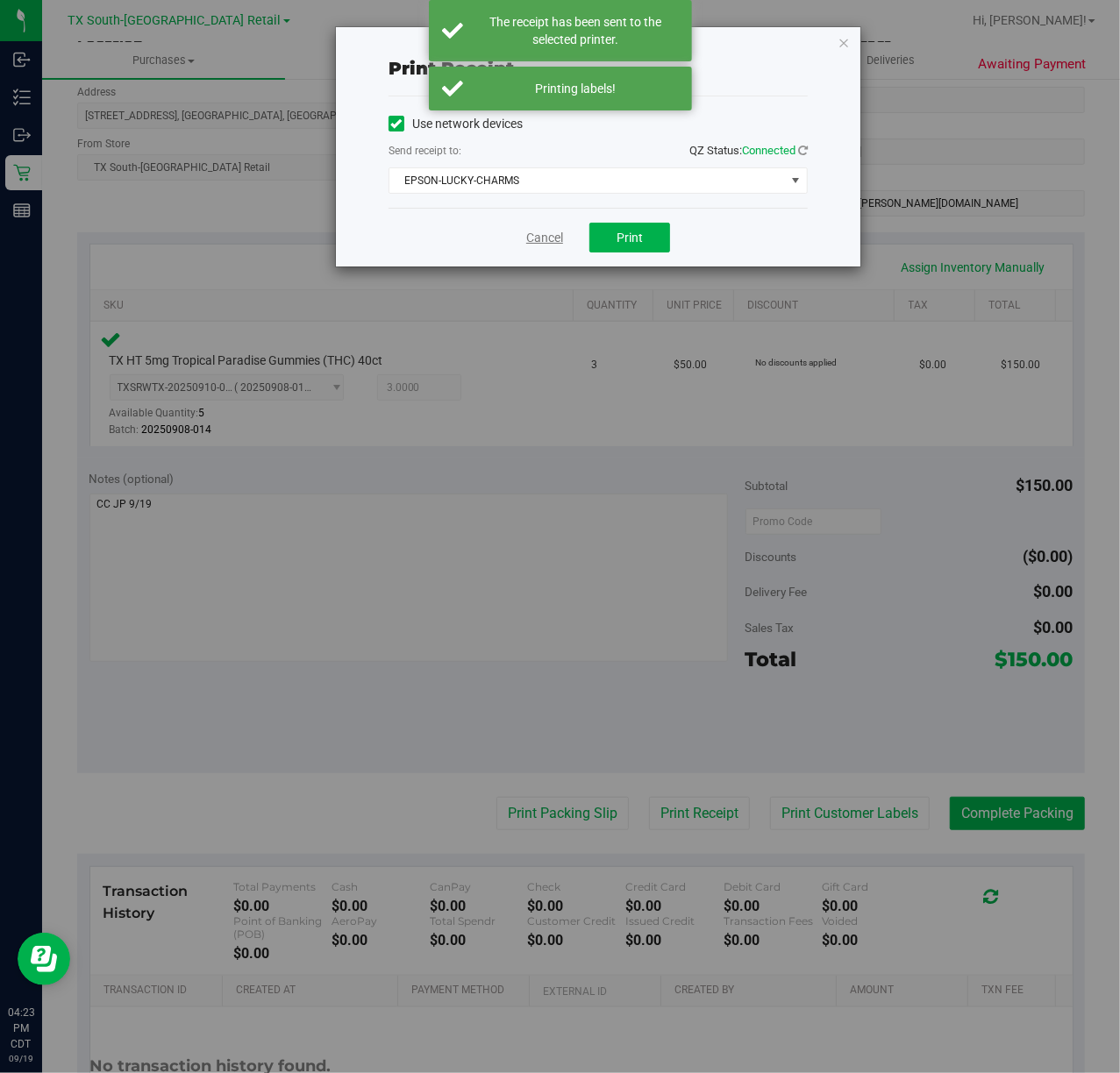
click at [549, 230] on link "Cancel" at bounding box center [545, 238] width 37 height 19
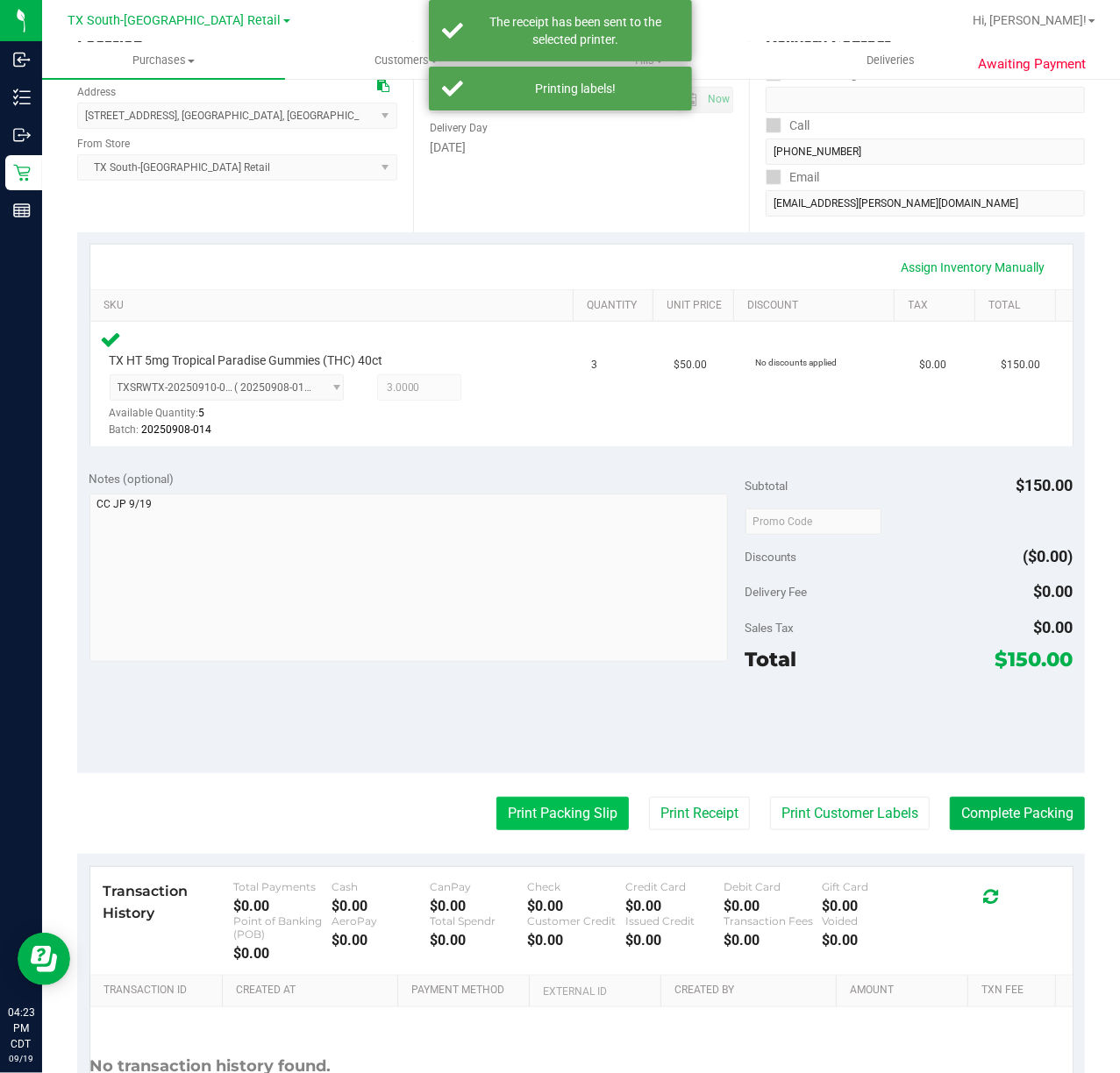
click at [552, 806] on button "Print Packing Slip" at bounding box center [562, 813] width 132 height 33
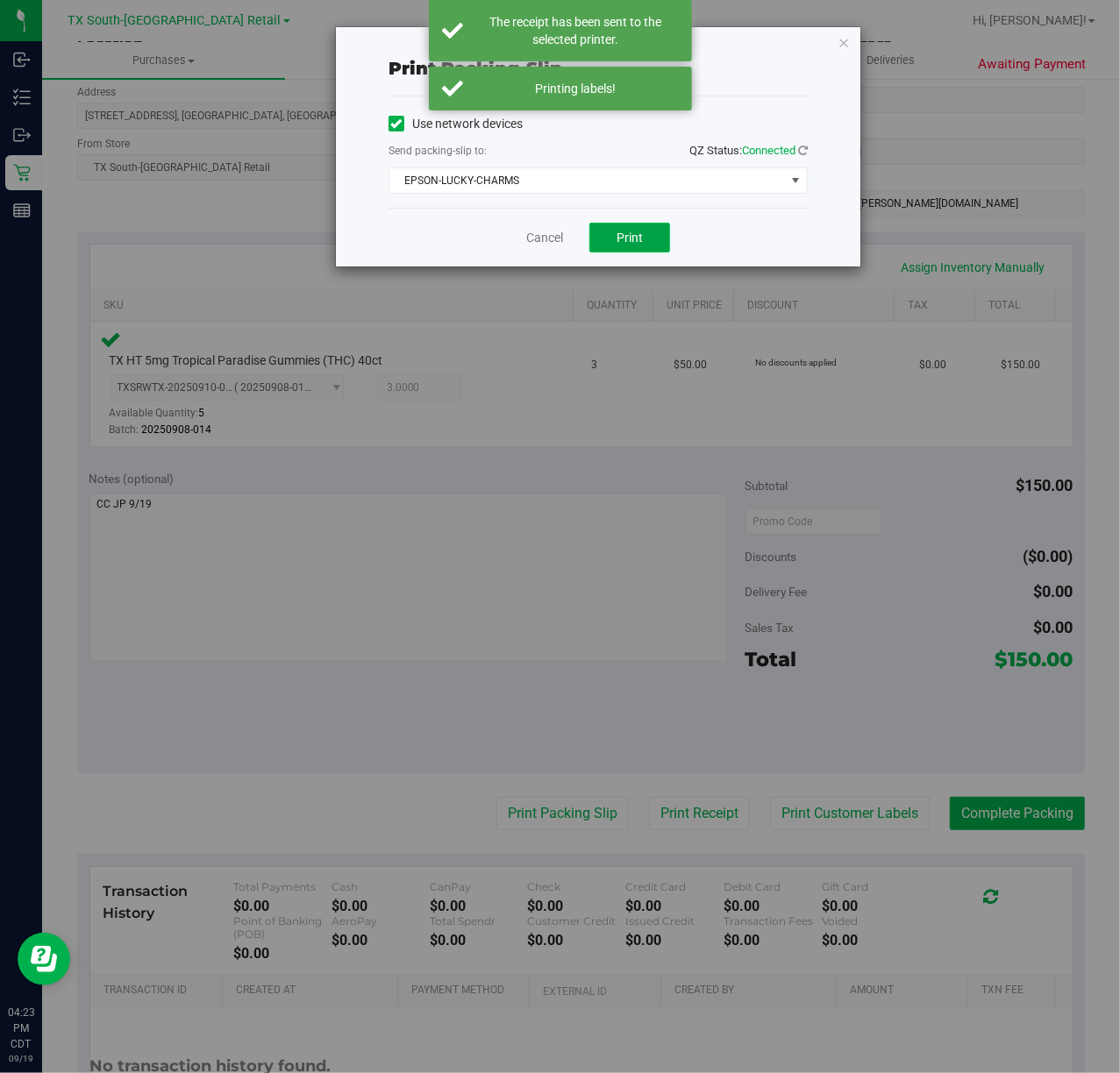
click at [625, 237] on span "Print" at bounding box center [630, 238] width 26 height 14
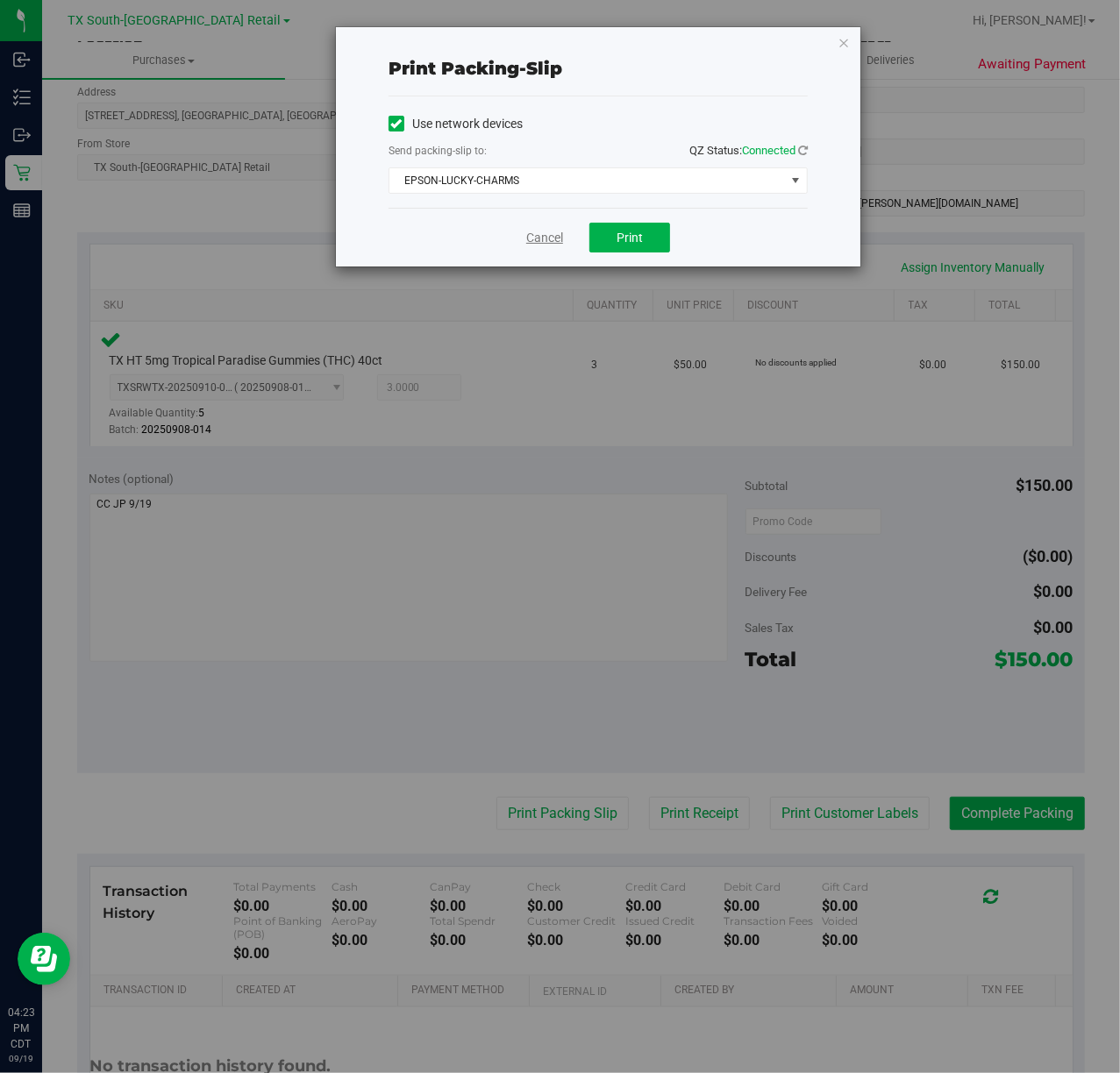
click at [527, 243] on link "Cancel" at bounding box center [545, 238] width 37 height 19
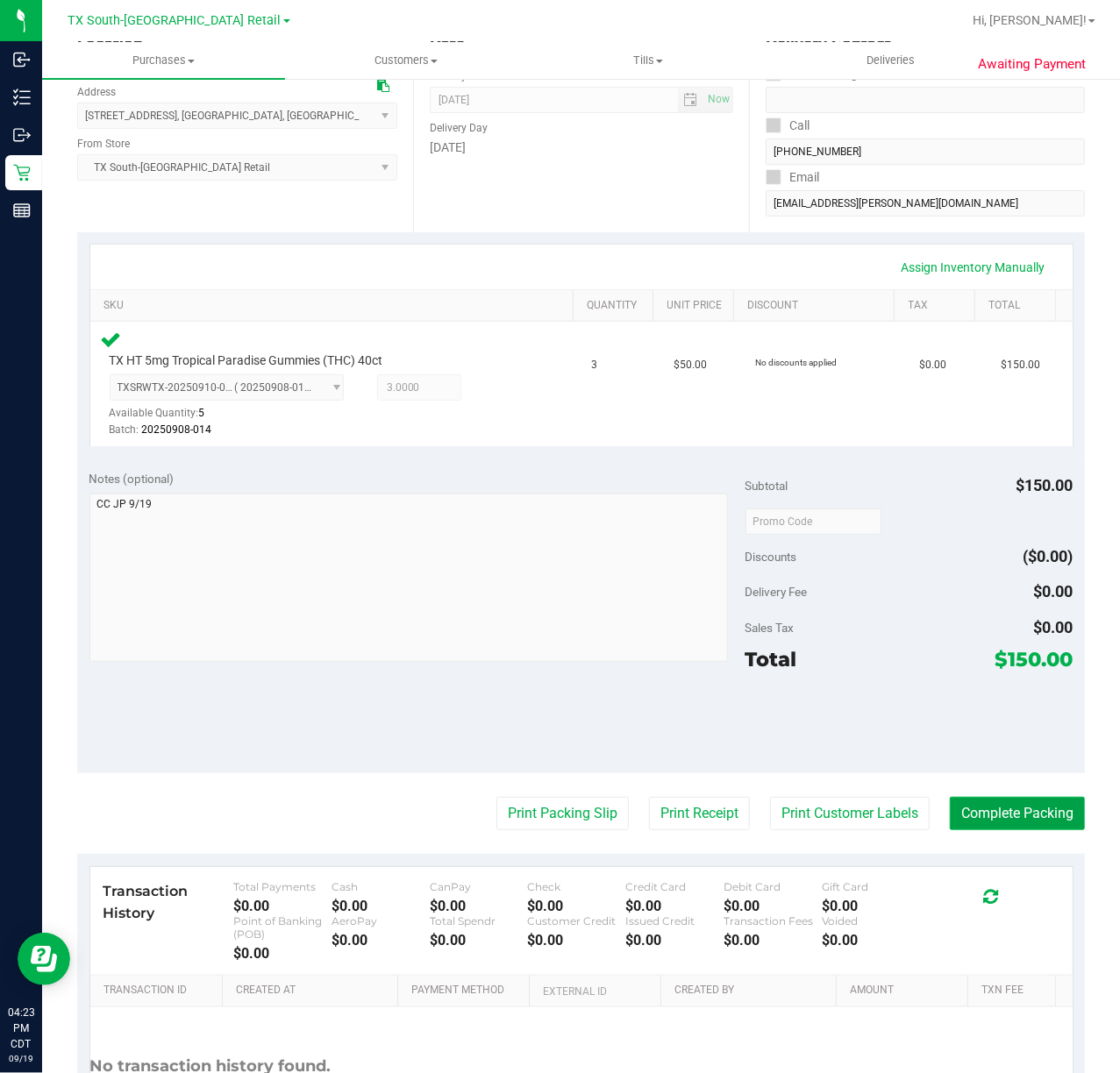
click at [997, 820] on button "Complete Packing" at bounding box center [1018, 813] width 135 height 33
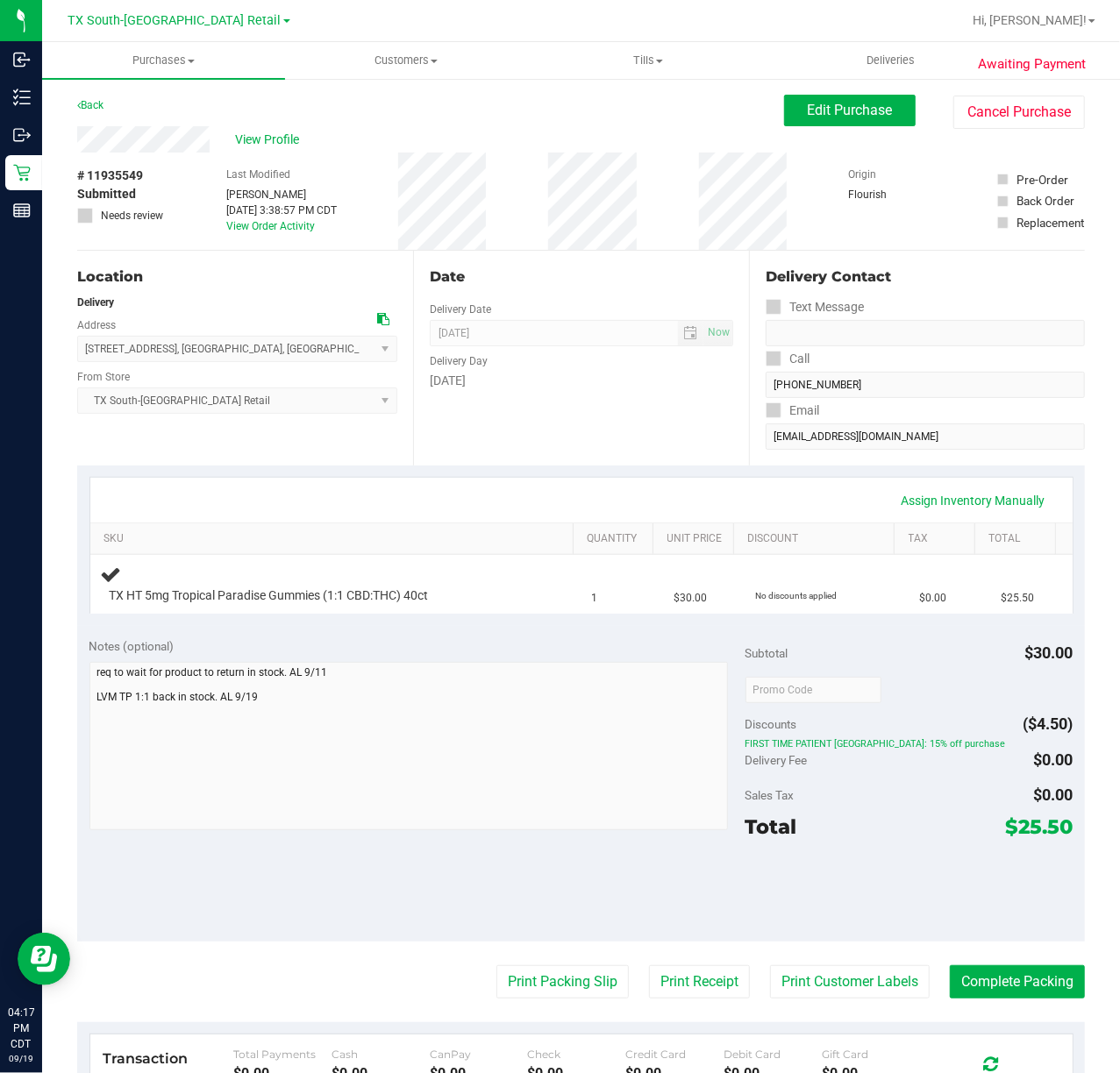
click at [554, 123] on div "Back Edit Purchase Cancel Purchase" at bounding box center [580, 111] width 1007 height 32
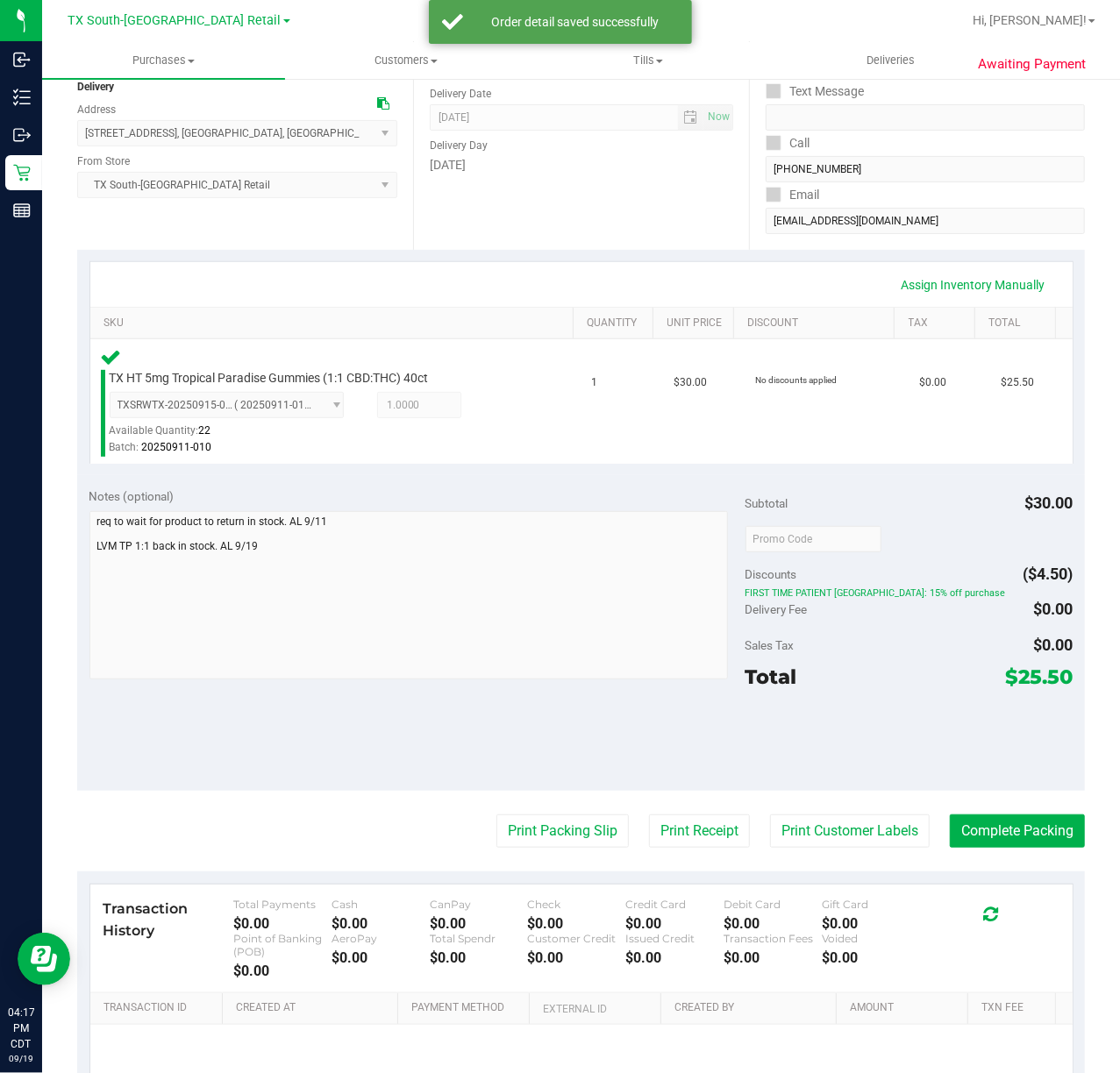
scroll to position [242, 0]
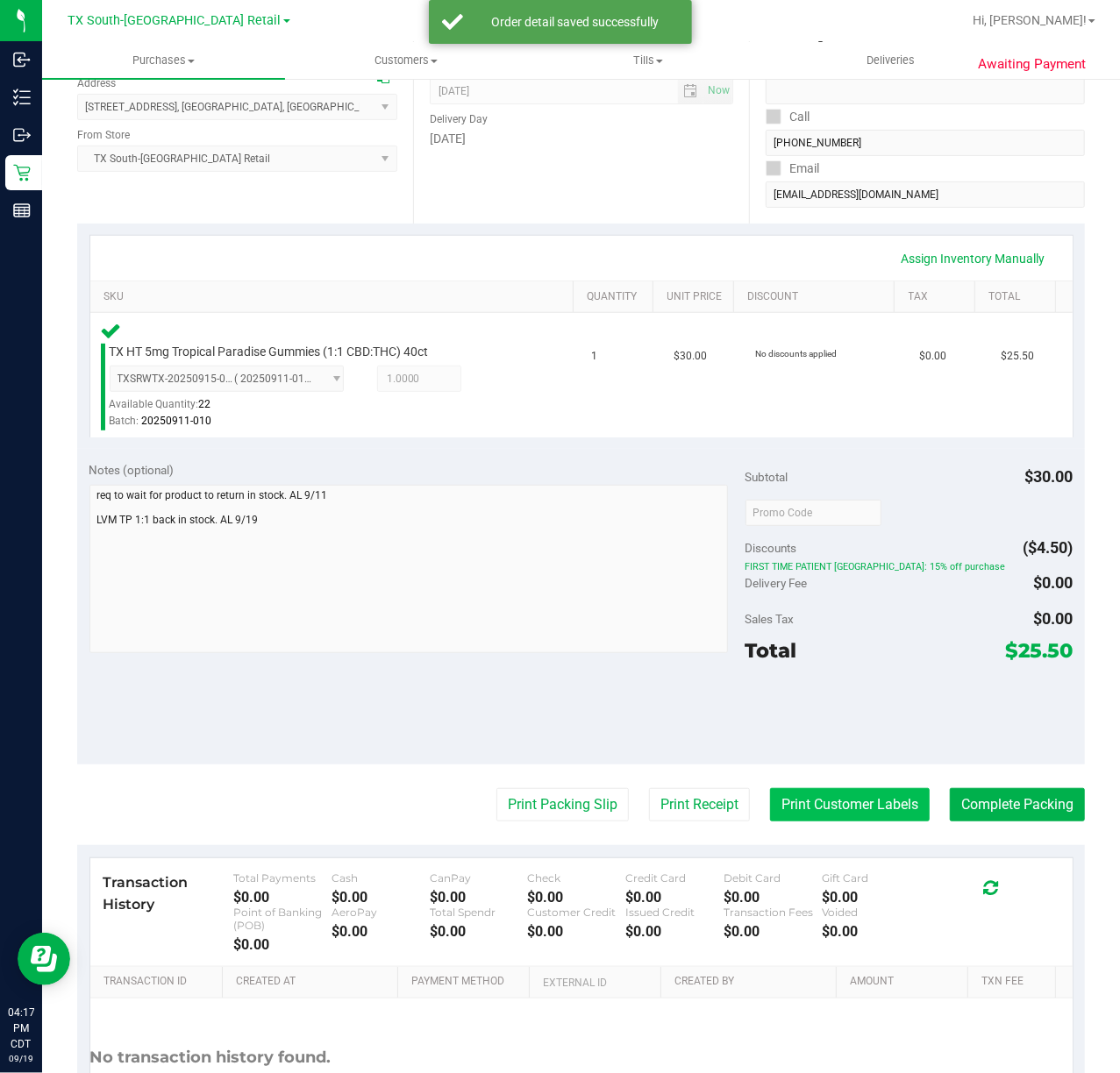
click at [856, 807] on button "Print Customer Labels" at bounding box center [850, 805] width 160 height 33
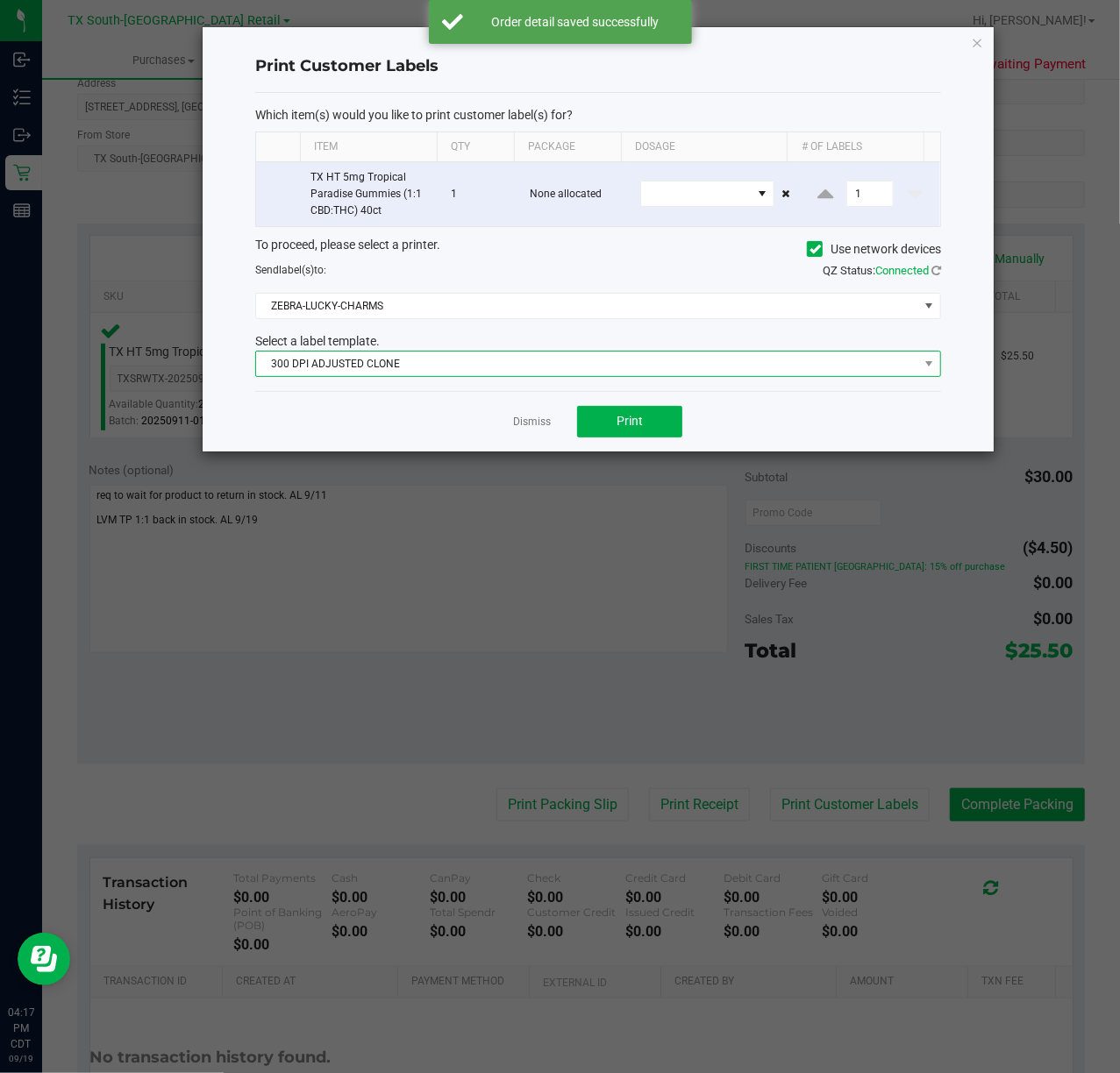
click at [600, 362] on span "300 DPI ADJUSTED CLONE" at bounding box center [587, 364] width 662 height 24
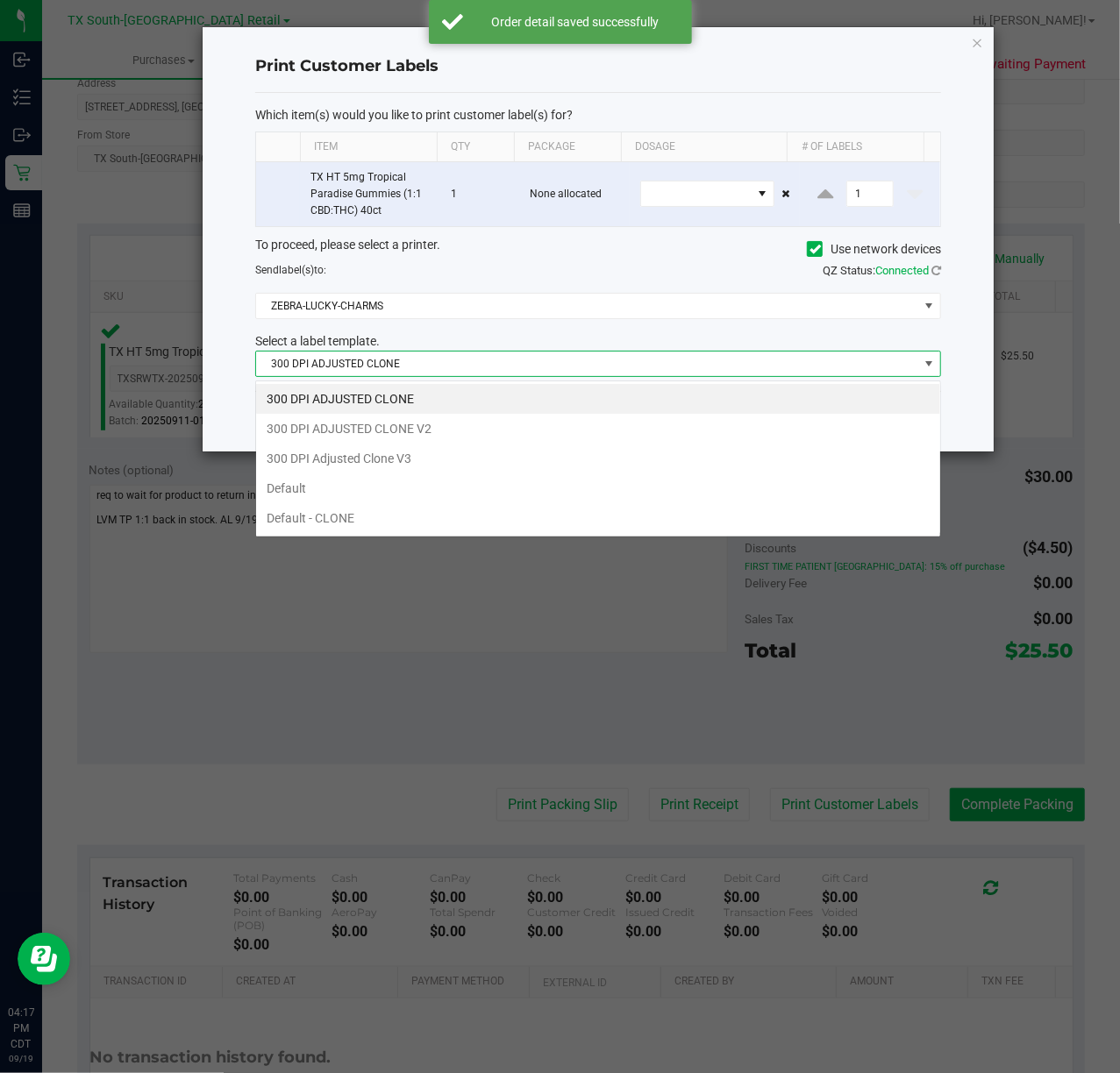
scroll to position [26, 686]
click at [539, 457] on li "300 DPI Adjusted Clone V3" at bounding box center [598, 459] width 684 height 30
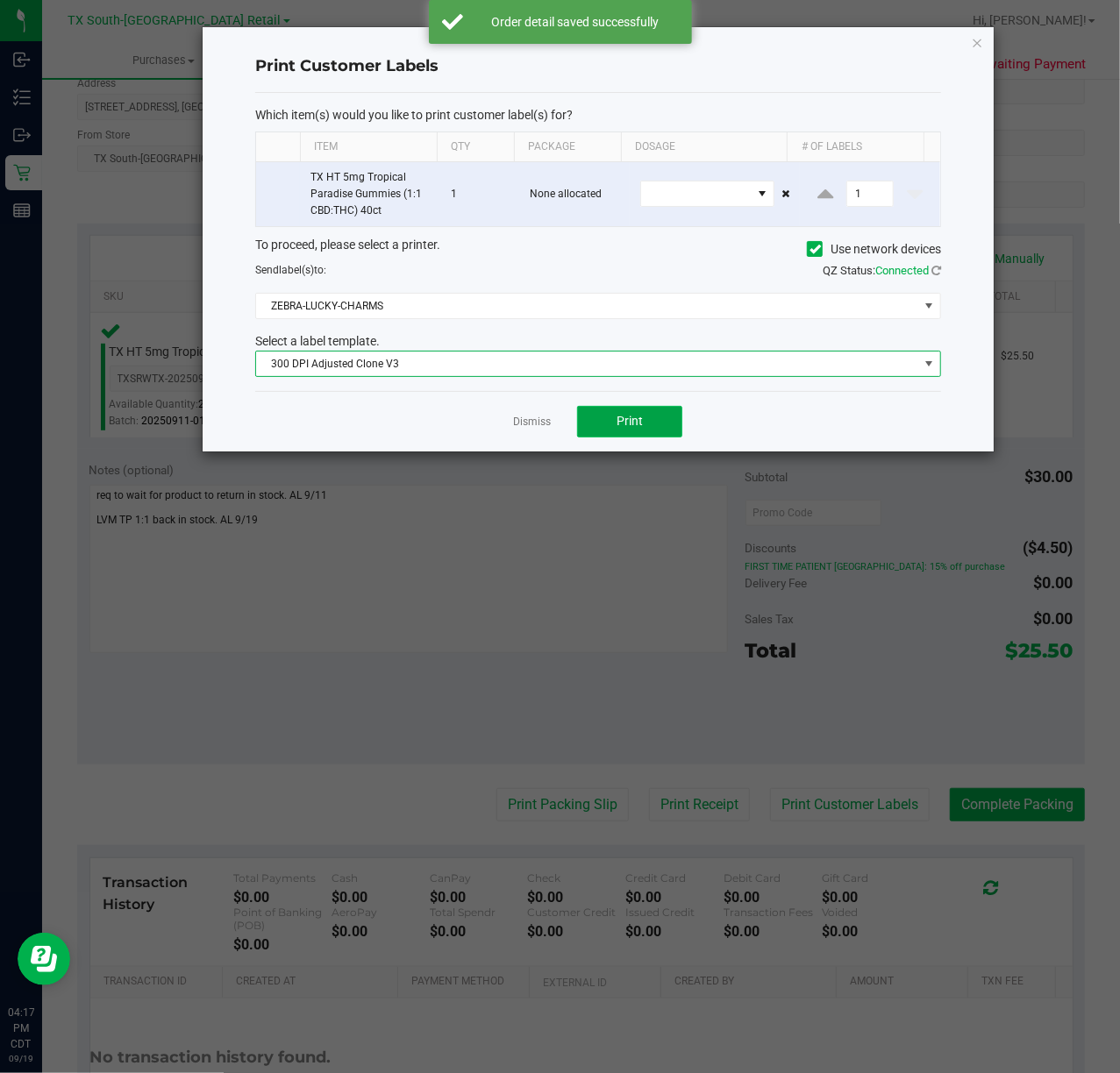
click at [629, 424] on span "Print" at bounding box center [630, 421] width 26 height 14
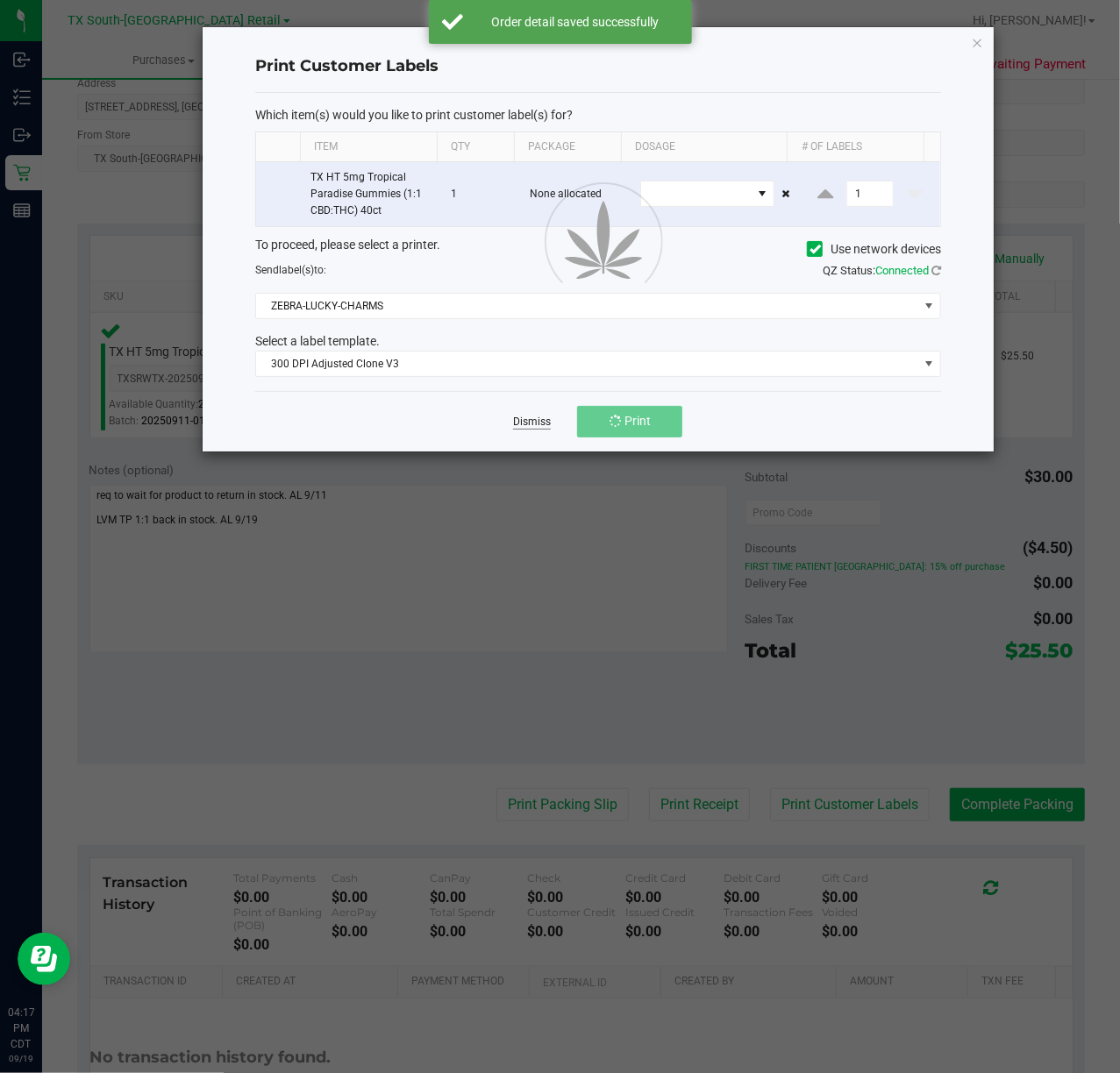
click at [530, 430] on link "Dismiss" at bounding box center [532, 422] width 38 height 15
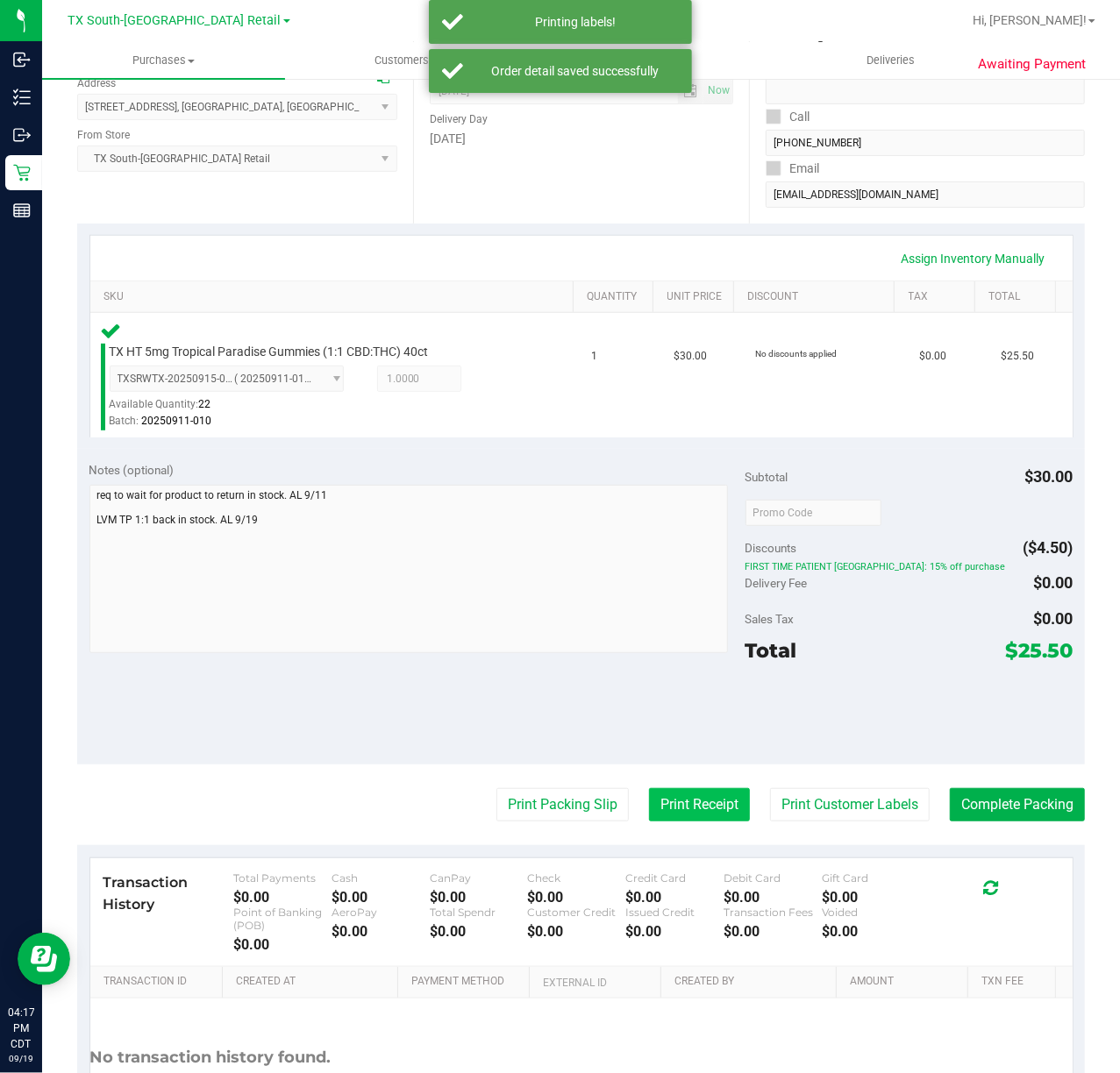
click at [672, 821] on button "Print Receipt" at bounding box center [698, 805] width 100 height 33
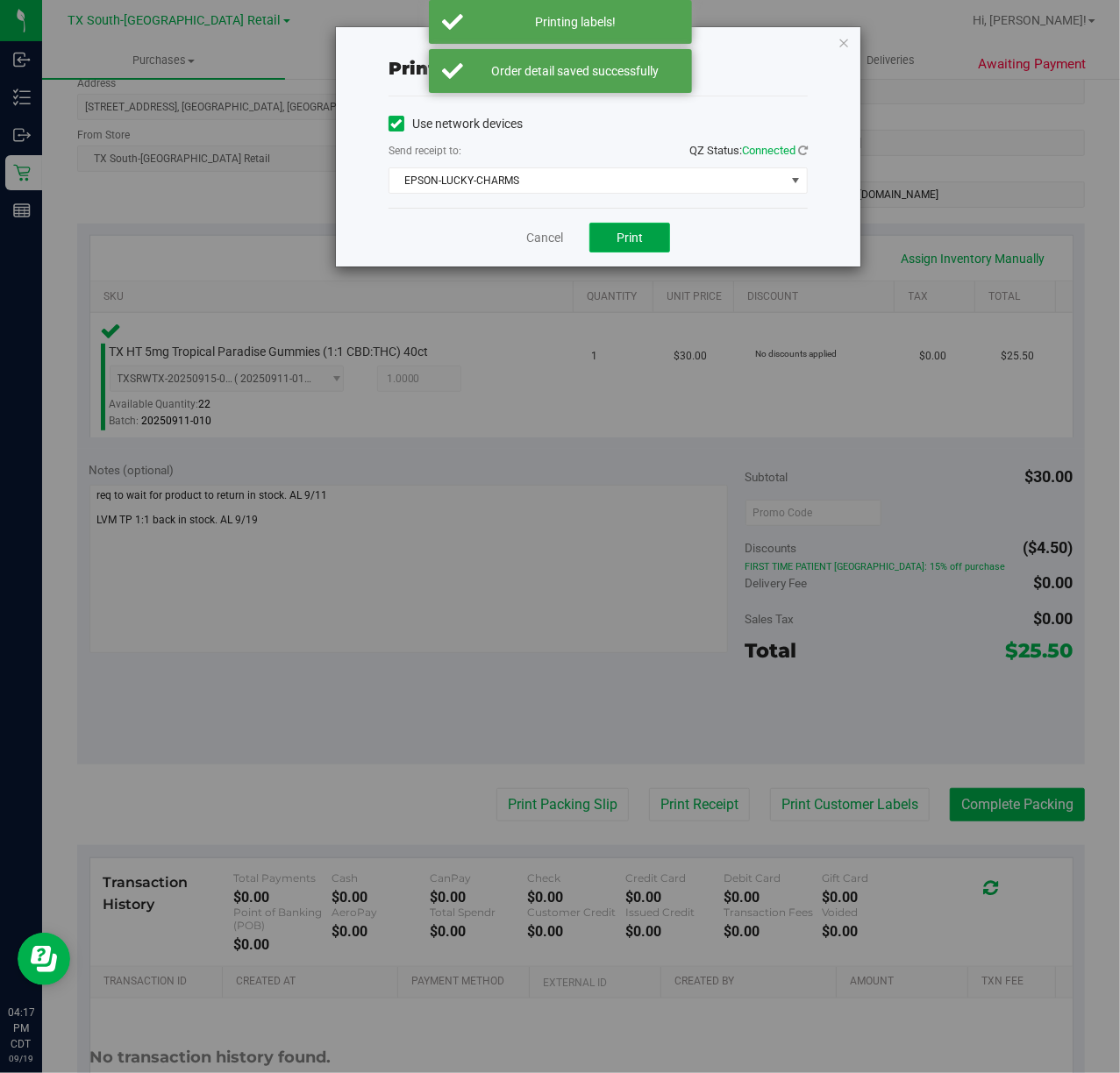
click at [619, 232] on span "Print" at bounding box center [630, 238] width 26 height 14
click at [521, 242] on link "Cancel" at bounding box center [537, 238] width 37 height 19
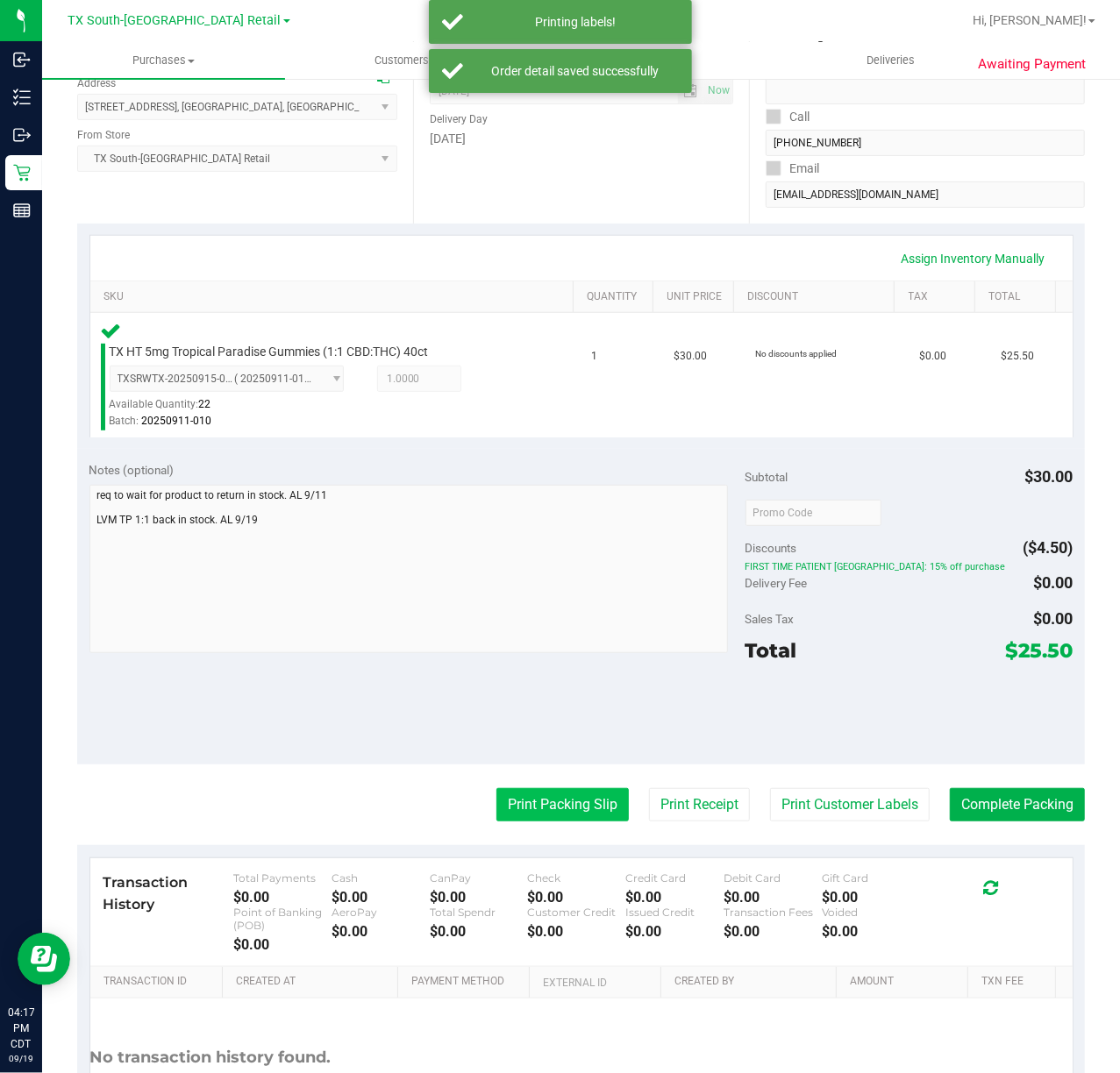
click at [528, 790] on button "Print Packing Slip" at bounding box center [562, 805] width 132 height 33
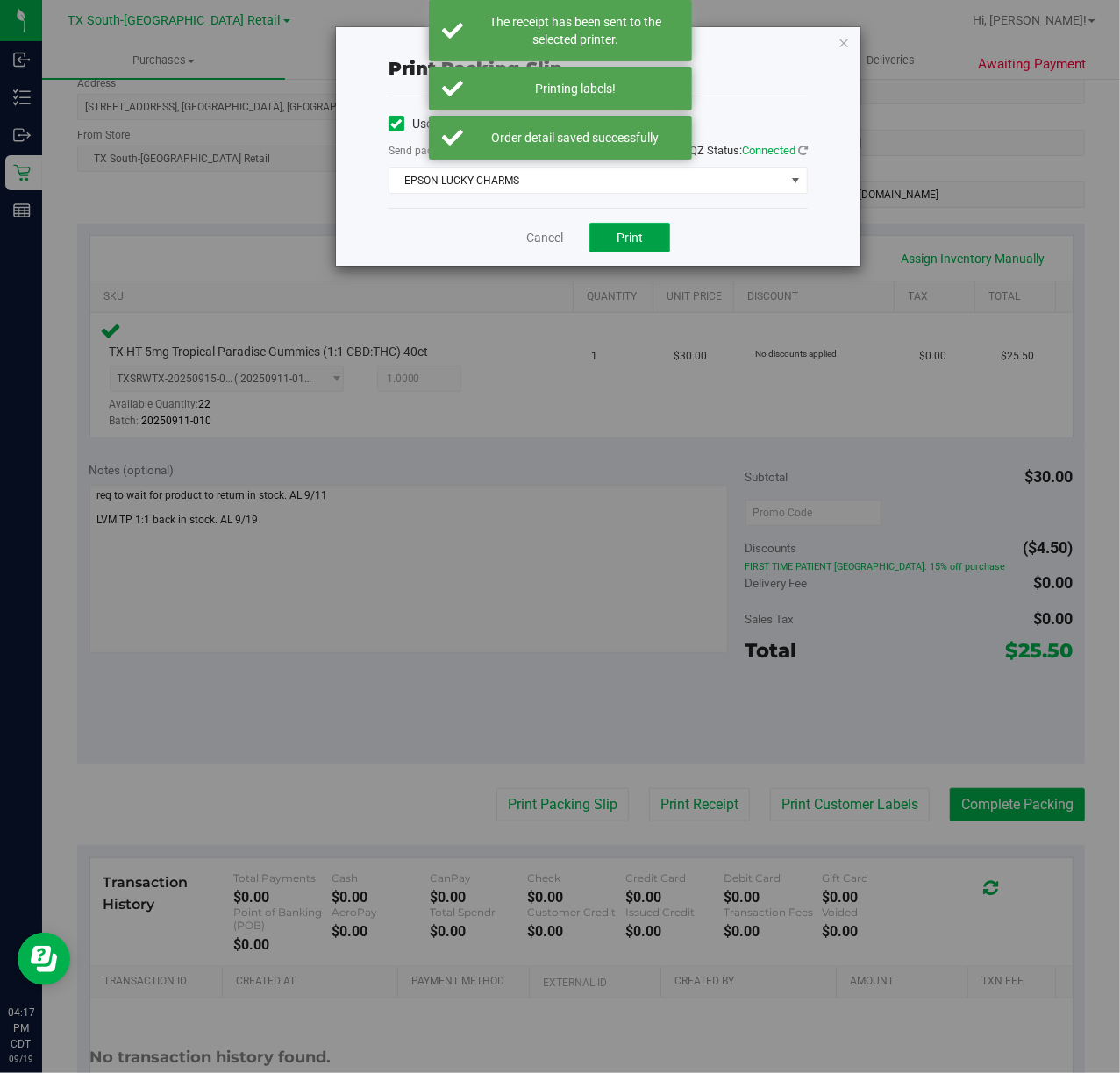
click at [636, 233] on span "Print" at bounding box center [630, 238] width 26 height 14
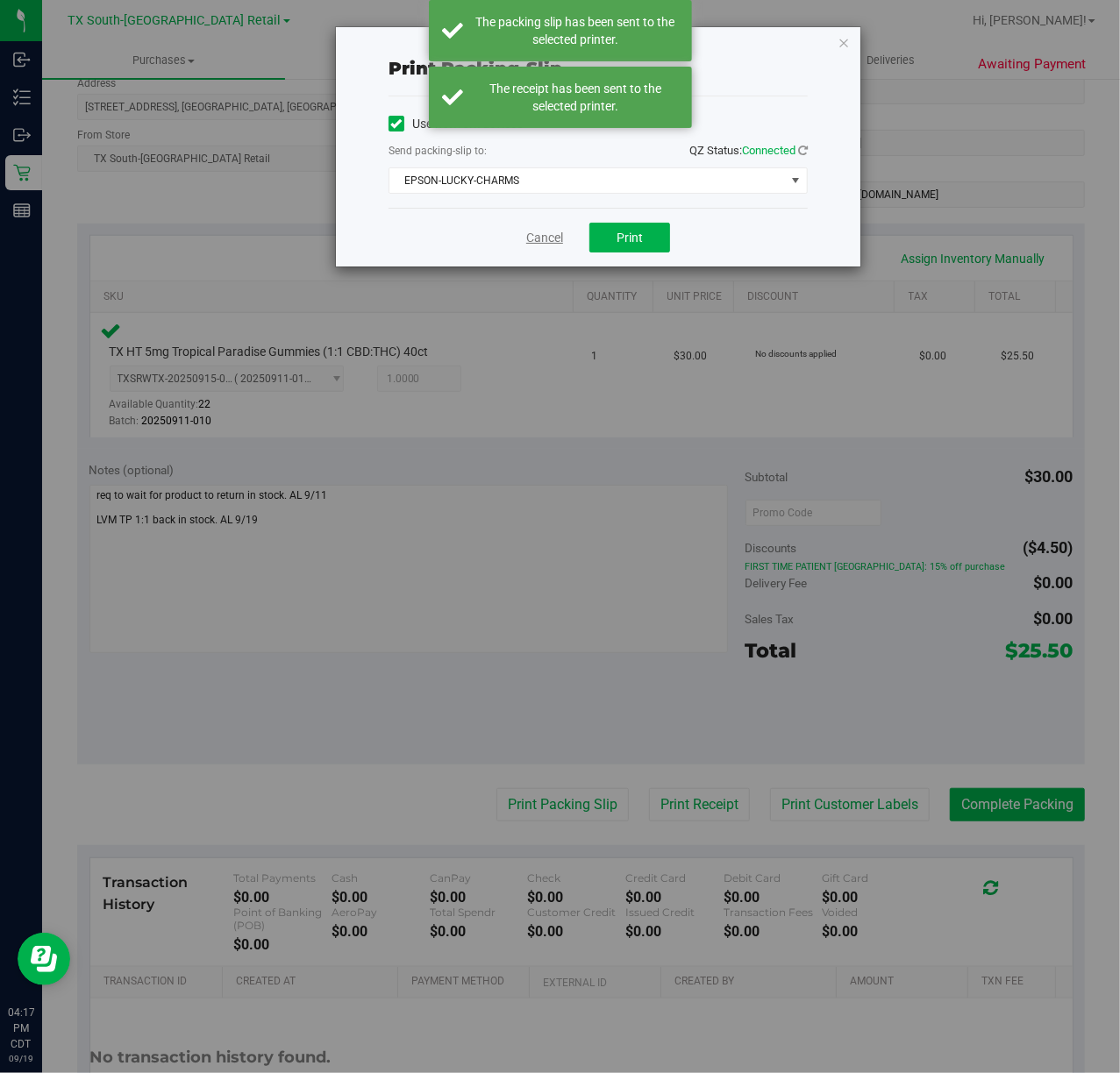
click at [531, 238] on link "Cancel" at bounding box center [545, 238] width 37 height 19
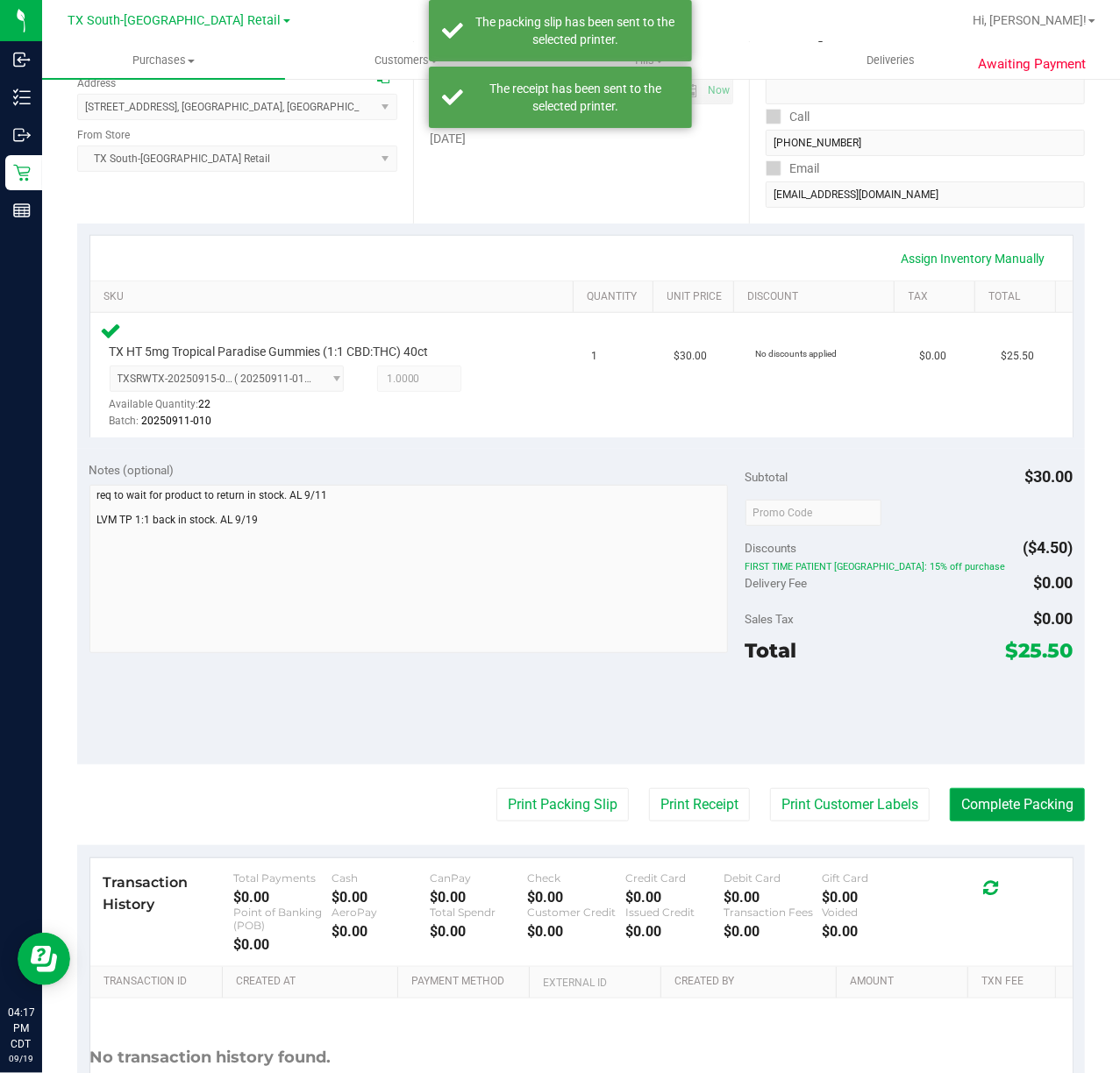
click at [1019, 805] on button "Complete Packing" at bounding box center [1018, 805] width 135 height 33
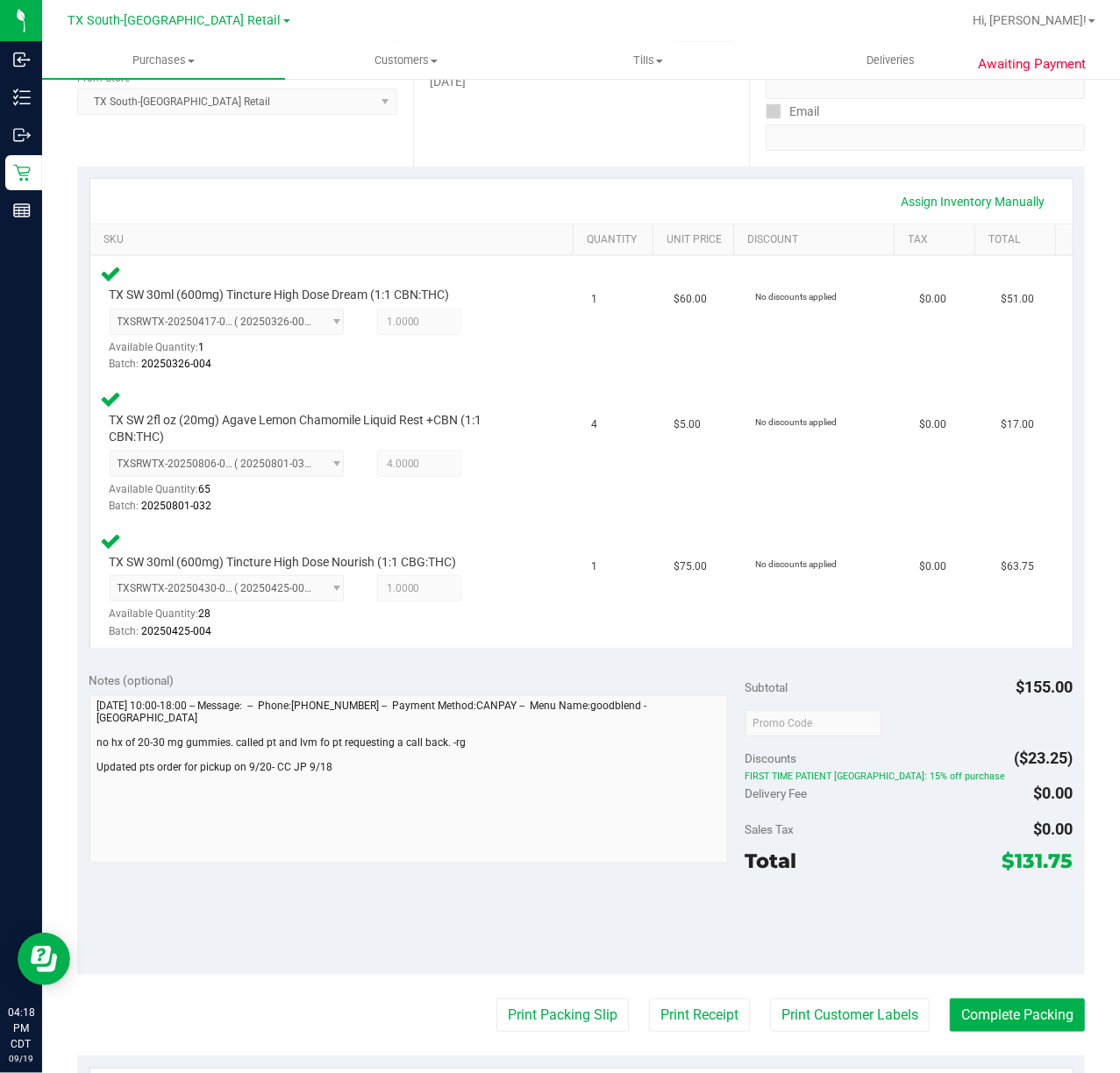
scroll to position [342, 0]
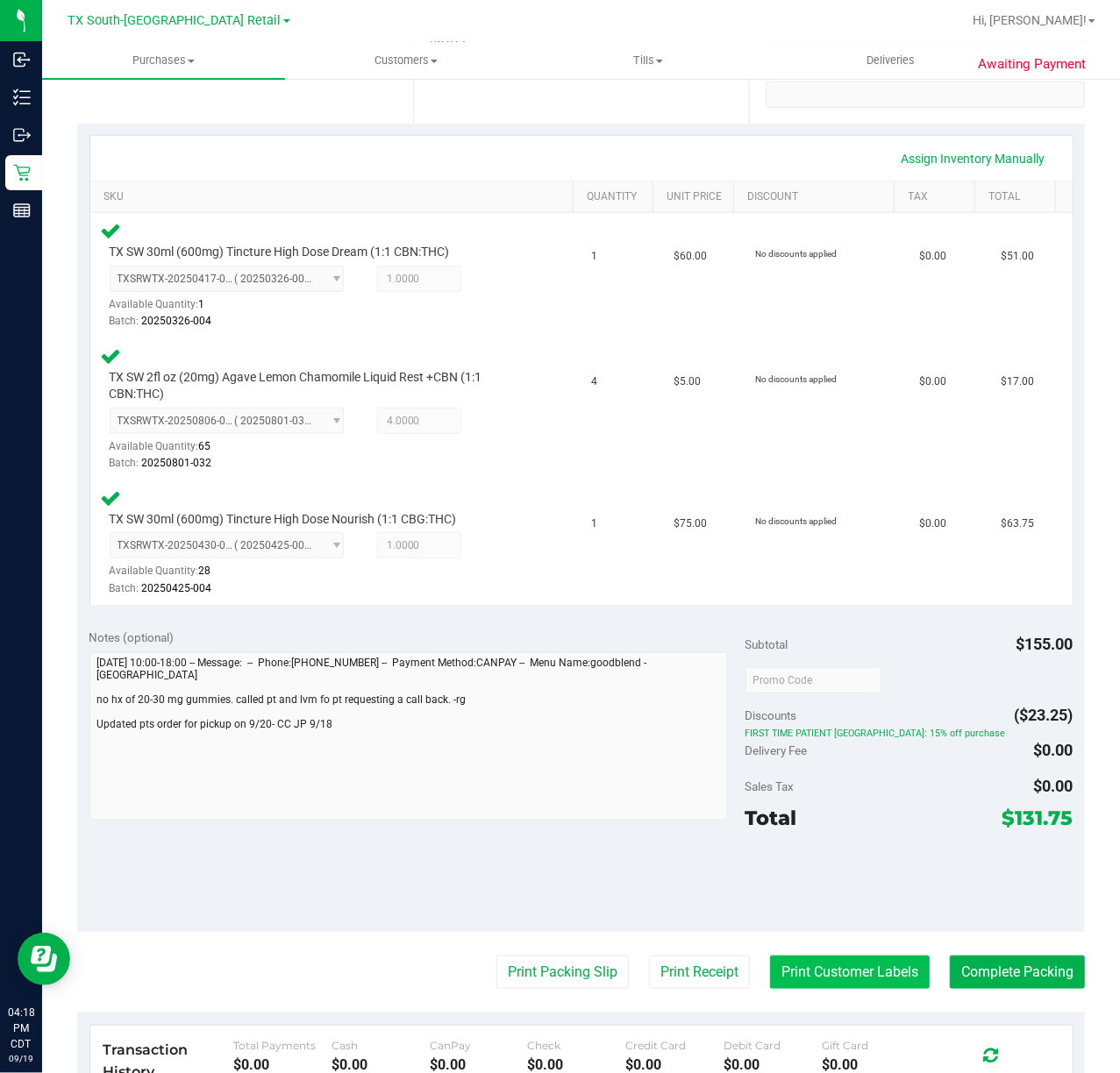
click at [818, 970] on button "Print Customer Labels" at bounding box center [850, 972] width 160 height 33
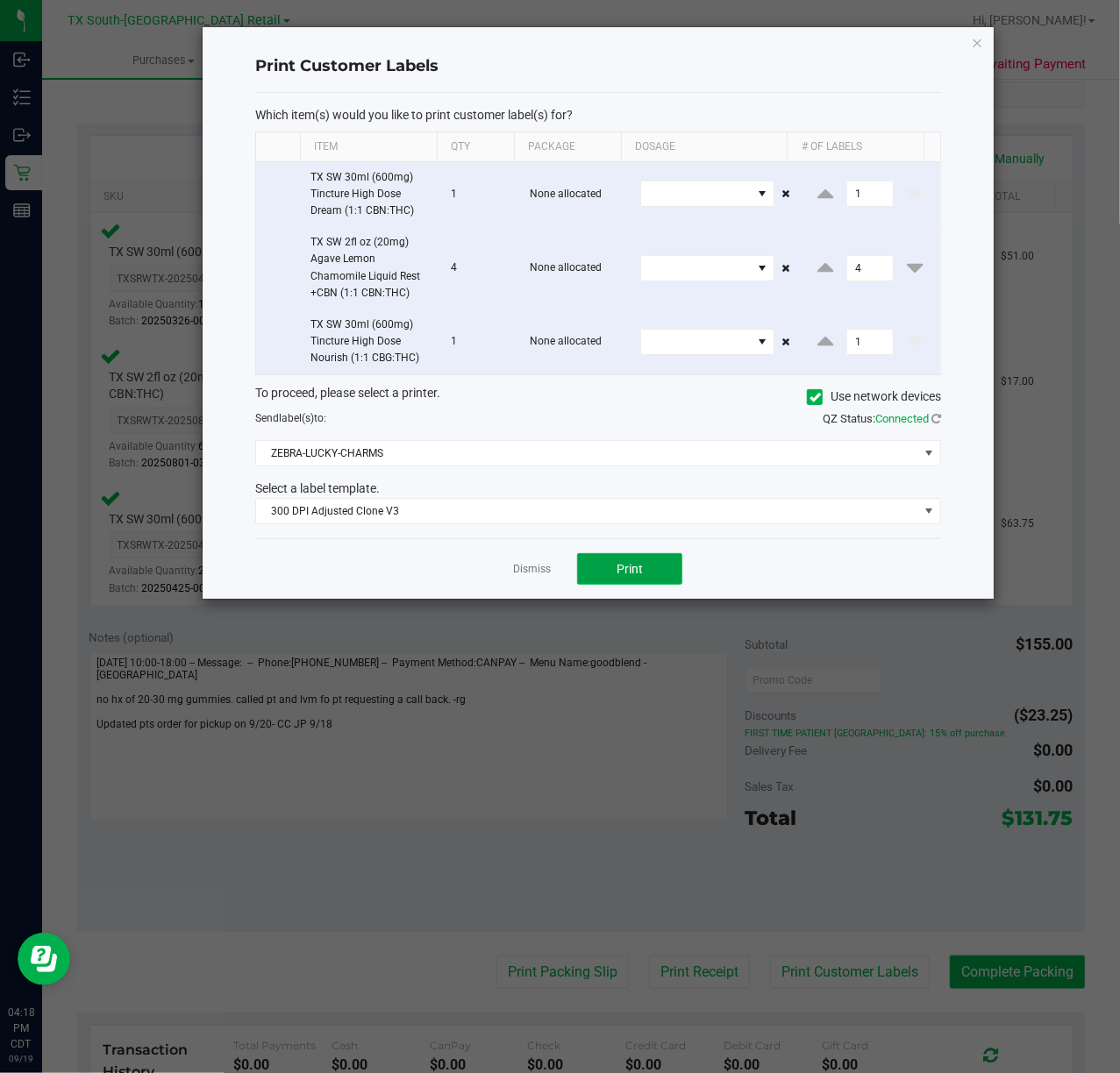
click at [602, 579] on button "Print" at bounding box center [630, 569] width 105 height 32
click at [514, 599] on div "Dismiss Print" at bounding box center [598, 569] width 686 height 60
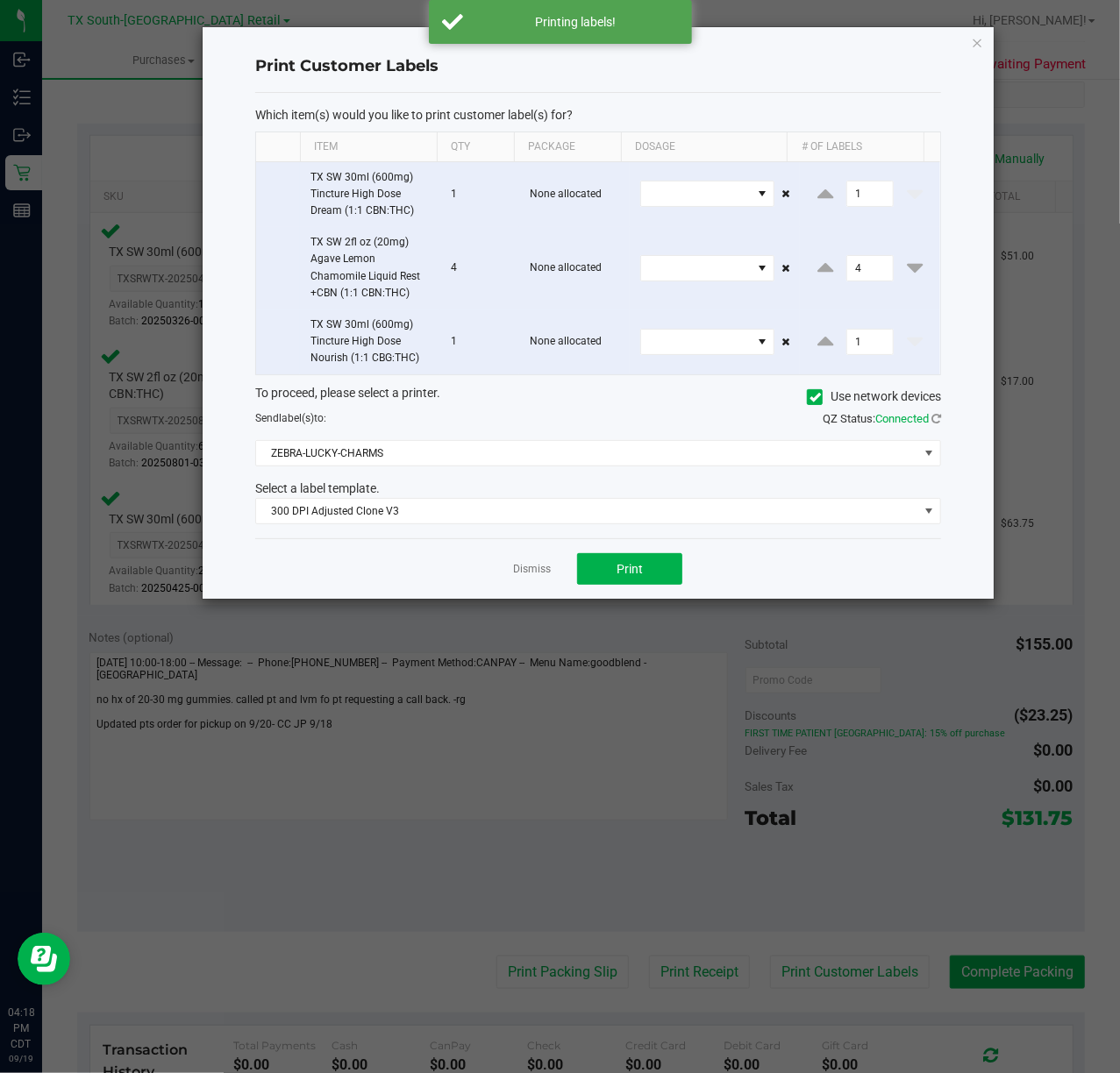
click at [646, 945] on ngb-modal-window "Print Customer Labels Which item(s) would you like to print customer label(s) f…" at bounding box center [566, 536] width 1133 height 1073
click at [529, 573] on link "Dismiss" at bounding box center [532, 570] width 38 height 15
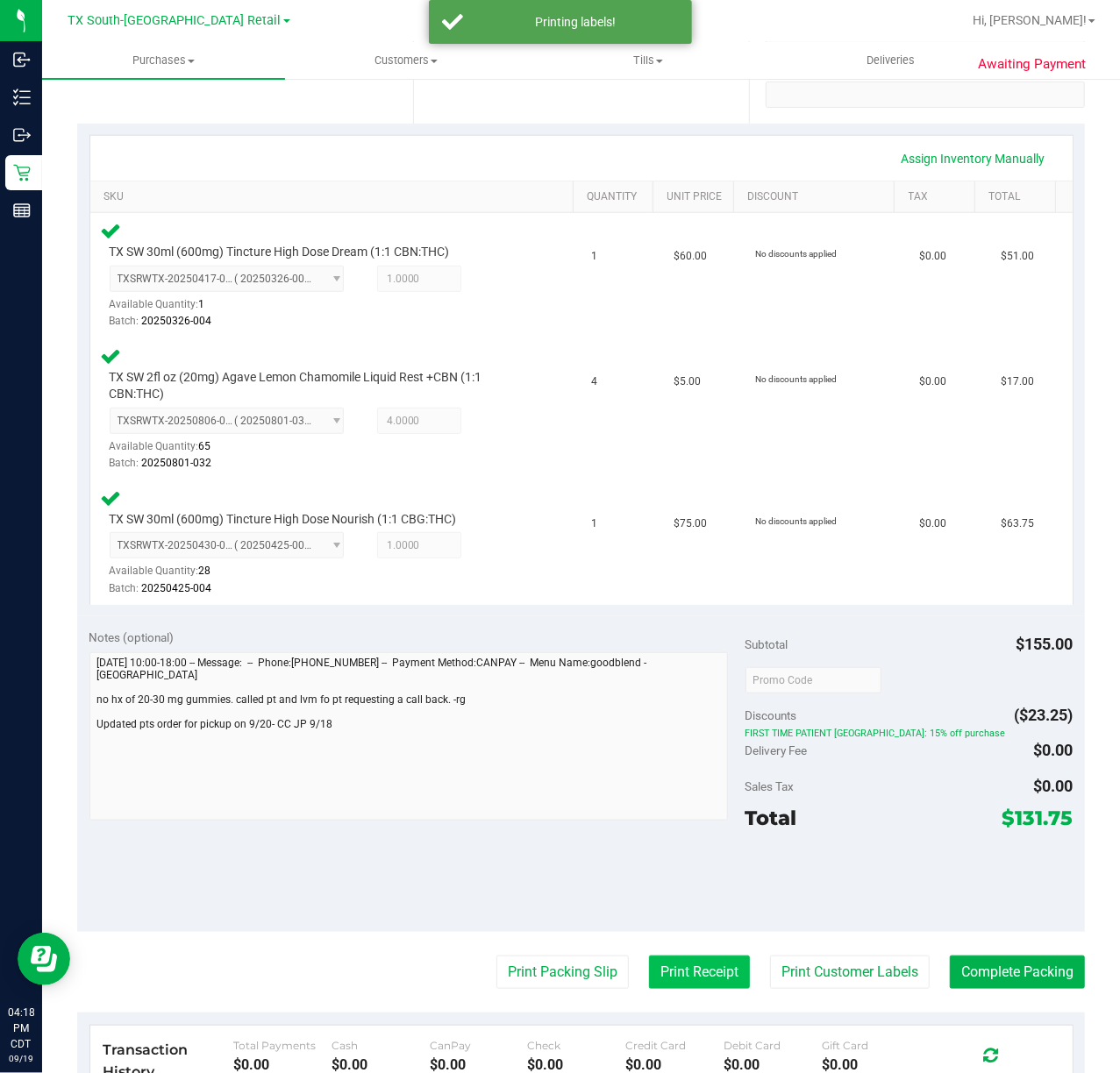
click at [683, 956] on button "Print Receipt" at bounding box center [698, 972] width 100 height 33
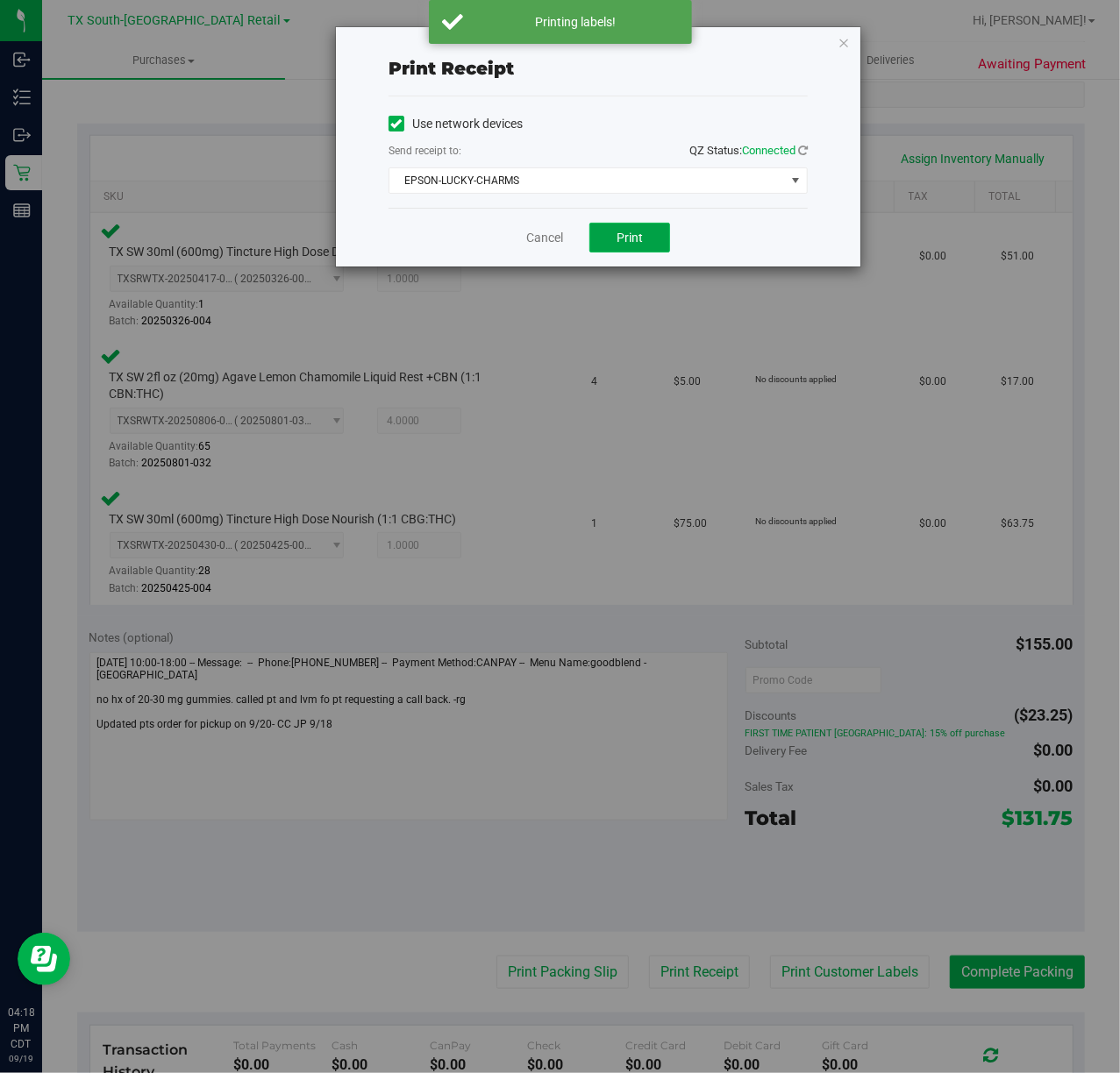
click at [661, 235] on button "Print" at bounding box center [630, 238] width 81 height 30
click at [530, 242] on link "Cancel" at bounding box center [537, 238] width 37 height 19
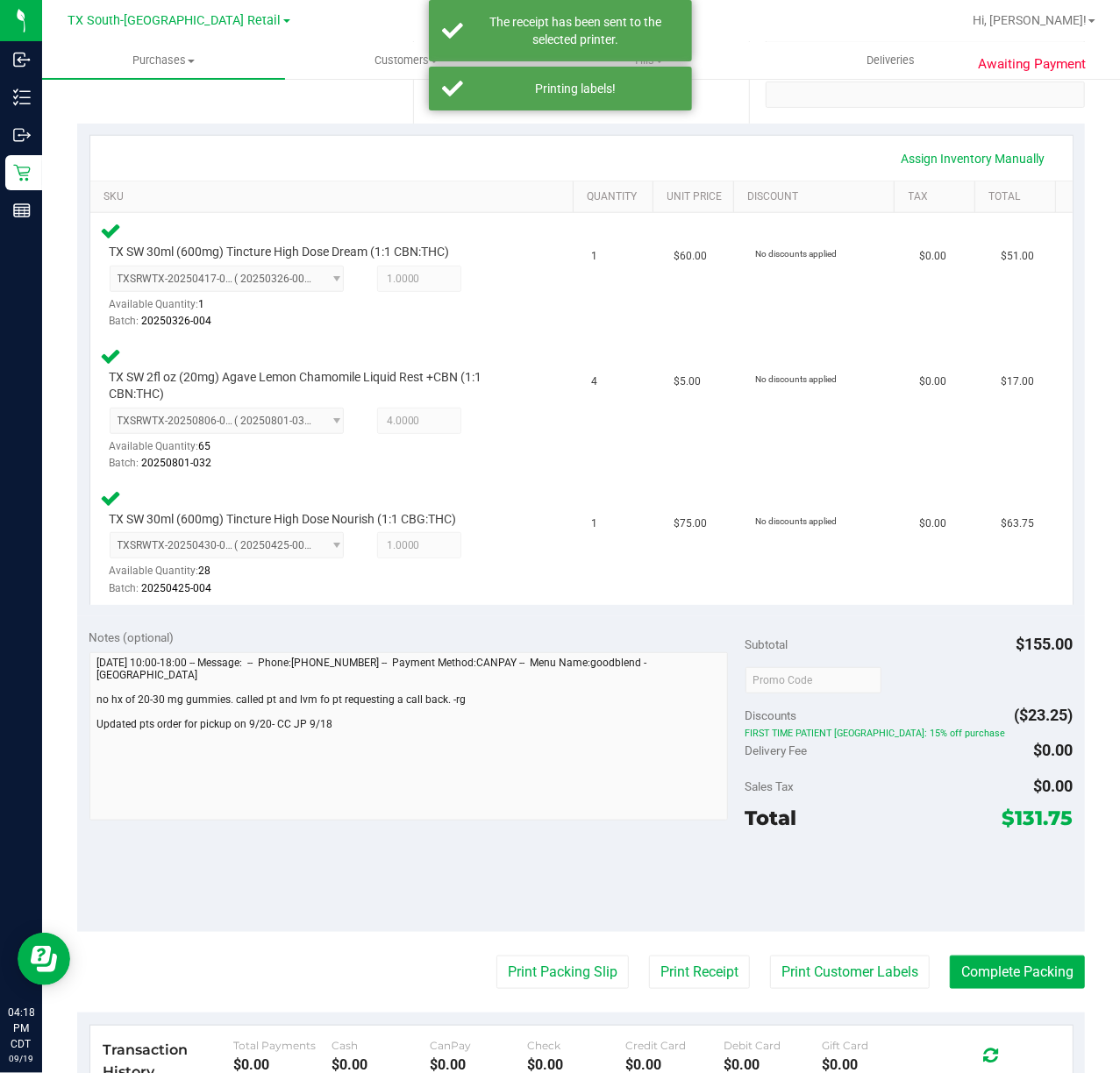
click at [575, 935] on purchase-details "Back Edit Purchase Cancel Purchase View Profile # 11967578 Submitted Needs revi…" at bounding box center [580, 554] width 1007 height 1602
click at [537, 961] on button "Print Packing Slip" at bounding box center [562, 972] width 132 height 33
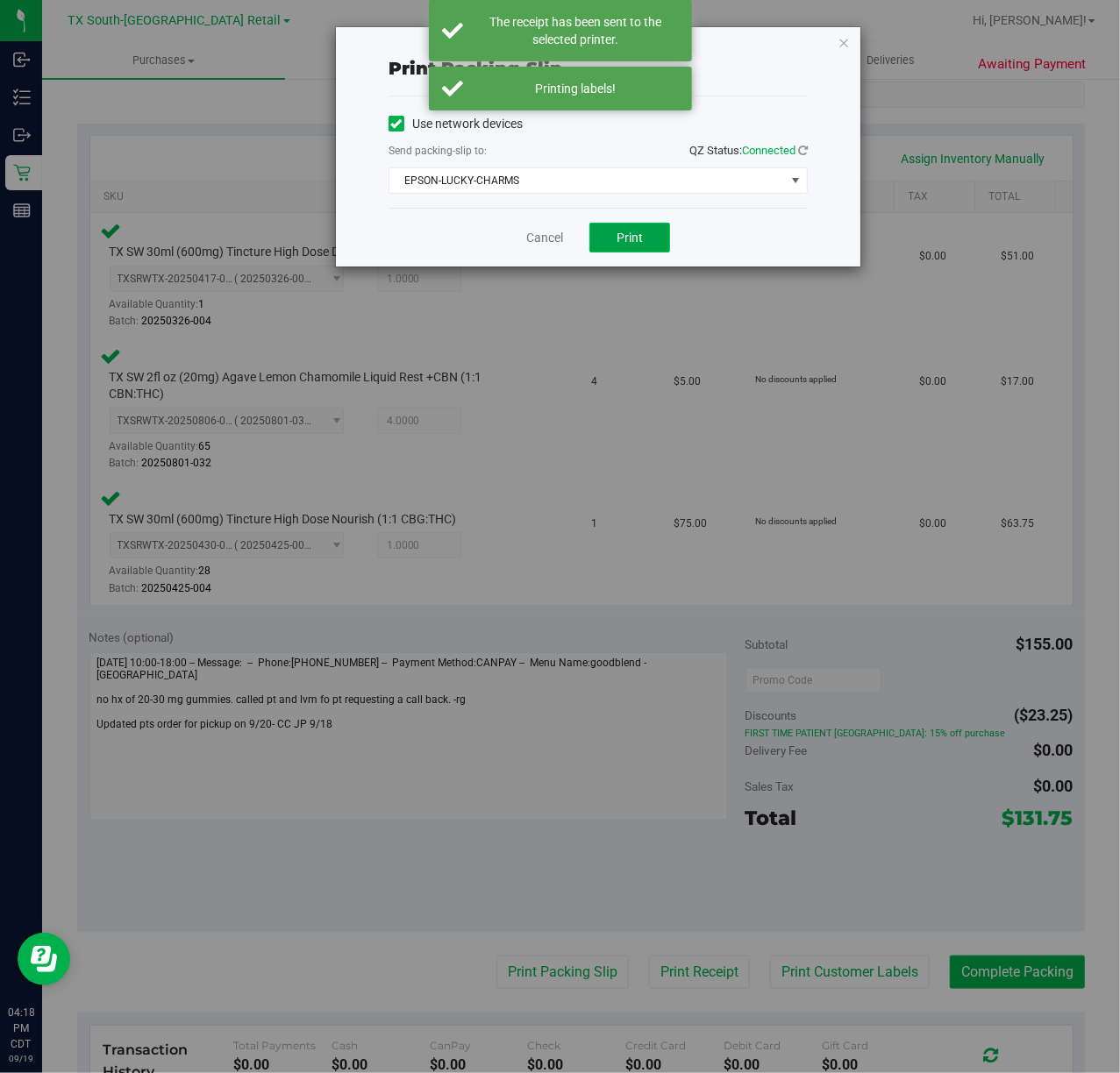
click at [638, 249] on button "Print" at bounding box center [630, 238] width 81 height 30
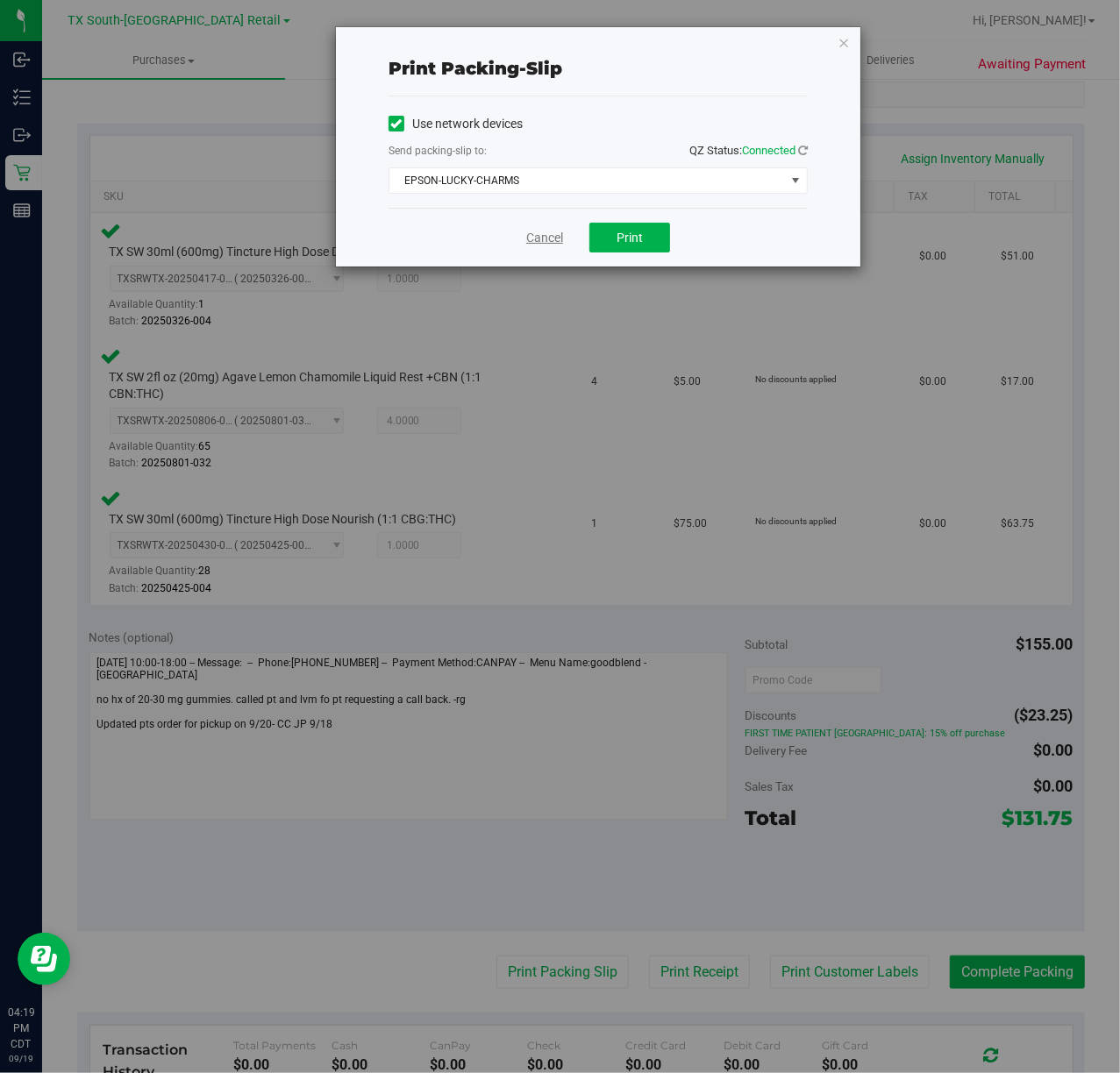
click at [547, 246] on link "Cancel" at bounding box center [545, 238] width 37 height 19
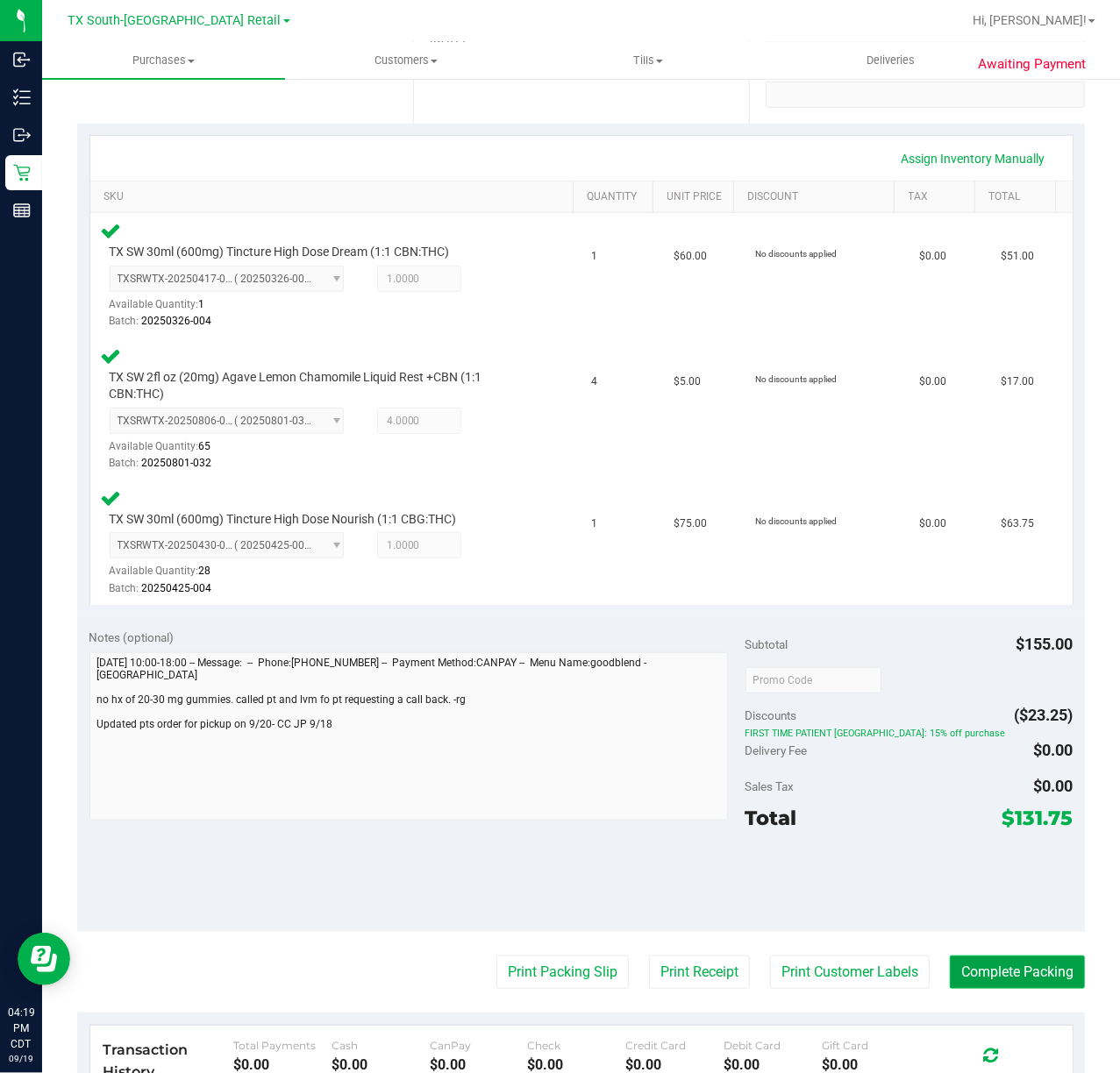
click at [1008, 979] on button "Complete Packing" at bounding box center [1018, 972] width 135 height 33
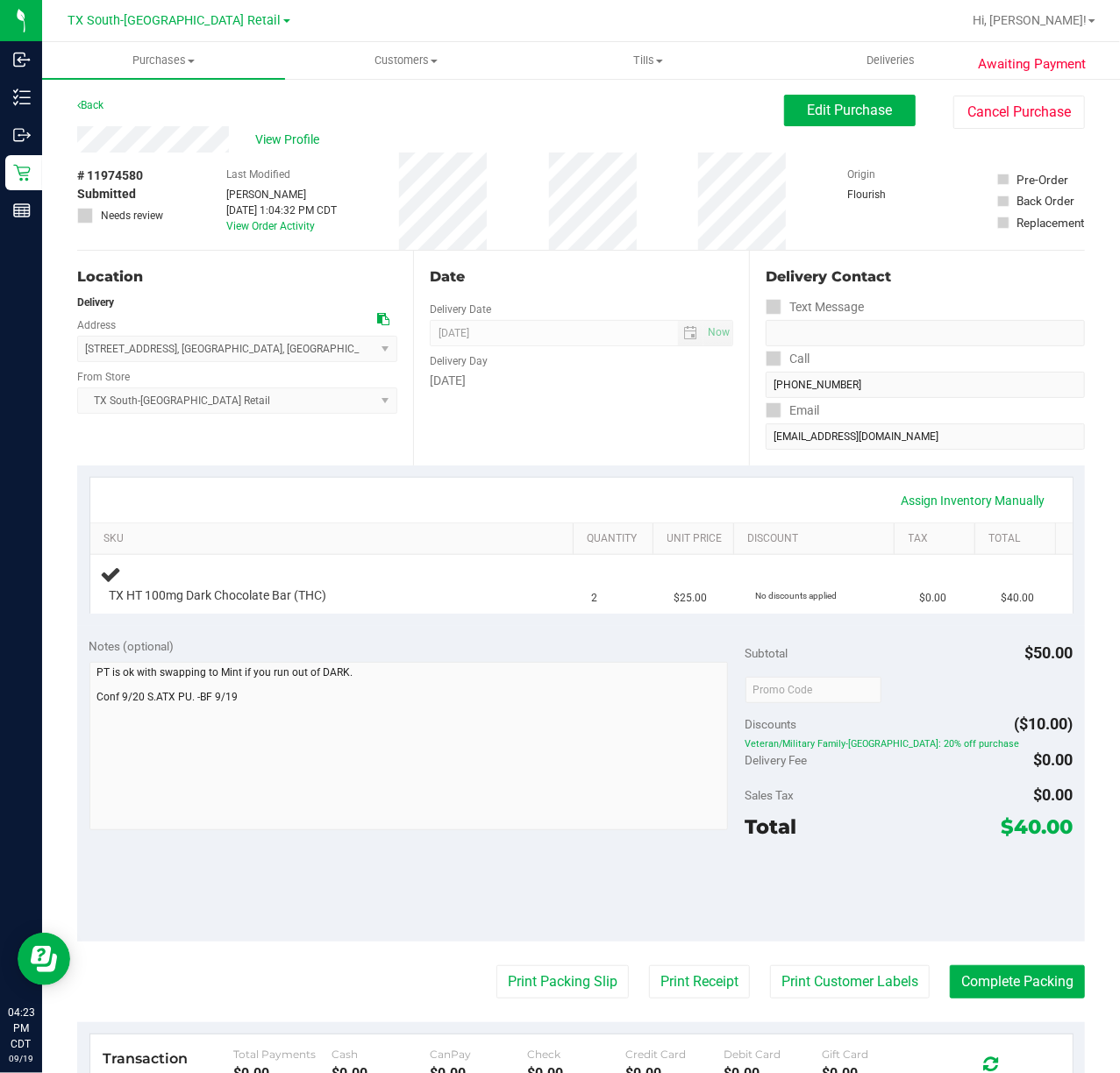
click at [636, 466] on div "Assign Inventory Manually SKU Quantity Unit Price Discount Tax Total TX HT 100m…" at bounding box center [580, 545] width 1007 height 161
click at [844, 114] on span "Edit Purchase" at bounding box center [850, 110] width 85 height 17
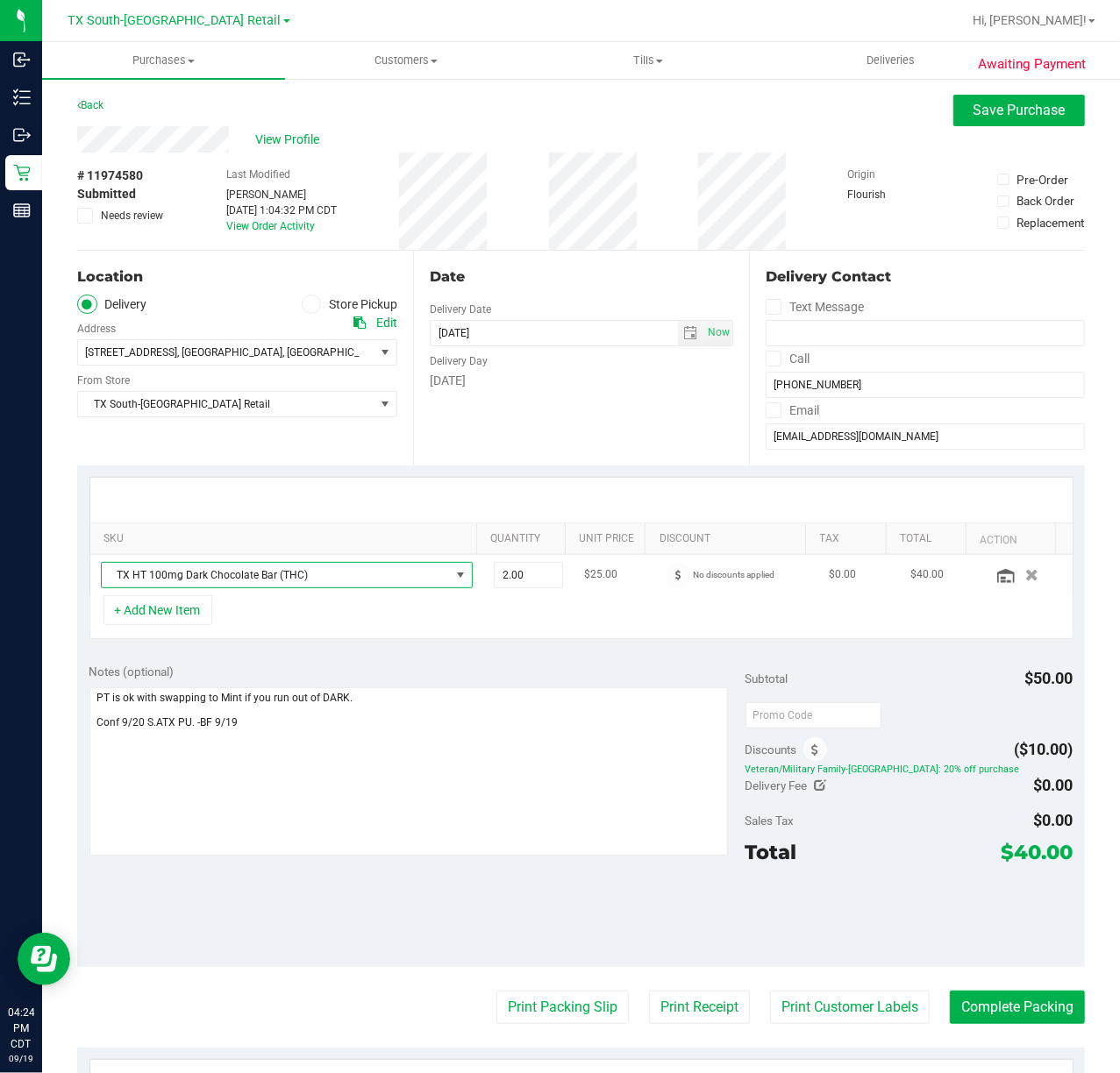
click at [301, 574] on span "TX HT 100mg Dark Chocolate Bar (THC)" at bounding box center [275, 575] width 348 height 24
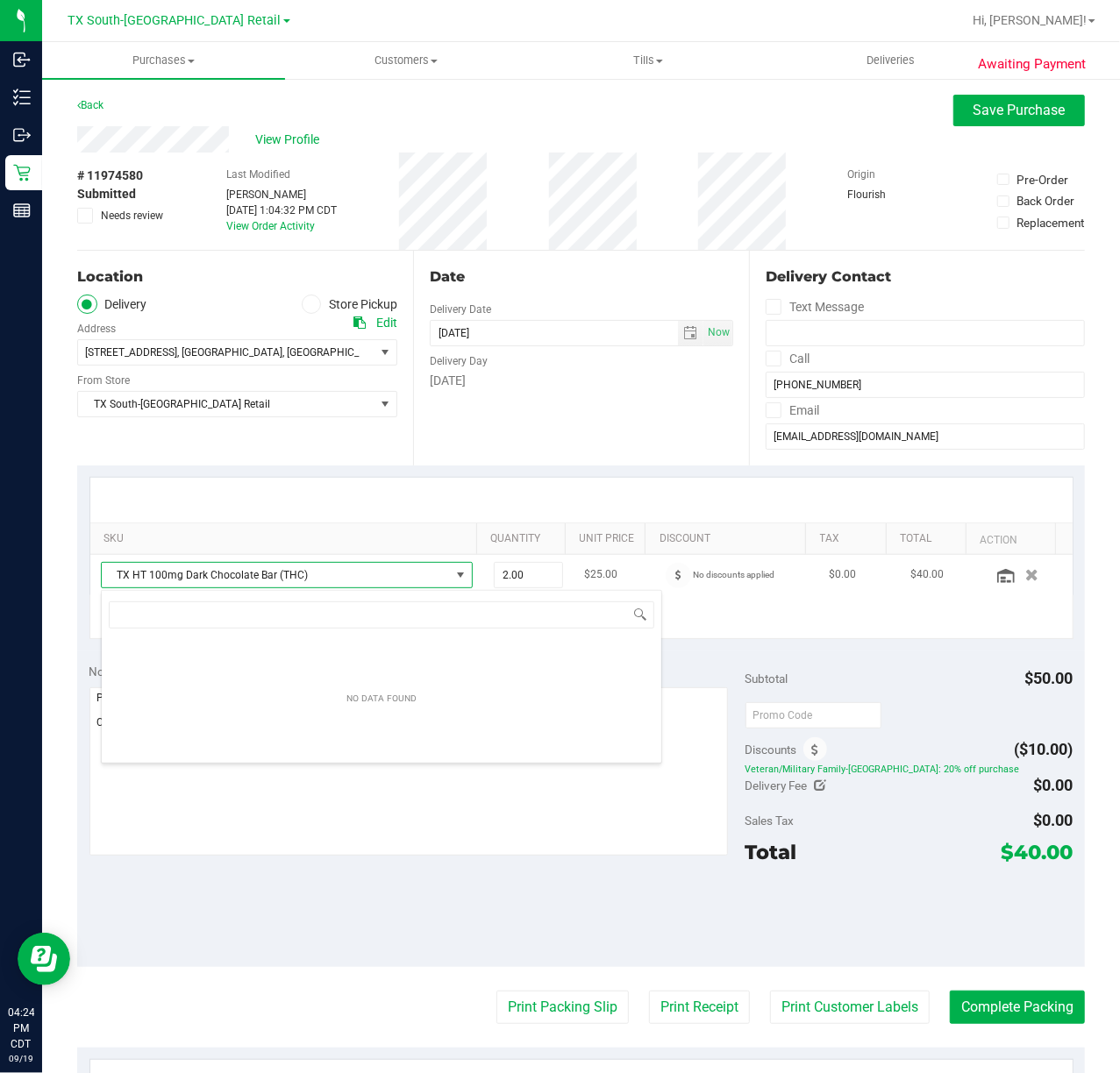
scroll to position [26, 356]
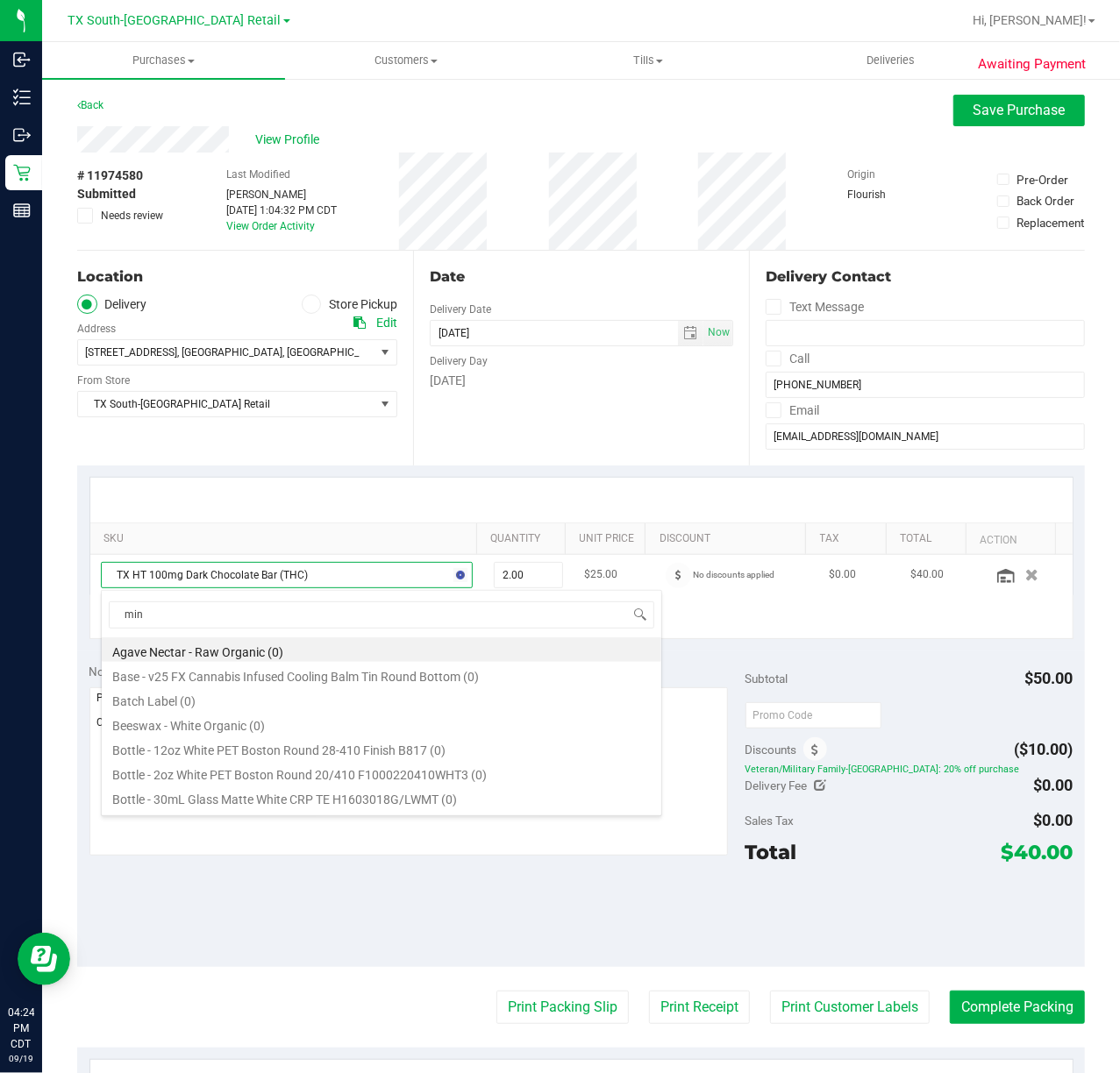
type input "mint"
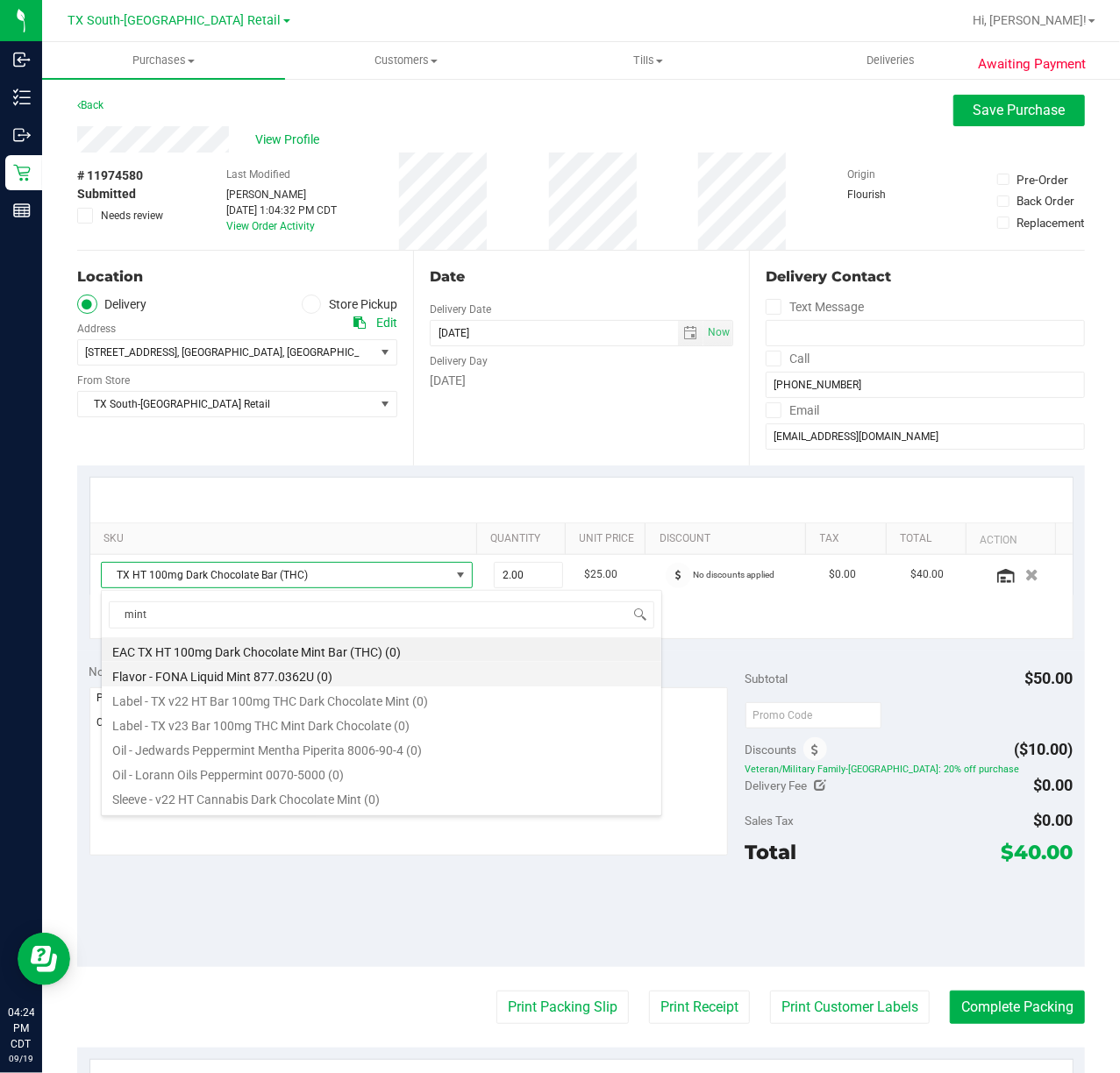
scroll to position [116, 0]
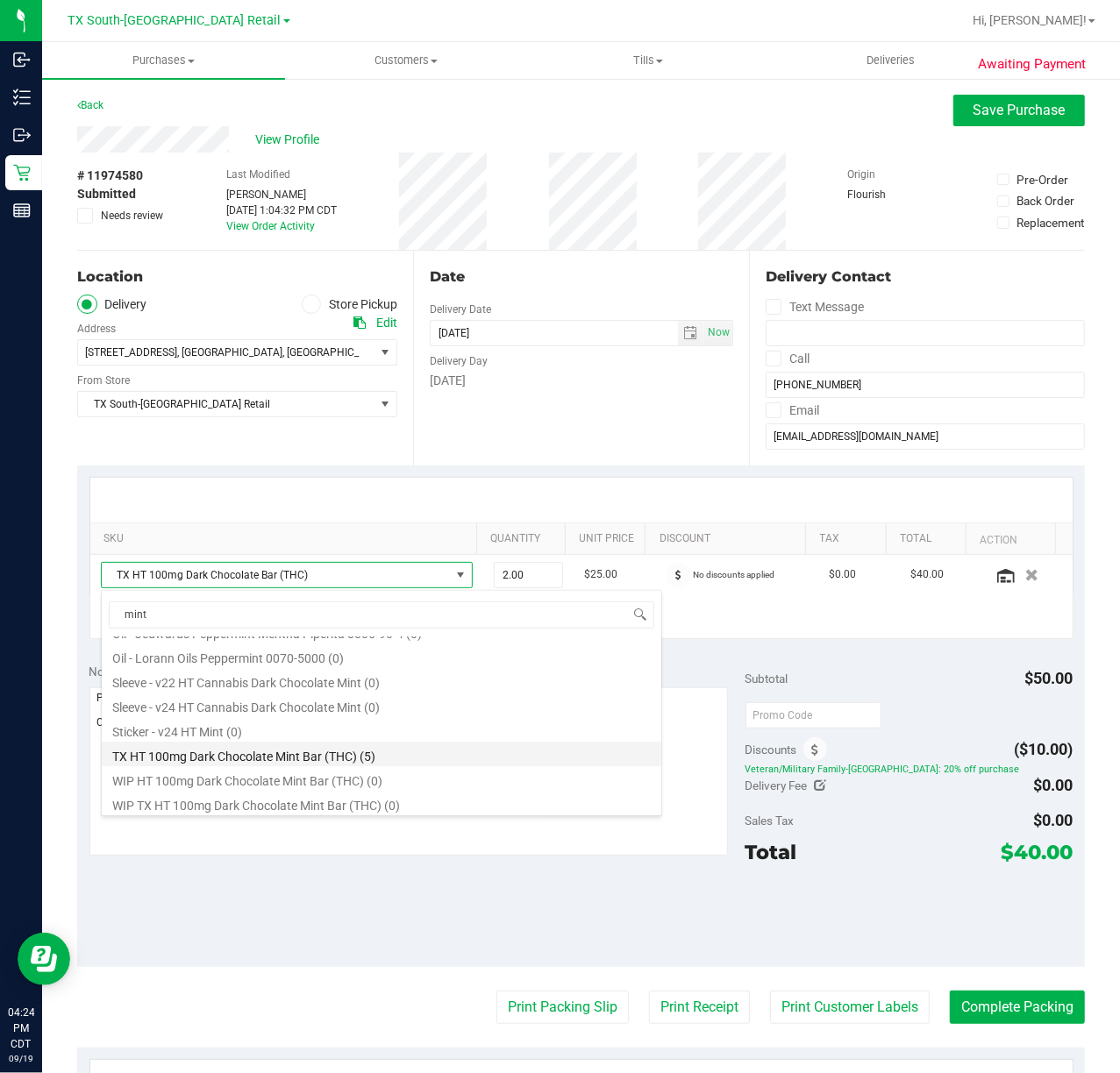
click at [407, 761] on li "TX HT 100mg Dark Chocolate Mint Bar (THC) (5)" at bounding box center [381, 754] width 560 height 24
type input "1.00"
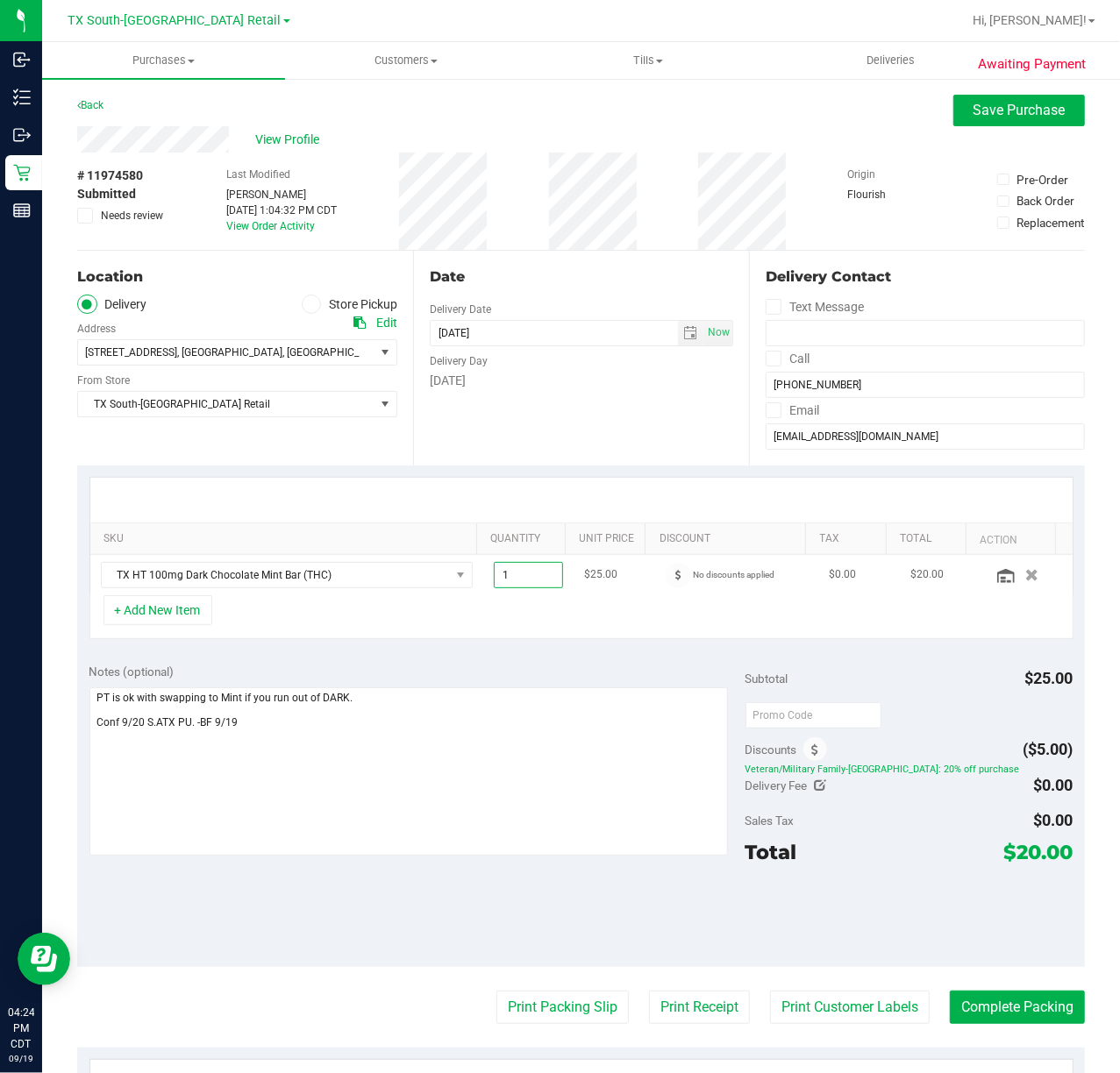
click at [499, 574] on span "1.00 1" at bounding box center [529, 575] width 69 height 26
type input "2"
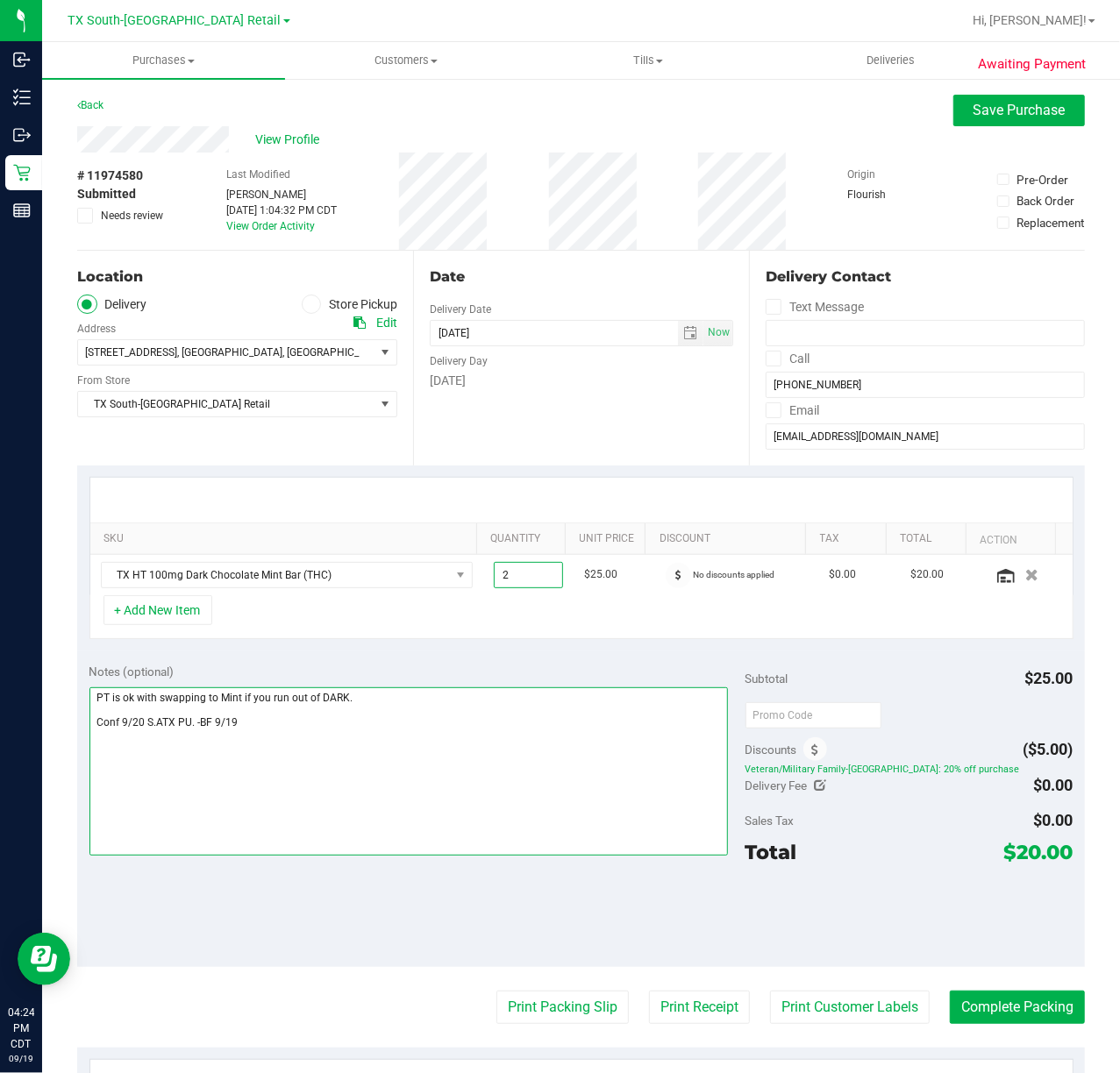
type input "2.00"
click at [387, 727] on textarea at bounding box center [408, 771] width 638 height 168
type textarea "PT is ok with swapping to Mint if you run out of DARK. Conf 9/20 S.ATX PU. -BF …"
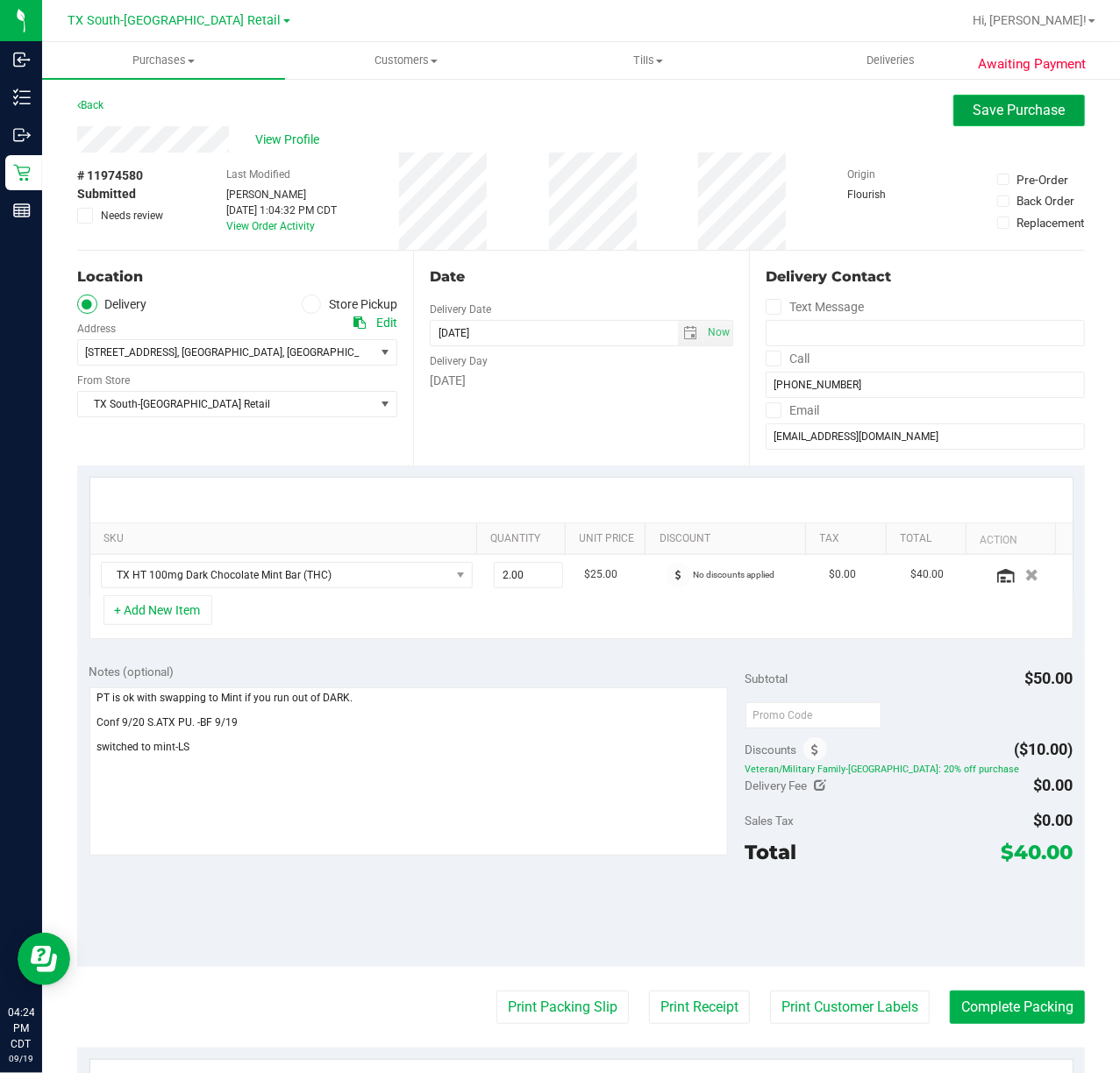
click at [1060, 106] on button "Save Purchase" at bounding box center [1019, 111] width 131 height 32
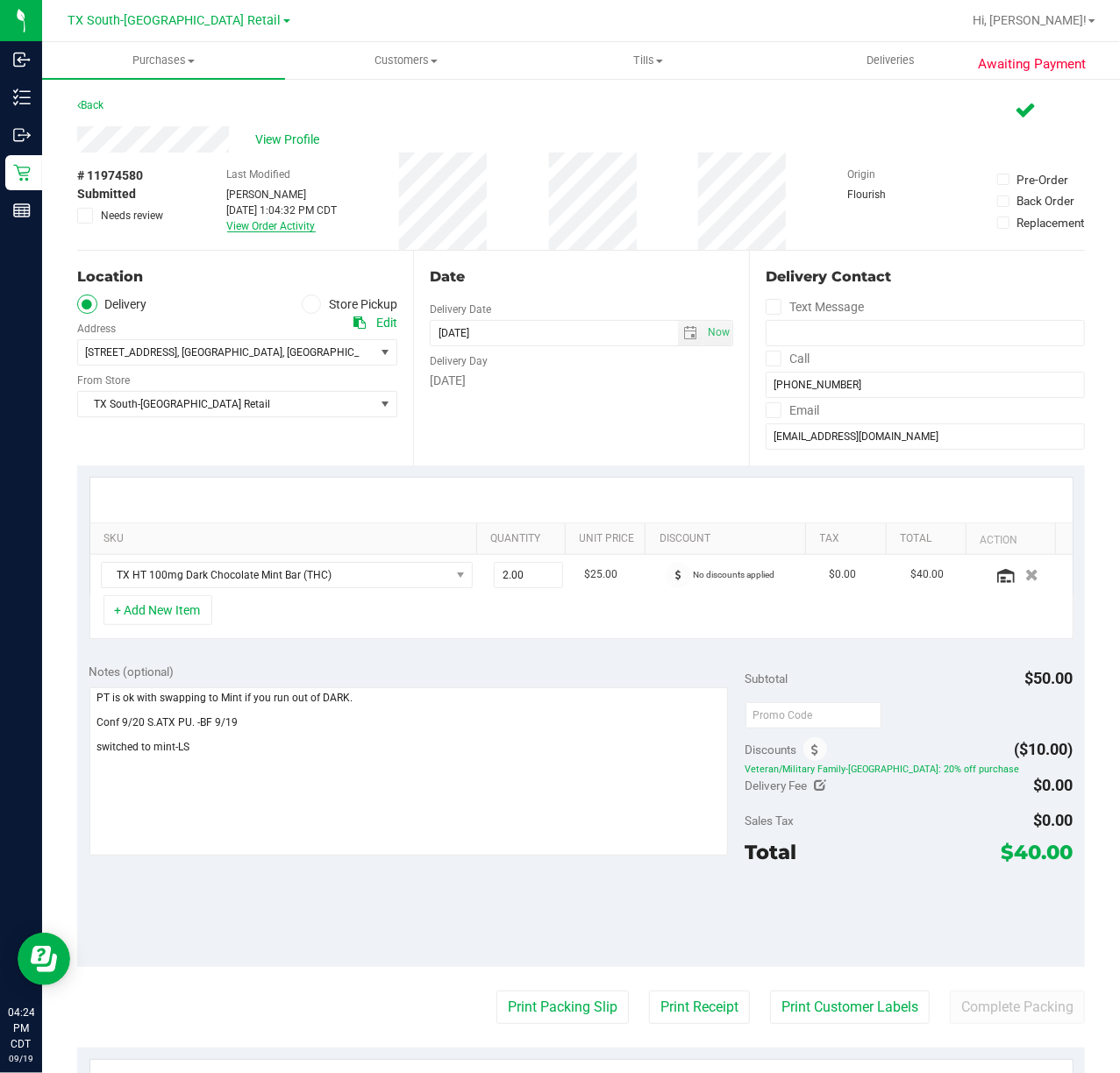
click at [260, 230] on link "View Order Activity" at bounding box center [271, 225] width 88 height 12
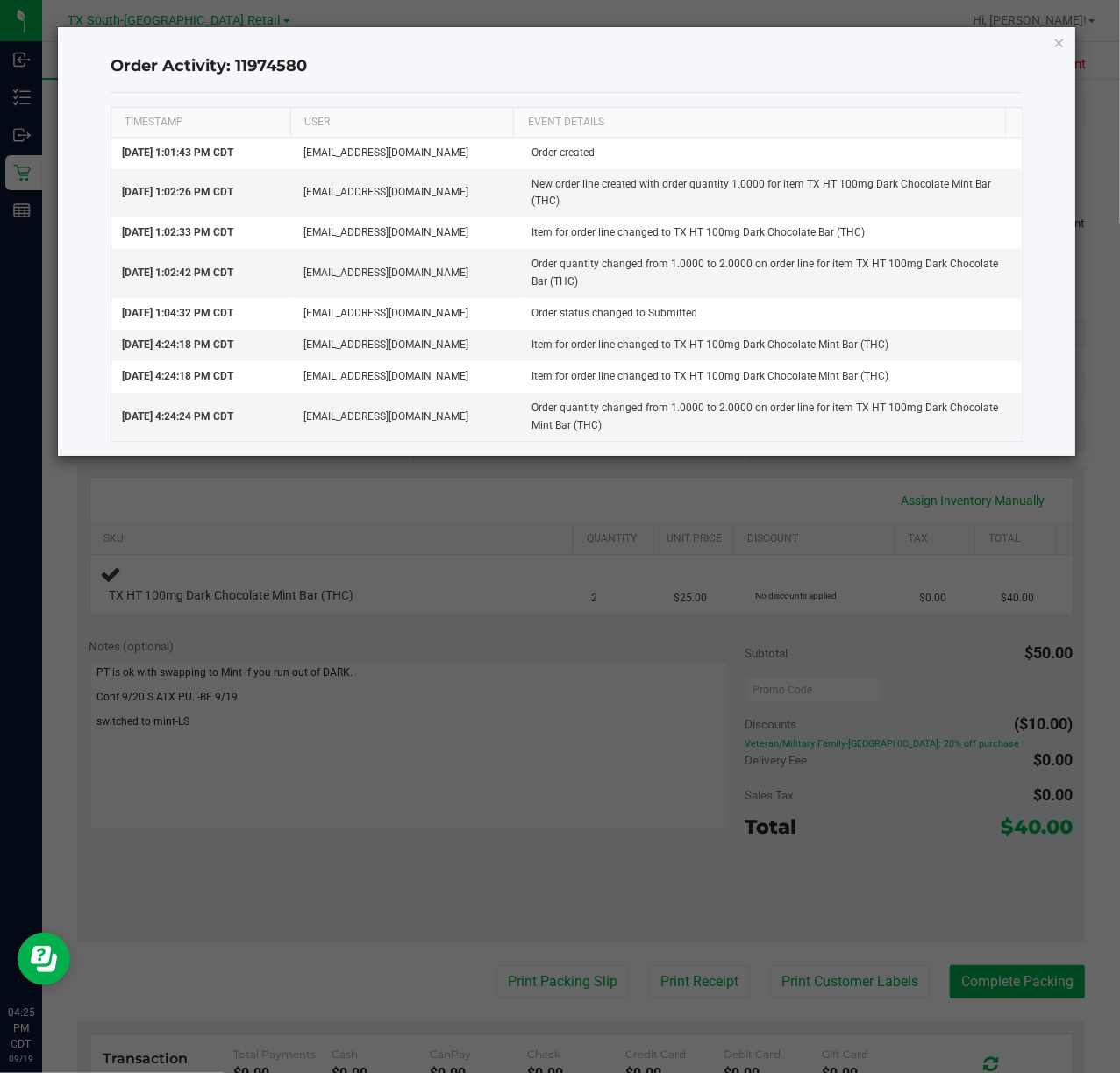
click at [1054, 46] on icon "button" at bounding box center [1059, 42] width 12 height 21
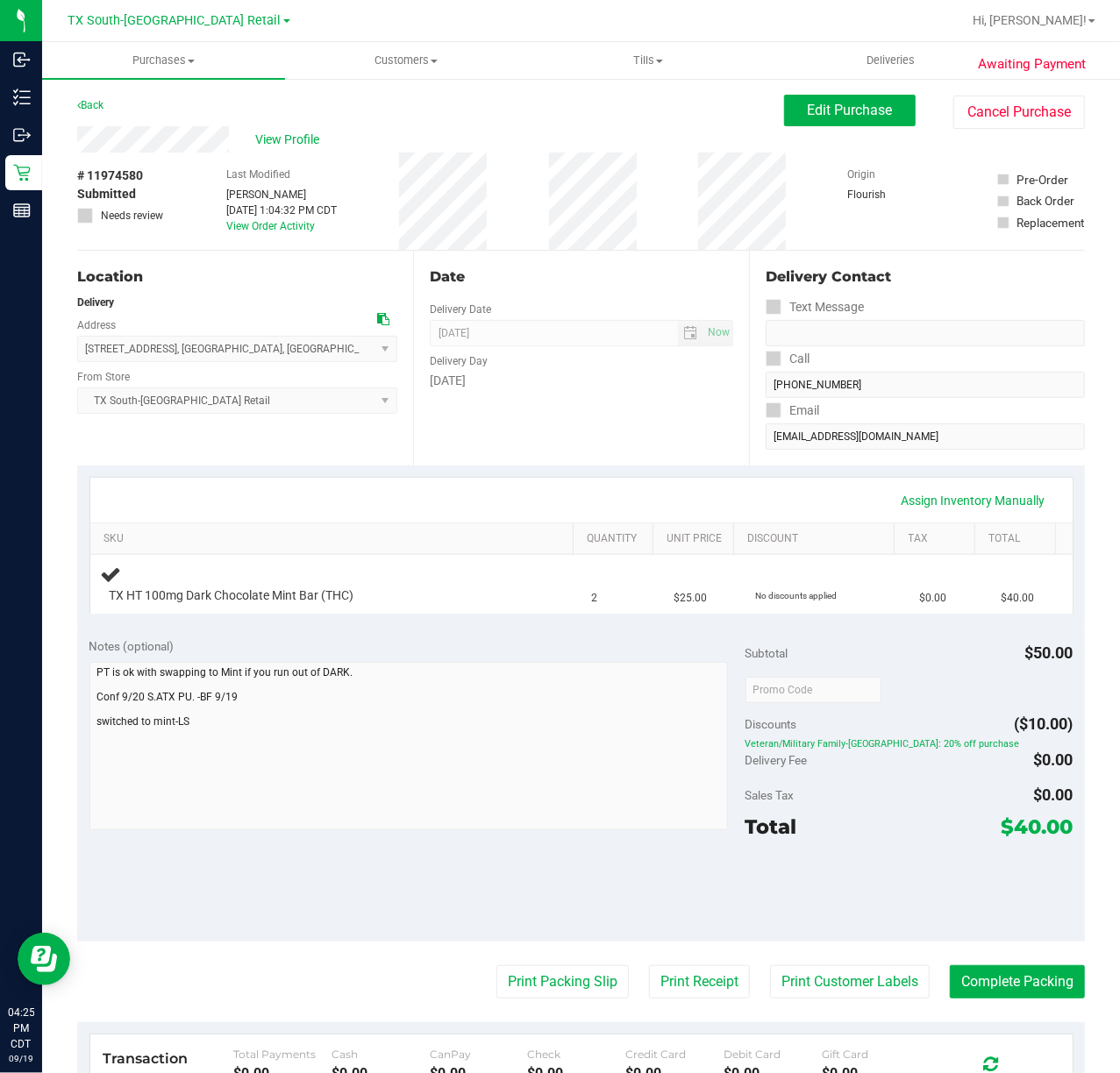
click at [686, 624] on div "Assign Inventory Manually SKU Quantity Unit Price Discount Tax Total TX HT 100m…" at bounding box center [580, 545] width 1007 height 161
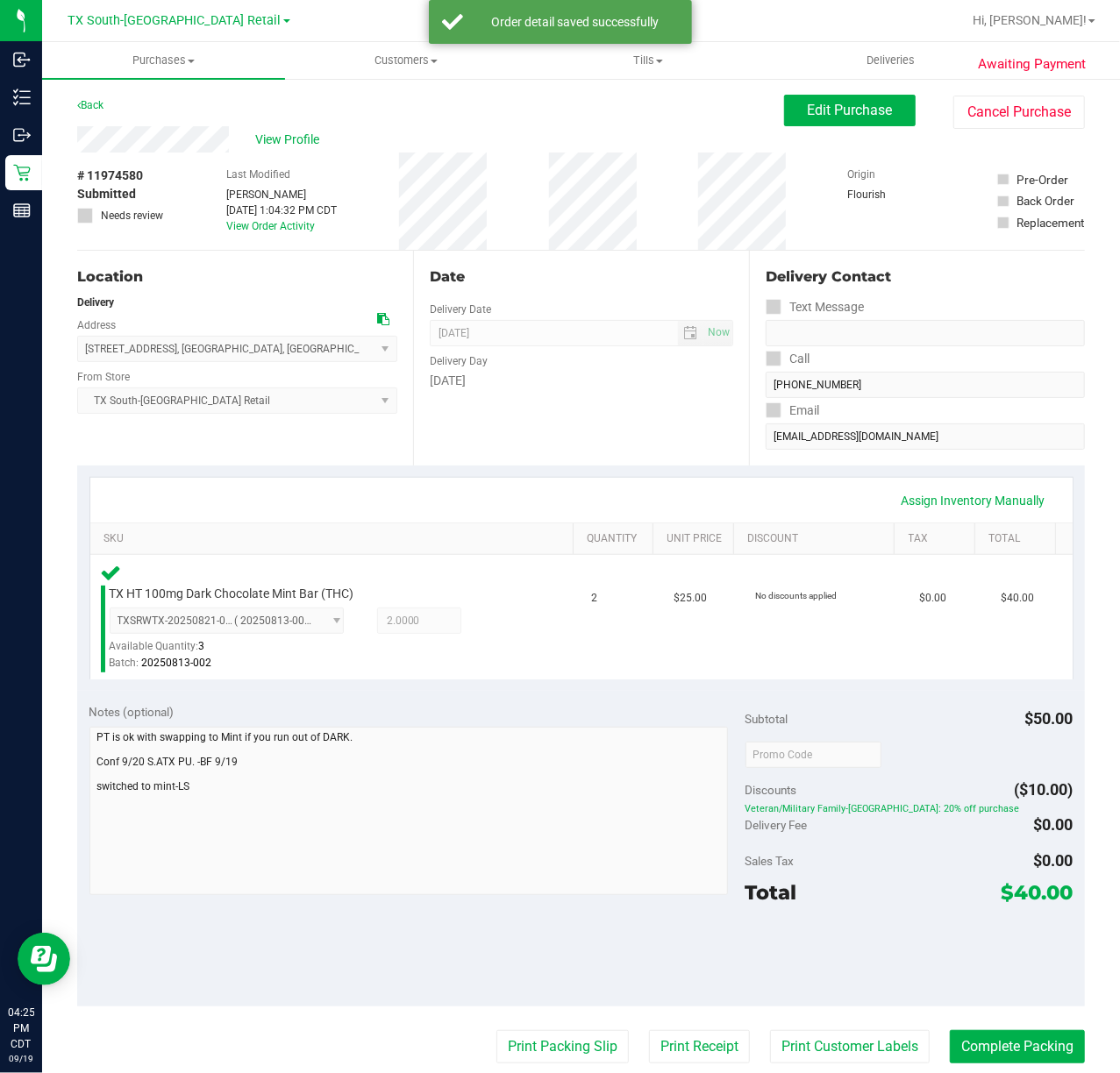
scroll to position [233, 0]
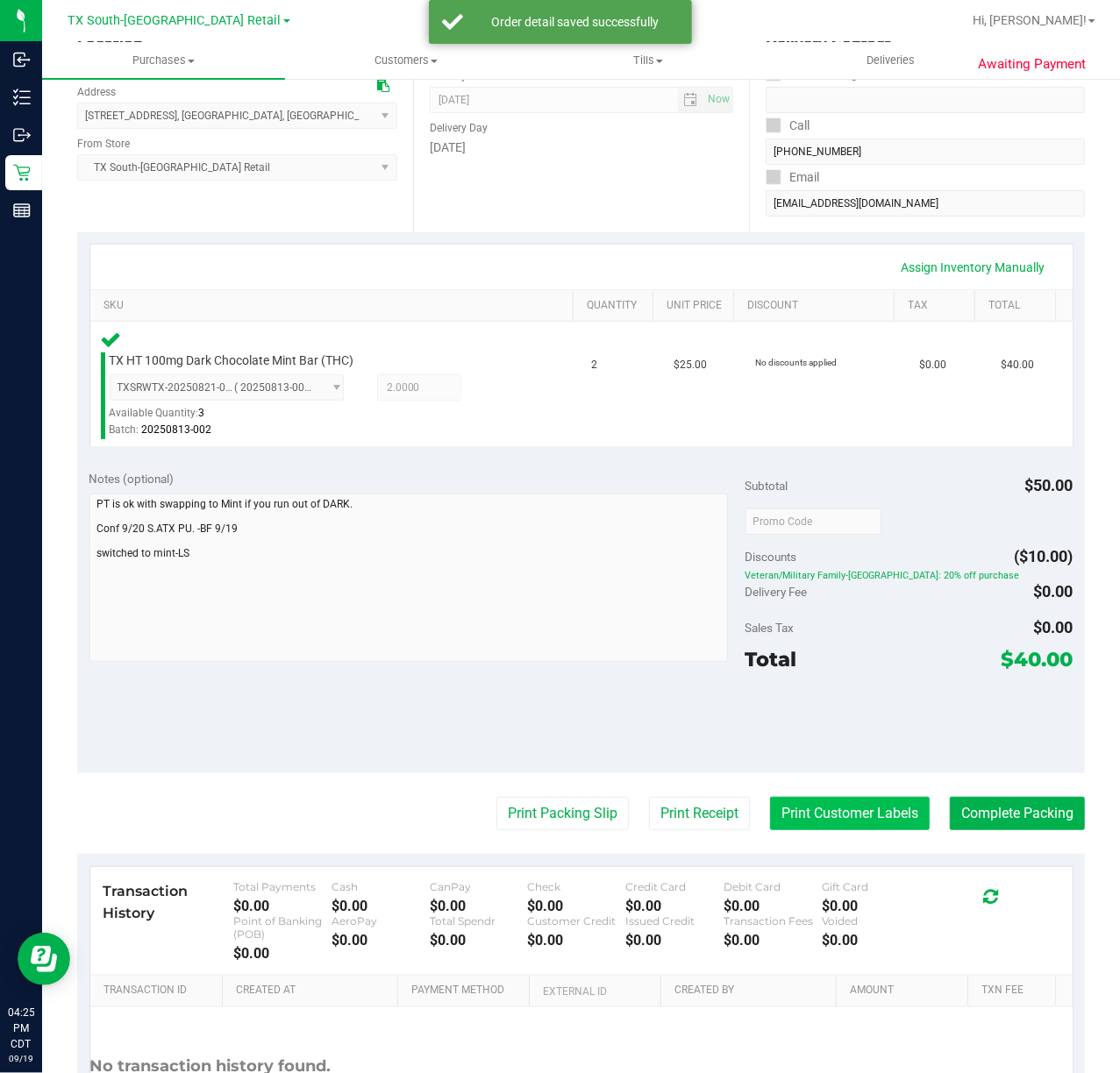
click at [770, 822] on button "Print Customer Labels" at bounding box center [850, 813] width 160 height 33
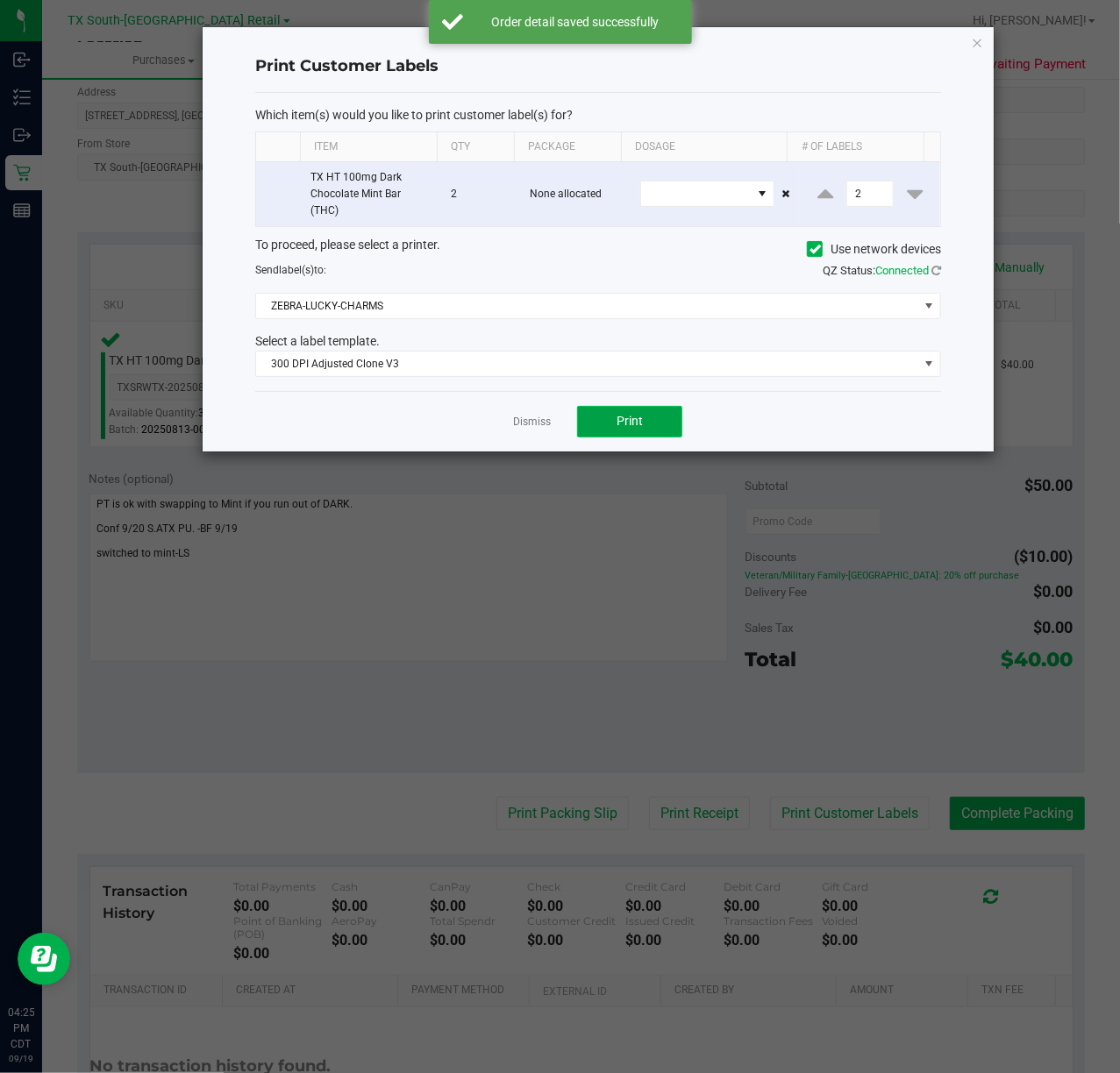
click at [621, 420] on span "Print" at bounding box center [630, 421] width 26 height 14
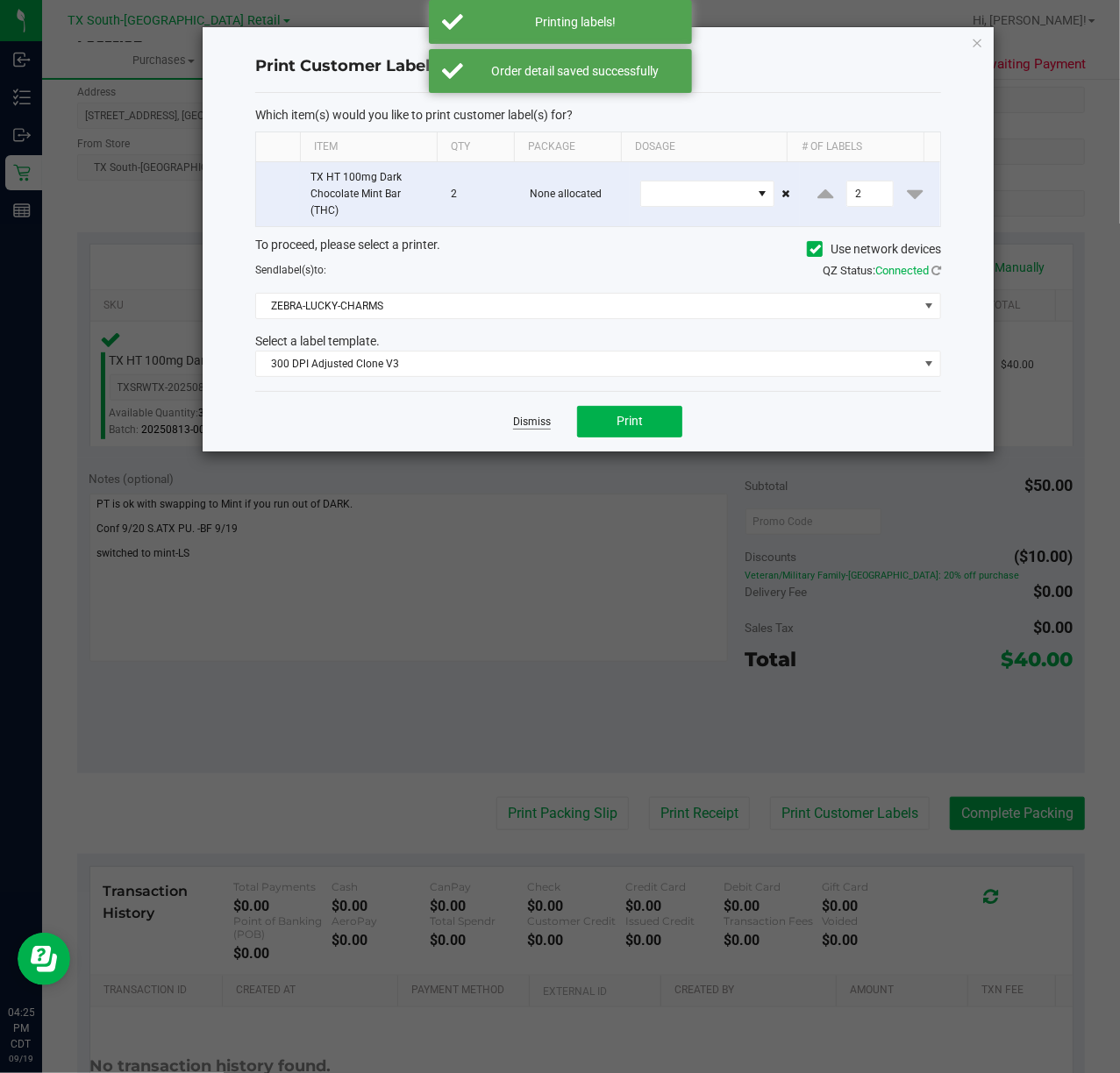
click at [514, 430] on link "Dismiss" at bounding box center [532, 422] width 38 height 15
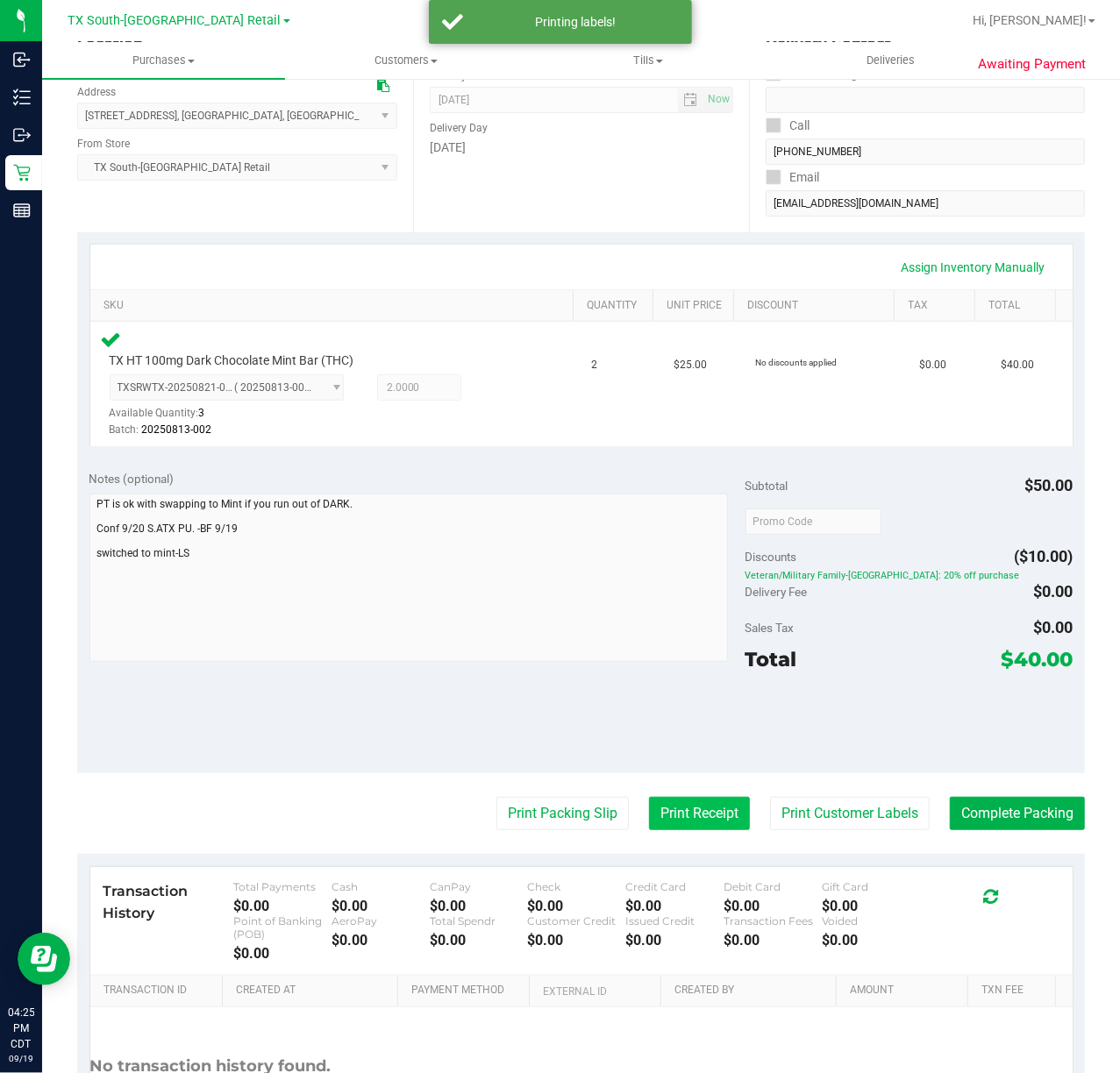
click at [699, 824] on button "Print Receipt" at bounding box center [698, 813] width 100 height 33
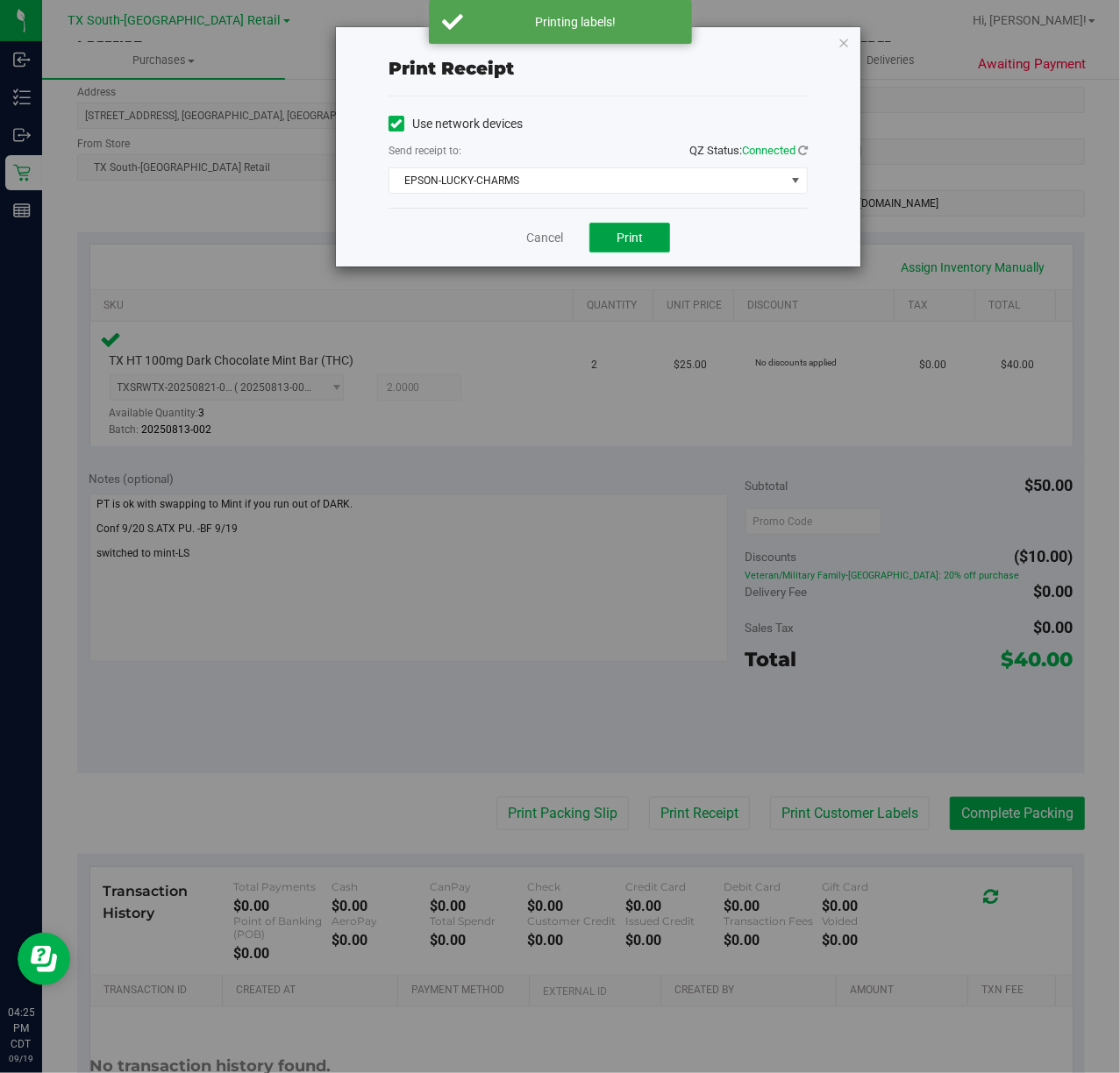
click at [630, 226] on button "Print" at bounding box center [630, 238] width 81 height 30
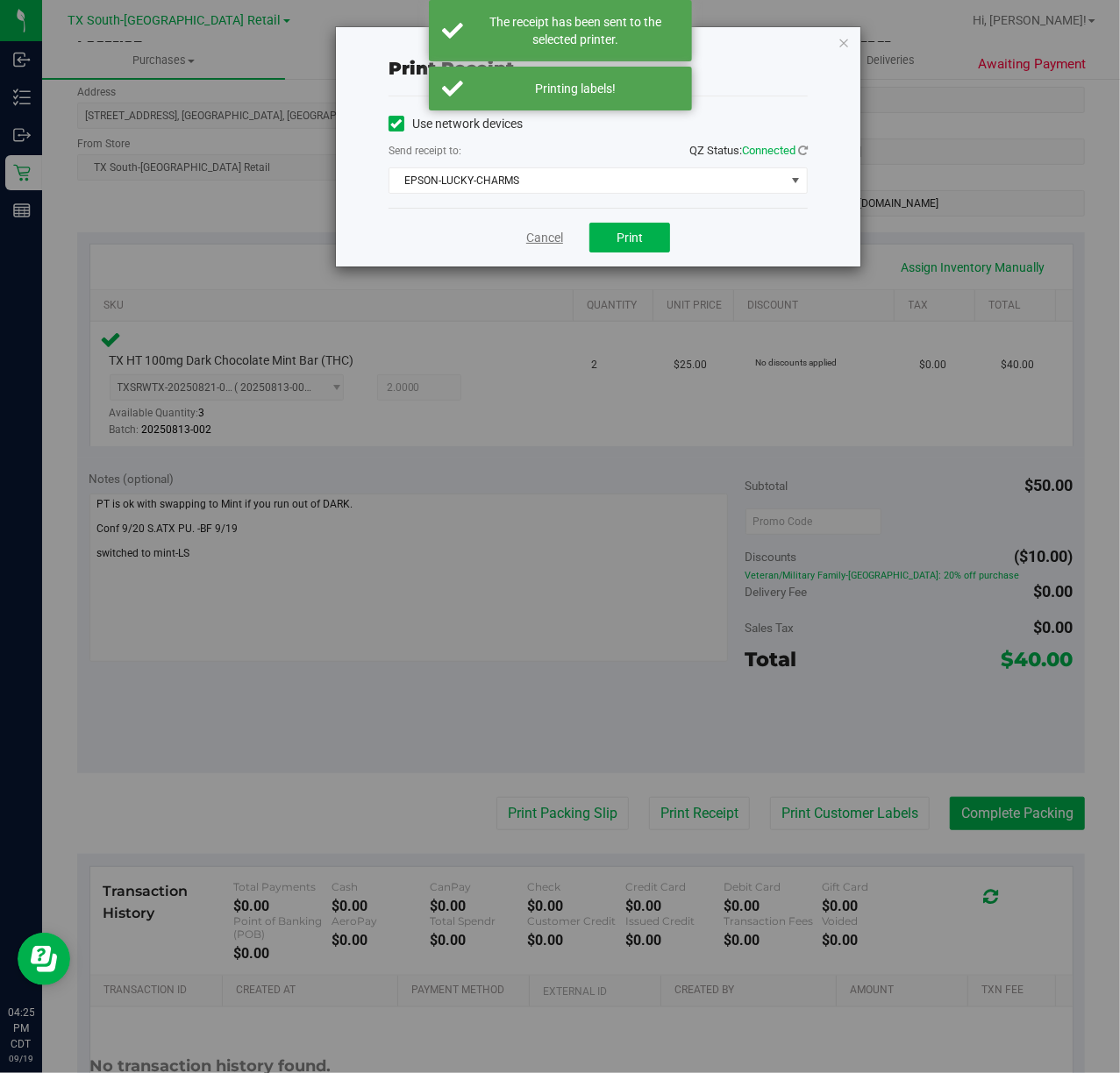
click at [548, 242] on link "Cancel" at bounding box center [545, 238] width 37 height 19
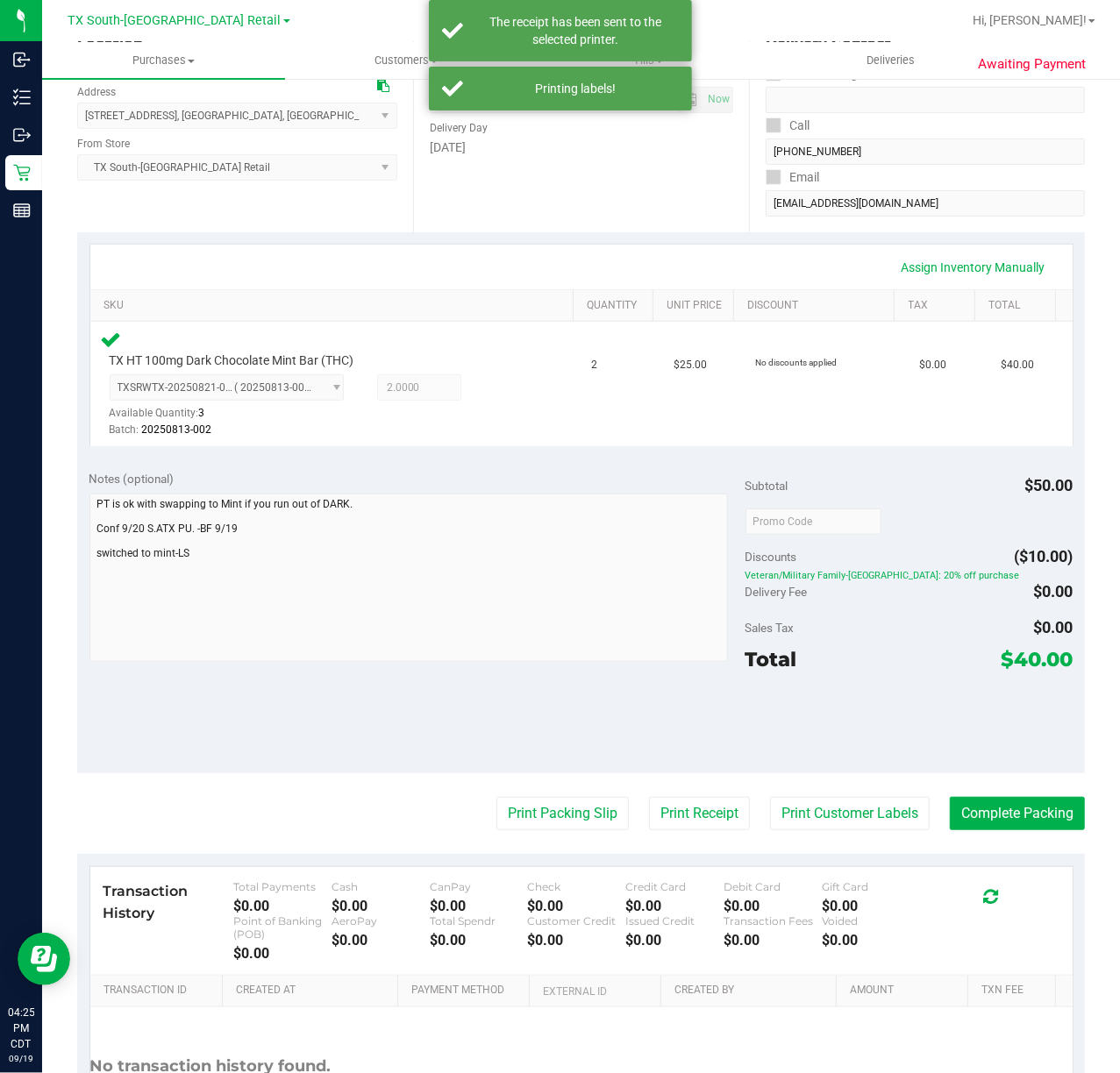
click at [506, 835] on purchase-details "Back Edit Purchase Cancel Purchase View Profile # 11974580 Submitted Needs revi…" at bounding box center [580, 528] width 1007 height 1334
click at [514, 835] on purchase-details "Back Edit Purchase Cancel Purchase View Profile # 11974580 Submitted Needs revi…" at bounding box center [580, 528] width 1007 height 1334
click at [524, 812] on button "Print Packing Slip" at bounding box center [562, 813] width 132 height 33
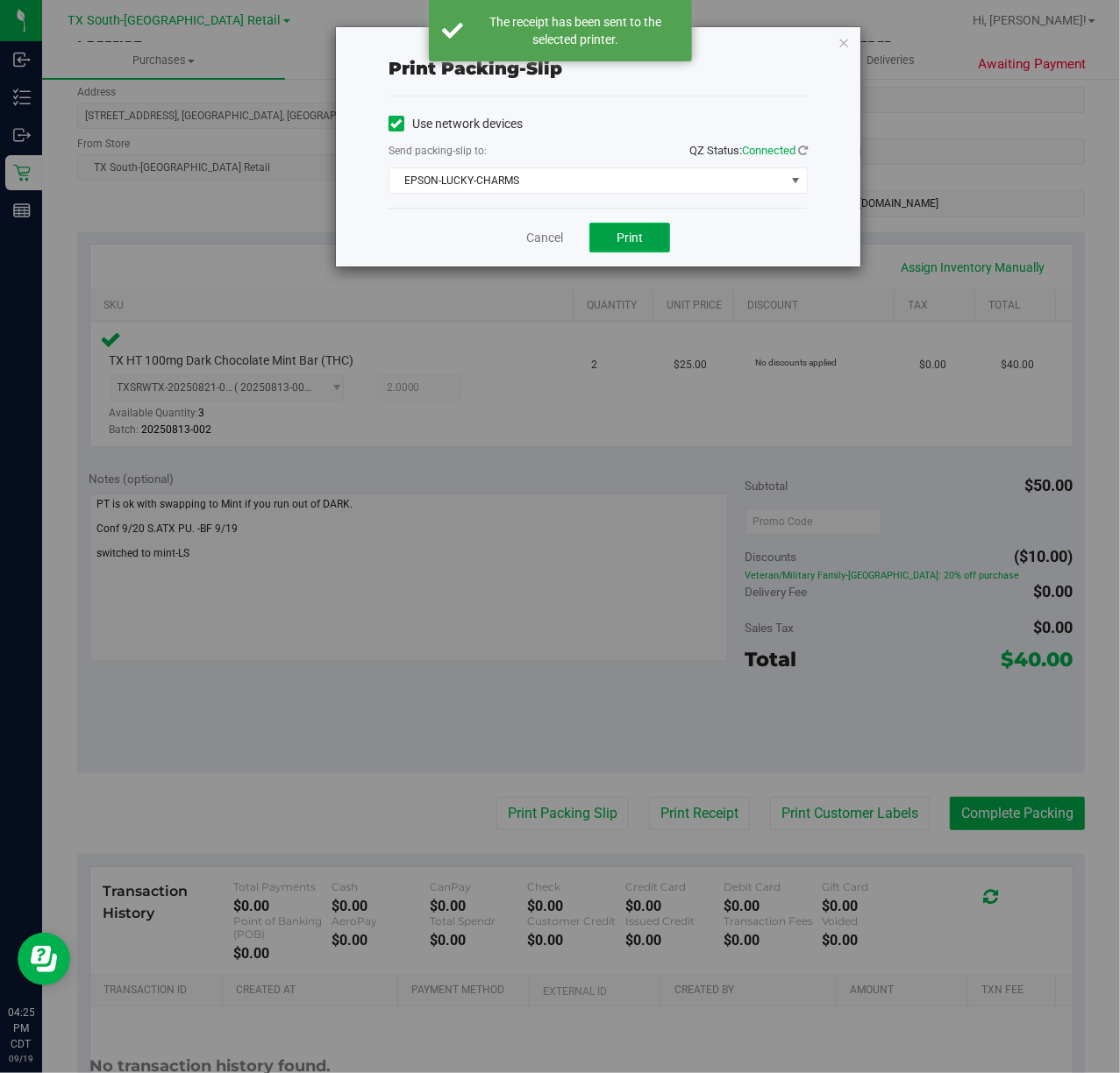
click at [642, 235] on span "Print" at bounding box center [630, 238] width 26 height 14
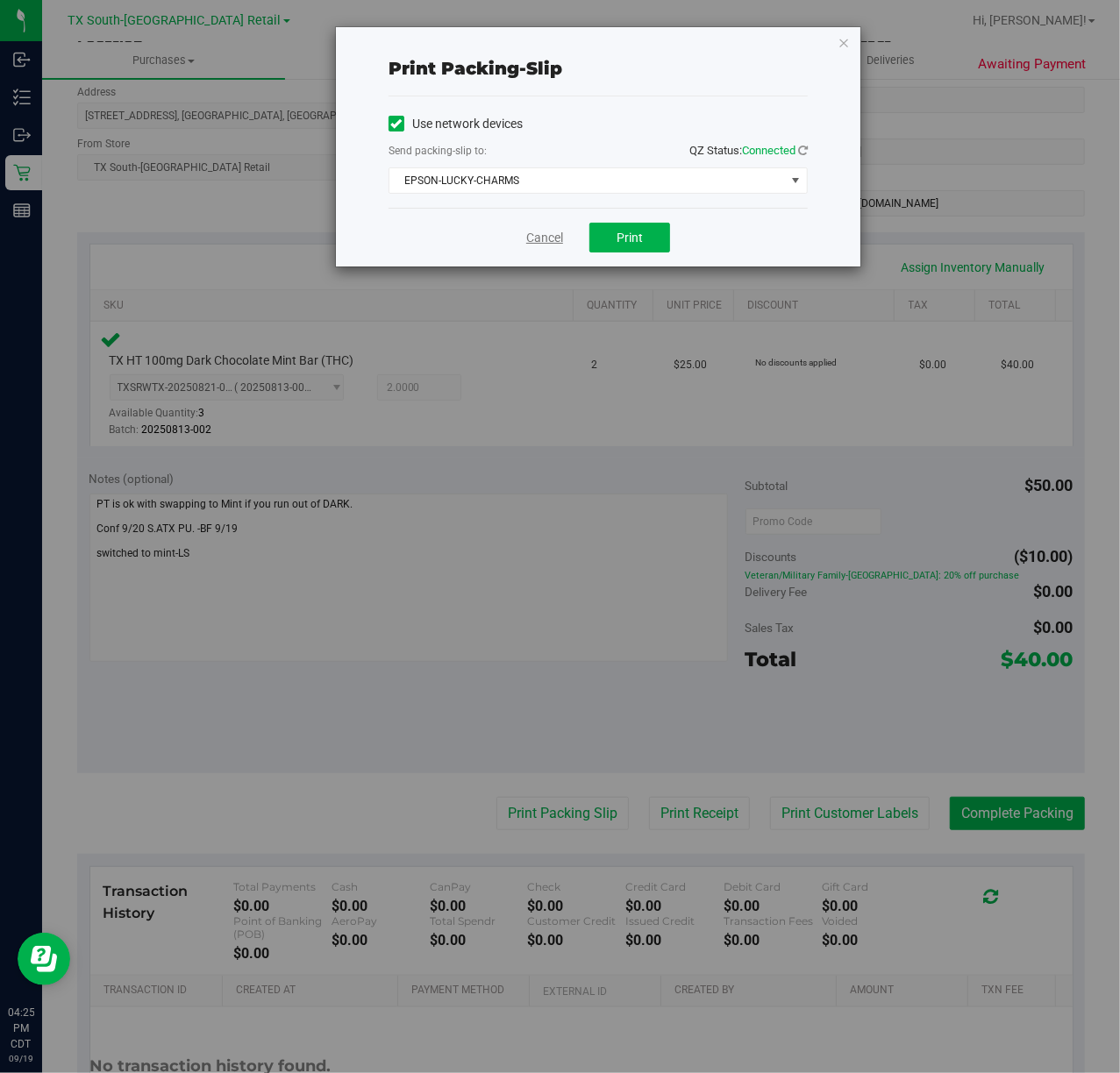
click at [538, 235] on link "Cancel" at bounding box center [545, 238] width 37 height 19
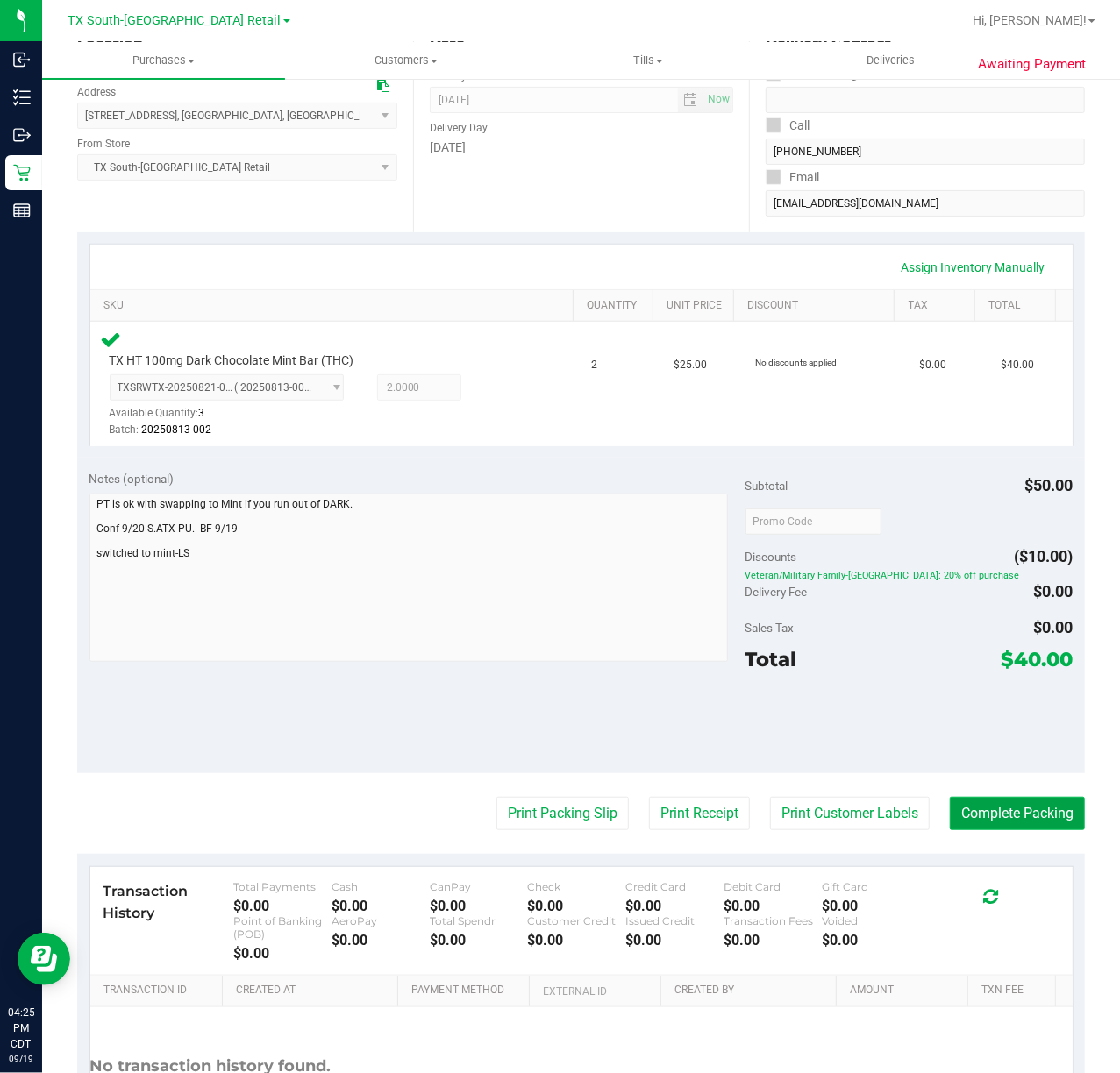
click at [1022, 812] on button "Complete Packing" at bounding box center [1018, 813] width 135 height 33
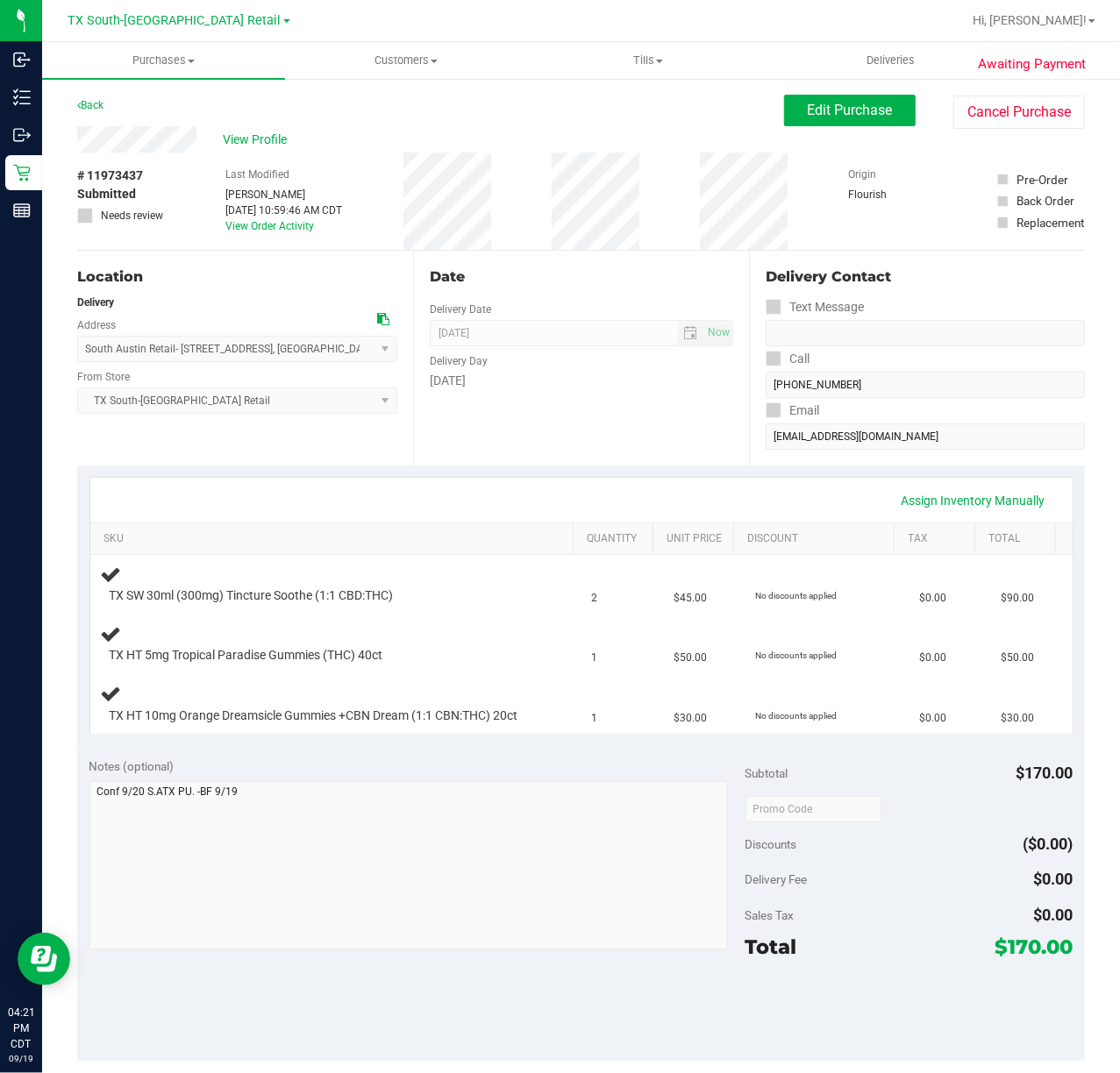
click at [597, 481] on div "Assign Inventory Manually" at bounding box center [581, 500] width 982 height 45
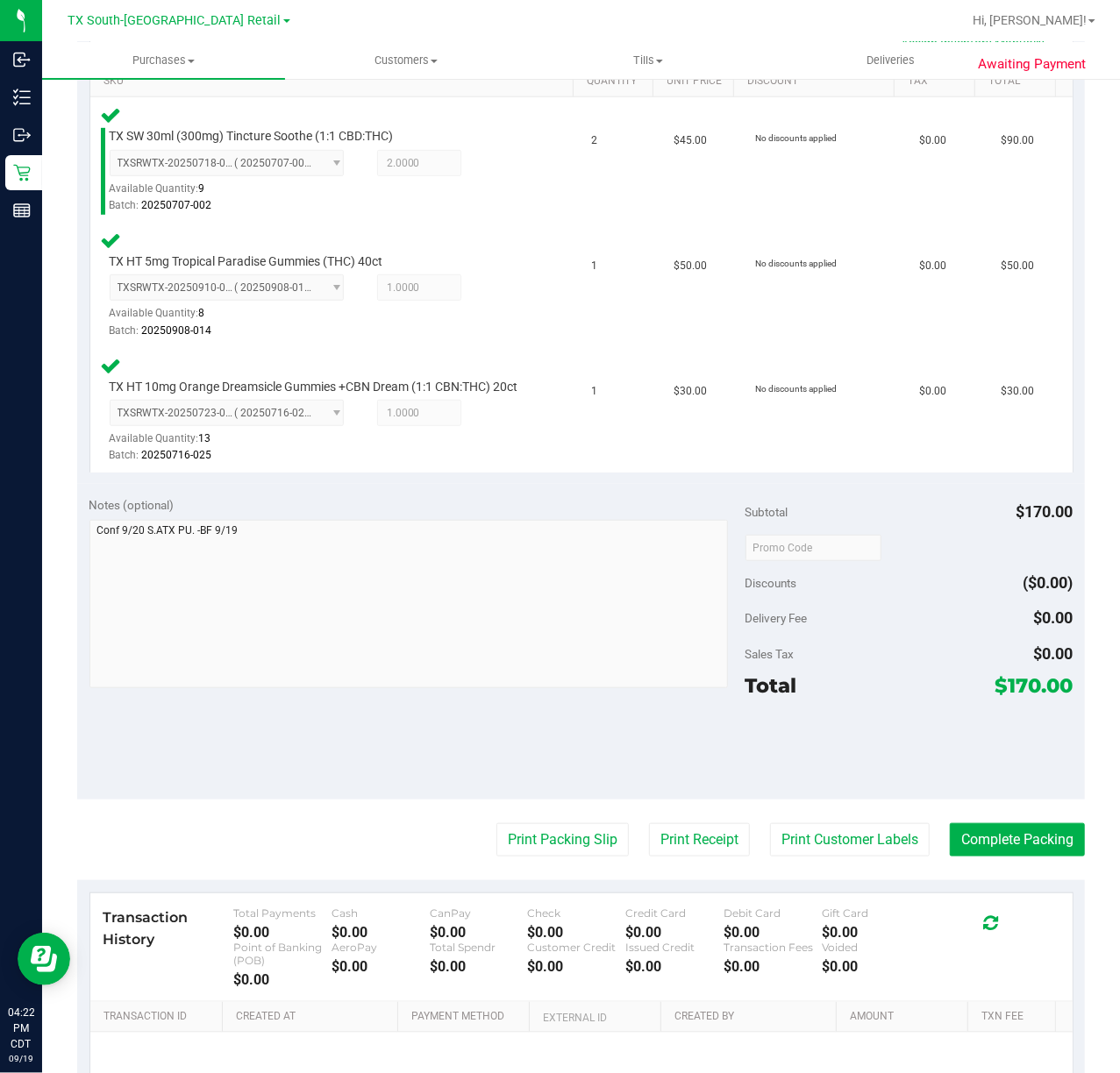
scroll to position [468, 0]
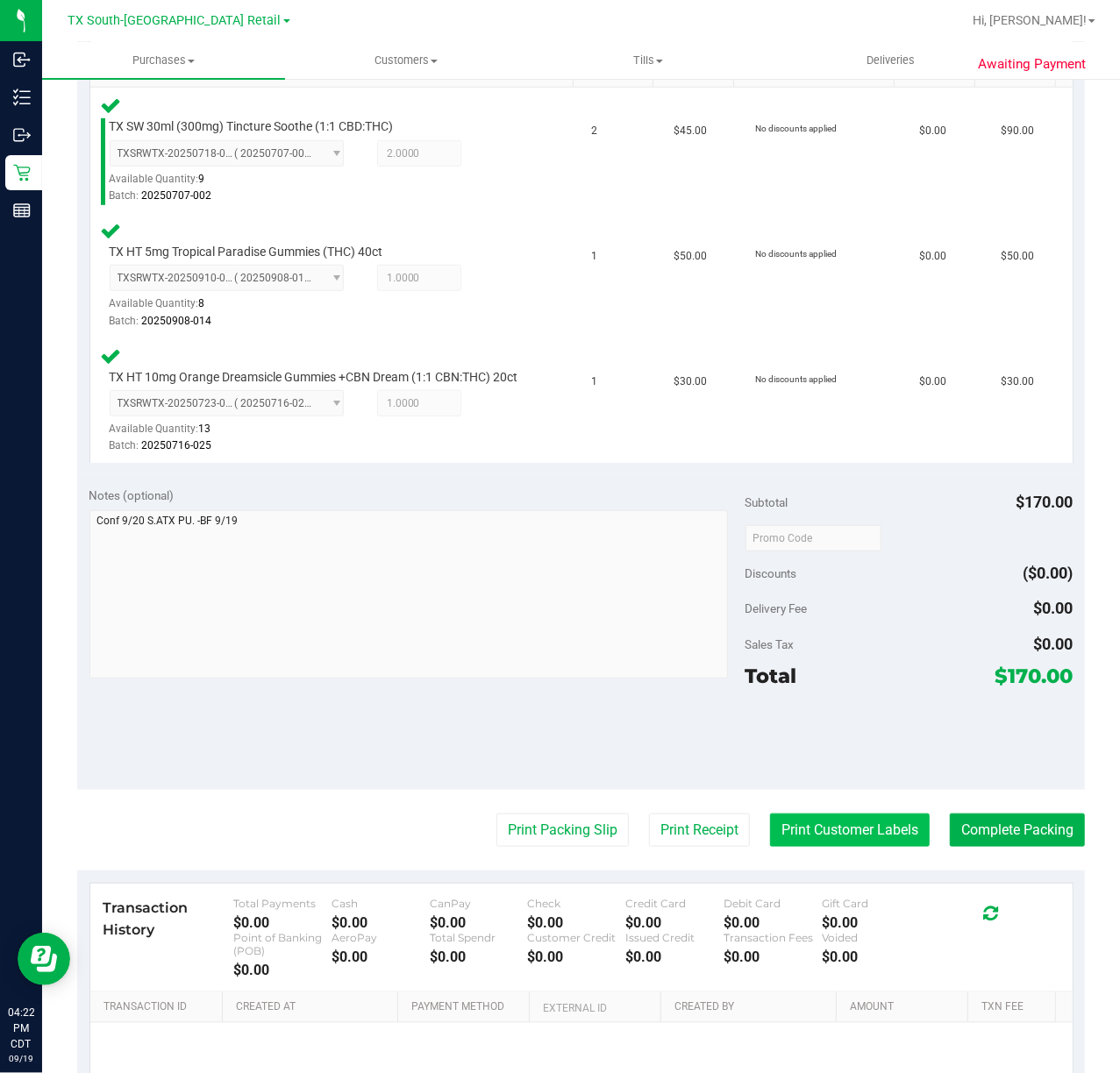
click at [812, 847] on button "Print Customer Labels" at bounding box center [850, 830] width 160 height 33
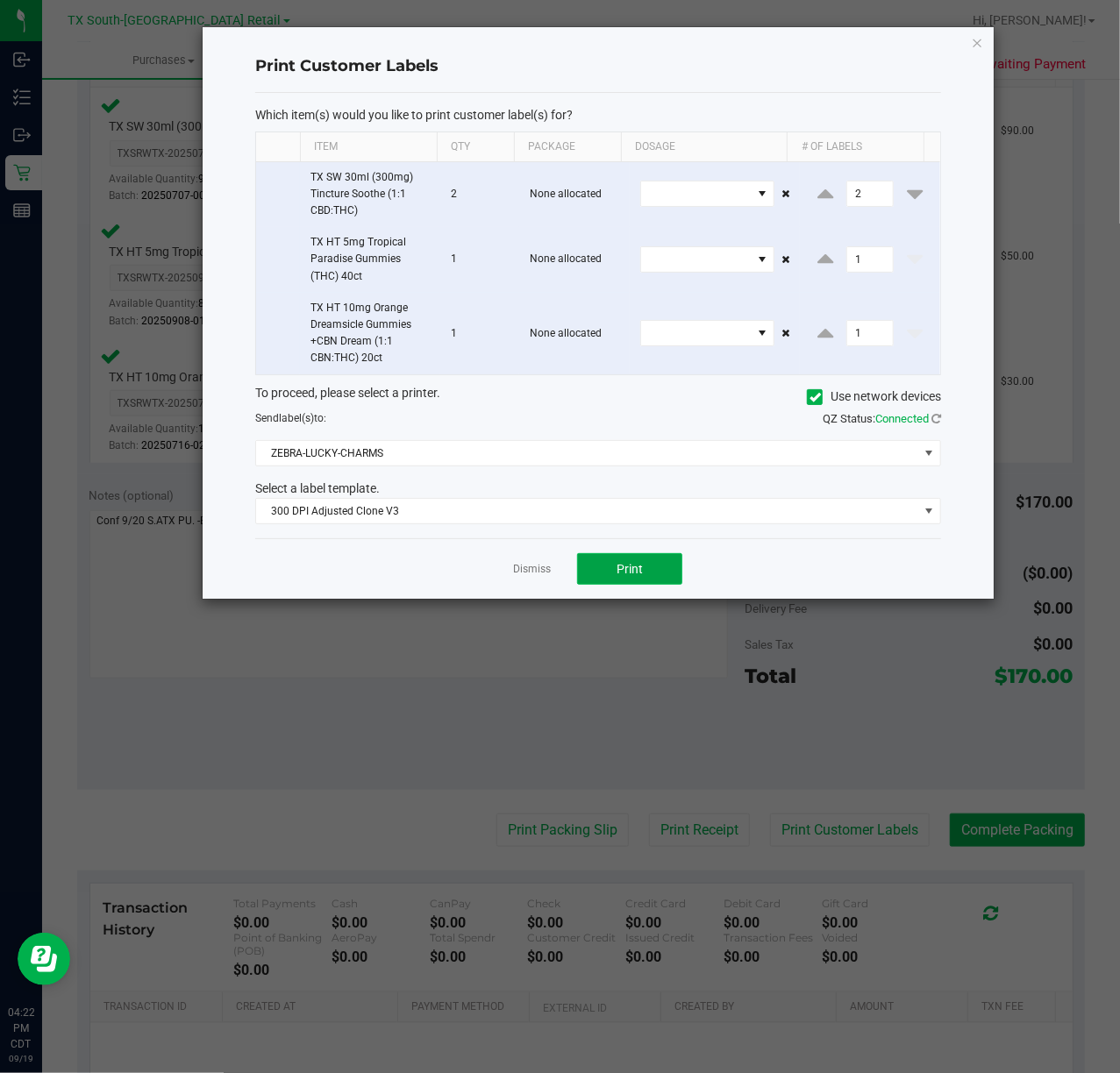
click at [651, 582] on button "Print" at bounding box center [630, 569] width 105 height 32
click at [547, 569] on div at bounding box center [598, 313] width 791 height 572
click at [547, 572] on div at bounding box center [598, 313] width 791 height 572
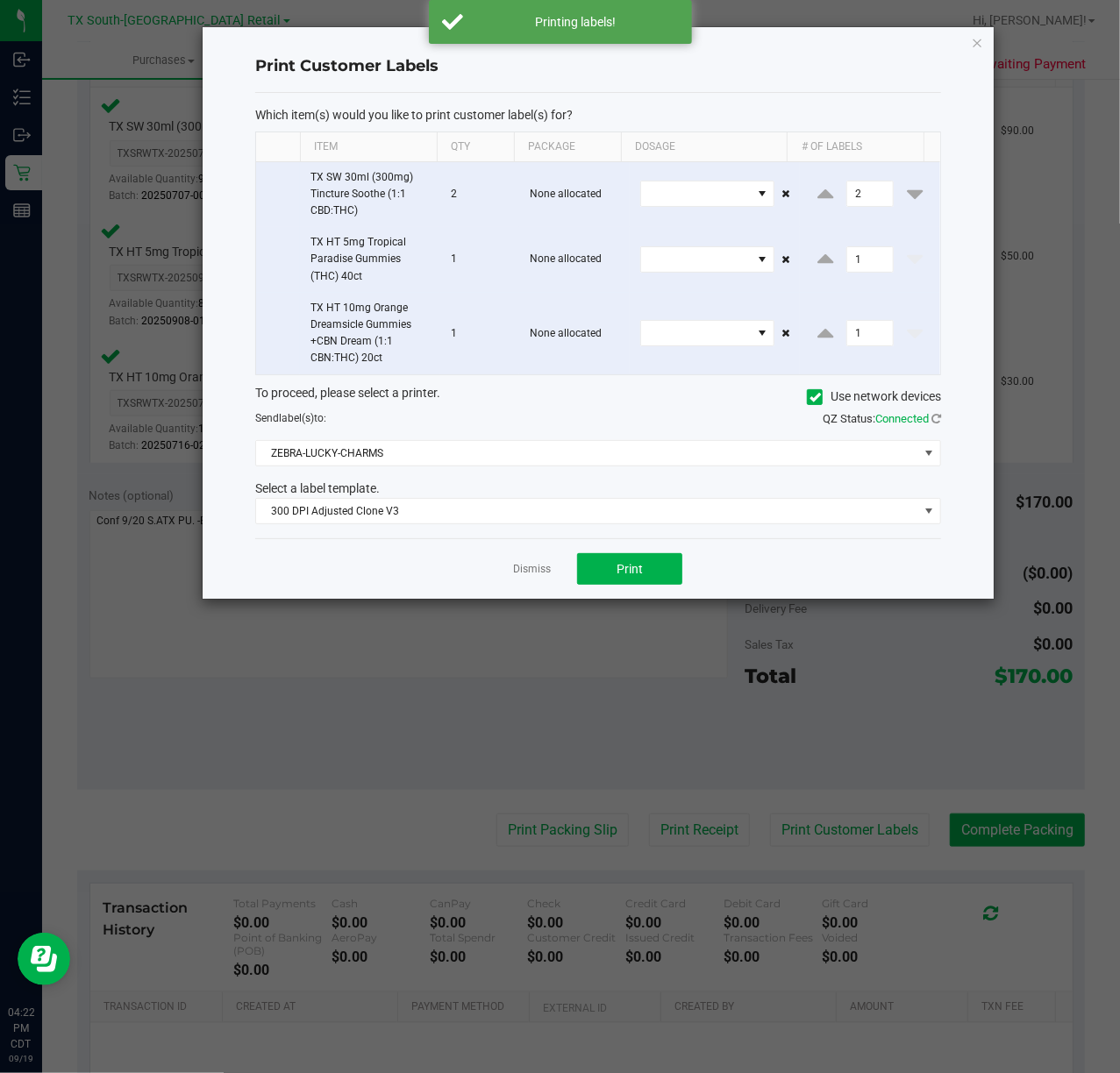
click at [547, 572] on link "Dismiss" at bounding box center [532, 570] width 38 height 15
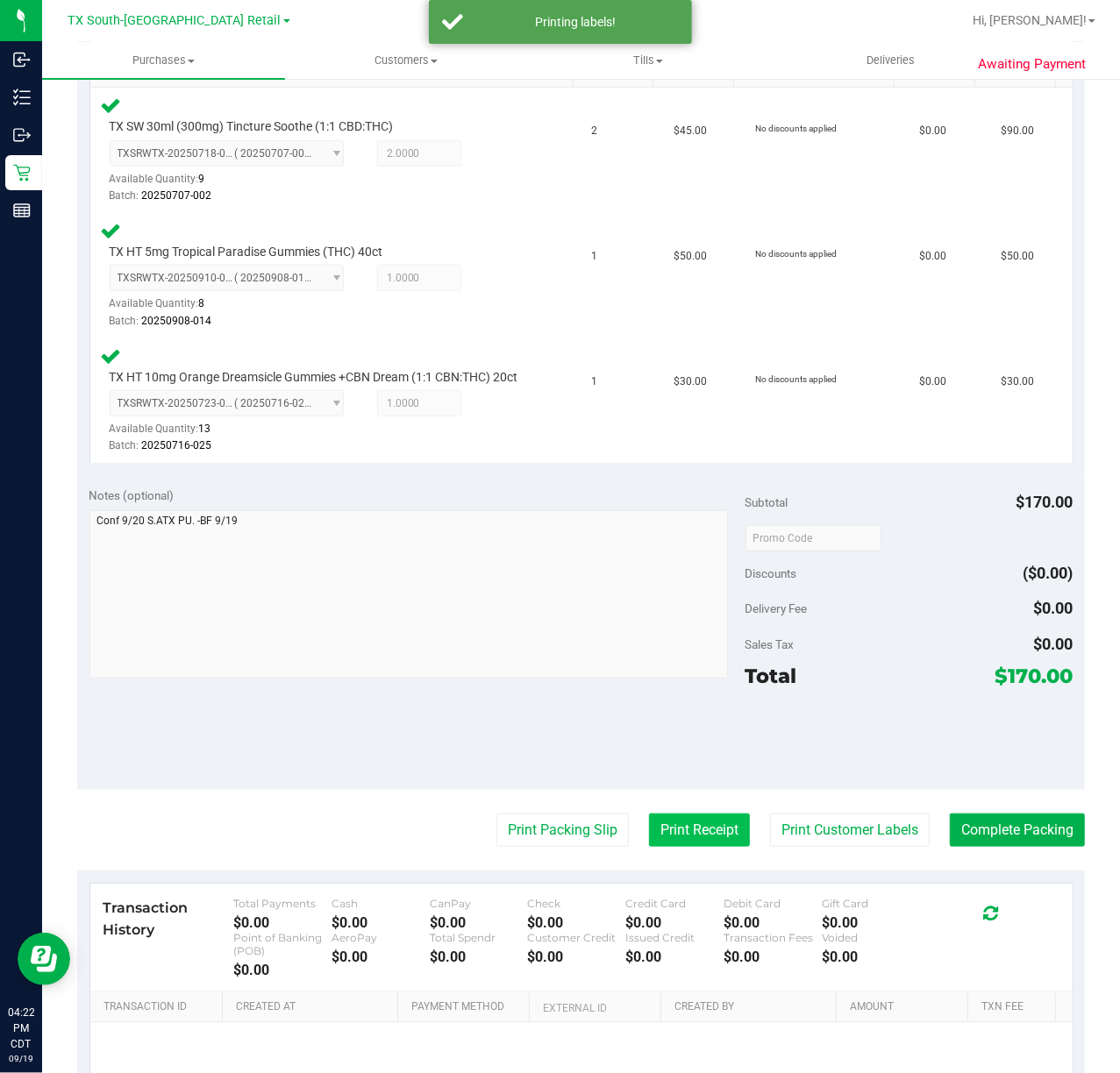
click at [652, 847] on button "Print Receipt" at bounding box center [698, 830] width 100 height 33
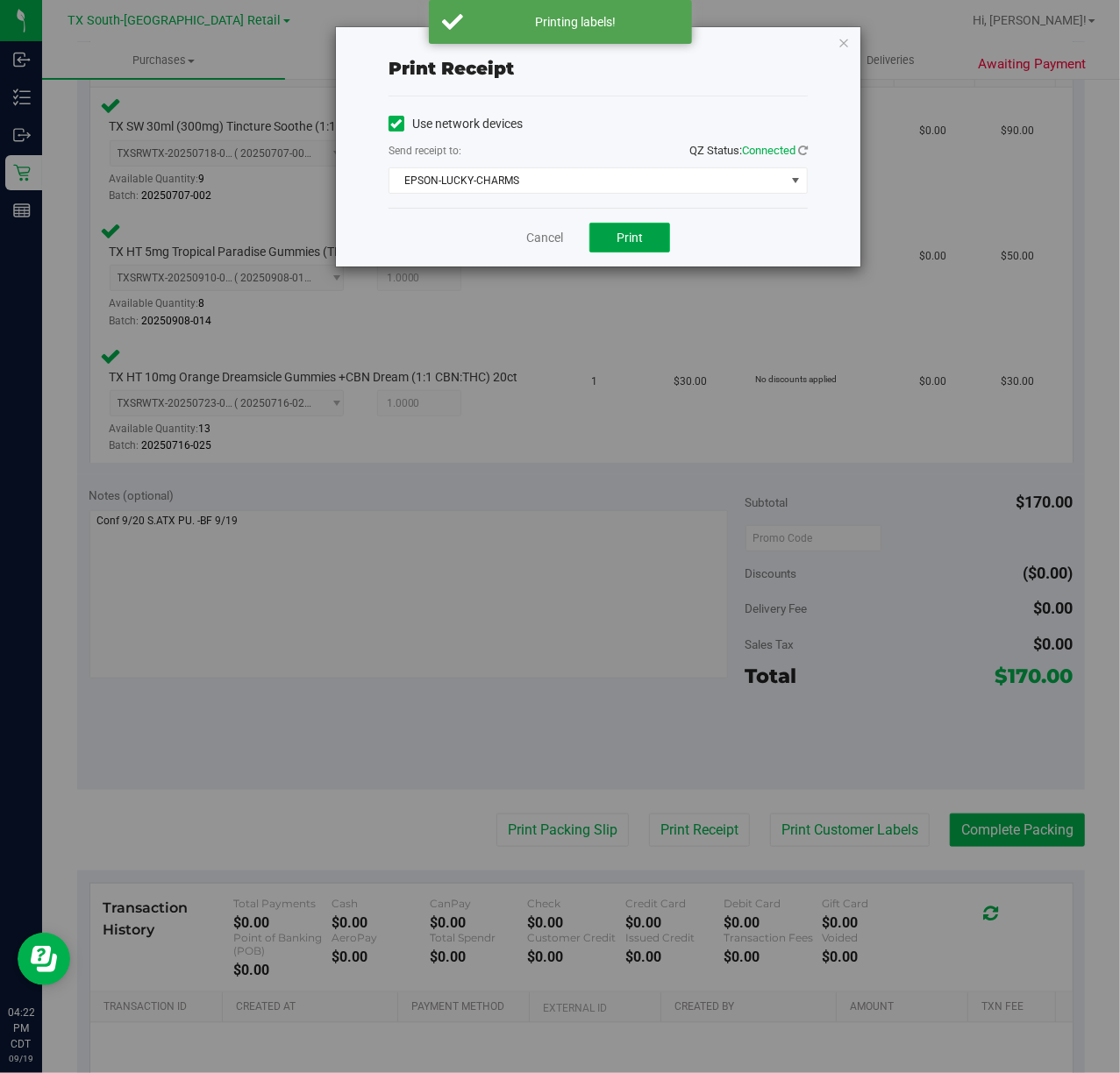
click at [620, 235] on span "Print" at bounding box center [630, 238] width 26 height 14
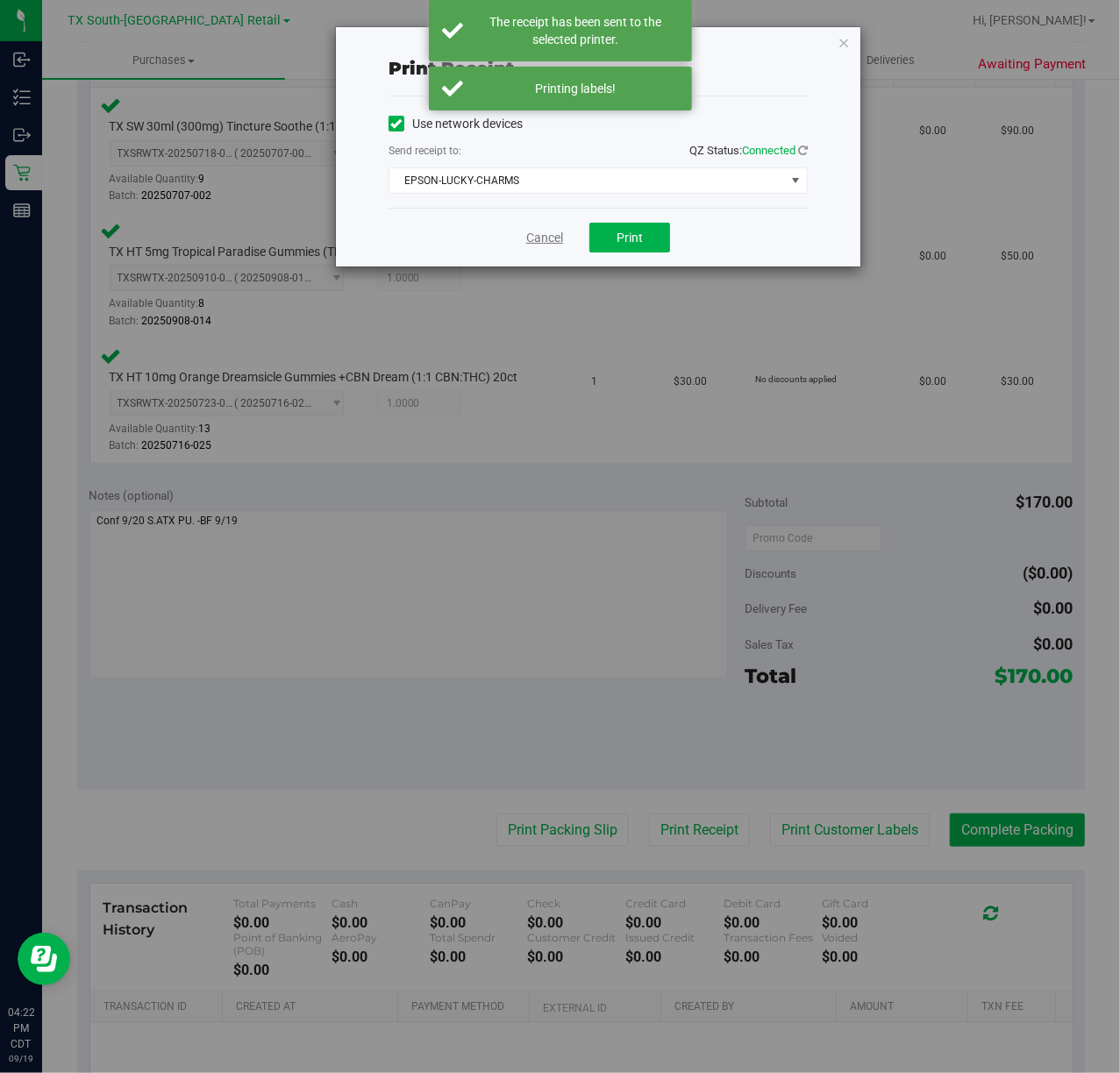
click at [545, 239] on link "Cancel" at bounding box center [545, 238] width 37 height 19
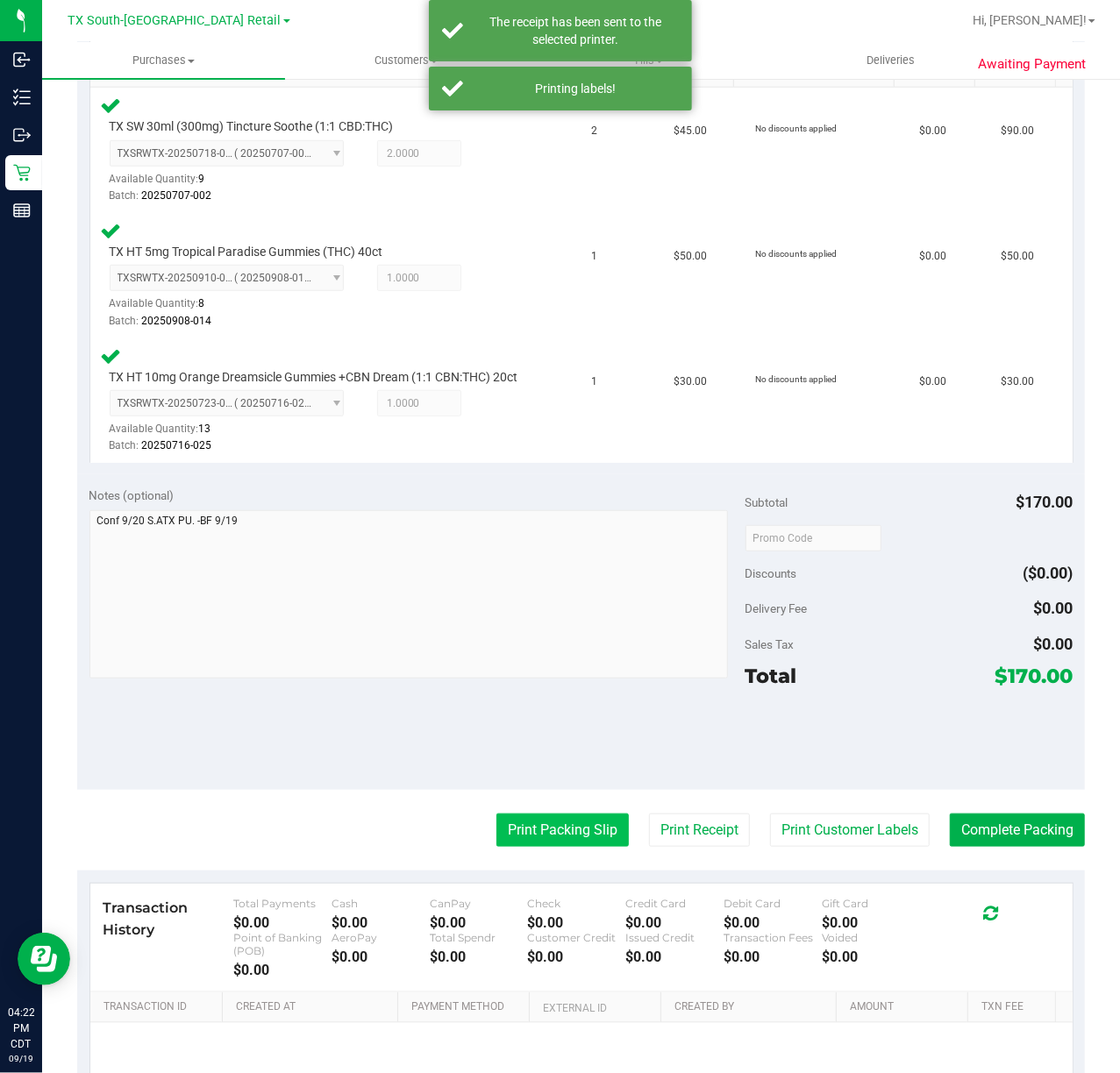
click at [579, 835] on button "Print Packing Slip" at bounding box center [562, 830] width 132 height 33
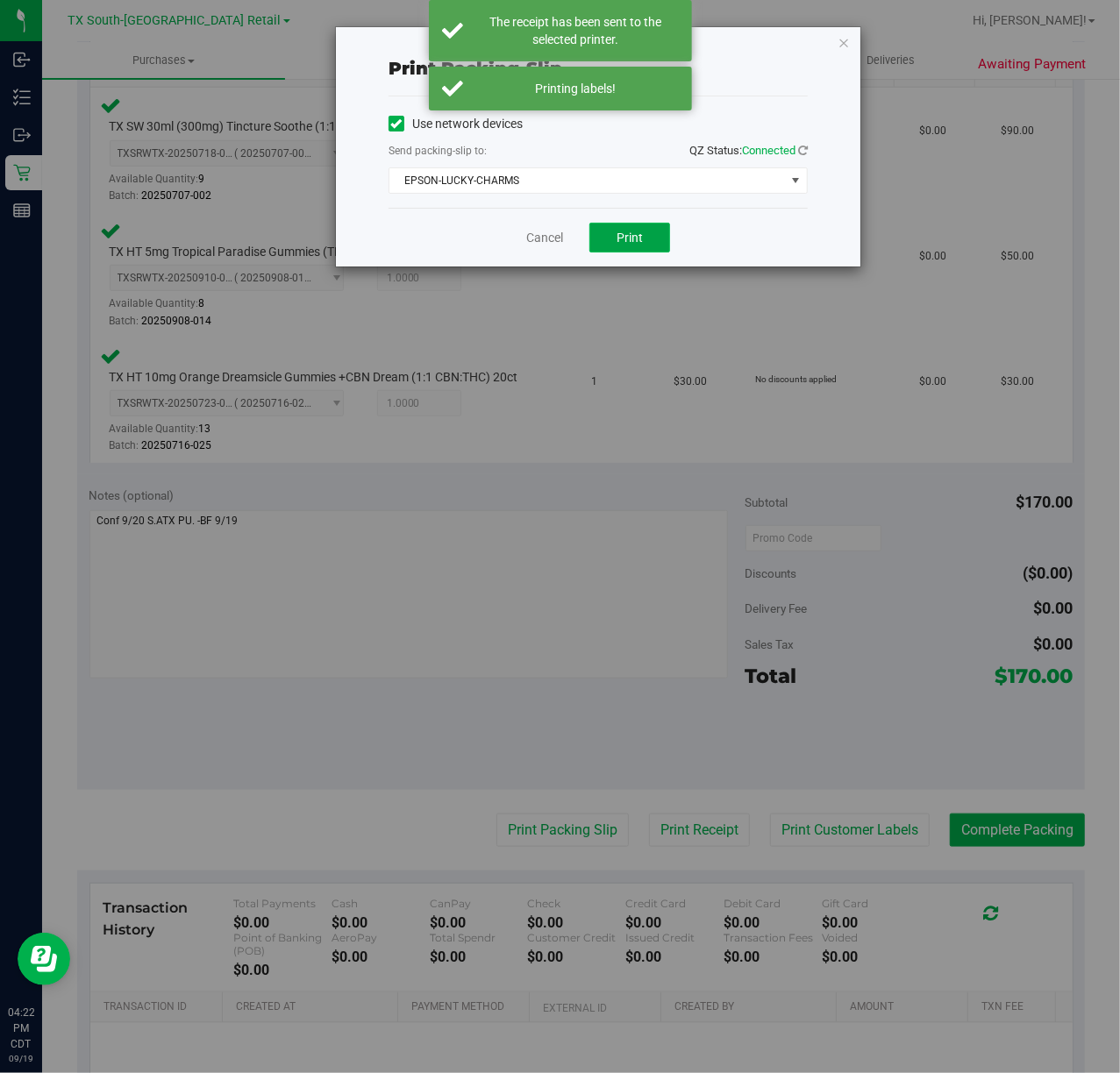
click at [642, 232] on span "Print" at bounding box center [630, 238] width 26 height 14
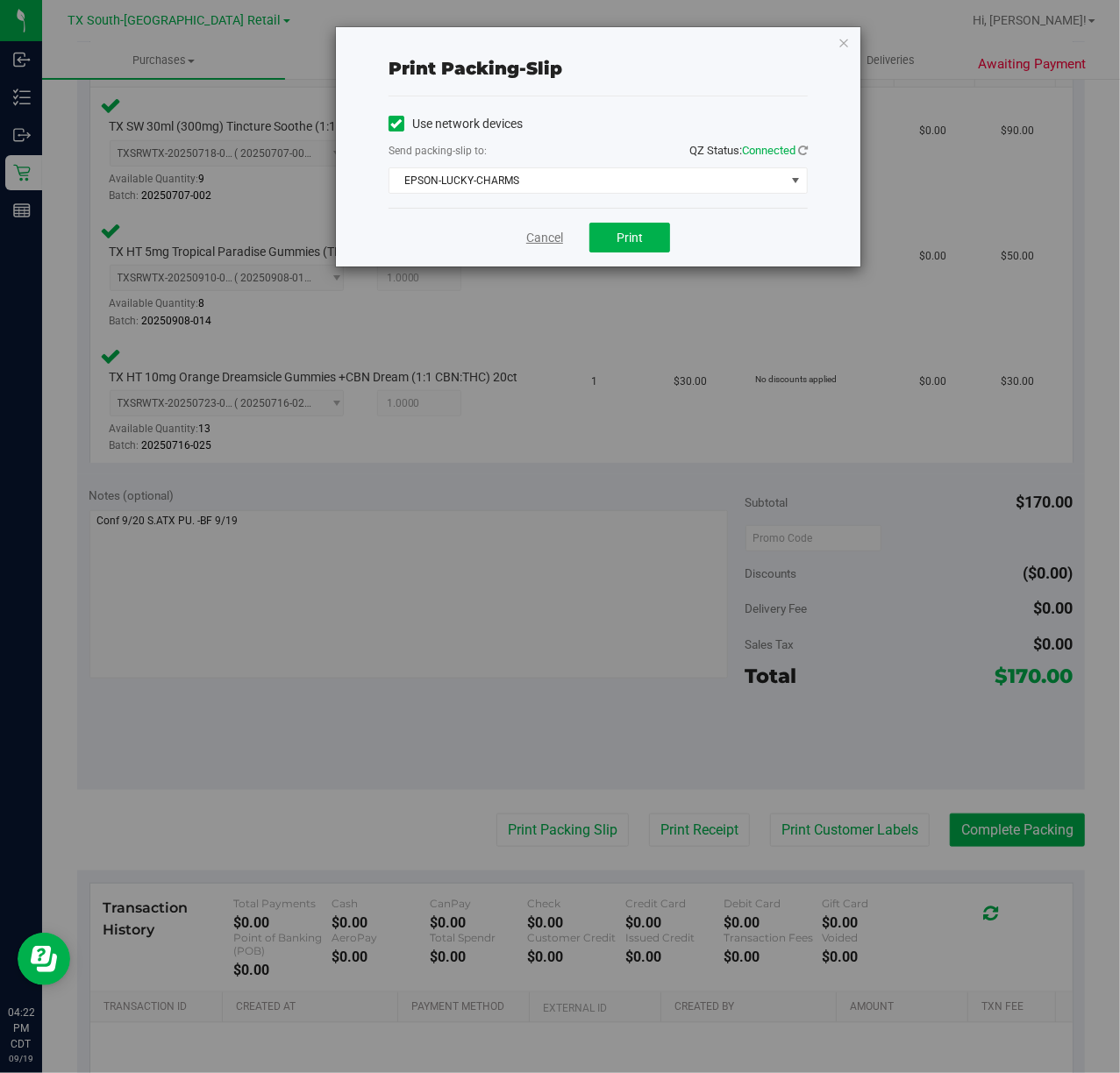
click at [531, 235] on link "Cancel" at bounding box center [545, 238] width 37 height 19
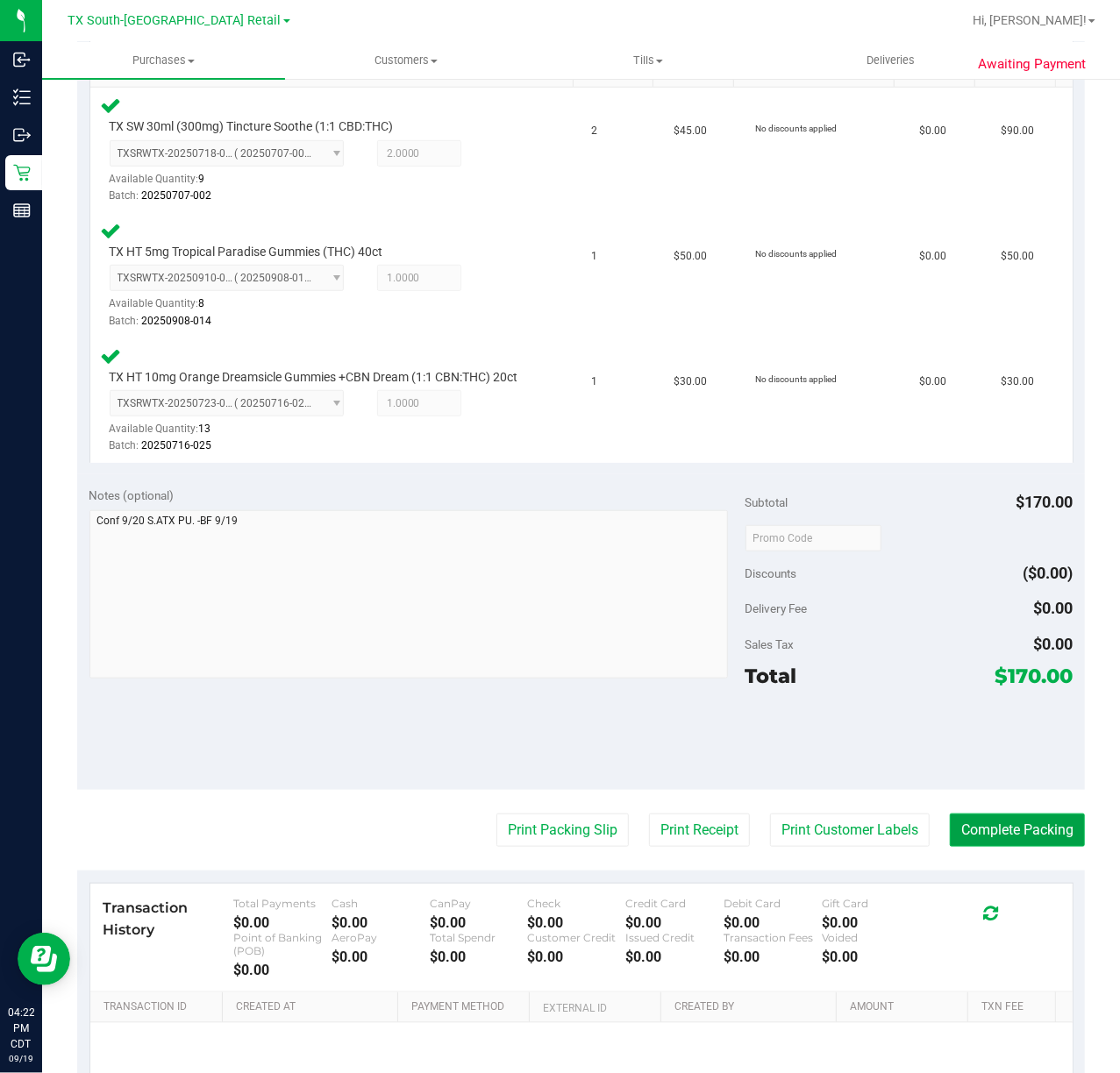
click at [993, 847] on button "Complete Packing" at bounding box center [1018, 830] width 135 height 33
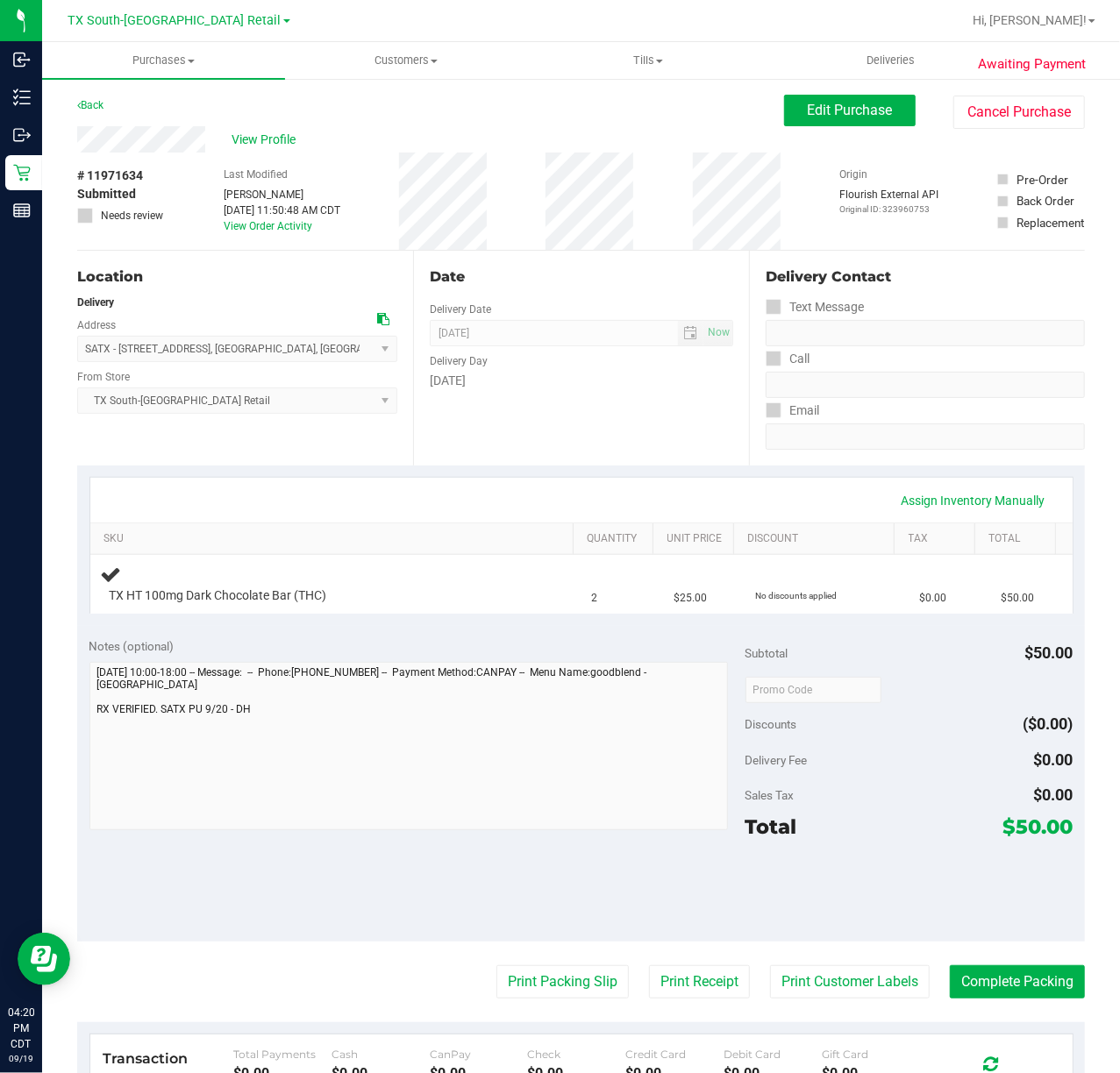
click at [566, 498] on div "Assign Inventory Manually" at bounding box center [581, 501] width 951 height 30
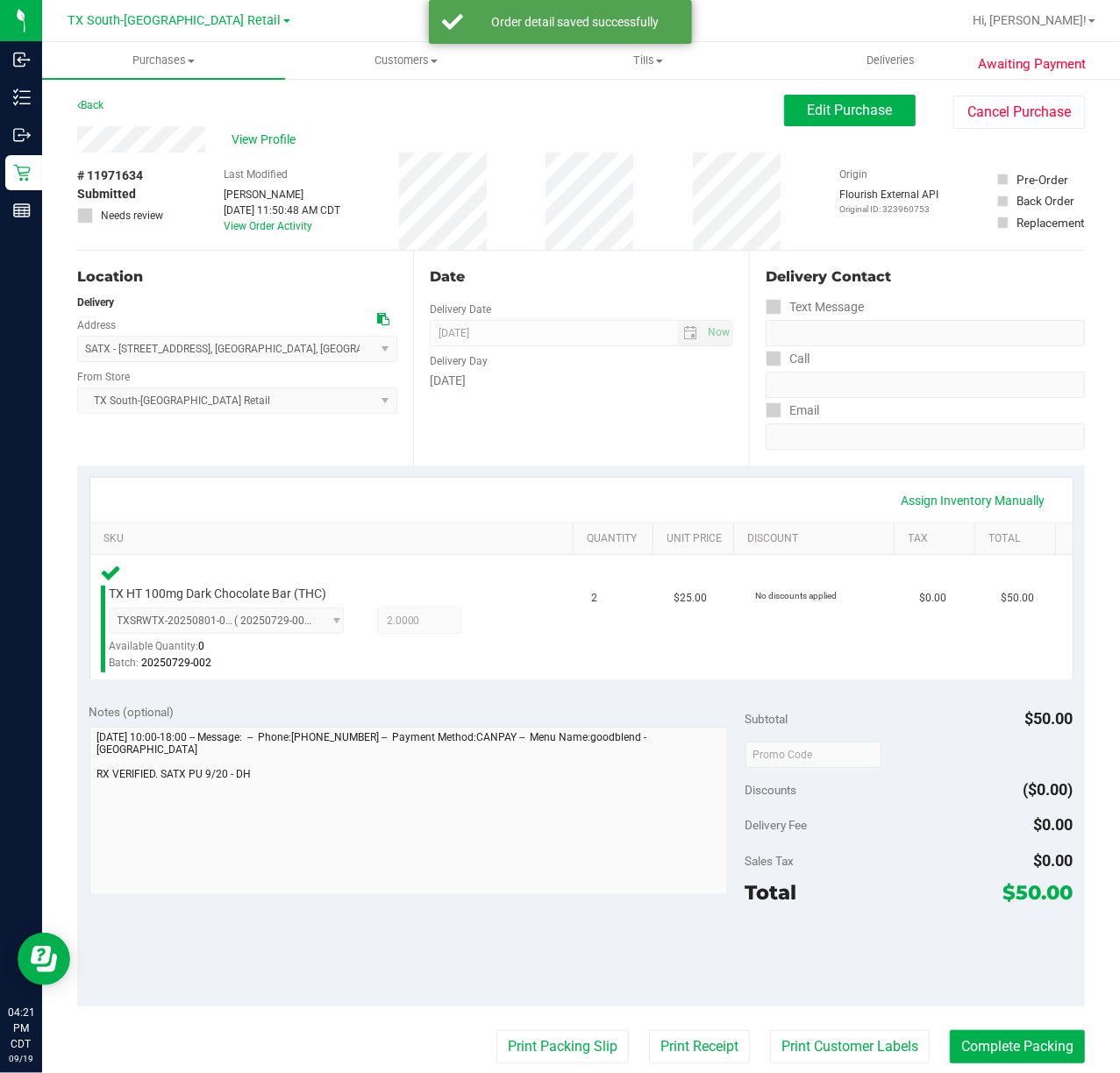
scroll to position [233, 0]
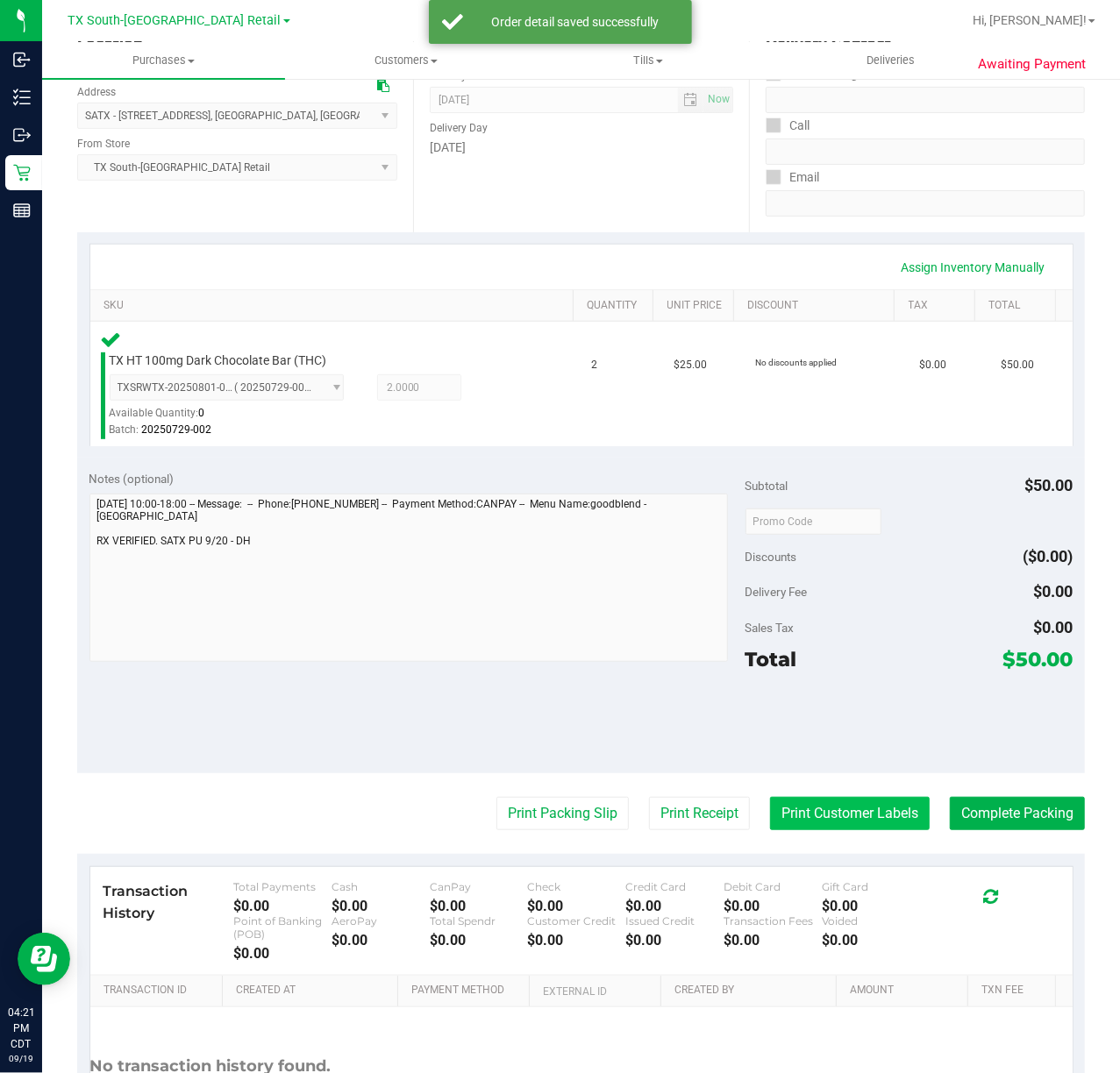
click at [774, 831] on button "Print Customer Labels" at bounding box center [850, 813] width 160 height 33
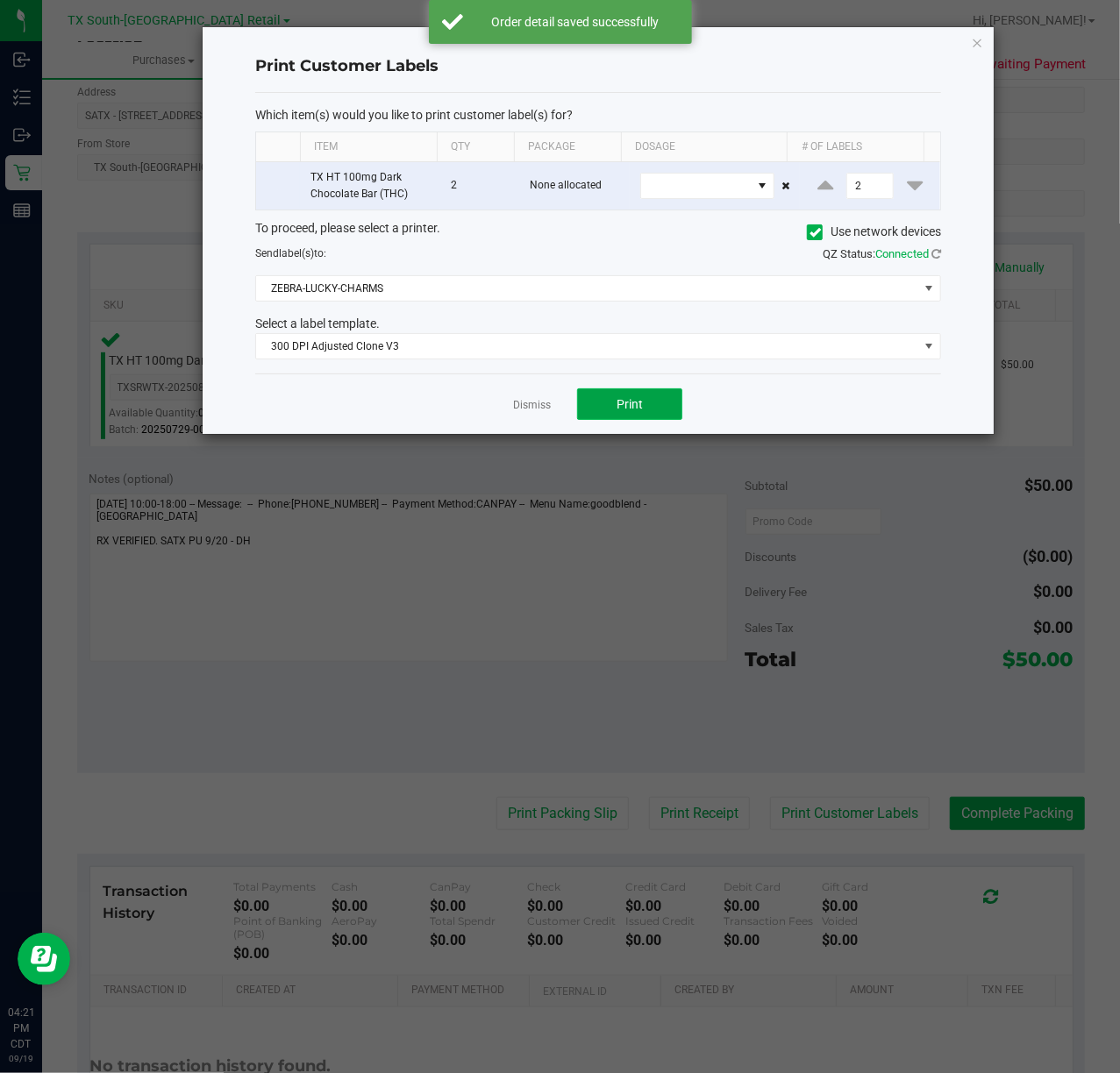
click at [625, 411] on span "Print" at bounding box center [630, 404] width 26 height 14
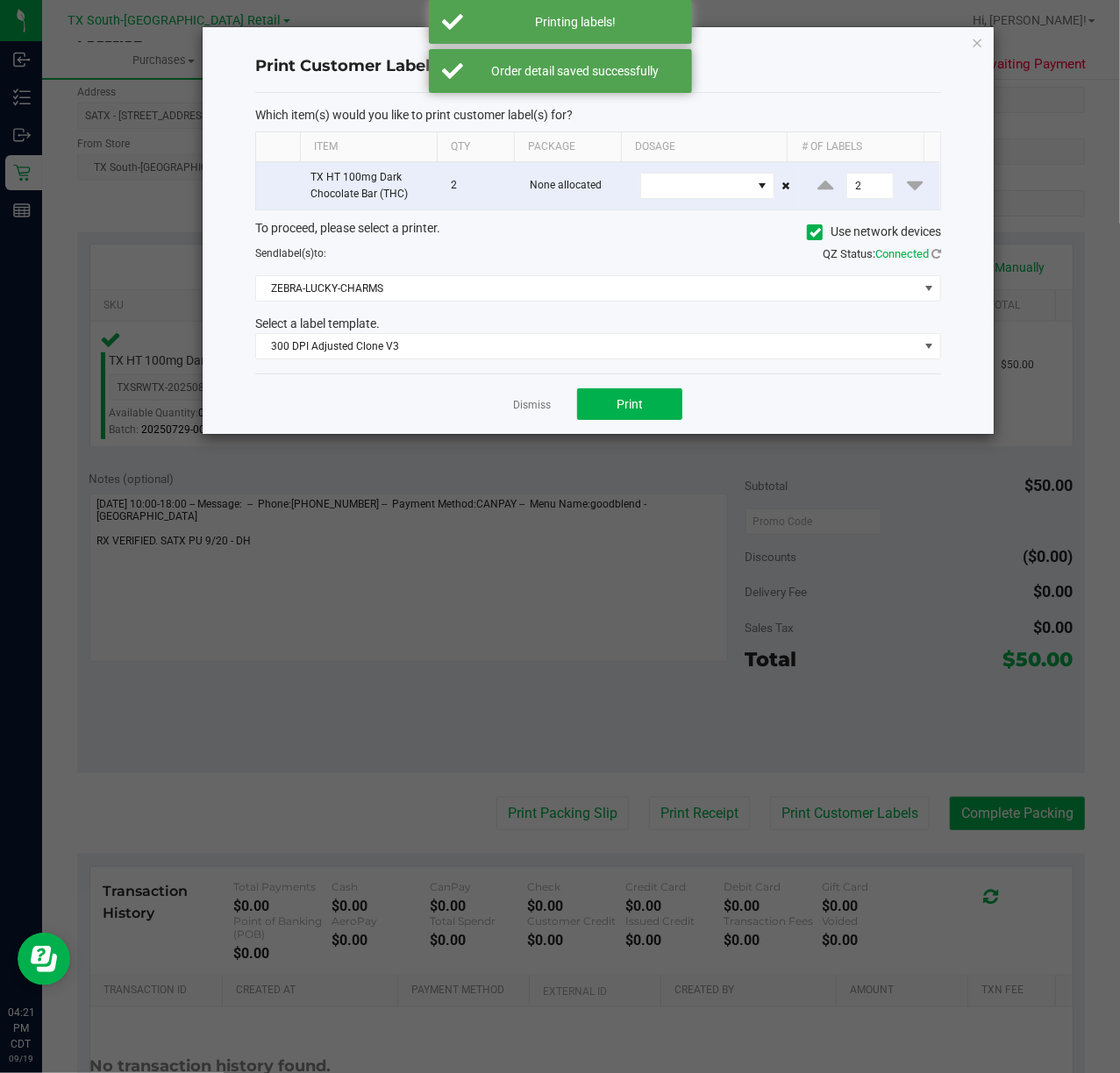
click at [510, 415] on div "Dismiss Print" at bounding box center [598, 404] width 686 height 60
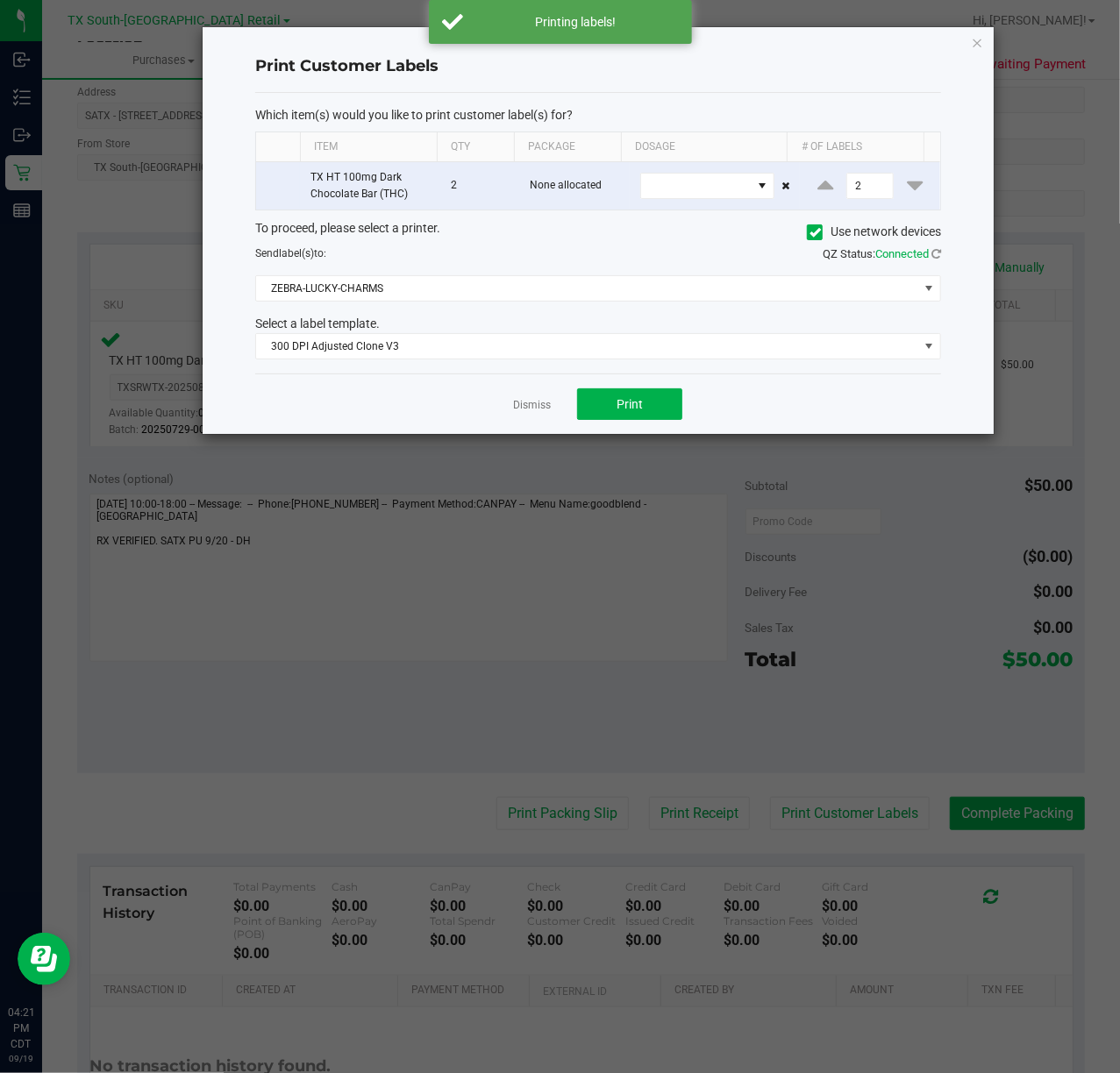
click at [519, 396] on div "Dismiss Print" at bounding box center [598, 404] width 686 height 60
click at [544, 422] on div "Dismiss Print" at bounding box center [598, 404] width 686 height 60
click at [554, 404] on div "Dismiss Print" at bounding box center [598, 404] width 686 height 60
click at [514, 402] on link "Dismiss" at bounding box center [532, 406] width 38 height 15
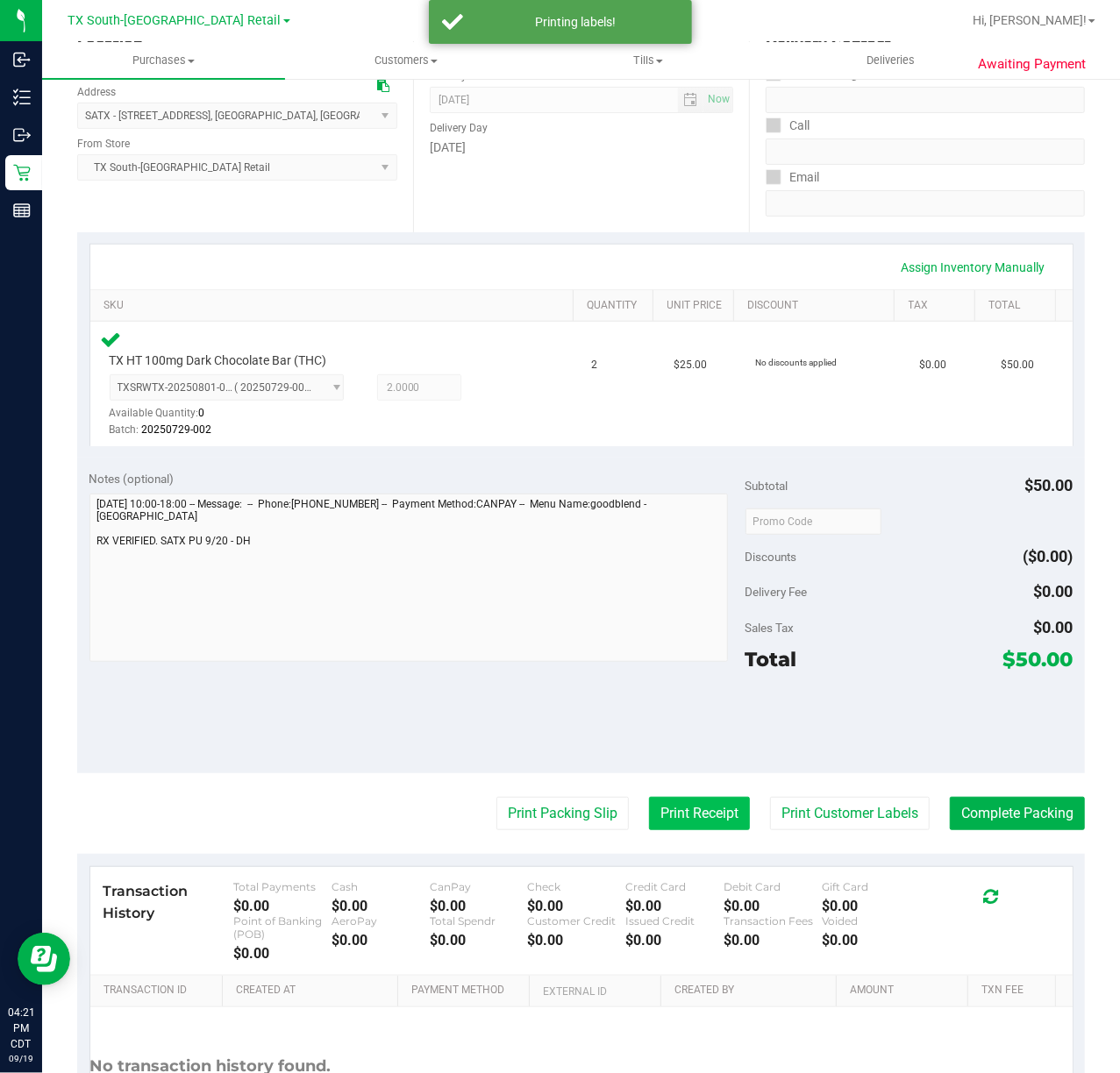
click at [658, 822] on button "Print Receipt" at bounding box center [698, 813] width 100 height 33
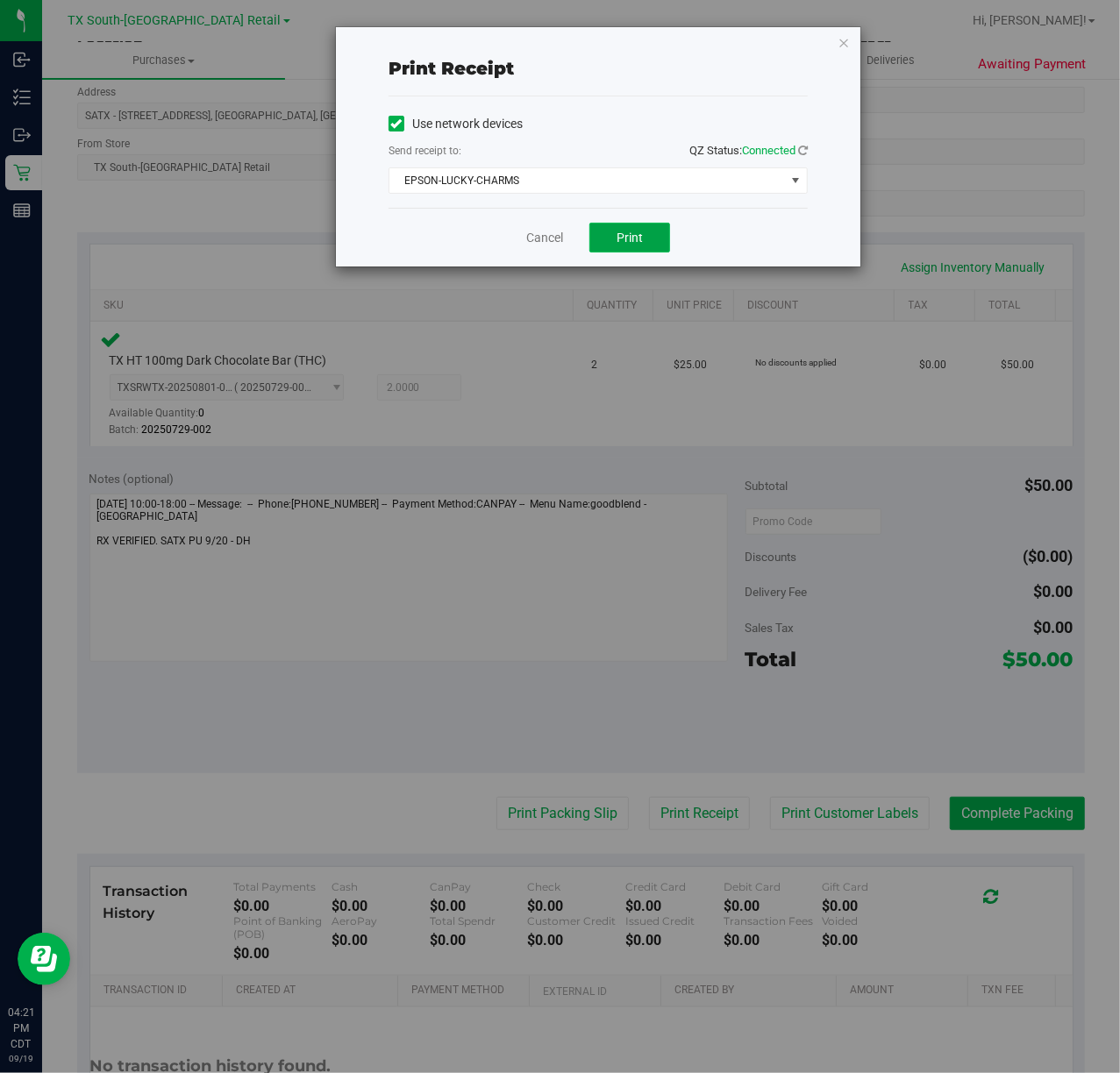
click at [616, 224] on button "Print" at bounding box center [630, 238] width 81 height 30
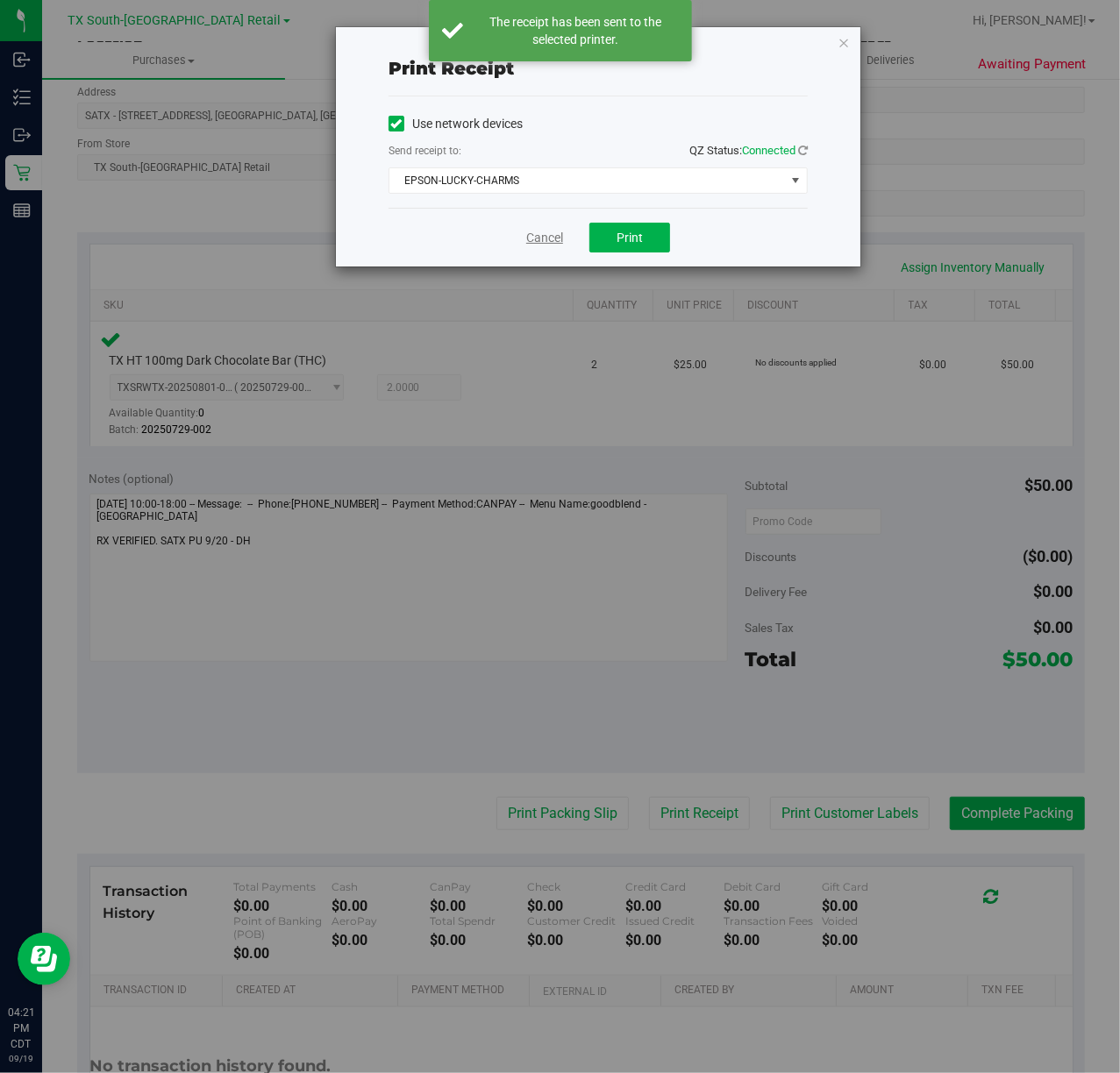
click at [541, 242] on link "Cancel" at bounding box center [545, 238] width 37 height 19
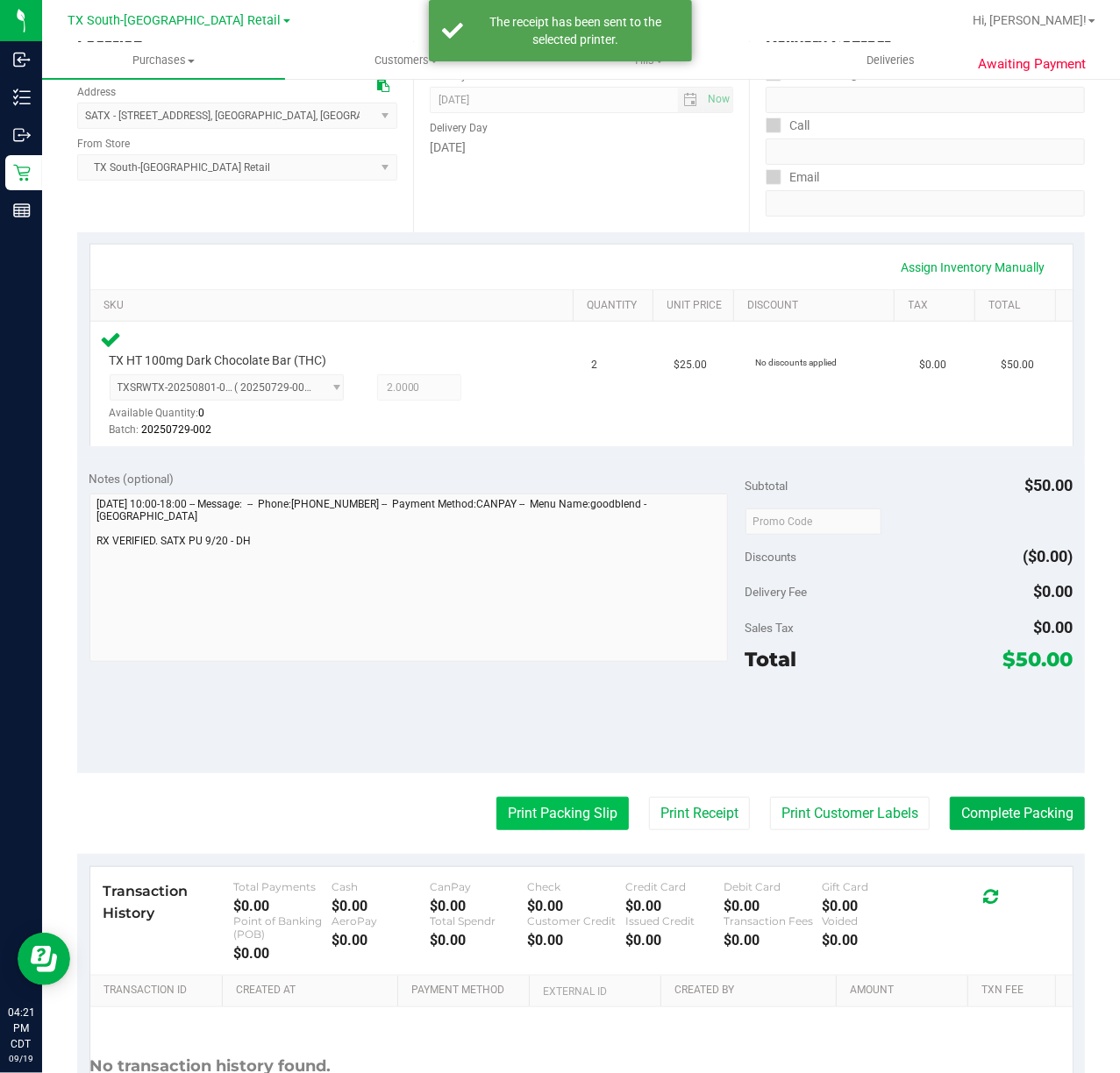
click at [551, 829] on button "Print Packing Slip" at bounding box center [562, 813] width 132 height 33
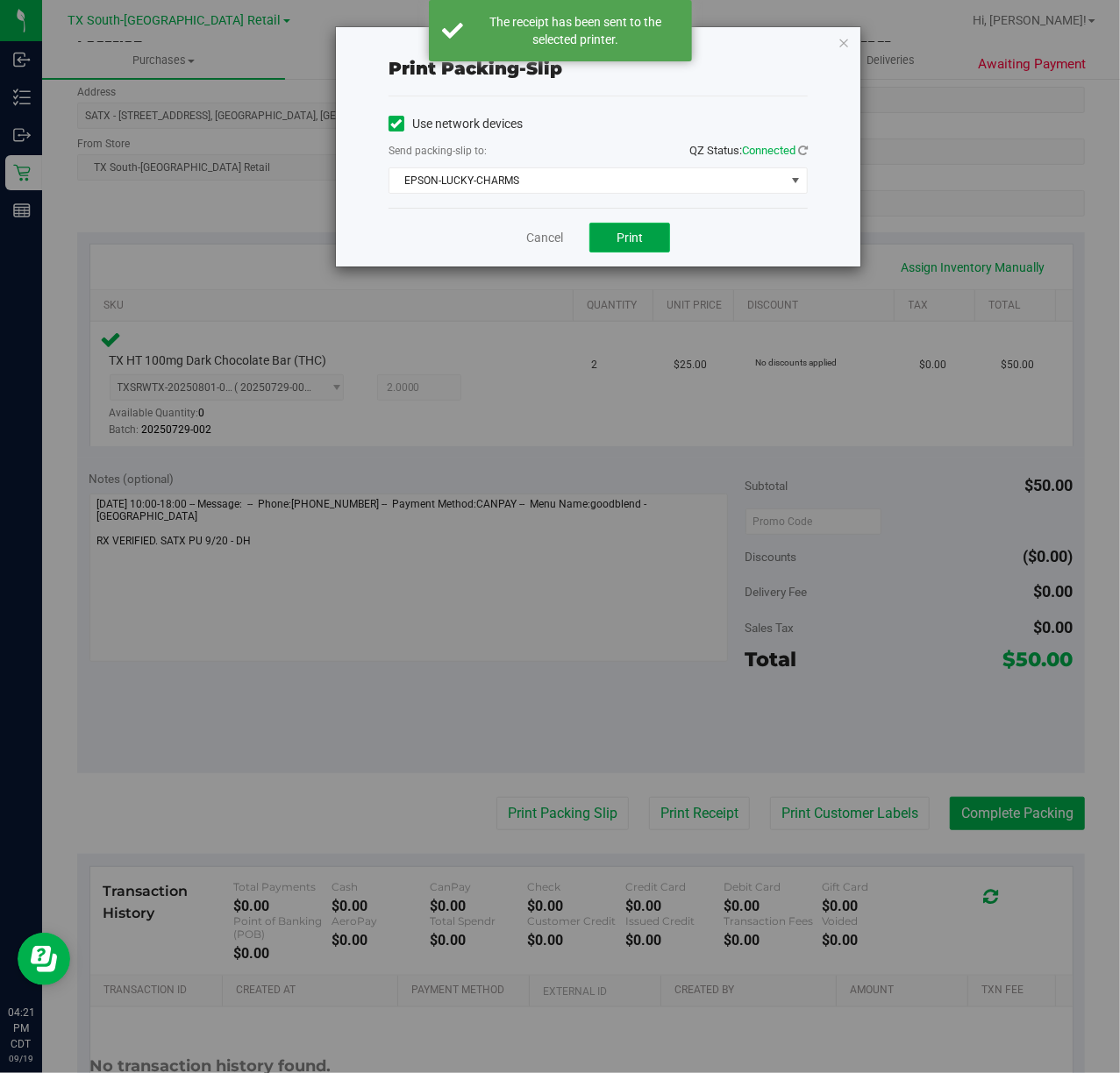
click at [633, 245] on span "Print" at bounding box center [630, 238] width 26 height 14
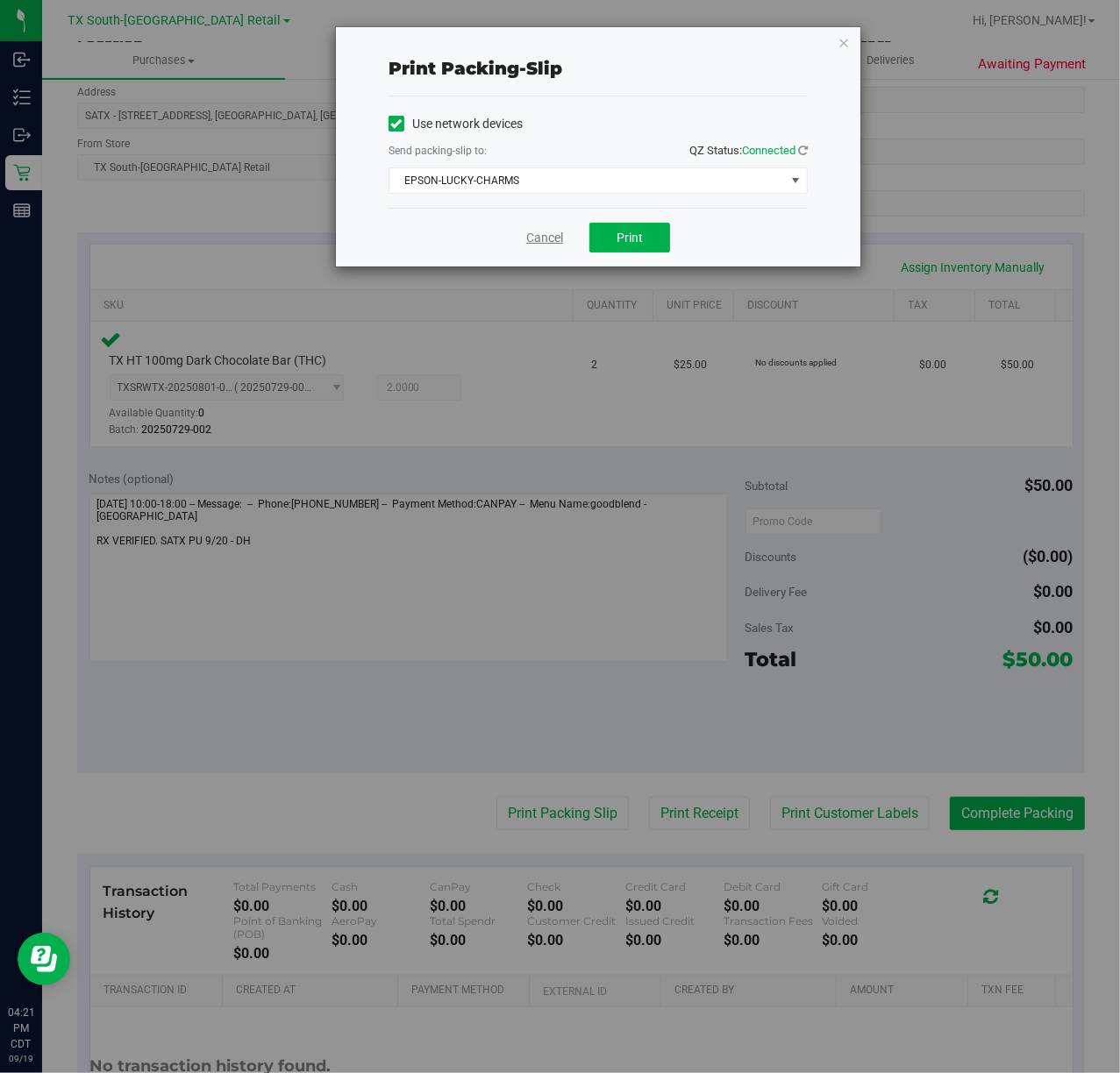
click at [549, 238] on link "Cancel" at bounding box center [545, 238] width 37 height 19
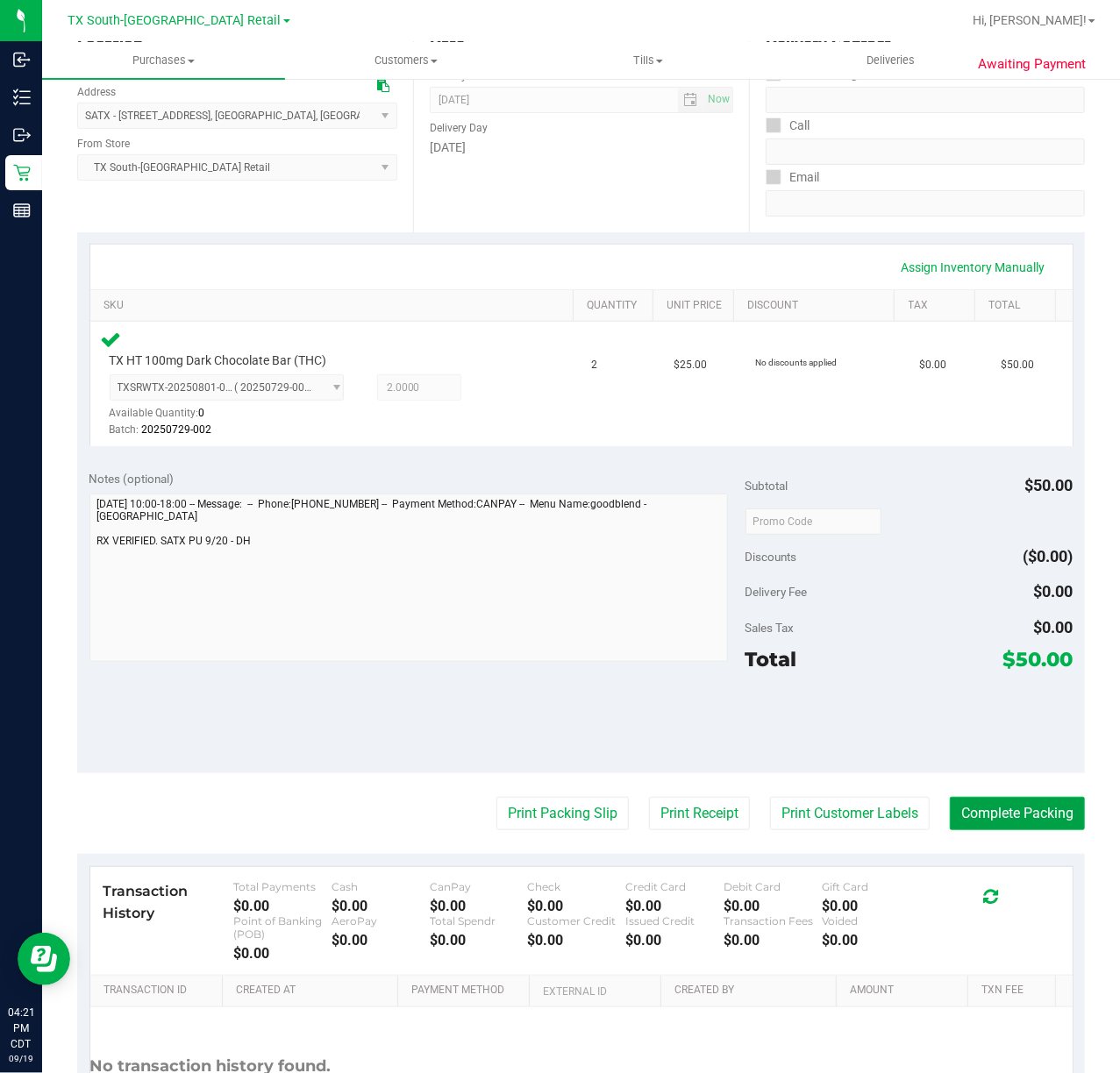
click at [991, 812] on button "Complete Packing" at bounding box center [1018, 813] width 135 height 33
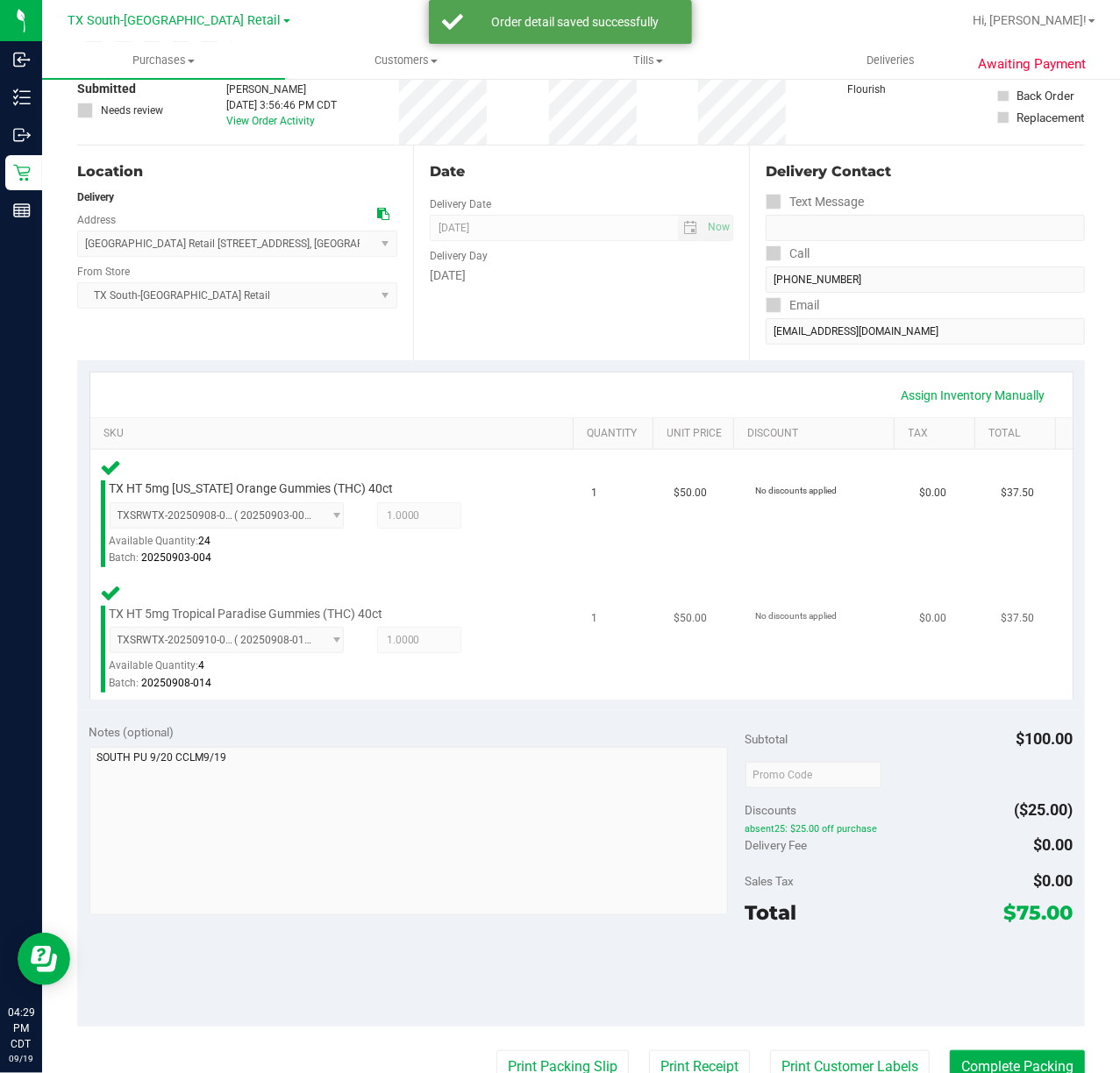
scroll to position [233, 0]
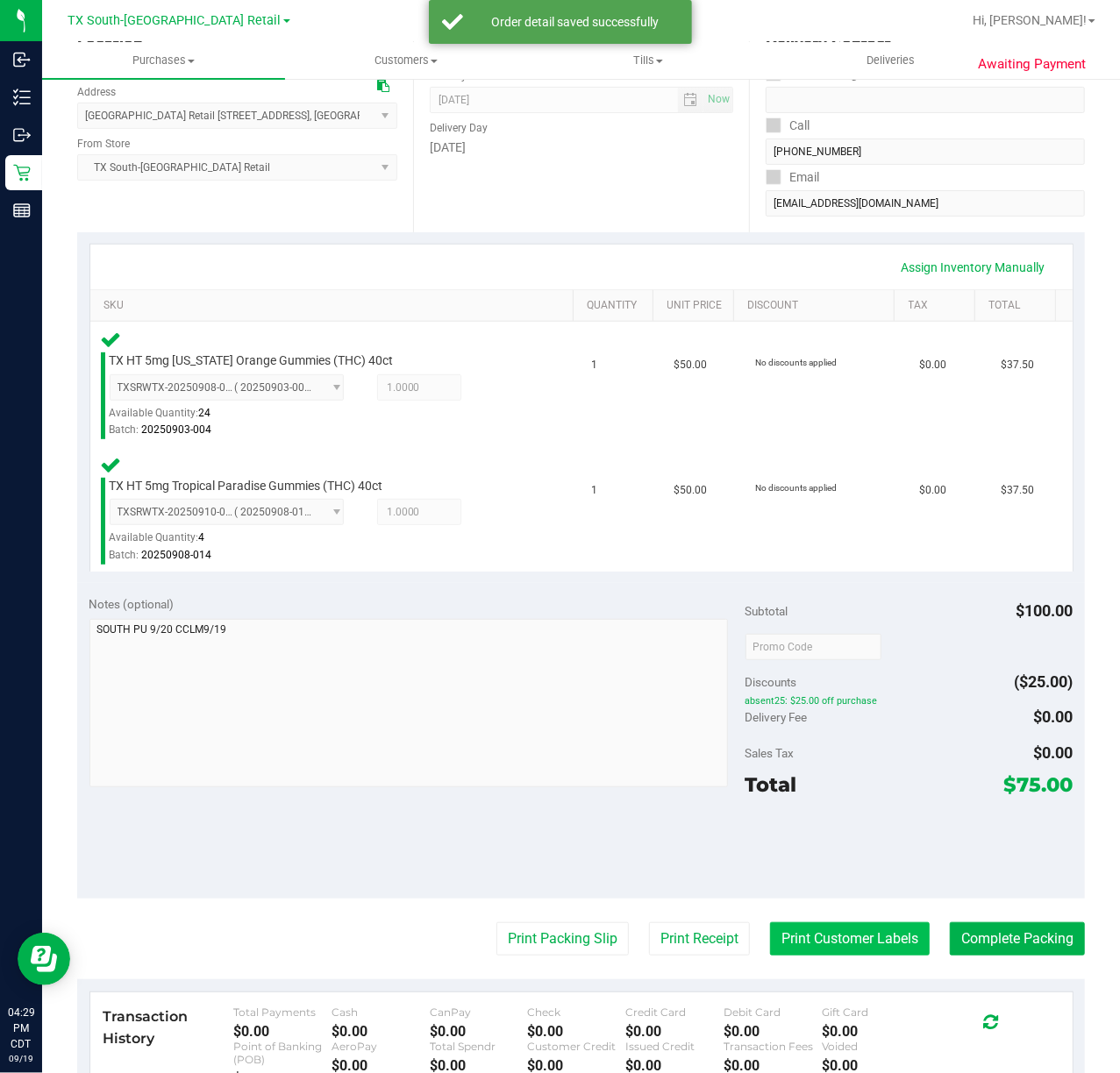
click at [861, 954] on button "Print Customer Labels" at bounding box center [850, 939] width 160 height 33
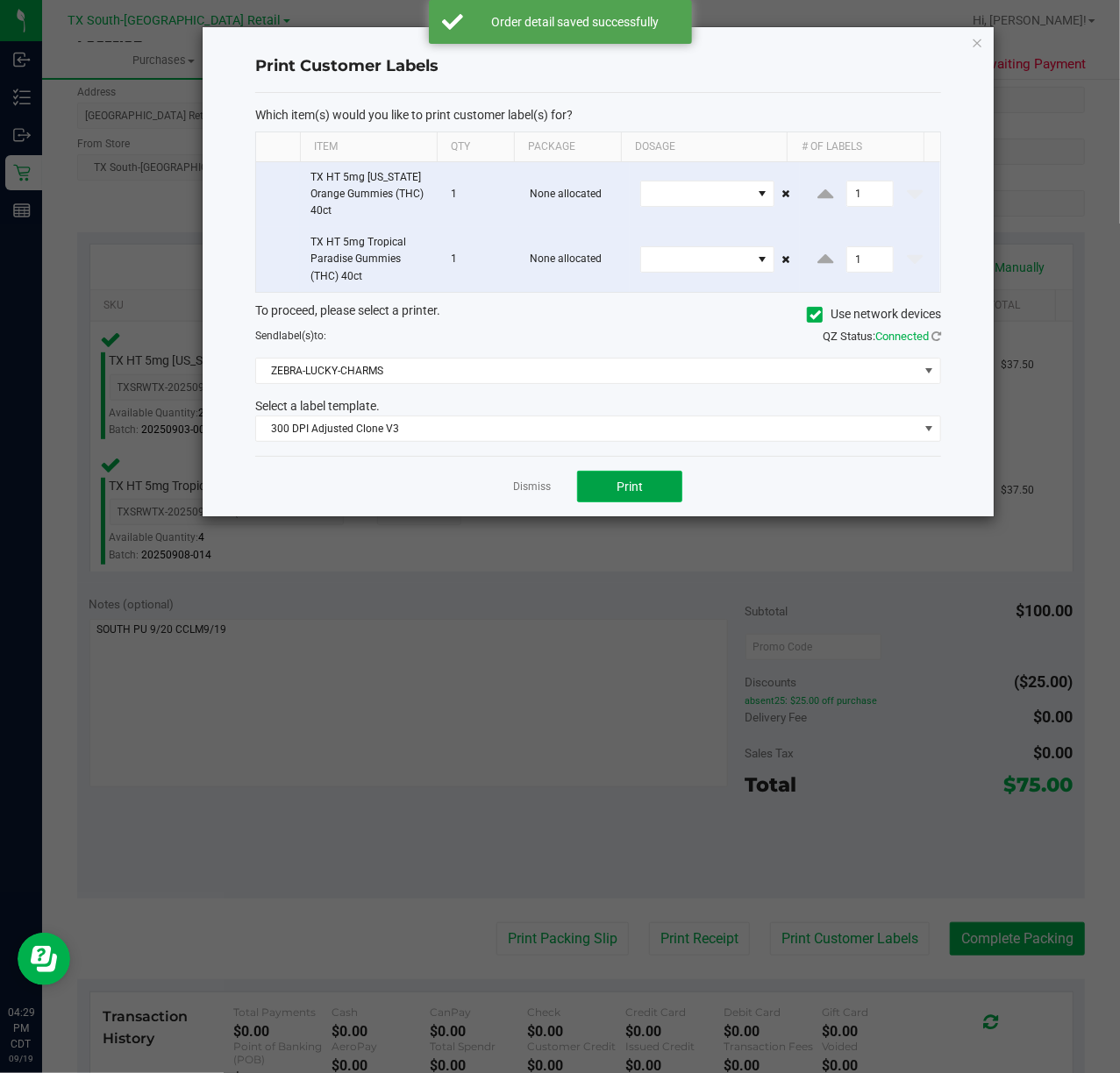
click at [632, 499] on button "Print" at bounding box center [630, 487] width 105 height 32
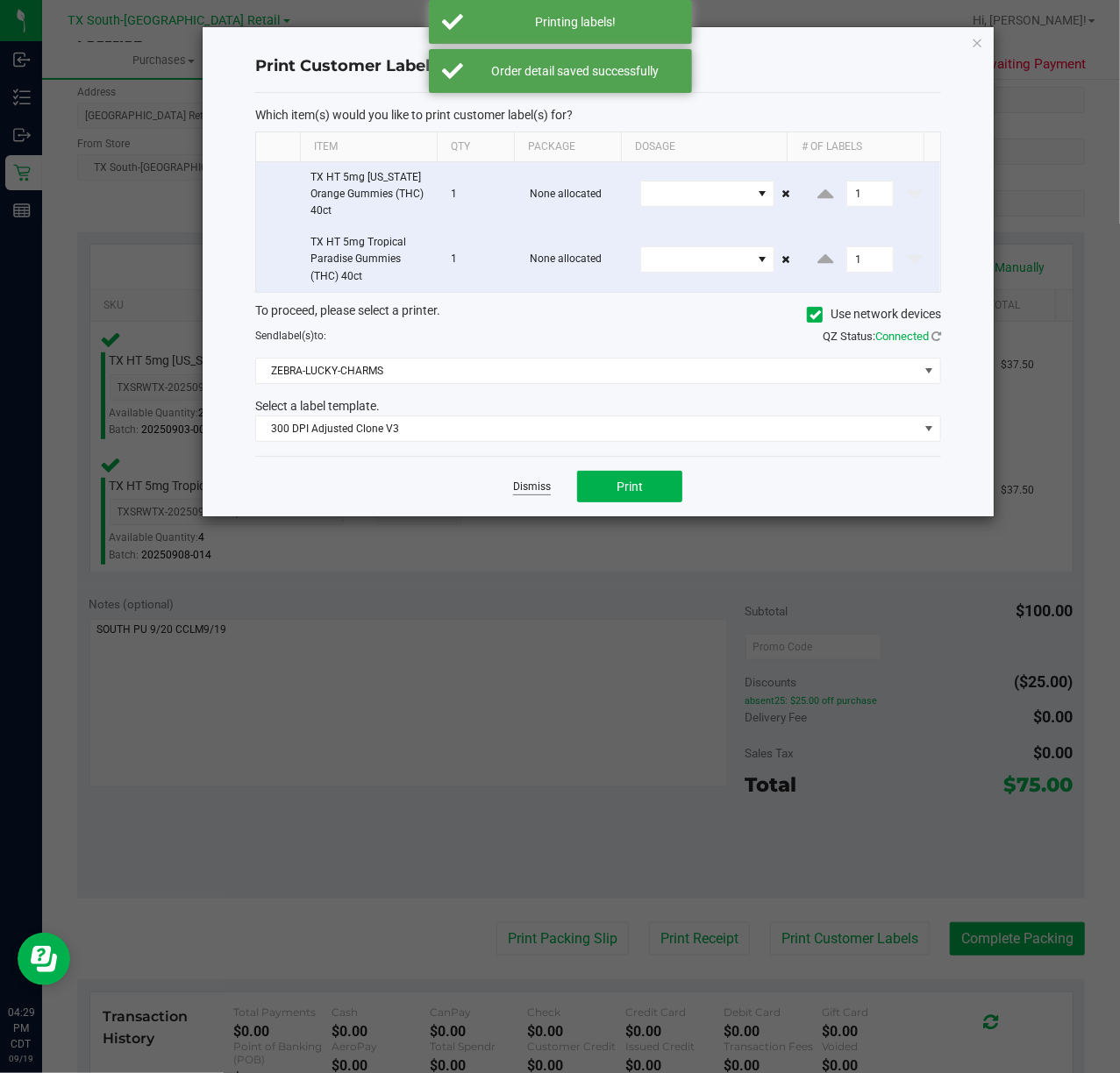
click at [542, 491] on link "Dismiss" at bounding box center [532, 487] width 38 height 15
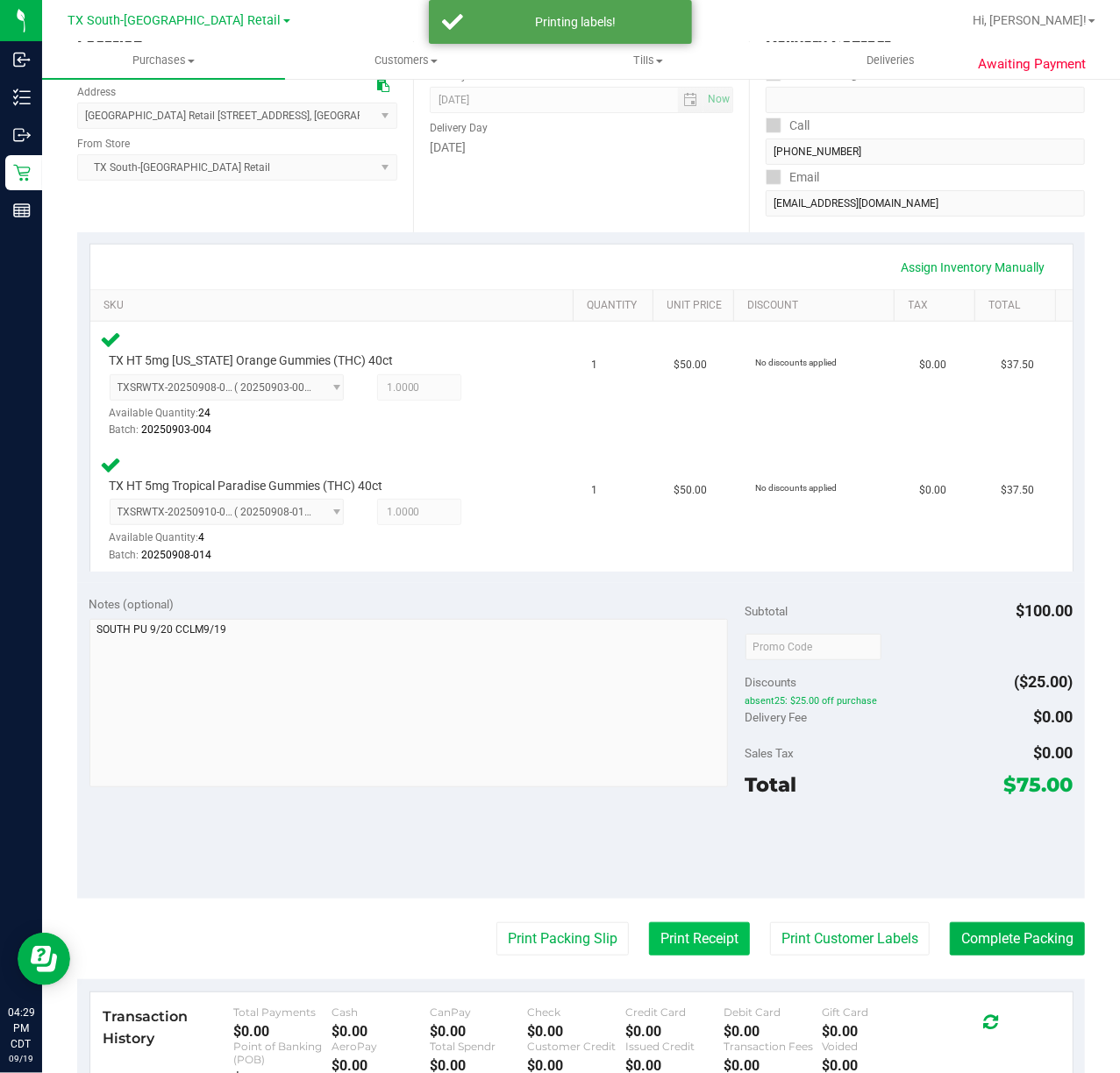
click at [699, 949] on button "Print Receipt" at bounding box center [698, 939] width 100 height 33
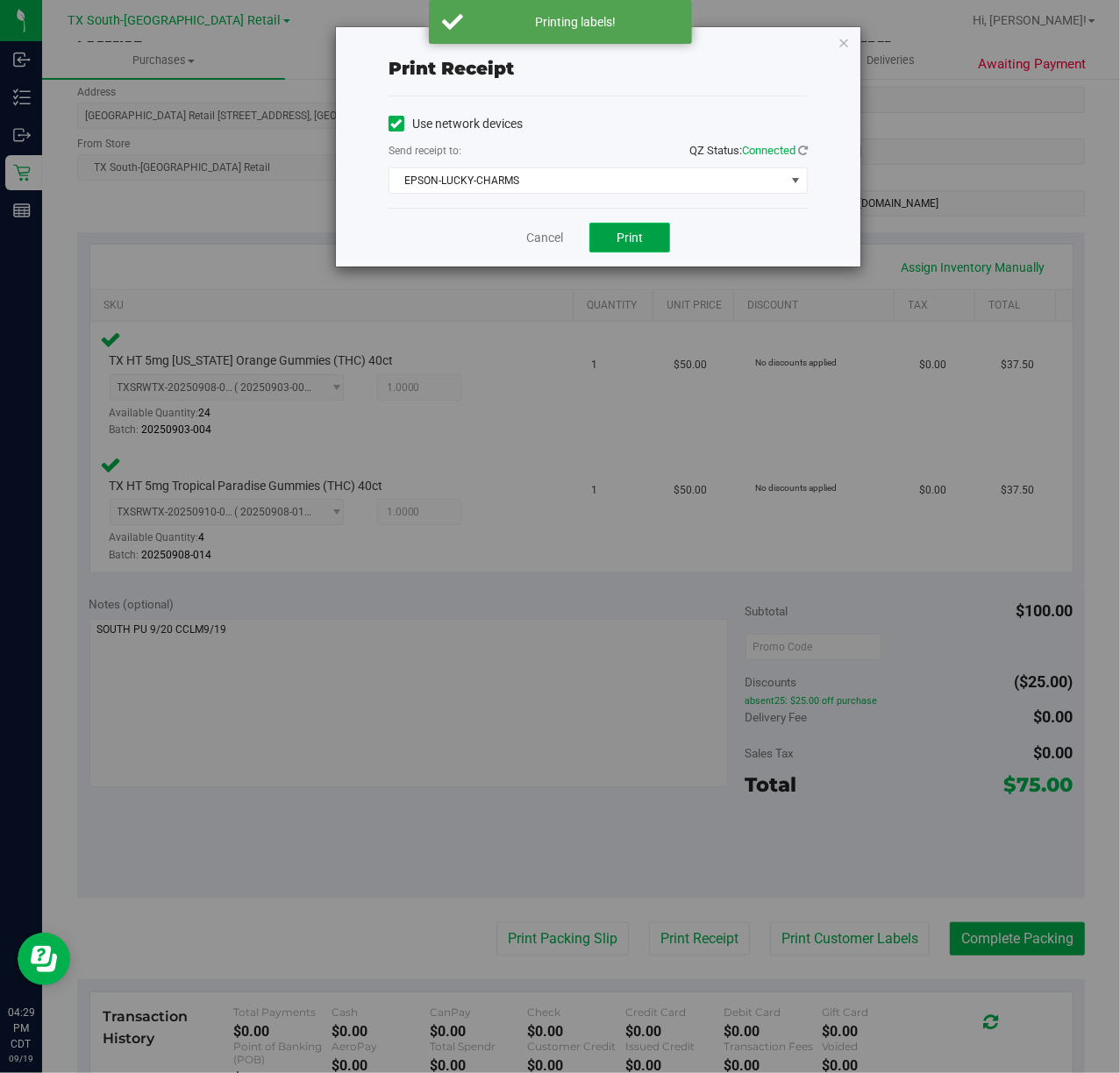
click at [619, 233] on span "Print" at bounding box center [630, 238] width 26 height 14
click at [555, 238] on div "Cancel Print" at bounding box center [598, 237] width 420 height 59
click at [544, 247] on link "Cancel" at bounding box center [545, 238] width 37 height 19
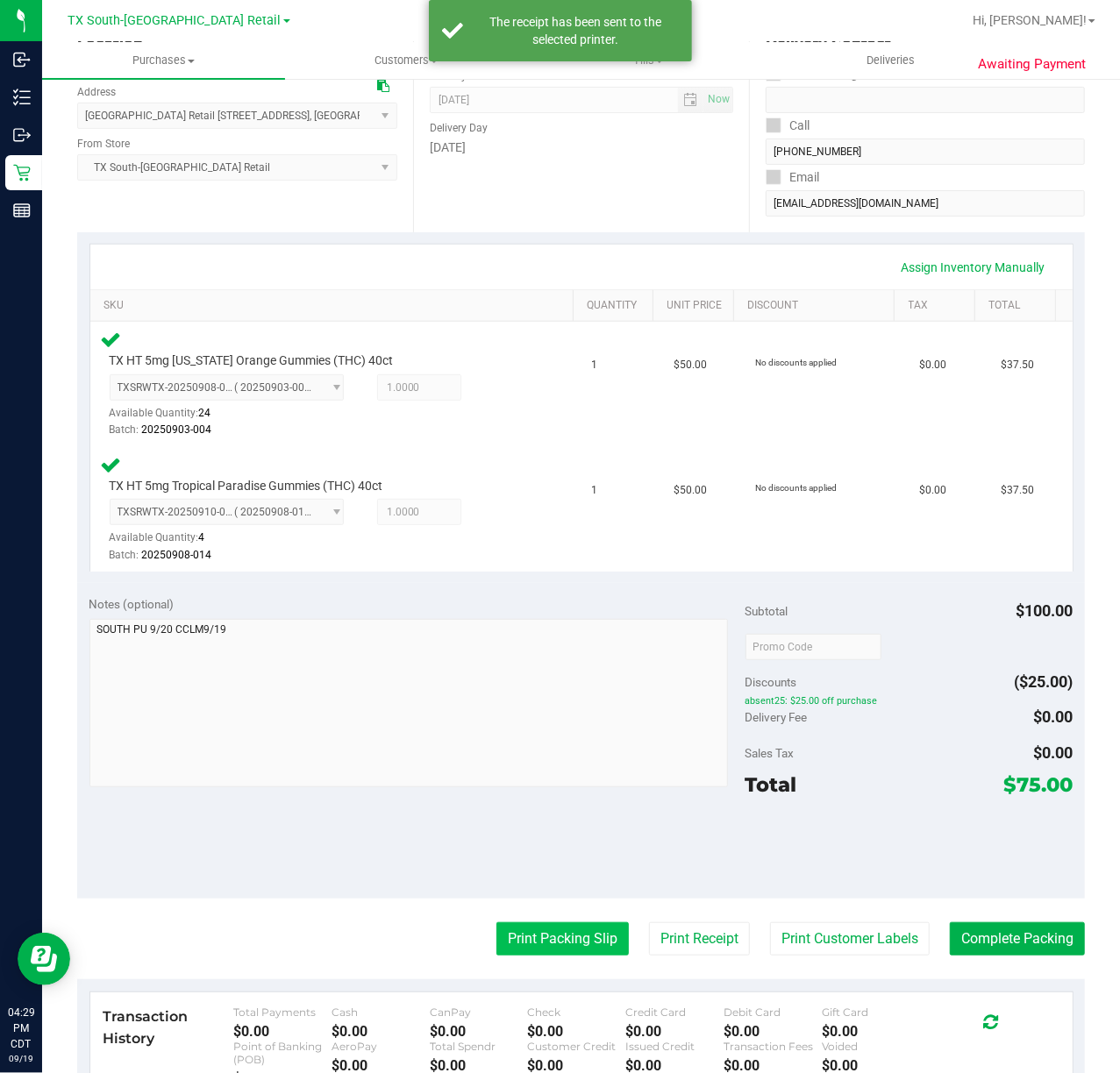
click at [499, 923] on button "Print Packing Slip" at bounding box center [562, 939] width 132 height 33
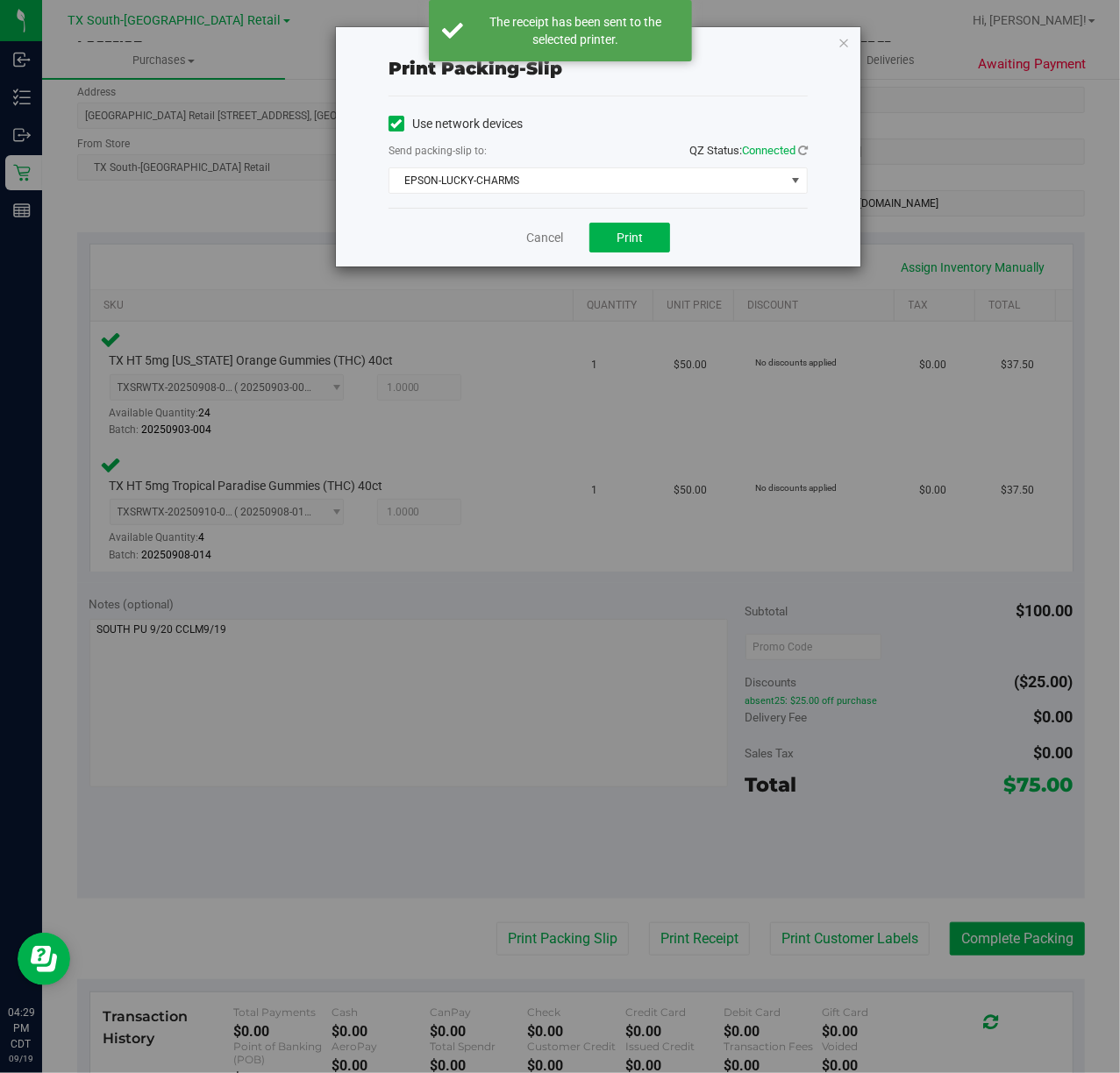
click at [636, 254] on div "Cancel Print" at bounding box center [598, 237] width 420 height 59
click at [635, 250] on button "Print" at bounding box center [630, 238] width 81 height 30
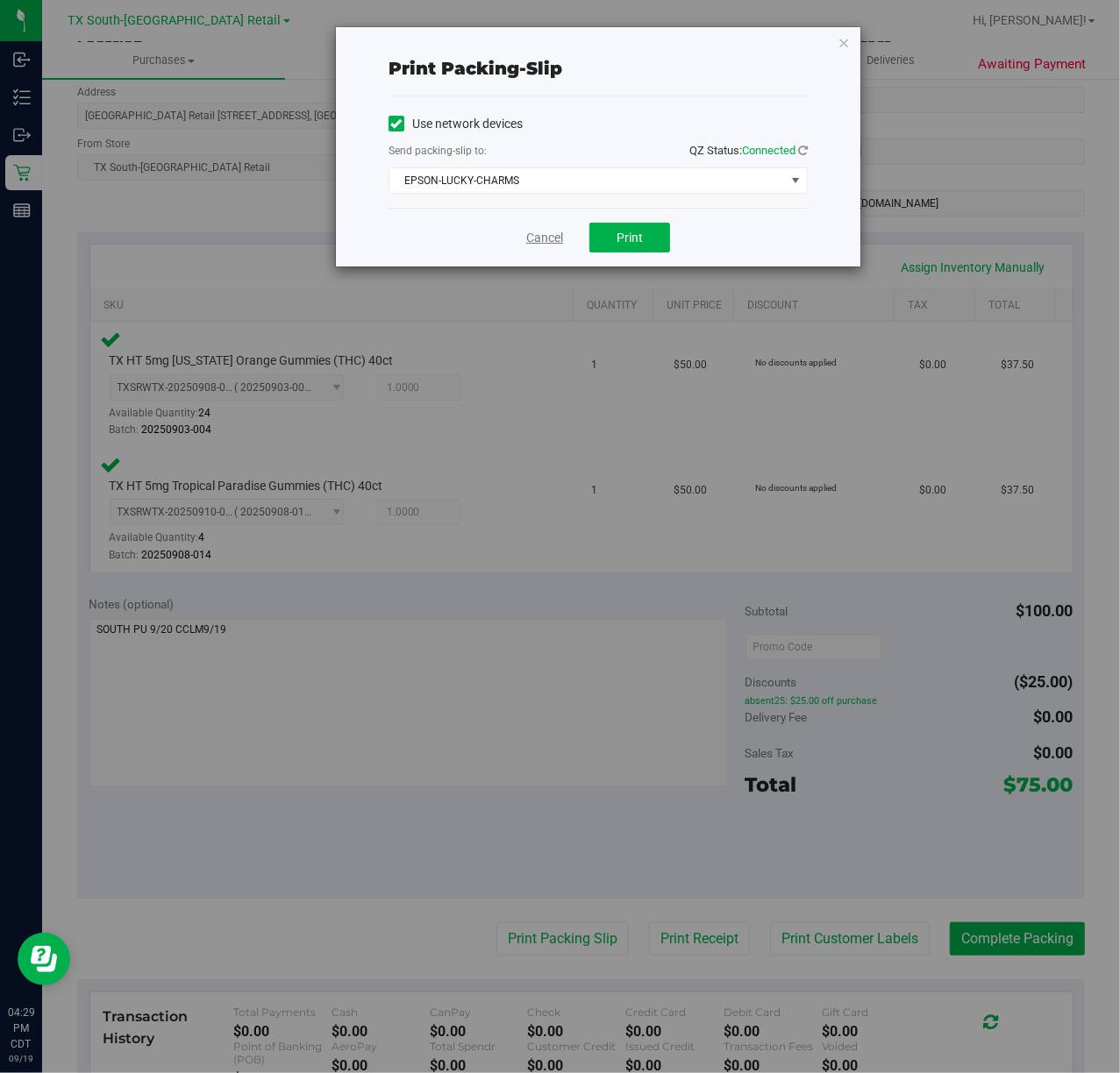
click at [545, 239] on link "Cancel" at bounding box center [545, 238] width 37 height 19
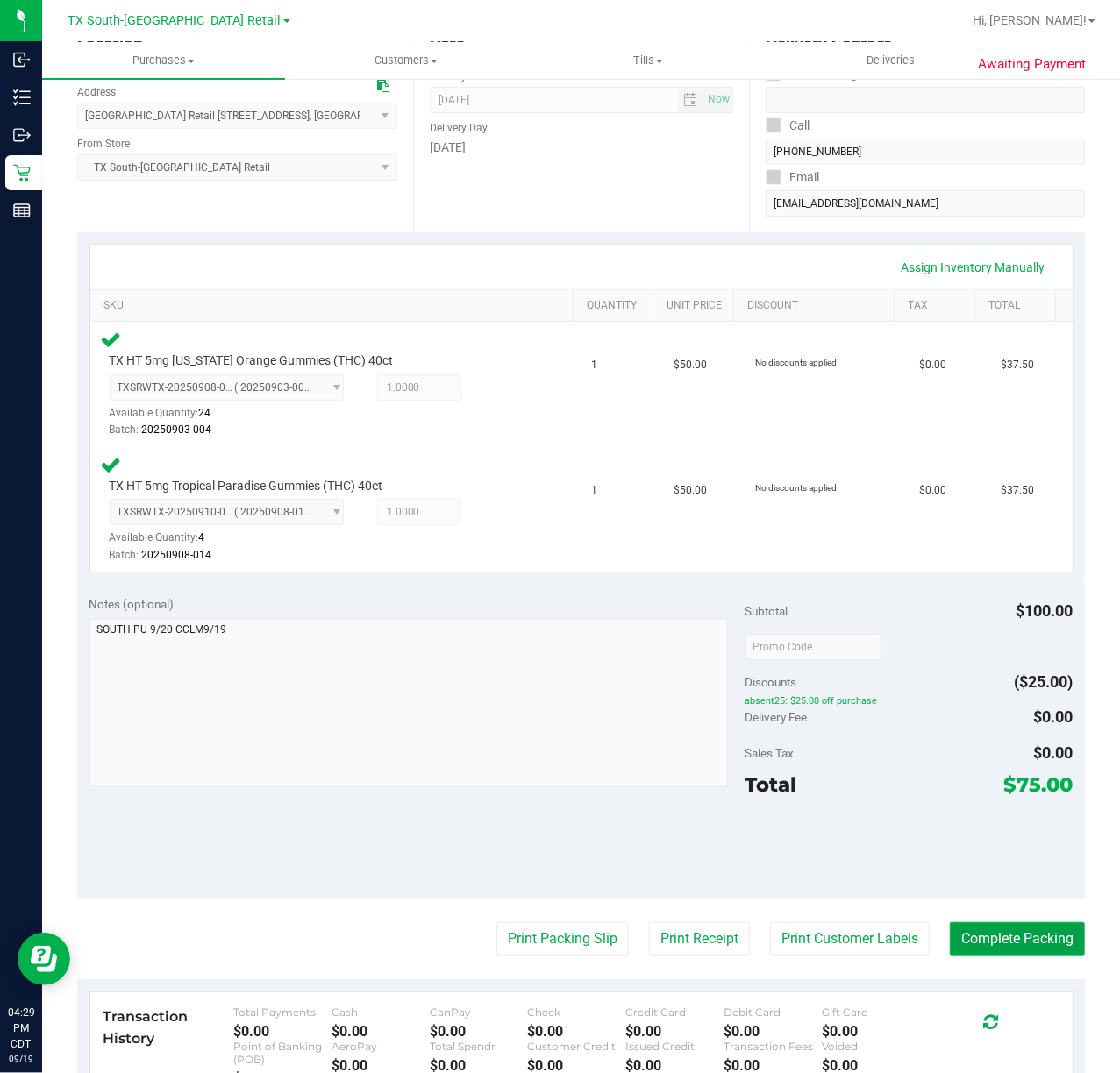
click at [980, 956] on button "Complete Packing" at bounding box center [1018, 939] width 135 height 33
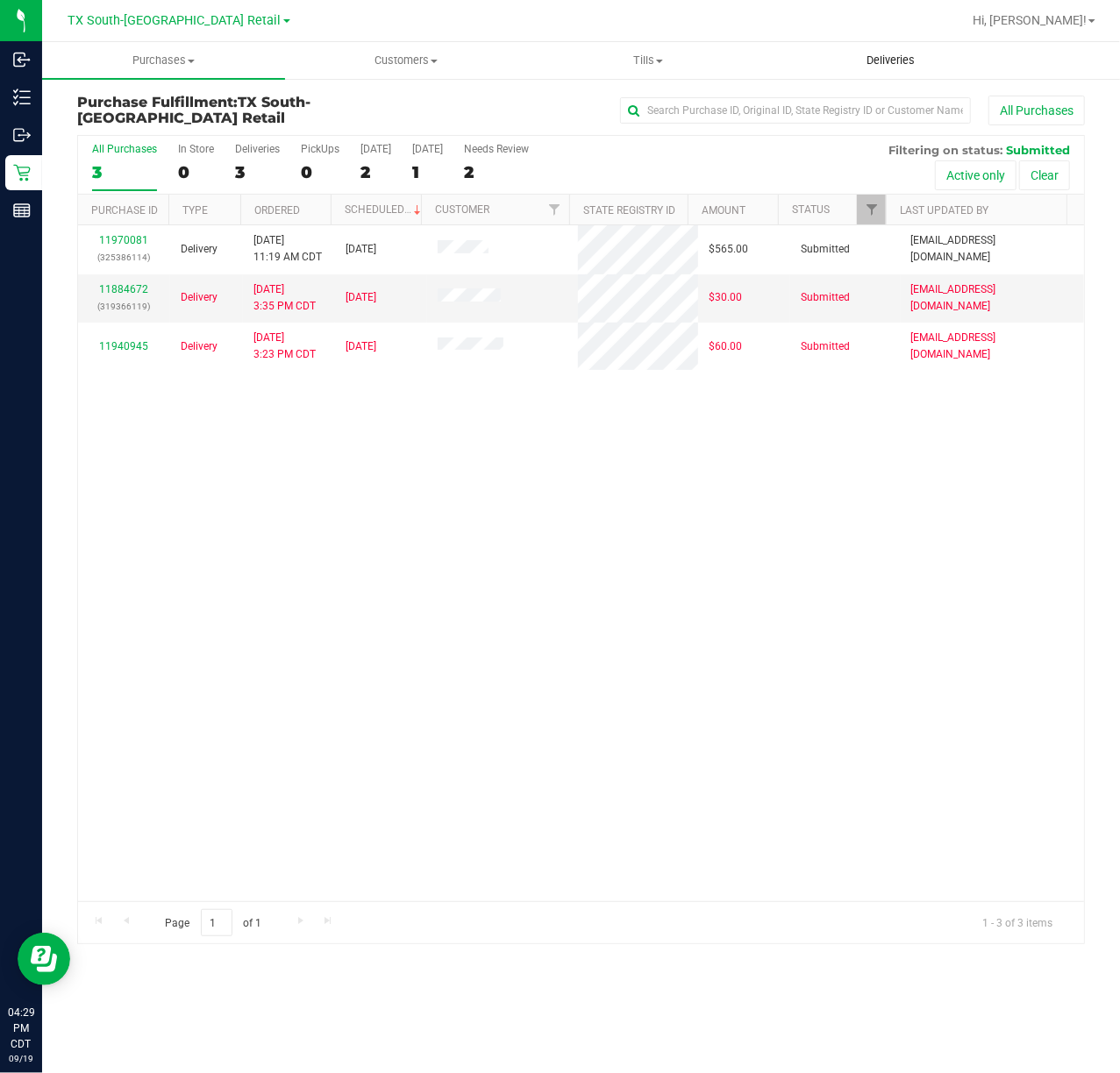
click at [885, 46] on uib-tab-heading "Deliveries" at bounding box center [891, 60] width 241 height 35
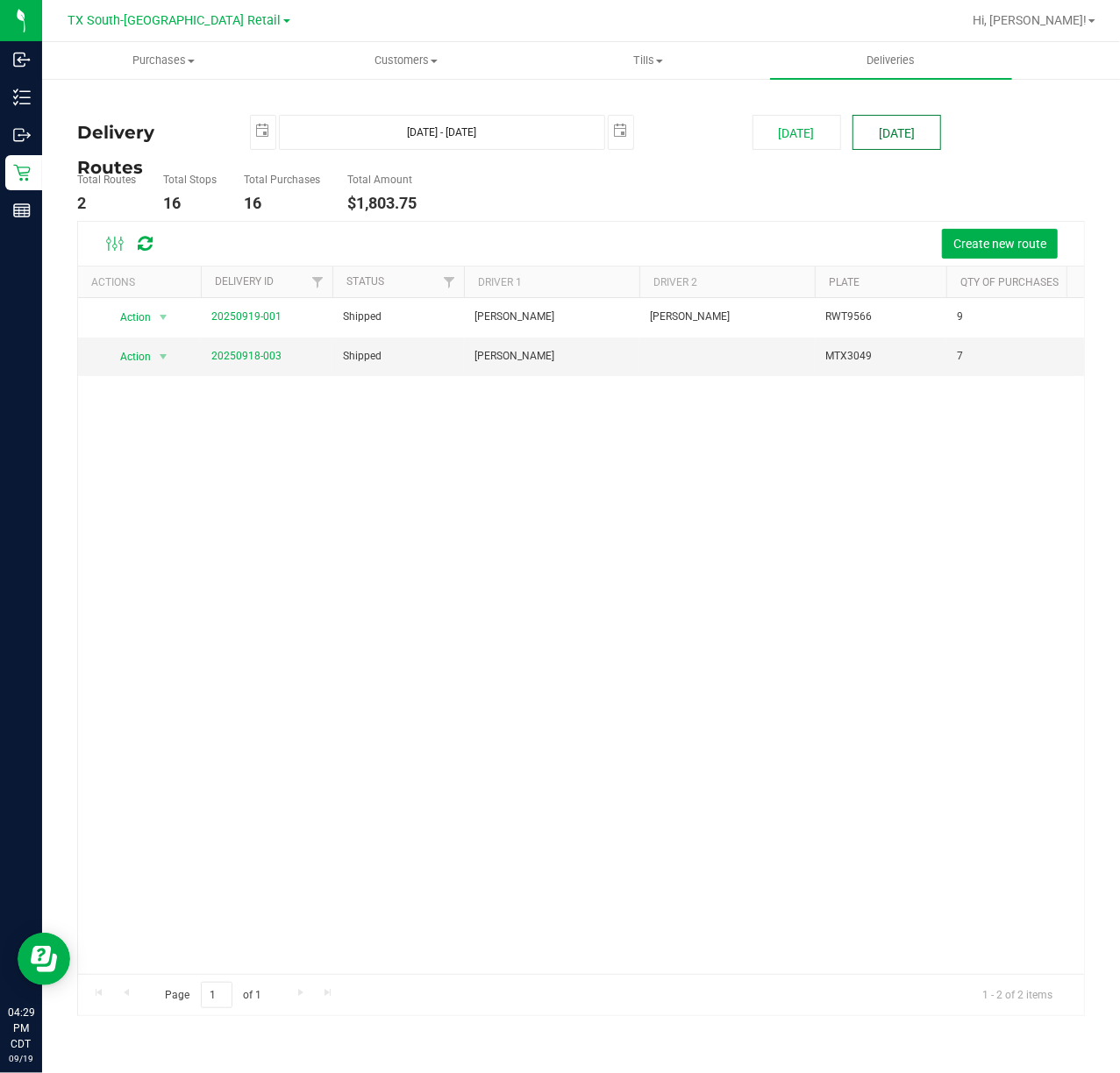
click at [891, 125] on button "Tomorrow" at bounding box center [897, 131] width 88 height 35
type input "Sep 20, 2025 - Sep 20, 2025"
type input "2025-09-20"
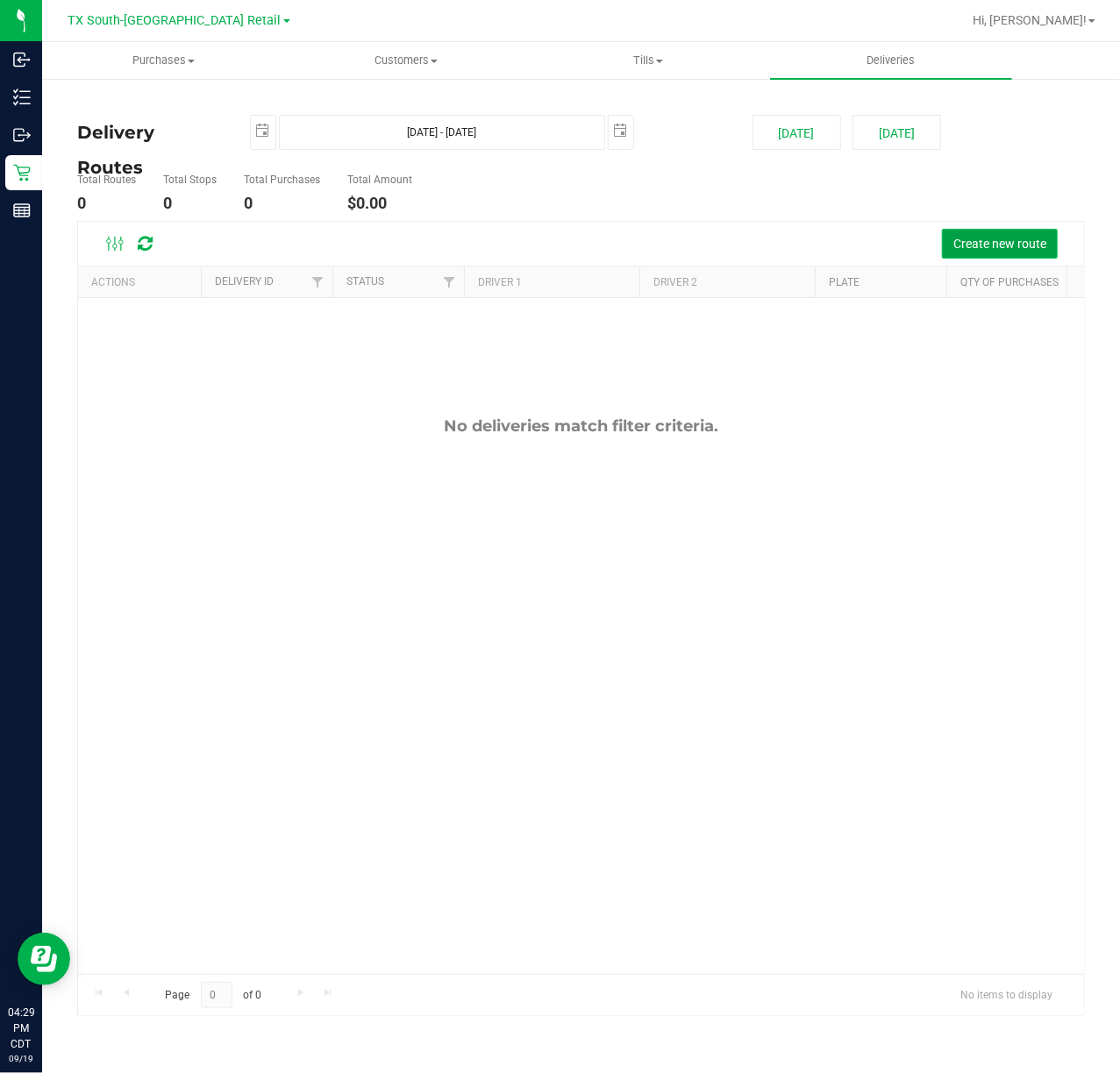
click at [998, 242] on span "Create new route" at bounding box center [999, 243] width 93 height 14
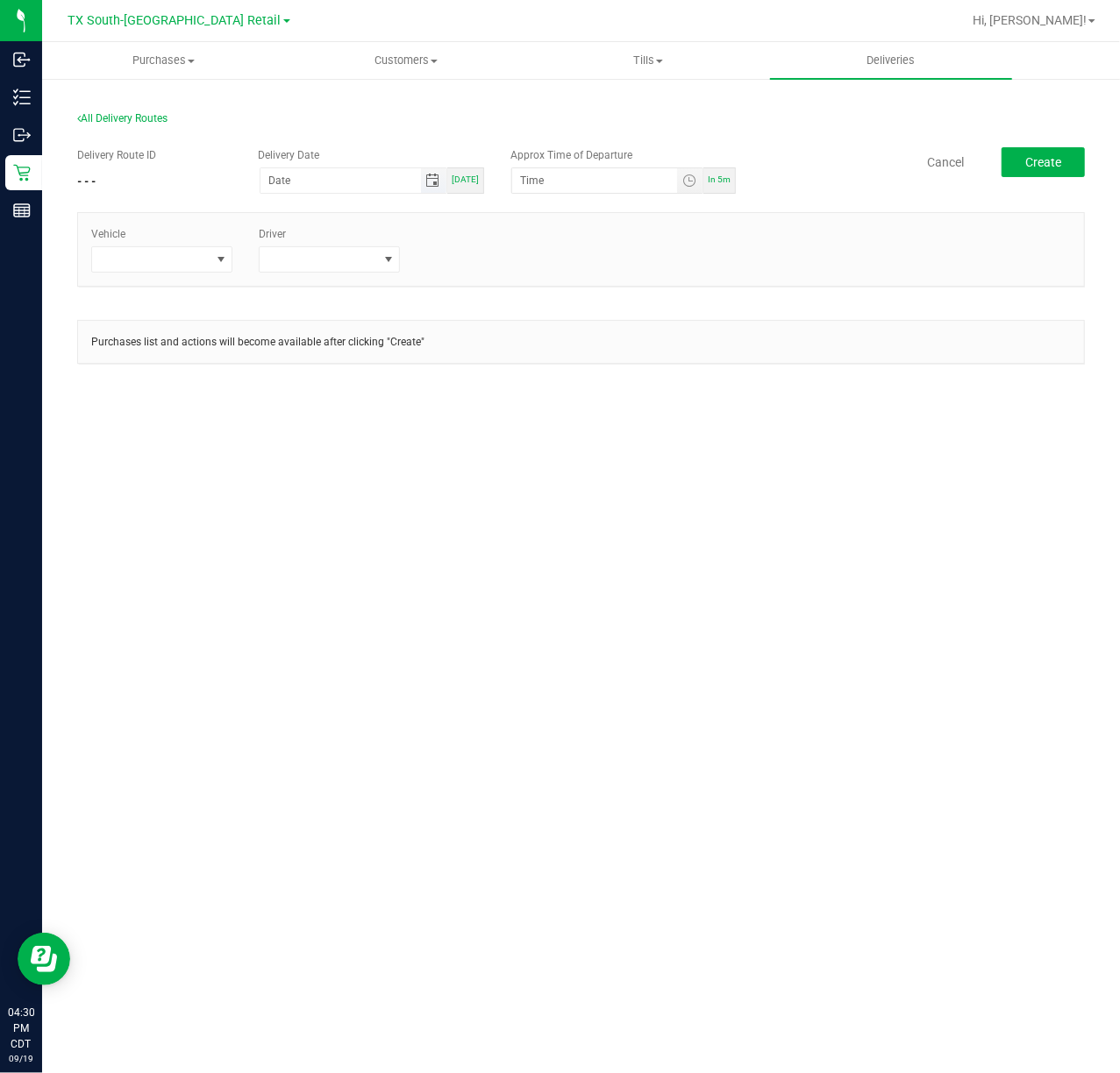
click at [432, 180] on span "Toggle calendar" at bounding box center [433, 180] width 14 height 14
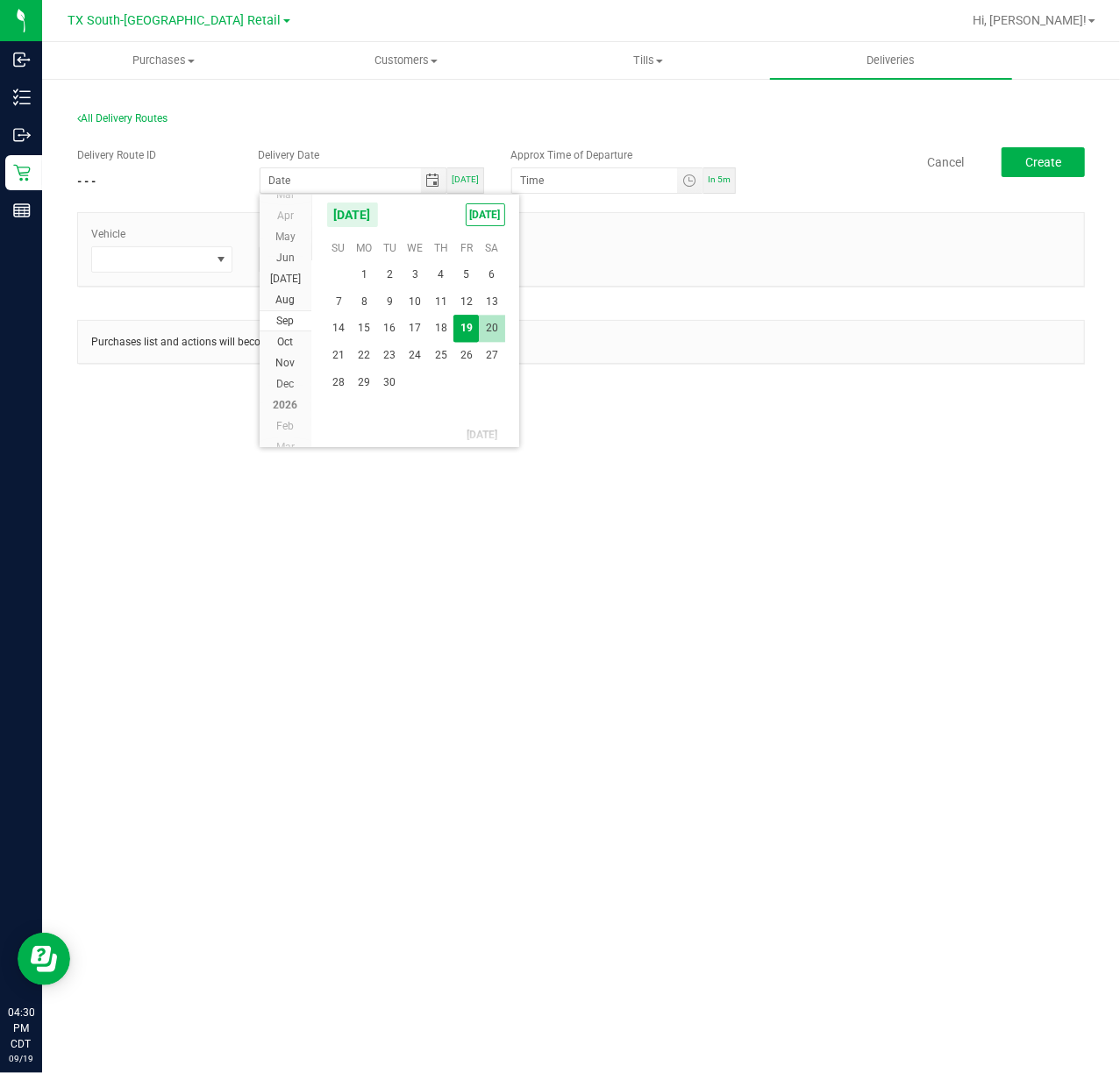
click at [489, 337] on span "20" at bounding box center [491, 328] width 25 height 27
type input "[DATE]"
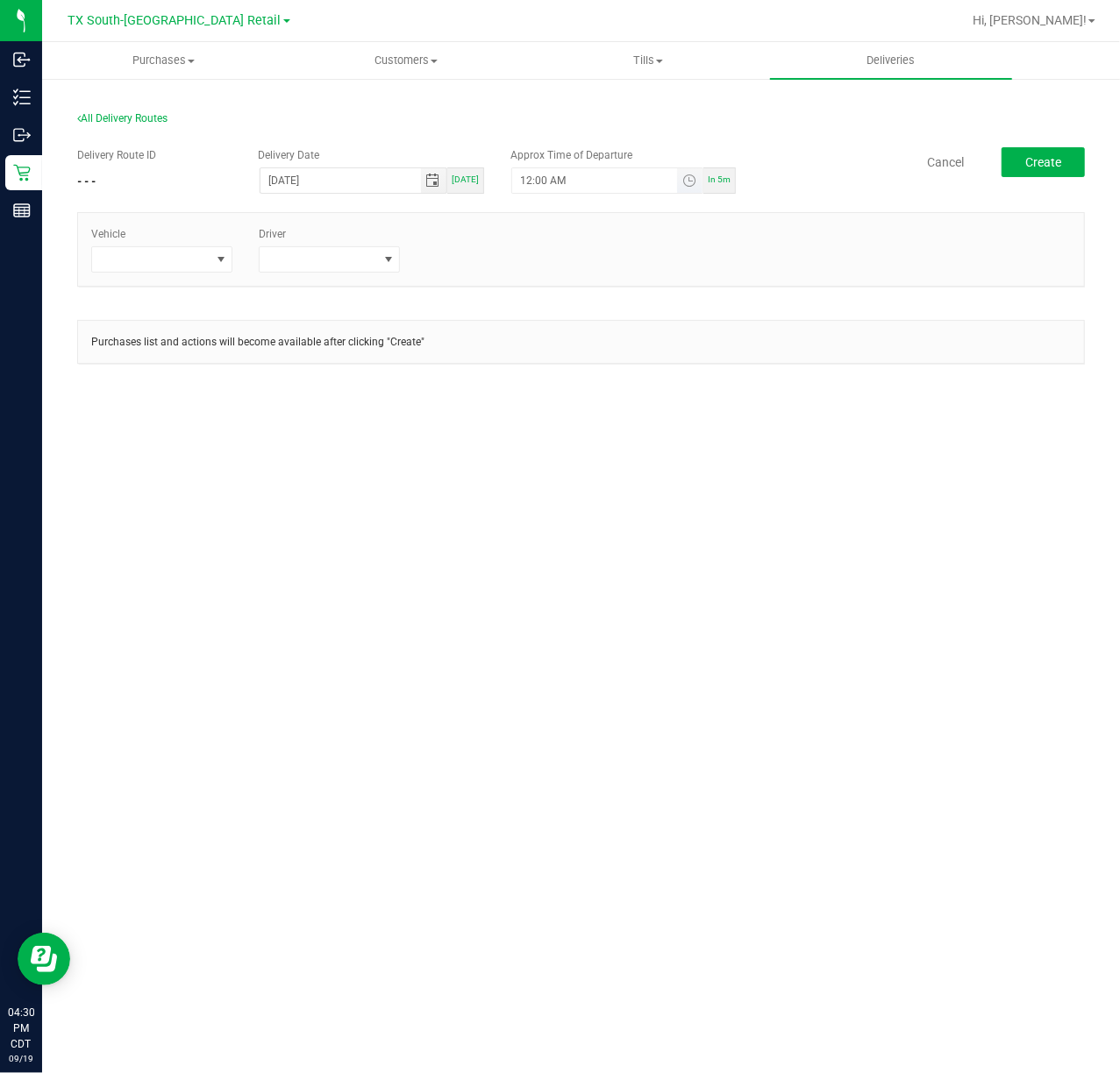
click at [686, 169] on span "Toggle time list" at bounding box center [689, 180] width 25 height 24
click at [647, 514] on button "Set" at bounding box center [639, 523] width 66 height 38
type input "5:00 AM"
click at [211, 263] on span at bounding box center [220, 259] width 22 height 24
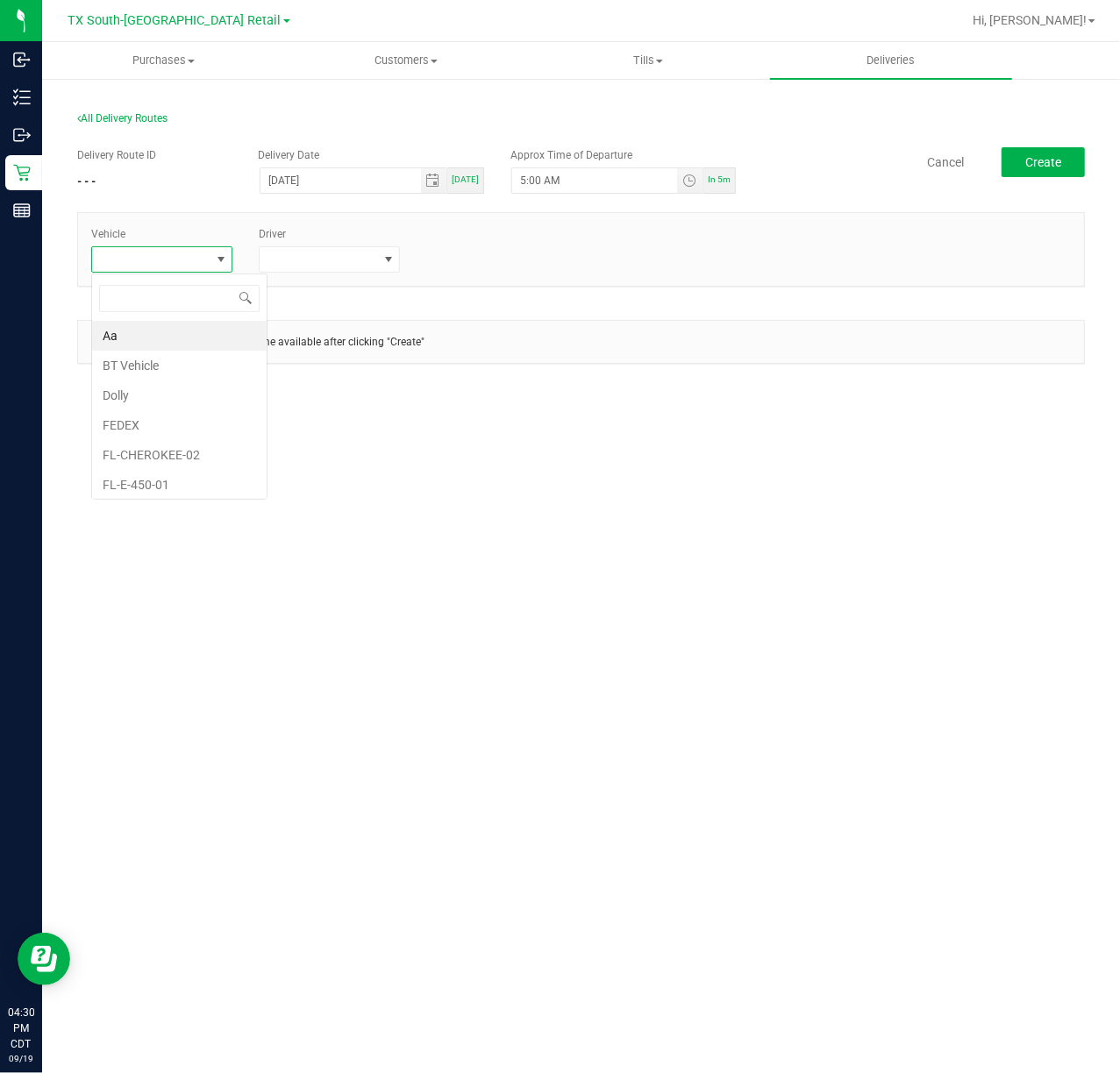
scroll to position [26, 141]
type input "tx"
click at [182, 384] on li "TX-TRANSIT-29" at bounding box center [174, 392] width 164 height 30
click at [330, 273] on span at bounding box center [330, 260] width 141 height 26
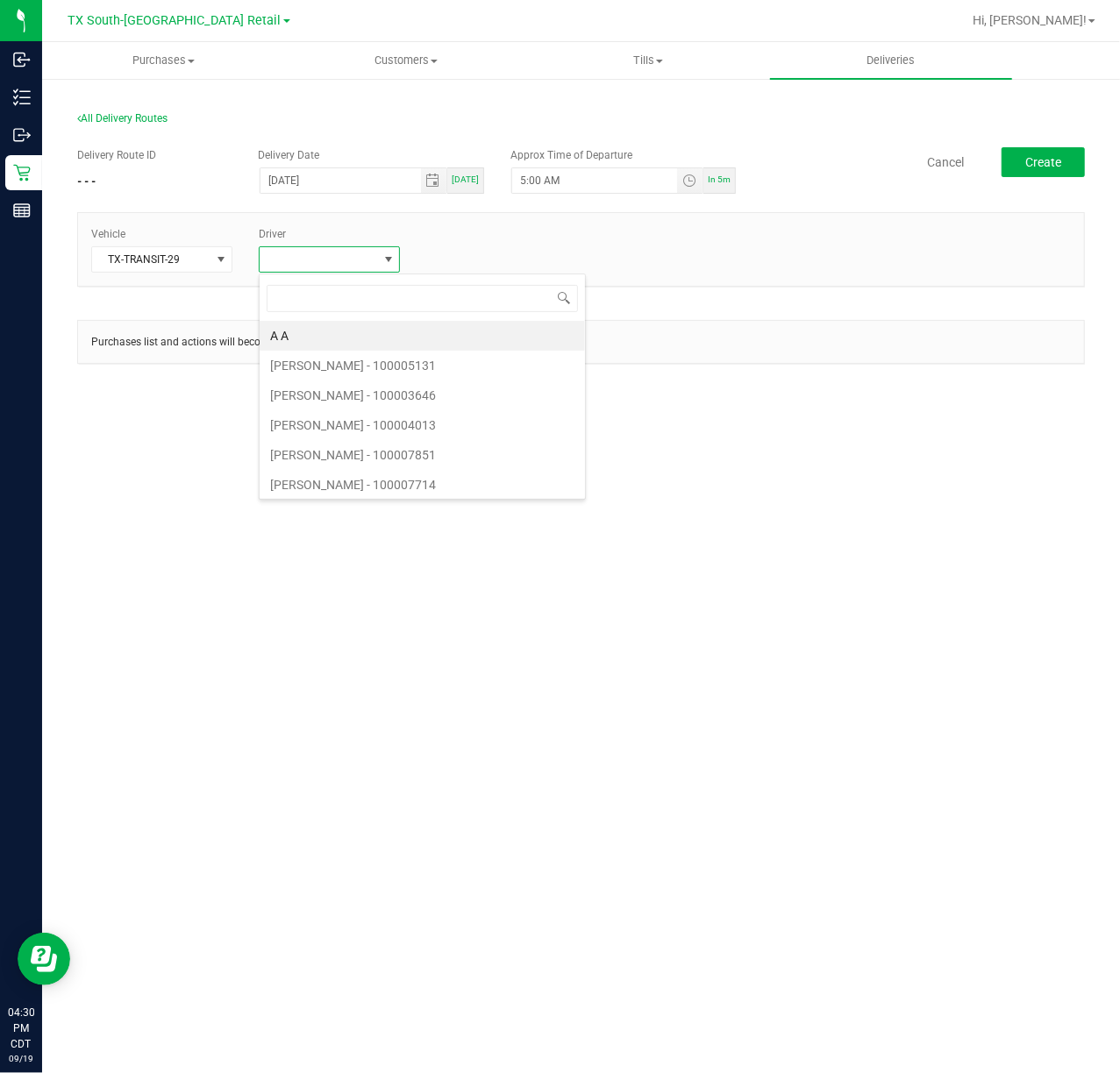
scroll to position [26, 141]
type input "rau"
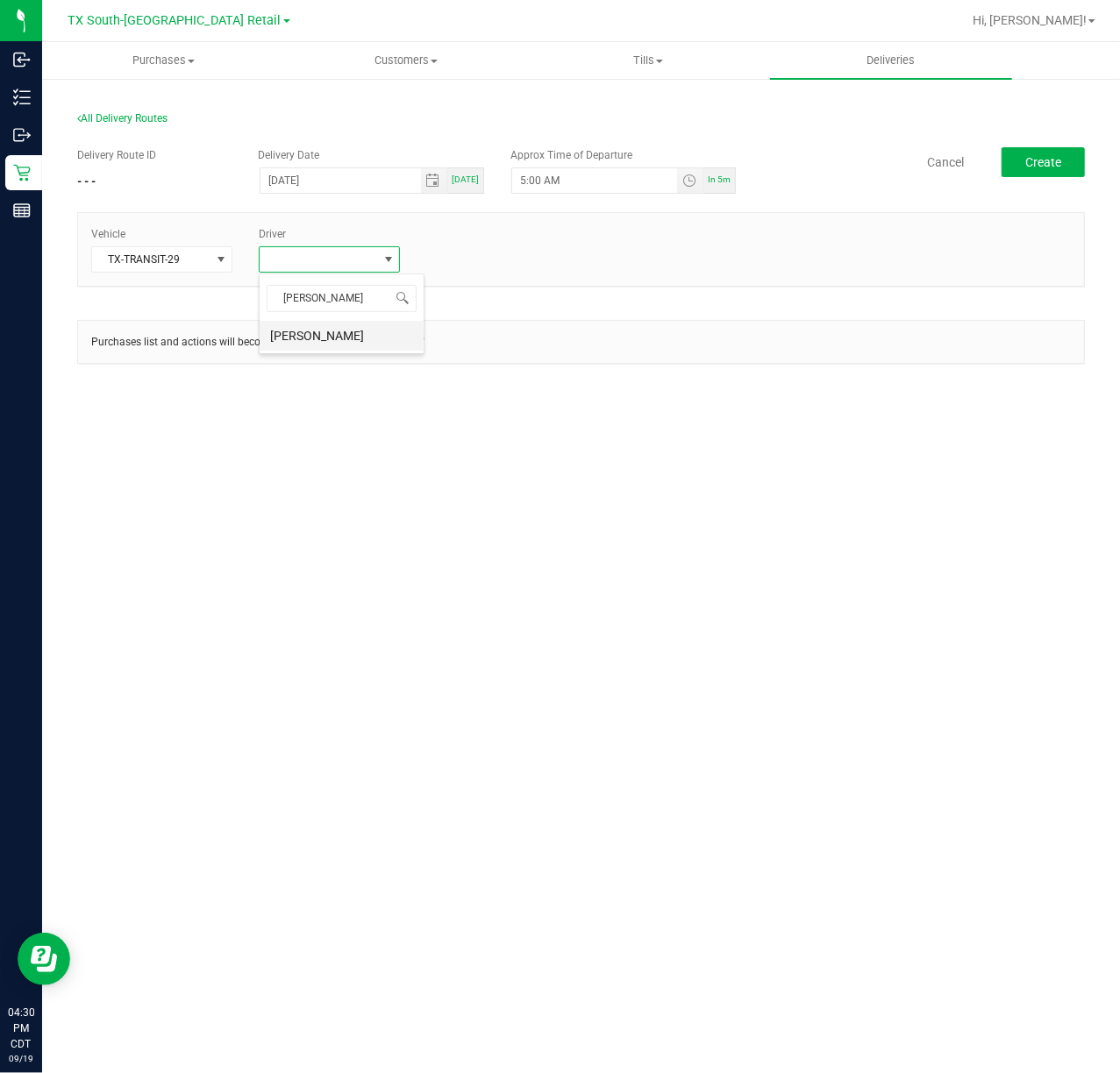
click at [388, 349] on li "Raul Calderon" at bounding box center [342, 336] width 164 height 30
click at [1072, 163] on button "Create" at bounding box center [1043, 162] width 84 height 30
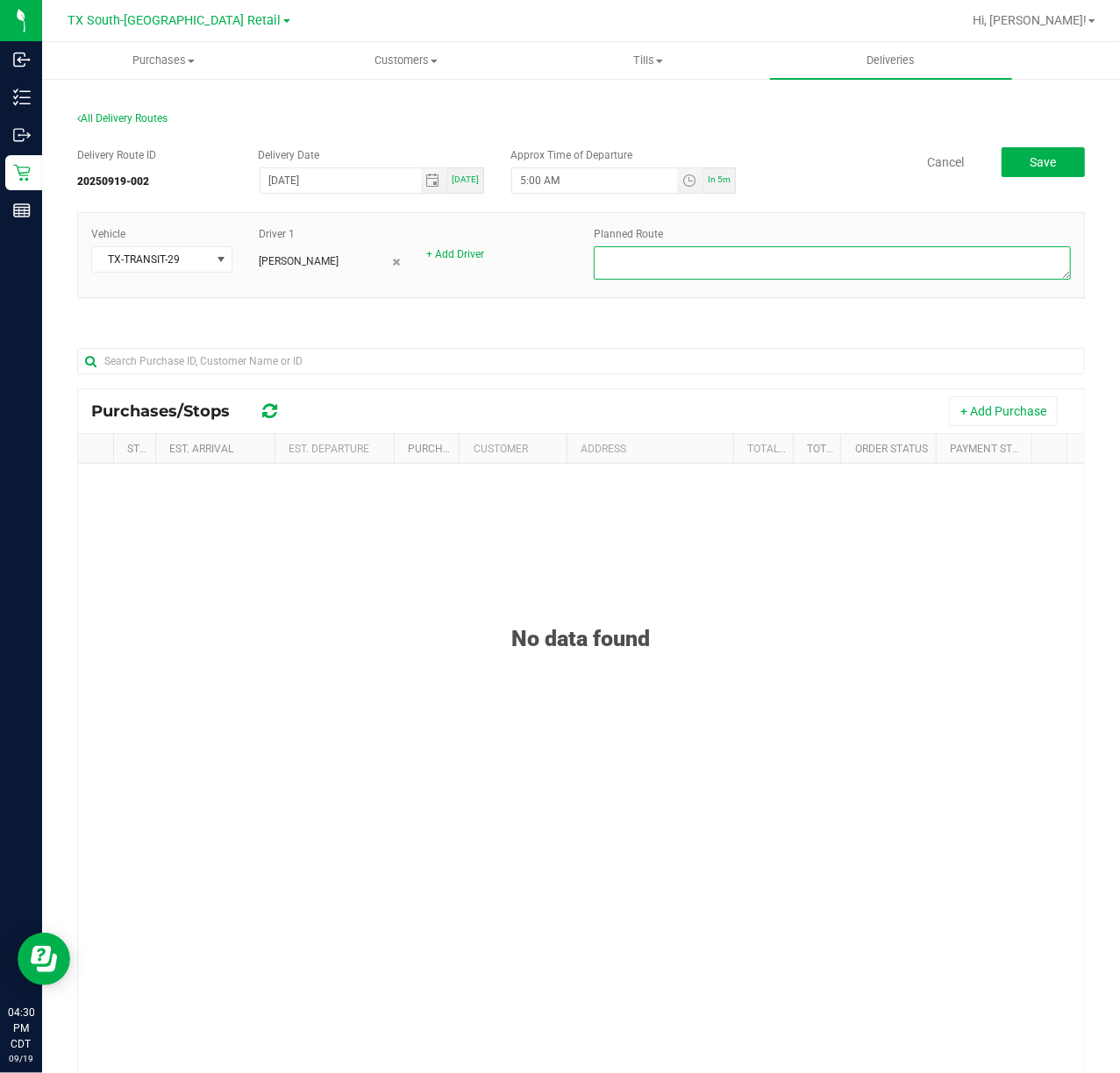
click at [899, 260] on textarea at bounding box center [832, 263] width 477 height 33
type textarea "S. ATX Retail"
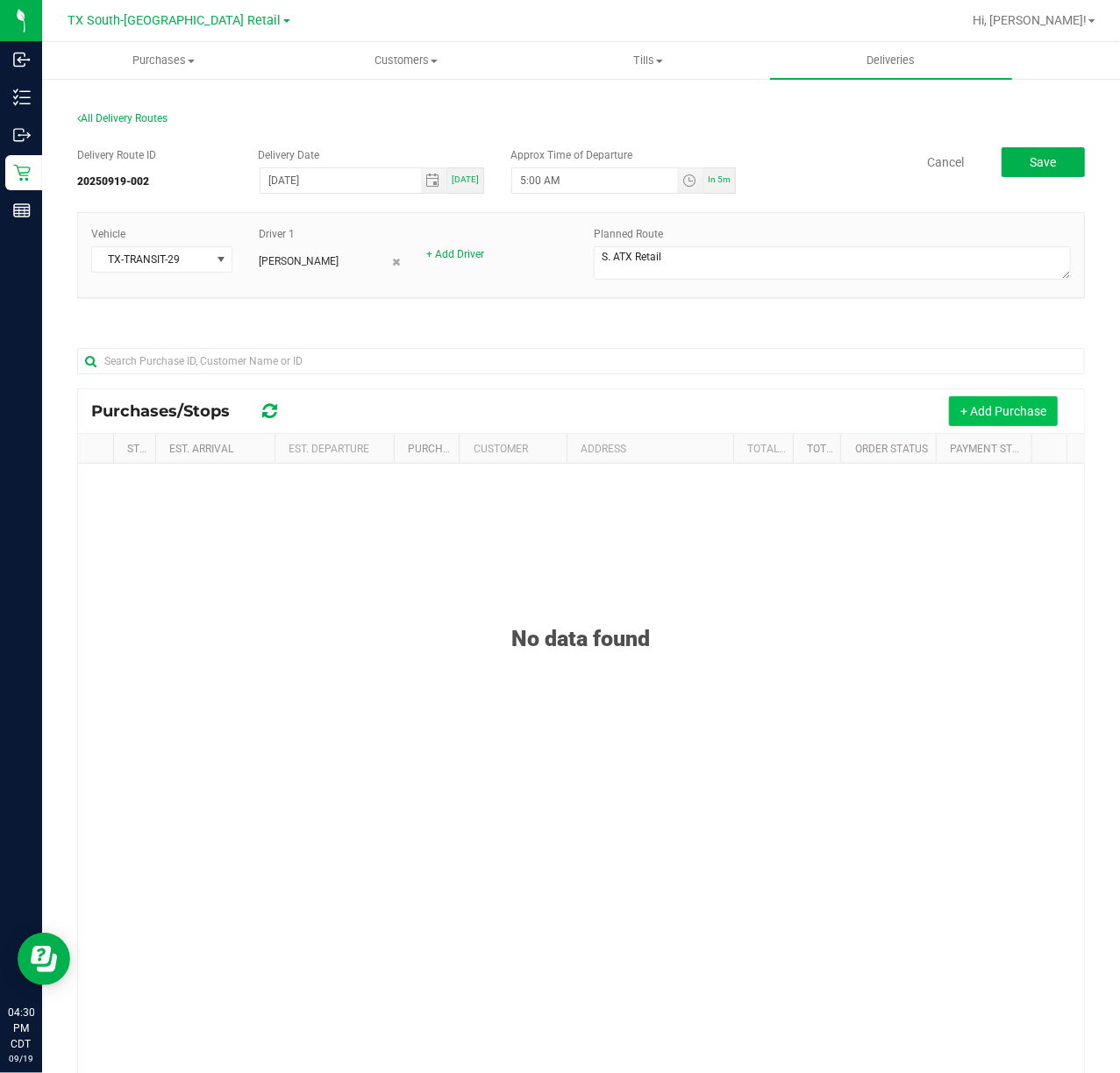
click at [977, 404] on button "+ Add Purchase" at bounding box center [1004, 411] width 109 height 30
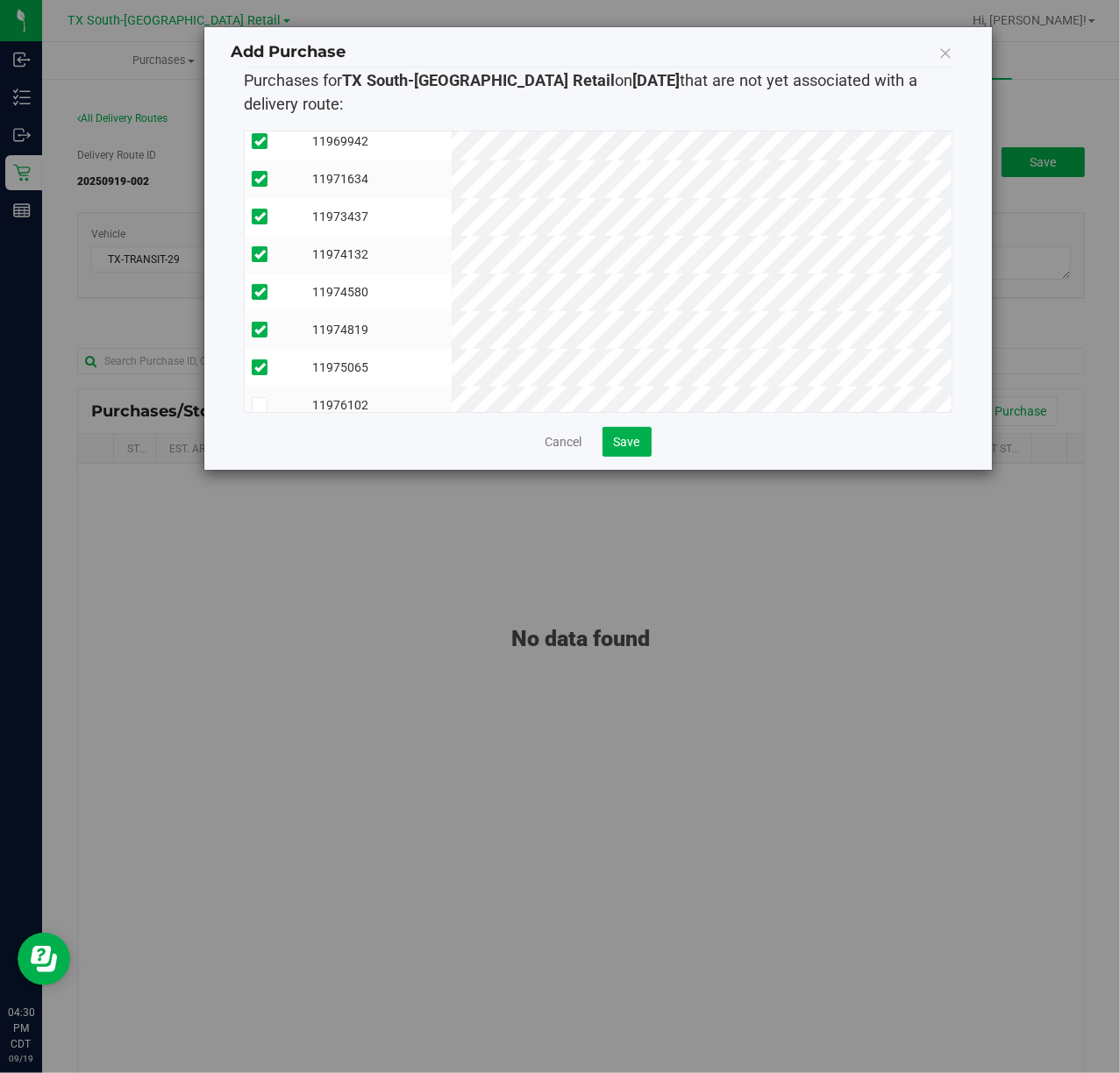
scroll to position [147, 0]
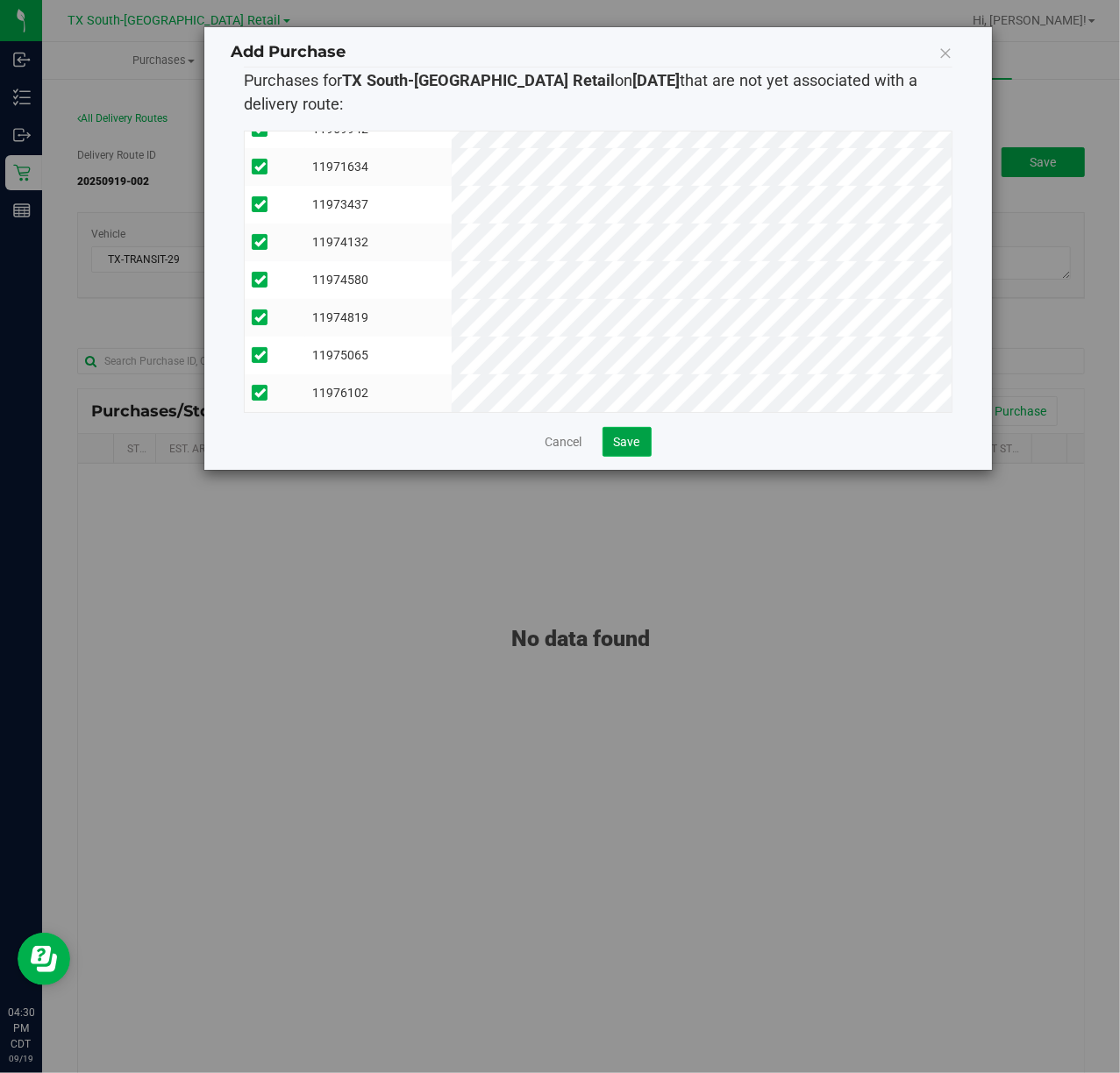
click at [622, 443] on span "Save" at bounding box center [627, 441] width 26 height 14
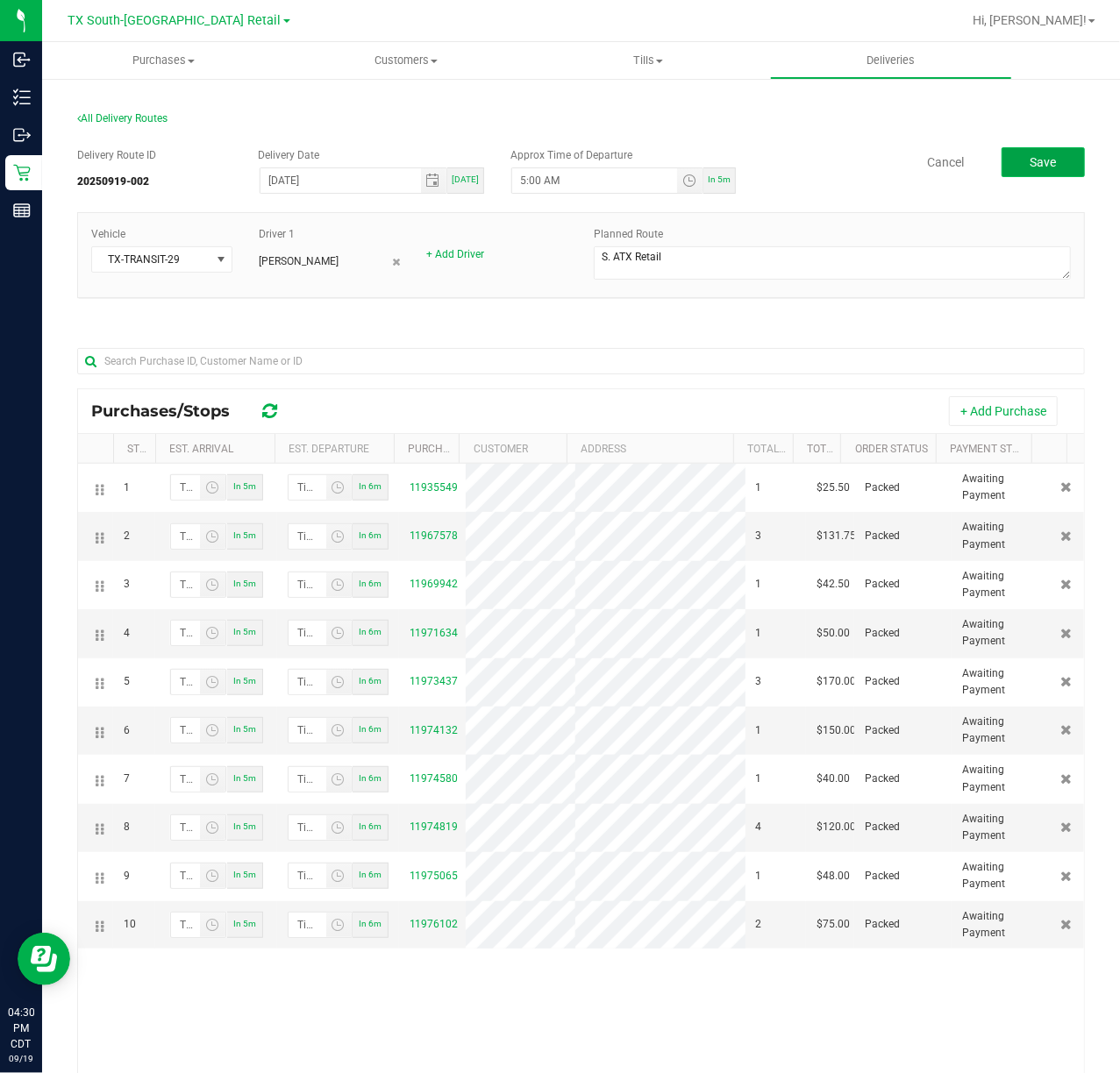
click at [1031, 155] on span "Save" at bounding box center [1044, 161] width 26 height 14
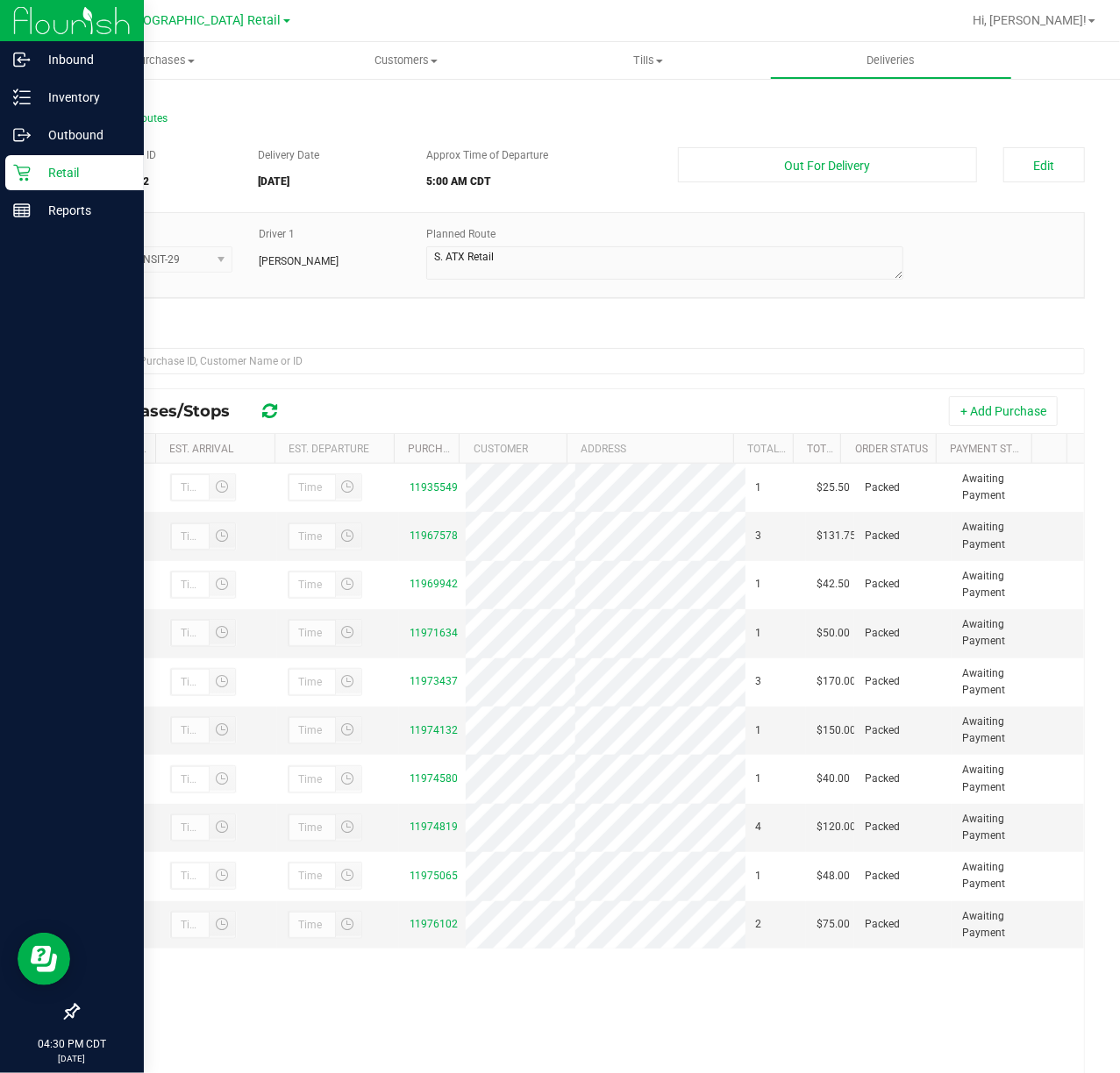
click at [22, 161] on div "Retail" at bounding box center [75, 172] width 139 height 35
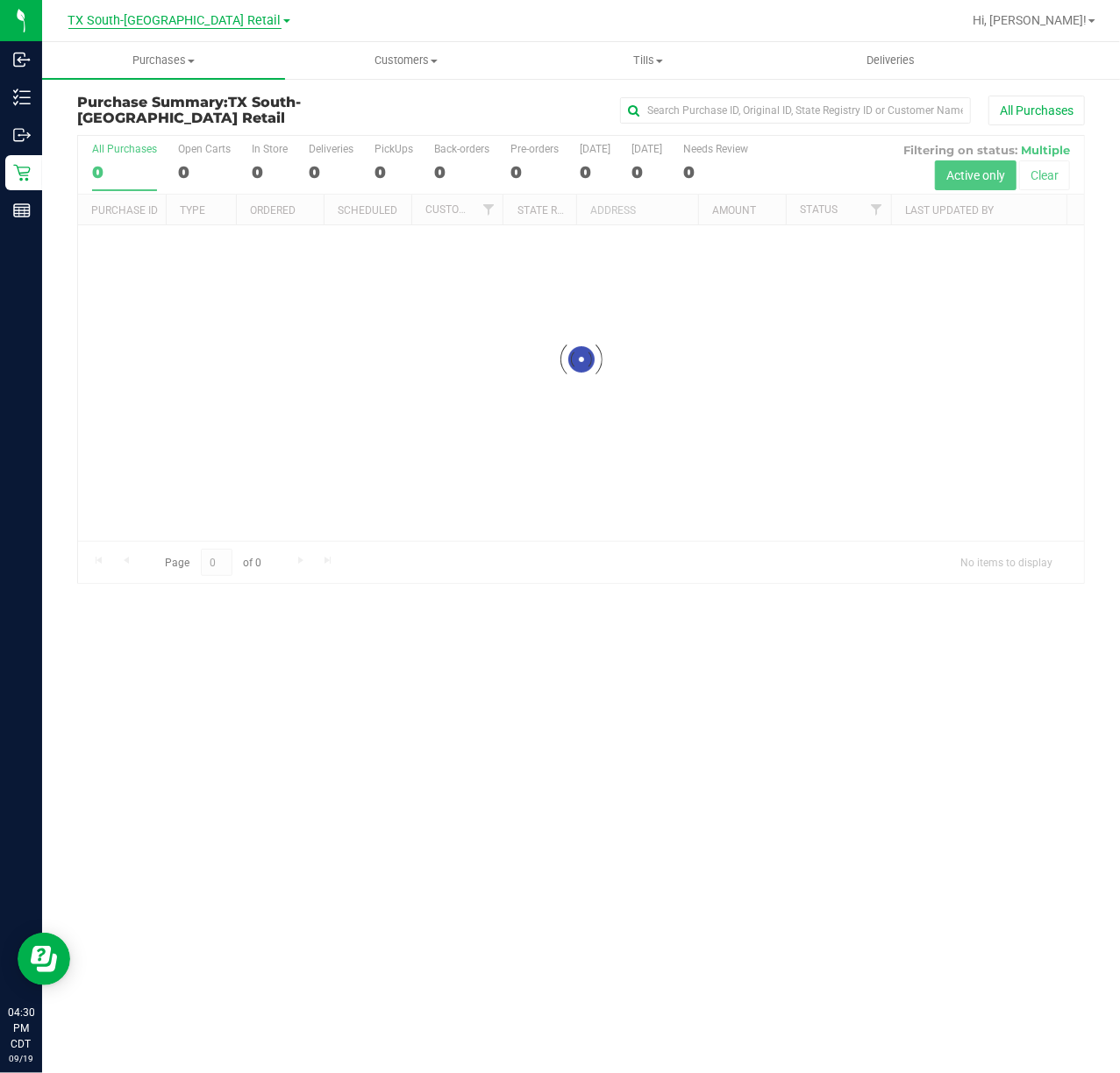
click at [169, 19] on span "TX South-[GEOGRAPHIC_DATA] Retail" at bounding box center [175, 21] width 213 height 16
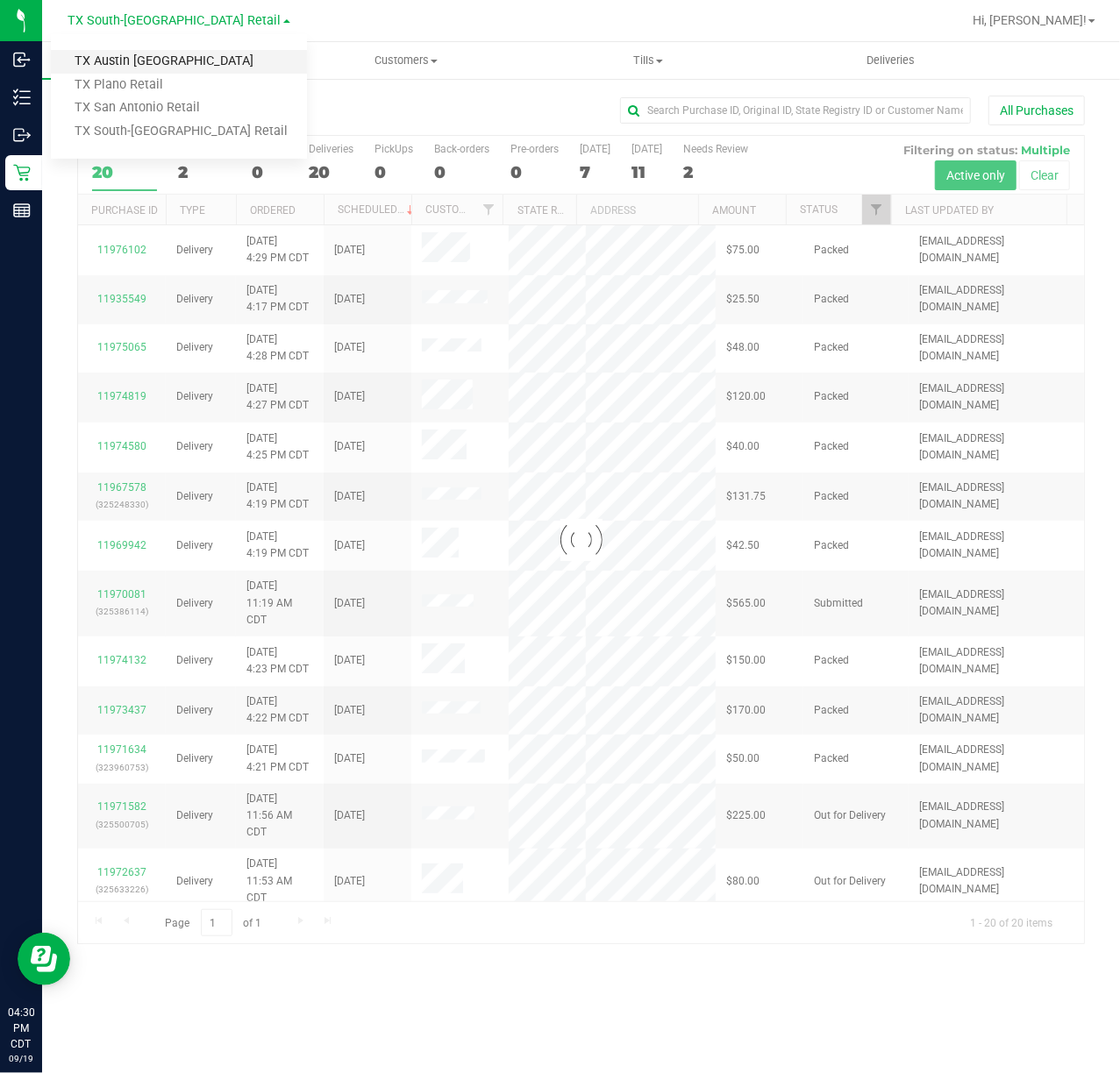
click at [156, 54] on link "TX Austin [GEOGRAPHIC_DATA]" at bounding box center [178, 61] width 256 height 23
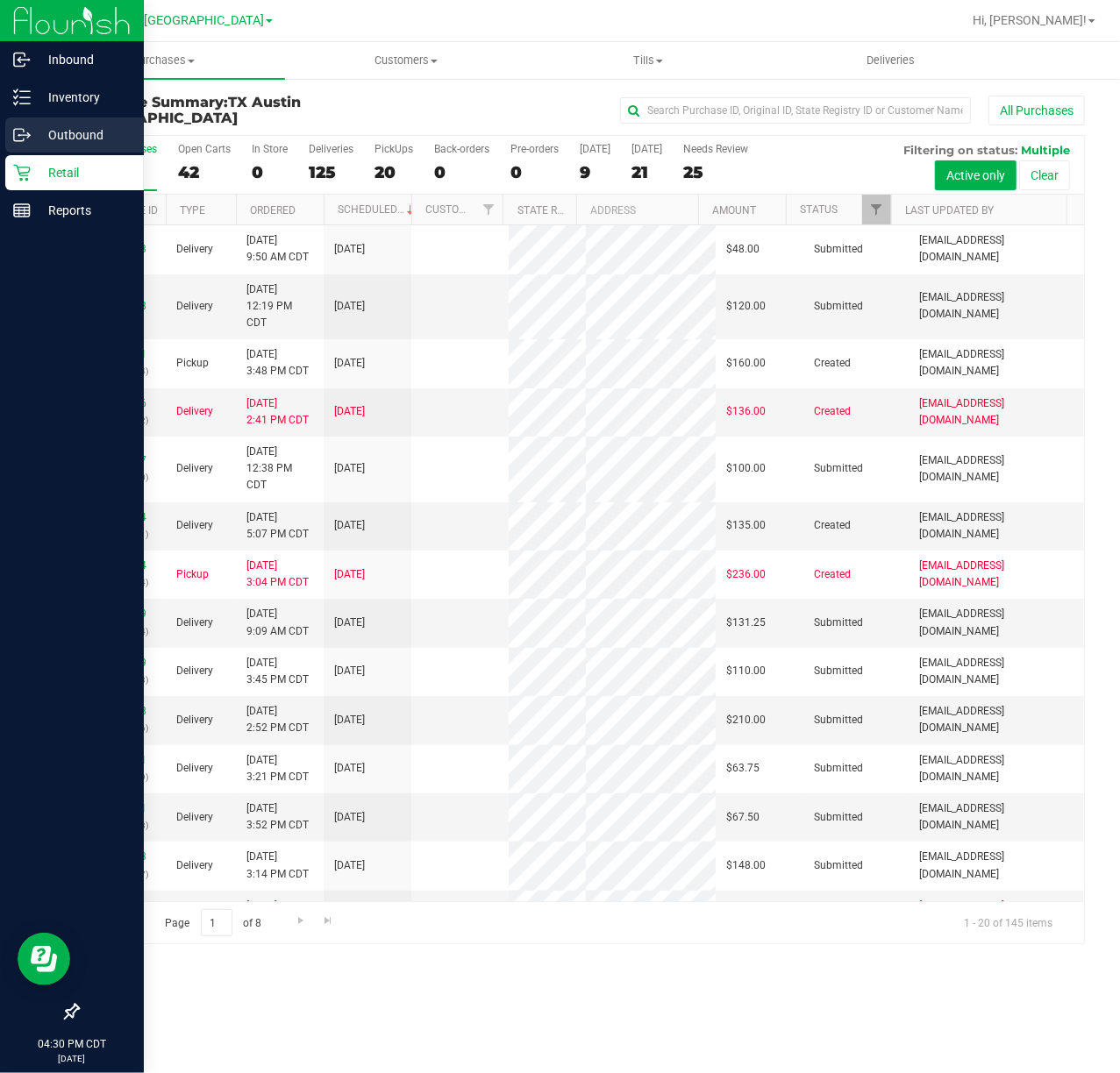
click at [85, 131] on p "Outbound" at bounding box center [84, 135] width 105 height 21
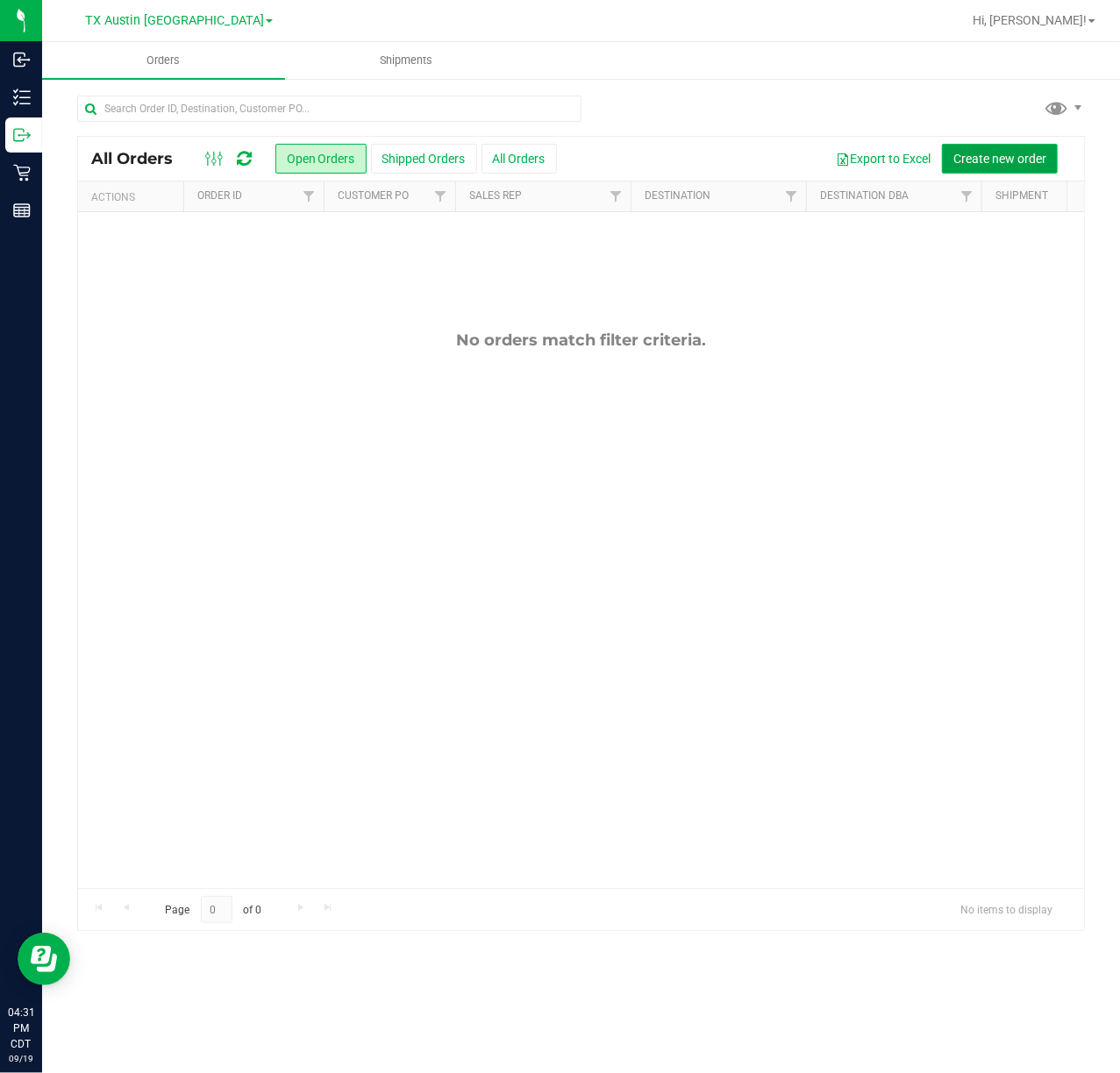
click at [954, 169] on button "Create new order" at bounding box center [999, 159] width 115 height 30
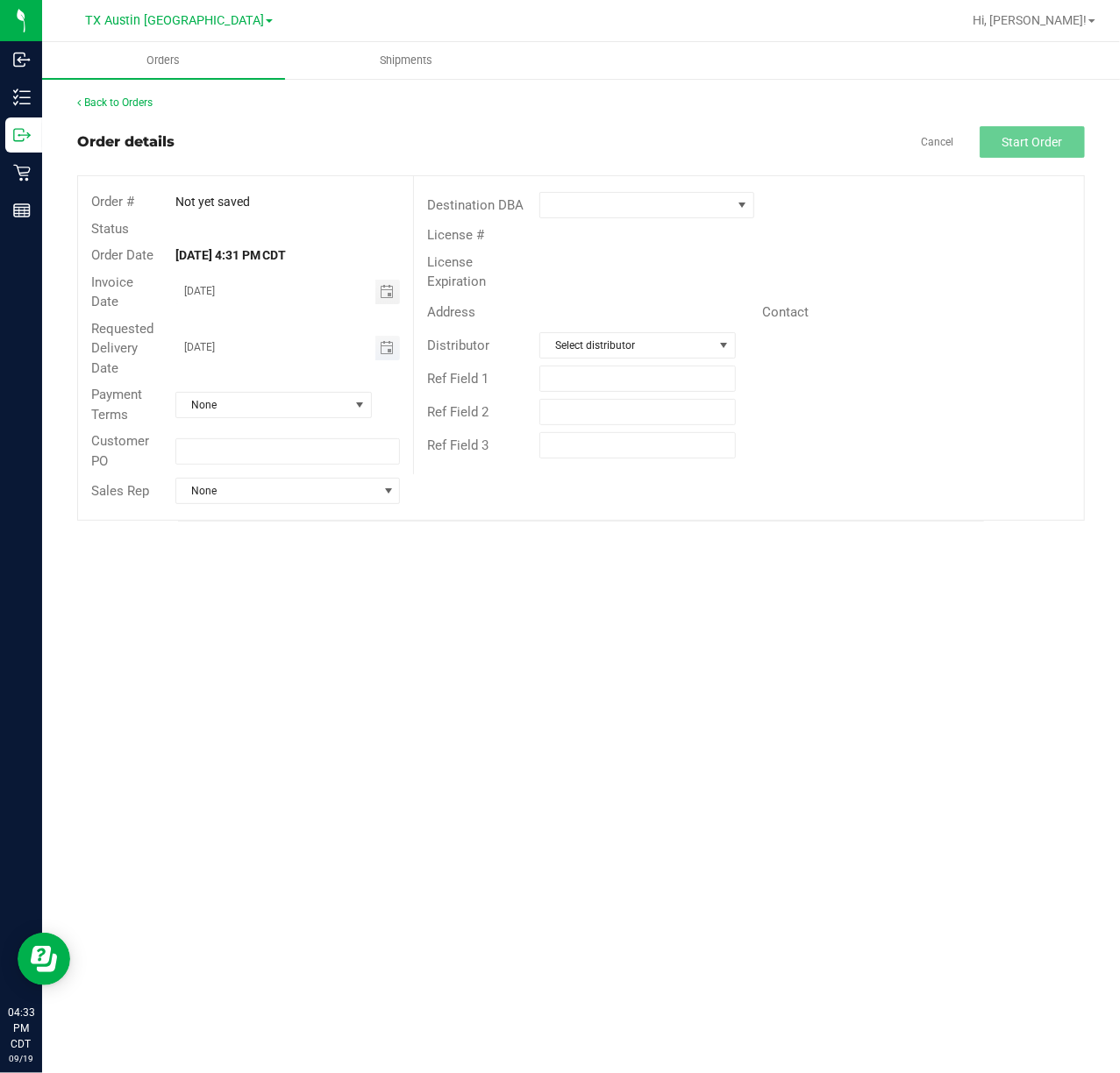
click at [397, 355] on span "Toggle calendar" at bounding box center [388, 348] width 25 height 24
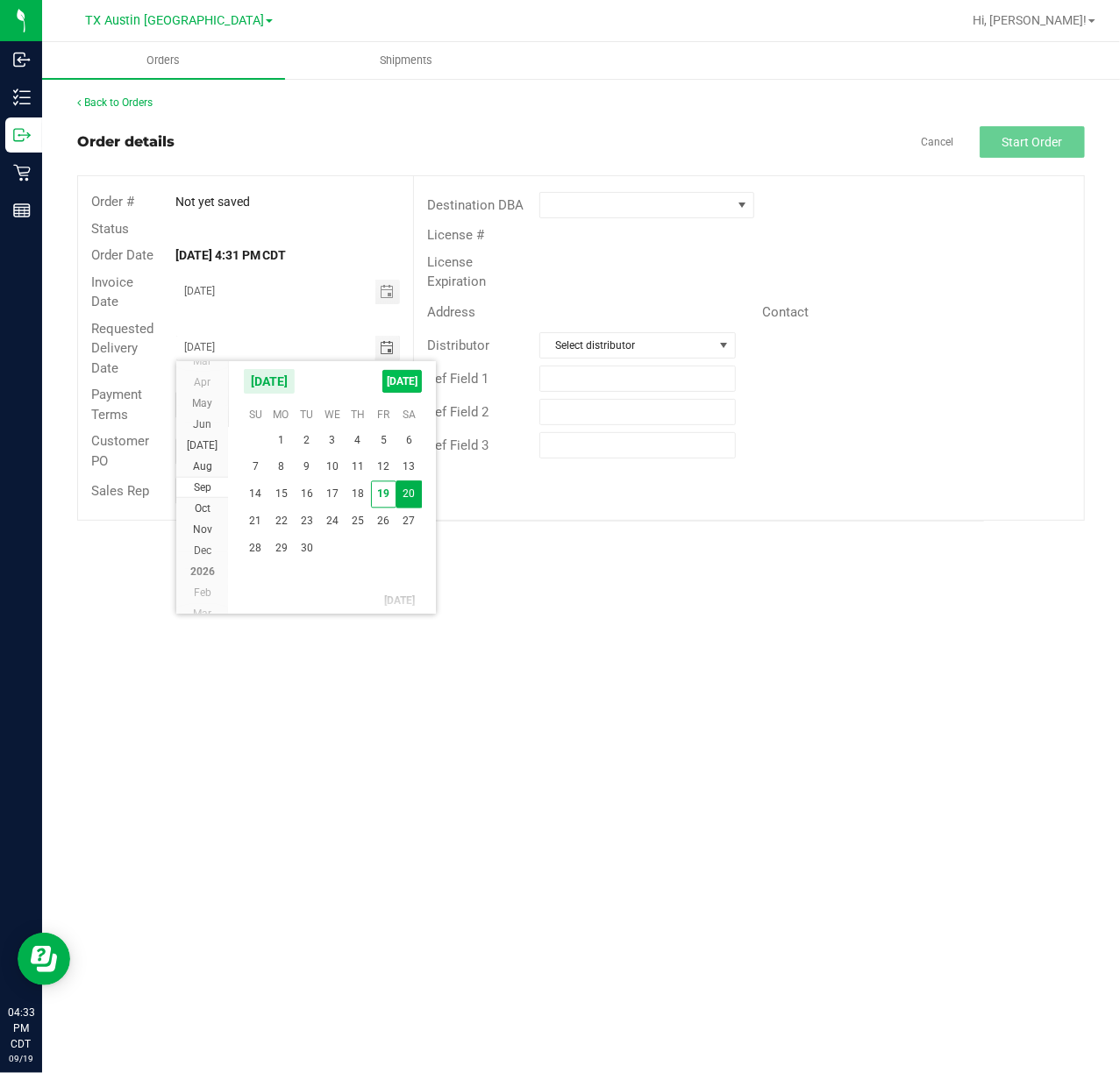
click at [391, 387] on span "TODAY" at bounding box center [402, 381] width 39 height 23
type input "[DATE]"
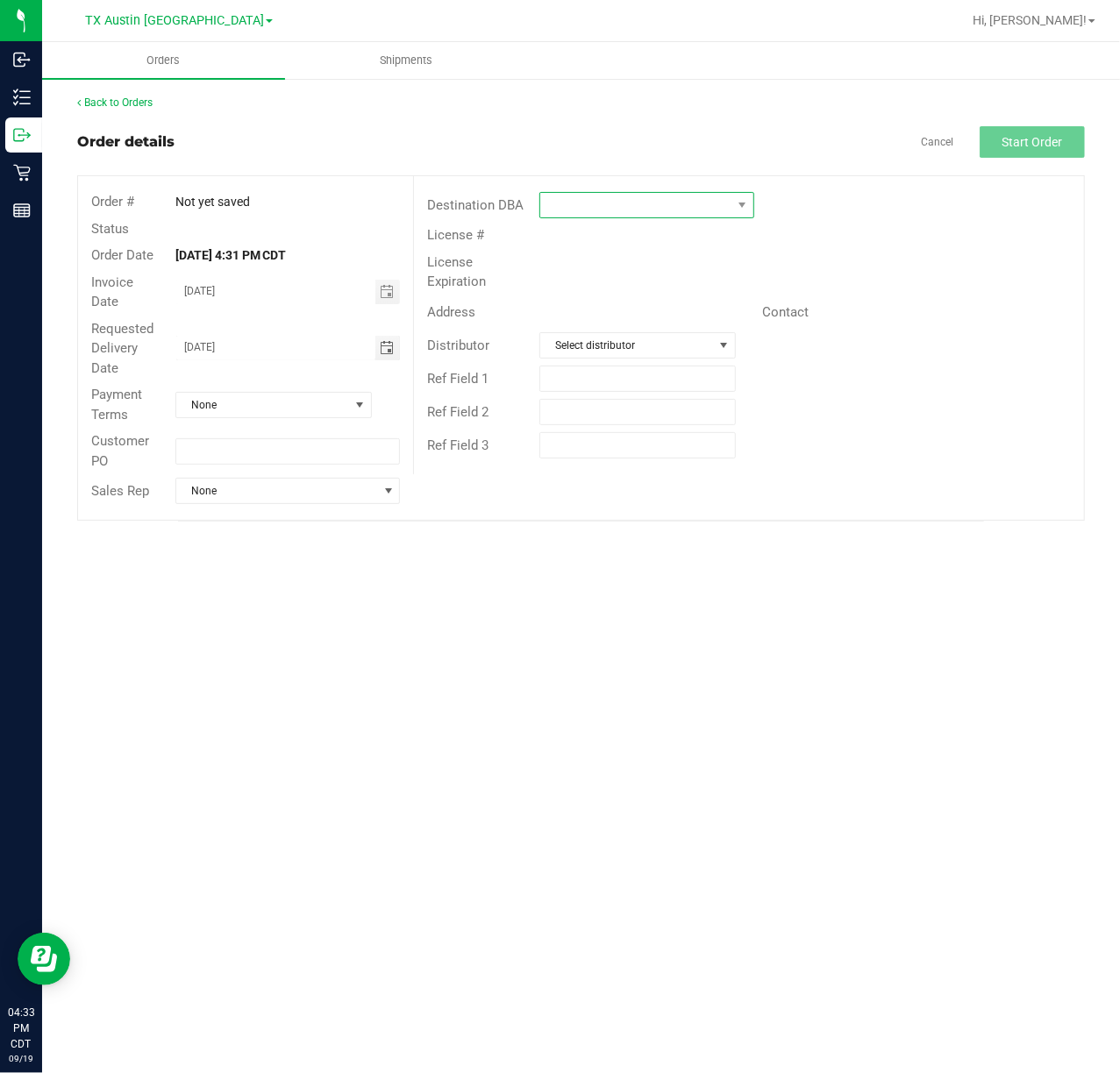
click at [749, 202] on span at bounding box center [741, 206] width 22 height 24
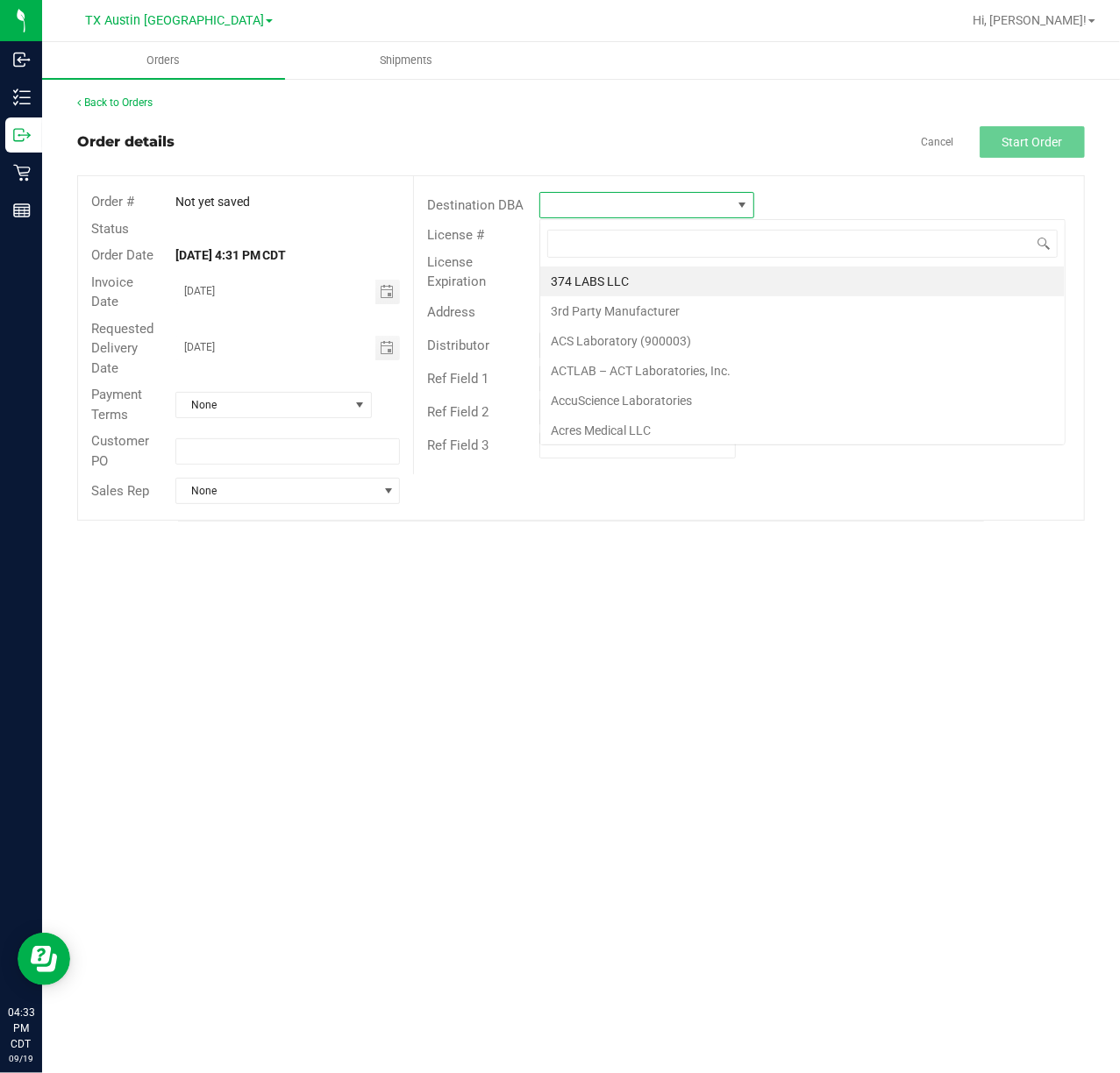
scroll to position [26, 214]
type input "tx"
click at [682, 338] on li "TX South-[GEOGRAPHIC_DATA] Retail" at bounding box center [652, 342] width 226 height 30
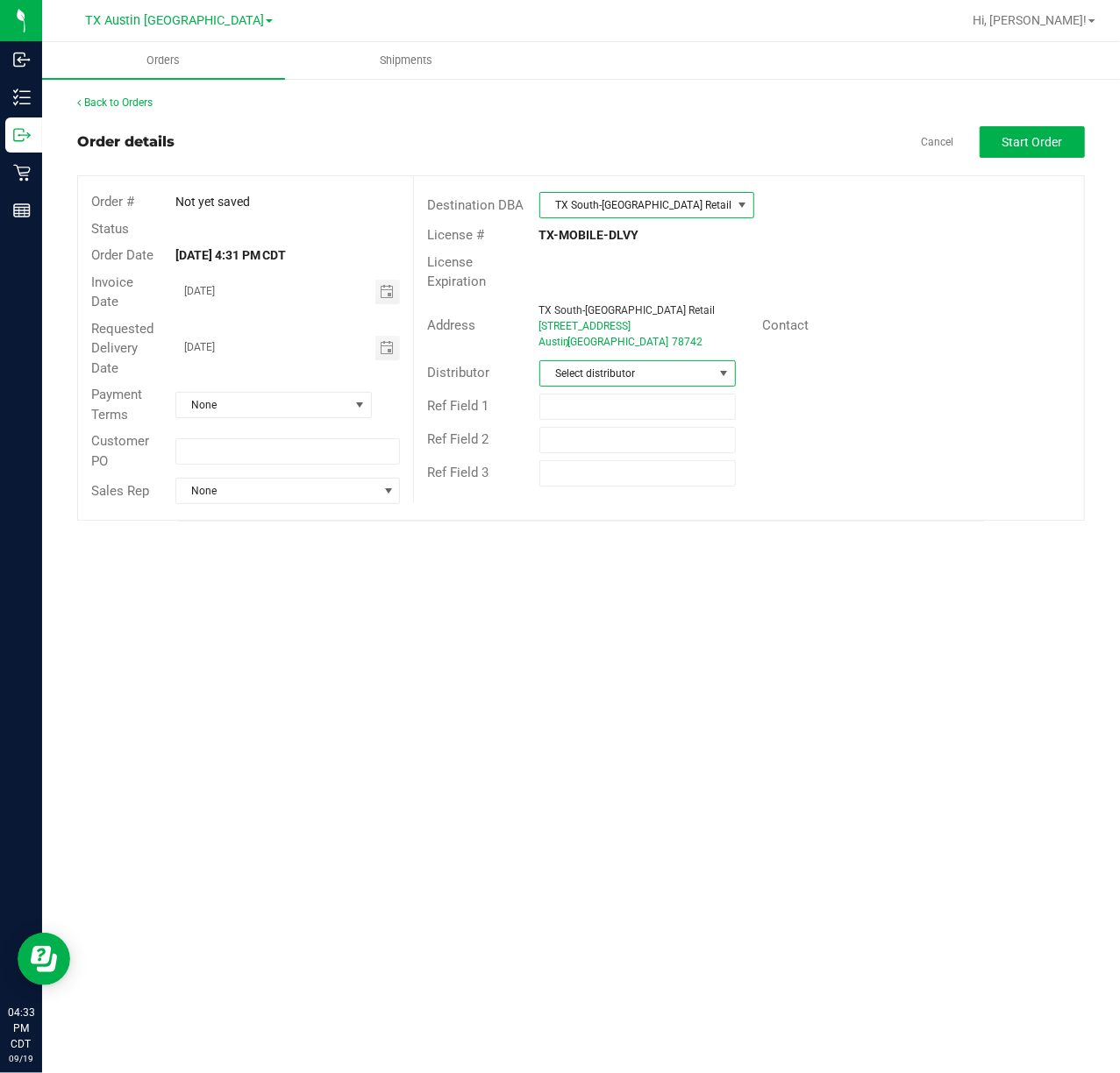
click at [719, 366] on span at bounding box center [724, 373] width 14 height 14
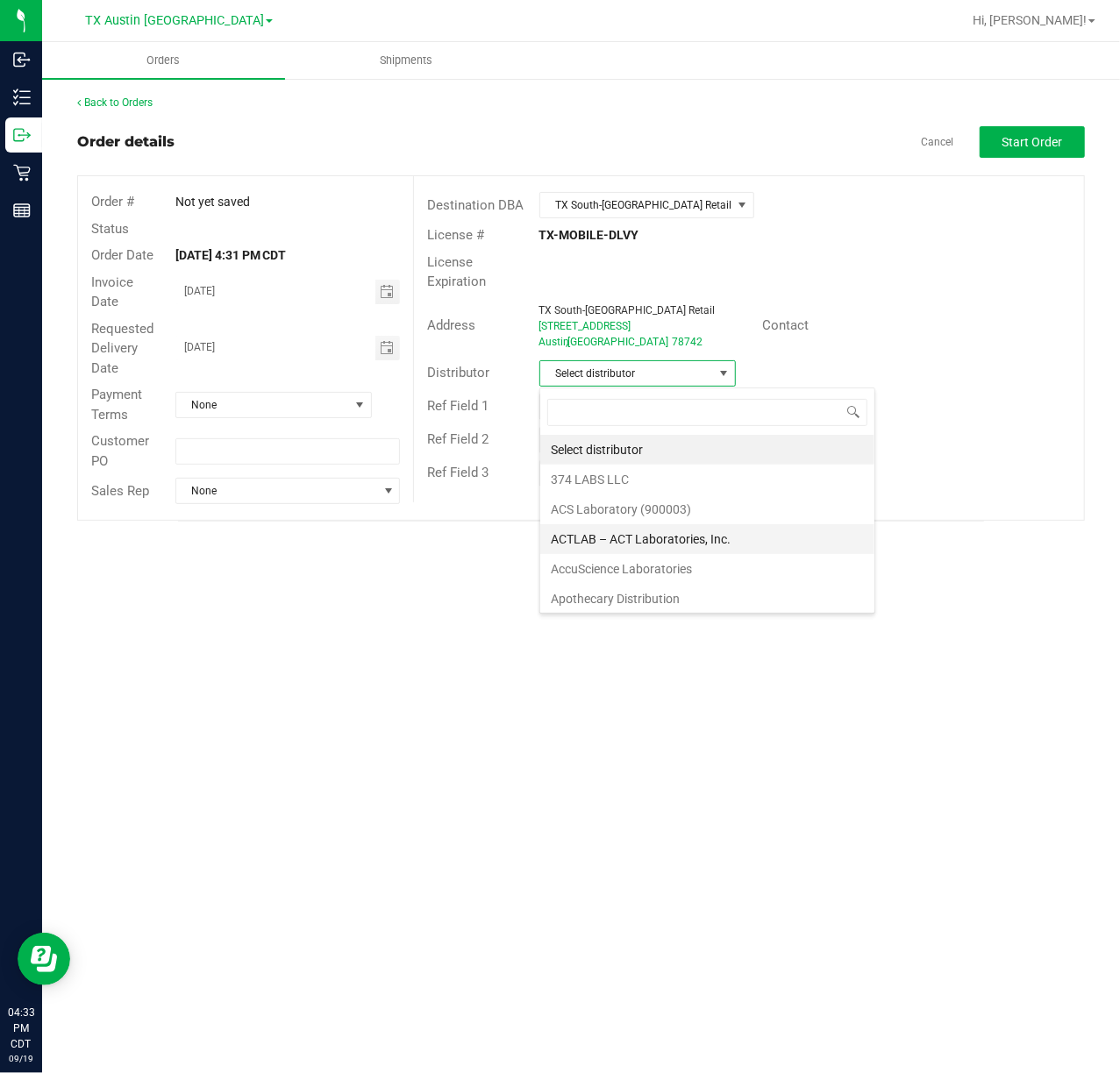
scroll to position [116, 0]
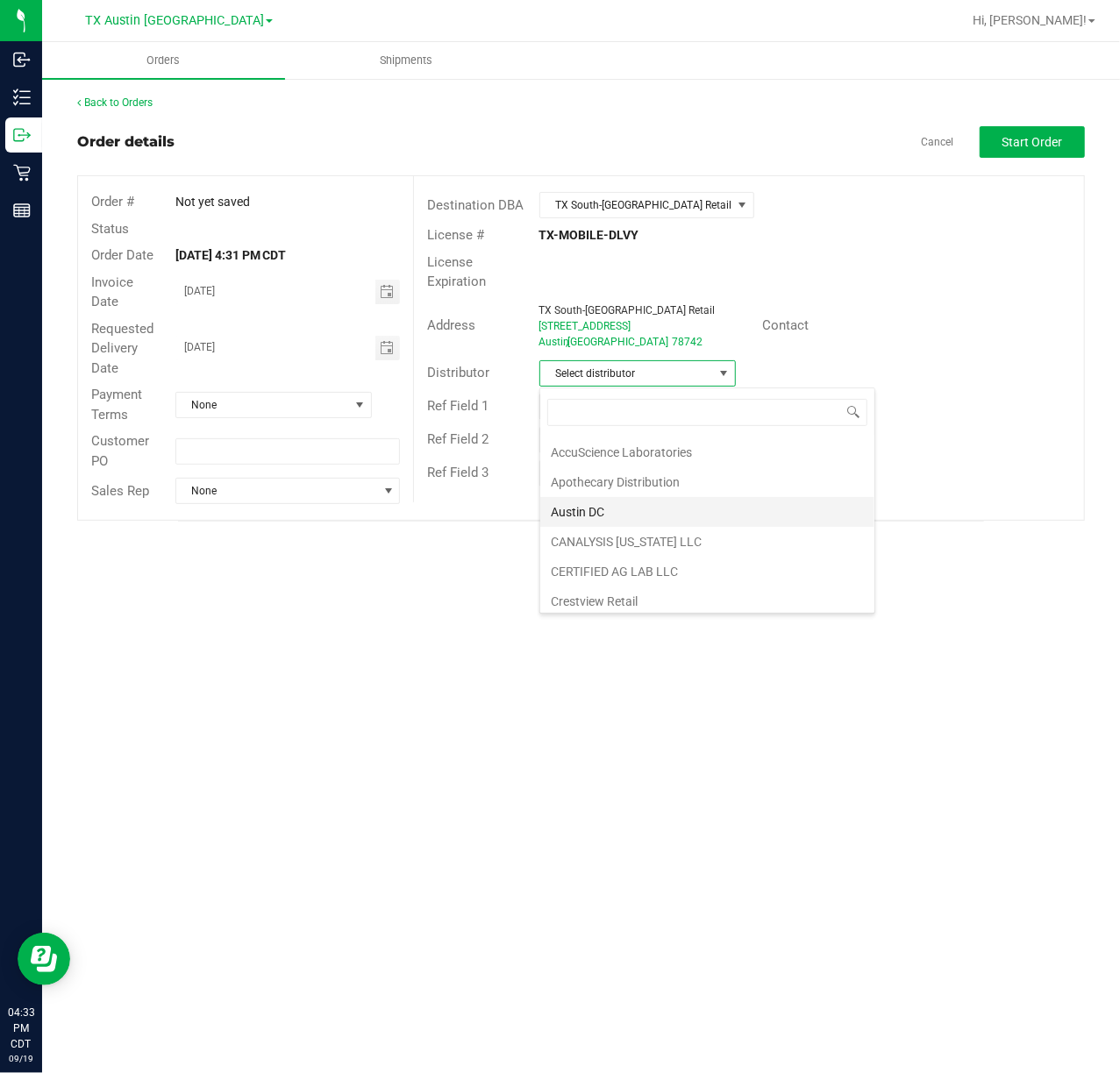
click at [665, 514] on li "Austin DC" at bounding box center [707, 513] width 334 height 30
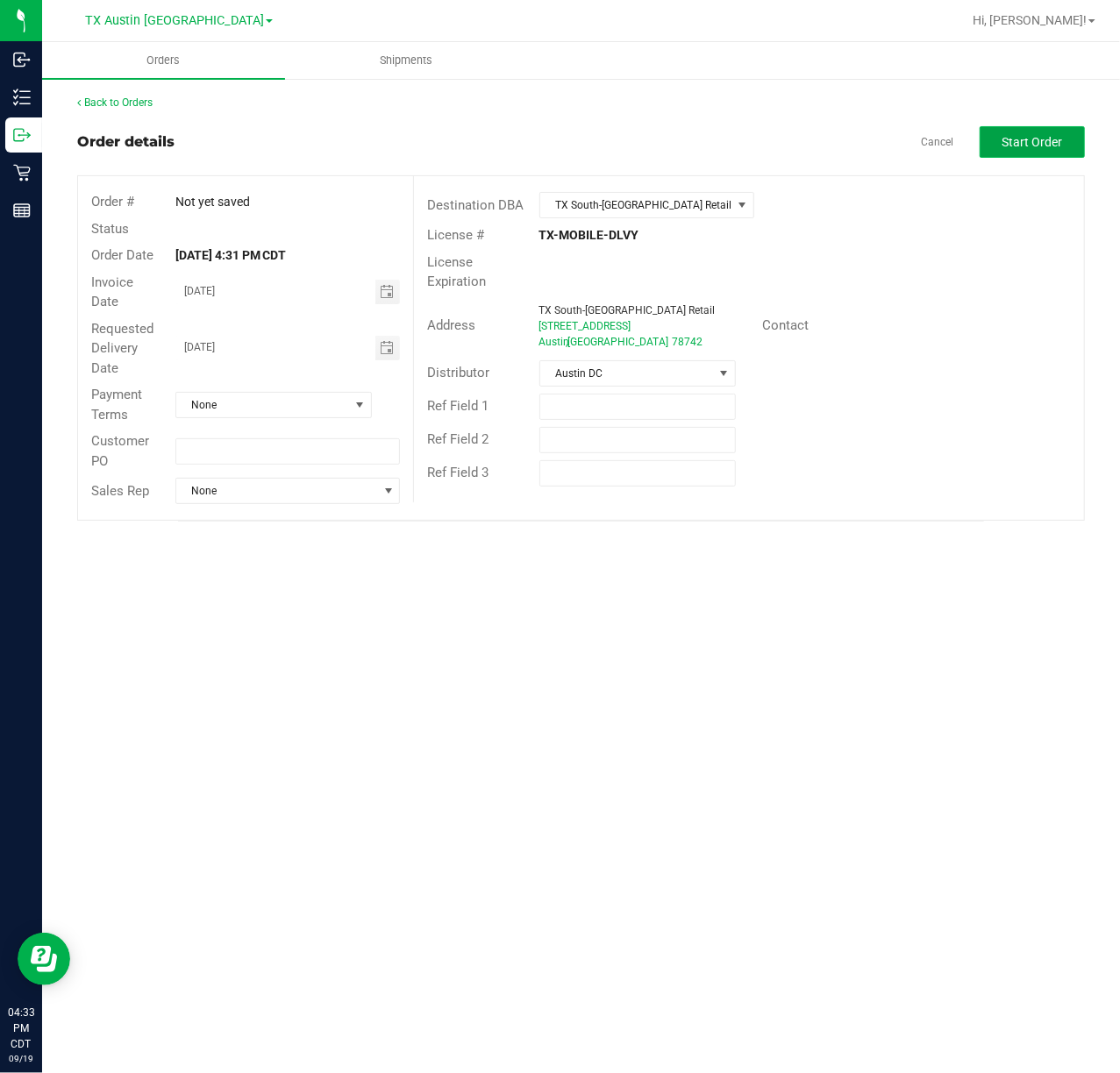
click at [994, 130] on button "Start Order" at bounding box center [1032, 143] width 105 height 32
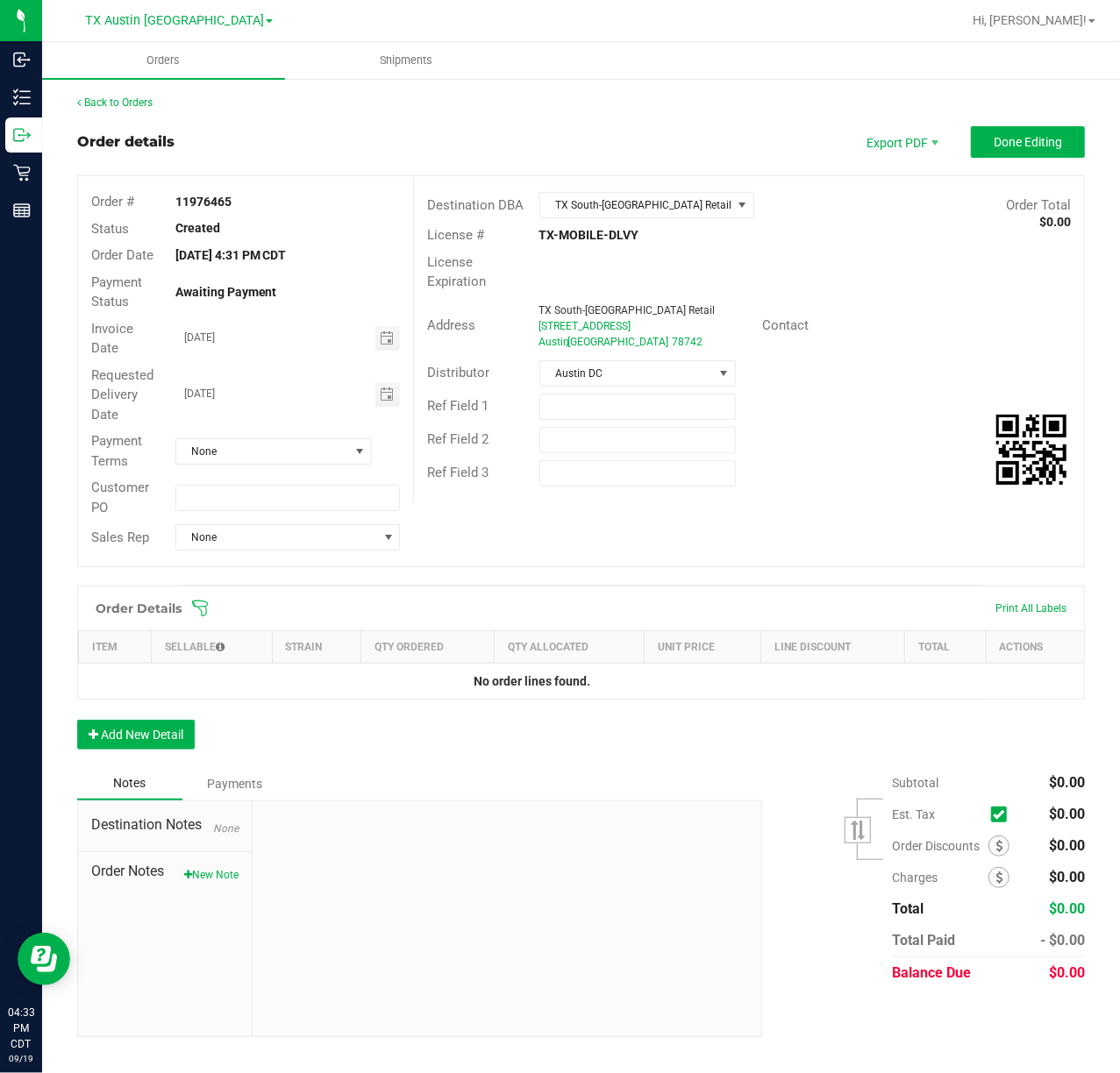
click at [201, 612] on icon at bounding box center [200, 608] width 16 height 16
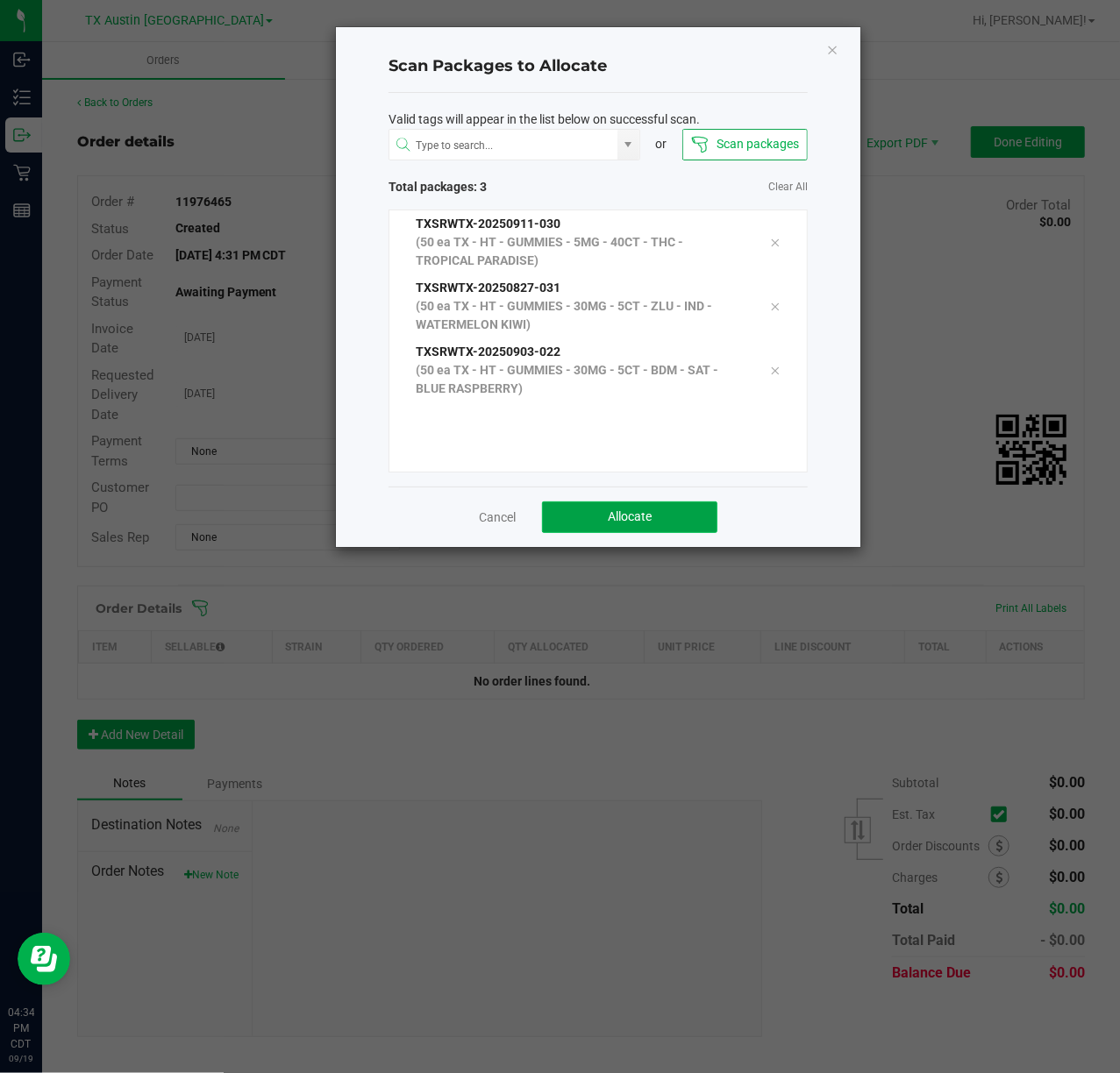
click at [691, 525] on button "Allocate" at bounding box center [629, 517] width 176 height 32
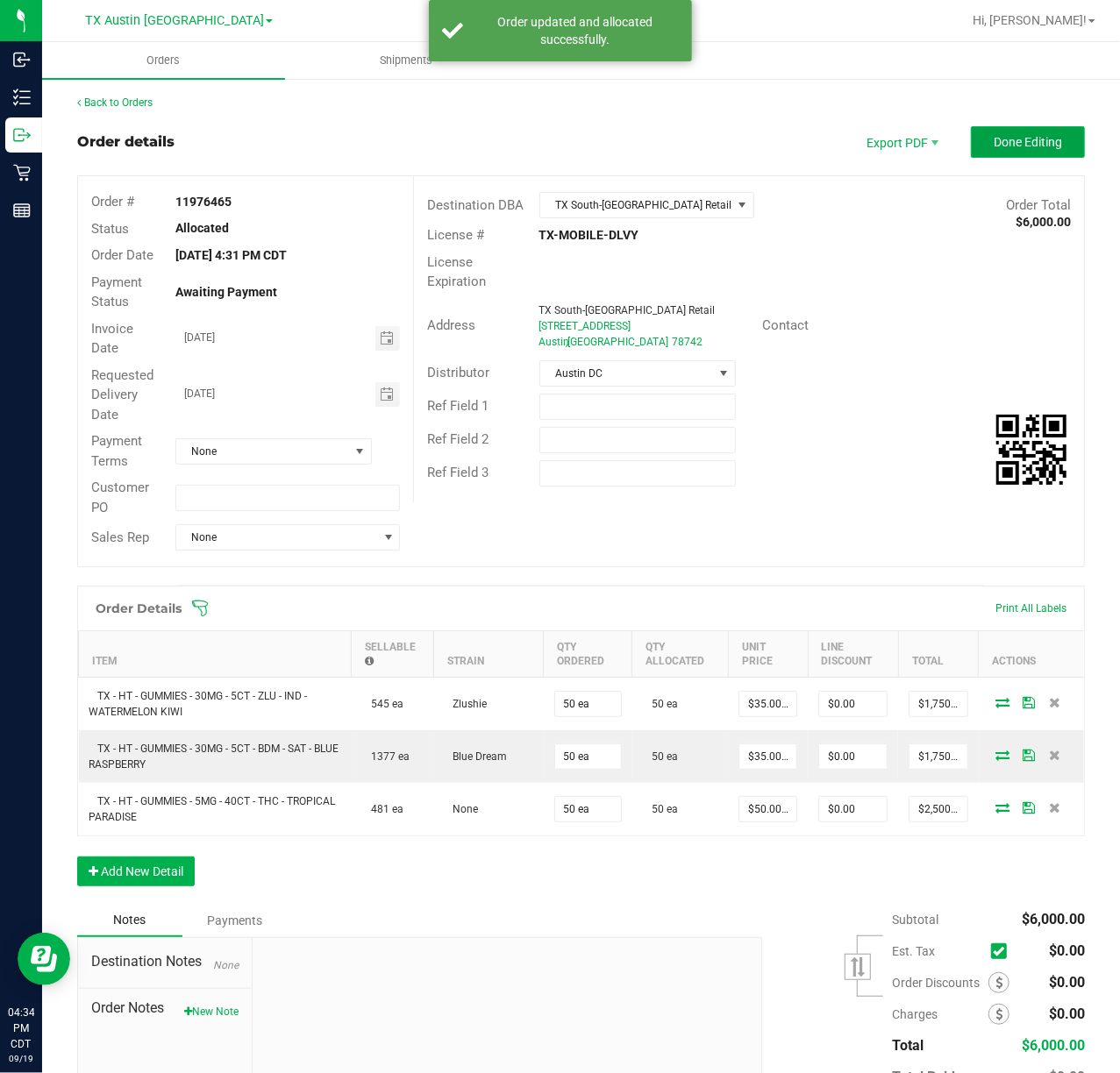
click at [993, 135] on span "Done Editing" at bounding box center [1027, 142] width 69 height 14
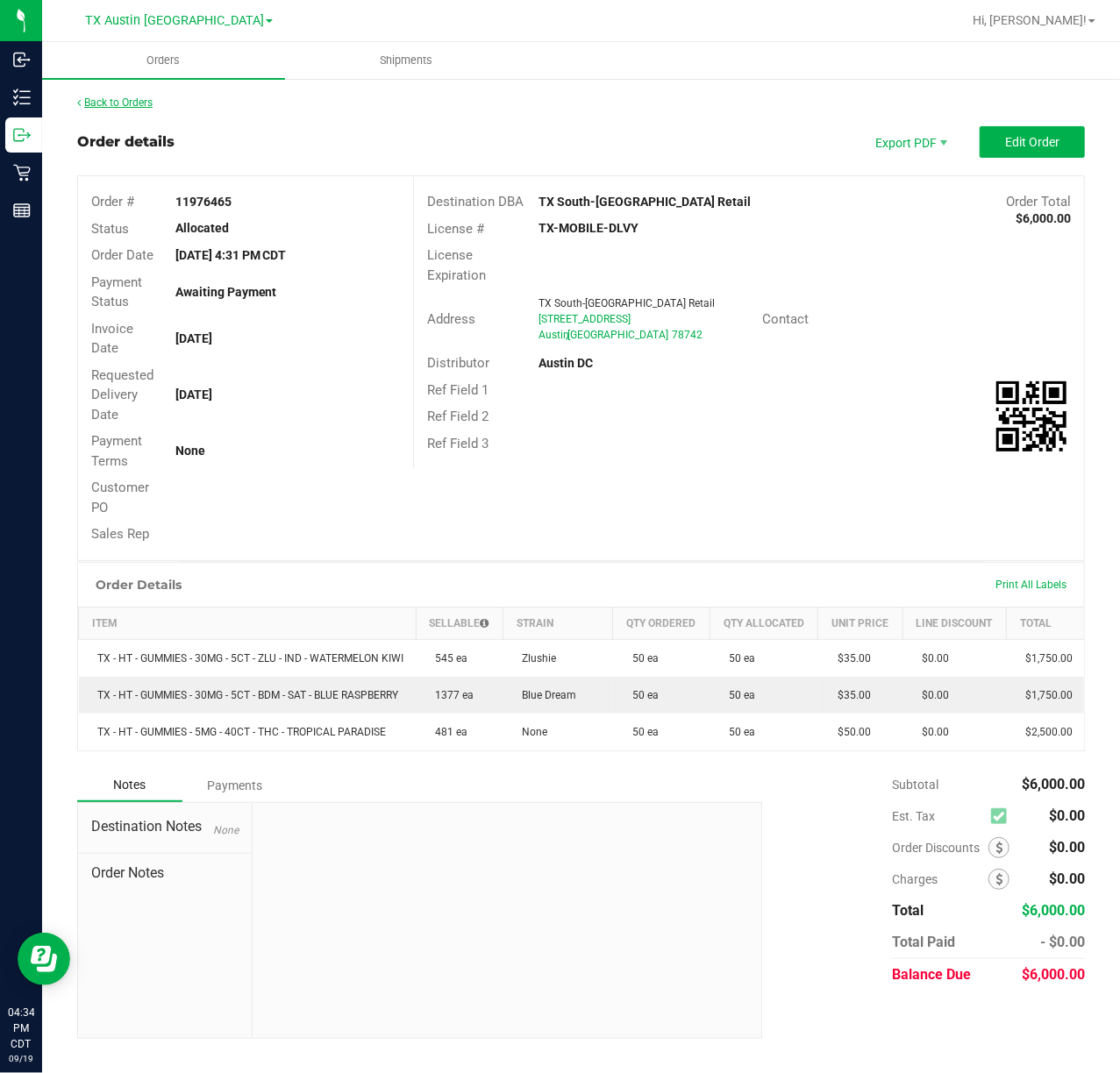
click at [113, 107] on link "Back to Orders" at bounding box center [115, 102] width 75 height 12
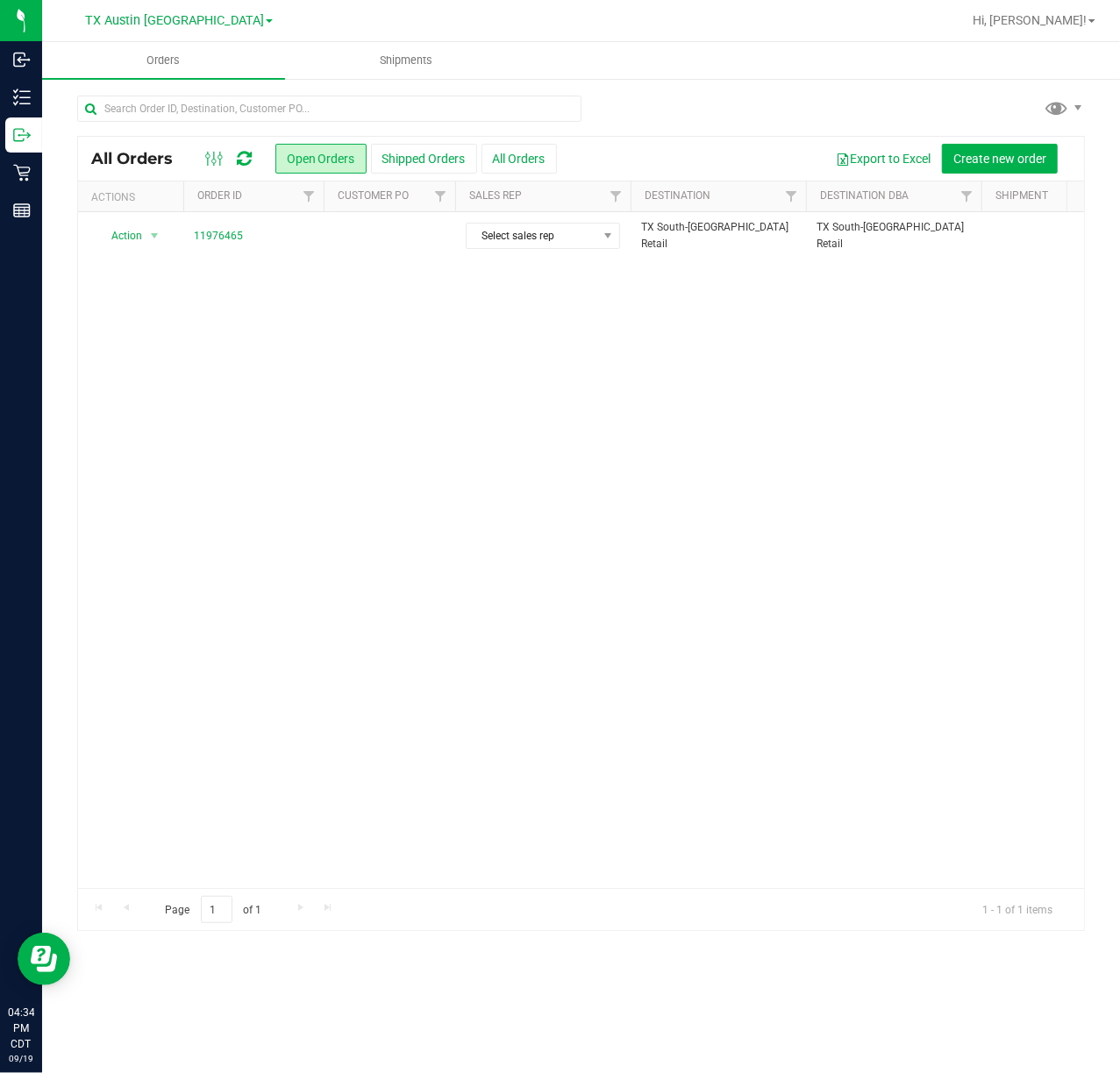
click at [416, 230] on td at bounding box center [390, 236] width 131 height 47
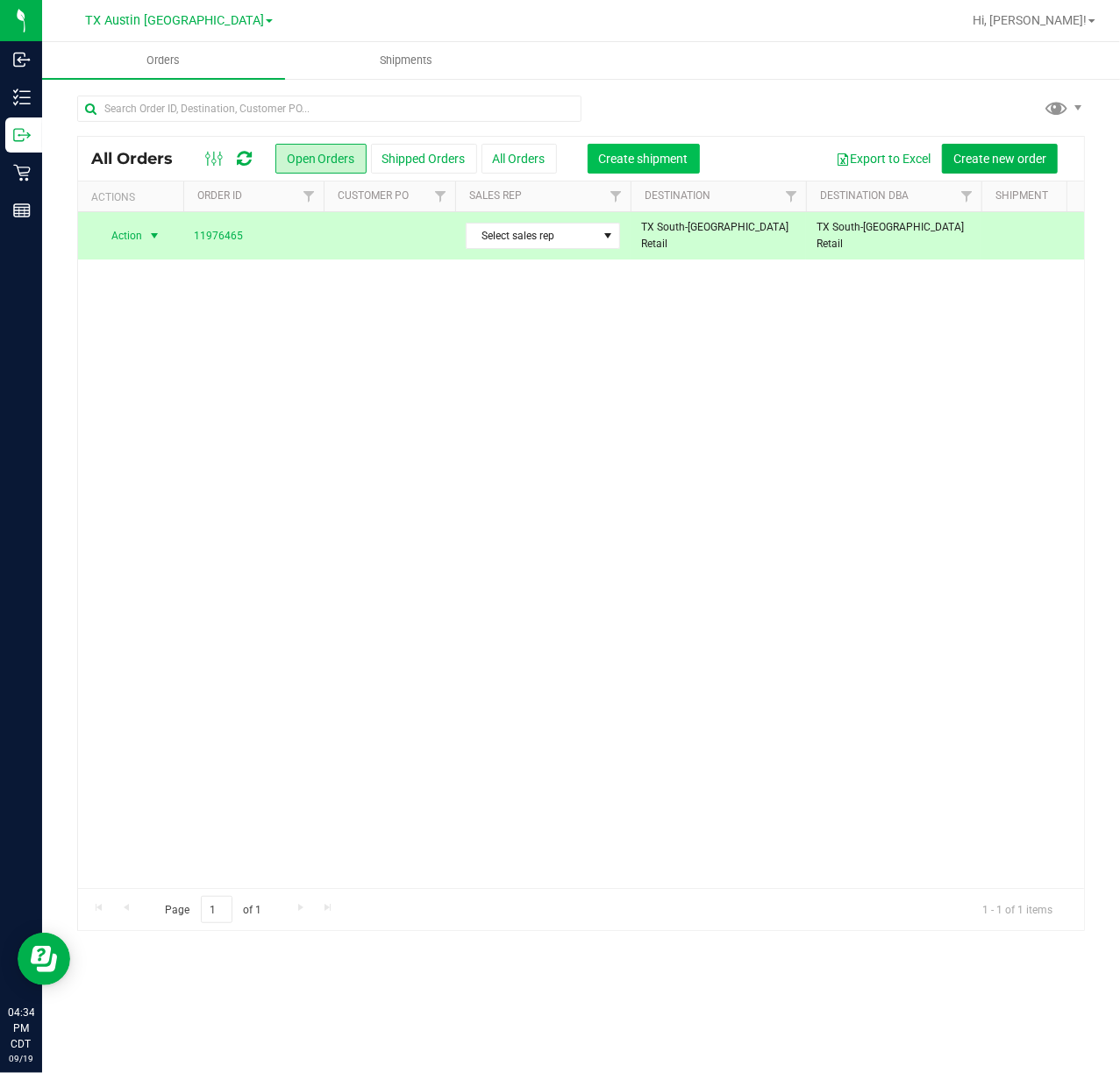
click at [618, 166] on button "Create shipment" at bounding box center [644, 159] width 113 height 30
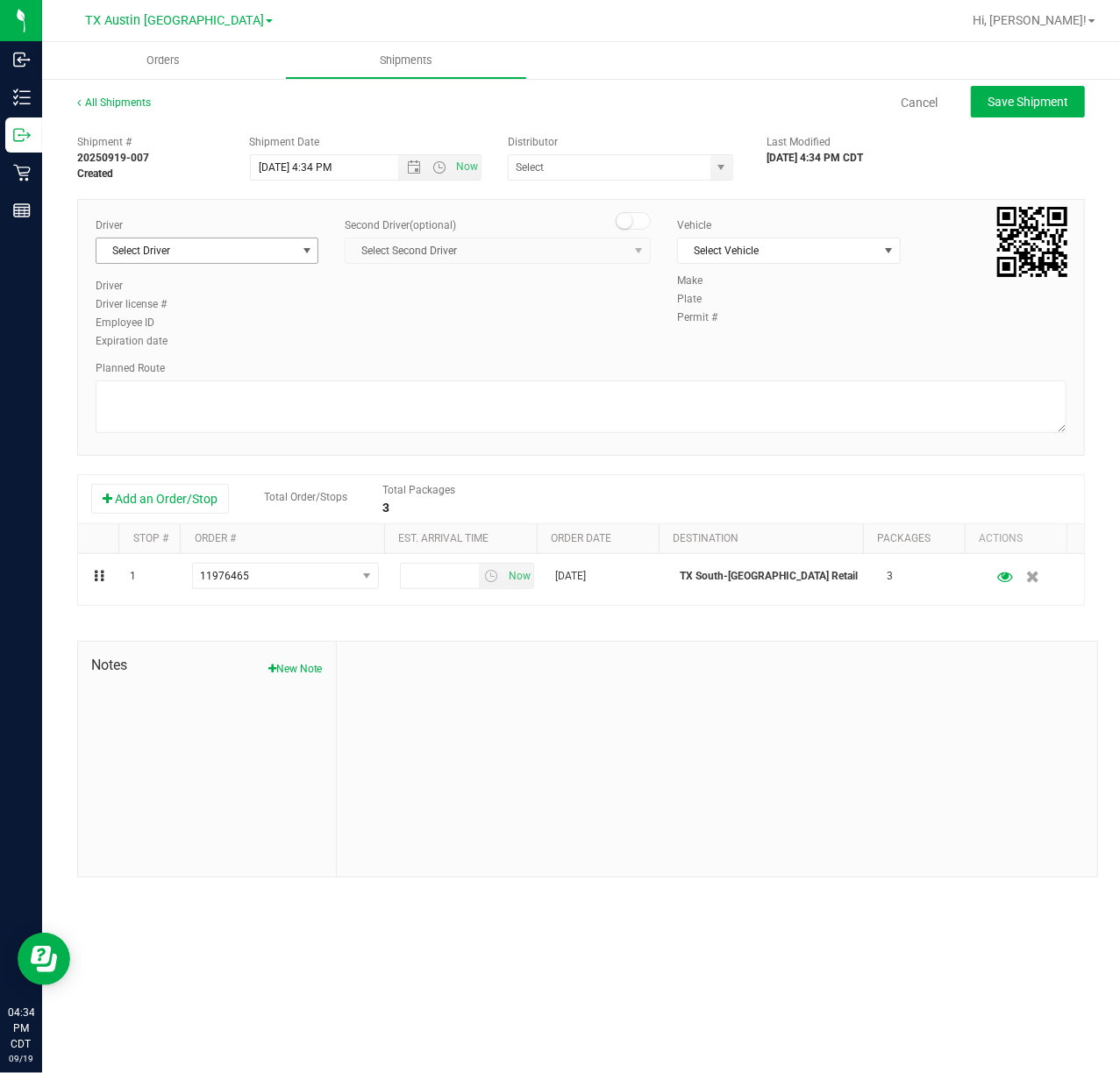
click at [301, 247] on span "select" at bounding box center [306, 251] width 14 height 14
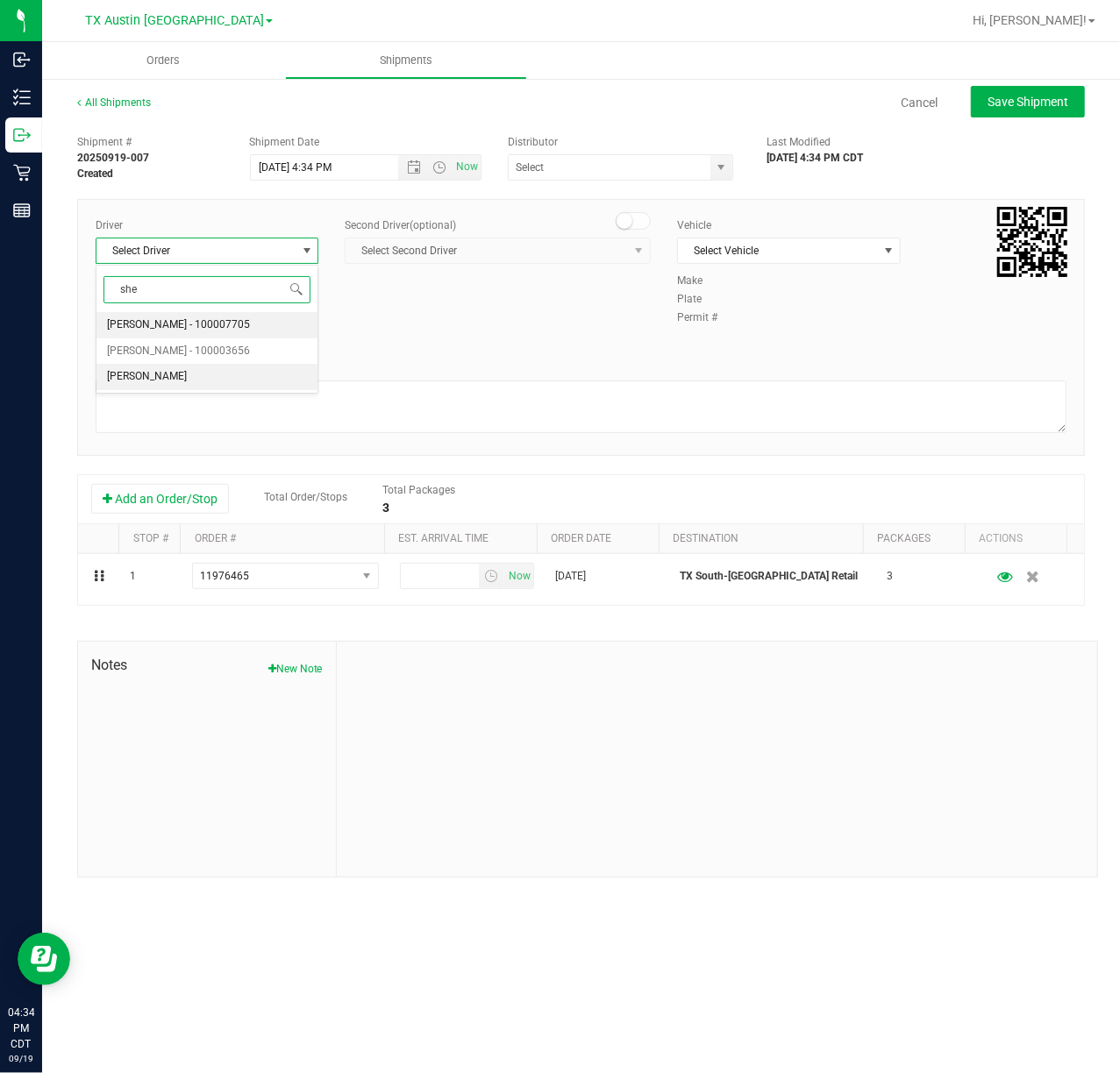
click at [251, 388] on li "Lindsey Sherman" at bounding box center [207, 377] width 221 height 26
type input "she"
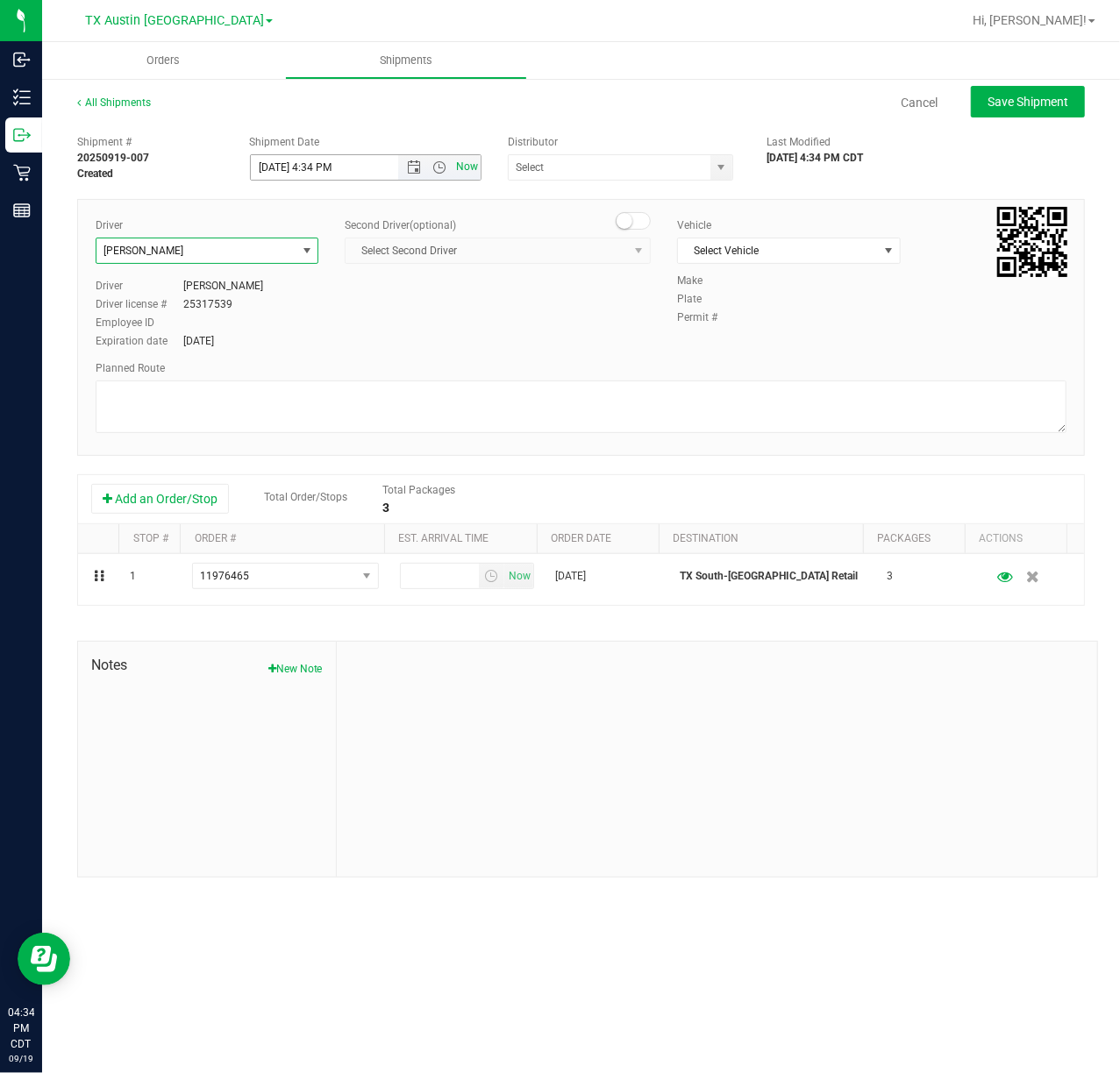
click at [479, 173] on span "Now" at bounding box center [468, 166] width 30 height 25
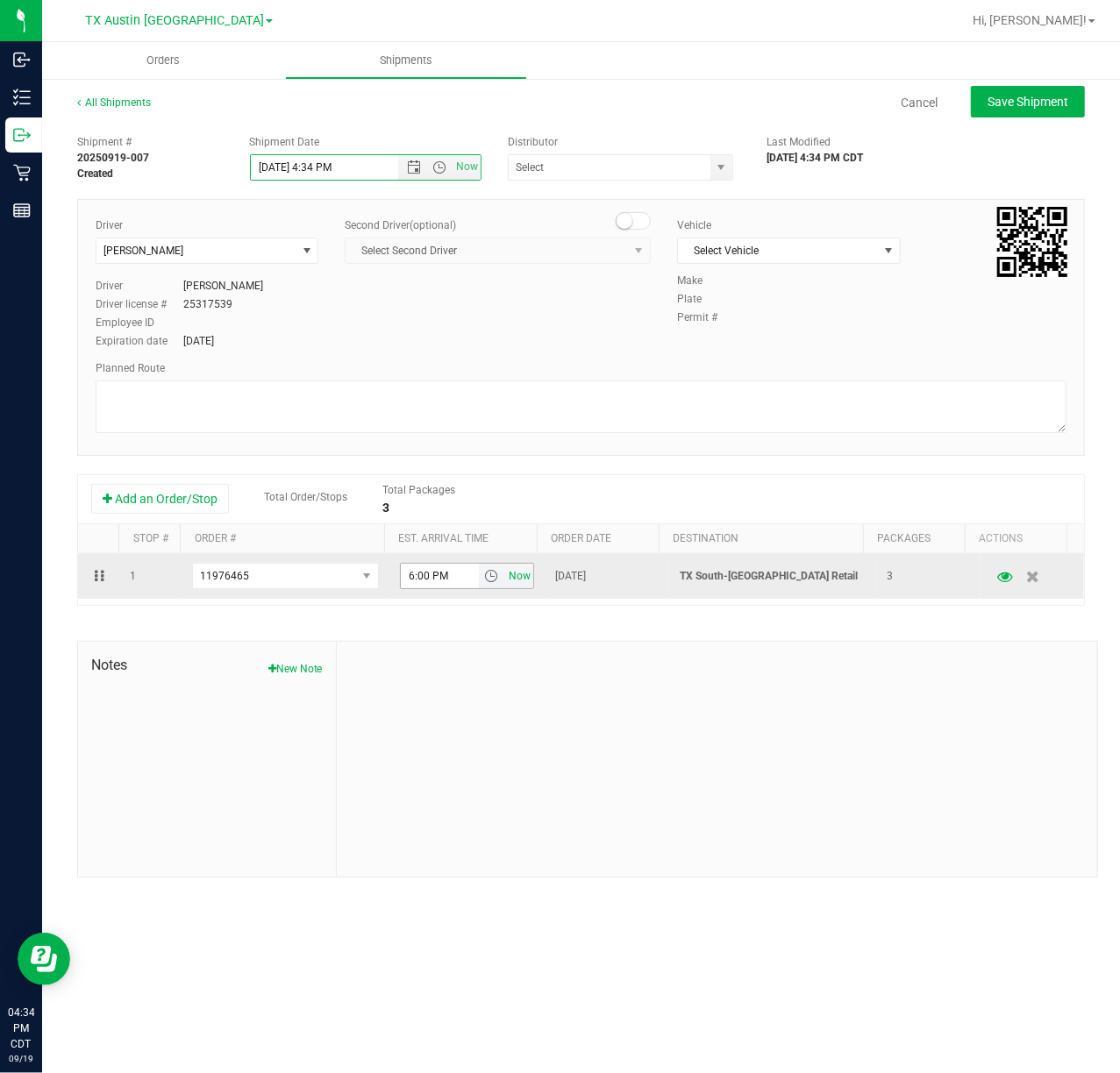
click at [507, 577] on span "Now" at bounding box center [520, 576] width 30 height 25
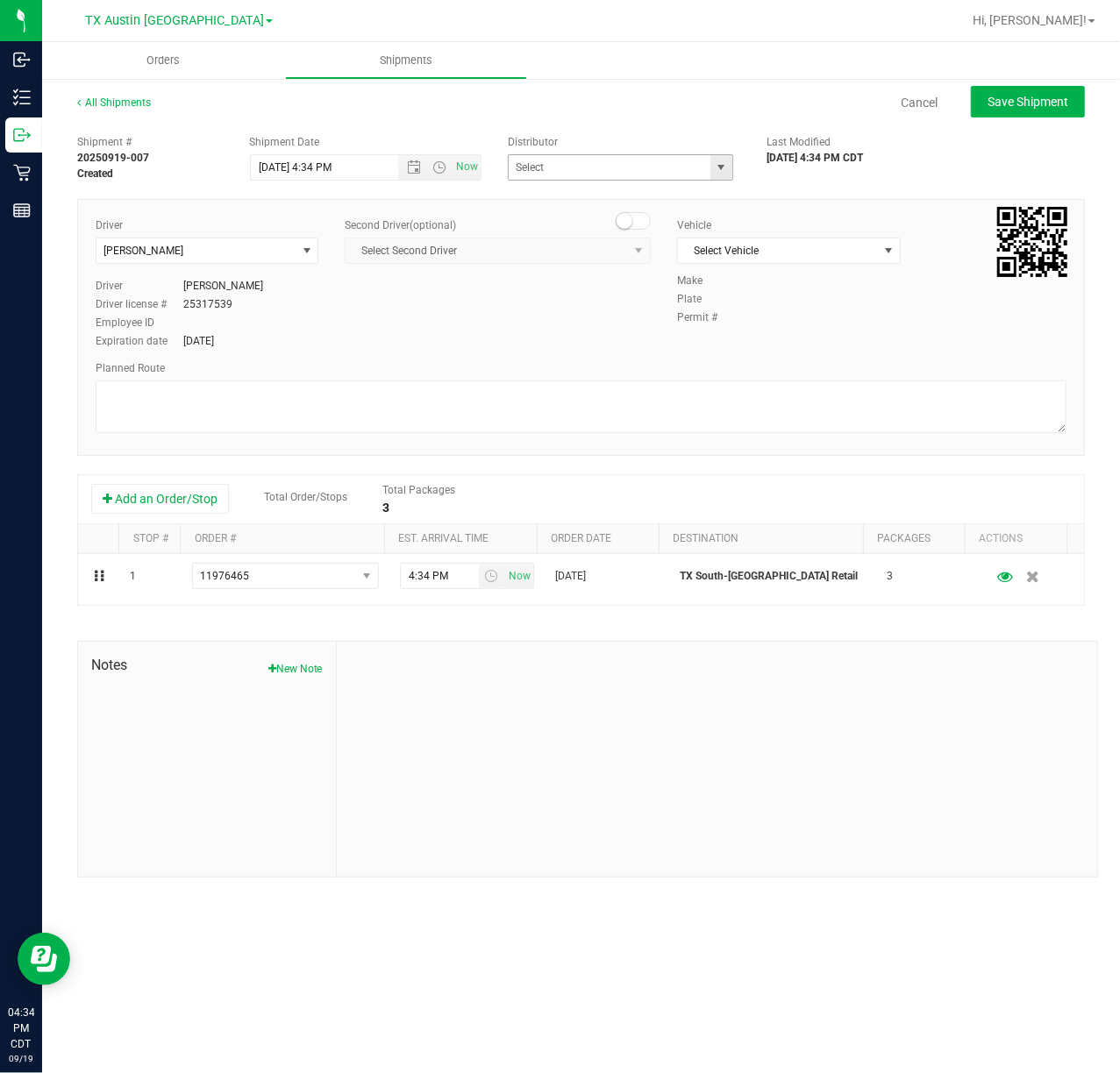
click at [716, 172] on span "select" at bounding box center [720, 167] width 14 height 14
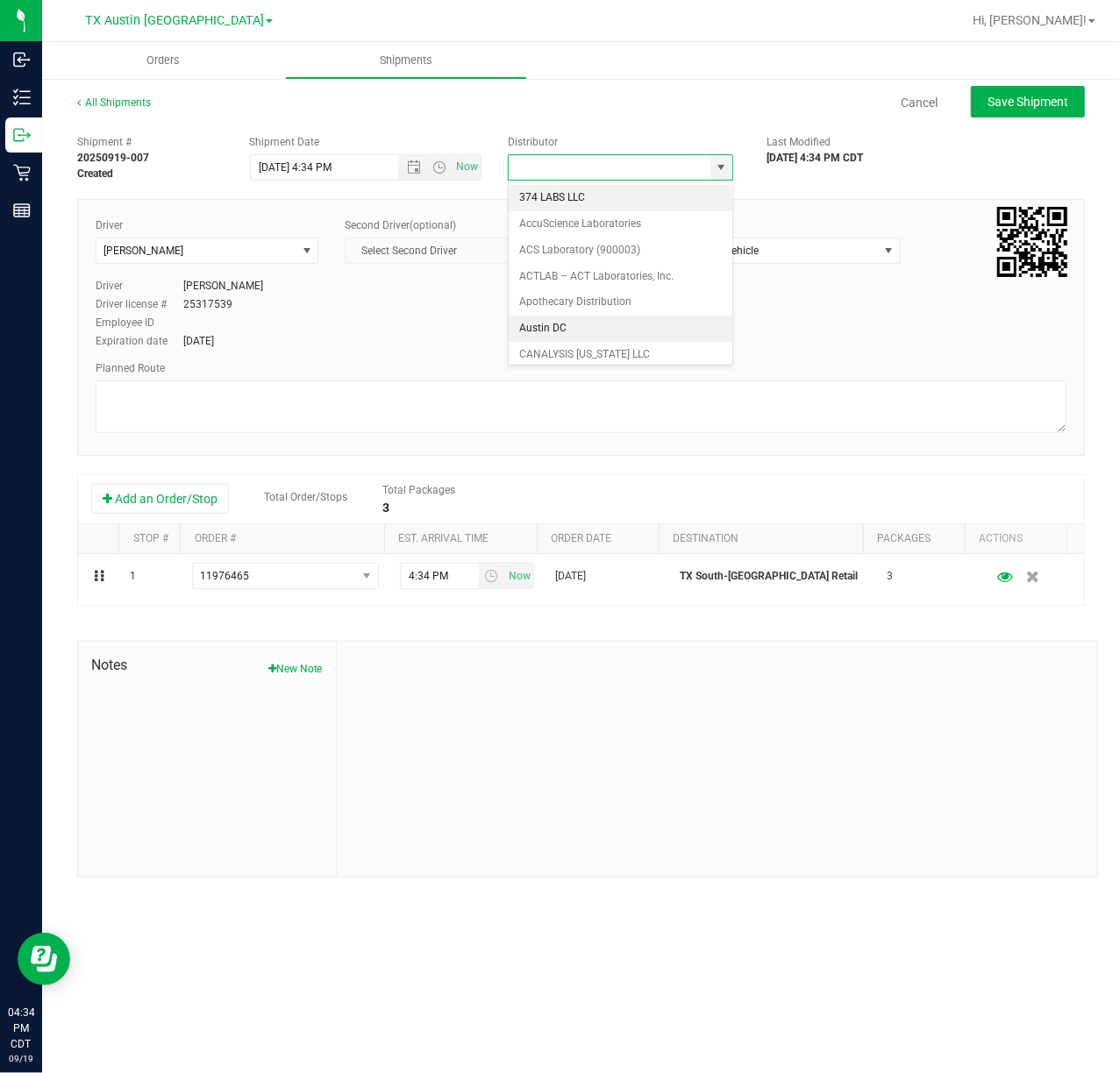
click at [551, 337] on li "Austin DC" at bounding box center [621, 329] width 223 height 26
type input "Austin DC"
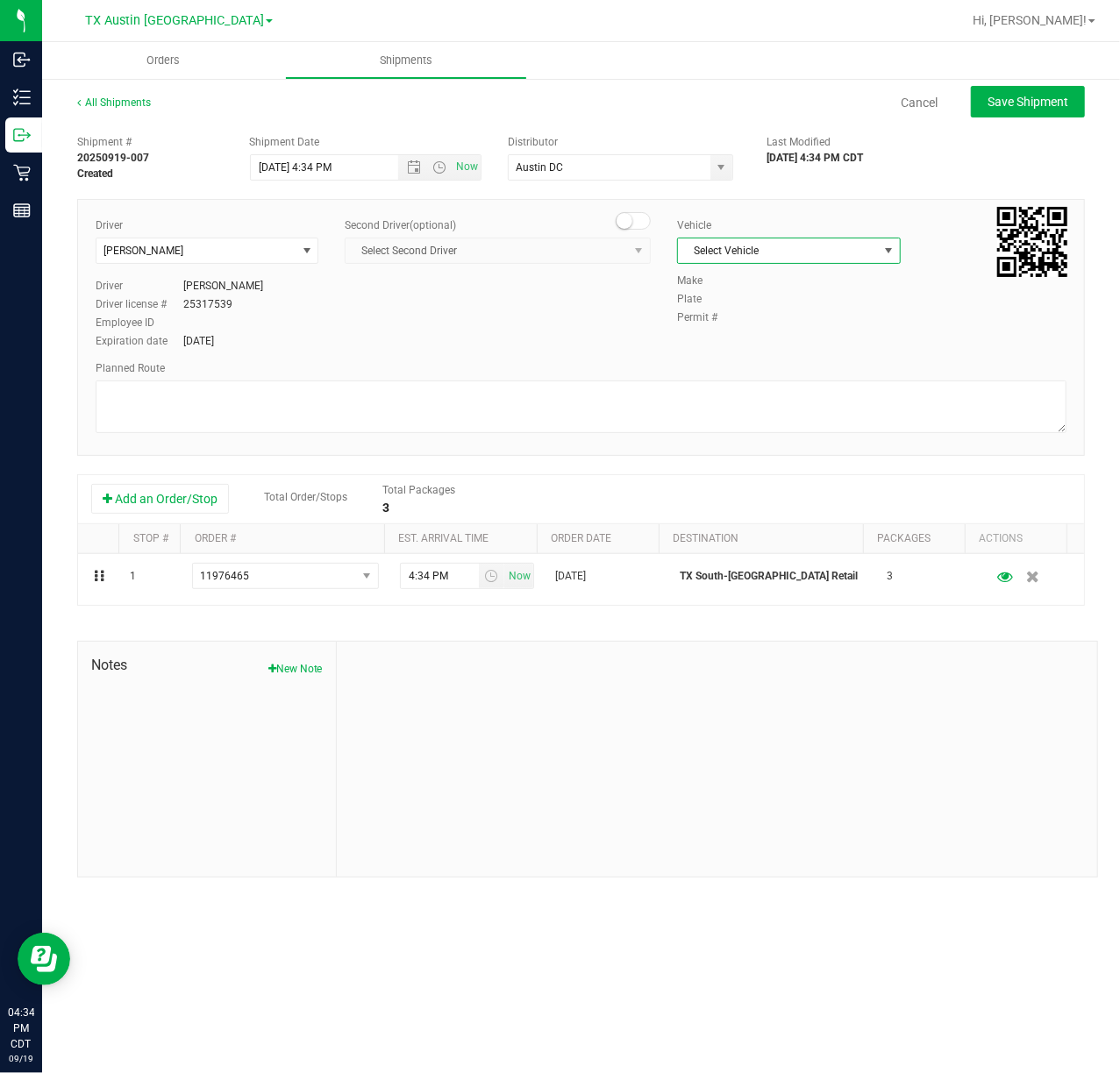
click at [753, 260] on span "Select Vehicle" at bounding box center [777, 251] width 199 height 24
click at [763, 501] on li "NO VEHICLE" at bounding box center [788, 488] width 221 height 26
click at [1040, 110] on button "Save Shipment" at bounding box center [1027, 102] width 114 height 32
type input "9/19/2025 9:34 PM"
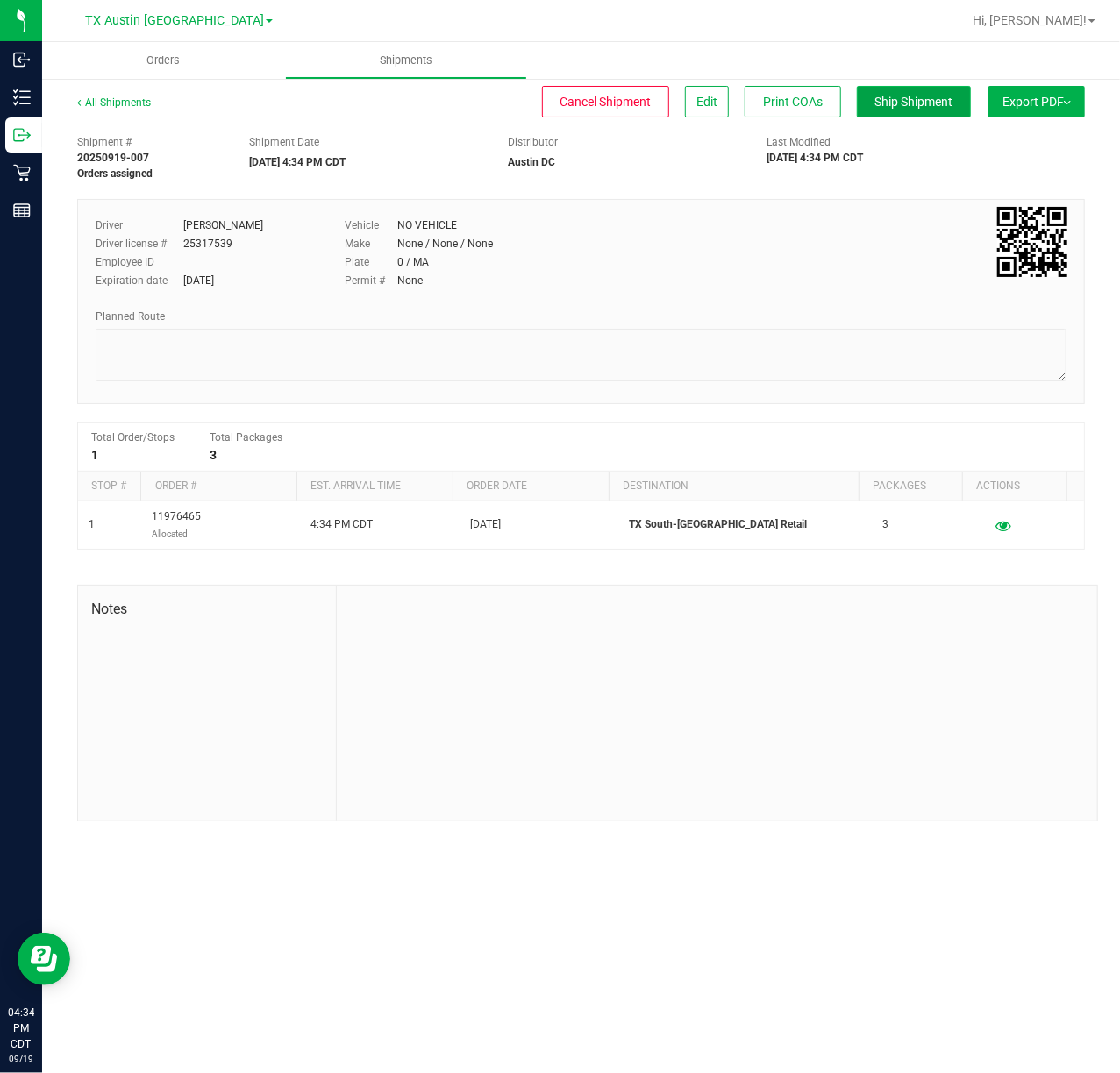
click at [905, 101] on span "Ship Shipment" at bounding box center [913, 101] width 78 height 14
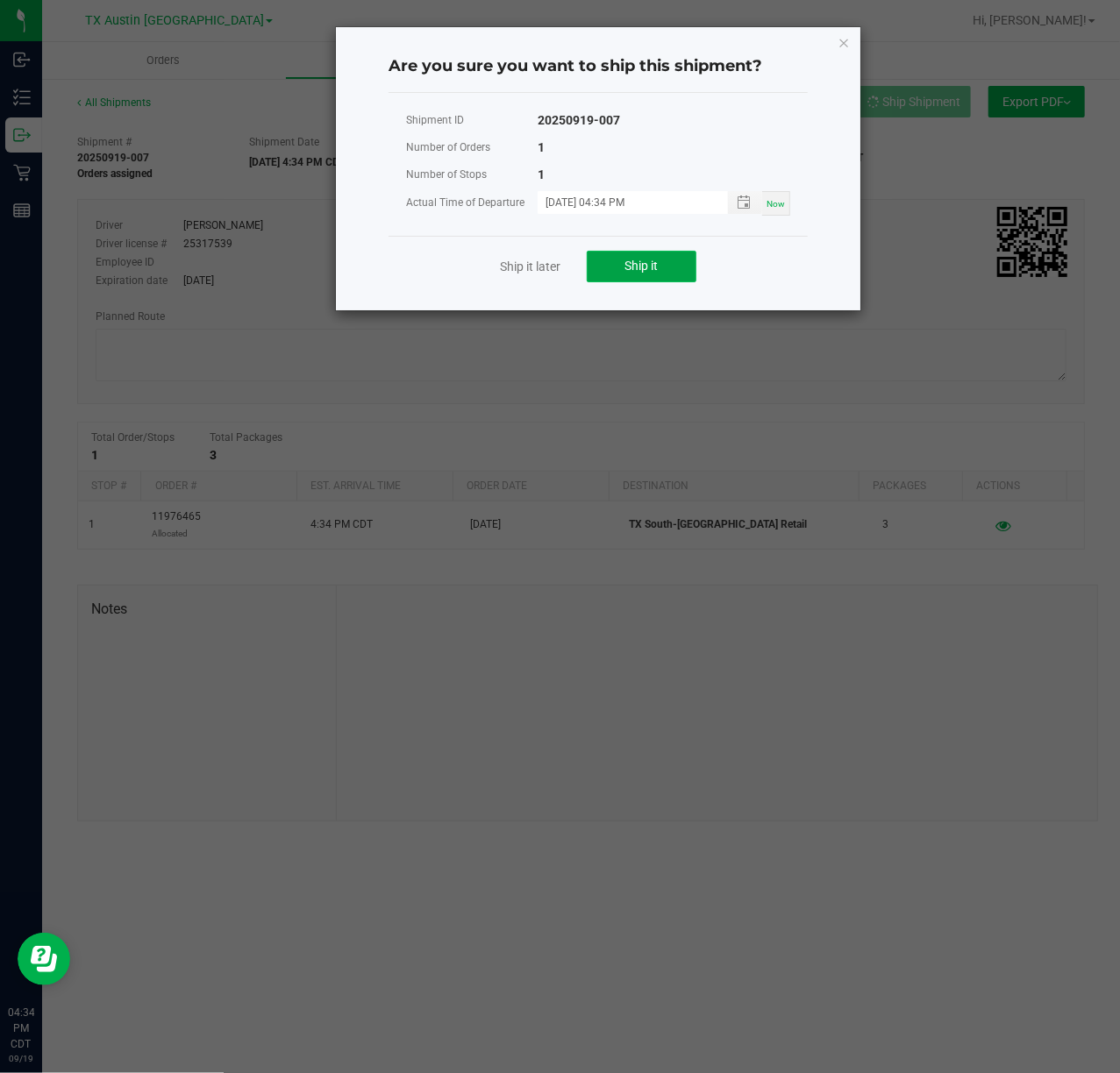
click at [604, 278] on button "Ship it" at bounding box center [641, 267] width 110 height 32
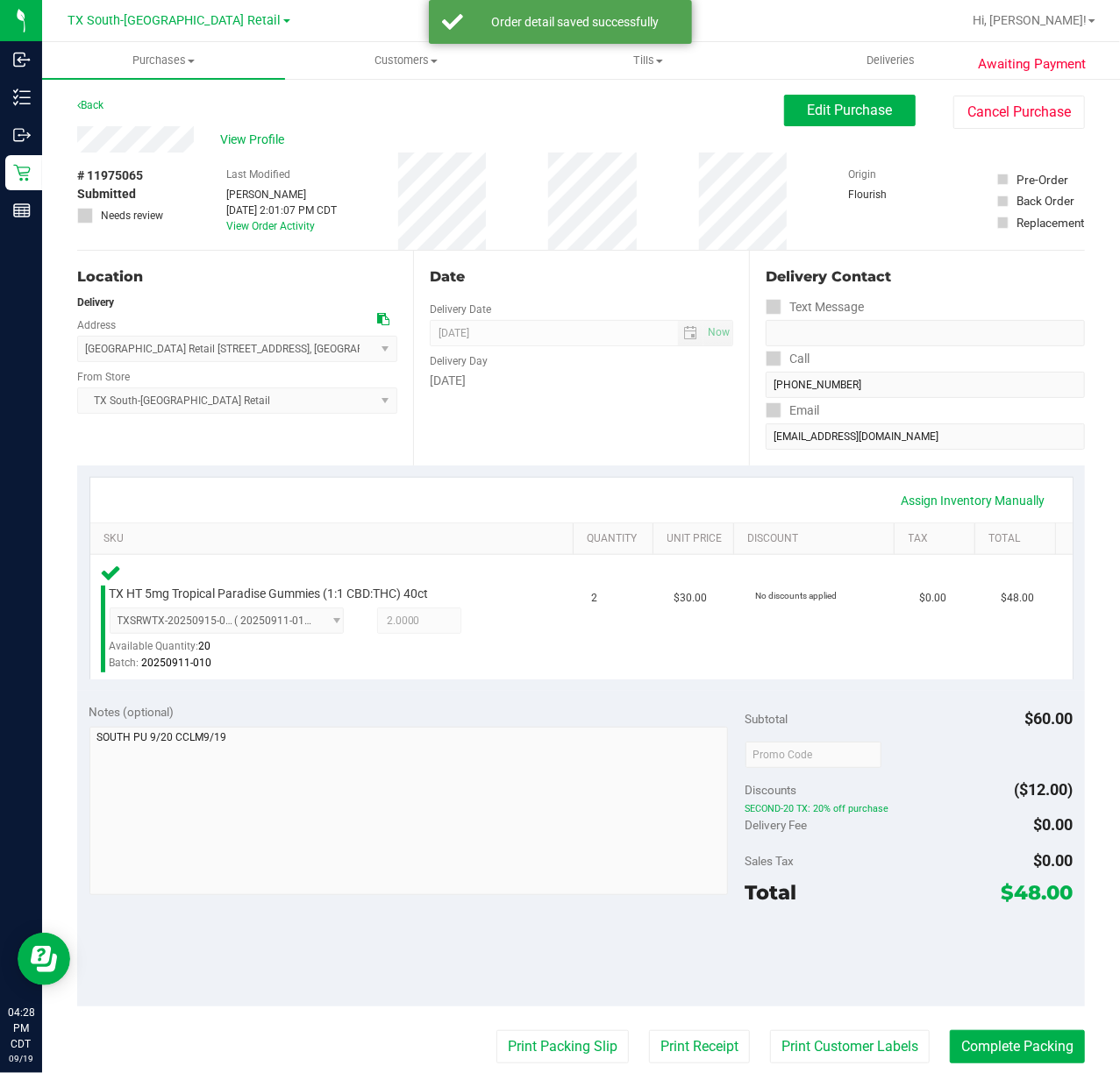
scroll to position [116, 0]
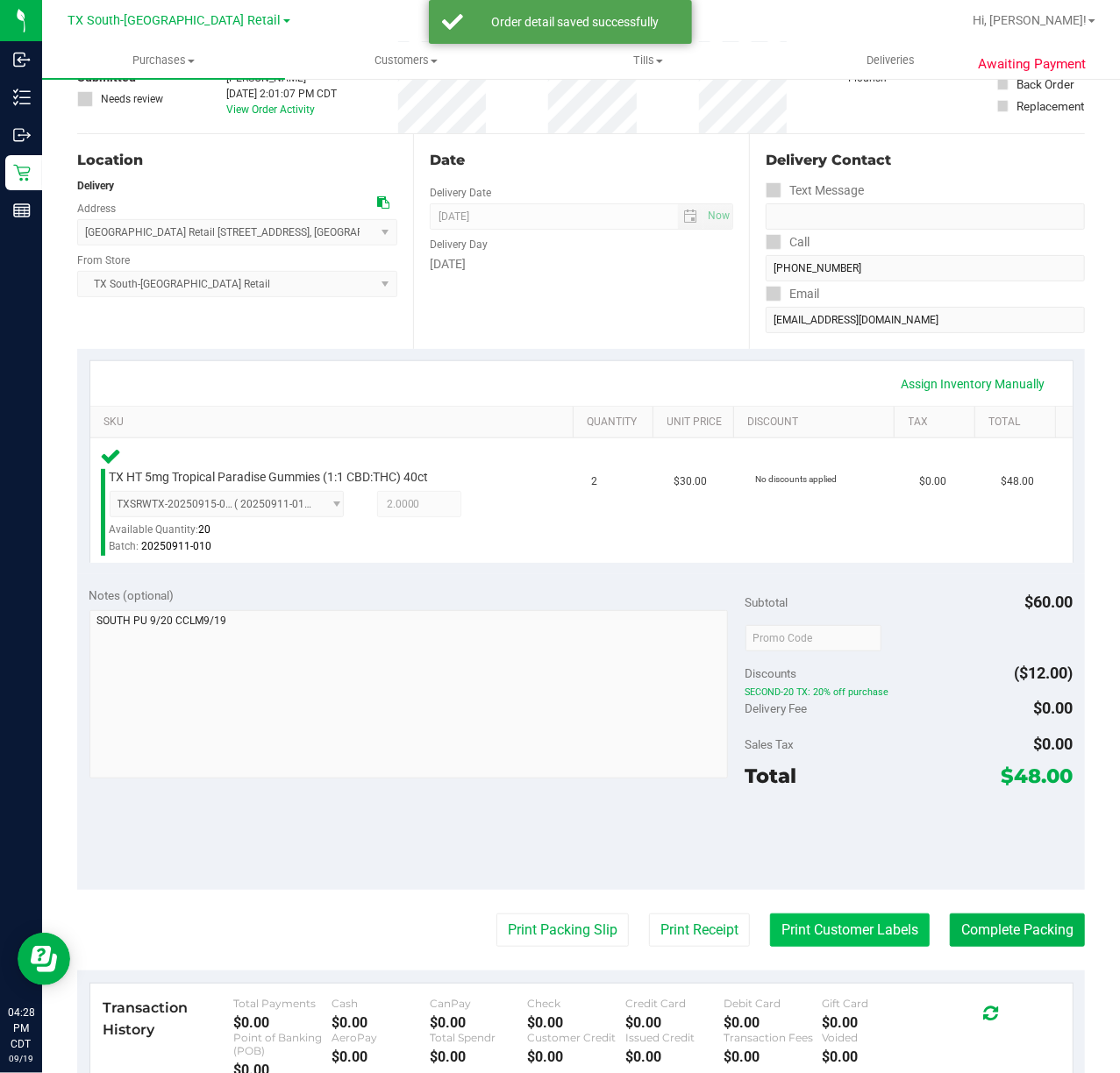
click at [775, 916] on button "Print Customer Labels" at bounding box center [850, 929] width 160 height 33
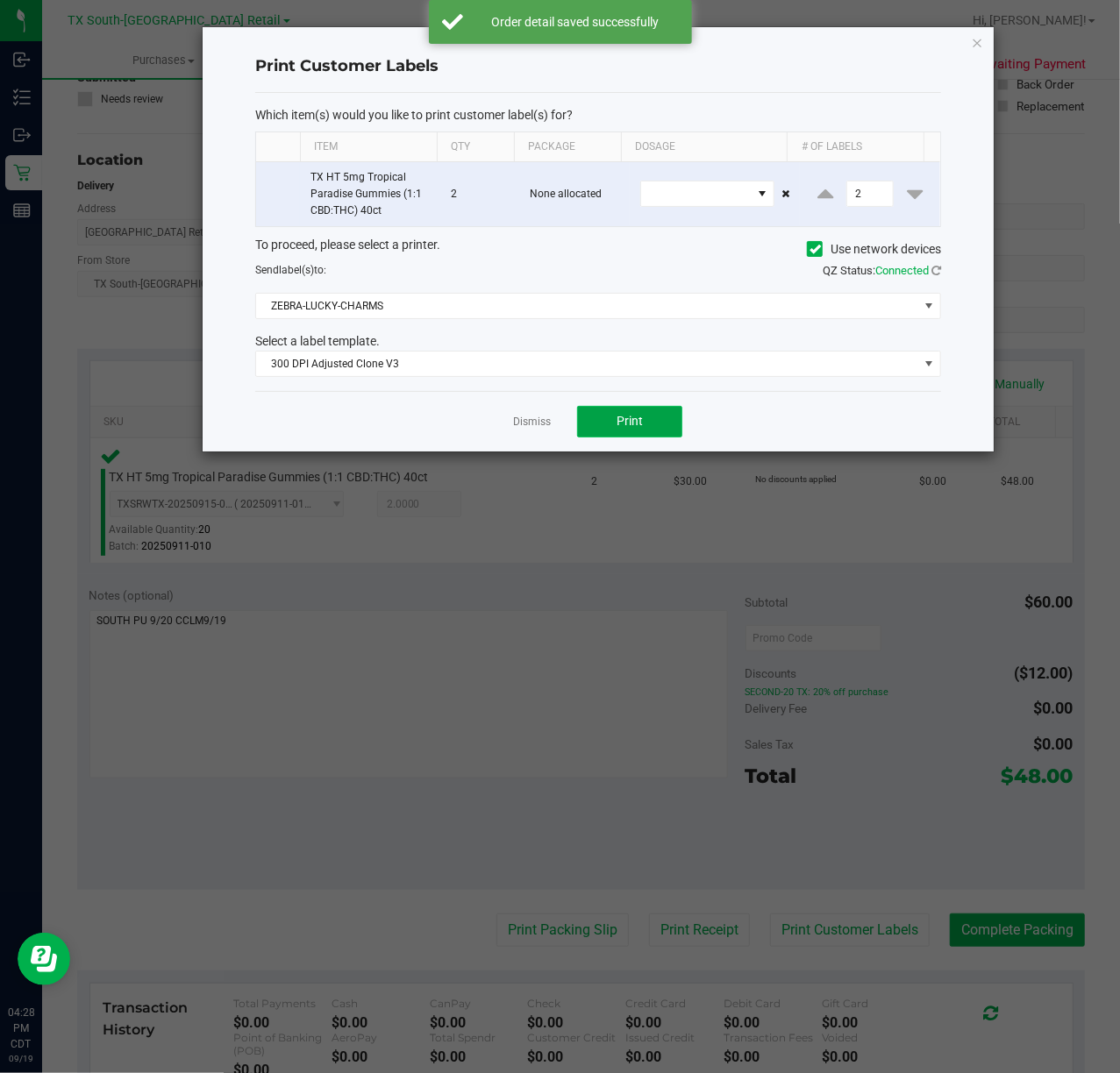
click at [604, 425] on button "Print" at bounding box center [630, 422] width 105 height 32
click at [538, 424] on link "Dismiss" at bounding box center [532, 422] width 38 height 15
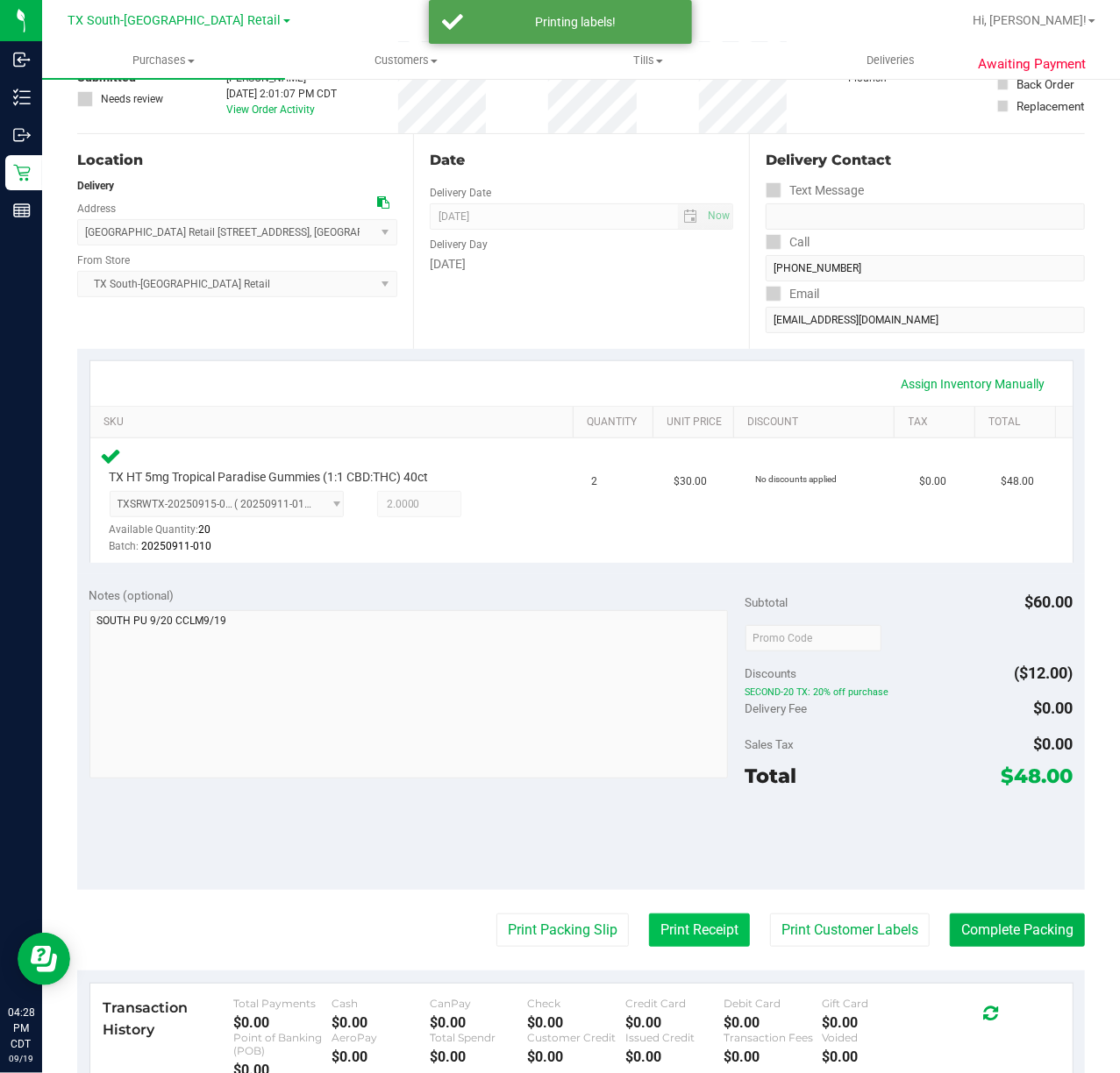
click at [681, 931] on button "Print Receipt" at bounding box center [698, 929] width 100 height 33
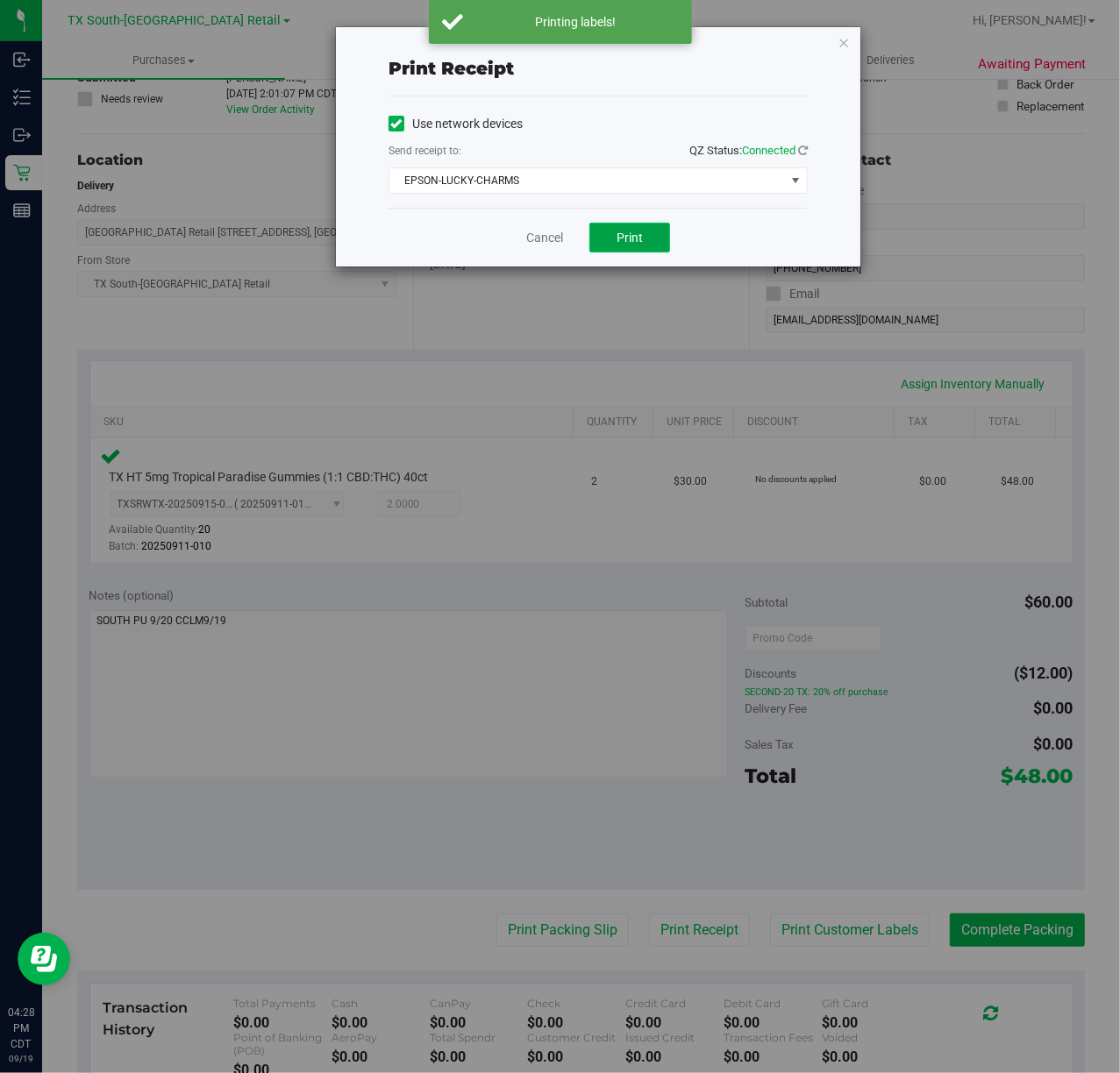
click at [615, 233] on button "Print" at bounding box center [630, 238] width 81 height 30
click at [556, 233] on div "Cancel Print" at bounding box center [598, 237] width 420 height 59
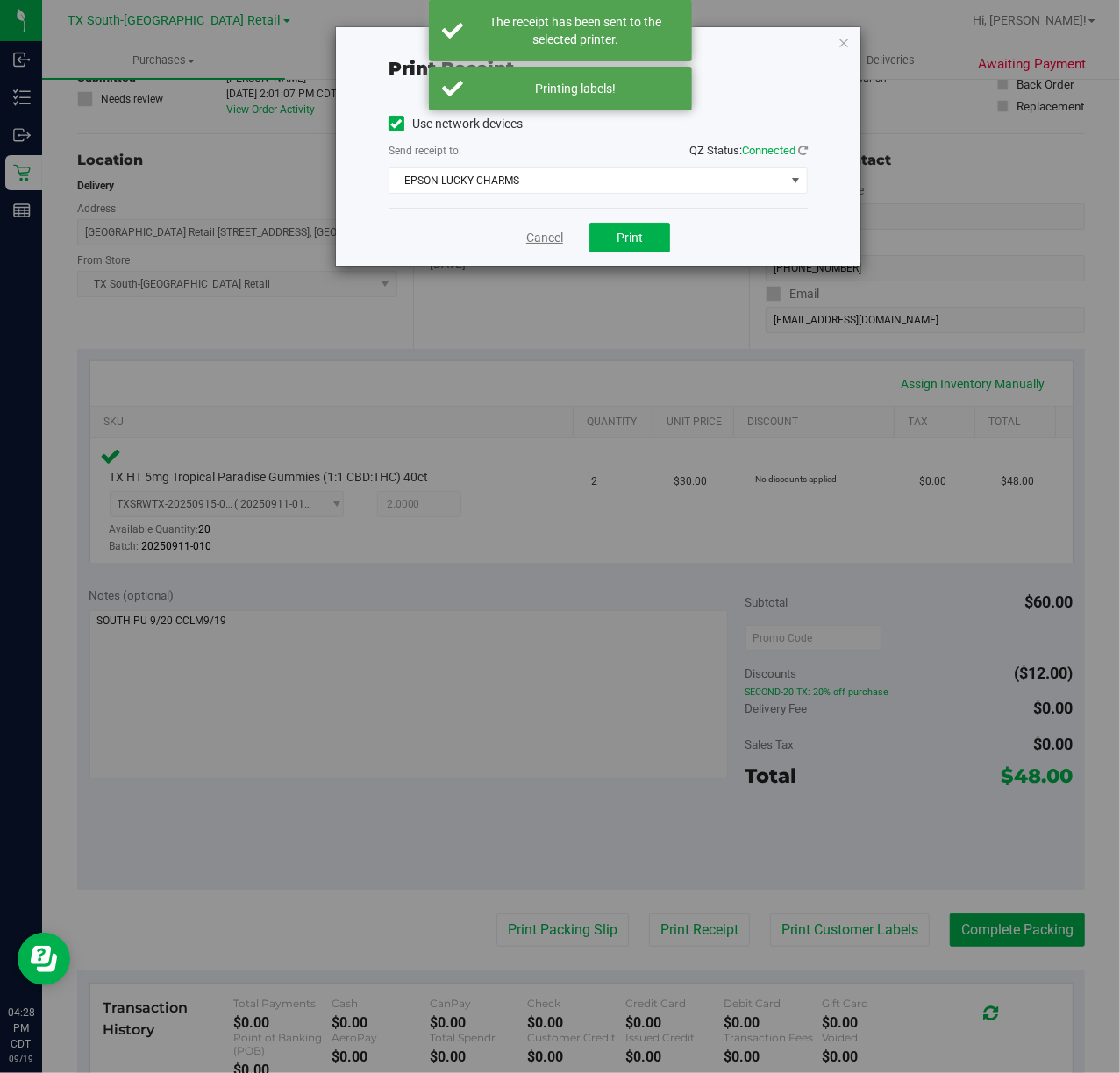
click at [539, 240] on link "Cancel" at bounding box center [545, 238] width 37 height 19
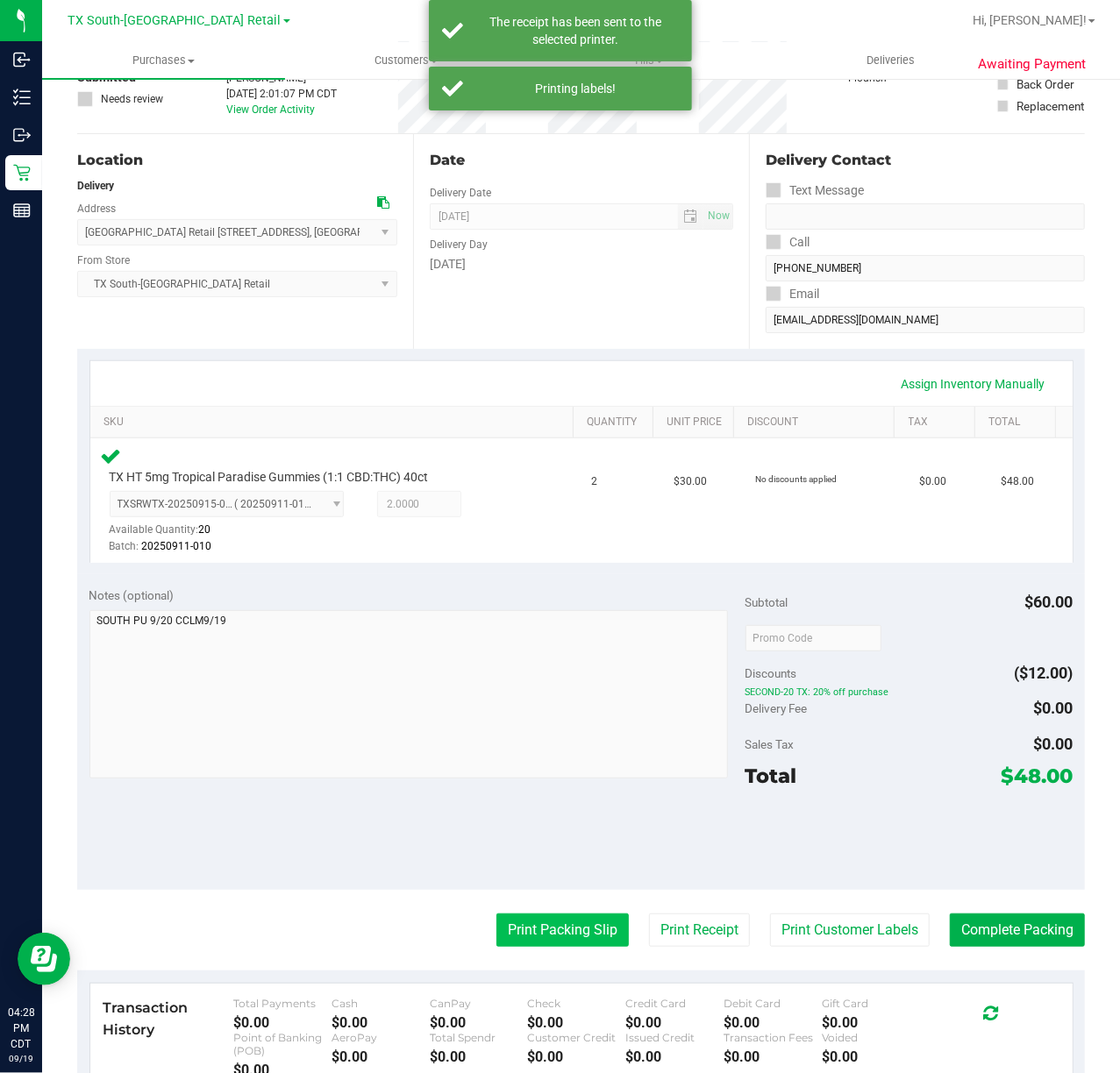
click at [499, 937] on button "Print Packing Slip" at bounding box center [562, 929] width 132 height 33
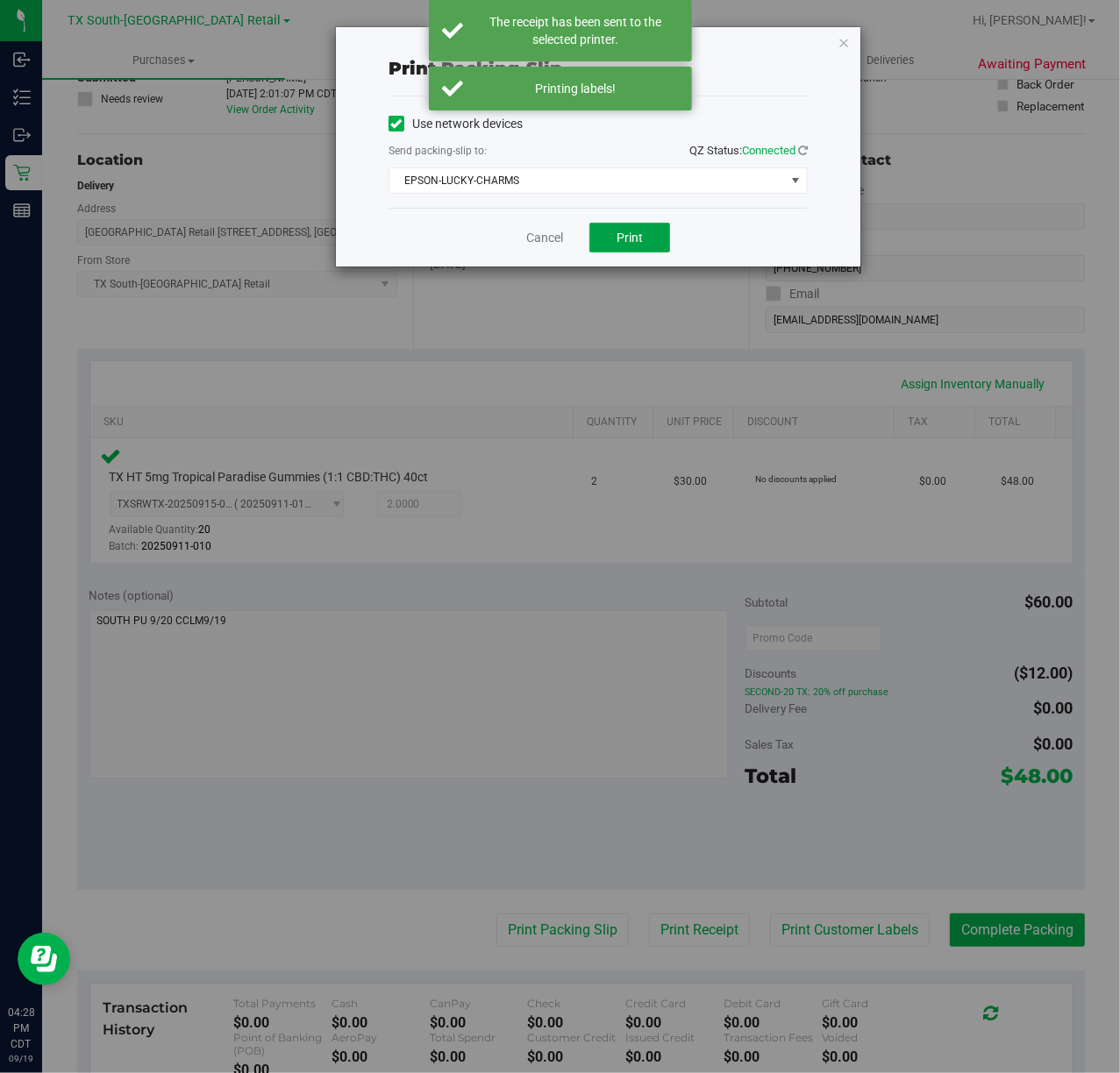
click at [606, 250] on button "Print" at bounding box center [630, 238] width 81 height 30
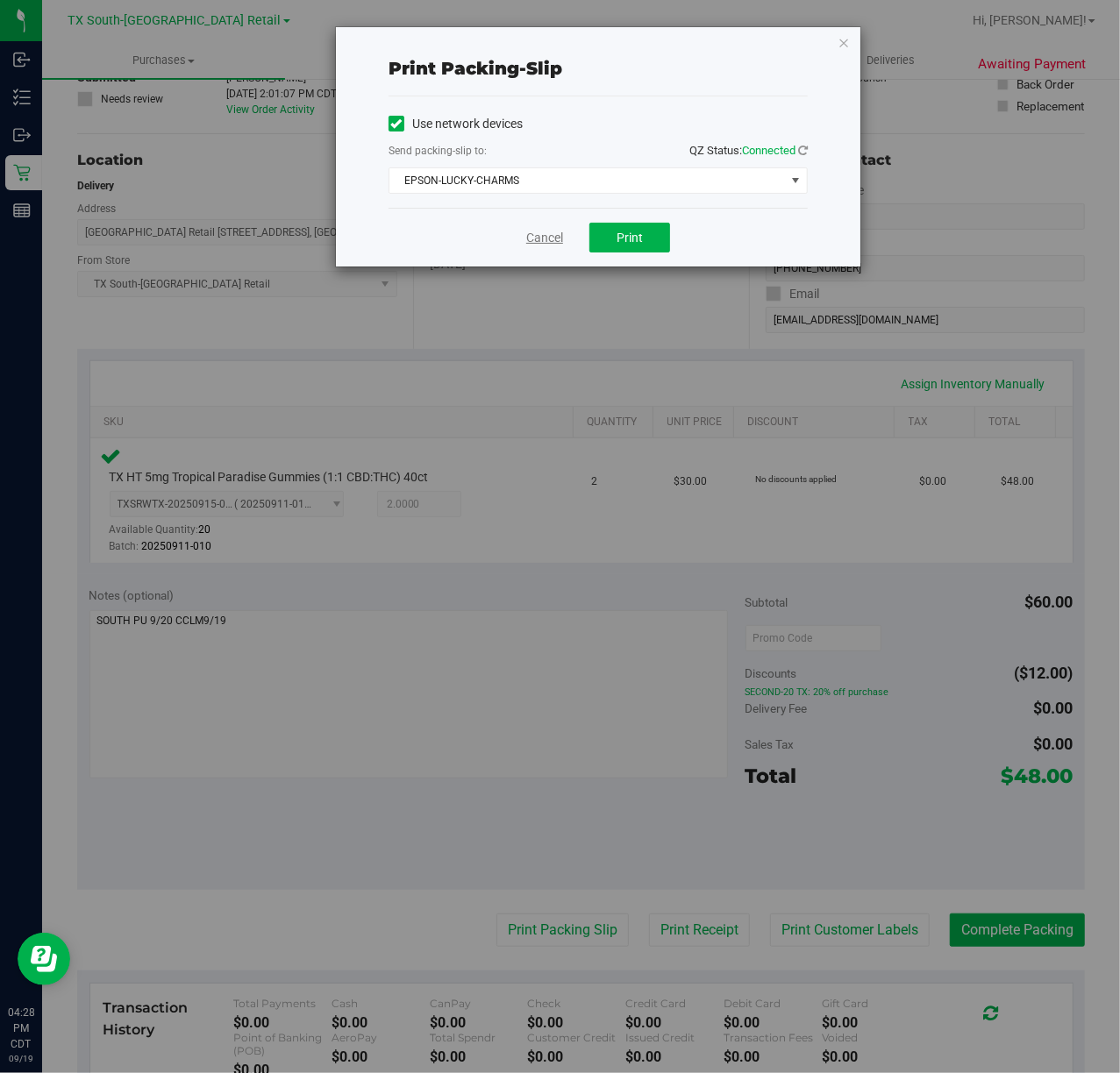
click at [538, 239] on link "Cancel" at bounding box center [545, 238] width 37 height 19
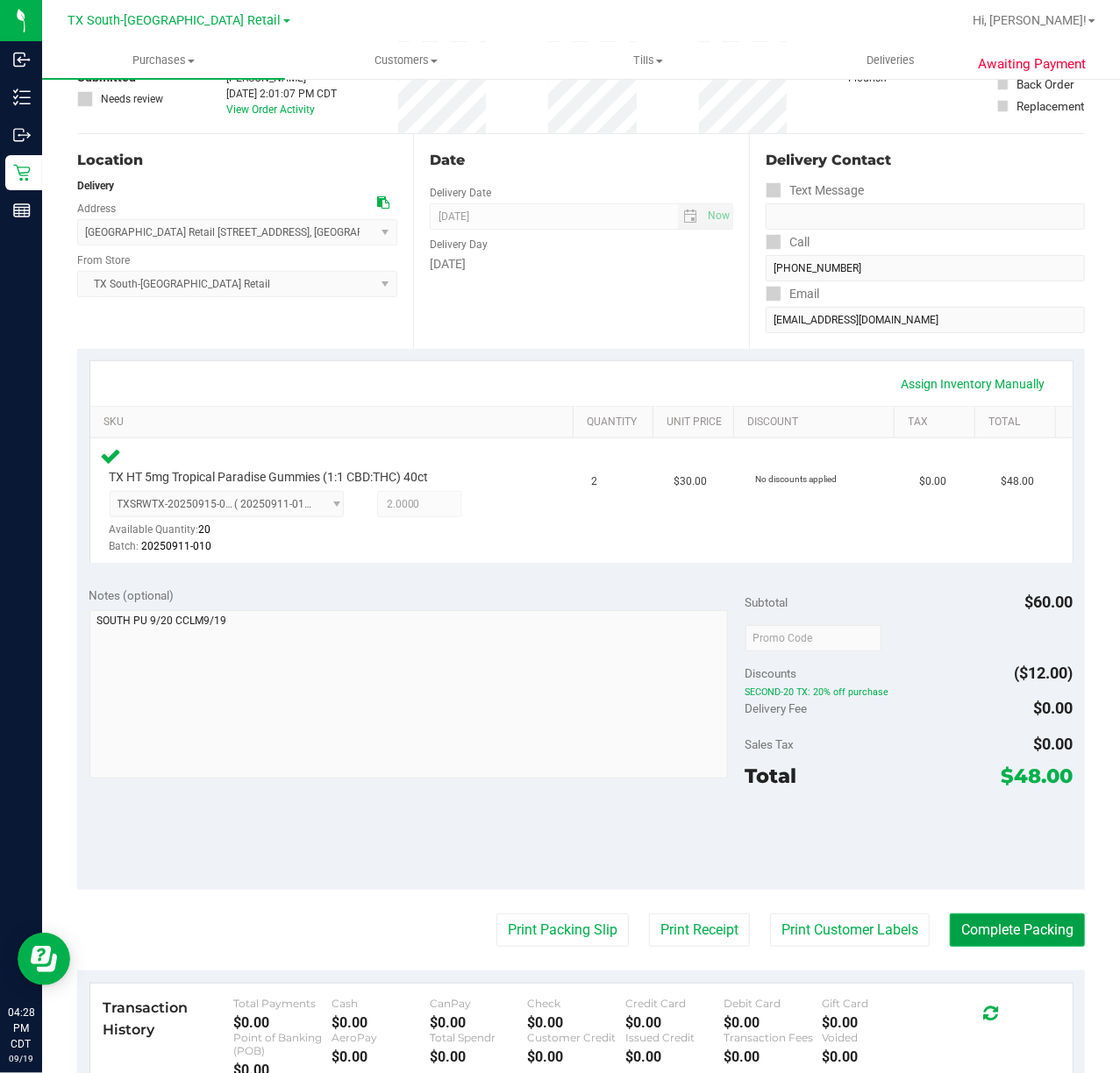
click at [1010, 927] on button "Complete Packing" at bounding box center [1018, 929] width 135 height 33
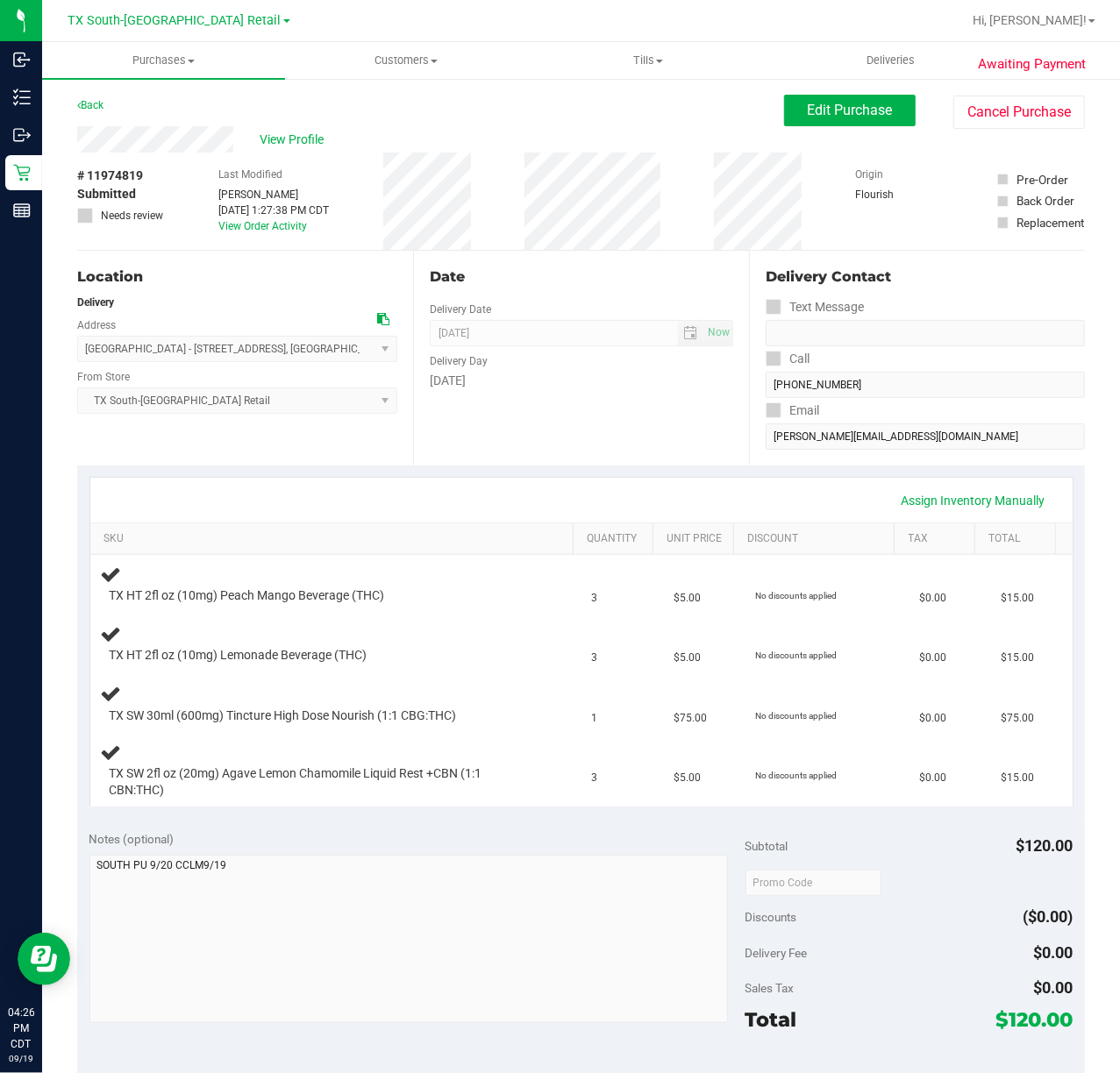
click at [729, 483] on div "Assign Inventory Manually" at bounding box center [581, 500] width 982 height 45
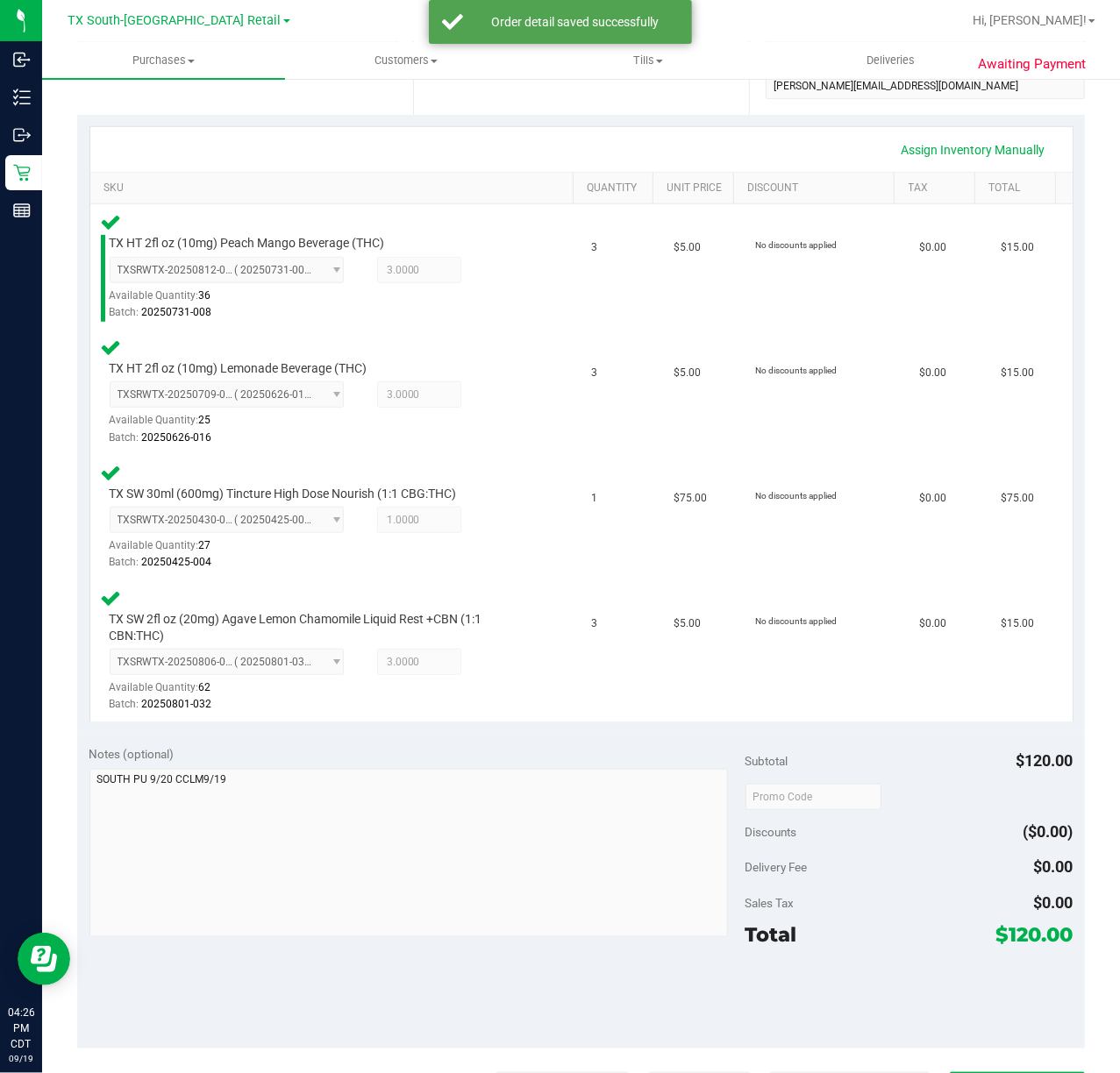
scroll to position [584, 0]
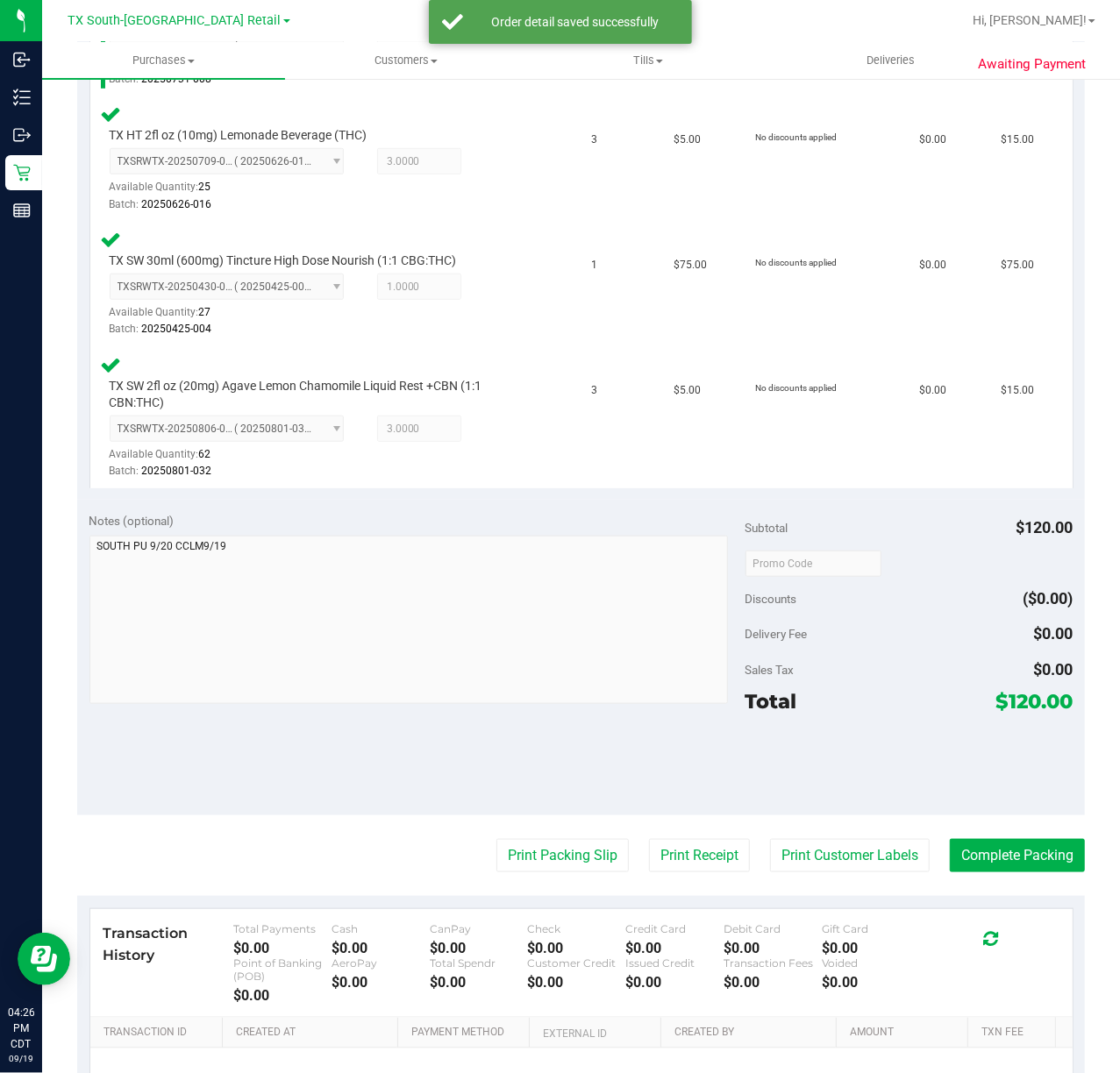
click at [815, 835] on purchase-details "Back Edit Purchase Cancel Purchase View Profile # 11974819 Submitted Needs revi…" at bounding box center [580, 374] width 1007 height 1726
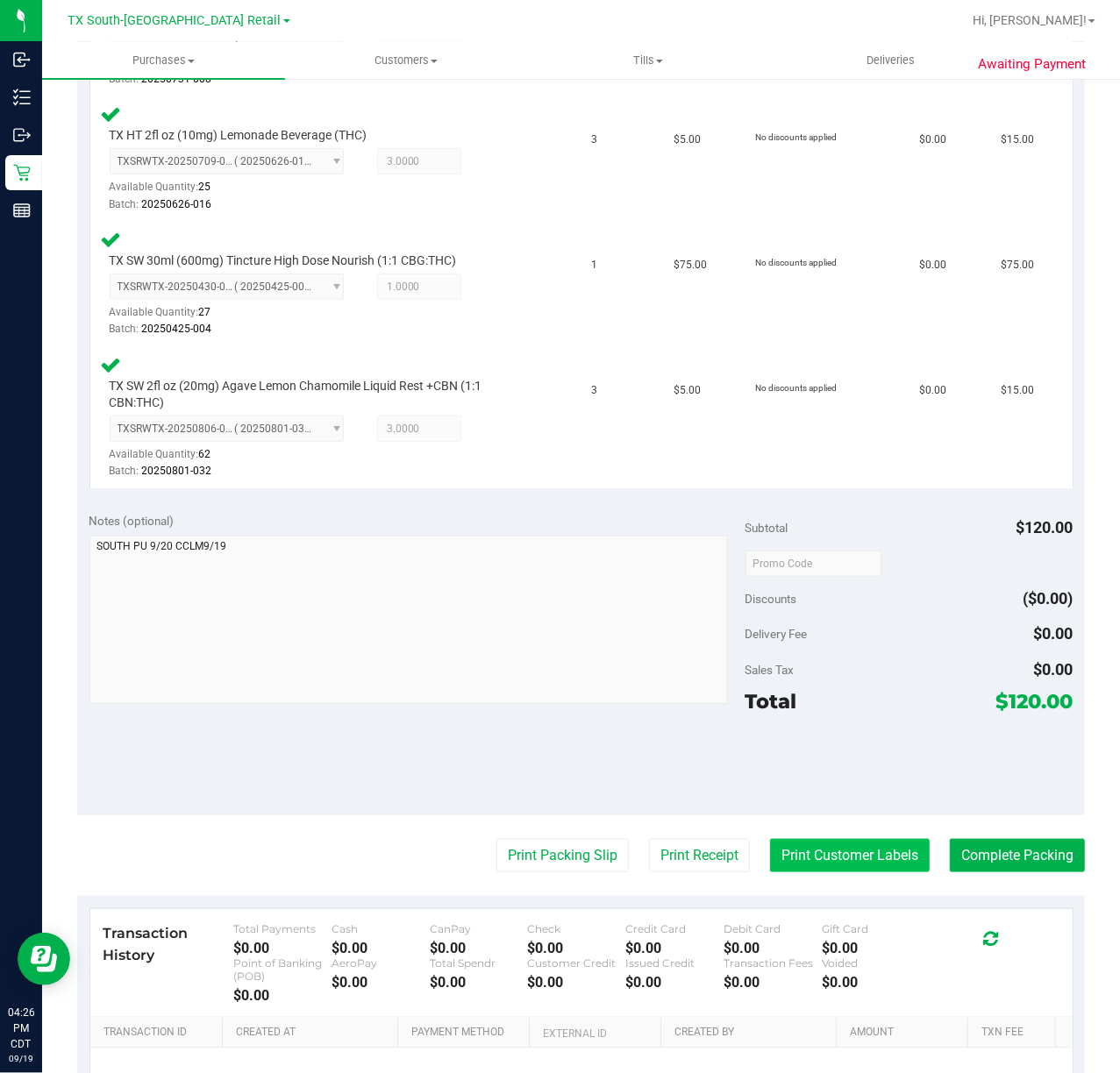
click at [821, 847] on button "Print Customer Labels" at bounding box center [850, 855] width 160 height 33
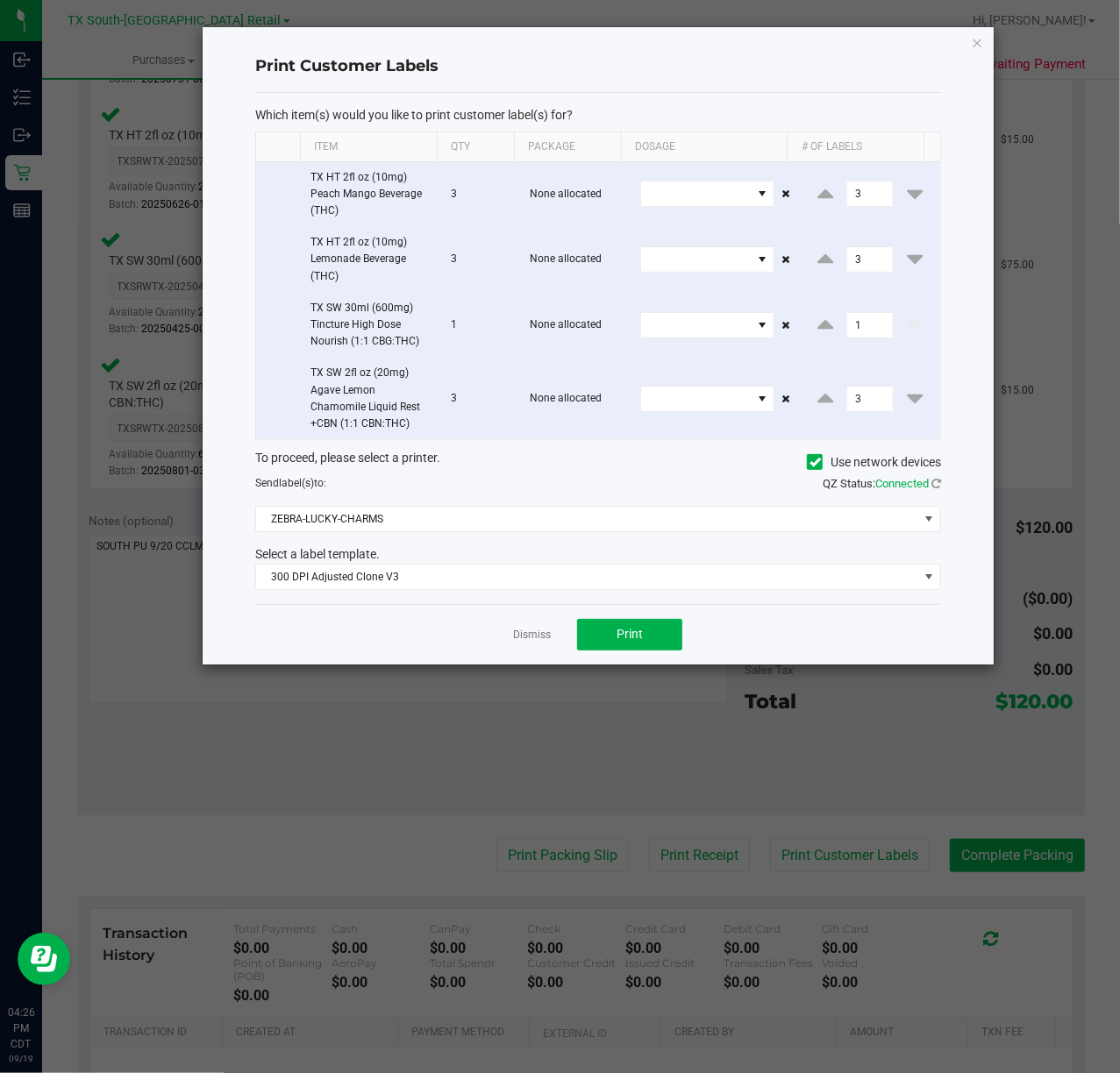
click at [624, 615] on div "Dismiss Print" at bounding box center [598, 635] width 686 height 60
click at [611, 632] on button "Print" at bounding box center [630, 636] width 105 height 32
click at [530, 640] on link "Dismiss" at bounding box center [532, 636] width 38 height 15
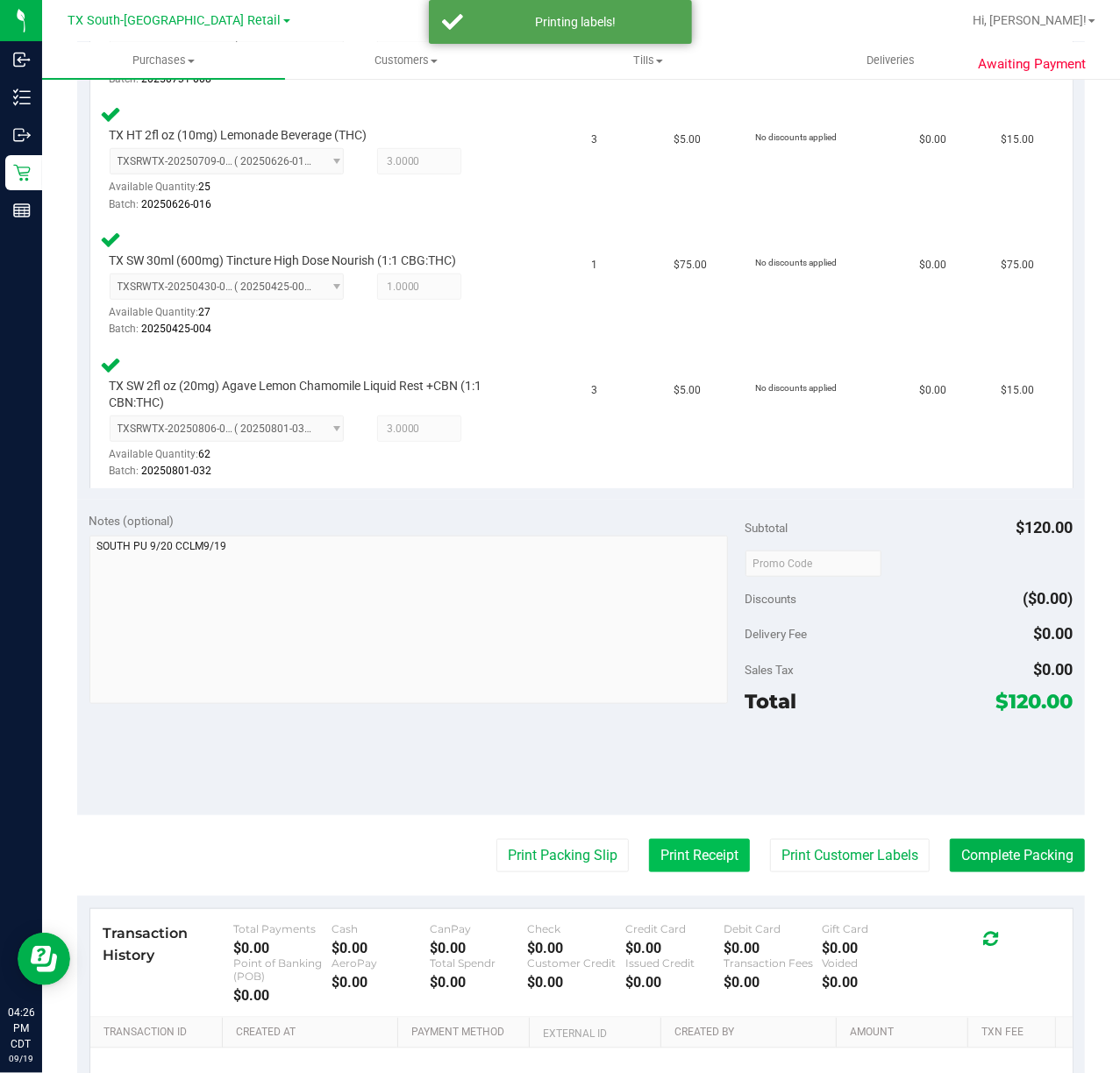
click at [657, 856] on button "Print Receipt" at bounding box center [698, 855] width 100 height 33
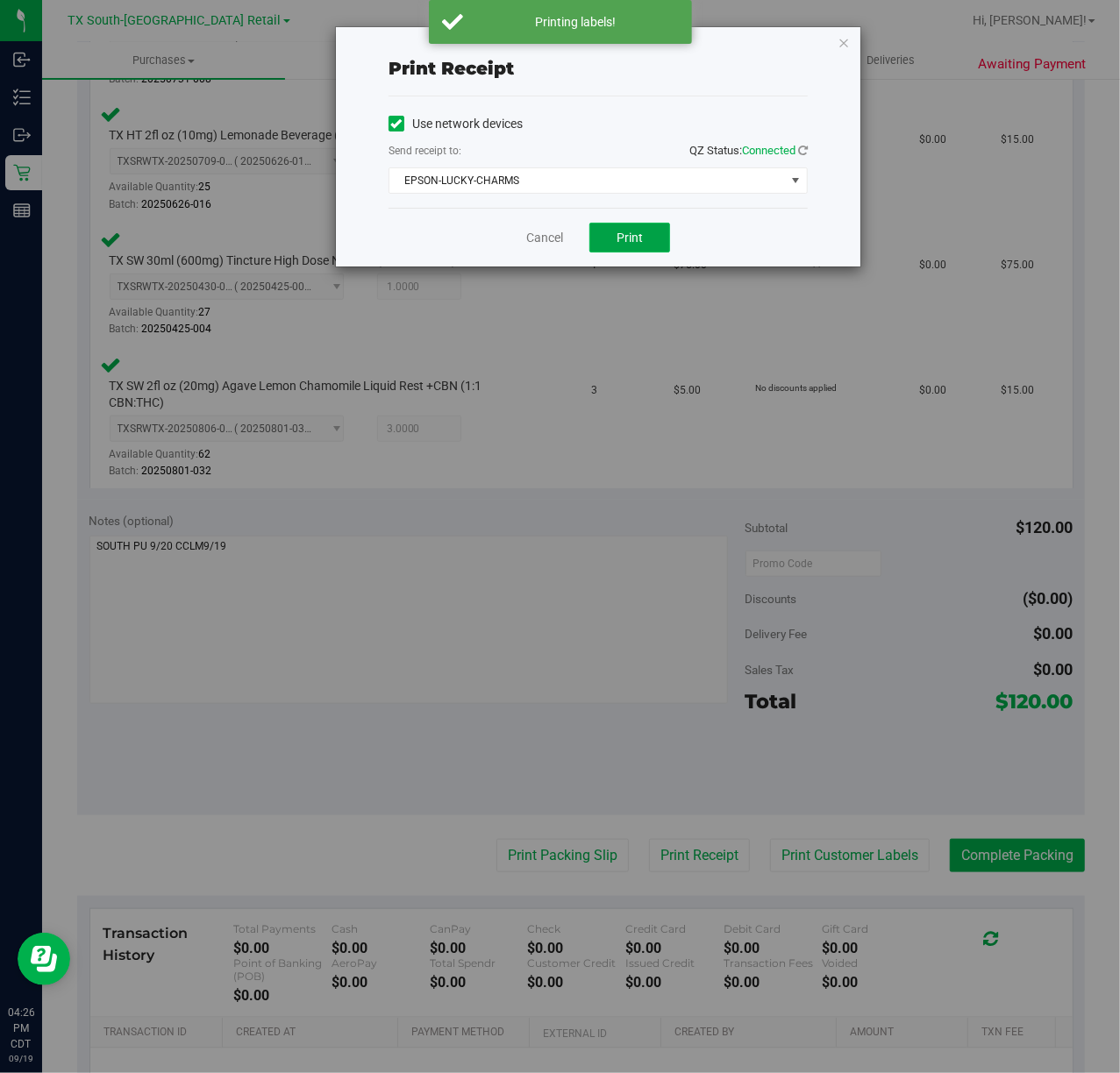
click at [649, 246] on button "Print" at bounding box center [630, 238] width 81 height 30
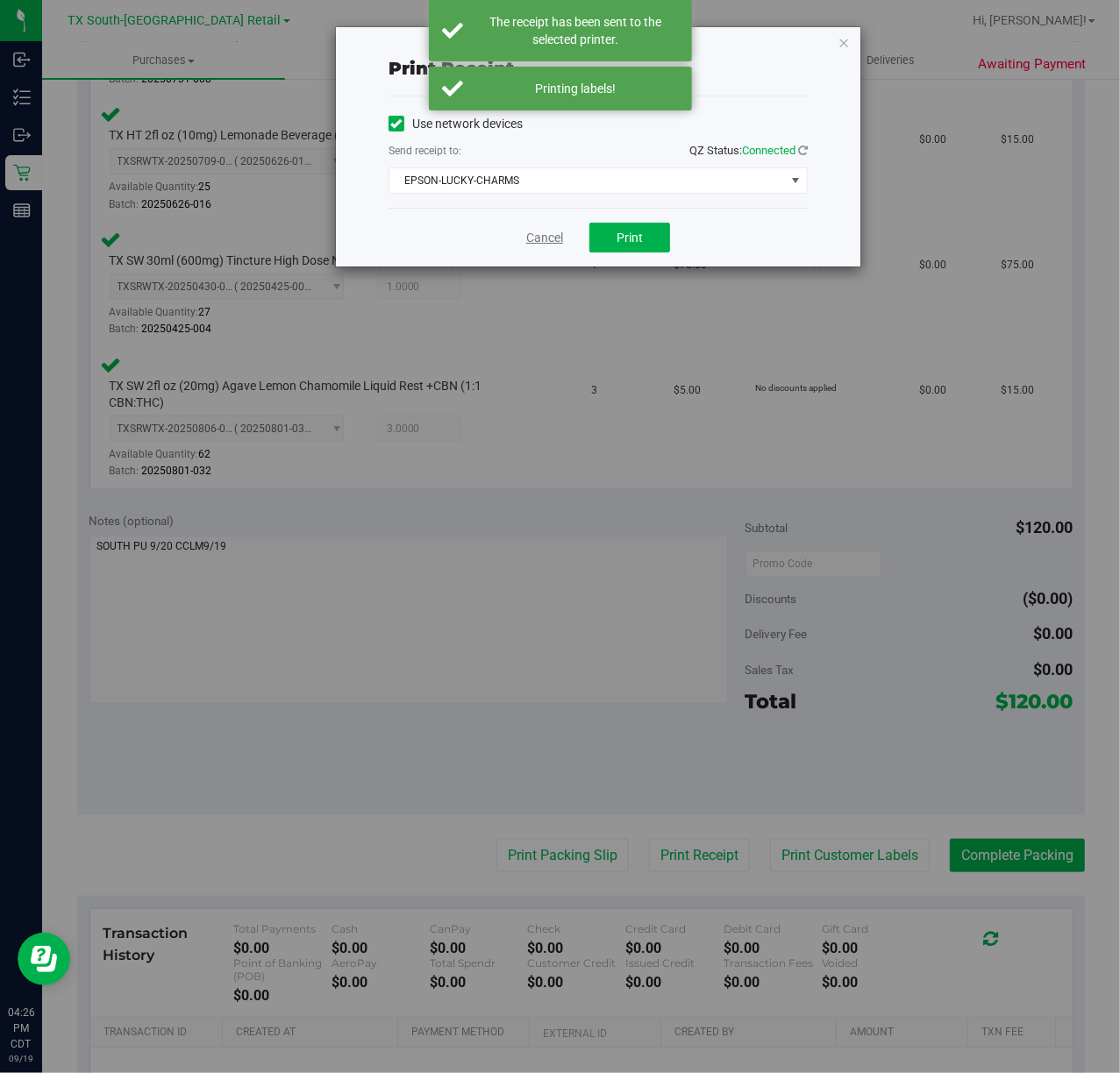
click at [559, 233] on link "Cancel" at bounding box center [545, 238] width 37 height 19
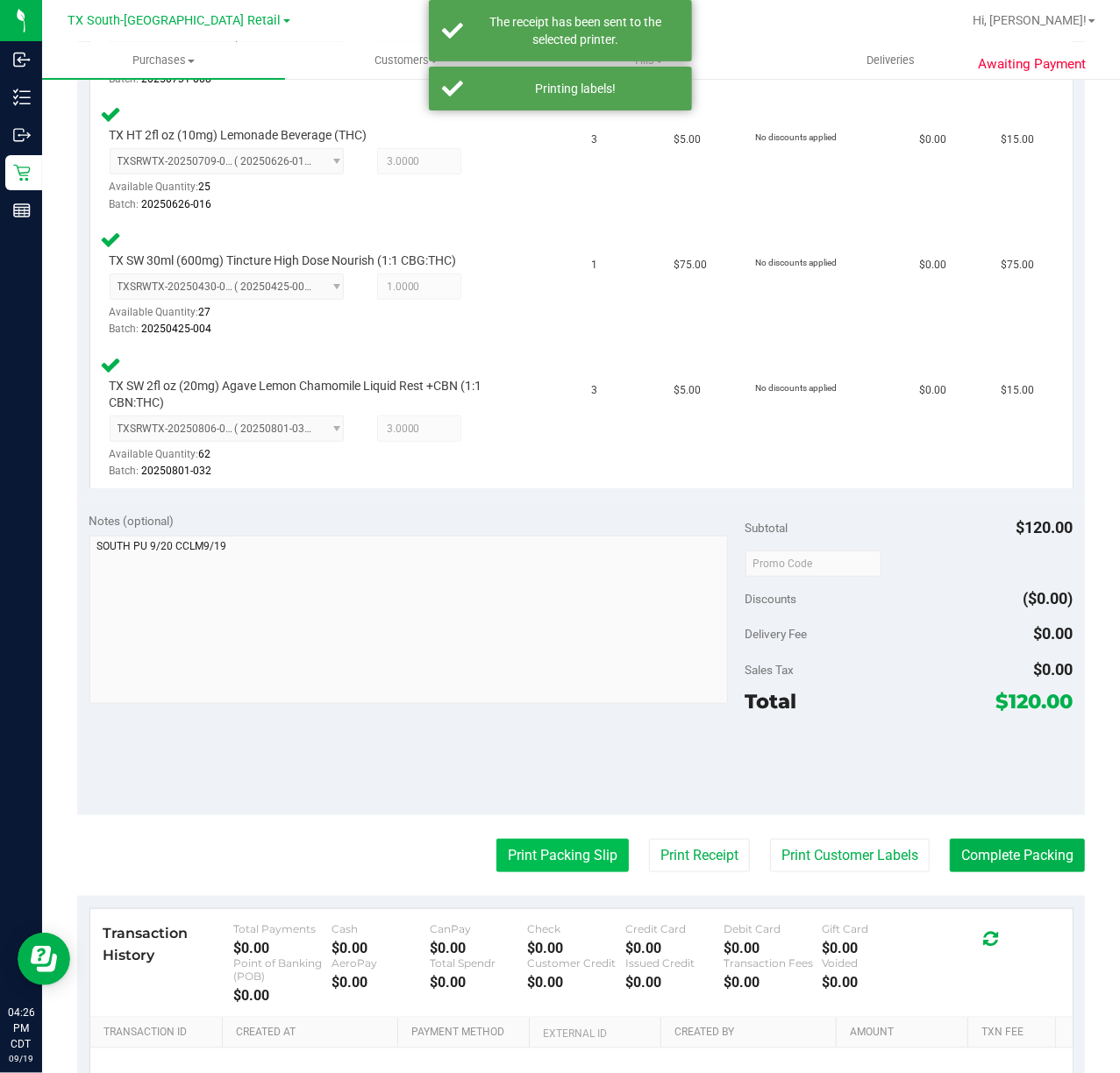
click at [547, 861] on button "Print Packing Slip" at bounding box center [562, 855] width 132 height 33
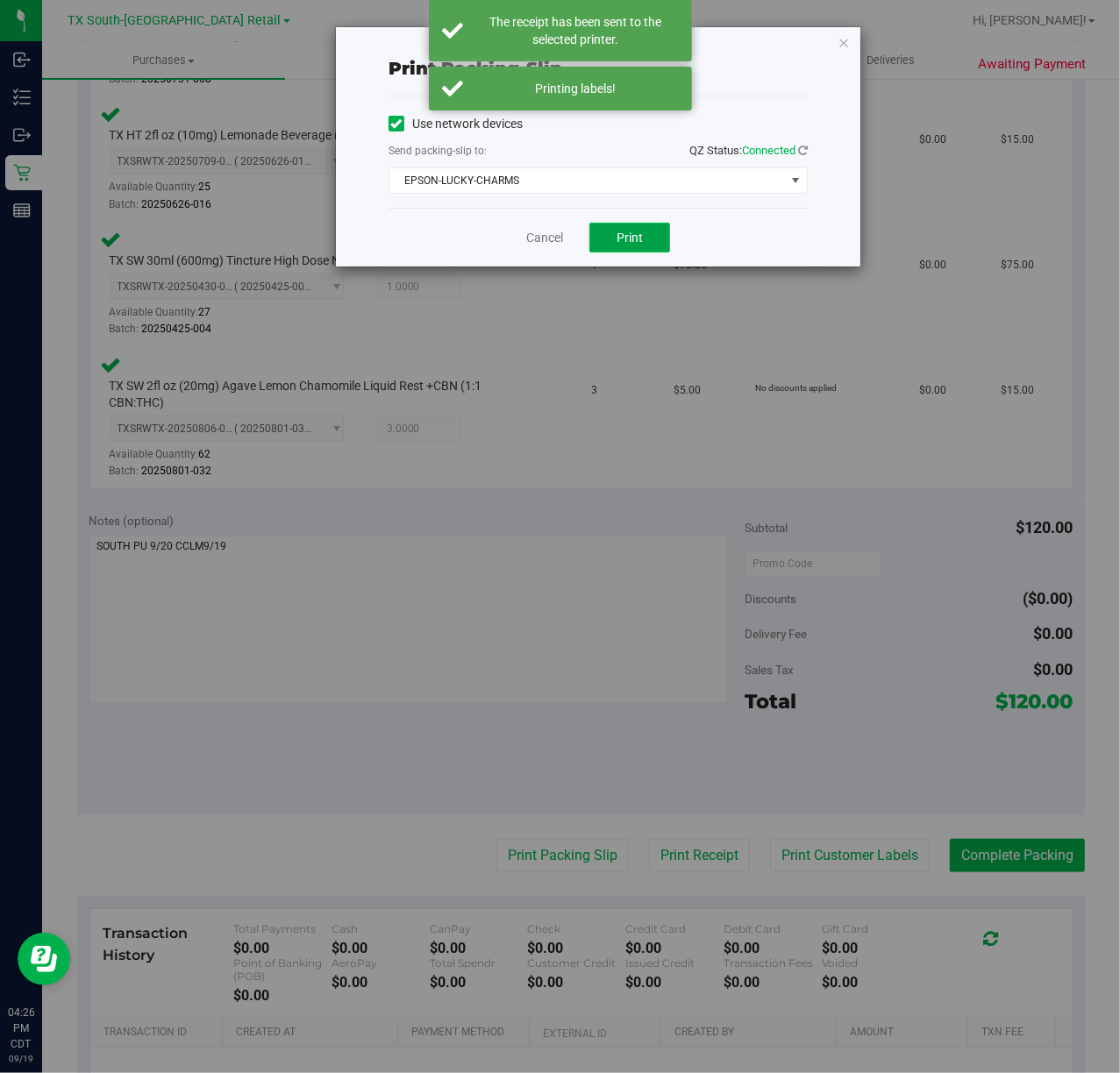
click at [643, 243] on button "Print" at bounding box center [630, 238] width 81 height 30
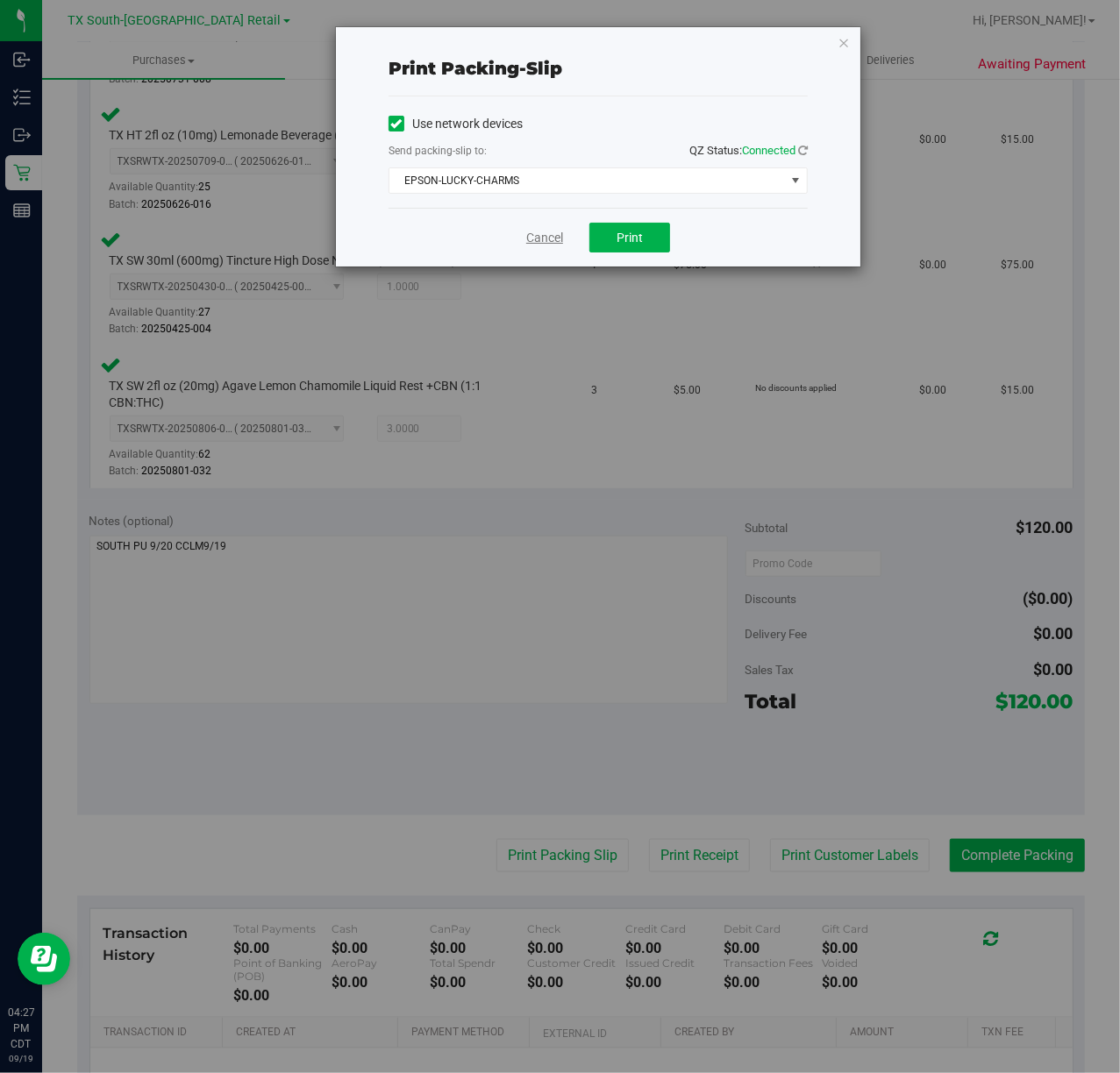
click at [539, 238] on link "Cancel" at bounding box center [545, 238] width 37 height 19
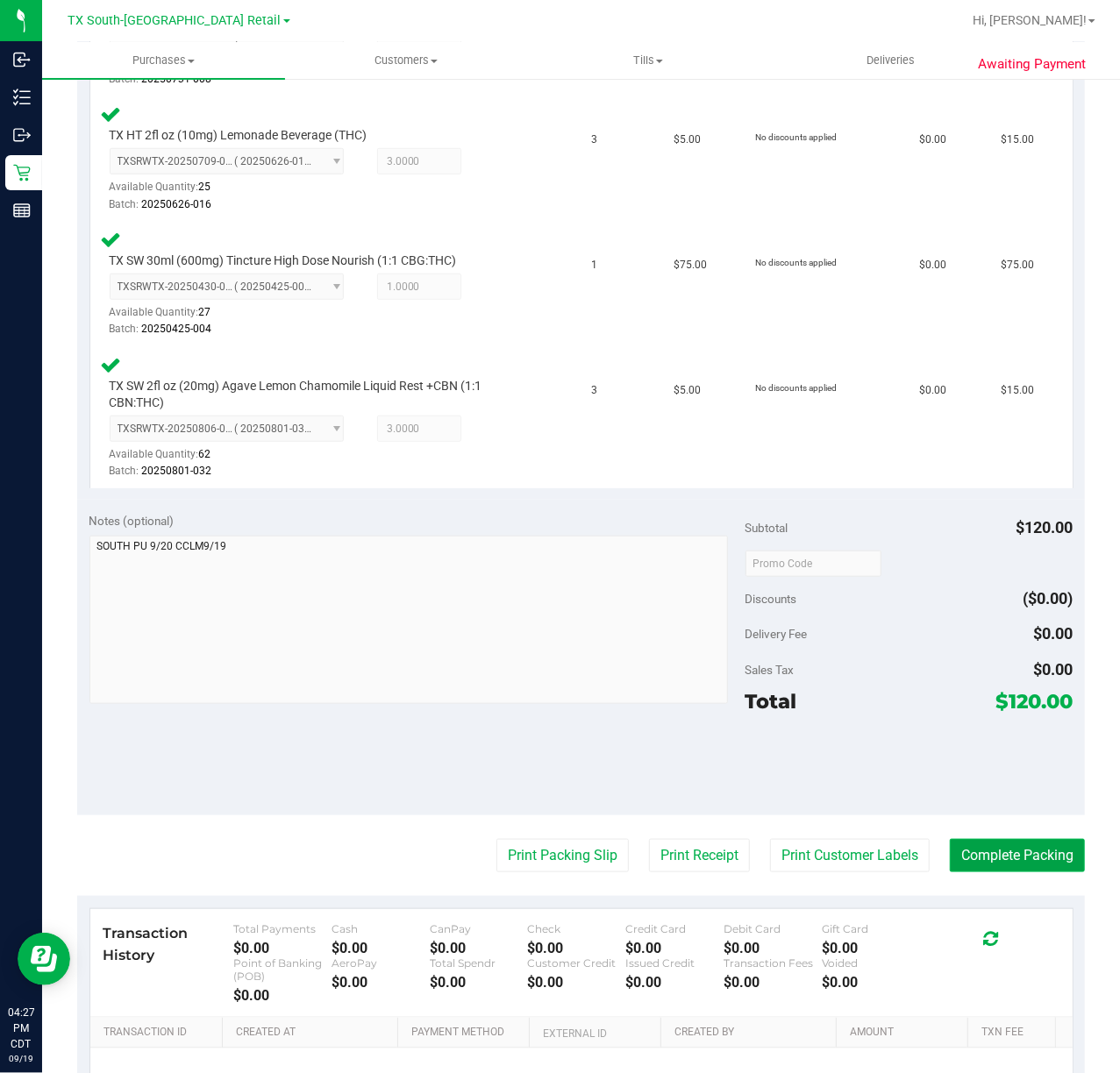
click at [994, 850] on button "Complete Packing" at bounding box center [1018, 855] width 135 height 33
